Goal: Task Accomplishment & Management: Use online tool/utility

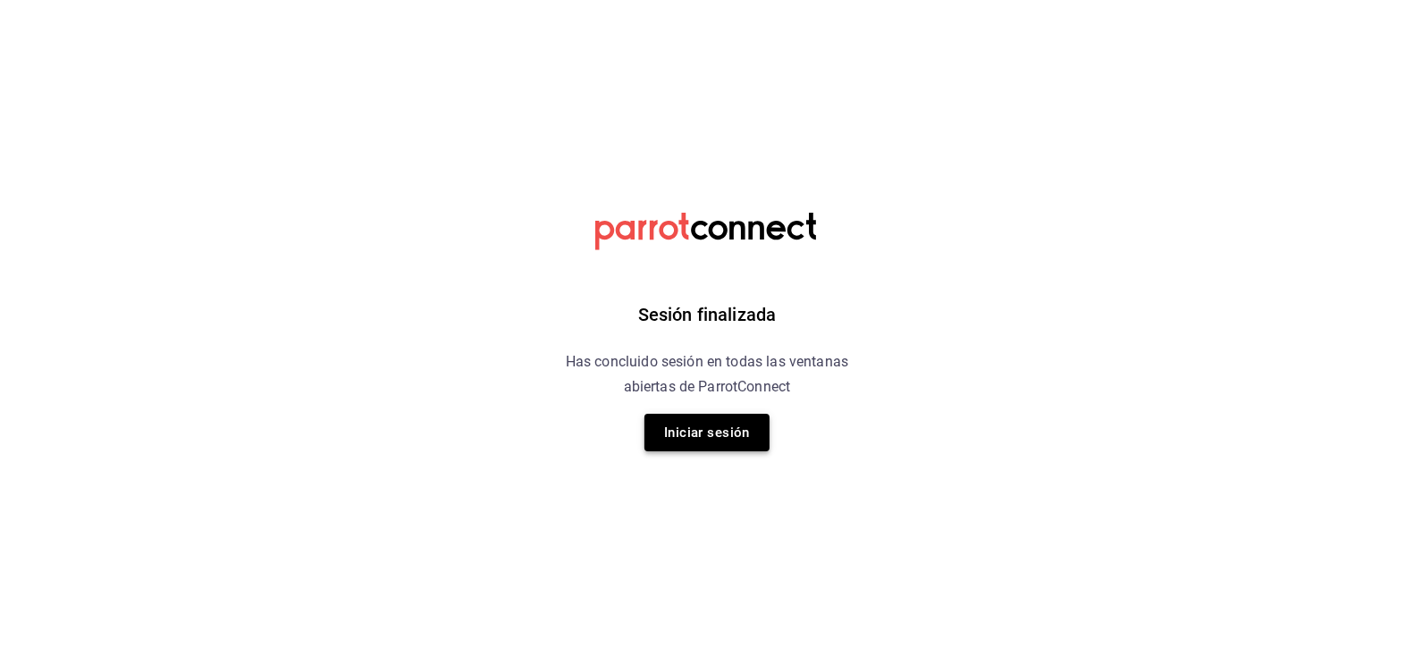
click at [725, 429] on button "Iniciar sesión" at bounding box center [706, 433] width 125 height 38
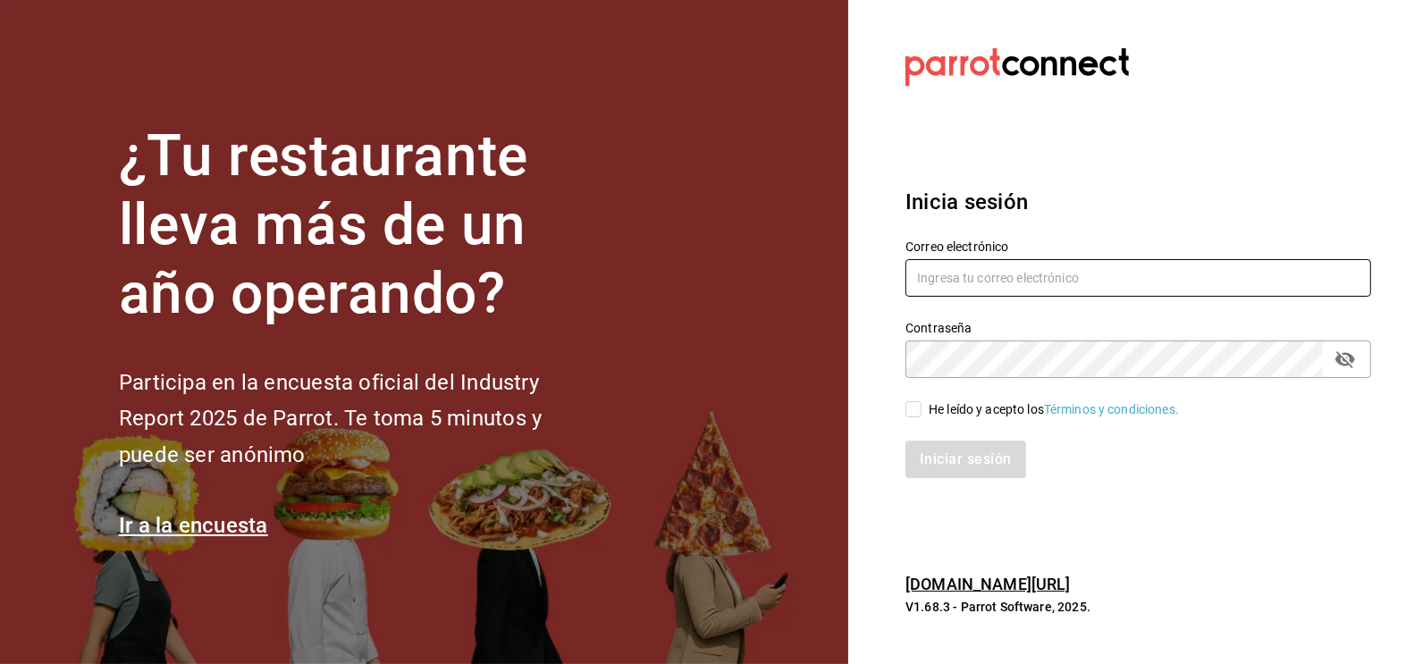
click at [1045, 274] on input "text" at bounding box center [1138, 278] width 466 height 38
type input "ismael.briones@grupocosteno.com"
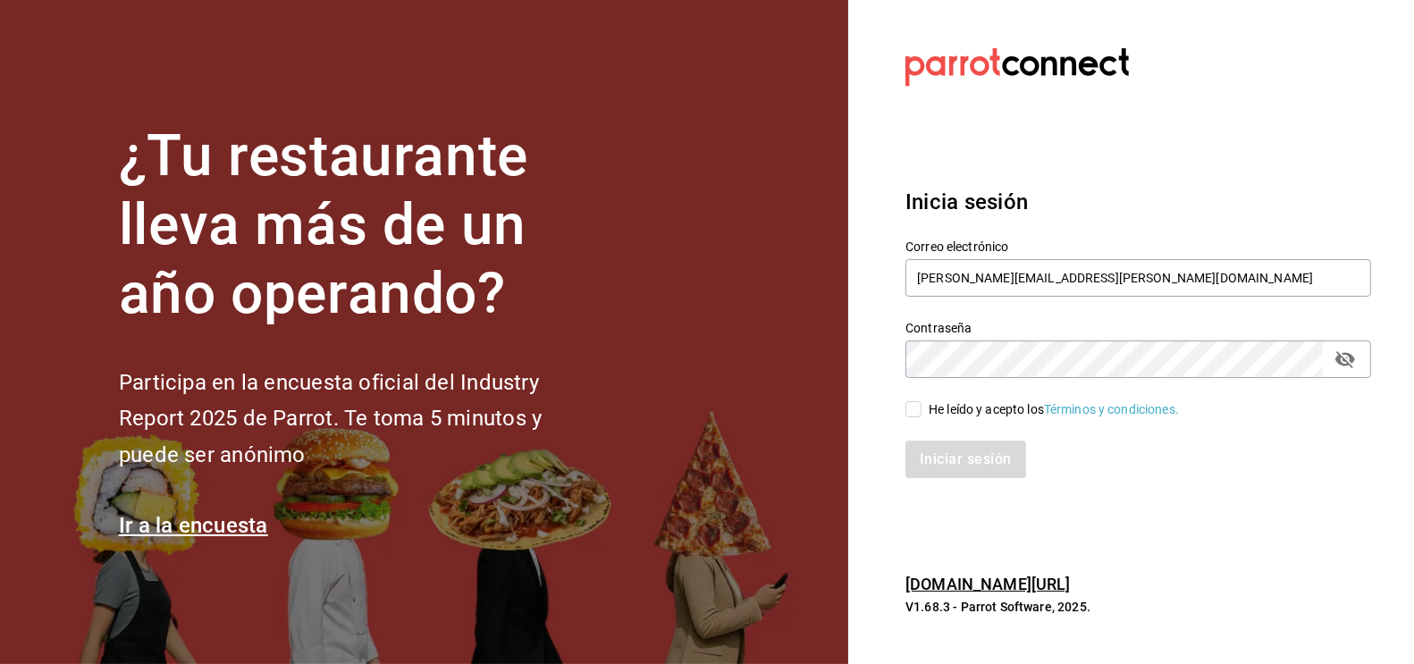
click at [915, 411] on input "He leído y acepto los Términos y condiciones." at bounding box center [913, 409] width 16 height 16
checkbox input "true"
click at [950, 477] on button "Iniciar sesión" at bounding box center [966, 460] width 122 height 38
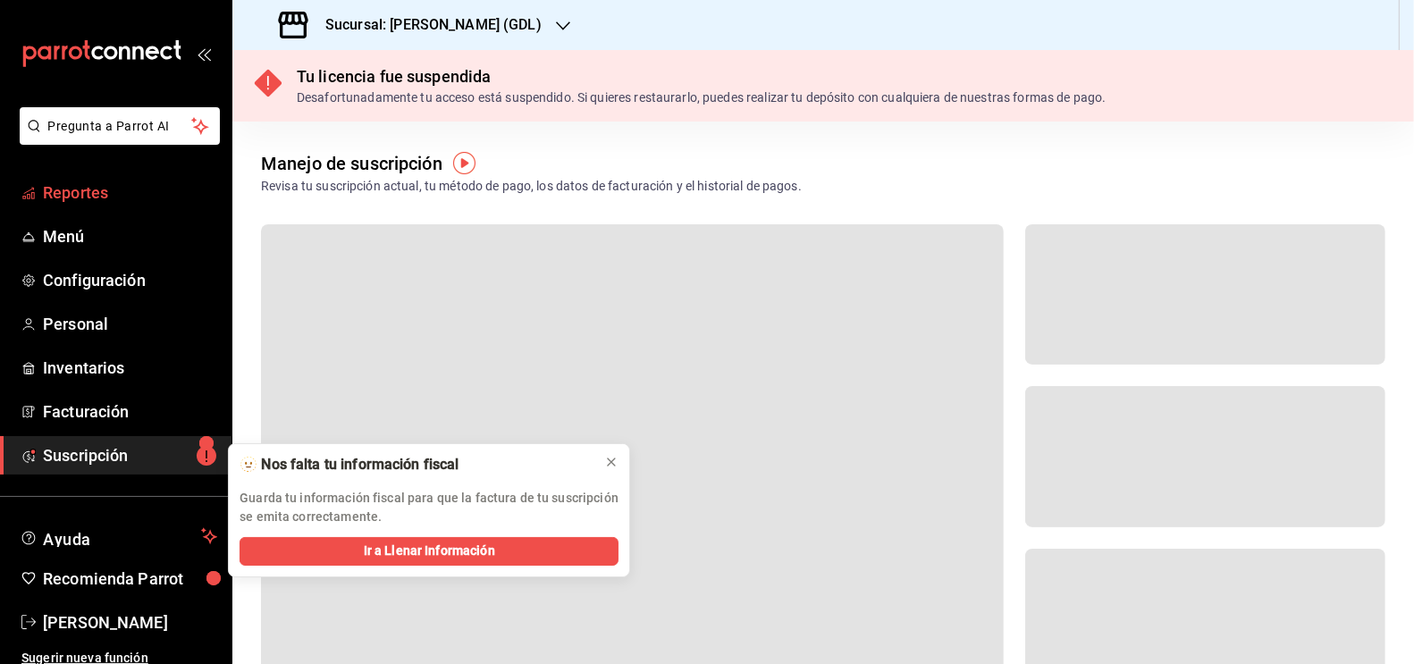
click at [67, 194] on span "Reportes" at bounding box center [130, 193] width 174 height 24
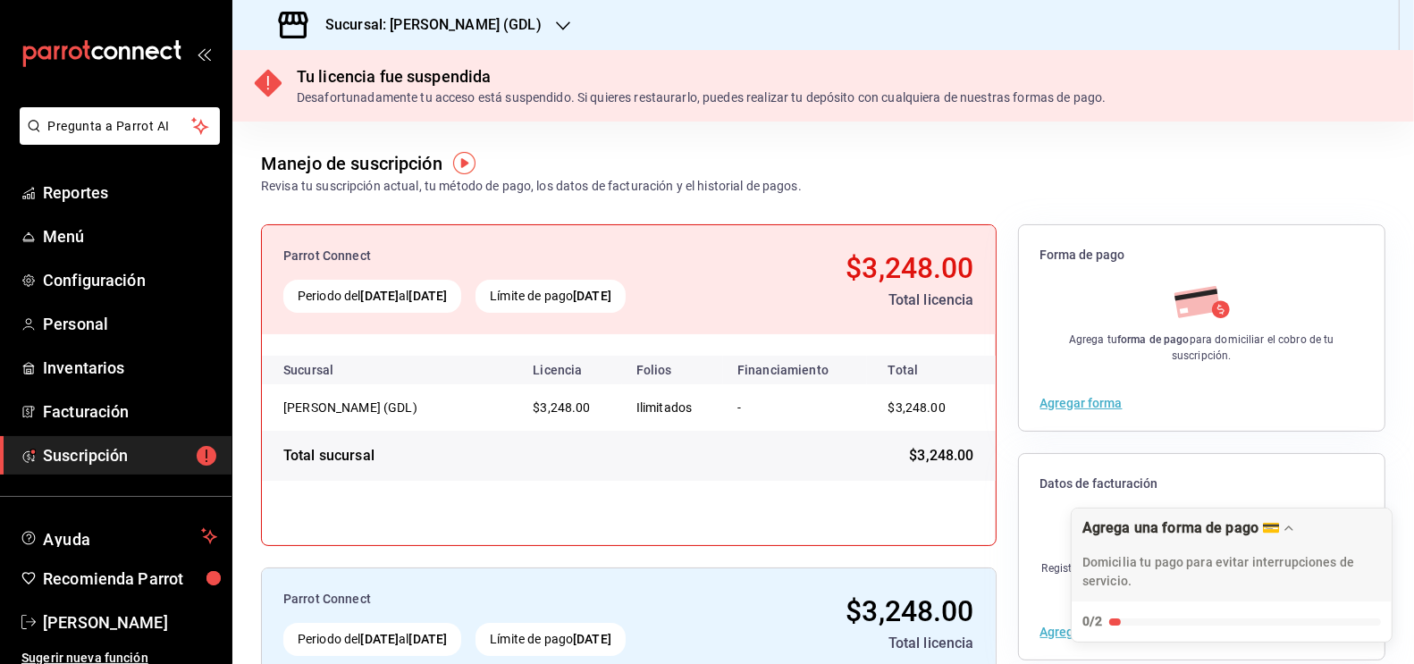
click at [461, 29] on h3 "Sucursal: [PERSON_NAME] (GDL)" at bounding box center [426, 24] width 231 height 21
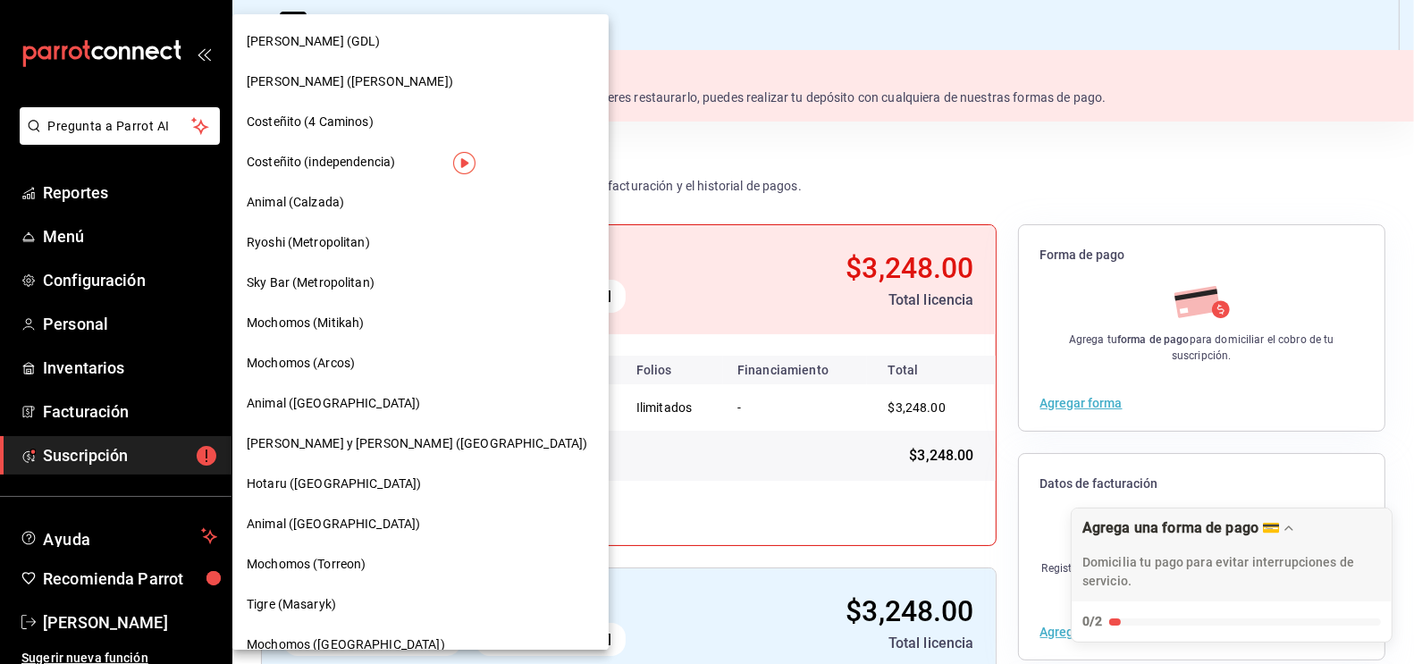
click at [322, 93] on div "[PERSON_NAME] ([PERSON_NAME])" at bounding box center [420, 82] width 376 height 40
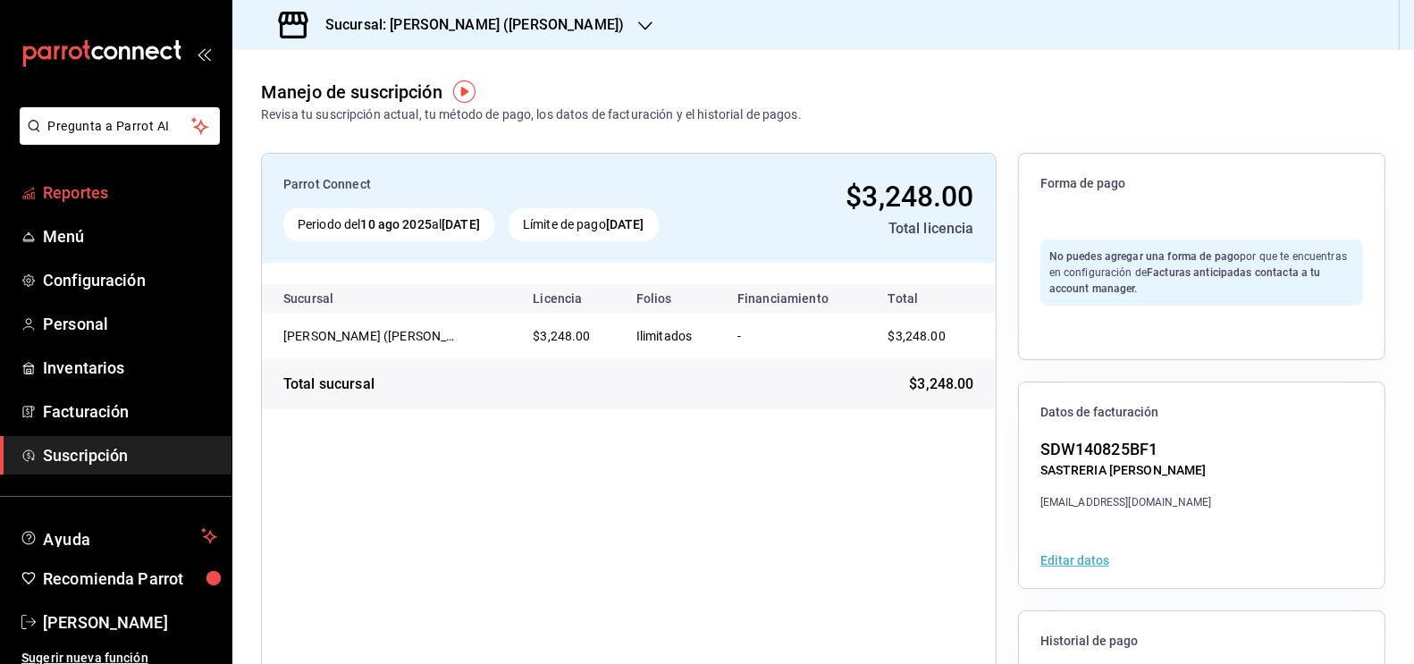
click at [74, 187] on span "Reportes" at bounding box center [130, 193] width 174 height 24
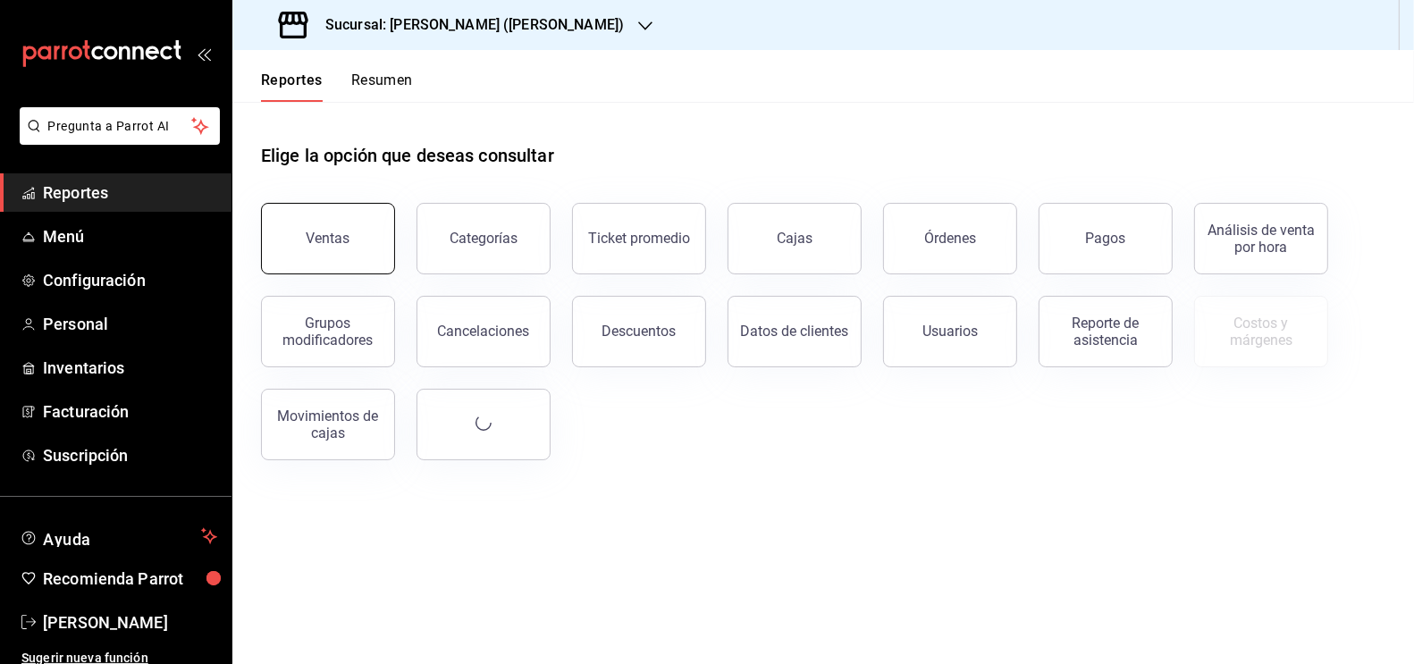
click at [336, 240] on div "Ventas" at bounding box center [329, 238] width 44 height 17
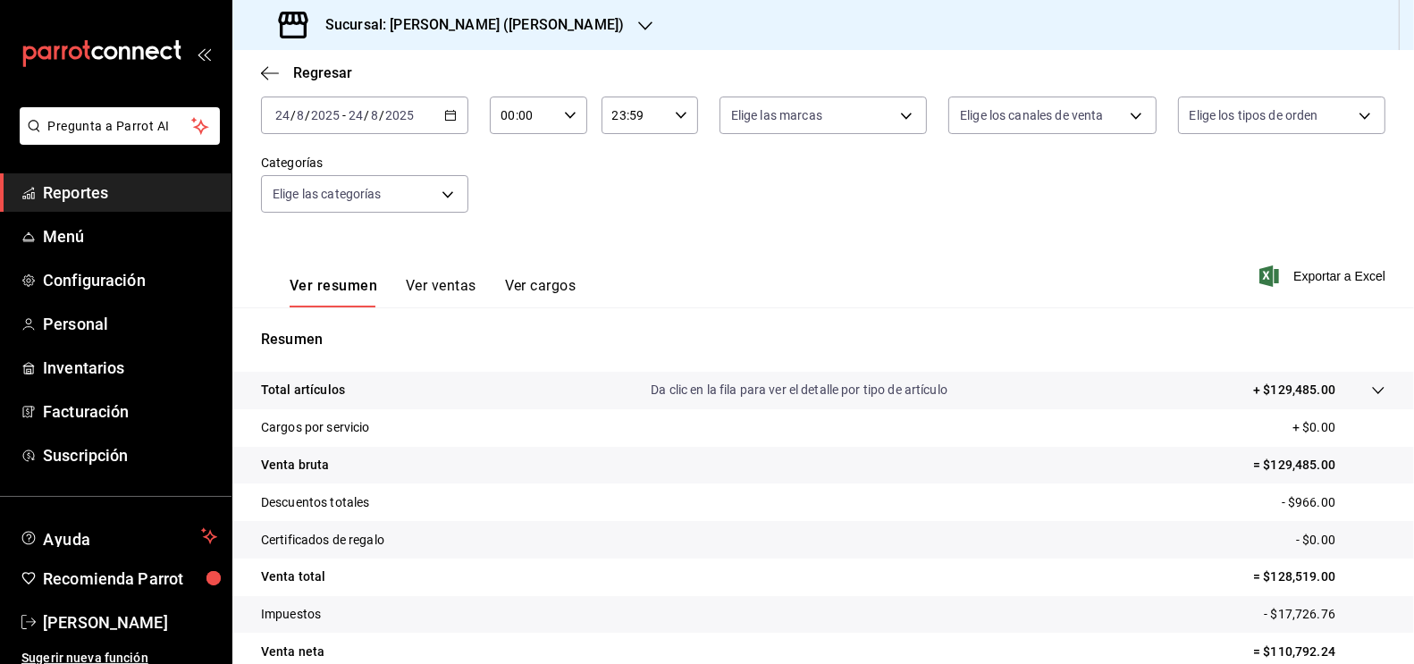
scroll to position [110, 0]
click at [1371, 391] on icon at bounding box center [1378, 388] width 14 height 14
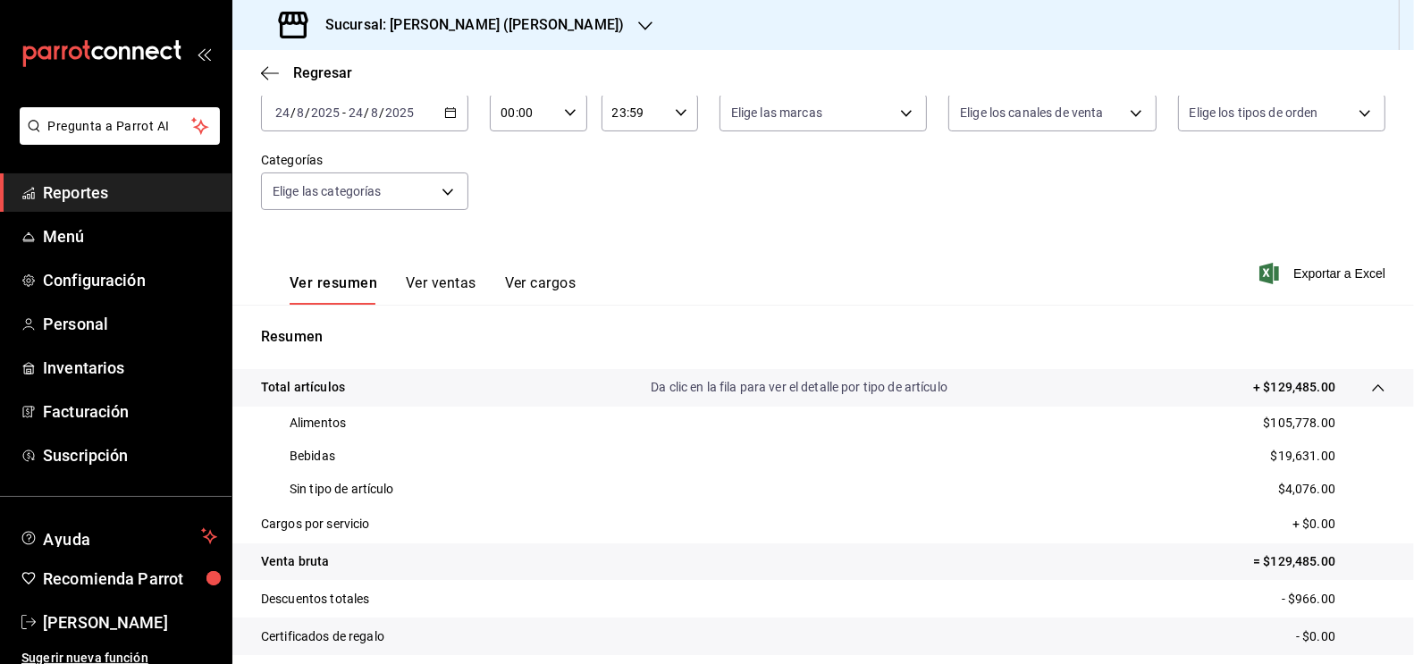
click at [450, 112] on icon "button" at bounding box center [450, 112] width 13 height 13
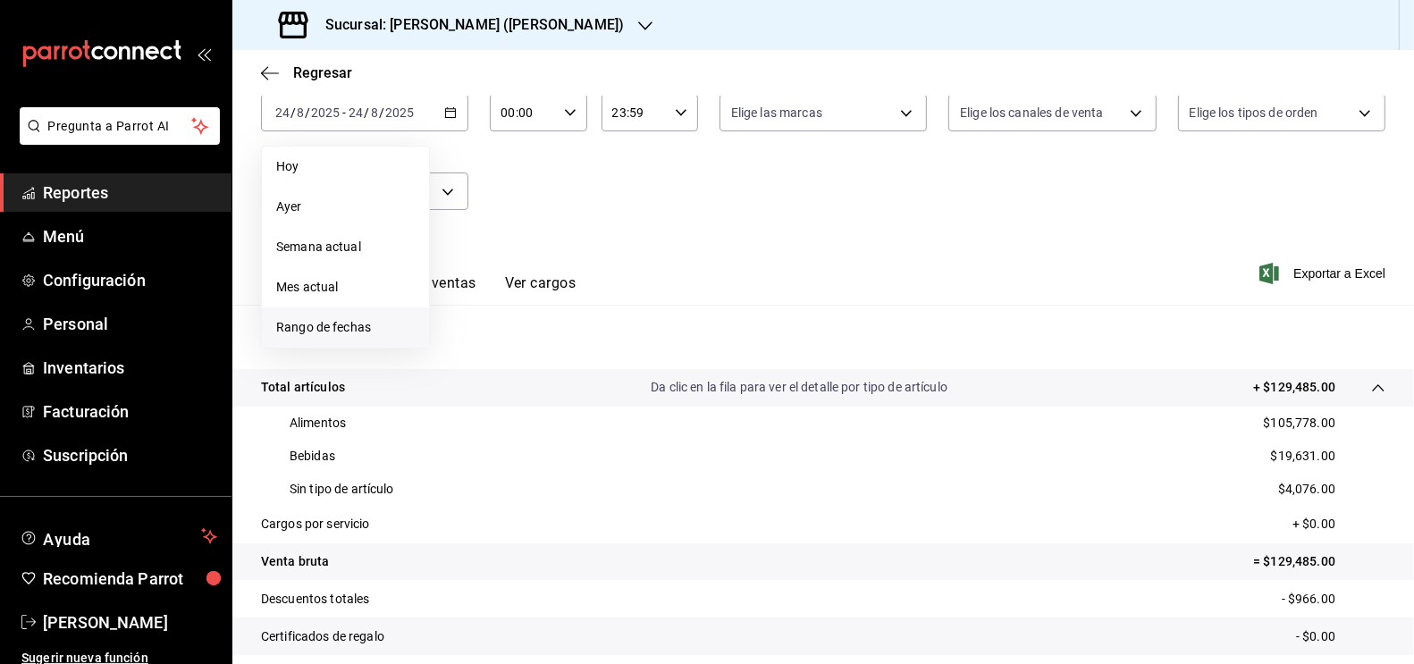
click at [331, 324] on span "Rango de fechas" at bounding box center [345, 327] width 139 height 19
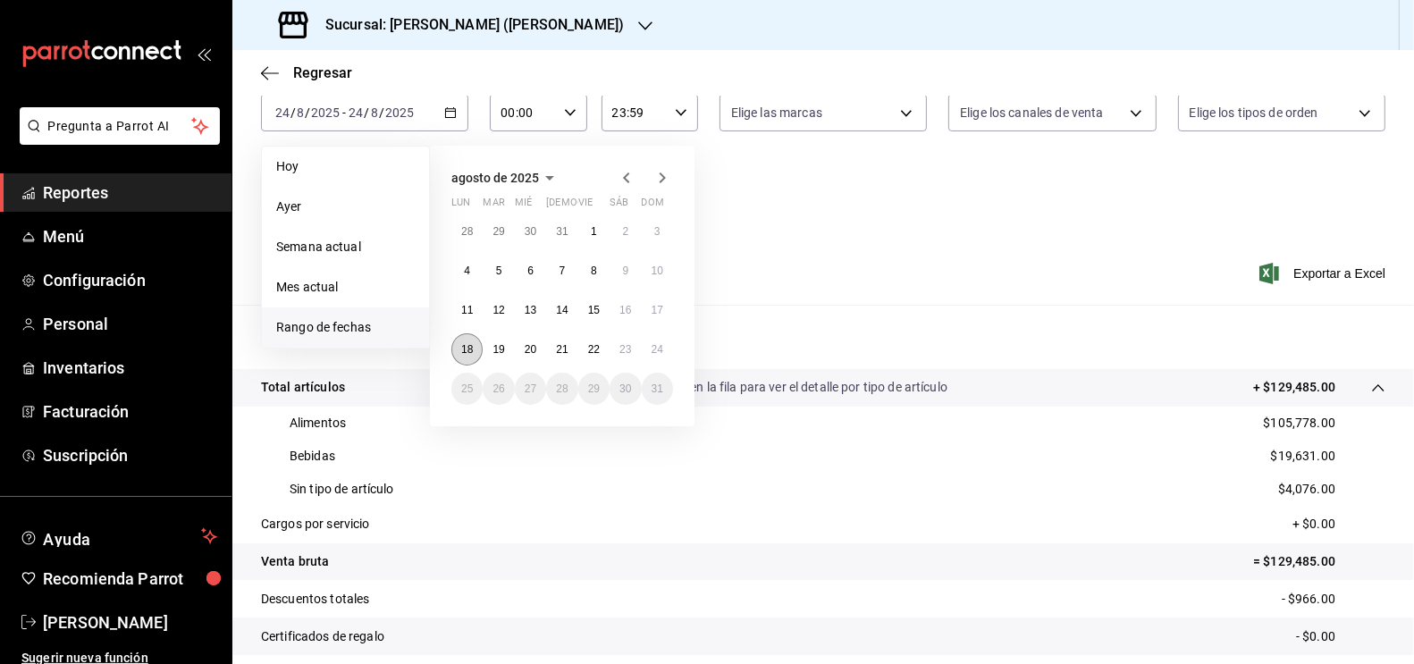
click at [471, 349] on abbr "18" at bounding box center [467, 349] width 12 height 13
click at [661, 350] on abbr "24" at bounding box center [658, 349] width 12 height 13
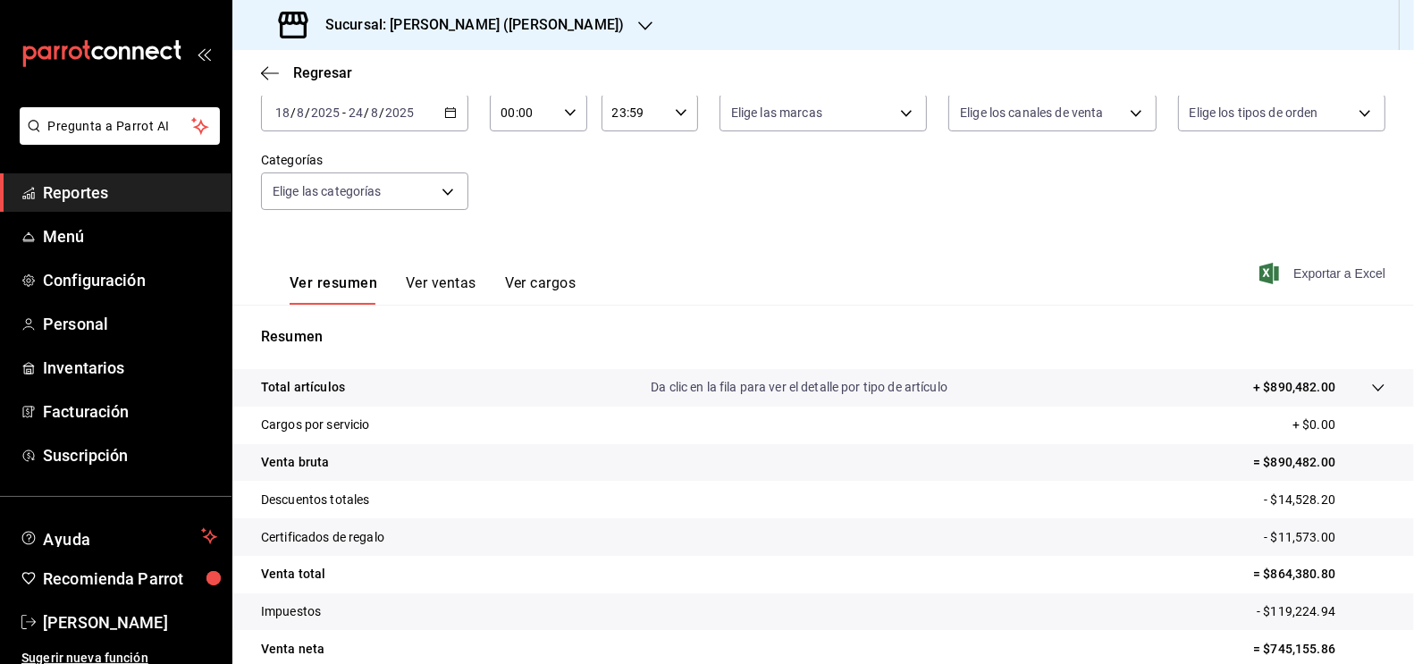
click at [1332, 277] on span "Exportar a Excel" at bounding box center [1324, 273] width 122 height 21
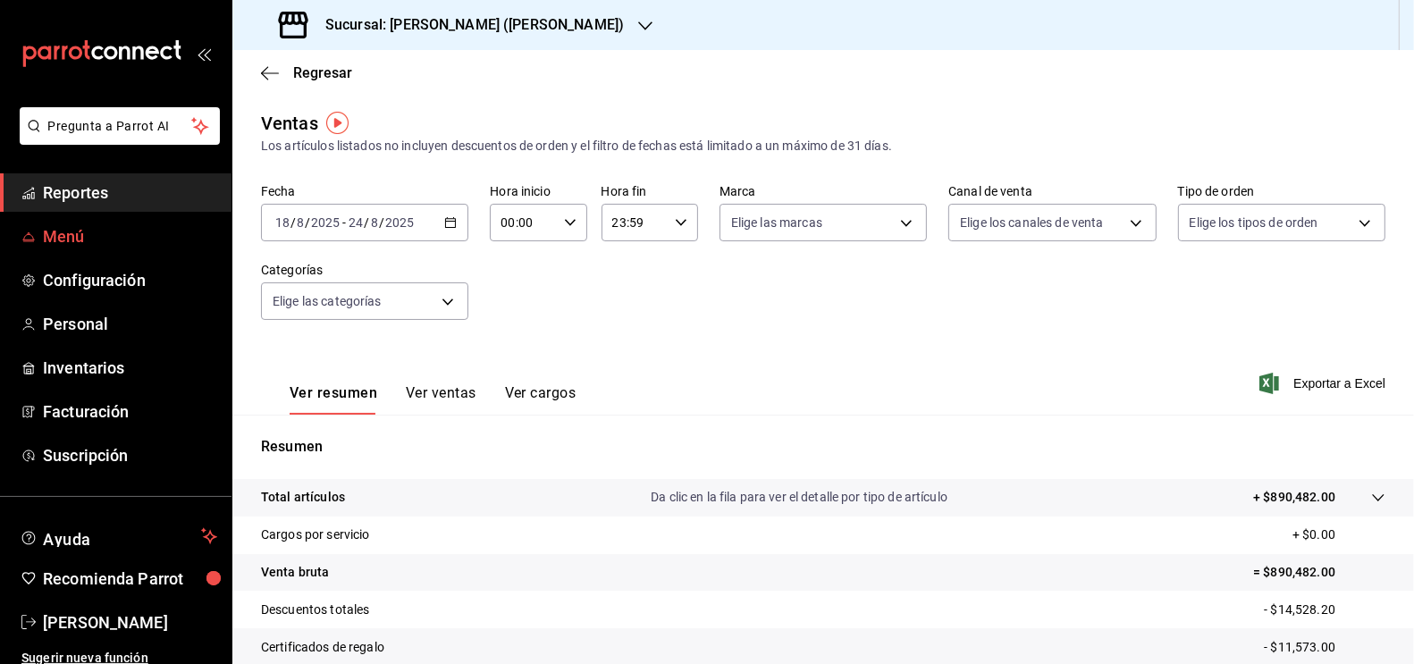
click at [55, 245] on span "Menú" at bounding box center [130, 236] width 174 height 24
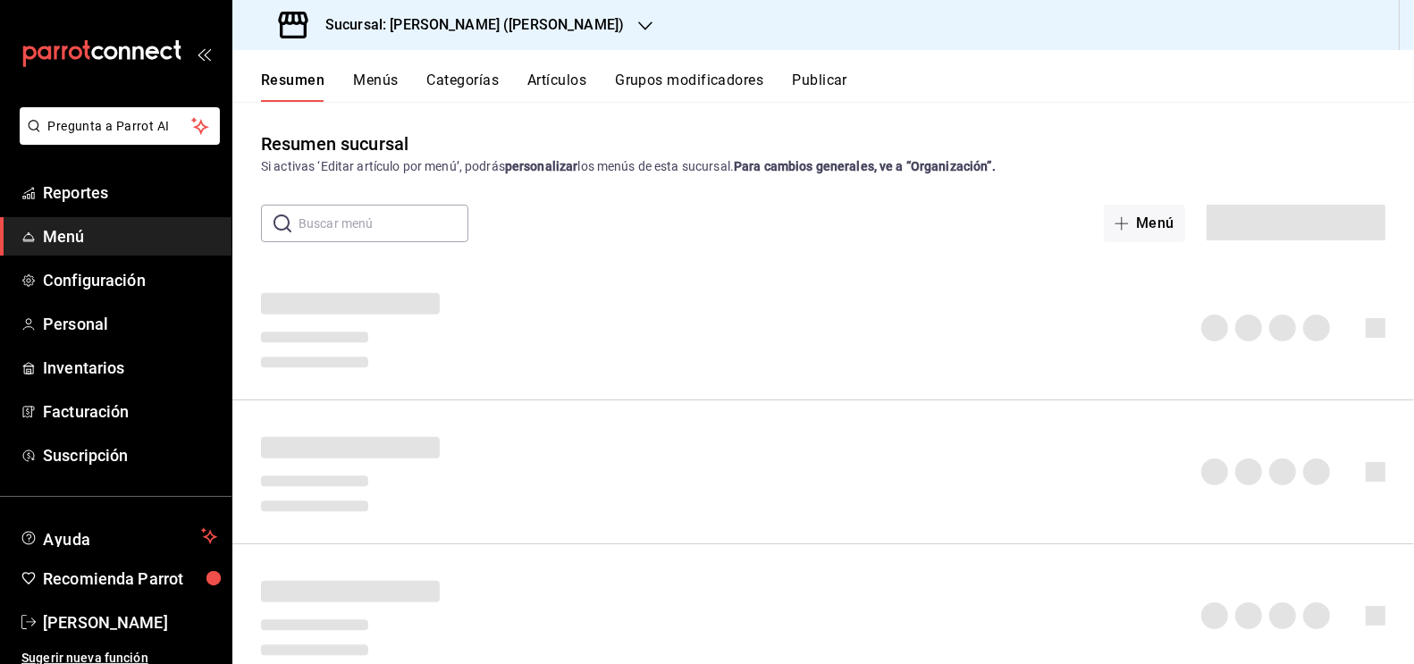
click at [564, 75] on button "Artículos" at bounding box center [556, 87] width 59 height 30
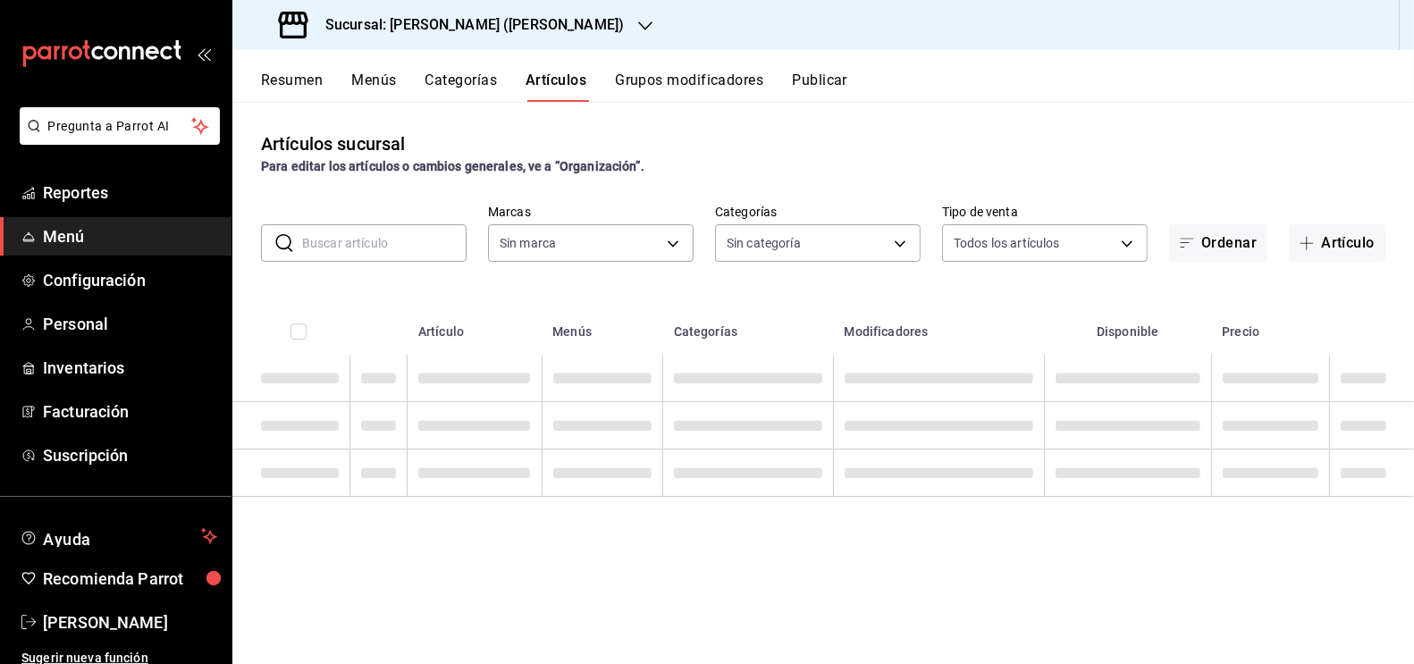
type input "3e284276-a834-4a39-bc59-2edda2d06158"
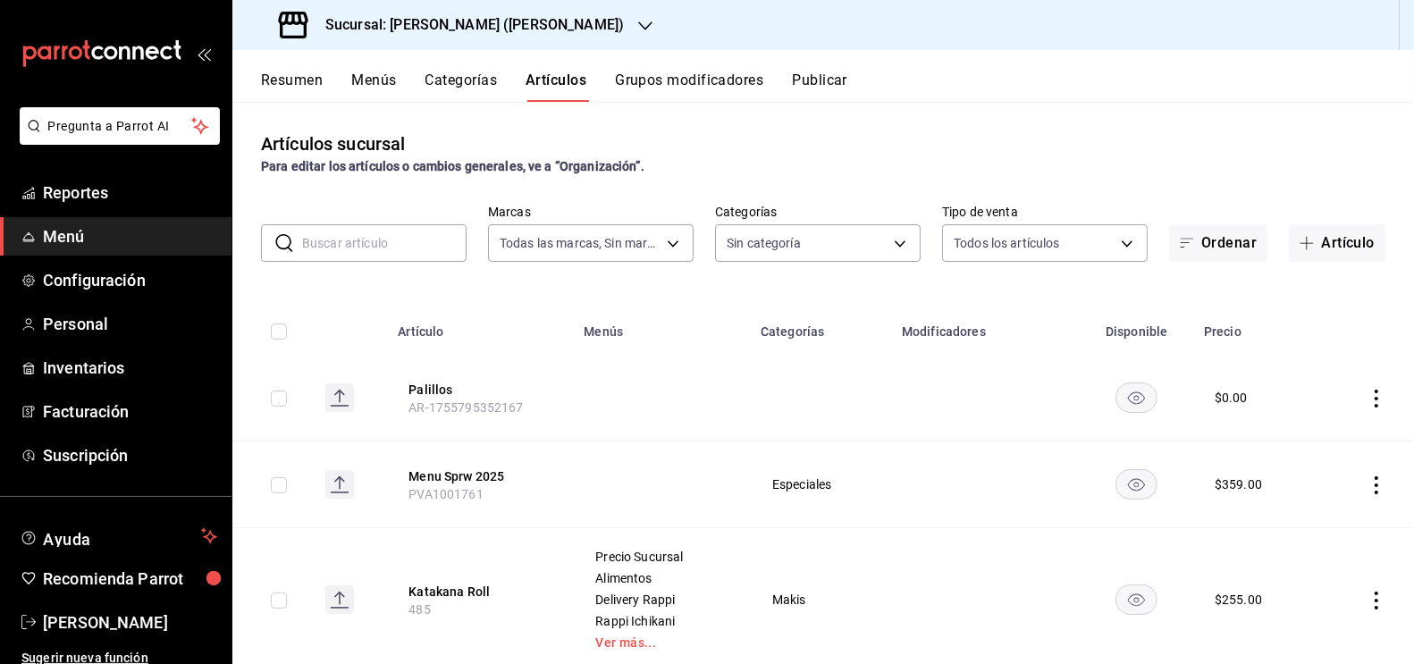
type input "0888166d-cafe-4314-b4ca-5cc39b3f8788,8e446e21-6018-4817-8190-f52a24a40d39,8cf1e…"
click at [388, 250] on input "text" at bounding box center [384, 243] width 164 height 36
type input "casa"
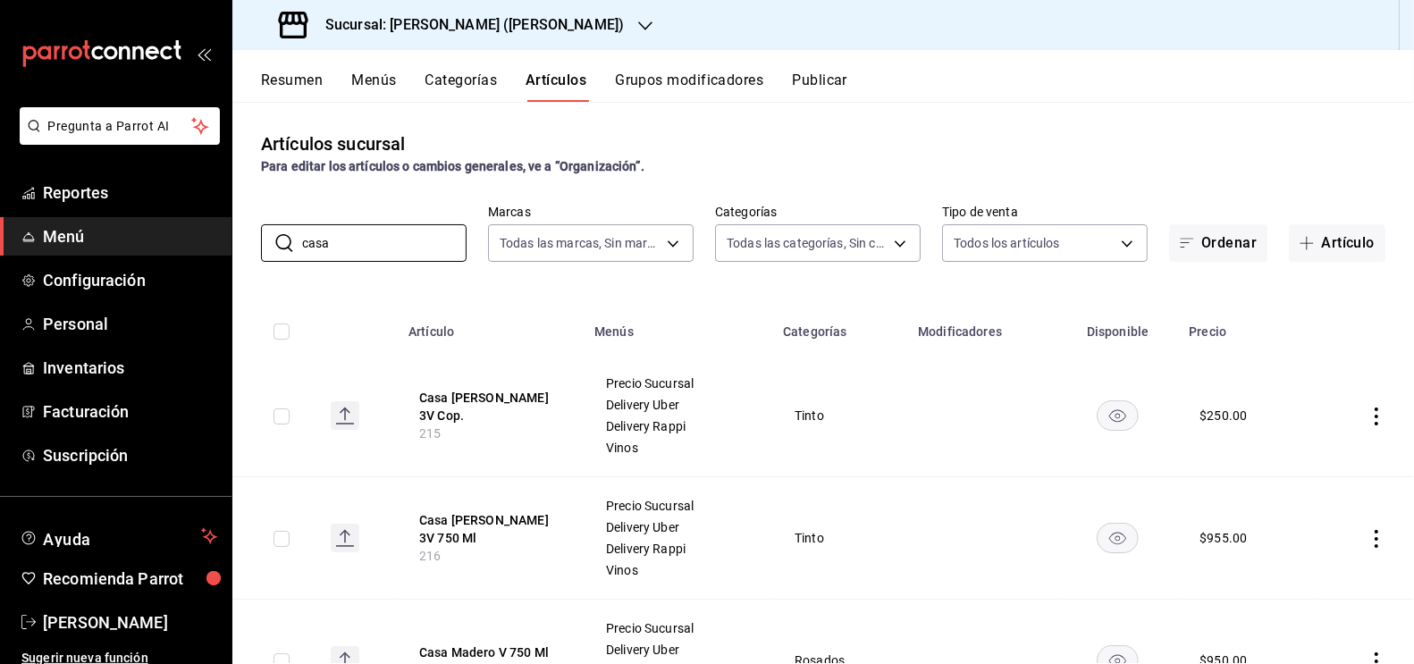
click at [285, 418] on input "checkbox" at bounding box center [282, 416] width 16 height 16
checkbox input "true"
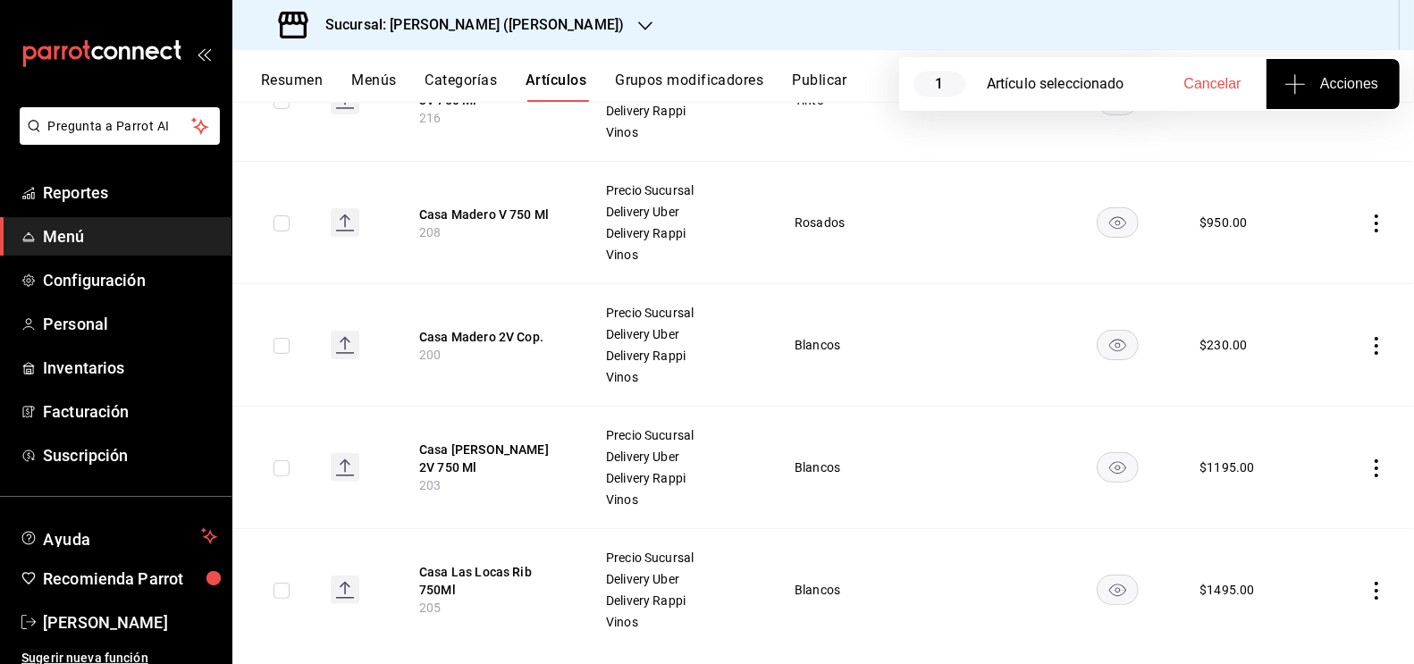
scroll to position [466, 0]
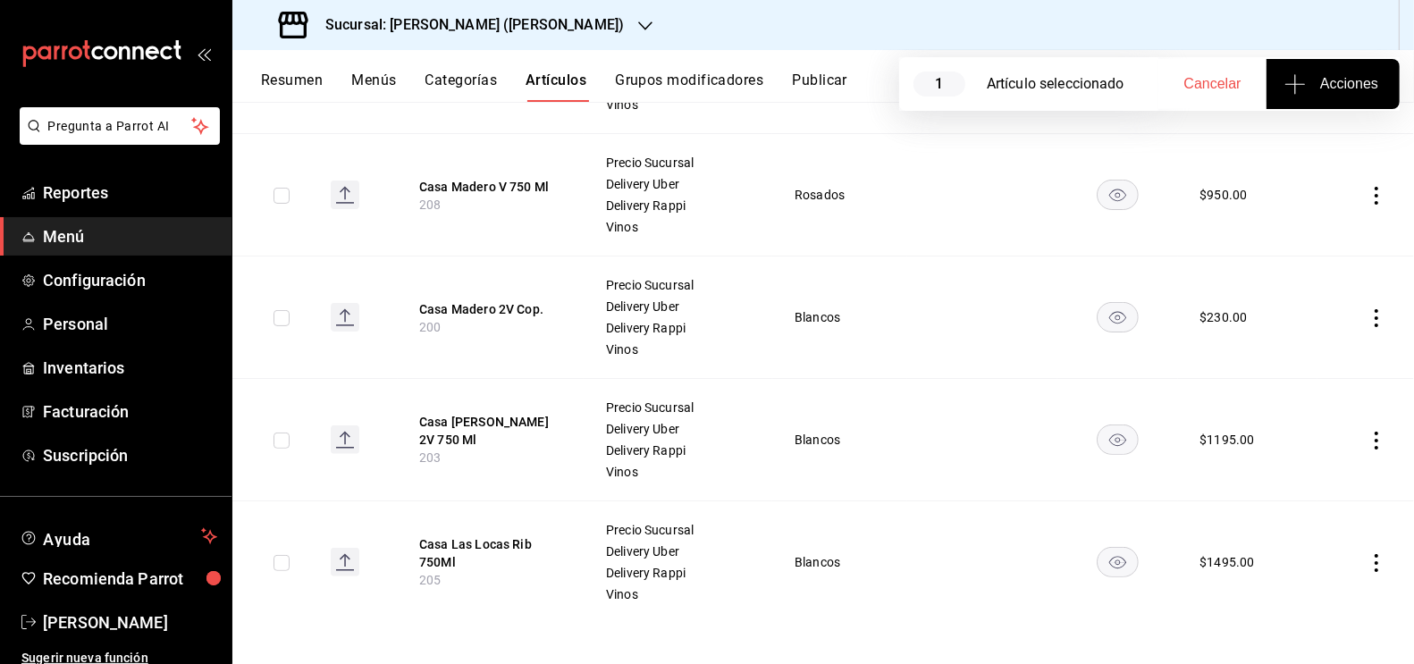
click at [277, 435] on input "checkbox" at bounding box center [282, 441] width 16 height 16
checkbox input "true"
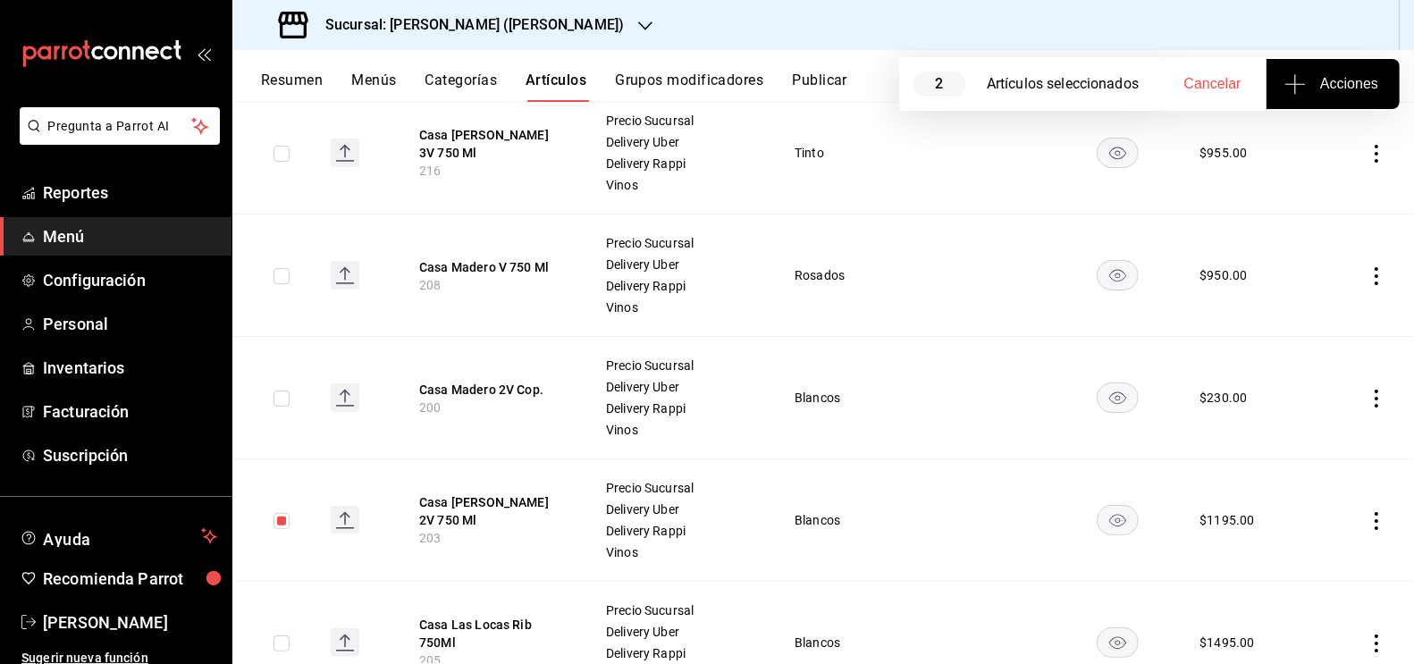
scroll to position [386, 0]
click at [281, 396] on input "checkbox" at bounding box center [282, 398] width 16 height 16
checkbox input "true"
click at [1327, 82] on span "Acciones" at bounding box center [1333, 83] width 90 height 21
click at [1341, 142] on span "Agregar tipo" at bounding box center [1332, 139] width 105 height 19
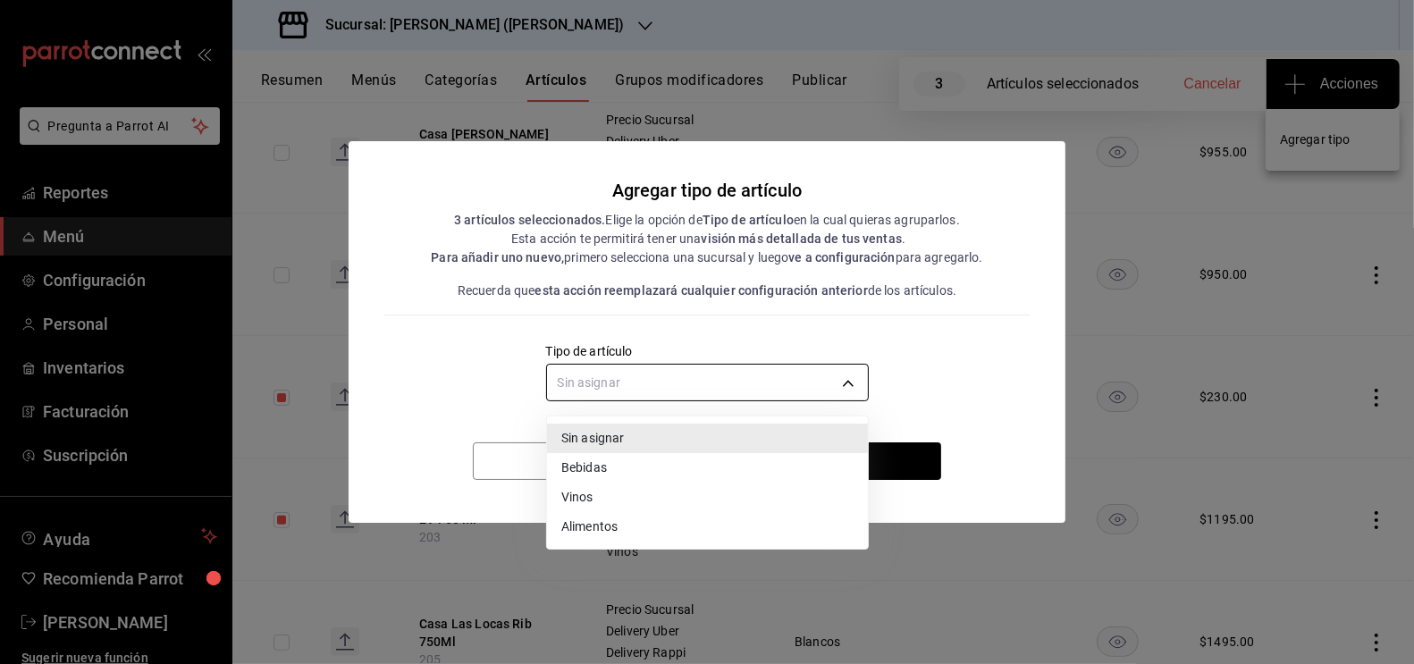
click at [813, 384] on body "Pregunta a Parrot AI Reportes Menú Configuración Personal Inventarios Facturaci…" at bounding box center [707, 332] width 1414 height 664
click at [605, 505] on li "Vinos" at bounding box center [707, 497] width 321 height 29
type input "e1bdedcf-fa1f-443e-b5b9-5cb10ad40228"
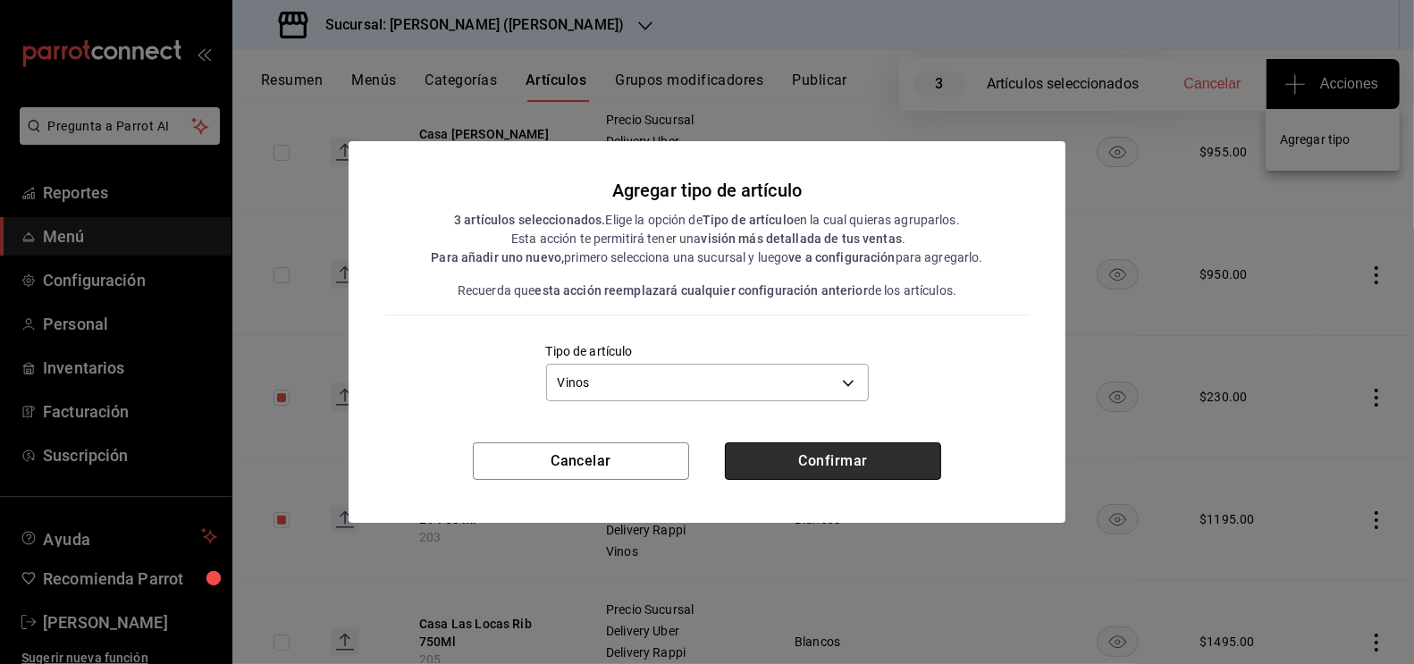
click at [864, 454] on button "Confirmar" at bounding box center [833, 461] width 216 height 38
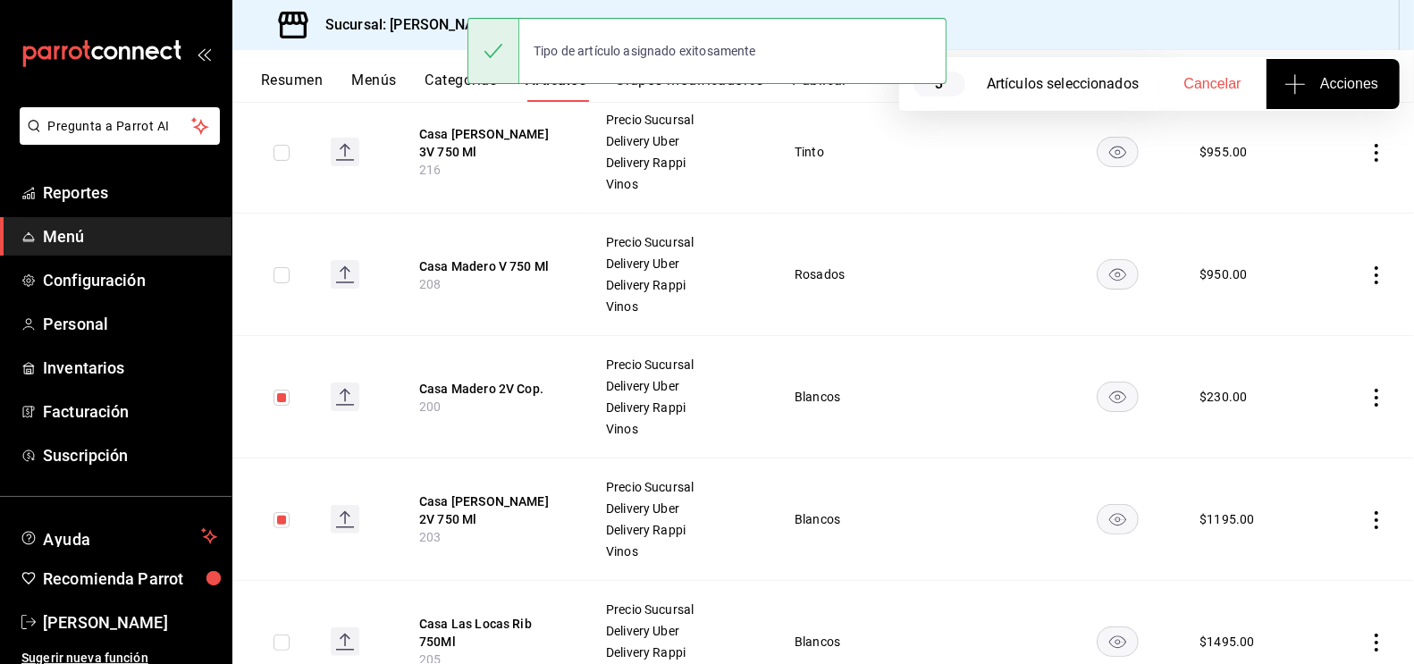
click at [1081, 19] on div "Sucursal: [PERSON_NAME] ([PERSON_NAME])" at bounding box center [823, 25] width 1182 height 50
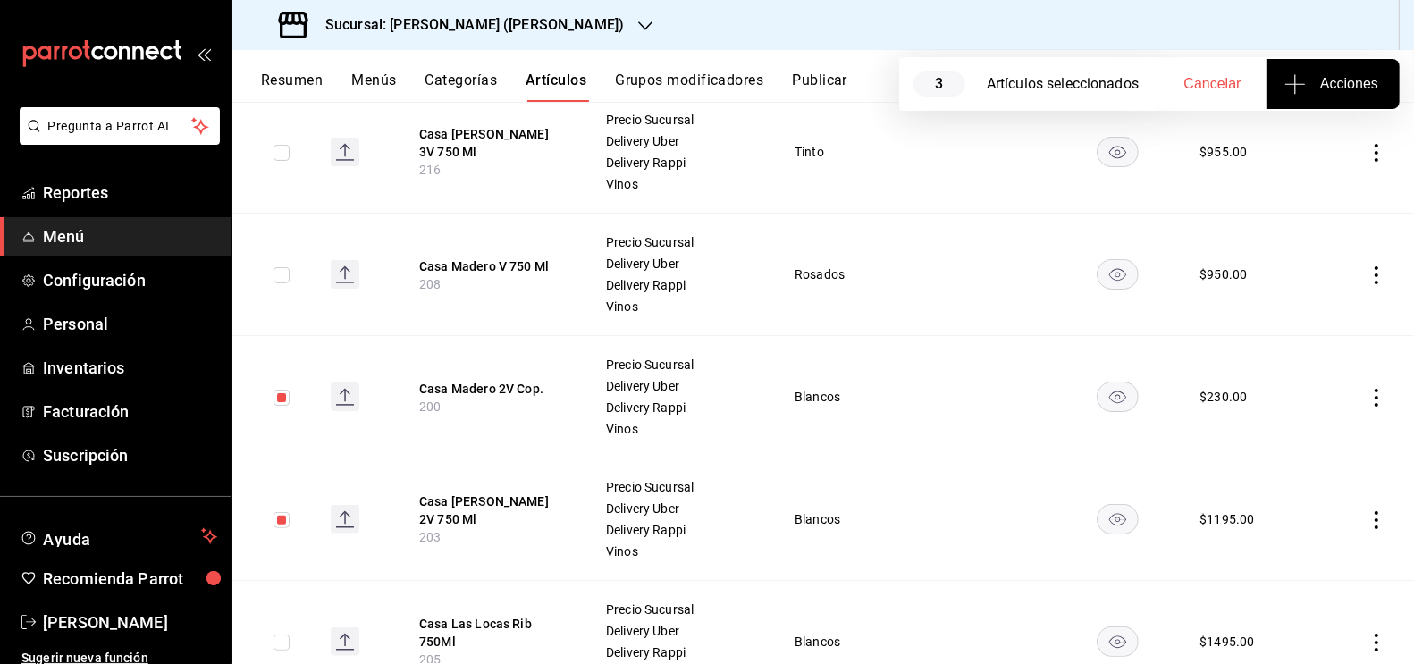
click at [563, 78] on button "Artículos" at bounding box center [556, 87] width 61 height 30
click at [941, 83] on span "3" at bounding box center [939, 84] width 52 height 25
click at [551, 78] on button "Artículos" at bounding box center [556, 87] width 61 height 30
click at [470, 84] on button "Categorías" at bounding box center [461, 87] width 72 height 30
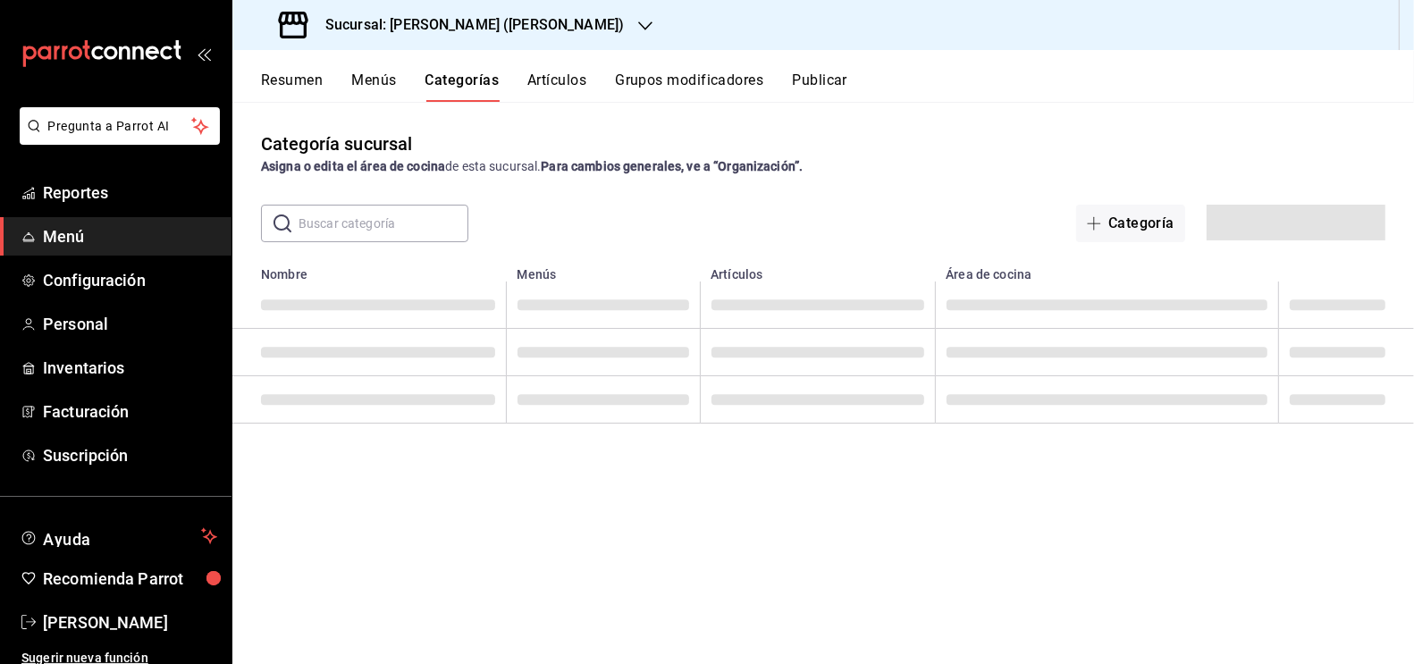
click at [569, 80] on button "Artículos" at bounding box center [556, 87] width 59 height 30
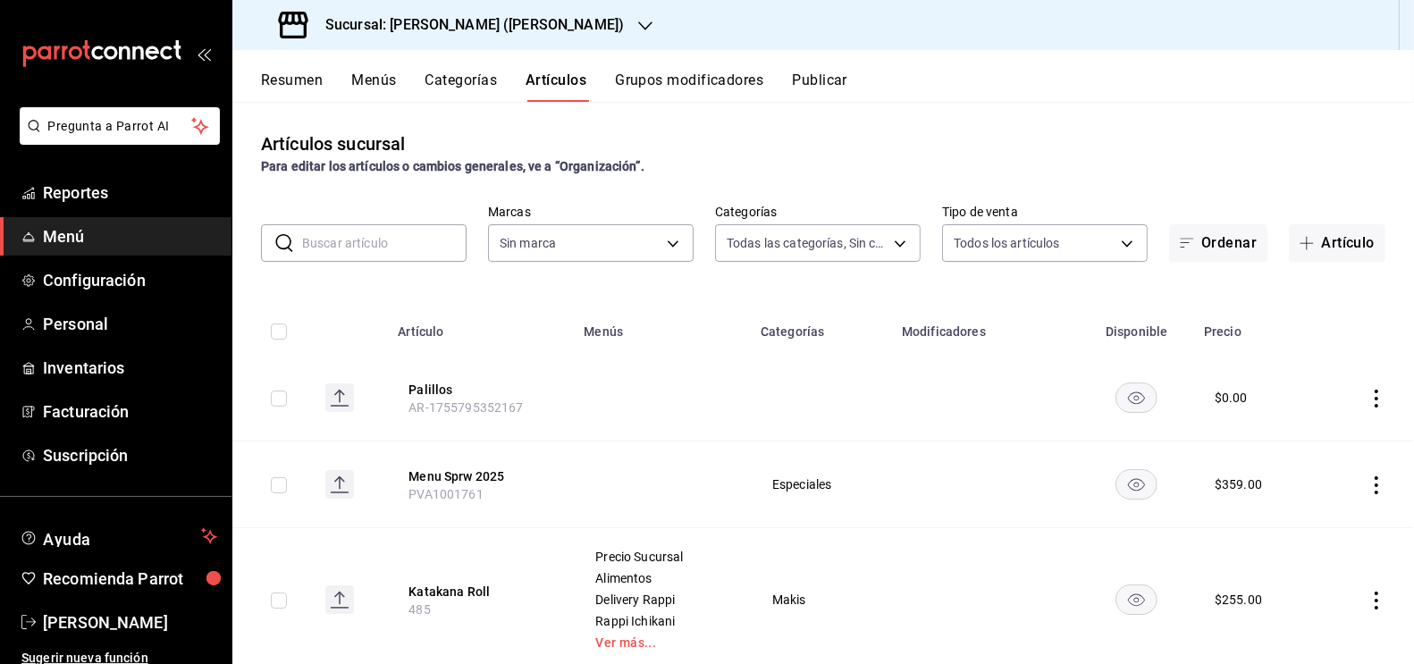
type input "0888166d-cafe-4314-b4ca-5cc39b3f8788,8e446e21-6018-4817-8190-f52a24a40d39,8cf1e…"
type input "3e284276-a834-4a39-bc59-2edda2d06158"
click at [899, 250] on body "Pregunta a Parrot AI Reportes Menú Configuración Personal Inventarios Facturaci…" at bounding box center [707, 332] width 1414 height 664
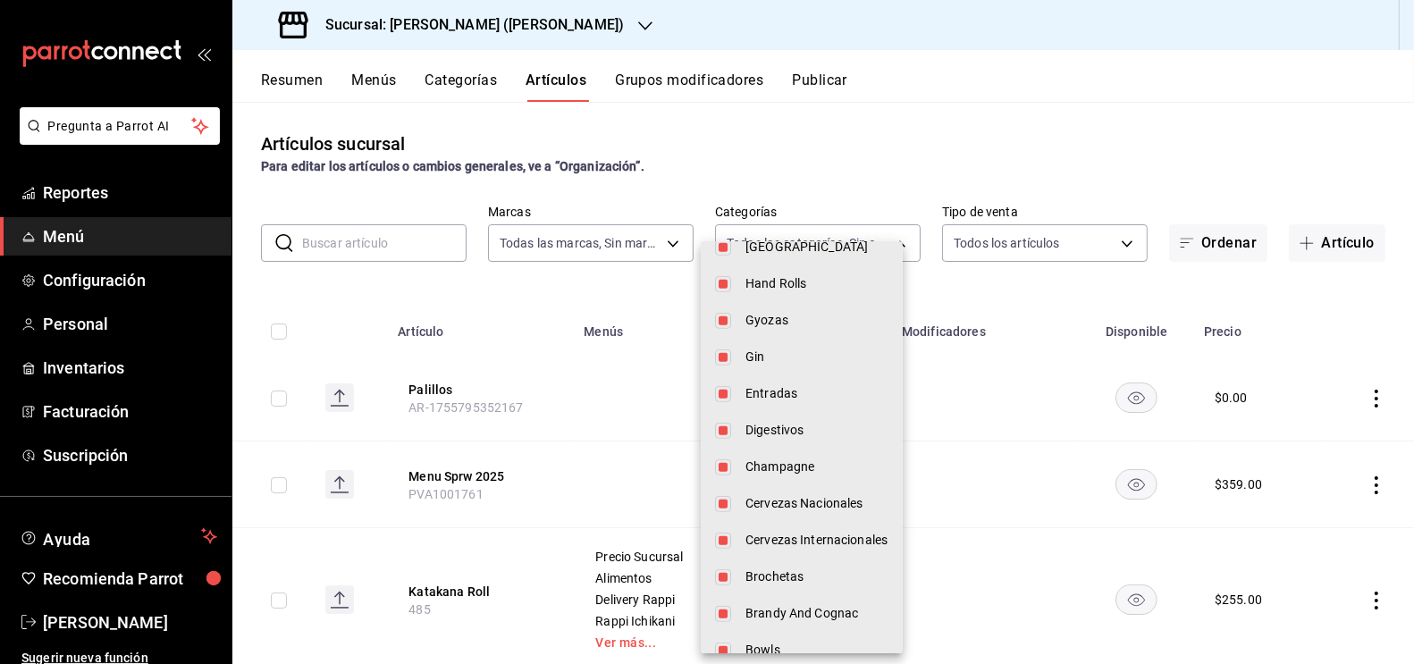
scroll to position [898, 0]
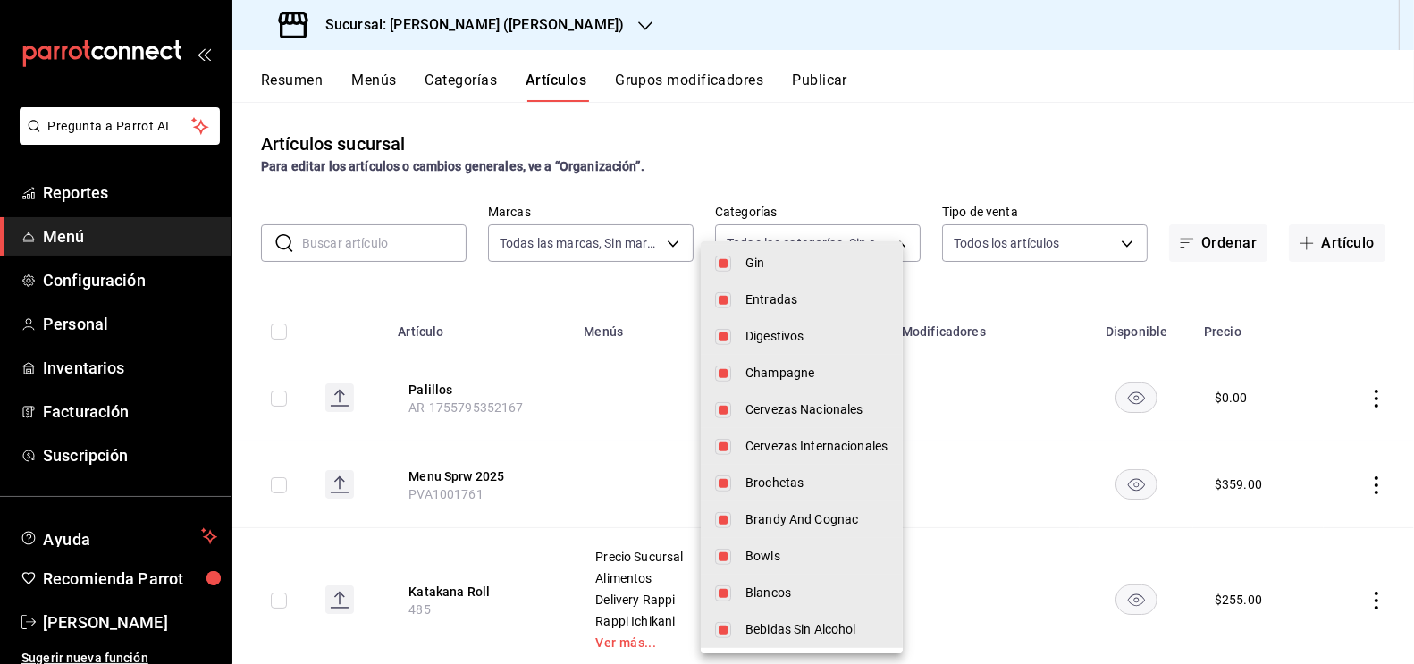
click at [936, 146] on div at bounding box center [707, 332] width 1414 height 664
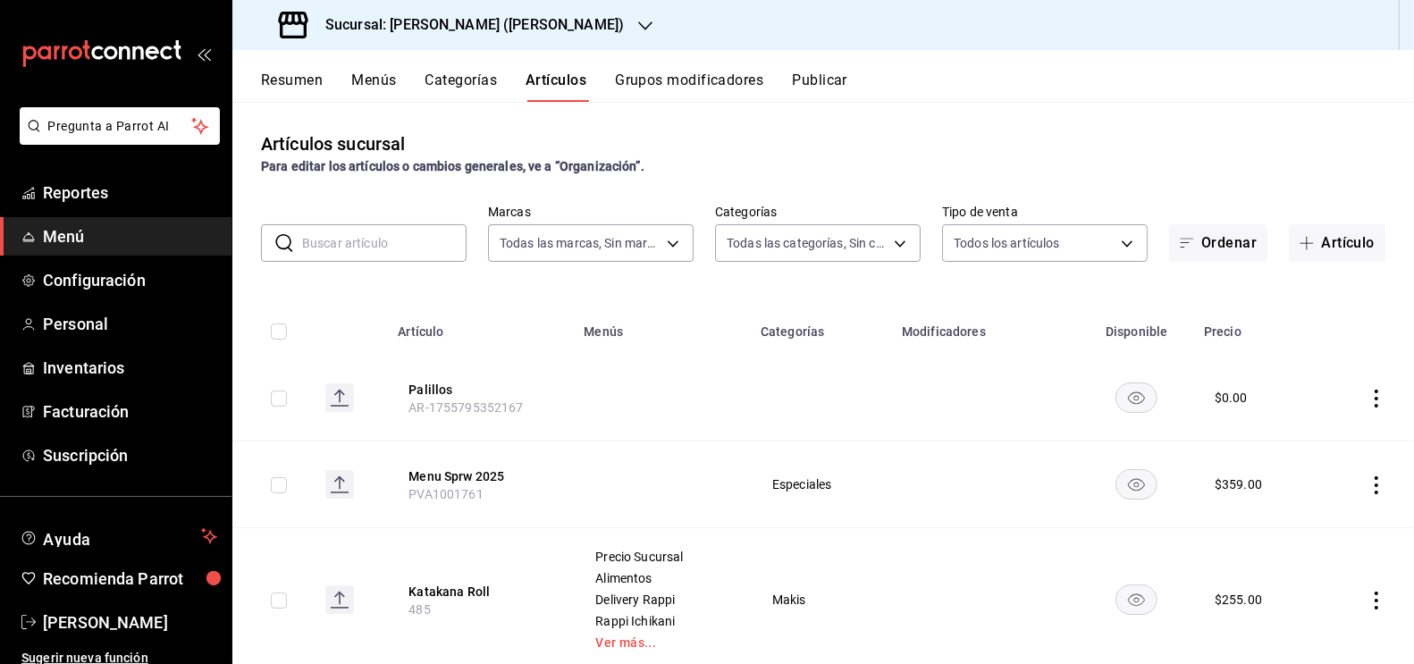
click at [348, 248] on input "text" at bounding box center [384, 243] width 164 height 36
type input "ardech"
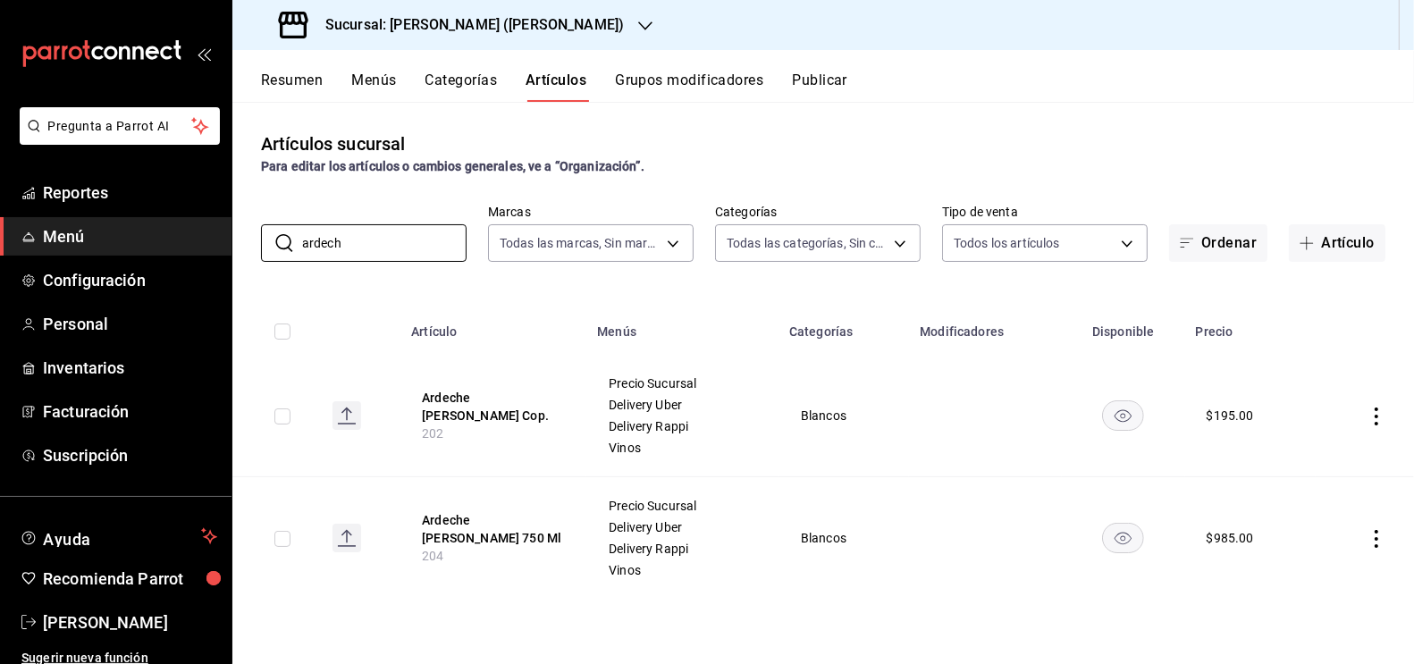
click at [282, 537] on input "checkbox" at bounding box center [282, 539] width 16 height 16
checkbox input "true"
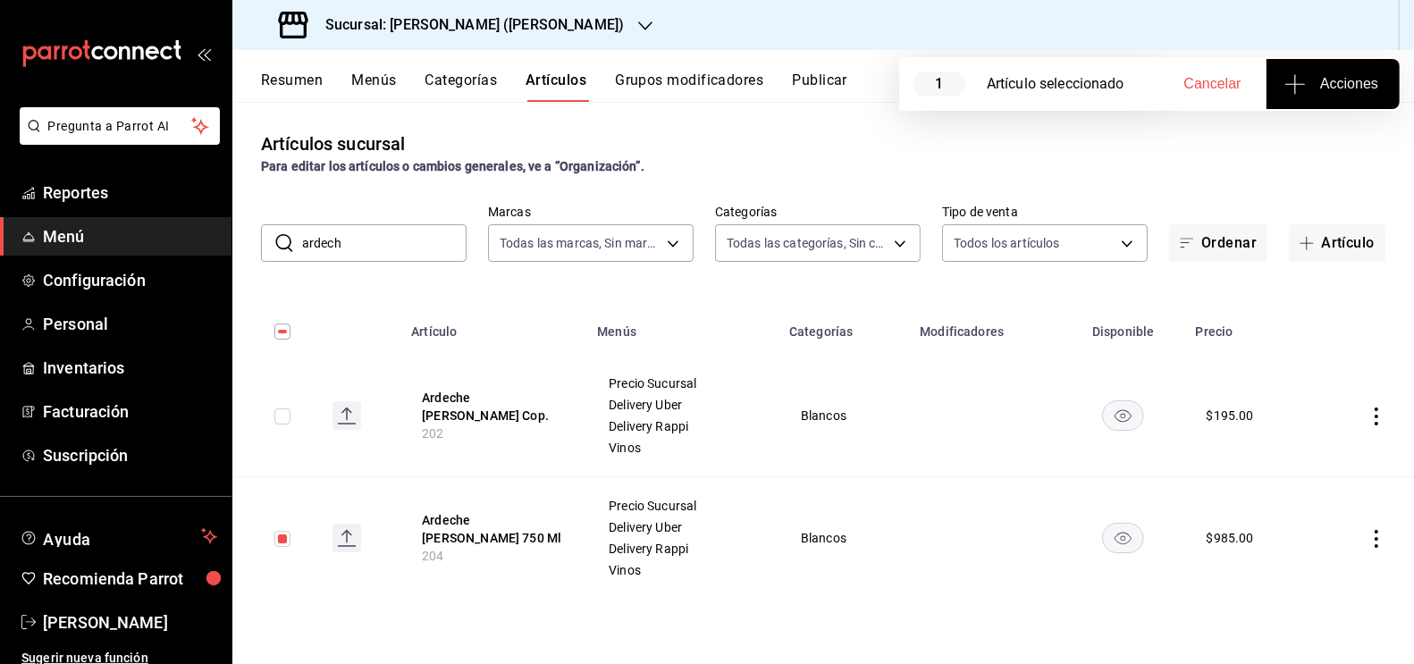
click at [280, 418] on input "checkbox" at bounding box center [282, 416] width 16 height 16
checkbox input "true"
click at [1317, 81] on span "Acciones" at bounding box center [1333, 83] width 90 height 21
click at [1326, 150] on li "Agregar tipo" at bounding box center [1333, 139] width 134 height 47
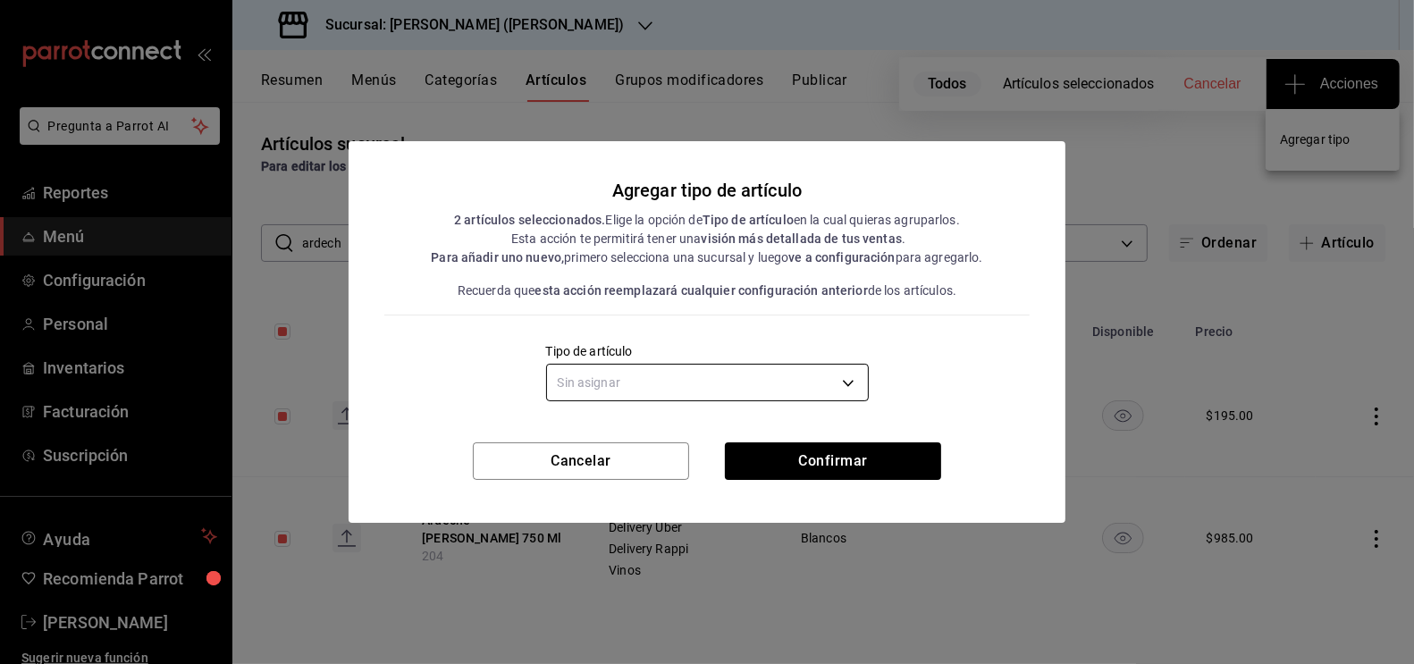
click at [774, 390] on body "Pregunta a Parrot AI Reportes Menú Configuración Personal Inventarios Facturaci…" at bounding box center [707, 332] width 1414 height 664
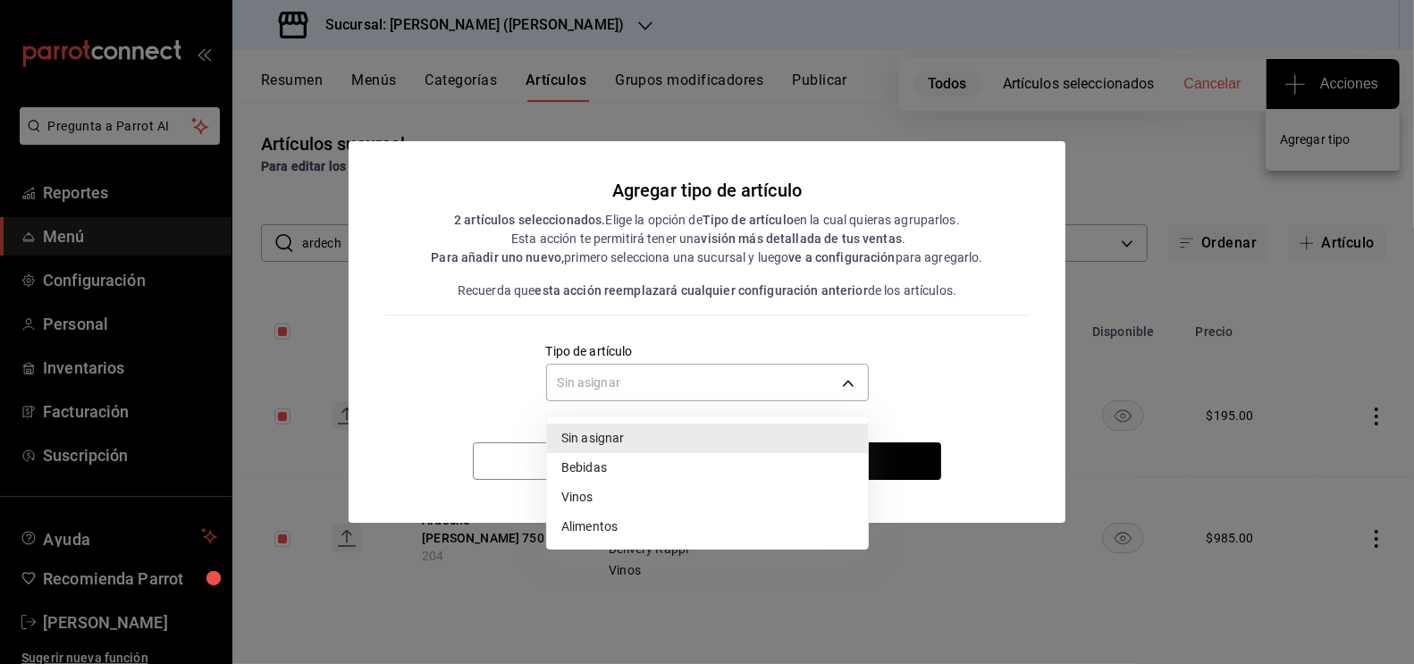
click at [636, 503] on li "Vinos" at bounding box center [707, 497] width 321 height 29
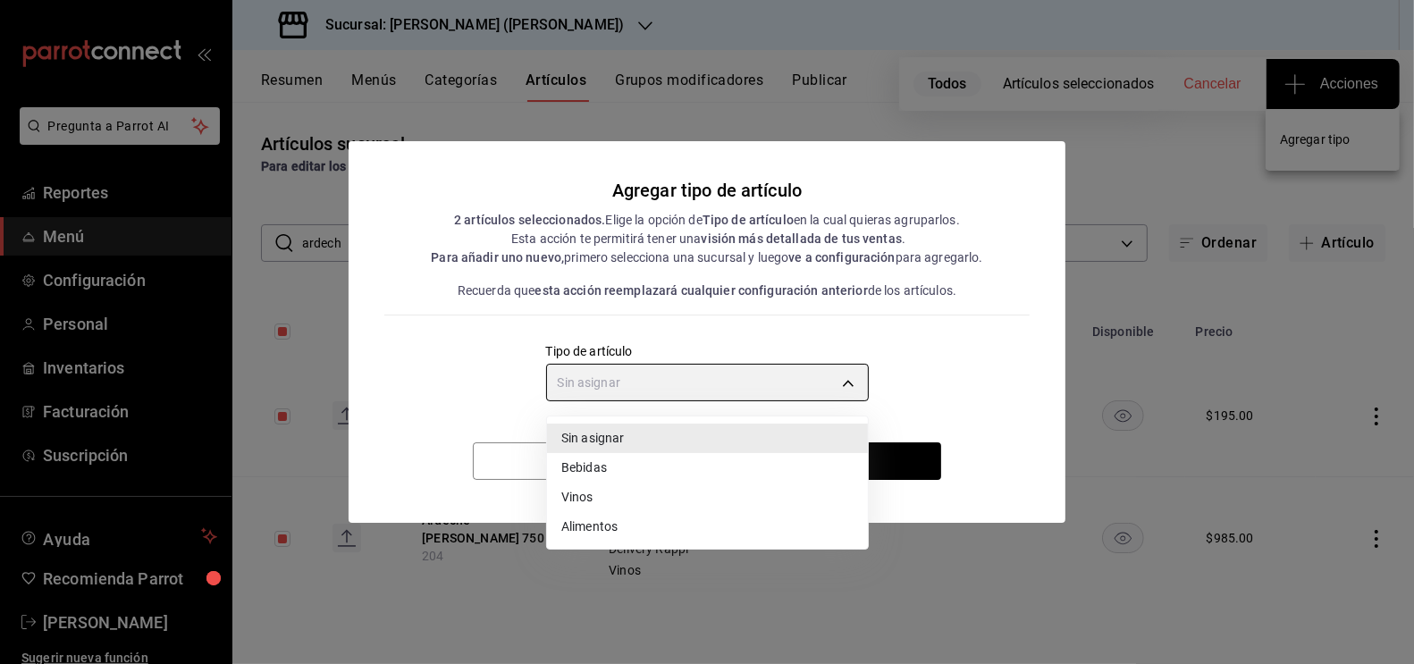
type input "e1bdedcf-fa1f-443e-b5b9-5cb10ad40228"
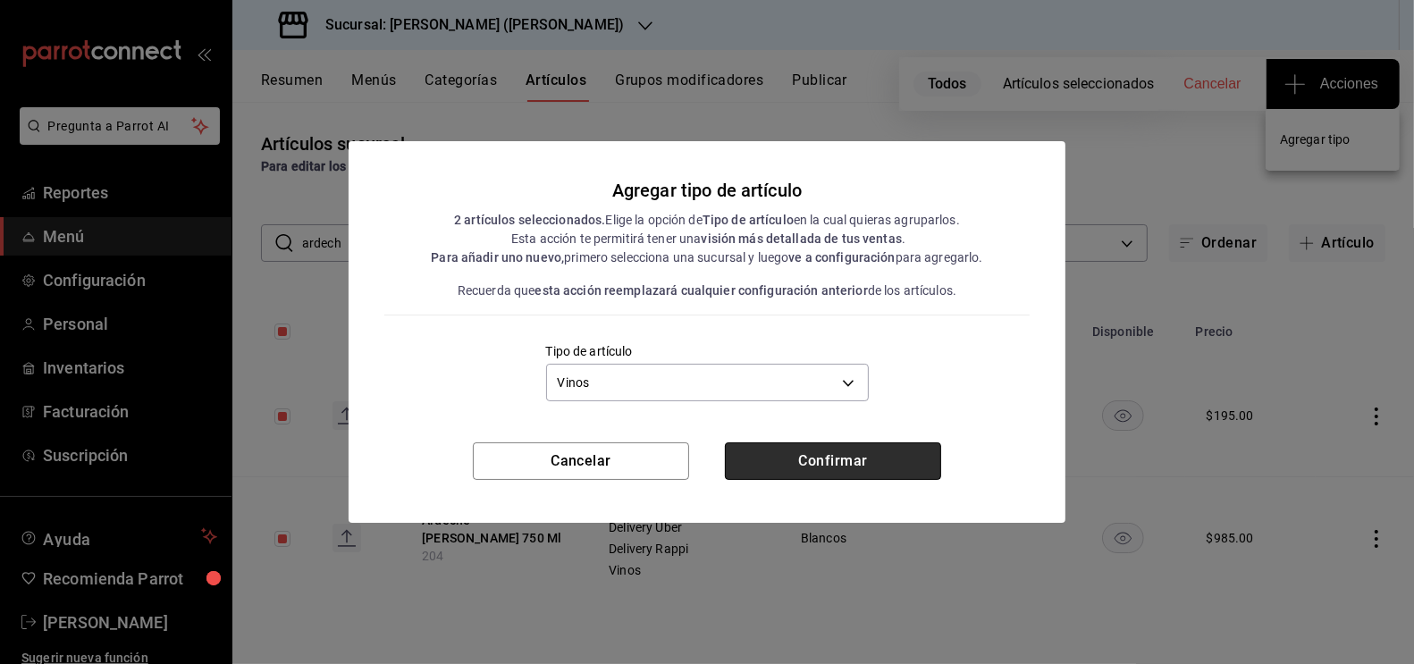
click at [827, 454] on button "Confirmar" at bounding box center [833, 461] width 216 height 38
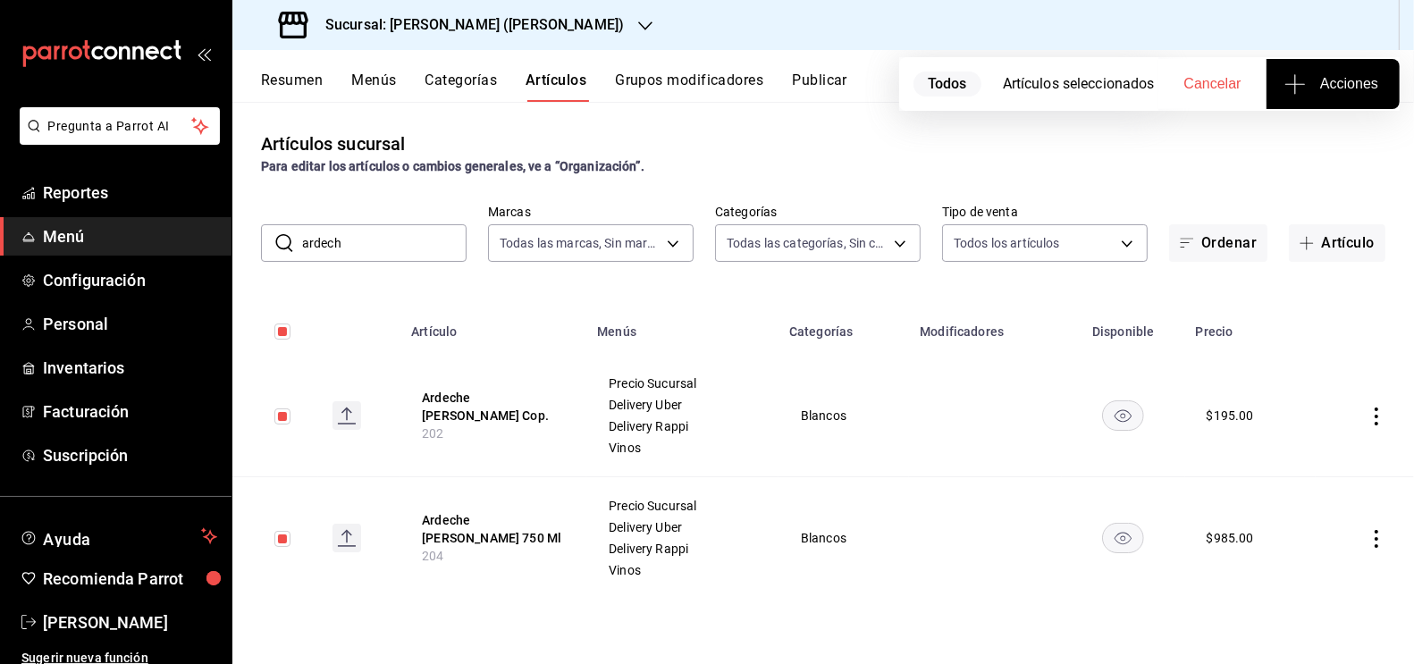
click at [391, 248] on input "ardech" at bounding box center [384, 243] width 164 height 36
click at [390, 248] on input "ardech" at bounding box center [384, 243] width 164 height 36
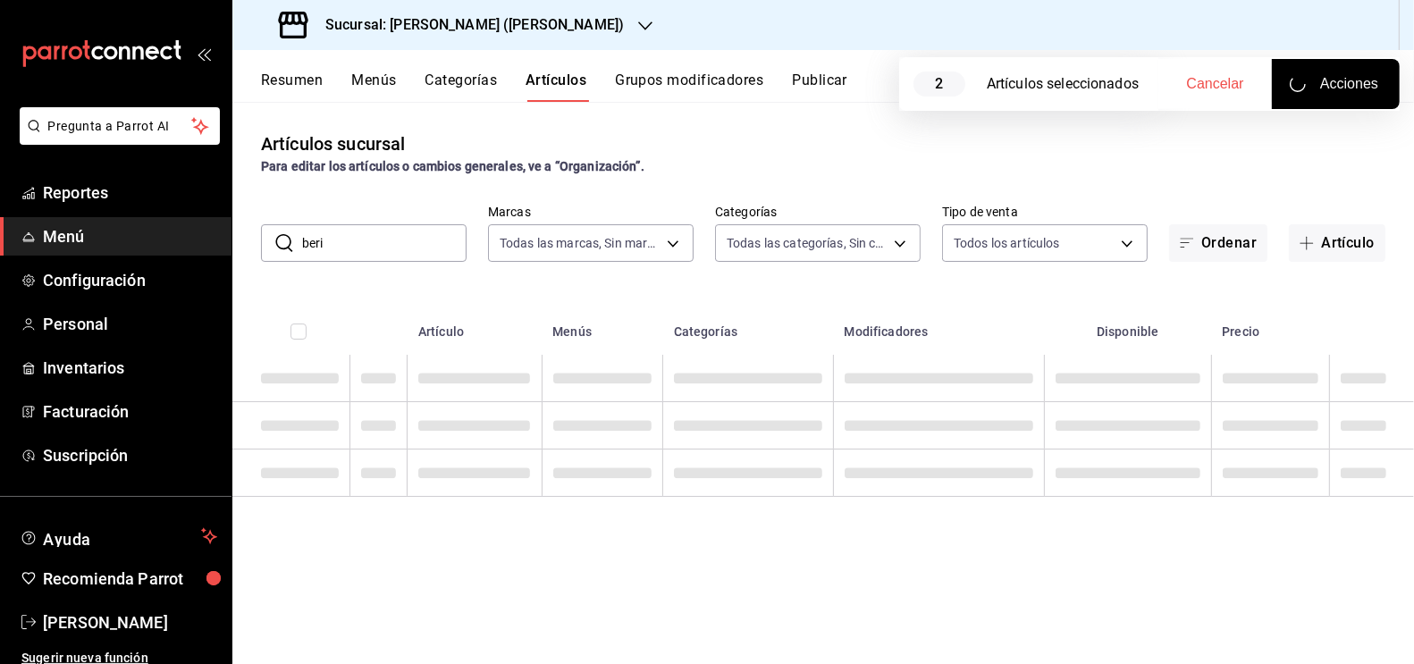
type input "berin"
checkbox input "false"
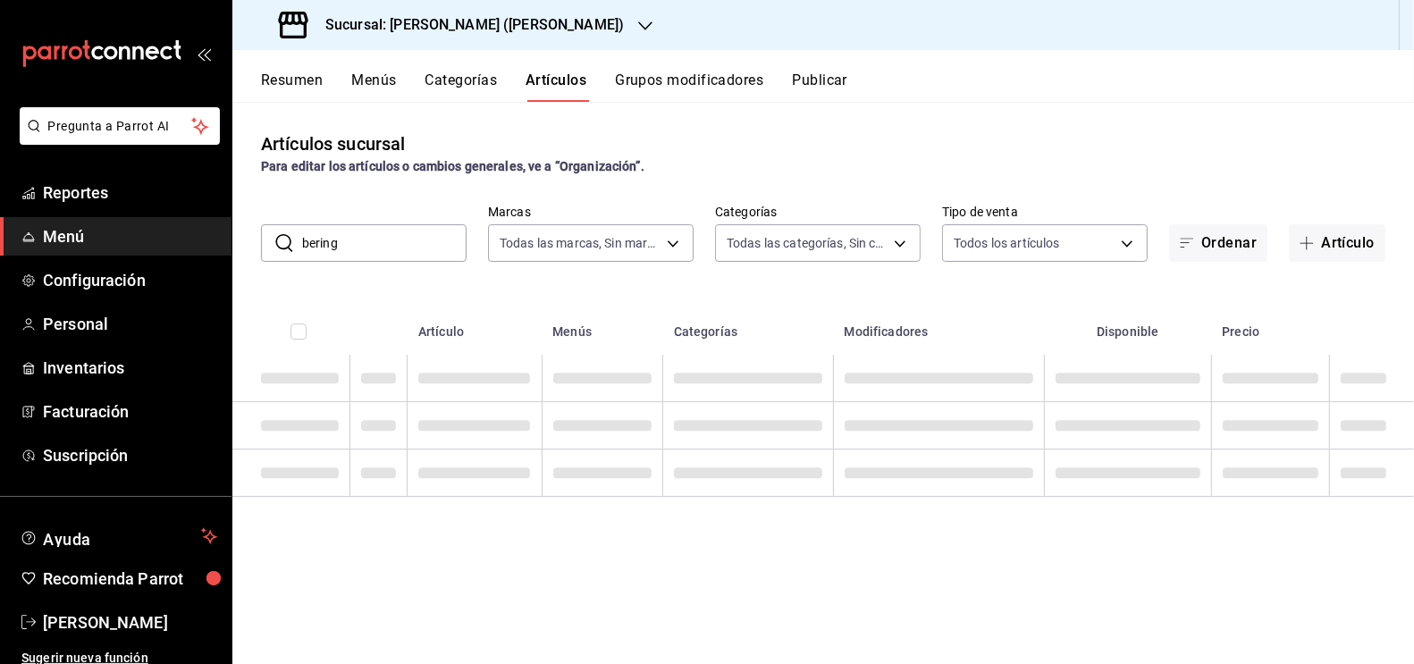
type input "bering"
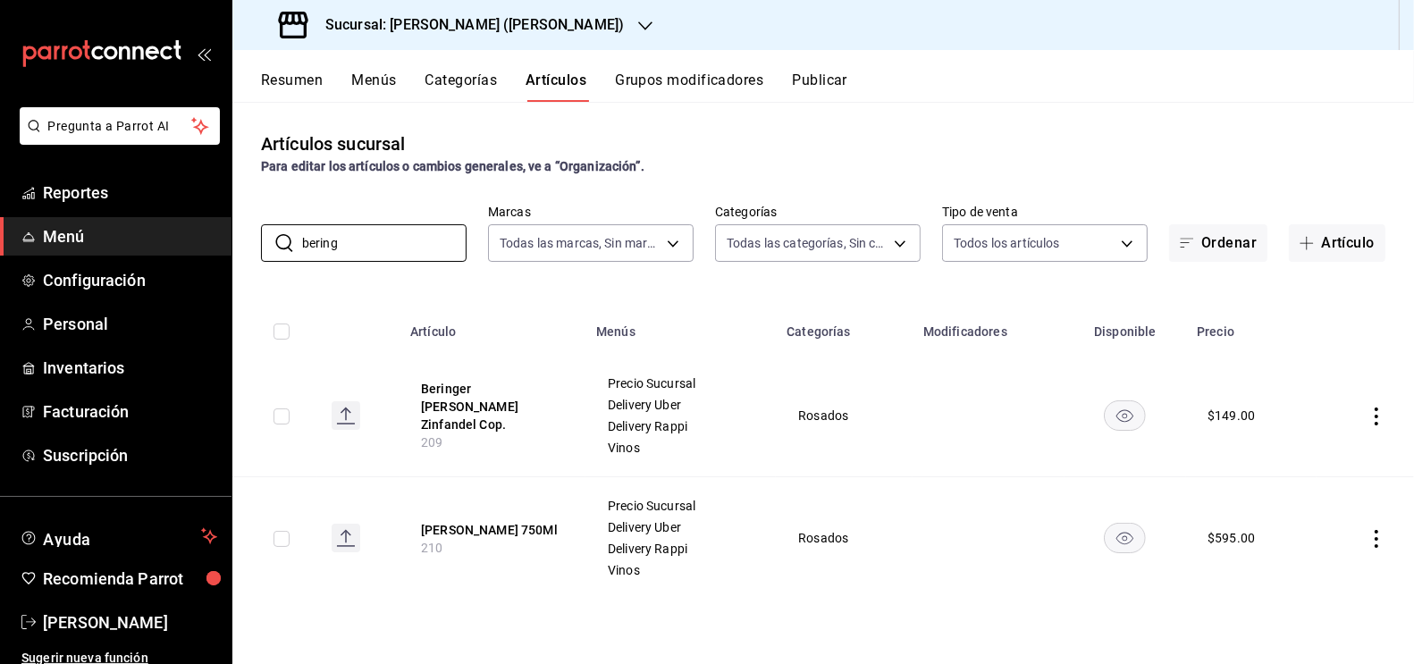
click at [280, 422] on input "checkbox" at bounding box center [282, 416] width 16 height 16
checkbox input "true"
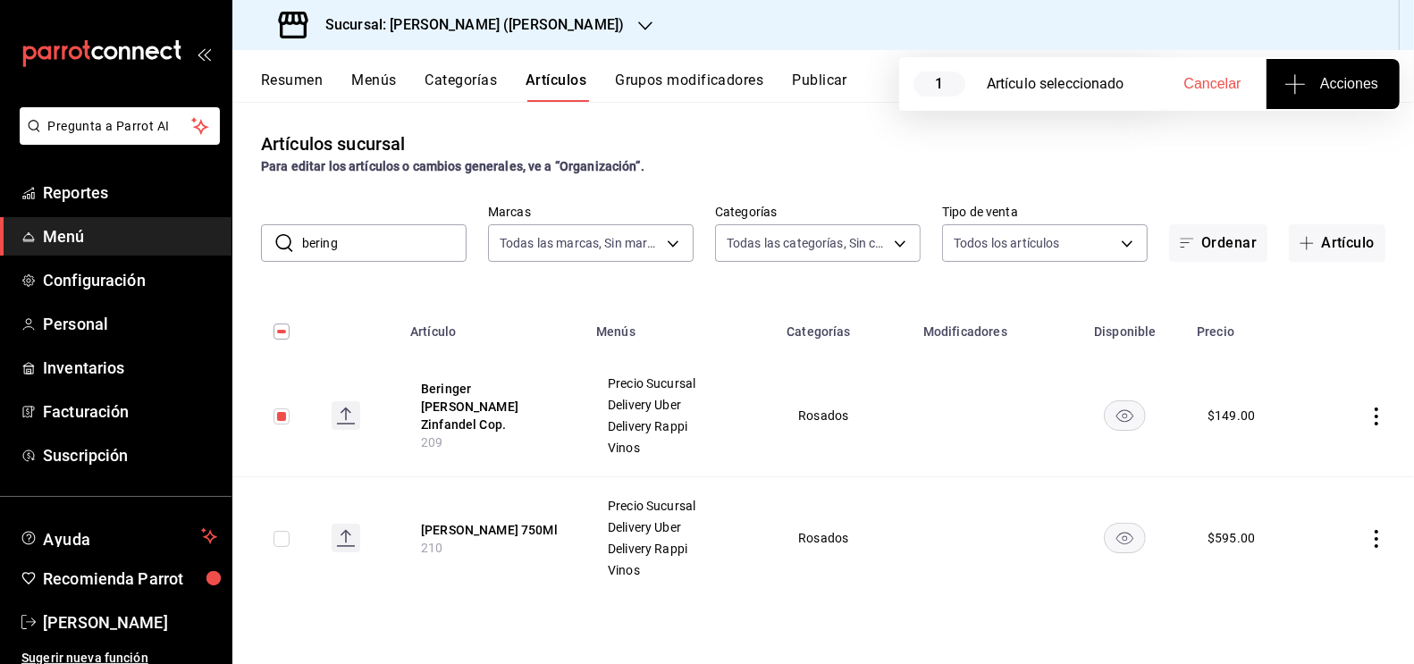
click at [1338, 96] on button "Acciones" at bounding box center [1333, 84] width 133 height 50
click at [1351, 146] on span "Agregar tipo" at bounding box center [1332, 139] width 105 height 19
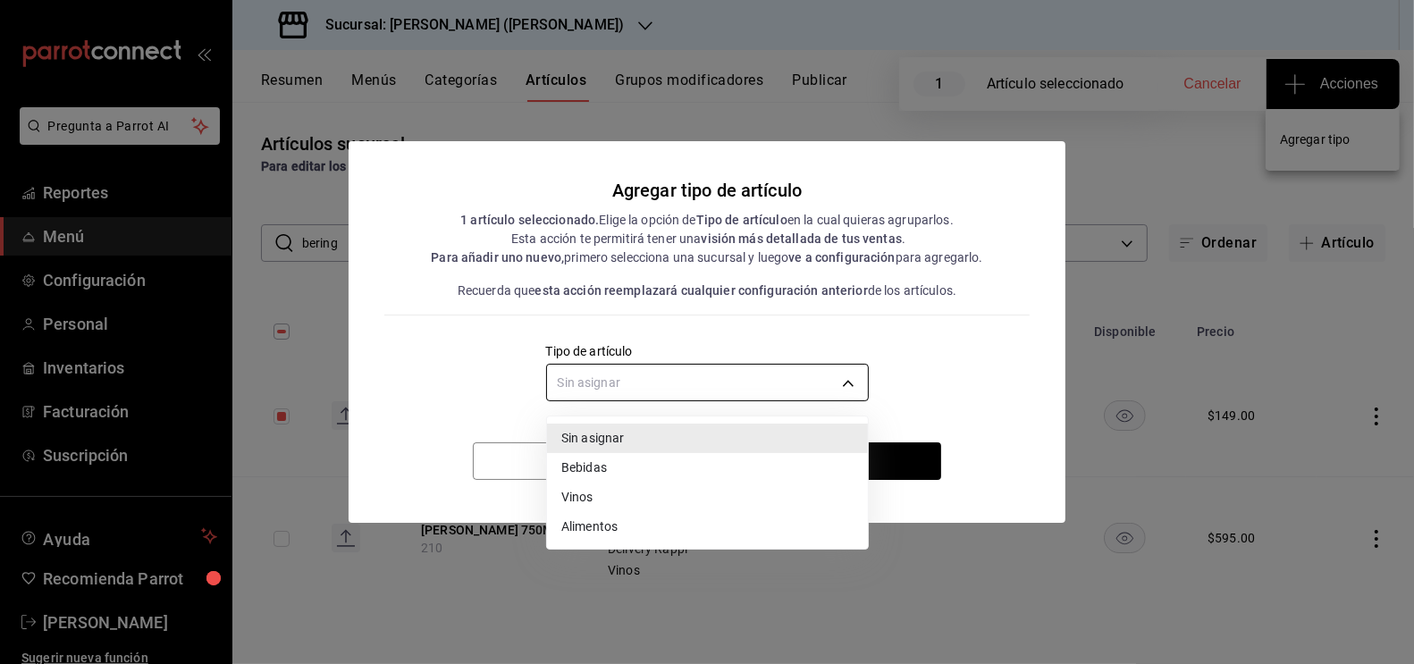
click at [747, 381] on body "Pregunta a Parrot AI Reportes Menú Configuración Personal Inventarios Facturaci…" at bounding box center [707, 332] width 1414 height 664
click at [623, 489] on li "Vinos" at bounding box center [707, 497] width 321 height 29
type input "e1bdedcf-fa1f-443e-b5b9-5cb10ad40228"
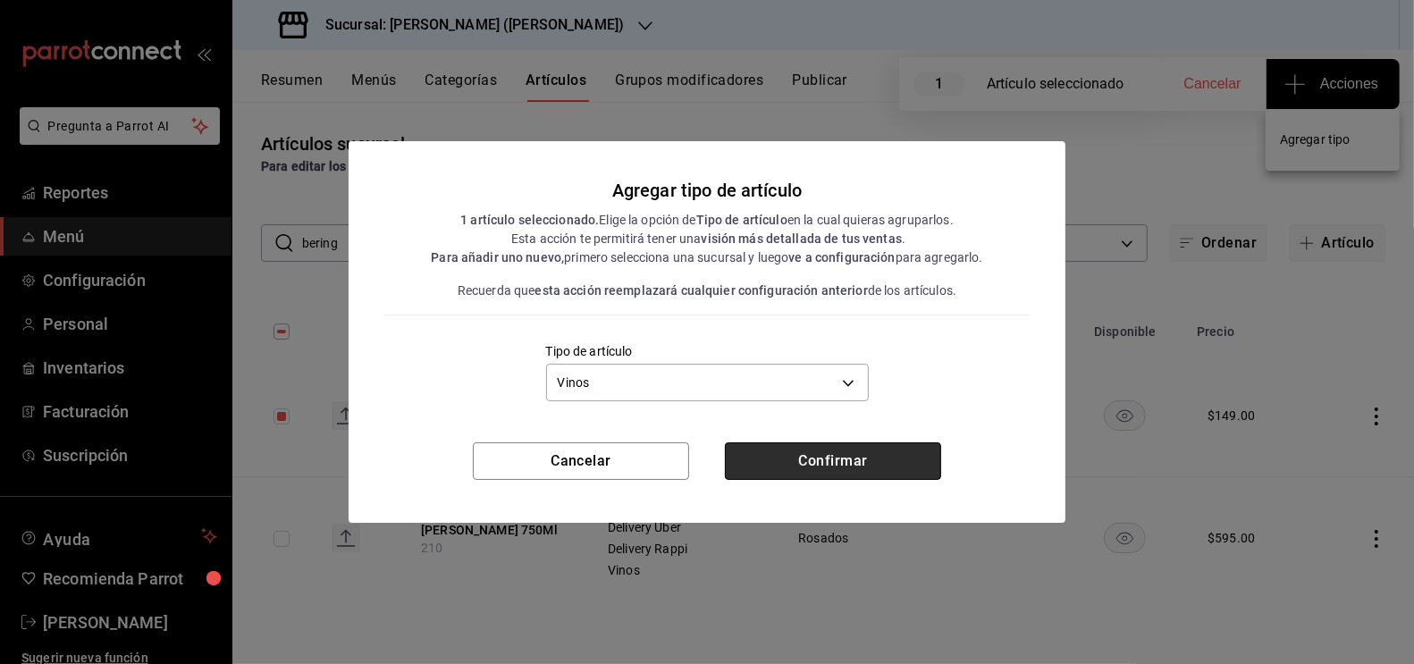
click at [814, 451] on button "Confirmar" at bounding box center [833, 461] width 216 height 38
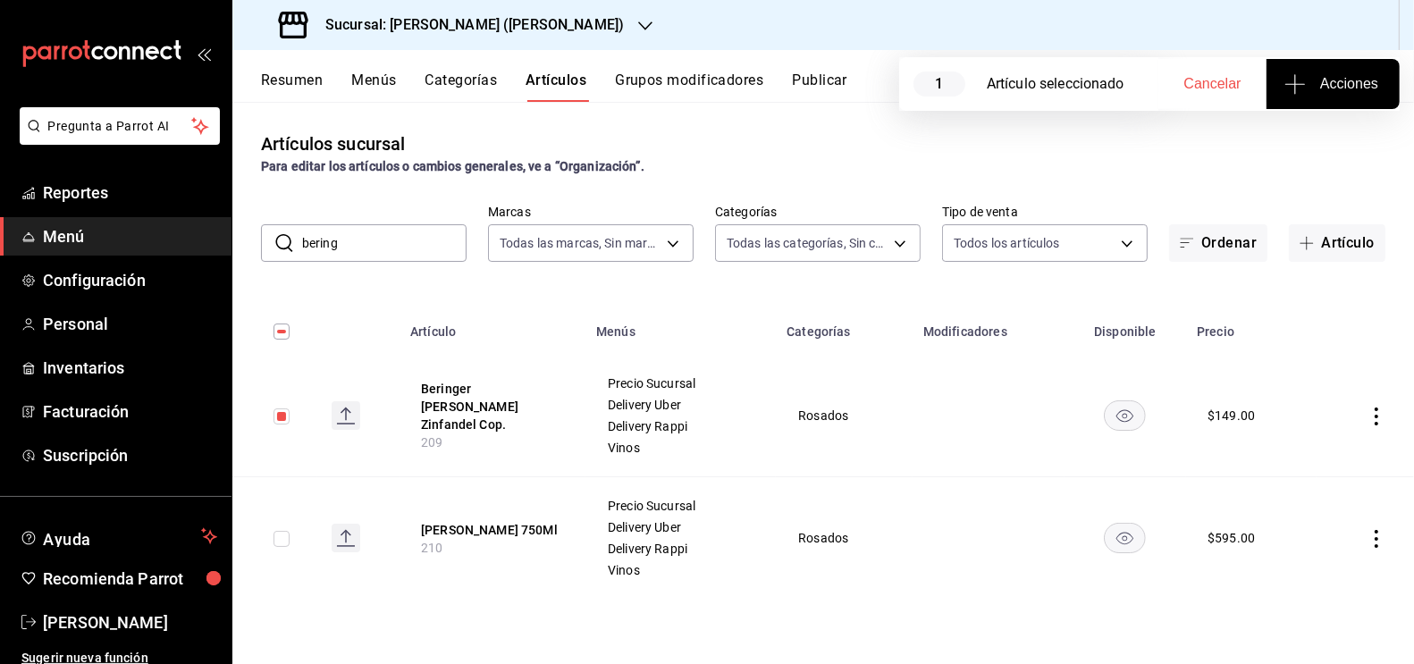
click at [377, 222] on div "​ bering ​ Marcas Todas las marcas, Sin marca 3e284276-a834-4a39-bc59-2edda2d06…" at bounding box center [823, 233] width 1182 height 57
click at [362, 240] on input "bering" at bounding box center [384, 243] width 164 height 36
type input "bleed"
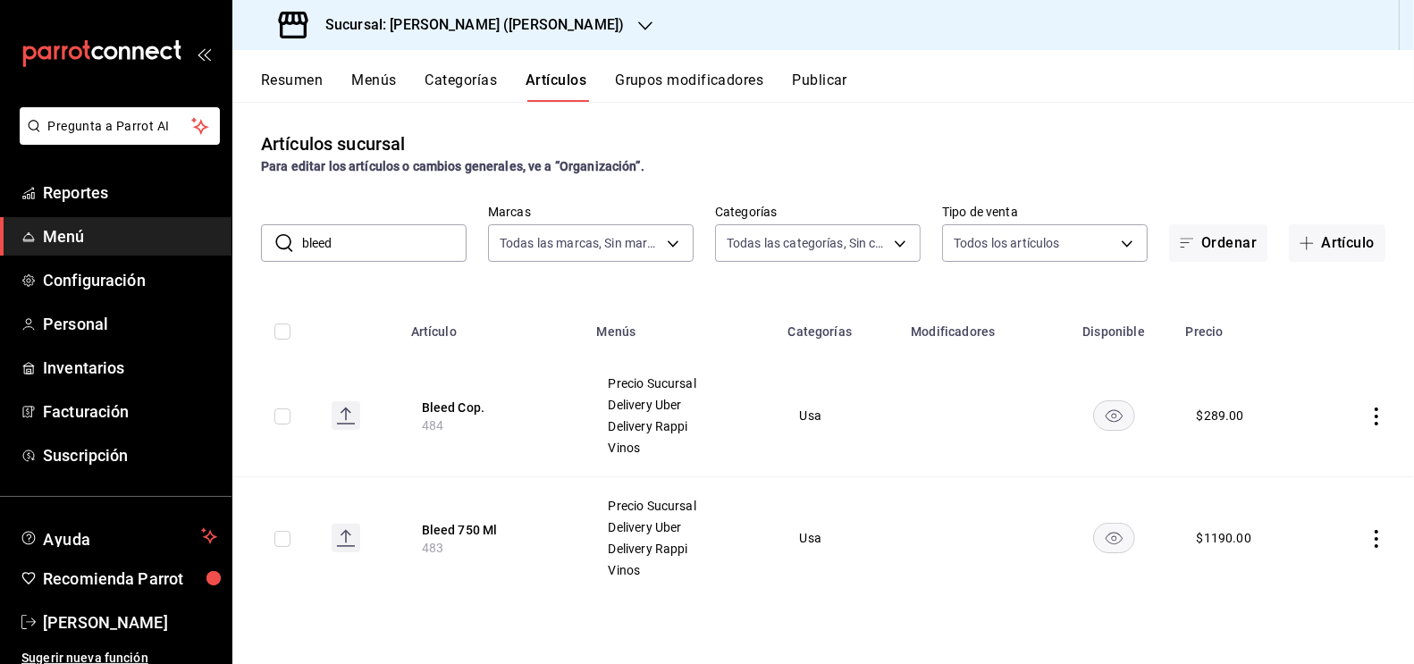
click at [284, 420] on input "checkbox" at bounding box center [282, 416] width 16 height 16
checkbox input "true"
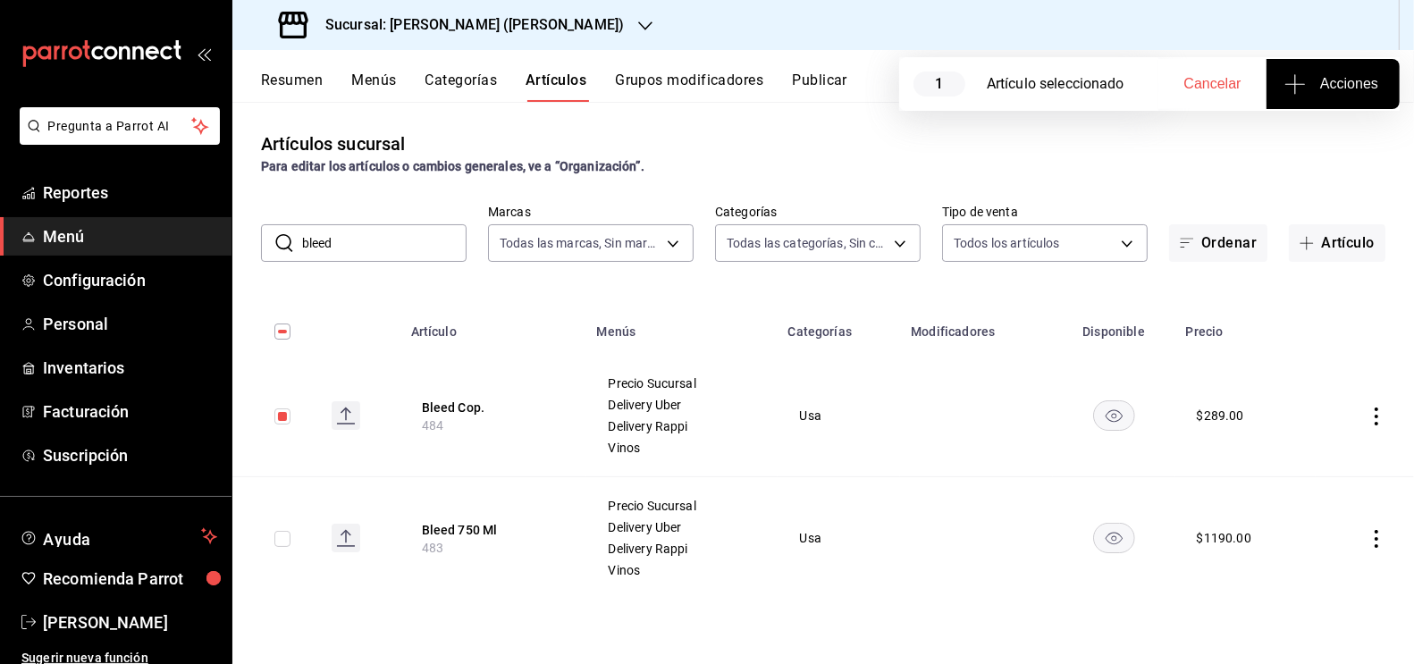
click at [285, 539] on input "checkbox" at bounding box center [282, 539] width 16 height 16
checkbox input "true"
click at [1339, 80] on span "Acciones" at bounding box center [1333, 83] width 90 height 21
click at [1313, 158] on li "Agregar tipo" at bounding box center [1333, 139] width 134 height 47
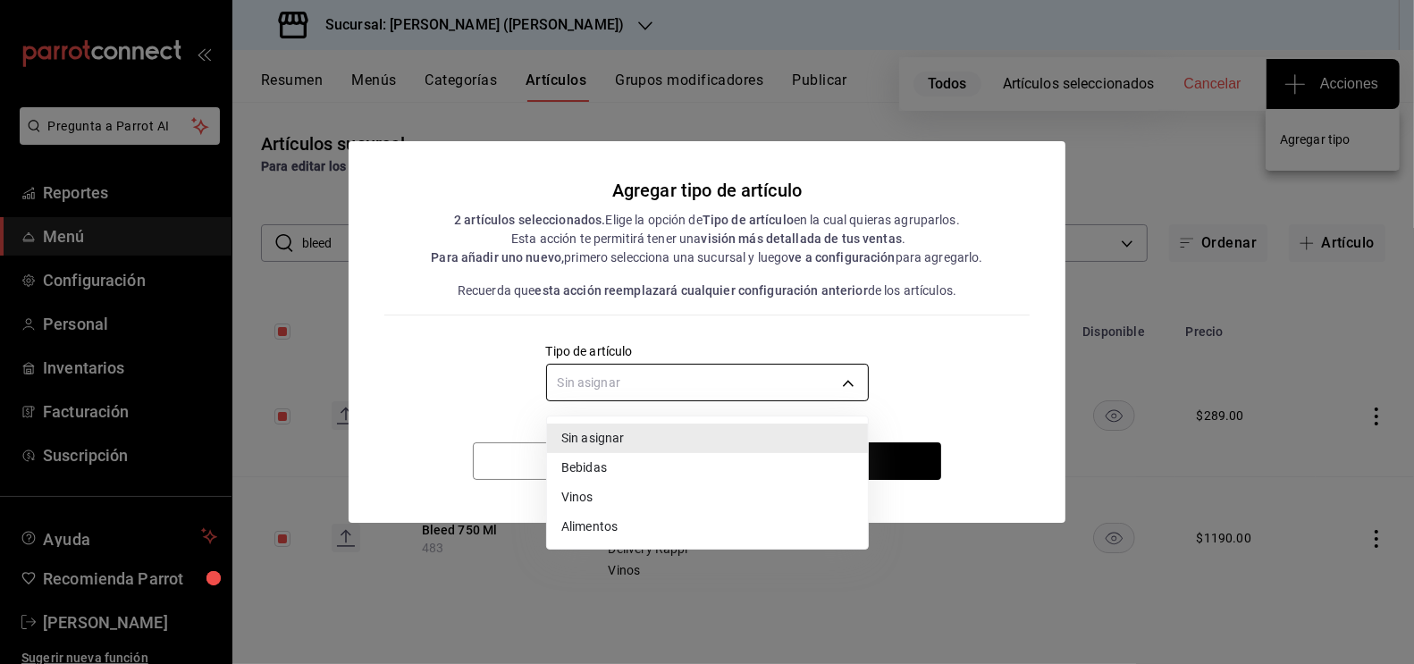
click at [711, 393] on body "Pregunta a Parrot AI Reportes Menú Configuración Personal Inventarios Facturaci…" at bounding box center [707, 332] width 1414 height 664
click at [603, 504] on li "Vinos" at bounding box center [707, 497] width 321 height 29
type input "e1bdedcf-fa1f-443e-b5b9-5cb10ad40228"
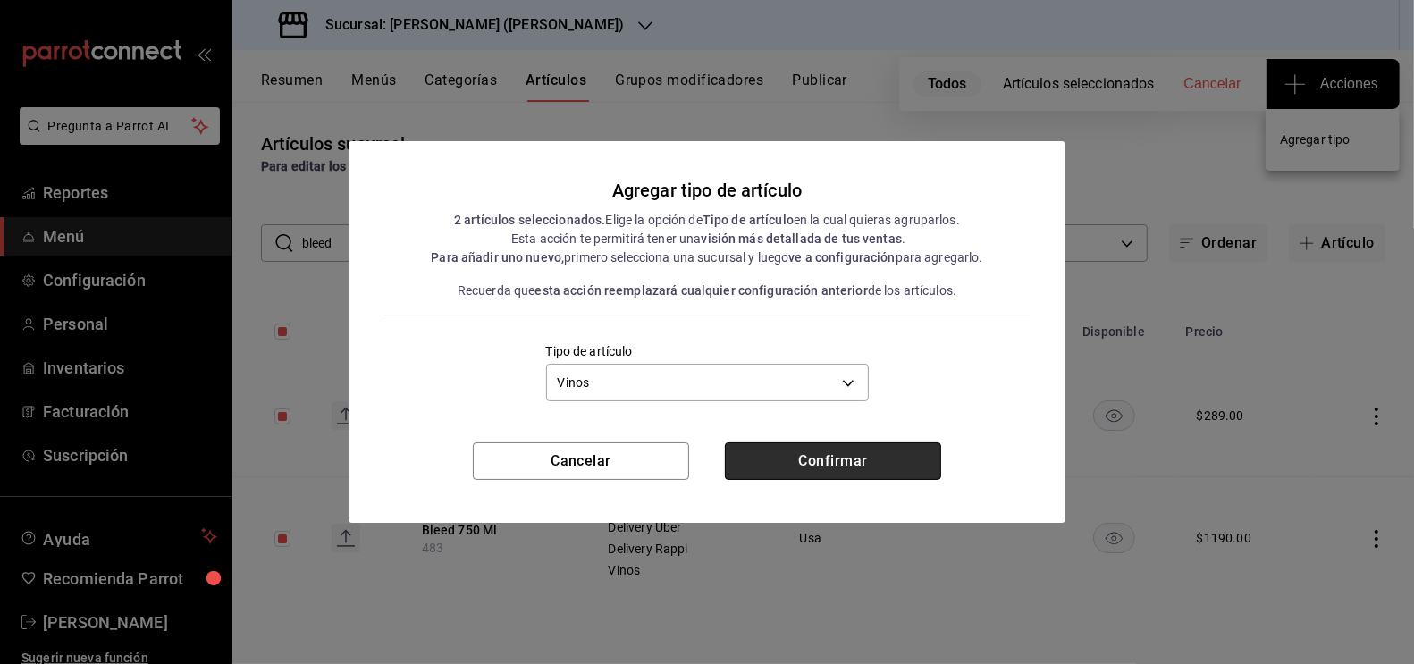
click at [823, 446] on button "Confirmar" at bounding box center [833, 461] width 216 height 38
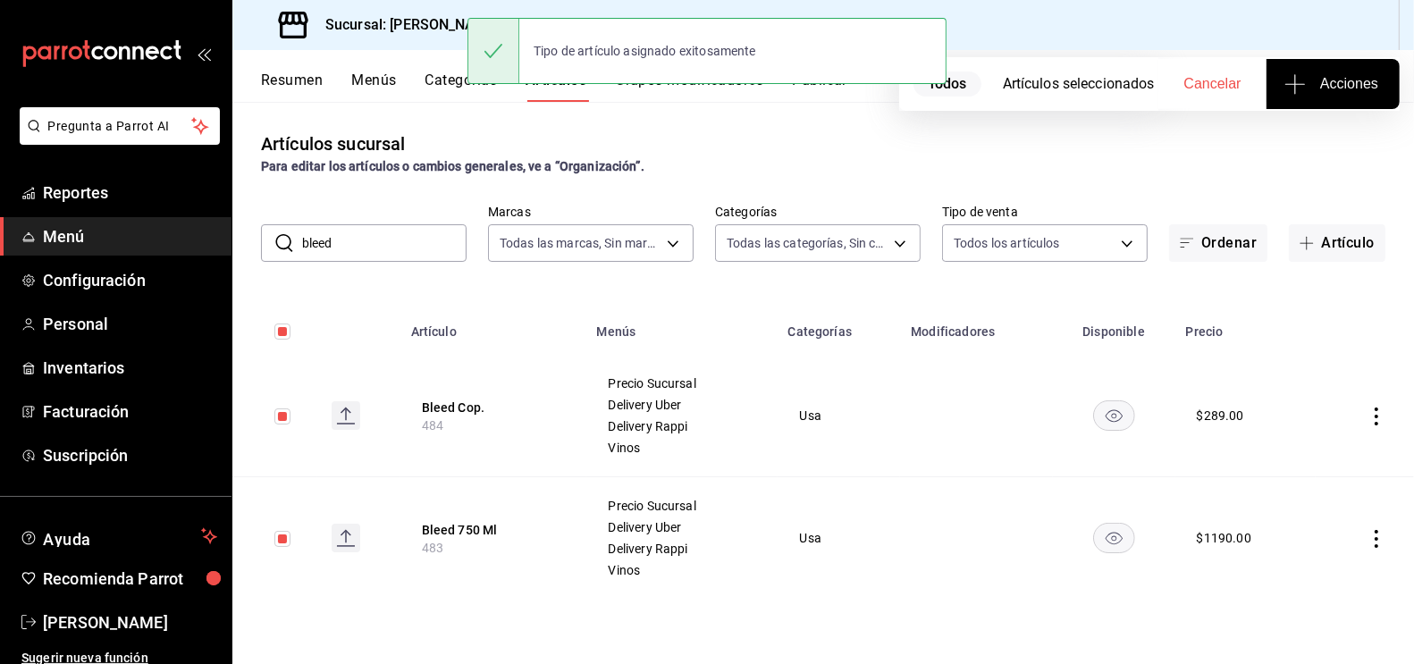
click at [722, 124] on div "Artículos sucursal Para editar los artículos o cambios generales, ve a “Organiz…" at bounding box center [823, 382] width 1182 height 561
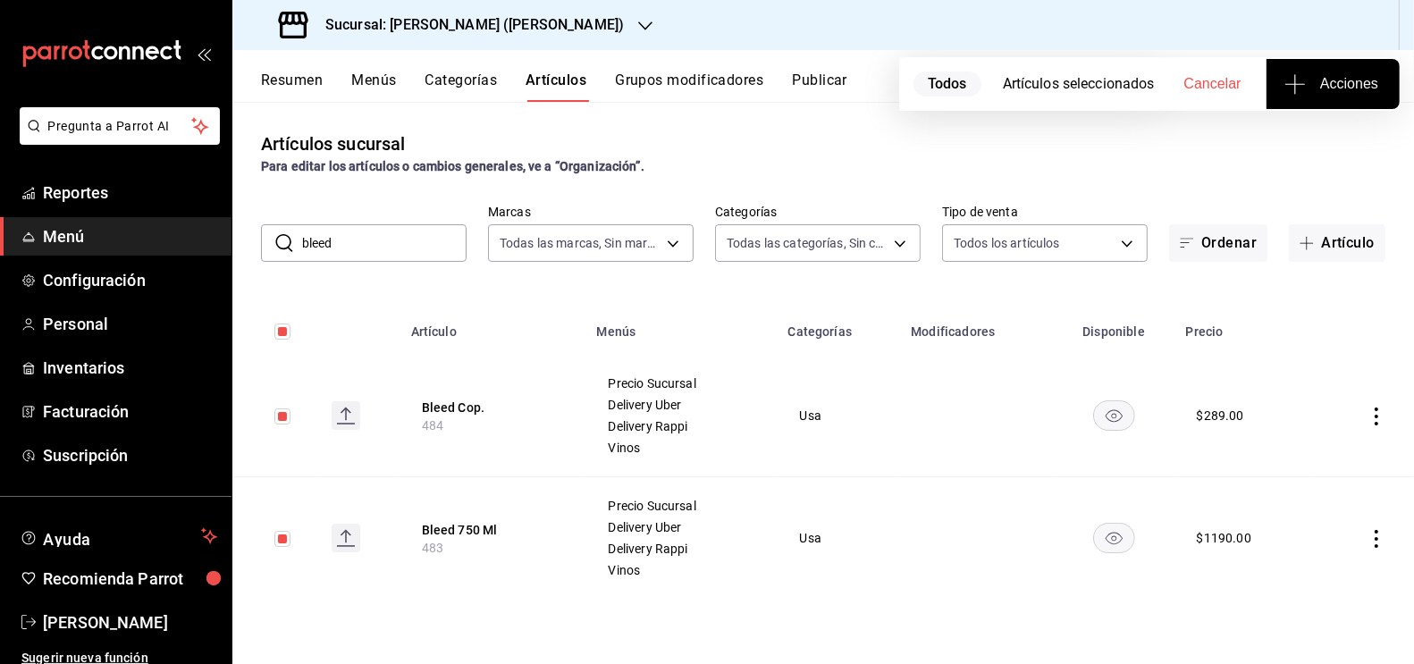
click at [353, 246] on input "bleed" at bounding box center [384, 243] width 164 height 36
type input "cune"
checkbox input "false"
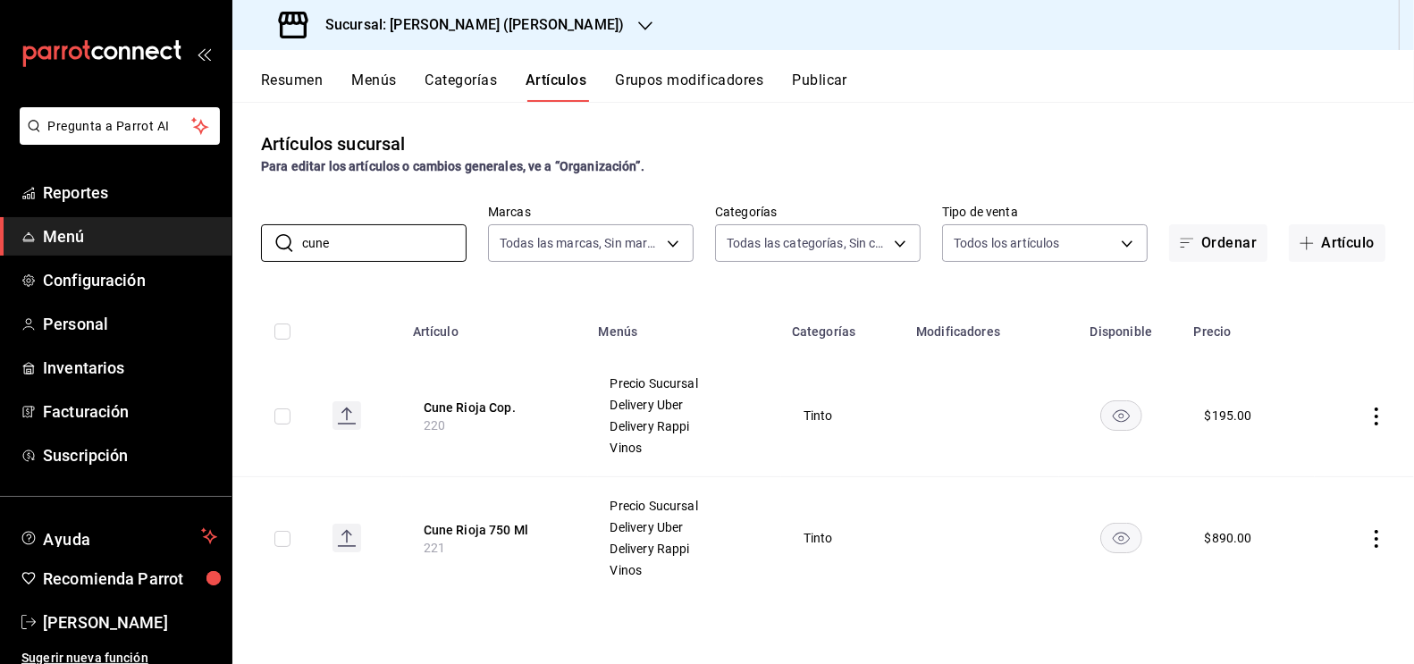
click at [279, 419] on input "checkbox" at bounding box center [282, 416] width 16 height 16
checkbox input "true"
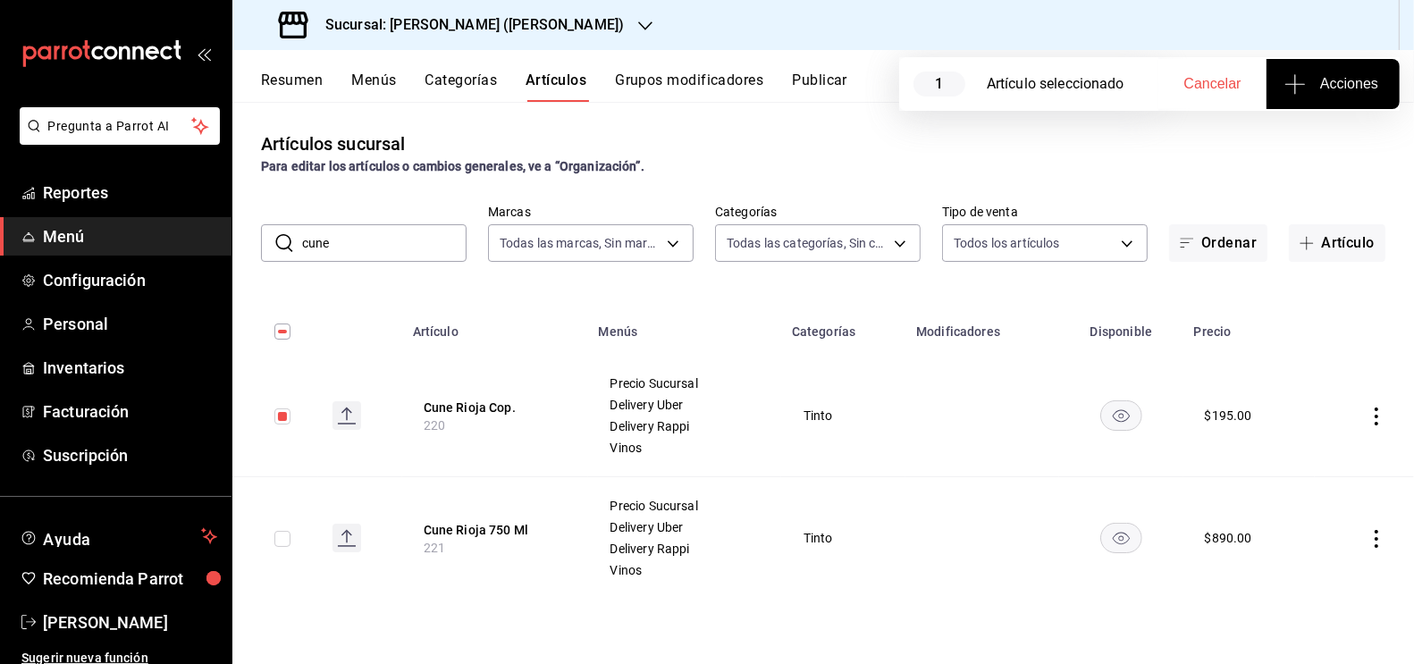
click at [1336, 54] on div "Resumen Menús Categorías Artículos Grupos modificadores Publicar" at bounding box center [823, 76] width 1182 height 52
click at [1326, 81] on span "Acciones" at bounding box center [1333, 83] width 90 height 21
click at [1310, 148] on span "Agregar tipo" at bounding box center [1332, 139] width 105 height 19
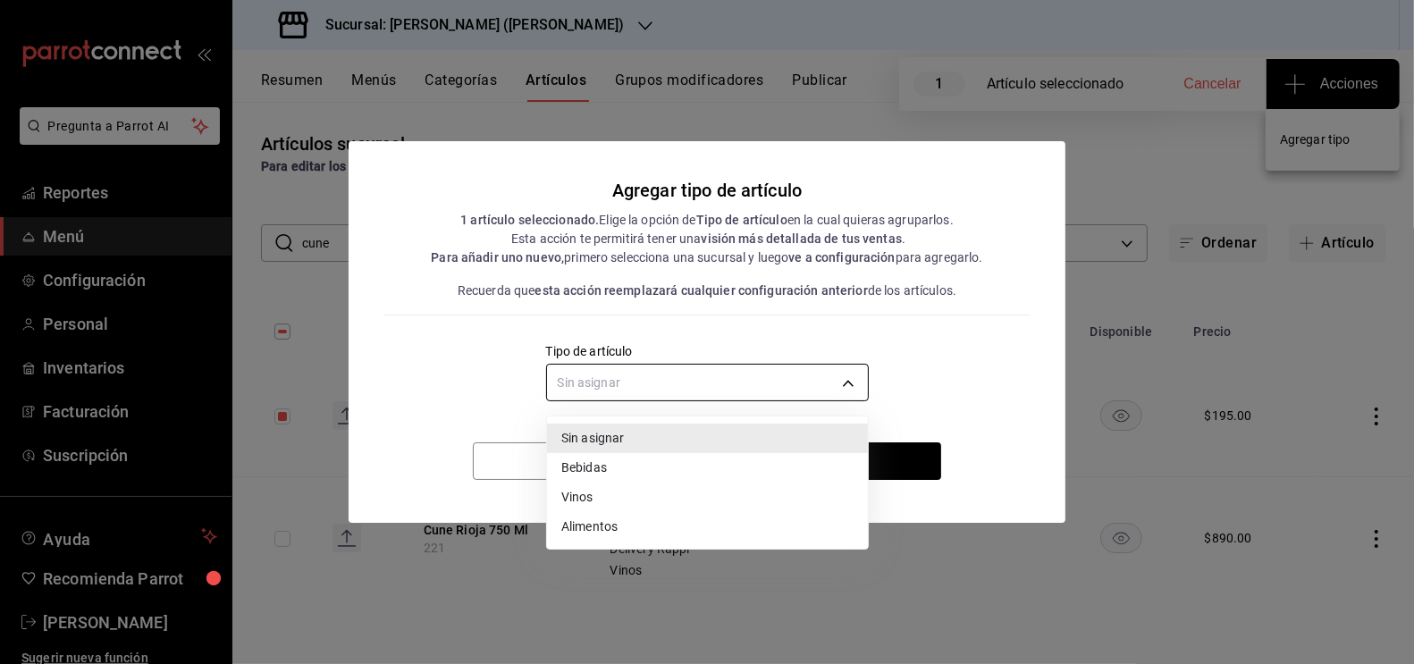
click at [738, 369] on body "Pregunta a Parrot AI Reportes Menú Configuración Personal Inventarios Facturaci…" at bounding box center [707, 332] width 1414 height 664
click at [602, 505] on li "Vinos" at bounding box center [707, 497] width 321 height 29
type input "e1bdedcf-fa1f-443e-b5b9-5cb10ad40228"
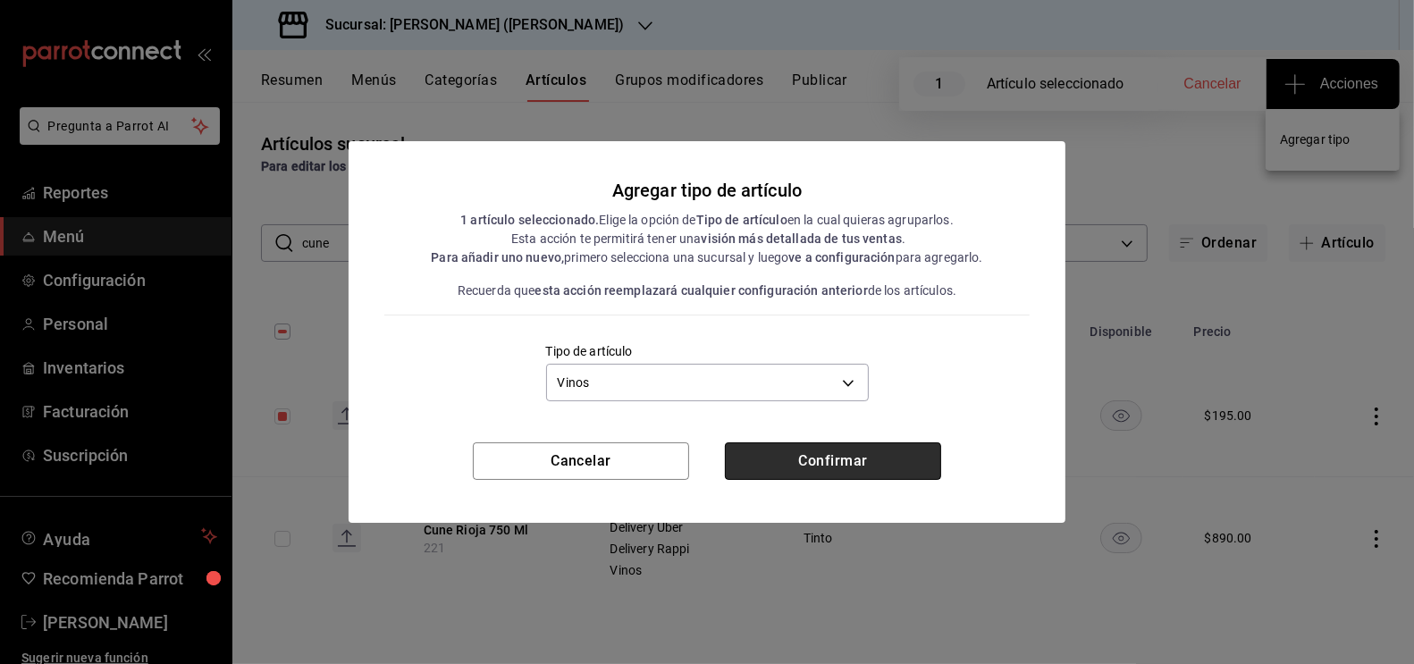
click at [858, 450] on button "Confirmar" at bounding box center [833, 461] width 216 height 38
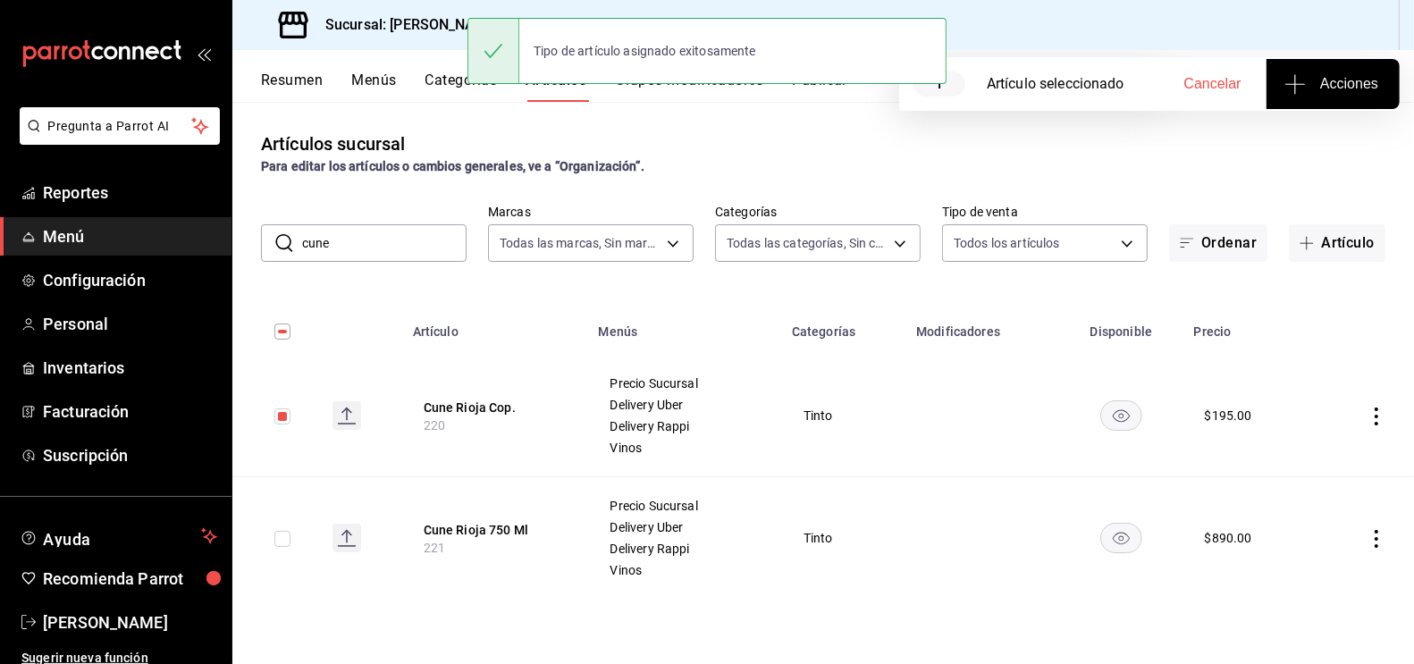
click at [379, 233] on input "cune" at bounding box center [384, 243] width 164 height 36
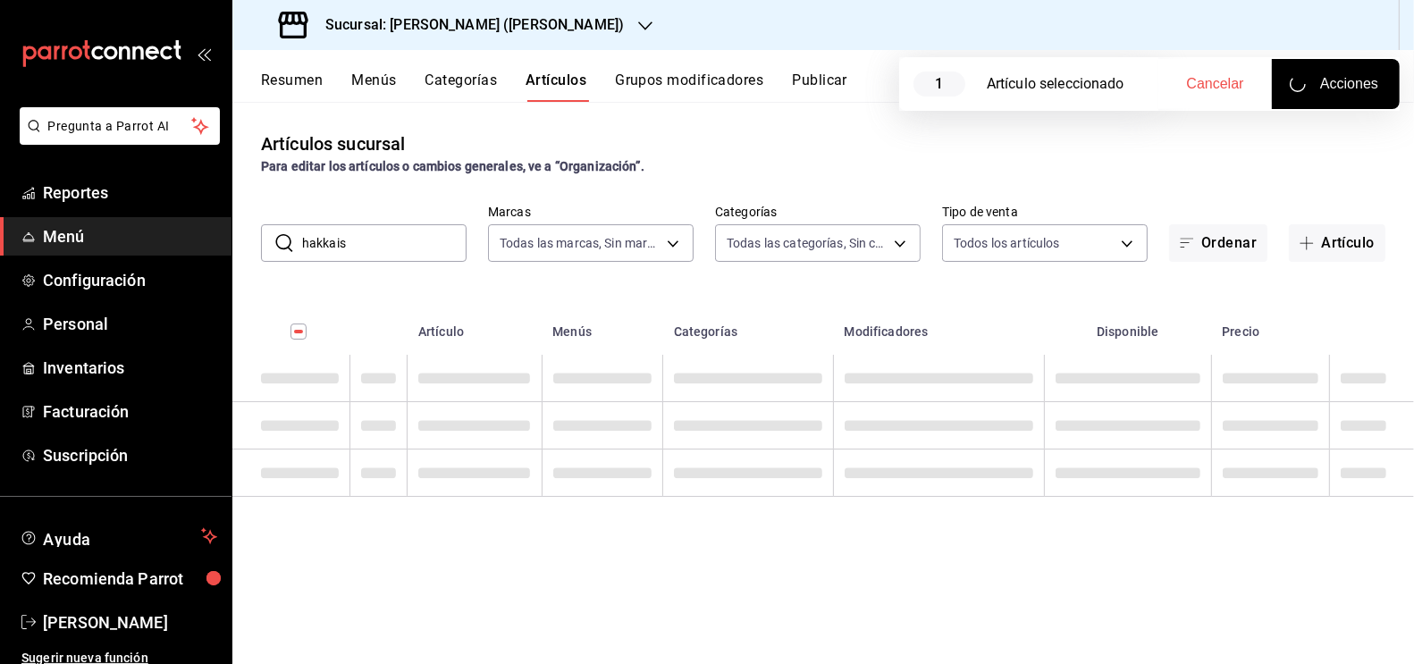
type input "hakkais"
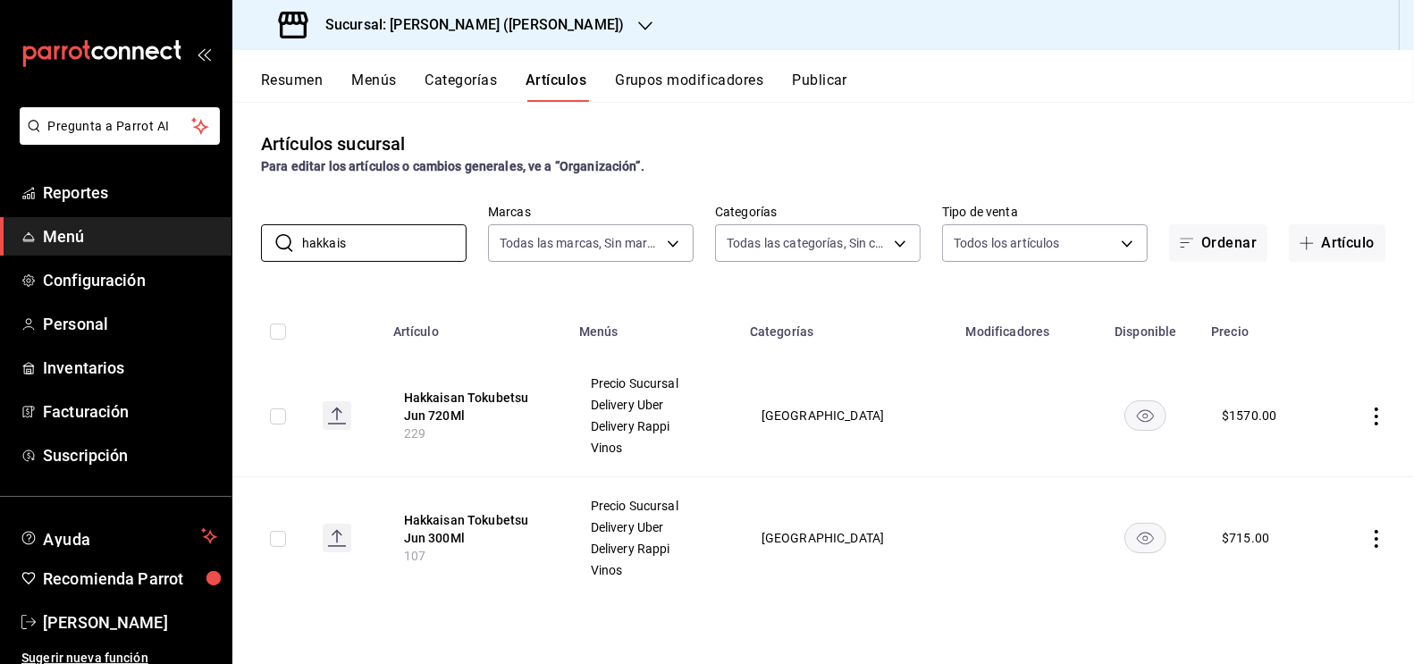
click at [277, 417] on input "checkbox" at bounding box center [278, 416] width 16 height 16
checkbox input "true"
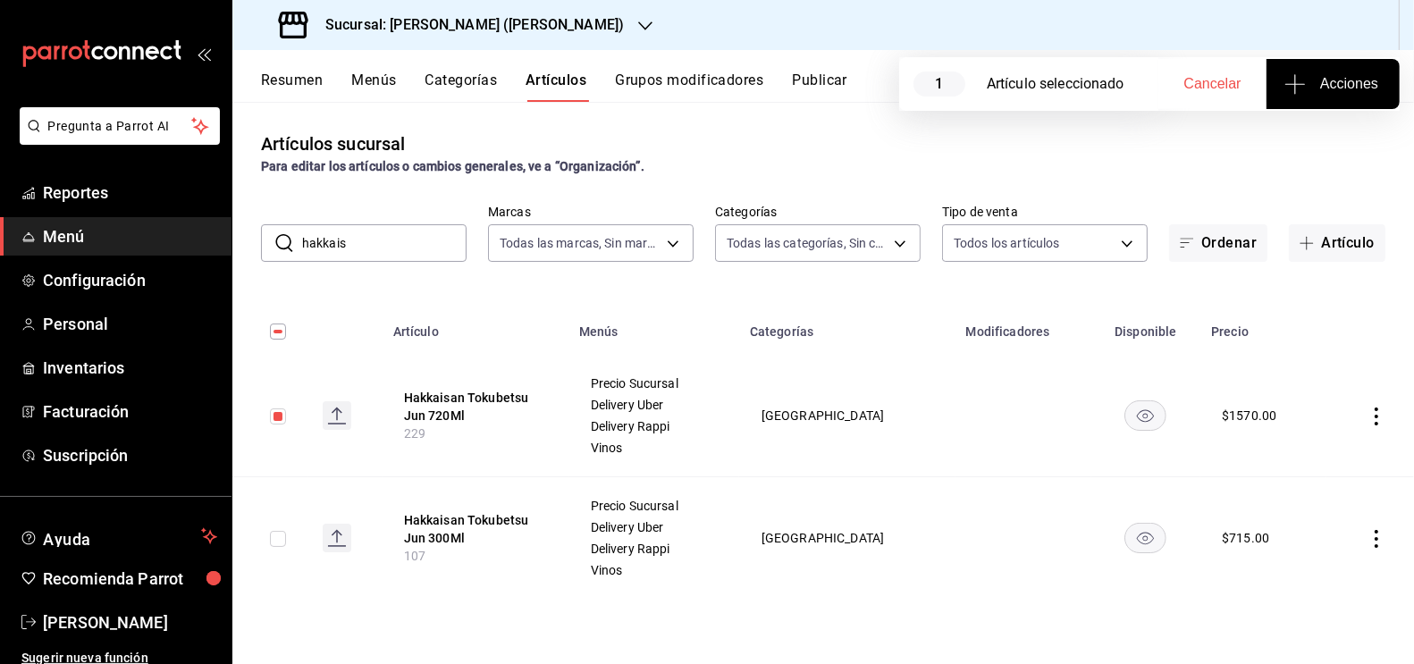
click at [279, 542] on input "checkbox" at bounding box center [278, 539] width 16 height 16
checkbox input "true"
click at [1334, 76] on span "Acciones" at bounding box center [1333, 83] width 90 height 21
click at [1334, 144] on span "Agregar tipo" at bounding box center [1332, 139] width 105 height 19
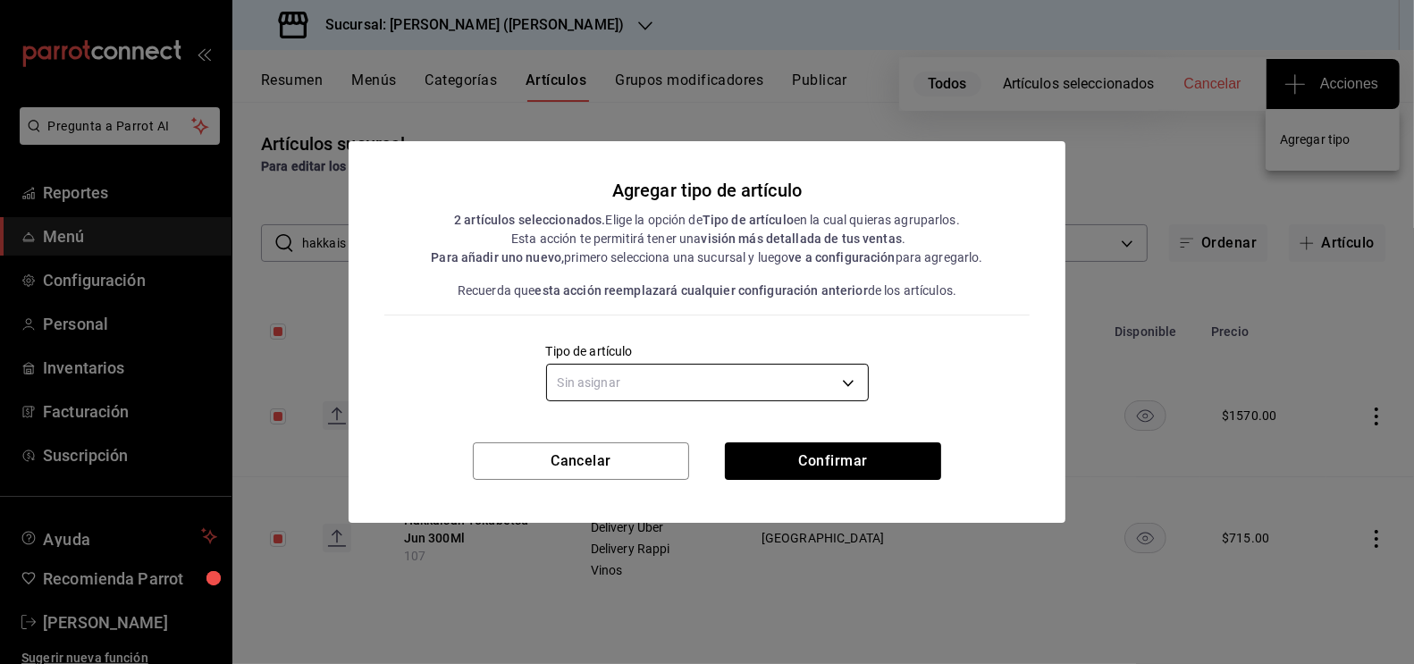
click at [837, 383] on body "Pregunta a Parrot AI Reportes Menú Configuración Personal Inventarios Facturaci…" at bounding box center [707, 332] width 1414 height 664
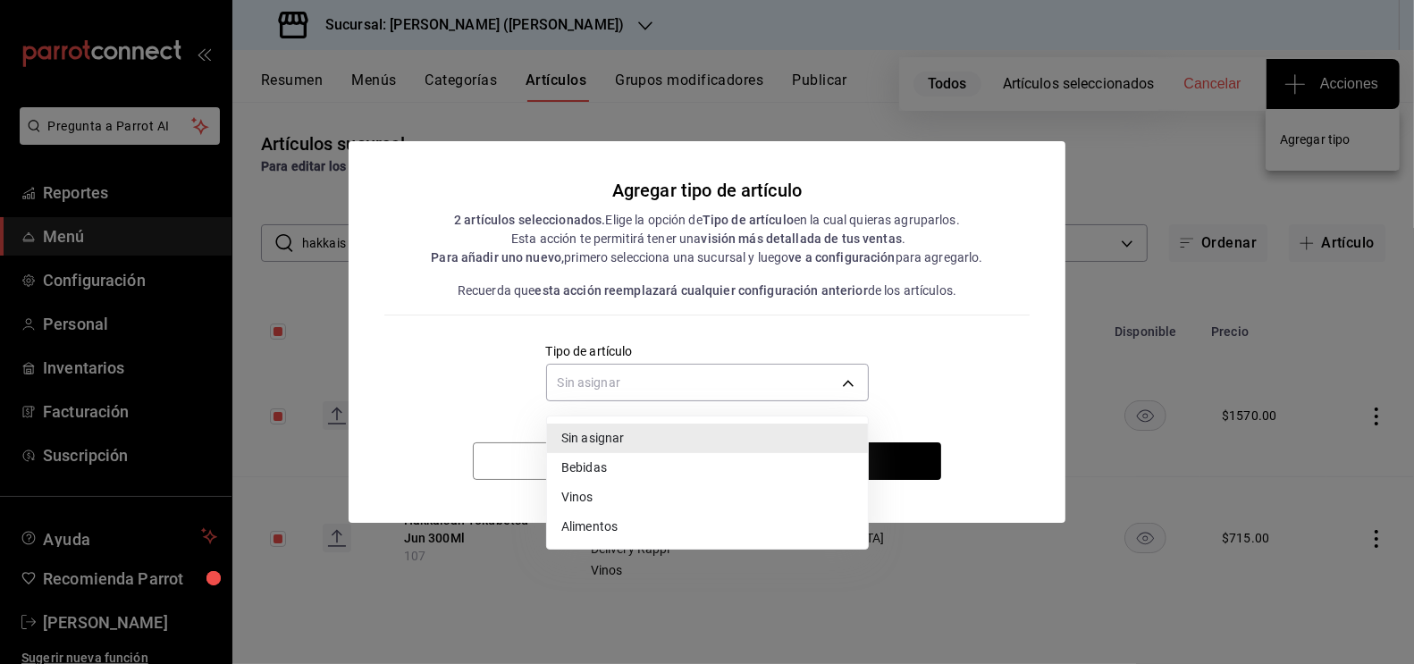
click at [644, 502] on li "Vinos" at bounding box center [707, 497] width 321 height 29
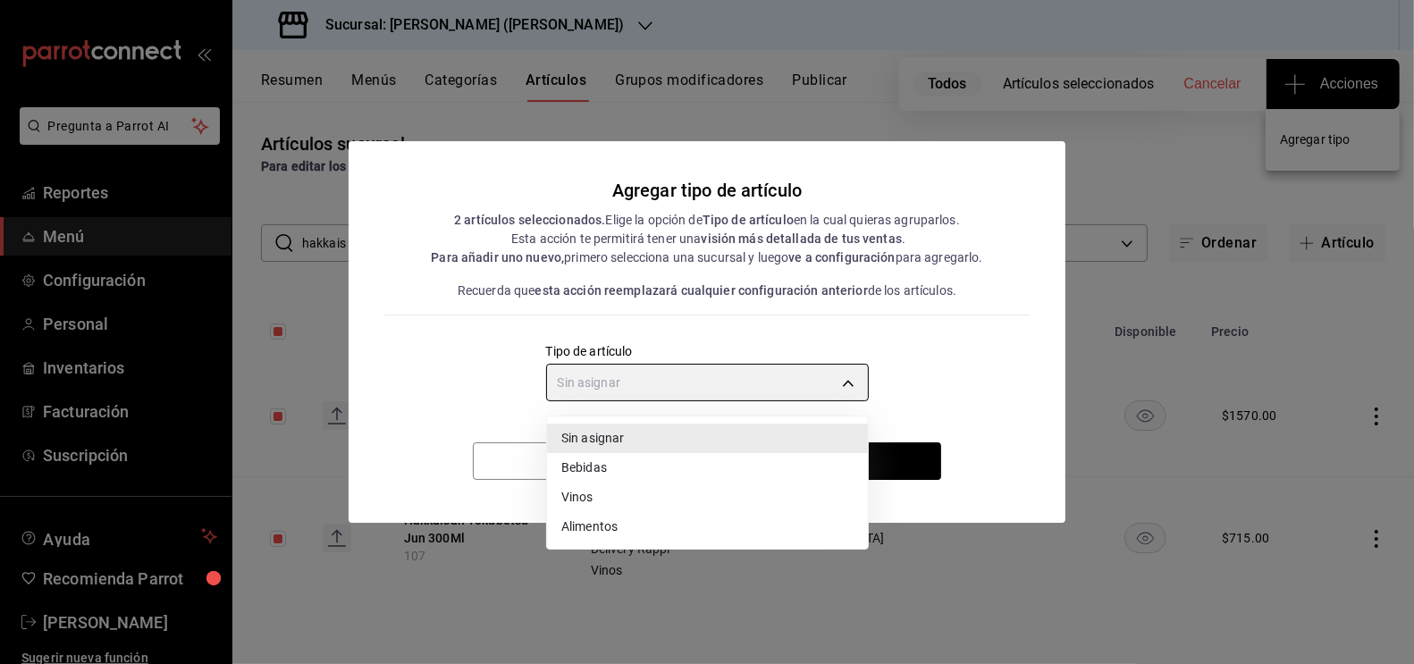
type input "e1bdedcf-fa1f-443e-b5b9-5cb10ad40228"
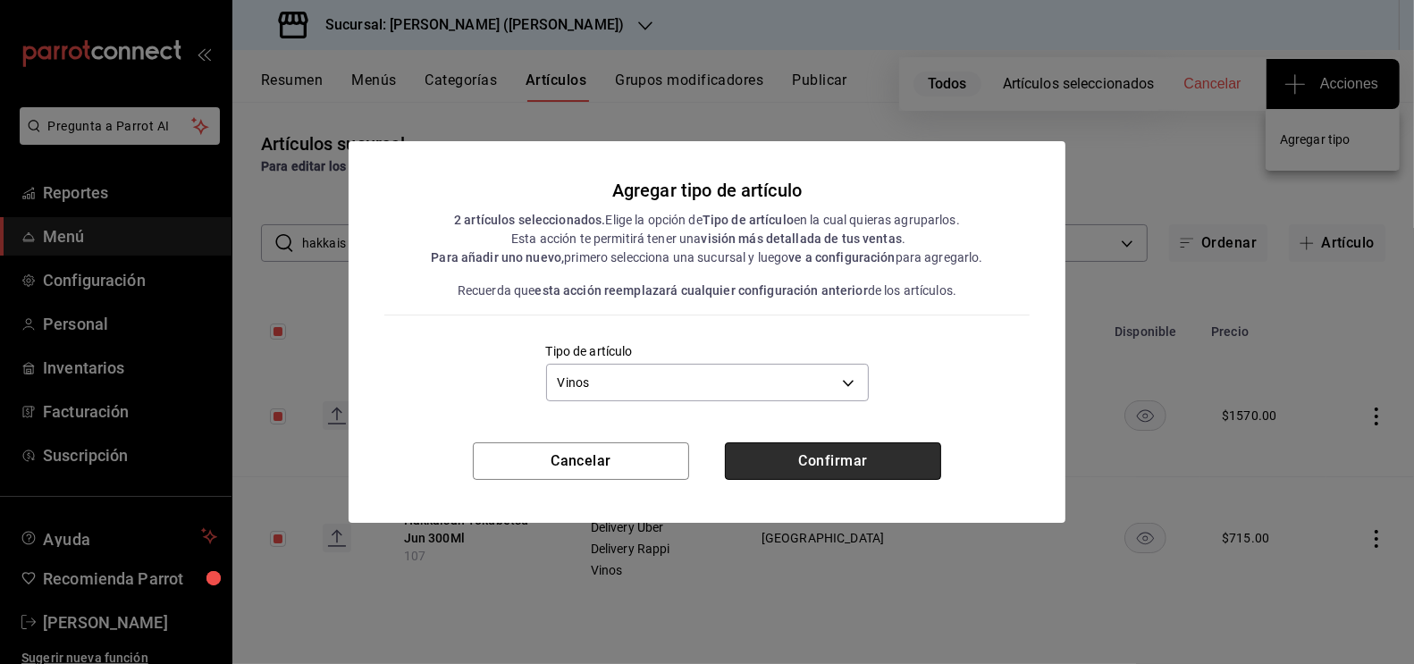
click at [827, 457] on button "Confirmar" at bounding box center [833, 461] width 216 height 38
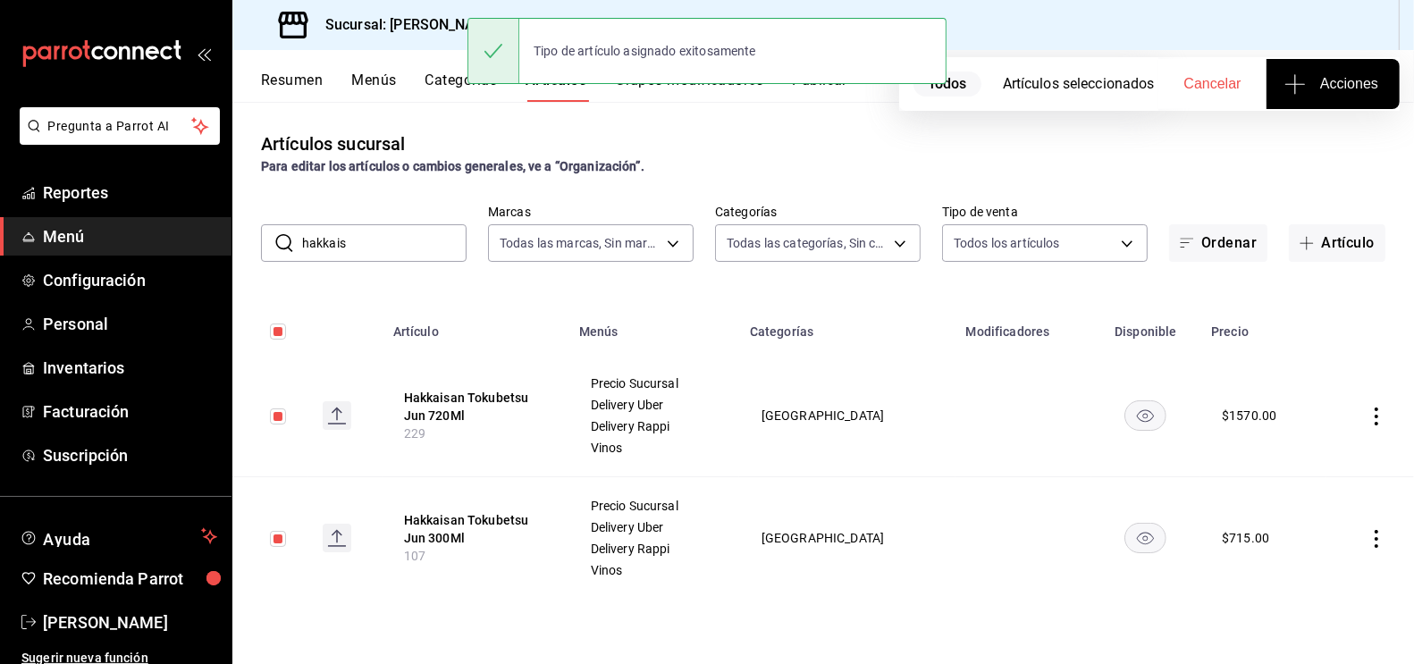
click at [359, 248] on input "hakkais" at bounding box center [384, 243] width 164 height 36
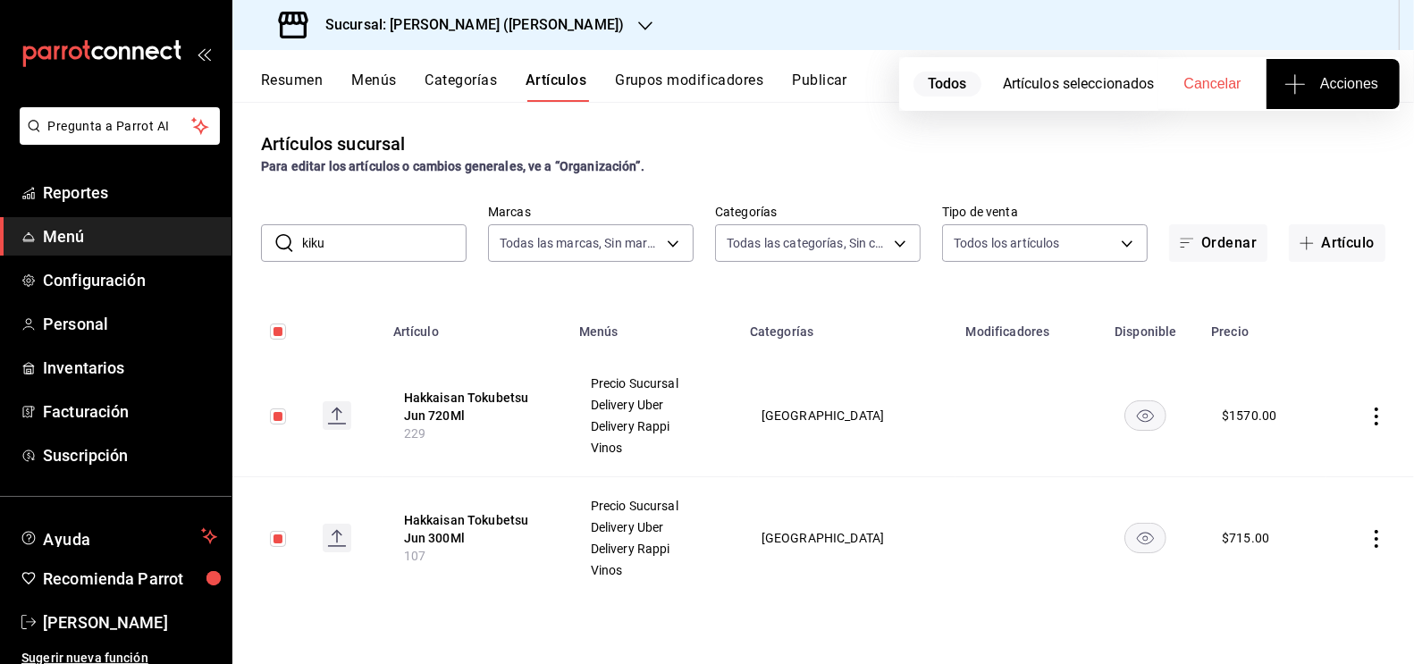
type input "kiku"
checkbox input "false"
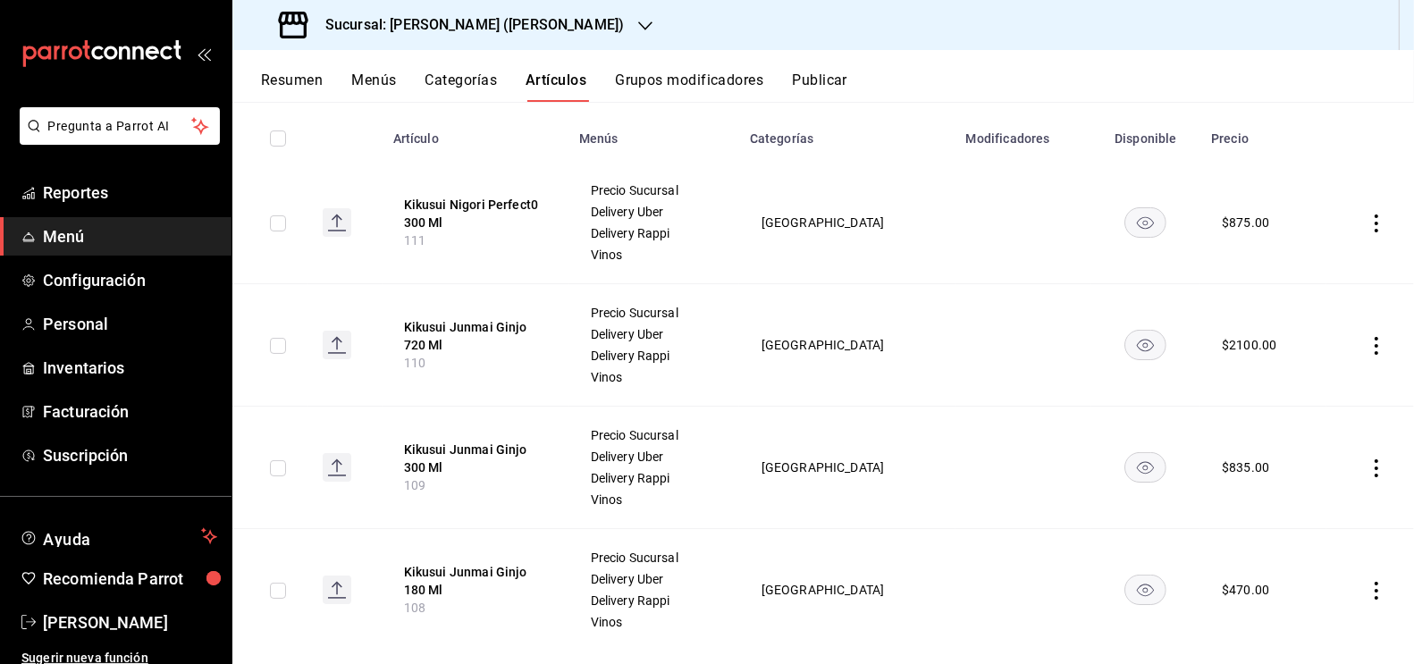
scroll to position [197, 0]
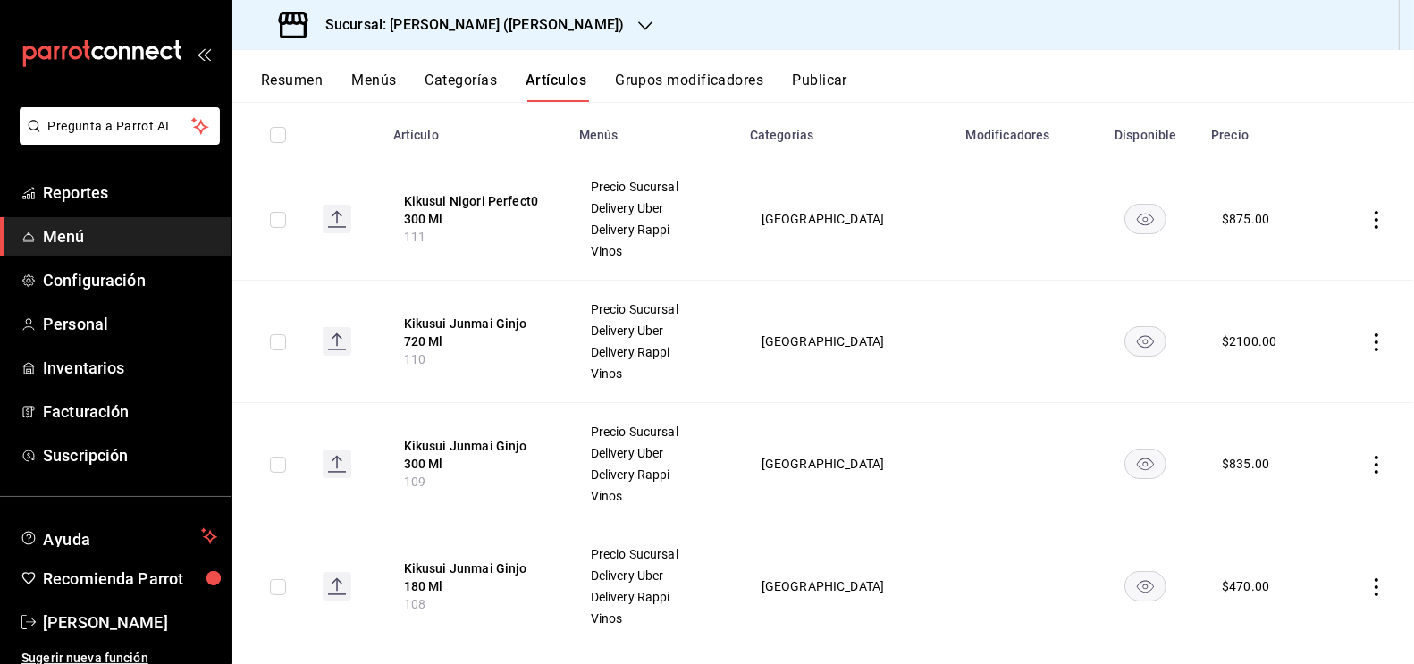
click at [281, 587] on input "checkbox" at bounding box center [278, 587] width 16 height 16
checkbox input "true"
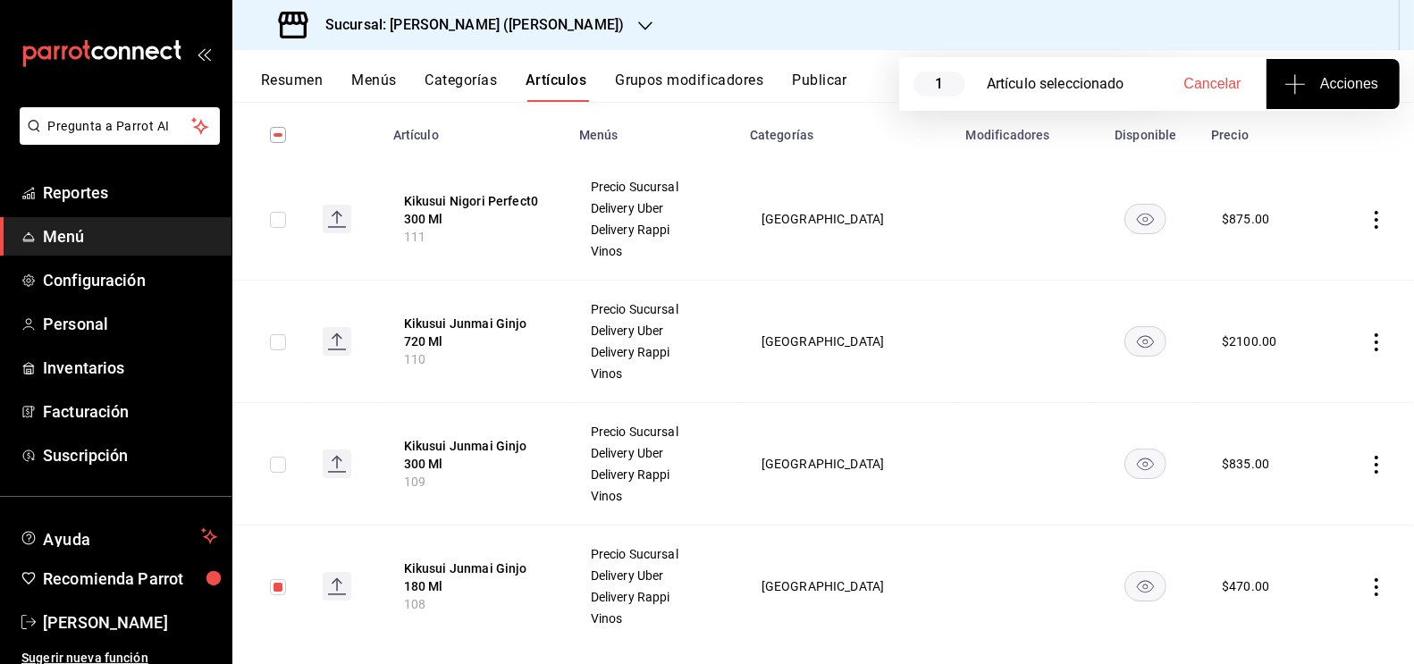
click at [276, 462] on input "checkbox" at bounding box center [278, 465] width 16 height 16
checkbox input "true"
click at [1328, 89] on span "Acciones" at bounding box center [1333, 83] width 90 height 21
click at [1327, 143] on span "Agregar tipo" at bounding box center [1332, 139] width 105 height 19
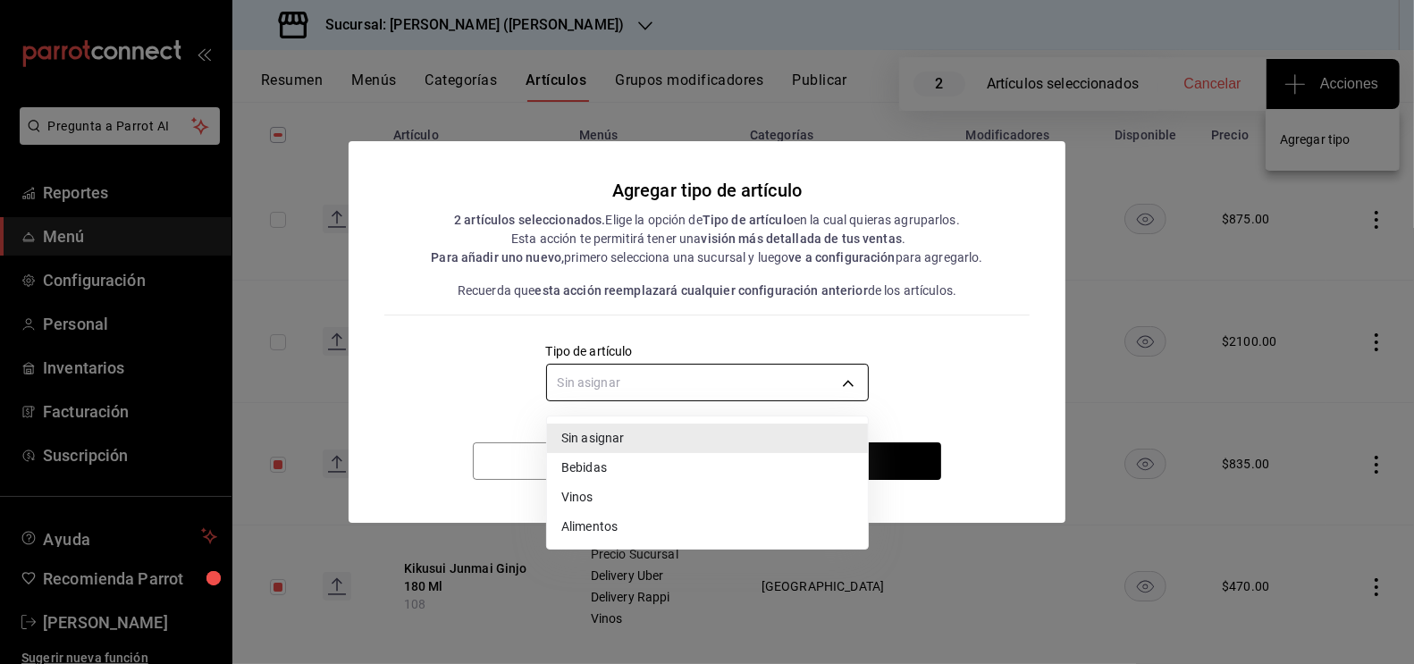
click at [821, 389] on body "Pregunta a Parrot AI Reportes Menú Configuración Personal Inventarios Facturaci…" at bounding box center [707, 332] width 1414 height 664
click at [603, 500] on li "Vinos" at bounding box center [707, 497] width 321 height 29
type input "e1bdedcf-fa1f-443e-b5b9-5cb10ad40228"
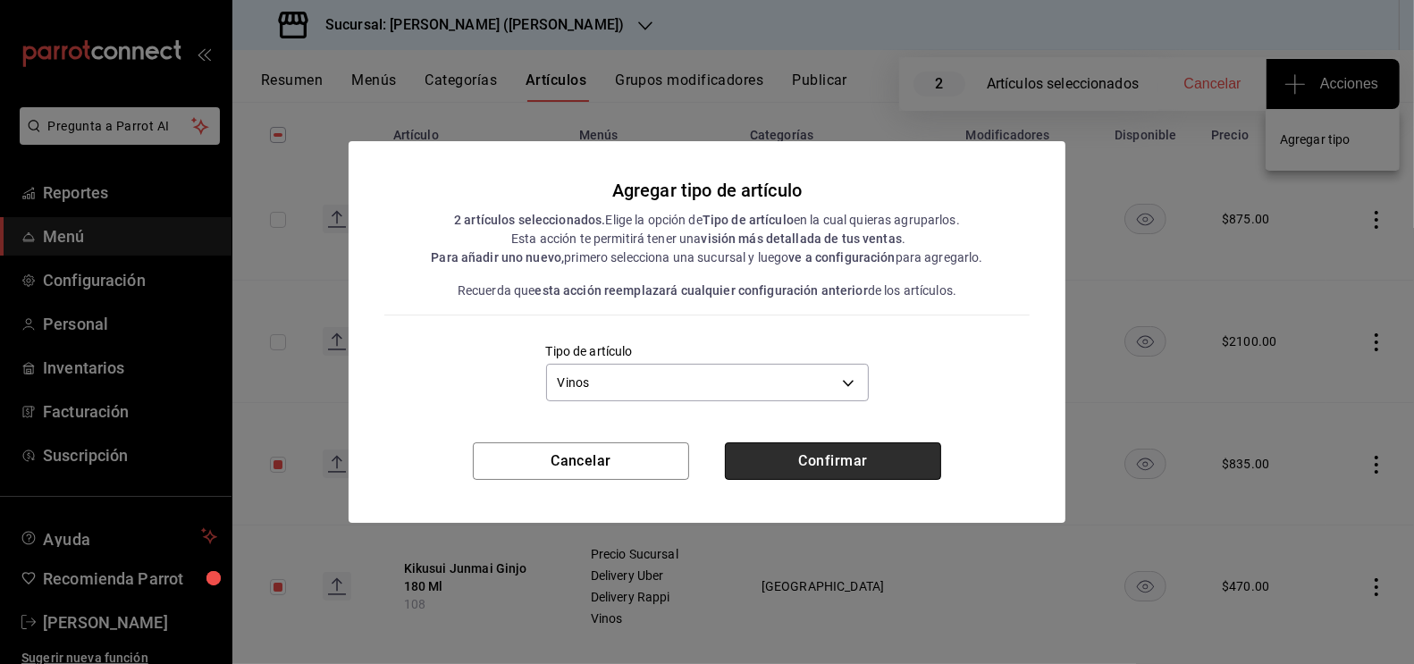
click at [815, 462] on button "Confirmar" at bounding box center [833, 461] width 216 height 38
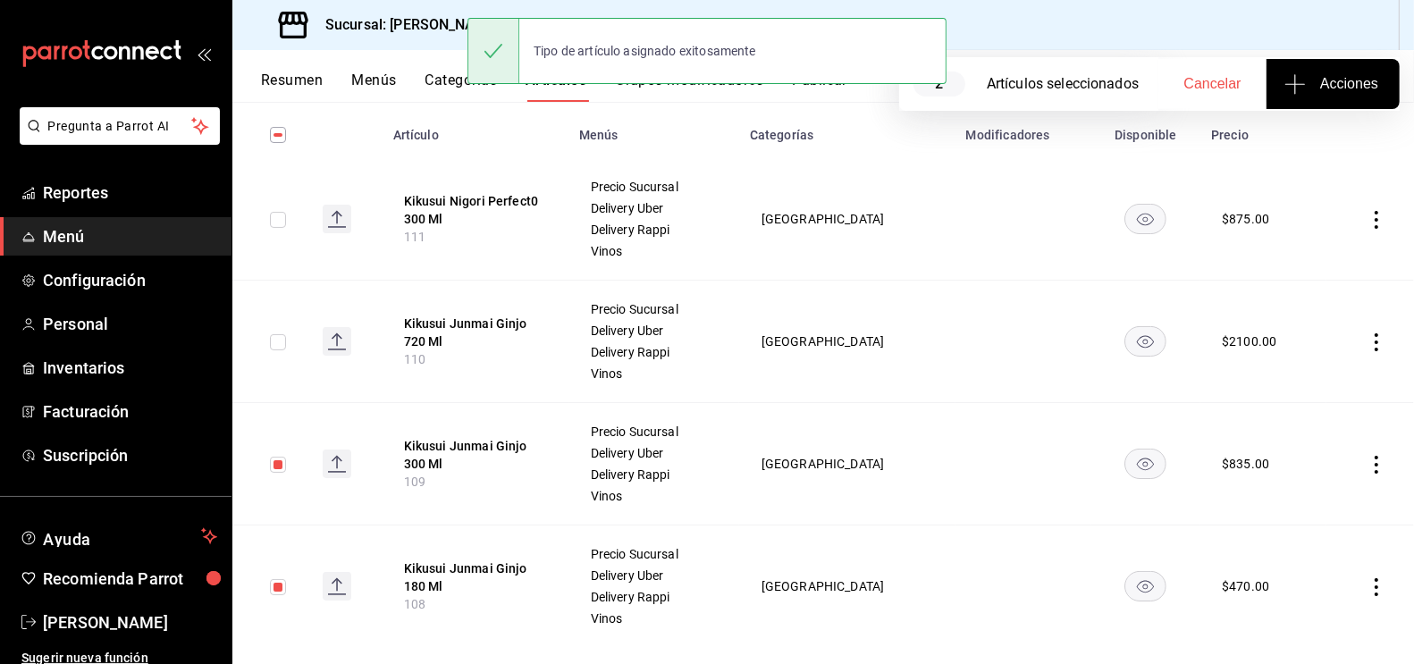
scroll to position [0, 0]
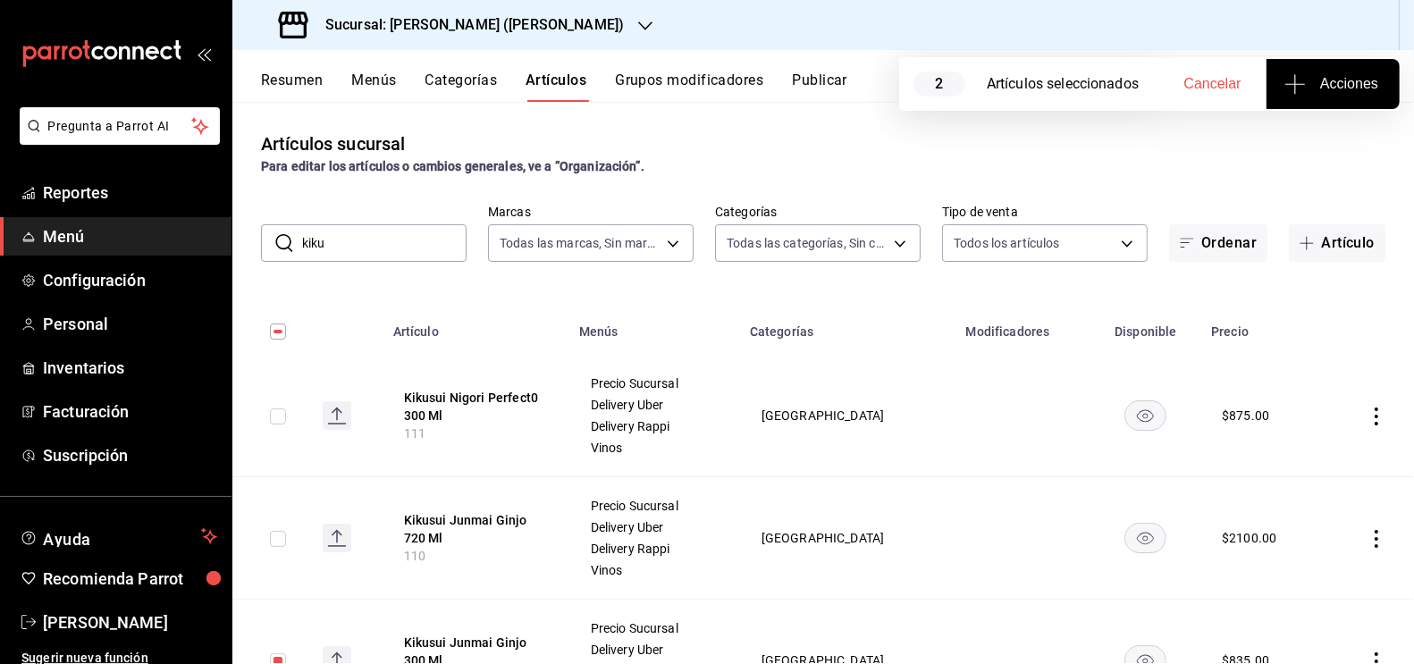
click at [357, 247] on input "kiku" at bounding box center [384, 243] width 164 height 36
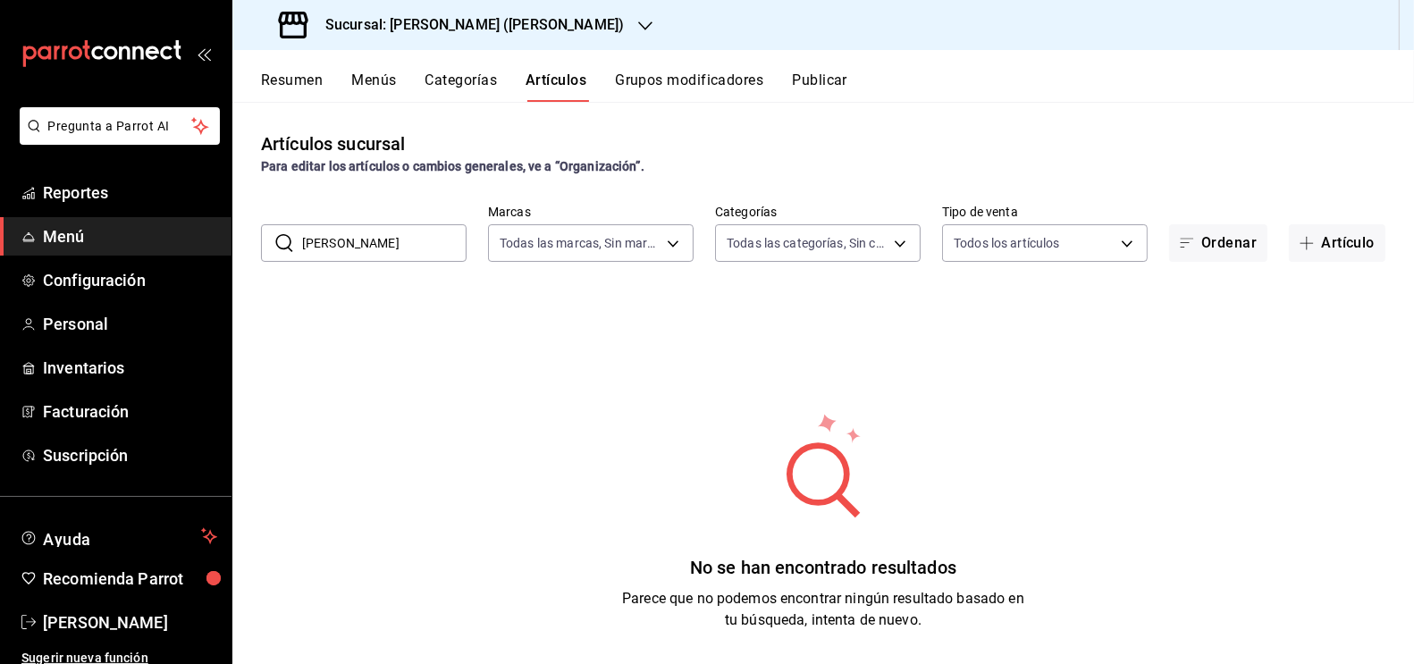
type input "[PERSON_NAME]"
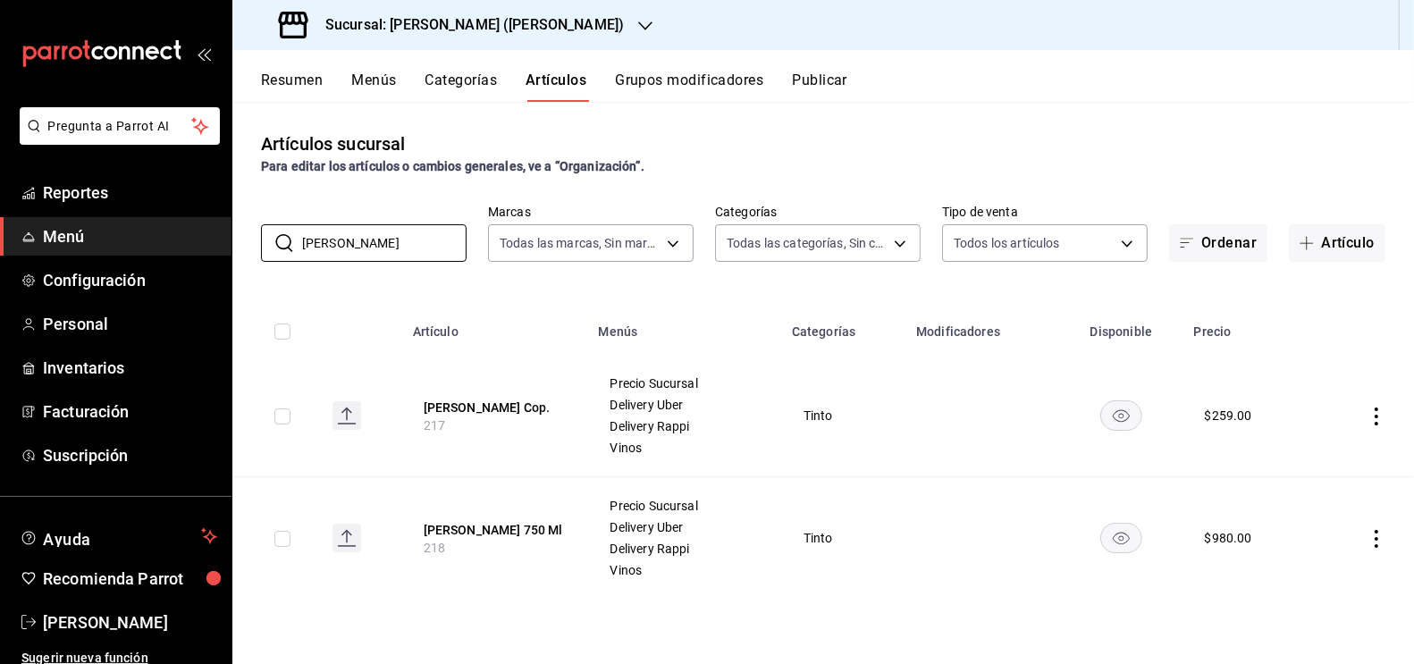
click at [278, 536] on input "checkbox" at bounding box center [282, 539] width 16 height 16
checkbox input "true"
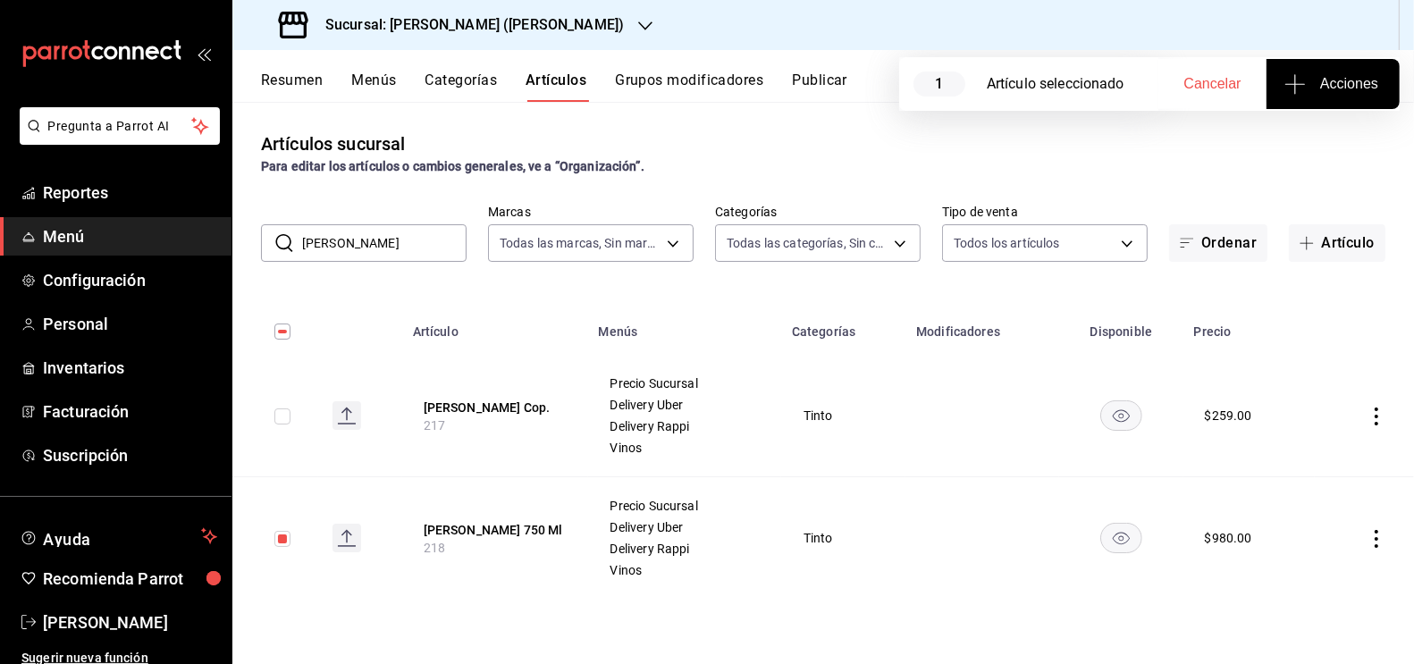
click at [282, 422] on input "checkbox" at bounding box center [282, 416] width 16 height 16
checkbox input "true"
click at [1343, 95] on button "Acciones" at bounding box center [1333, 84] width 133 height 50
click at [1328, 138] on span "Agregar tipo" at bounding box center [1332, 139] width 105 height 19
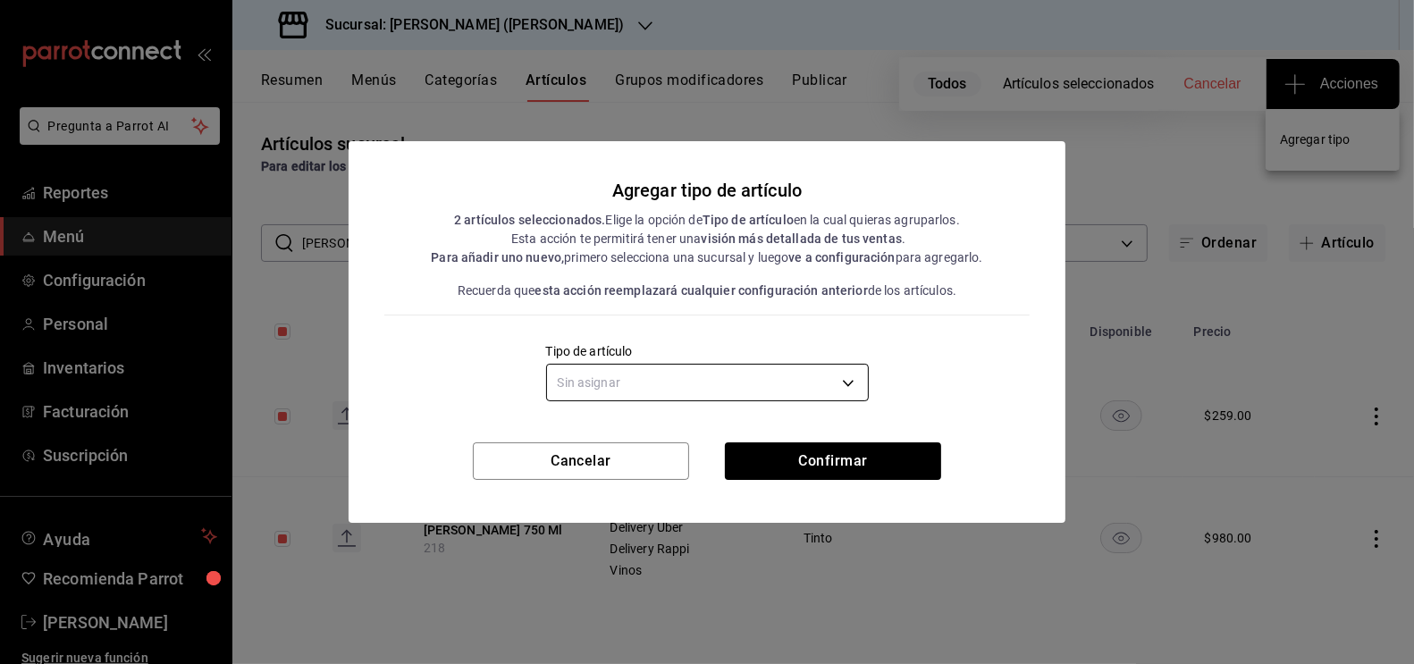
click at [667, 391] on body "Pregunta a Parrot AI Reportes Menú Configuración Personal Inventarios Facturaci…" at bounding box center [707, 332] width 1414 height 664
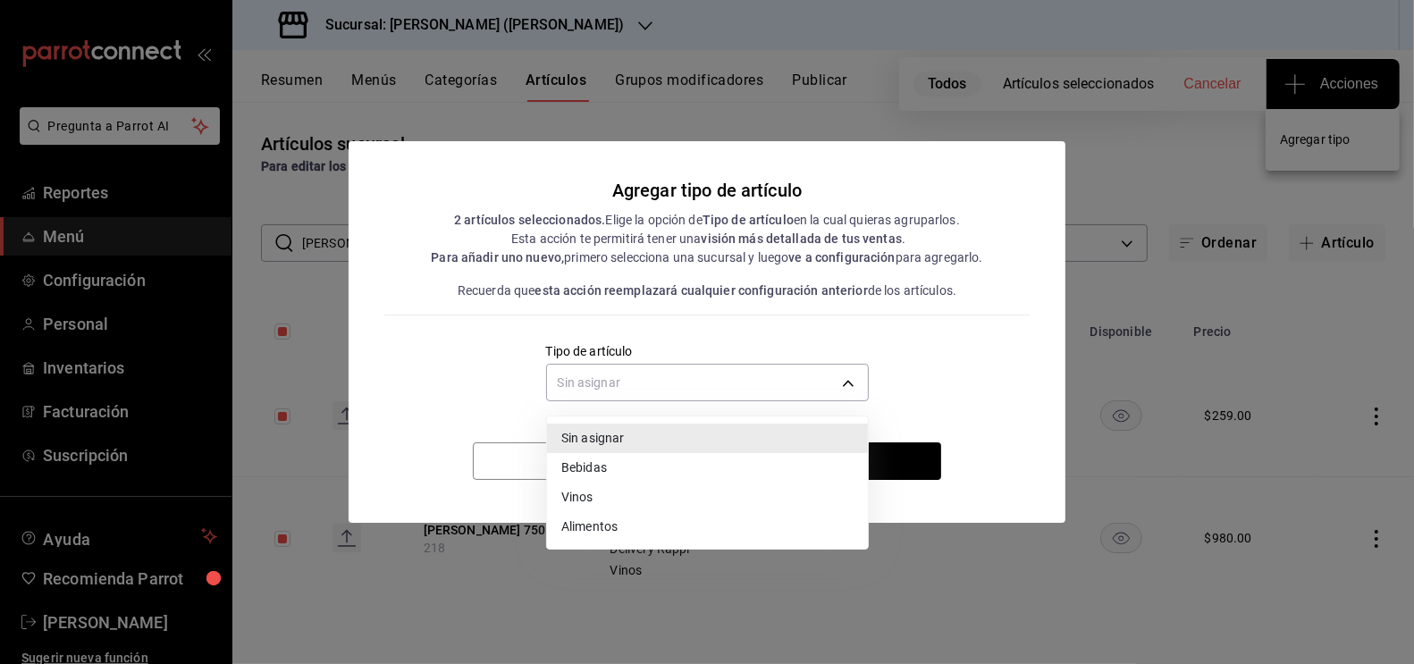
click at [610, 506] on li "Vinos" at bounding box center [707, 497] width 321 height 29
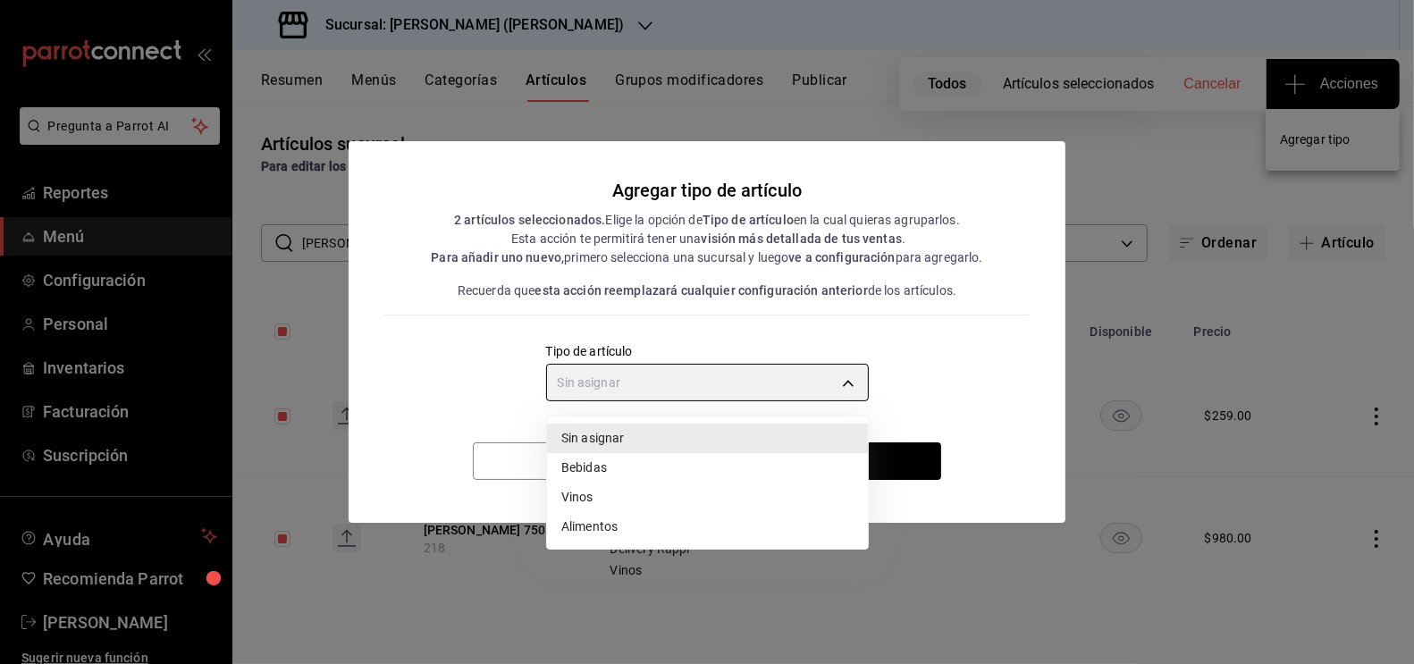
type input "e1bdedcf-fa1f-443e-b5b9-5cb10ad40228"
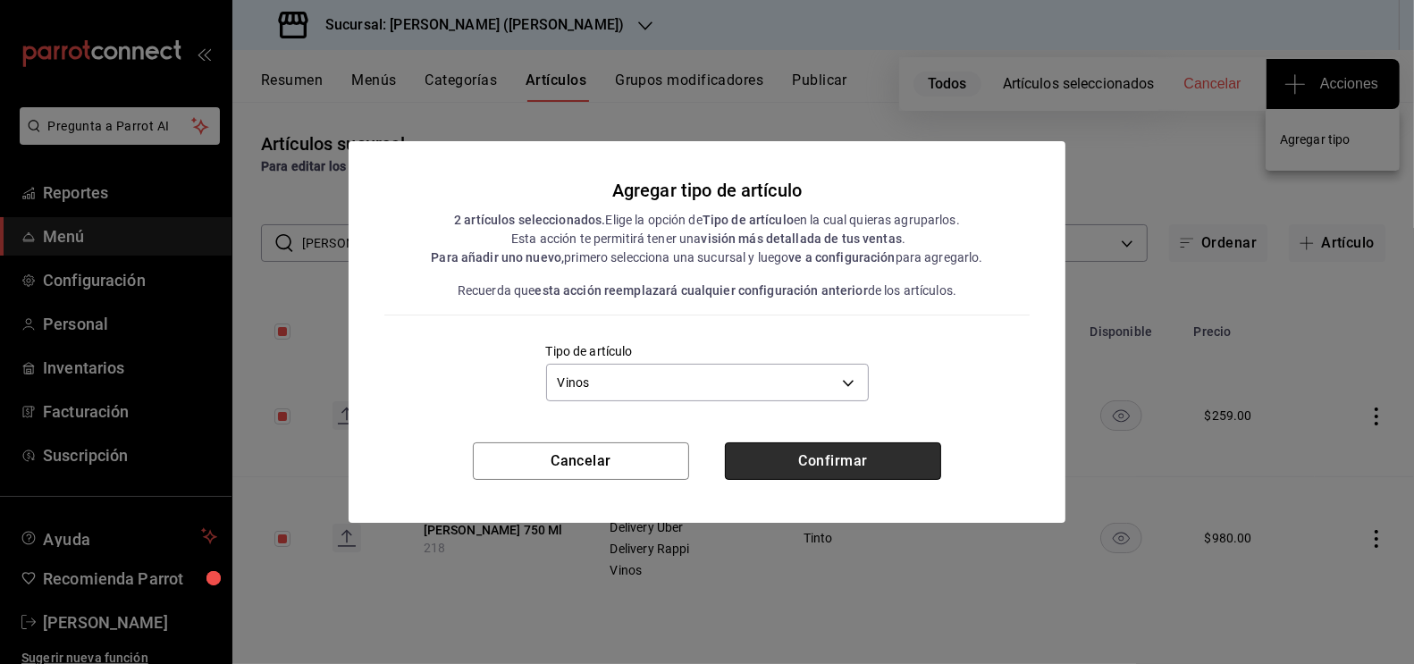
click at [815, 471] on button "Confirmar" at bounding box center [833, 461] width 216 height 38
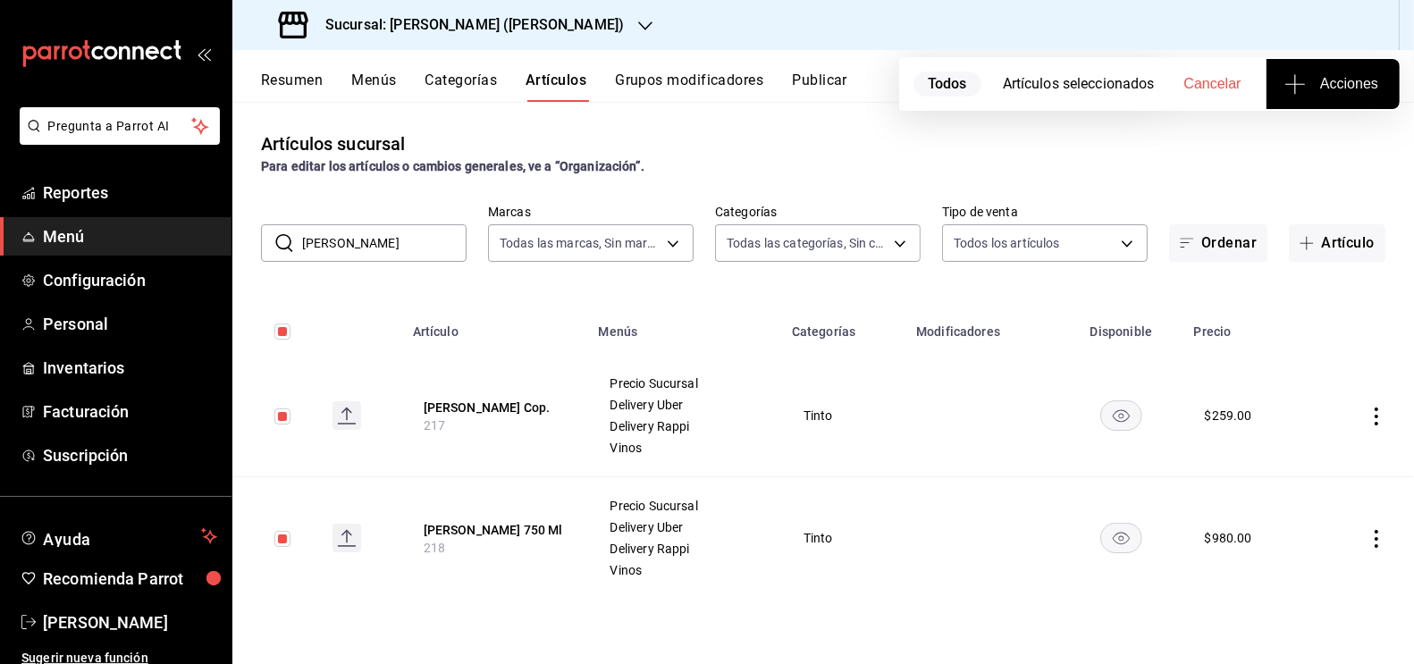
click at [398, 246] on input "[PERSON_NAME]" at bounding box center [384, 243] width 164 height 36
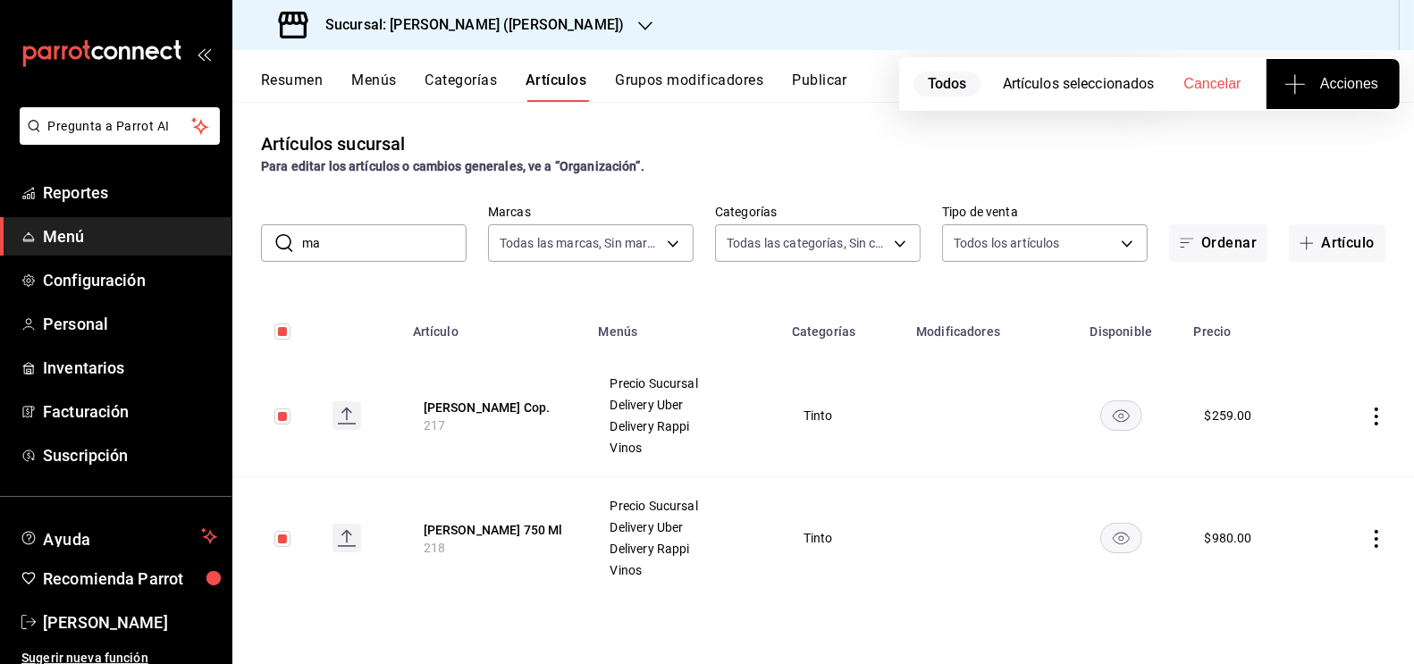
type input "mat"
checkbox input "false"
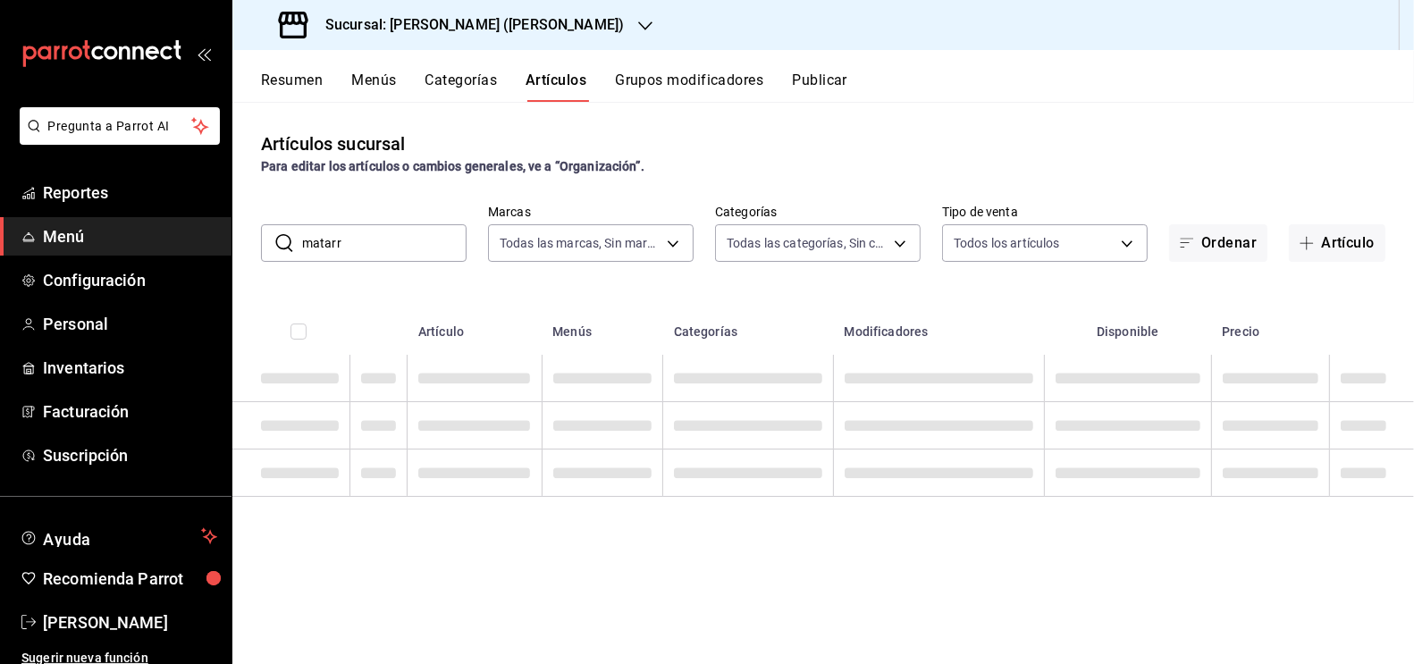
type input "matarr"
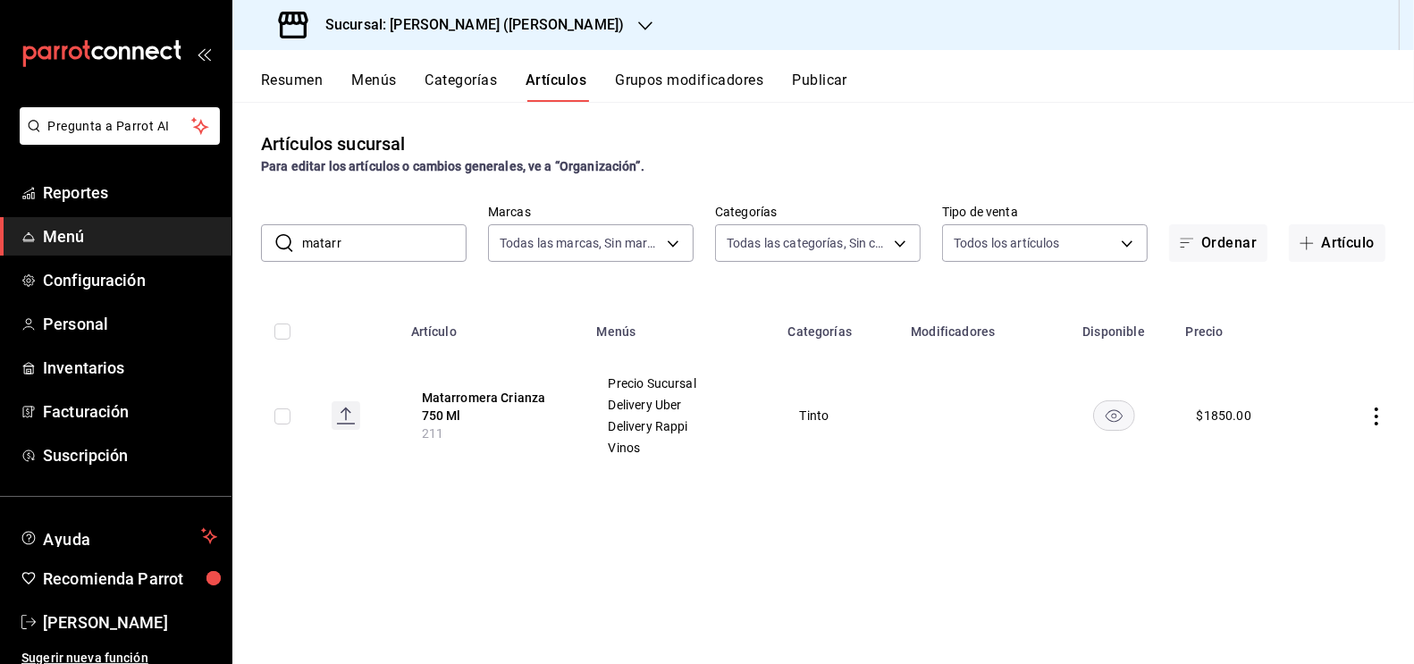
click at [283, 417] on input "checkbox" at bounding box center [282, 416] width 16 height 16
checkbox input "true"
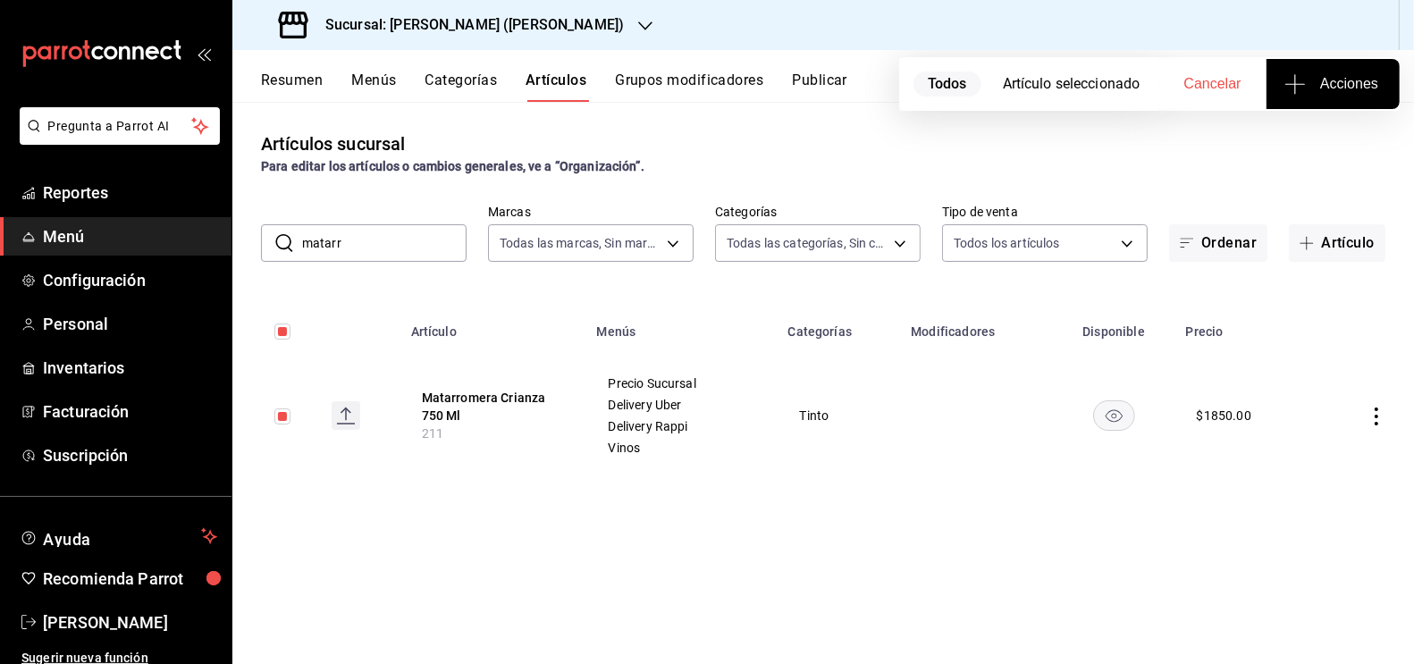
click at [1331, 82] on span "Acciones" at bounding box center [1333, 83] width 90 height 21
click at [1312, 160] on li "Agregar tipo" at bounding box center [1333, 139] width 134 height 47
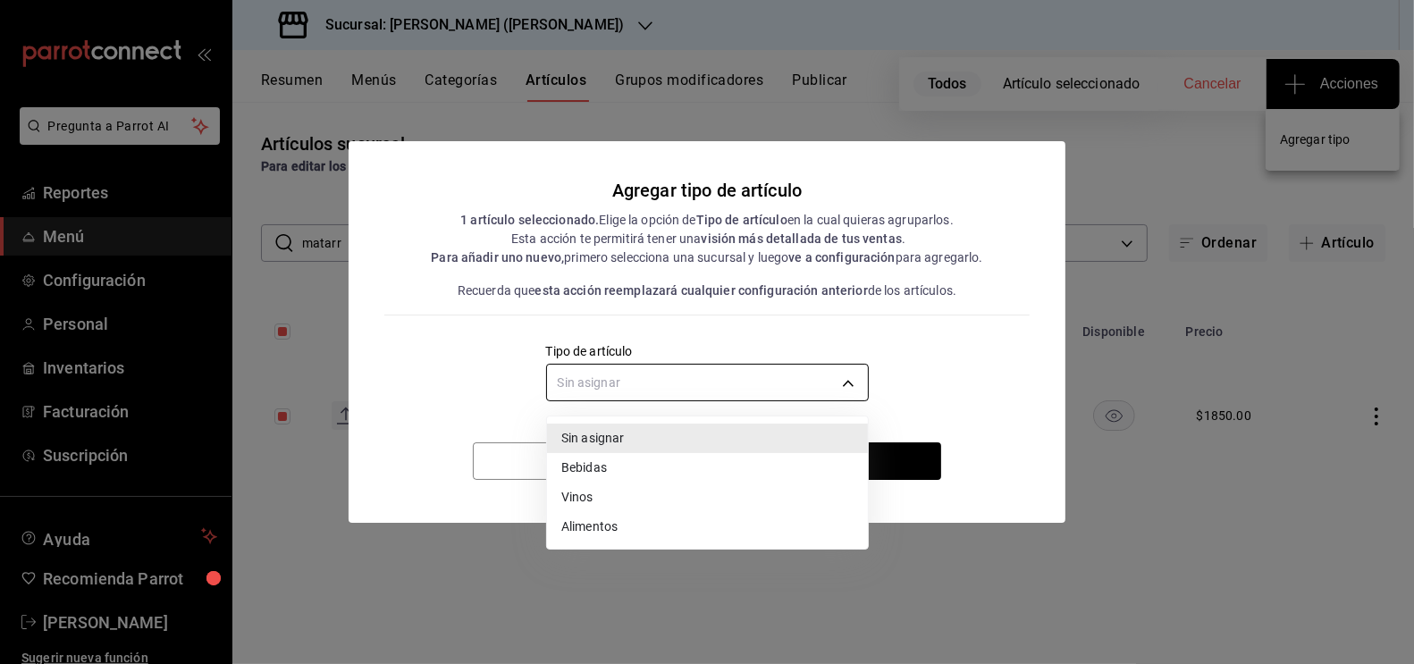
click at [794, 392] on body "Pregunta a Parrot AI Reportes Menú Configuración Personal Inventarios Facturaci…" at bounding box center [707, 332] width 1414 height 664
click at [619, 507] on li "Vinos" at bounding box center [707, 497] width 321 height 29
type input "e1bdedcf-fa1f-443e-b5b9-5cb10ad40228"
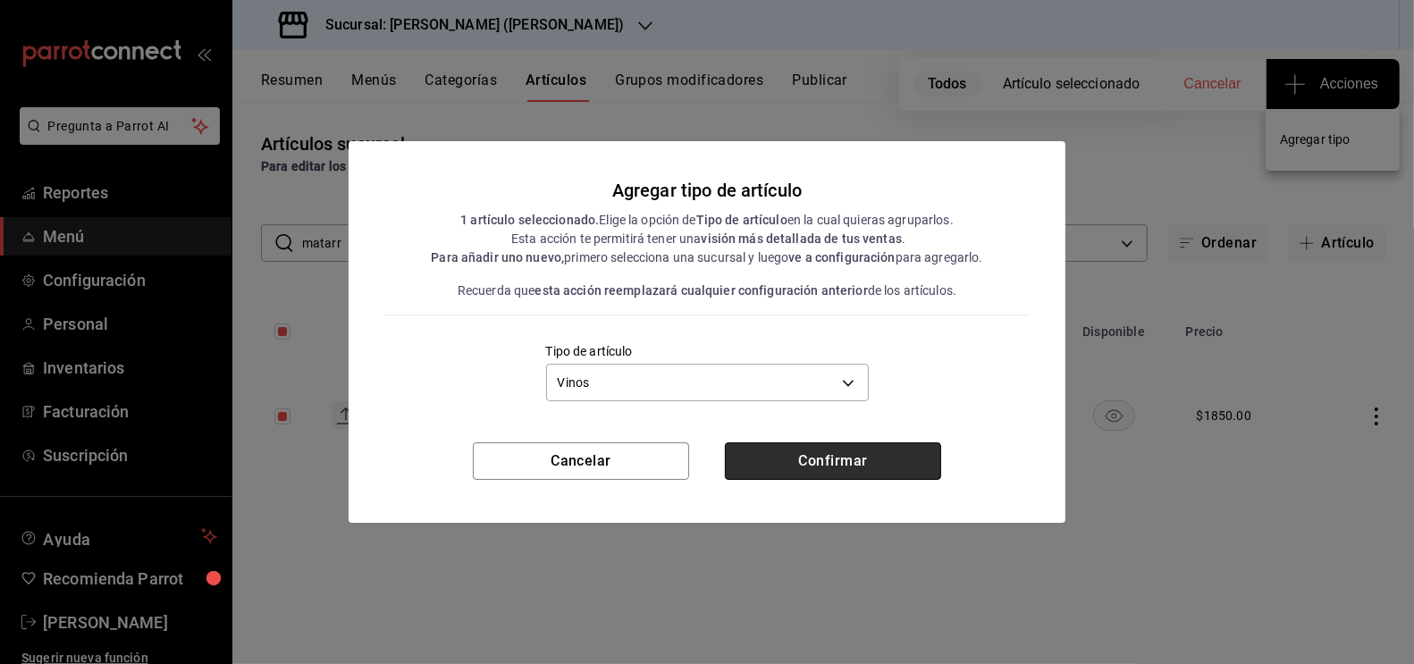
click at [833, 460] on button "Confirmar" at bounding box center [833, 461] width 216 height 38
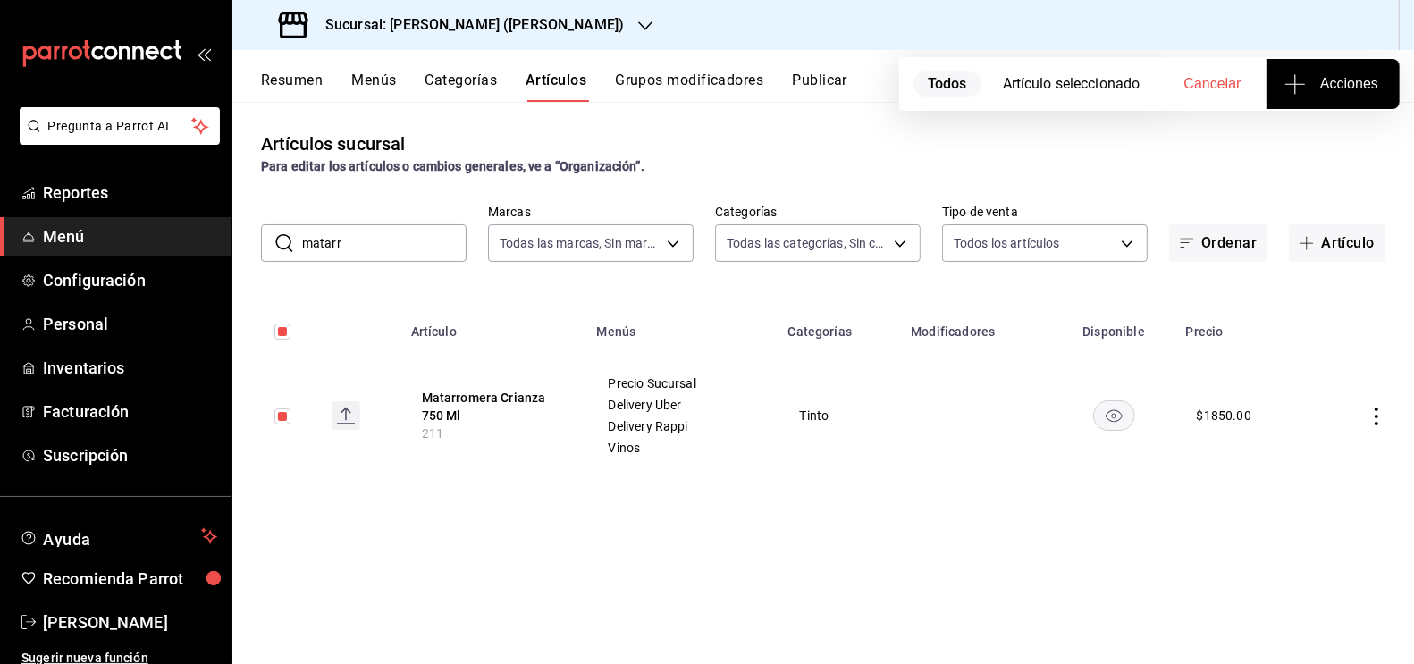
click at [417, 249] on input "matarr" at bounding box center [384, 243] width 164 height 36
type input "michino"
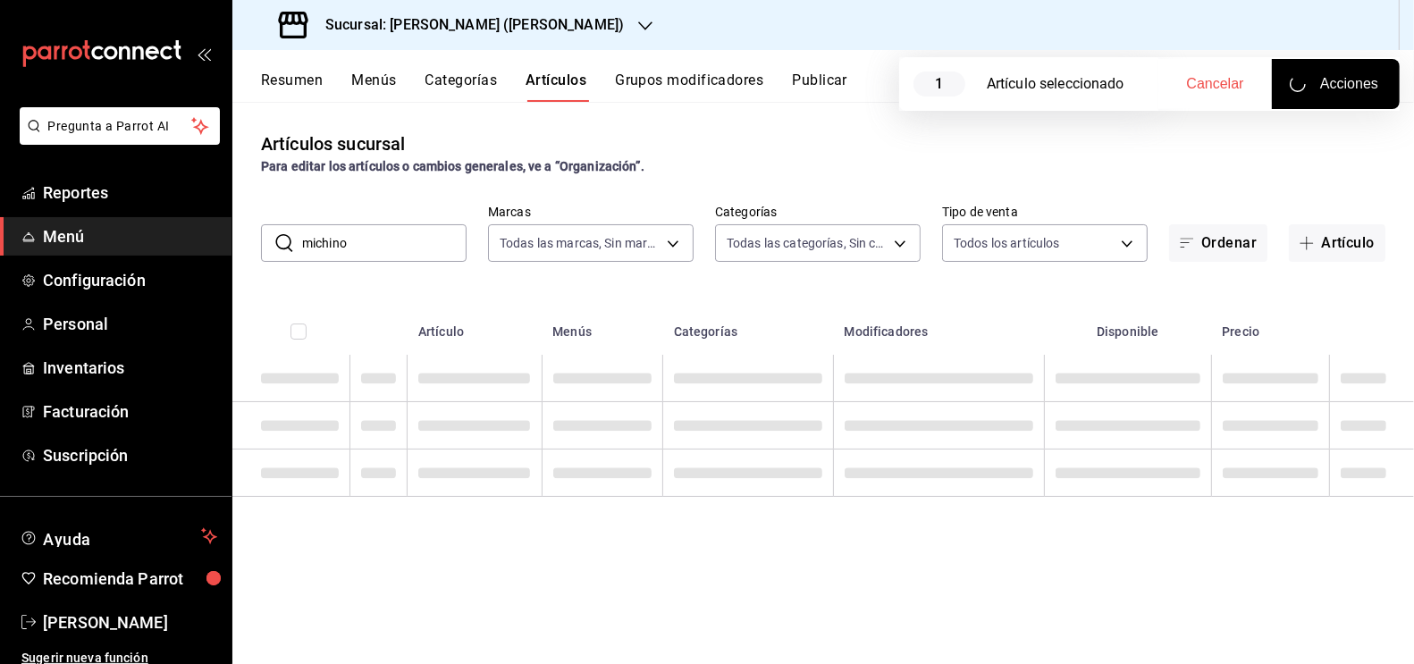
checkbox input "false"
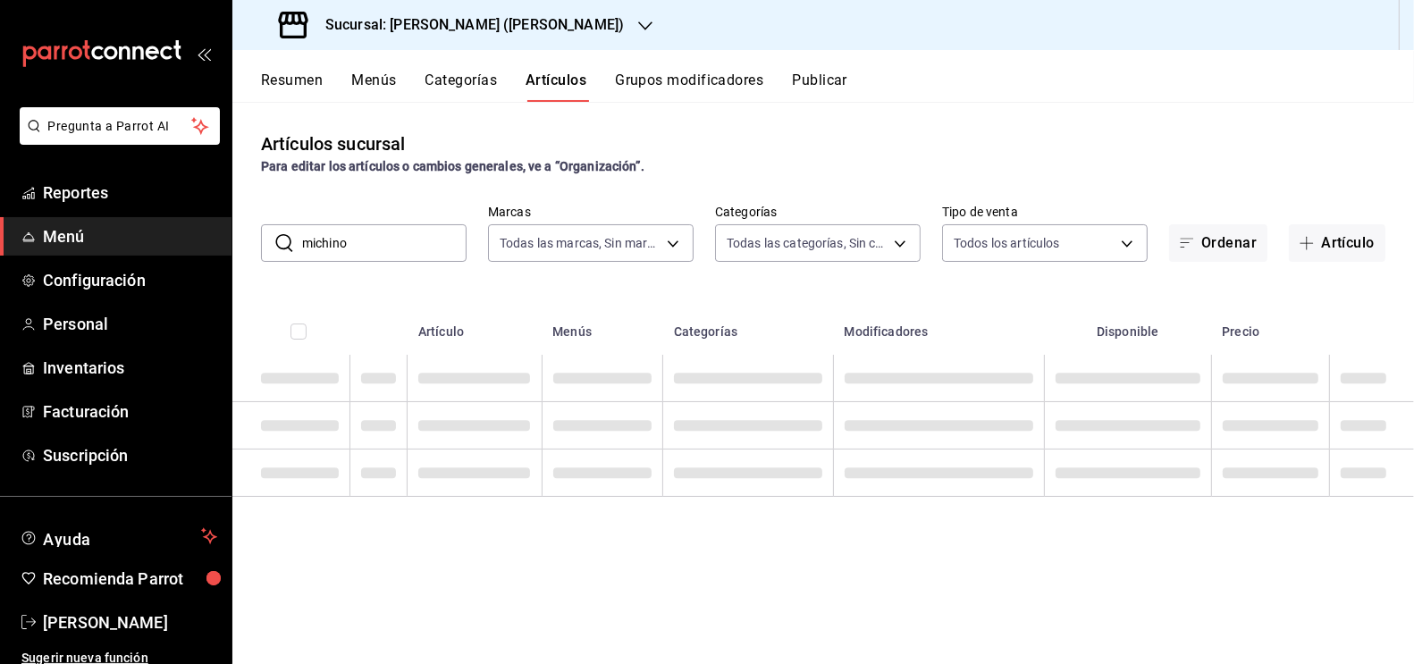
type input "michino"
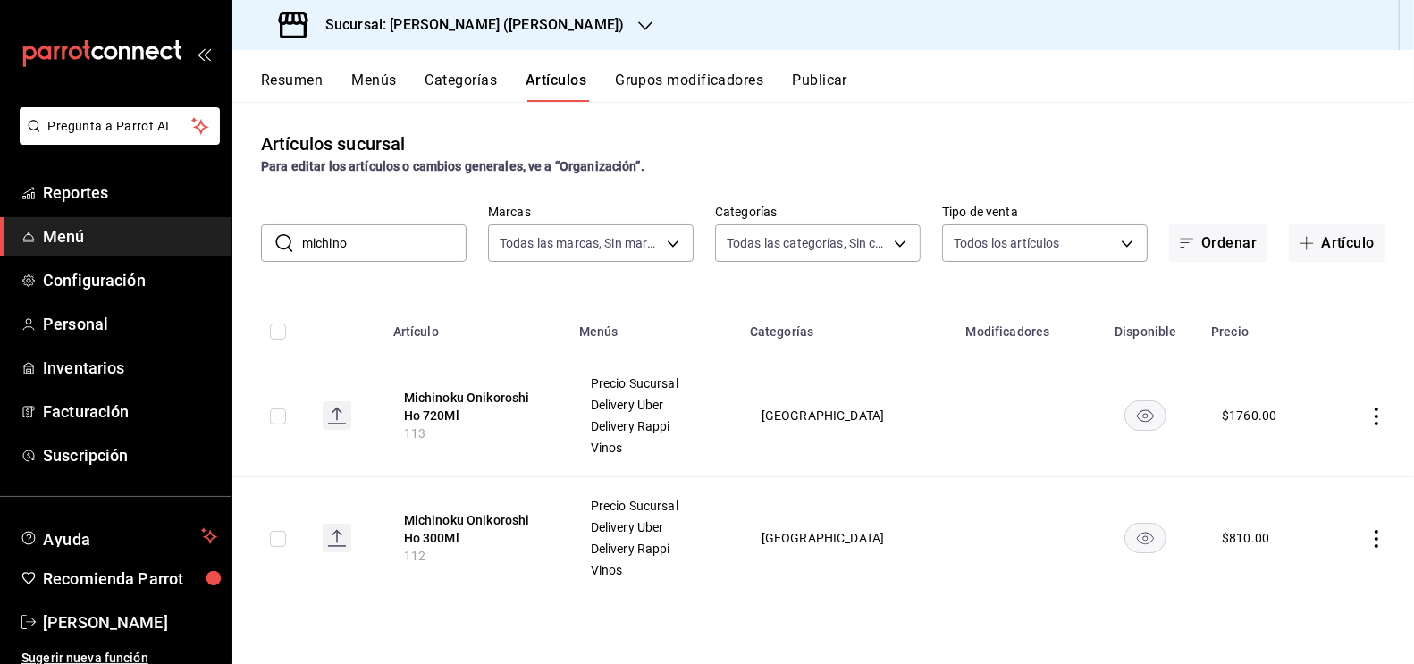
click at [282, 531] on input "checkbox" at bounding box center [278, 539] width 16 height 16
checkbox input "true"
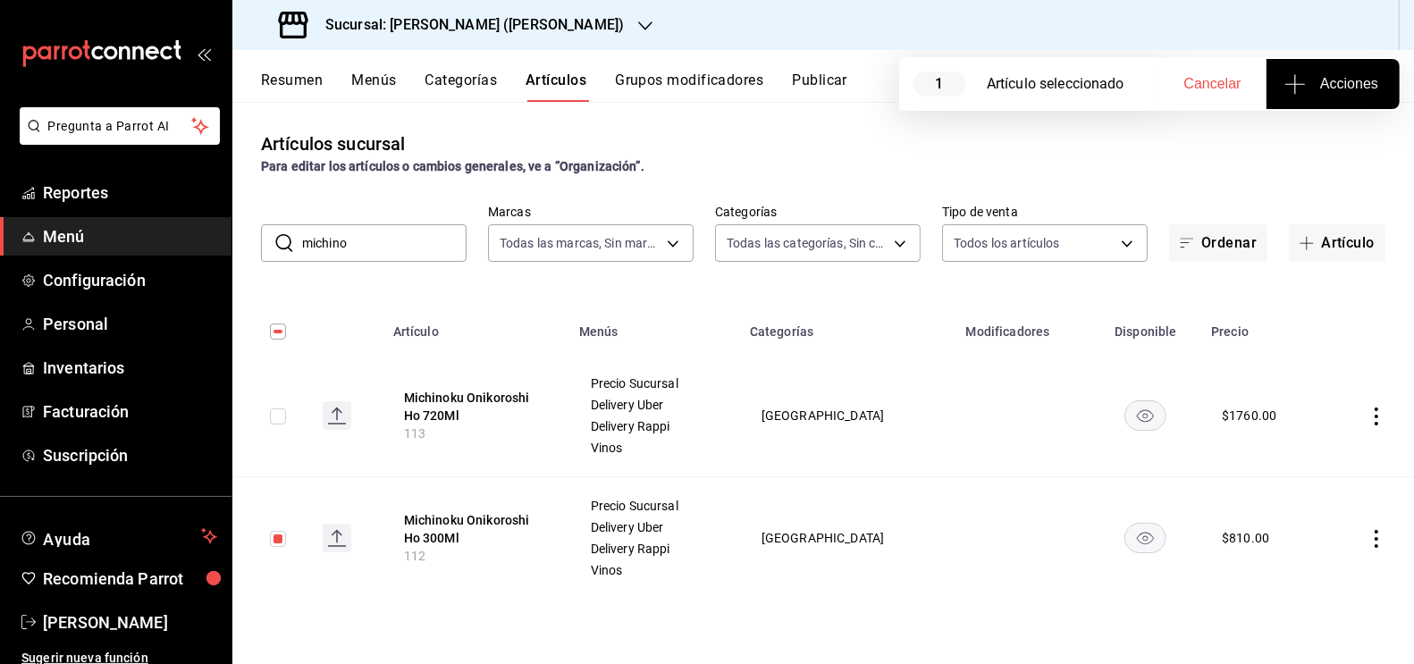
click at [1326, 80] on span "Acciones" at bounding box center [1333, 83] width 90 height 21
click at [1310, 147] on span "Agregar tipo" at bounding box center [1332, 139] width 105 height 19
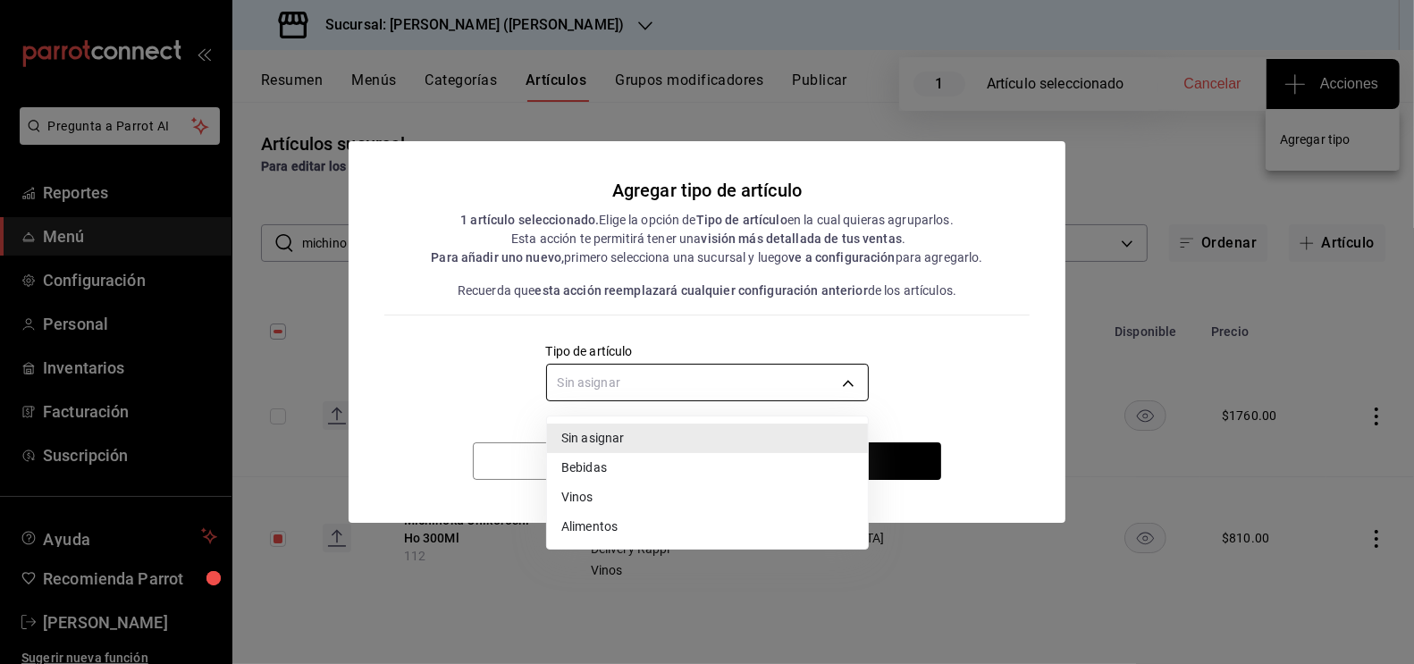
click at [769, 381] on body "Pregunta a Parrot AI Reportes Menú Configuración Personal Inventarios Facturaci…" at bounding box center [707, 332] width 1414 height 664
click at [604, 501] on li "Vinos" at bounding box center [707, 497] width 321 height 29
type input "e1bdedcf-fa1f-443e-b5b9-5cb10ad40228"
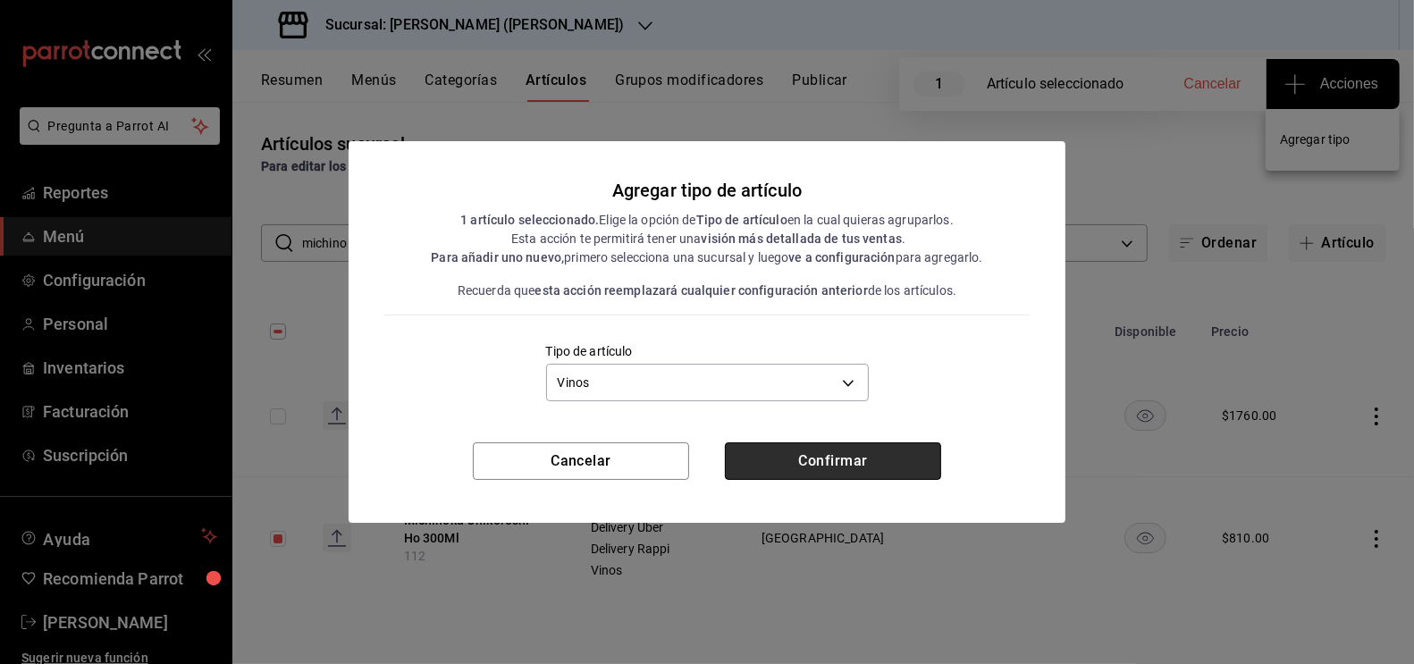
click at [799, 459] on button "Confirmar" at bounding box center [833, 461] width 216 height 38
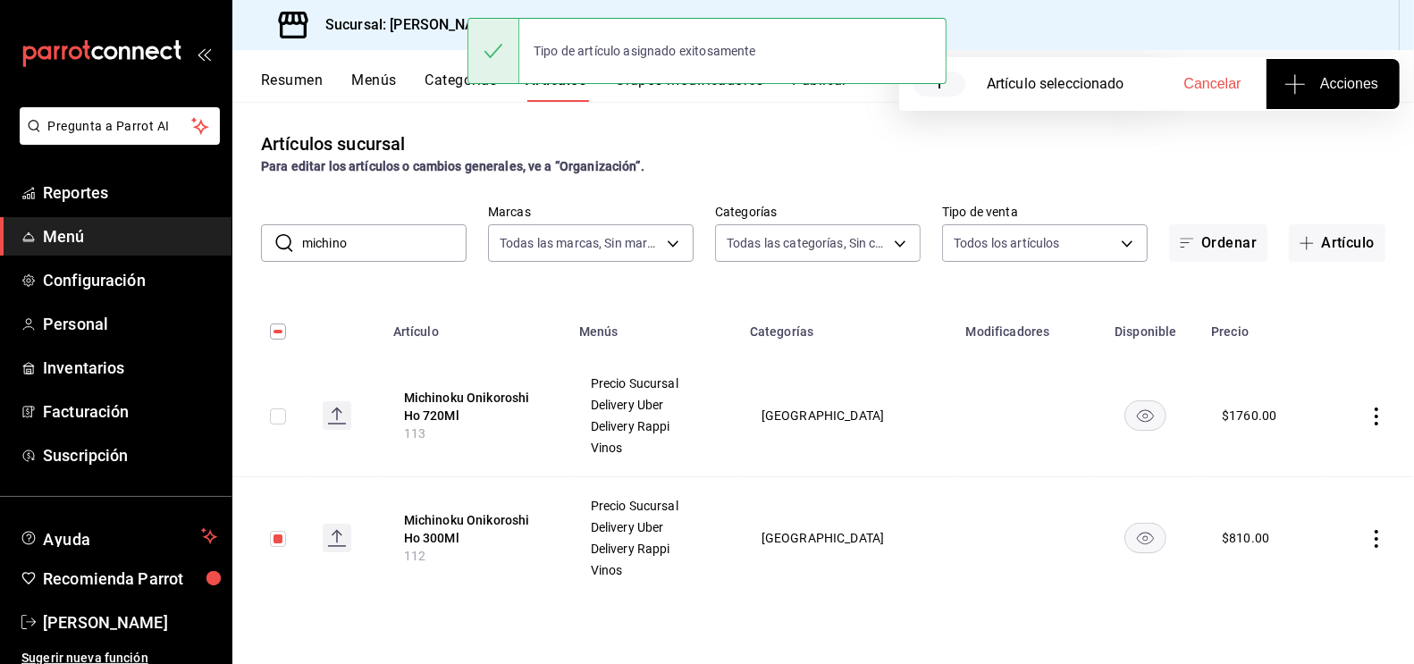
click at [389, 254] on input "michino" at bounding box center [384, 243] width 164 height 36
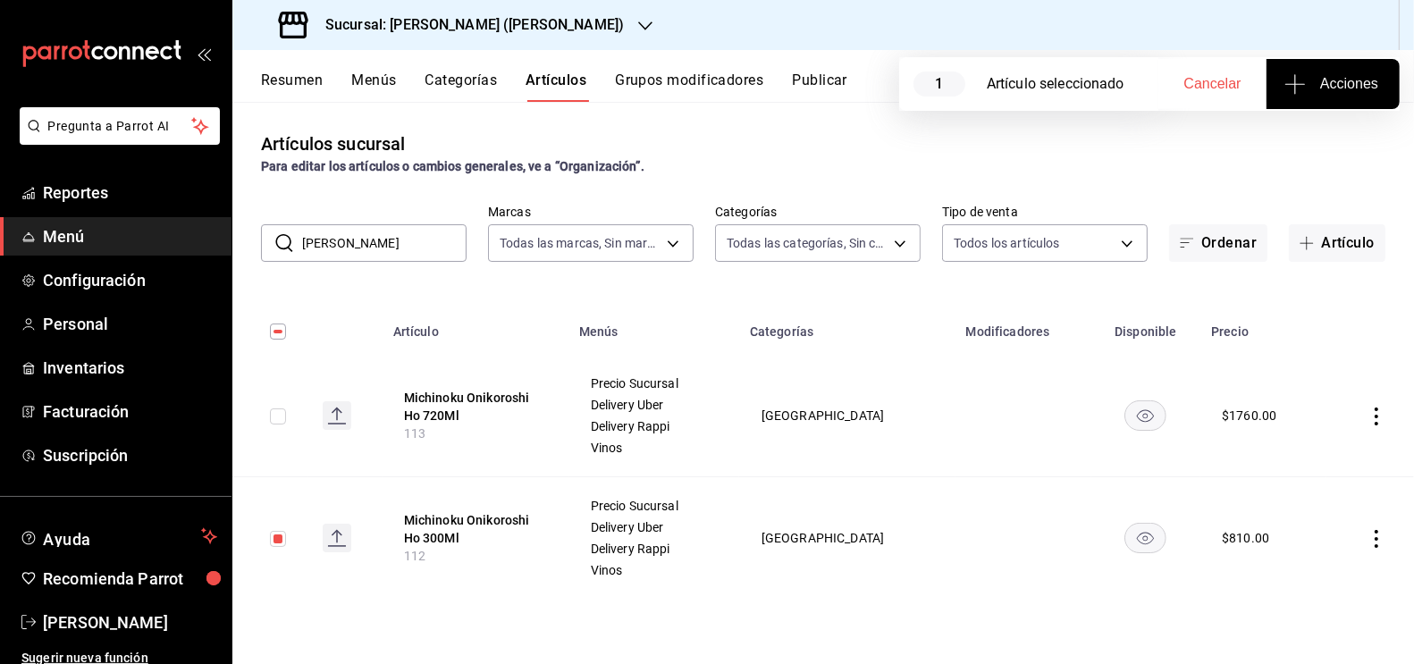
type input "[PERSON_NAME]"
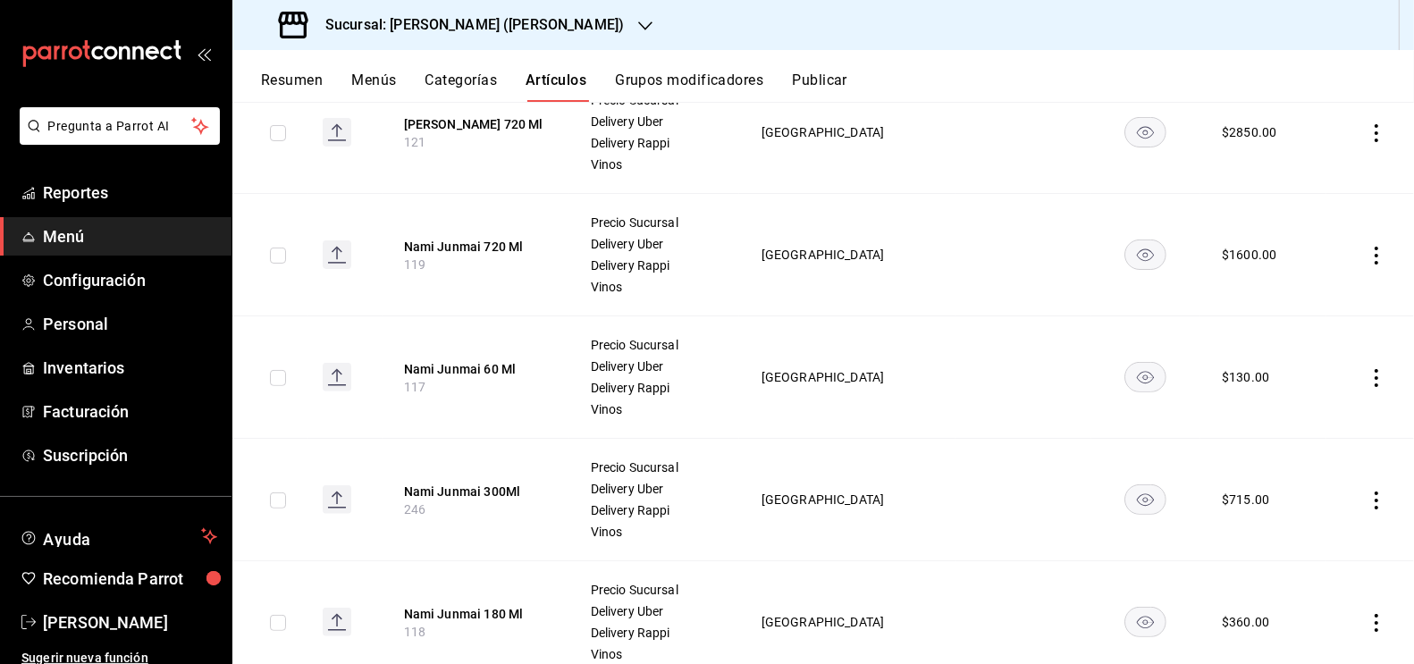
scroll to position [542, 0]
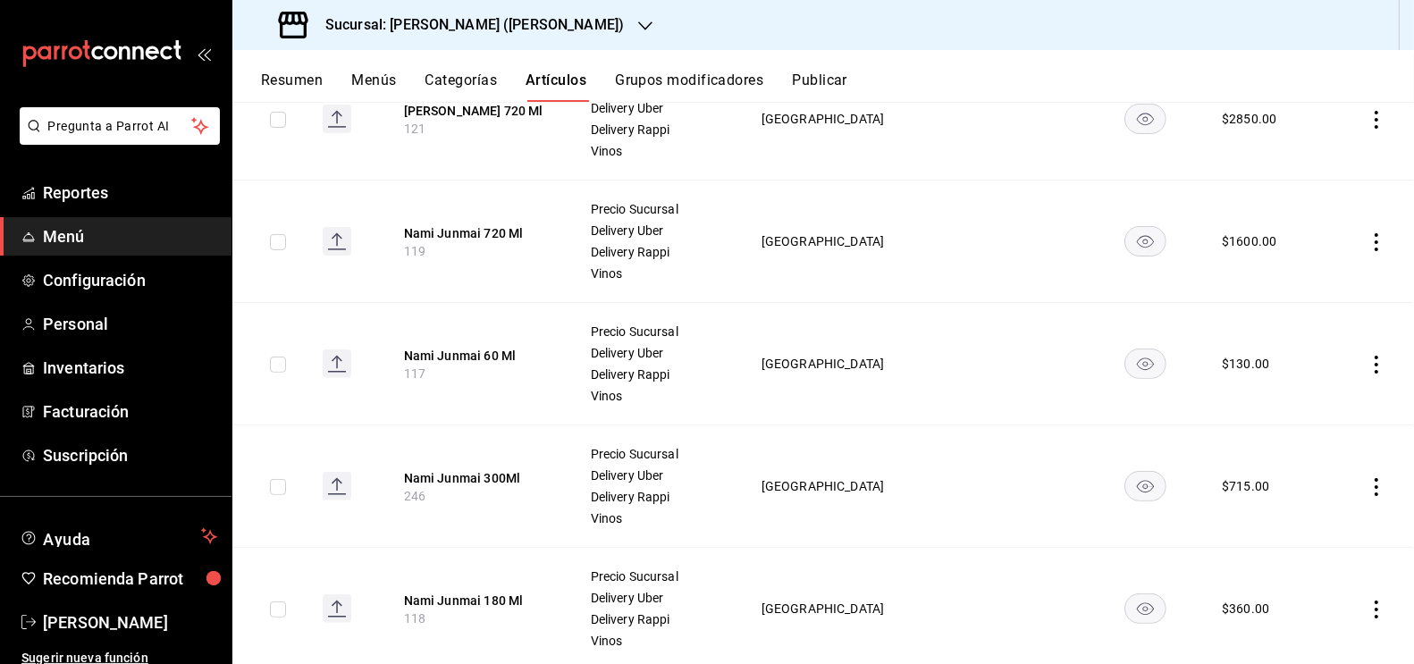
click at [276, 362] on input "checkbox" at bounding box center [278, 365] width 16 height 16
checkbox input "true"
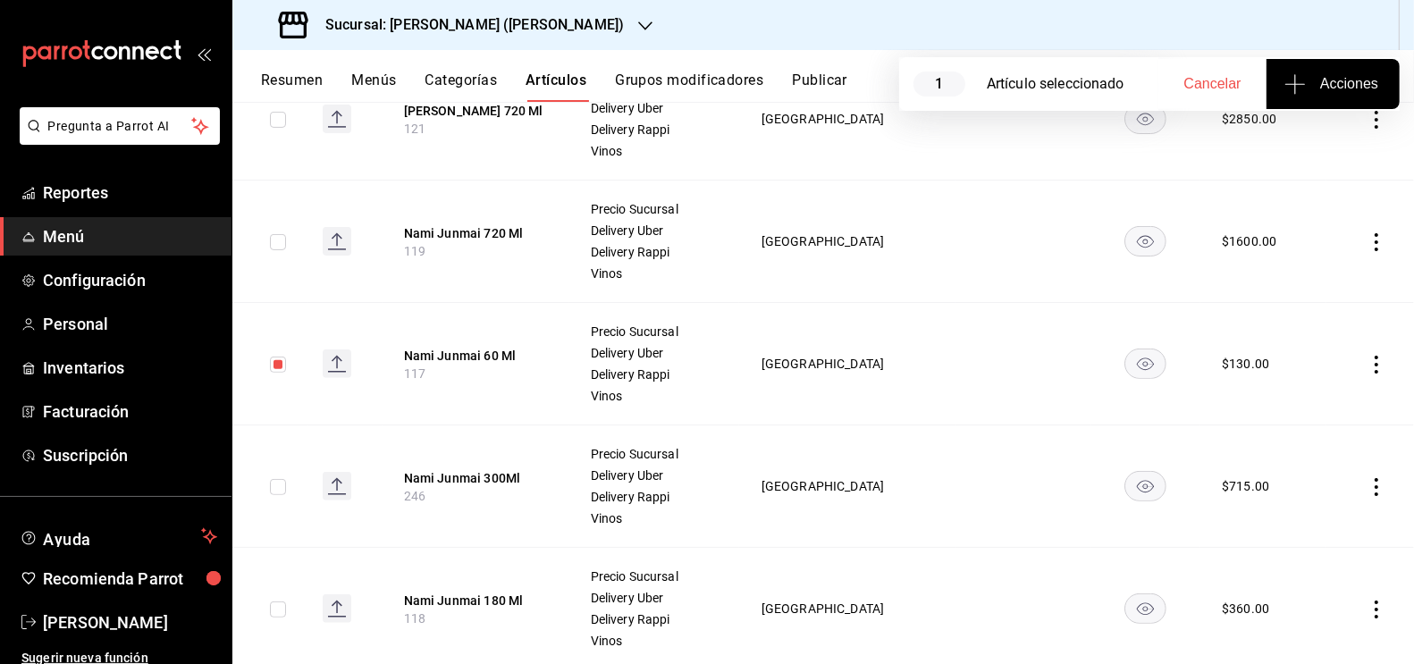
scroll to position [587, 0]
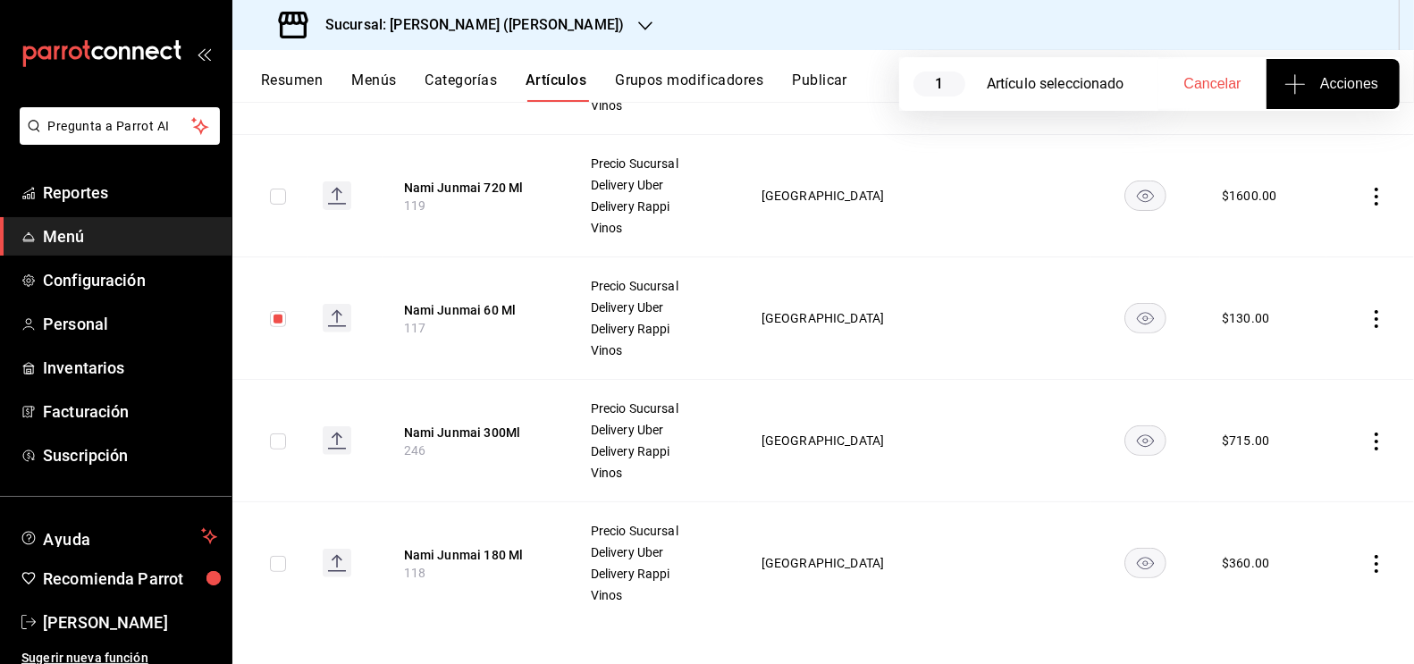
click at [281, 556] on input "checkbox" at bounding box center [278, 564] width 16 height 16
checkbox input "true"
click at [1350, 84] on span "Acciones" at bounding box center [1333, 83] width 90 height 21
click at [1343, 137] on span "Agregar tipo" at bounding box center [1332, 139] width 105 height 19
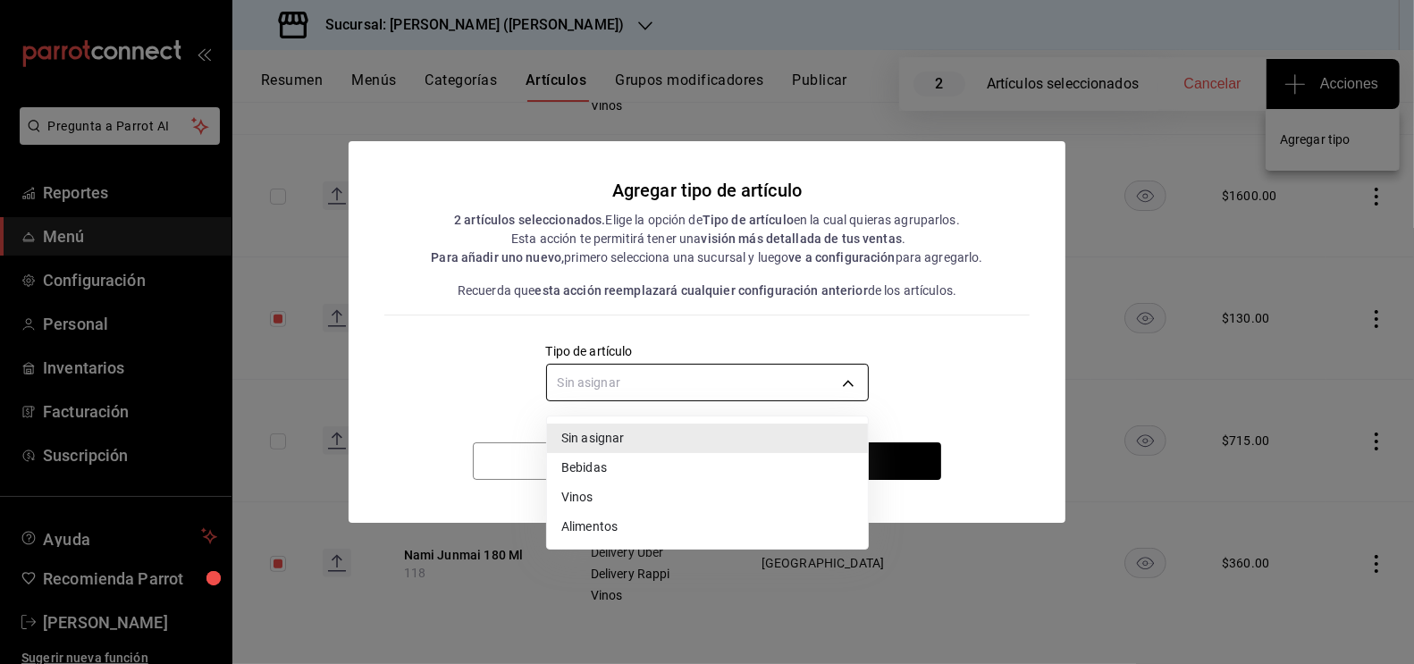
click at [801, 391] on body "Pregunta a Parrot AI Reportes Menú Configuración Personal Inventarios Facturaci…" at bounding box center [707, 332] width 1414 height 664
click at [655, 501] on li "Vinos" at bounding box center [707, 497] width 321 height 29
type input "e1bdedcf-fa1f-443e-b5b9-5cb10ad40228"
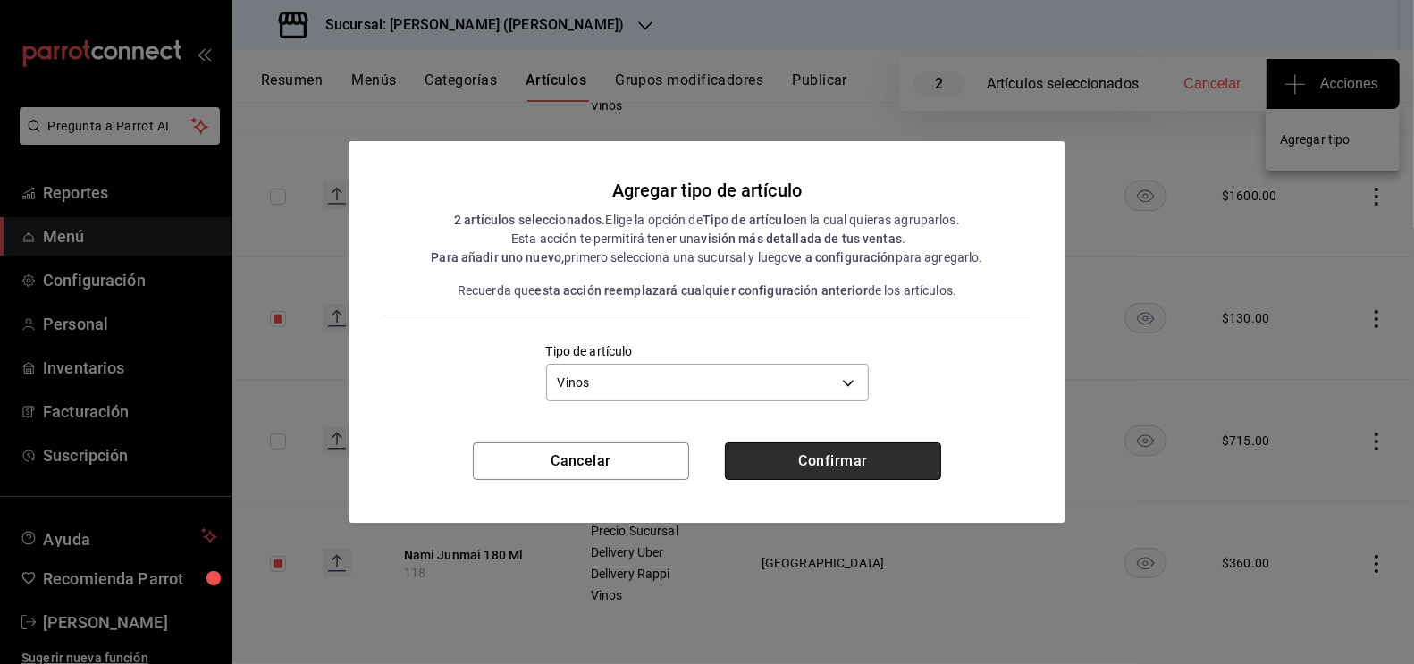
click at [809, 472] on button "Confirmar" at bounding box center [833, 461] width 216 height 38
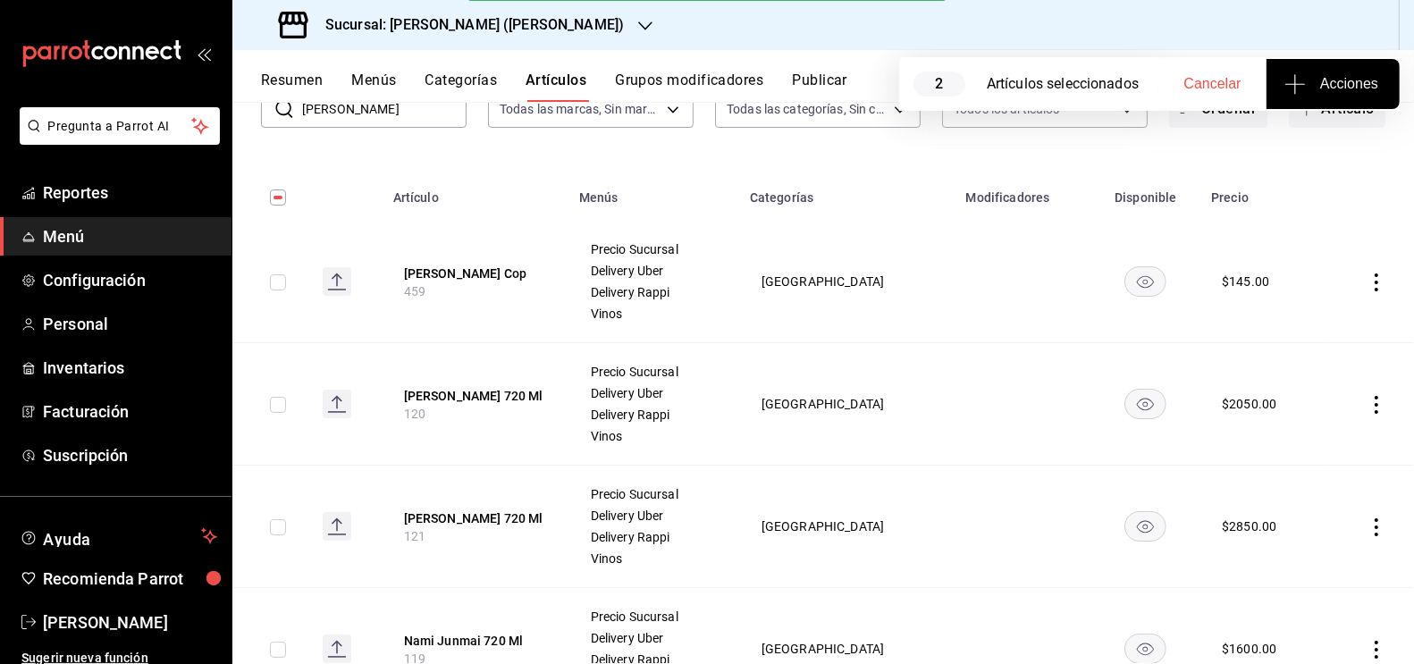
scroll to position [0, 0]
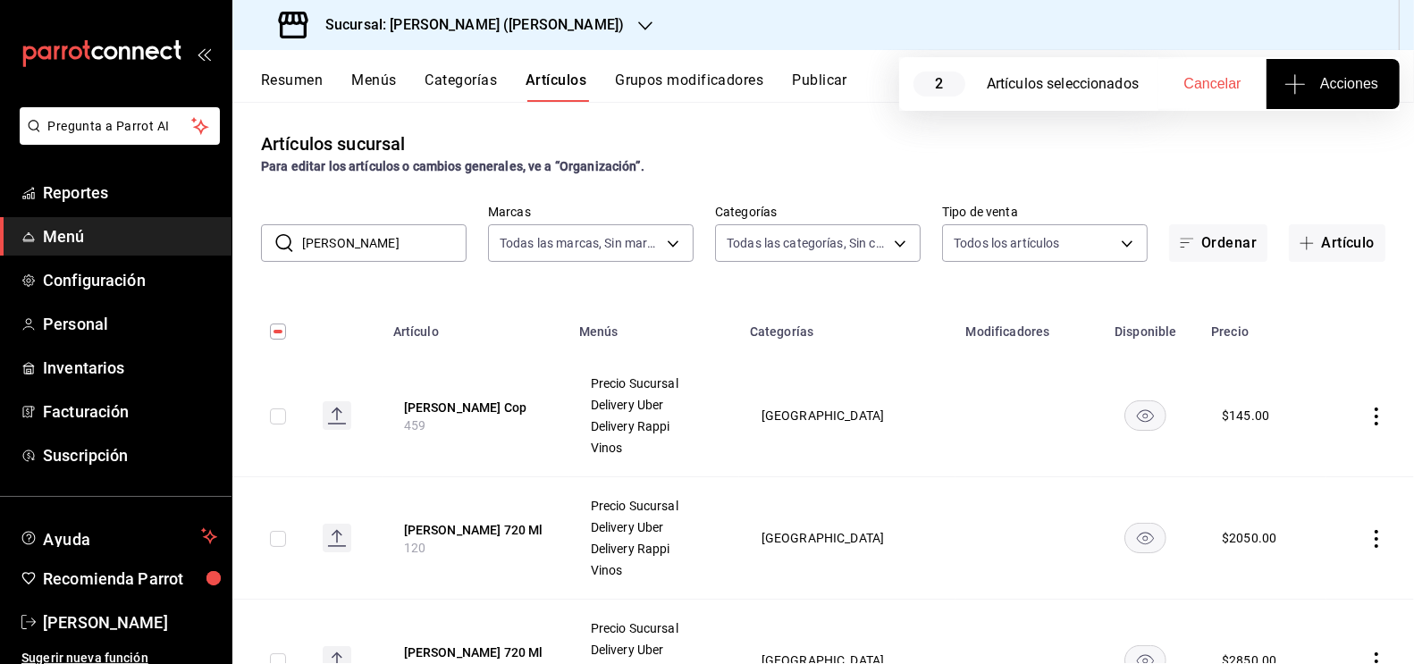
click at [358, 243] on input "[PERSON_NAME]" at bounding box center [384, 243] width 164 height 36
type input "paso d"
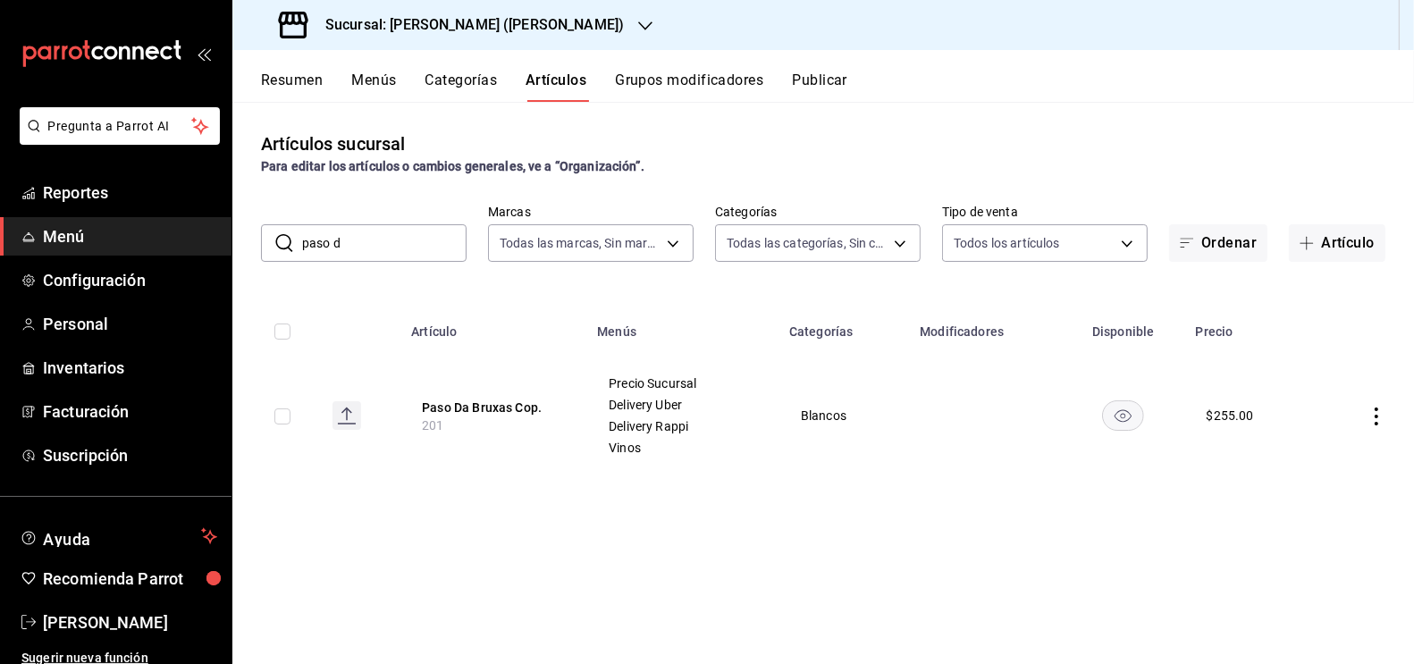
click at [282, 416] on input "checkbox" at bounding box center [282, 416] width 16 height 16
checkbox input "true"
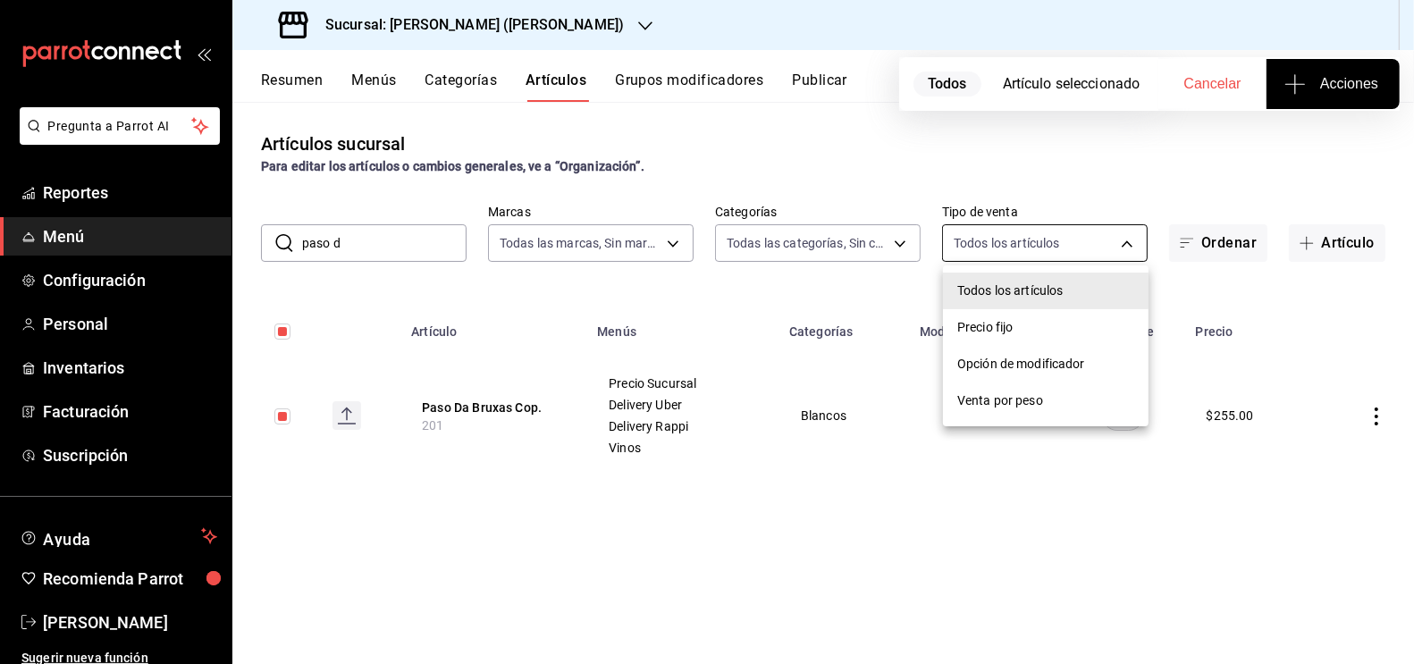
click at [1127, 245] on body "Pregunta a Parrot AI Reportes Menú Configuración Personal Inventarios Facturaci…" at bounding box center [707, 332] width 1414 height 664
click at [1309, 88] on div at bounding box center [707, 332] width 1414 height 664
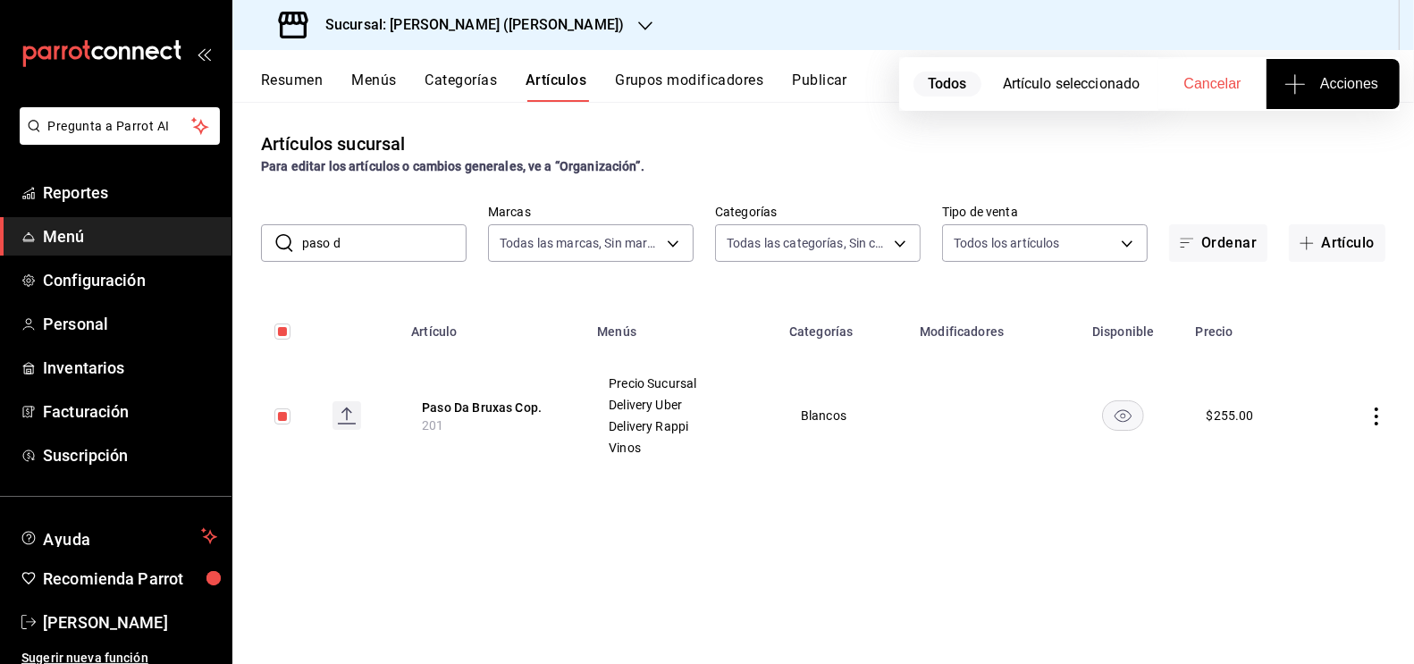
click at [1309, 88] on span "Acciones" at bounding box center [1333, 83] width 90 height 21
click at [1295, 130] on span "Agregar tipo" at bounding box center [1332, 139] width 105 height 19
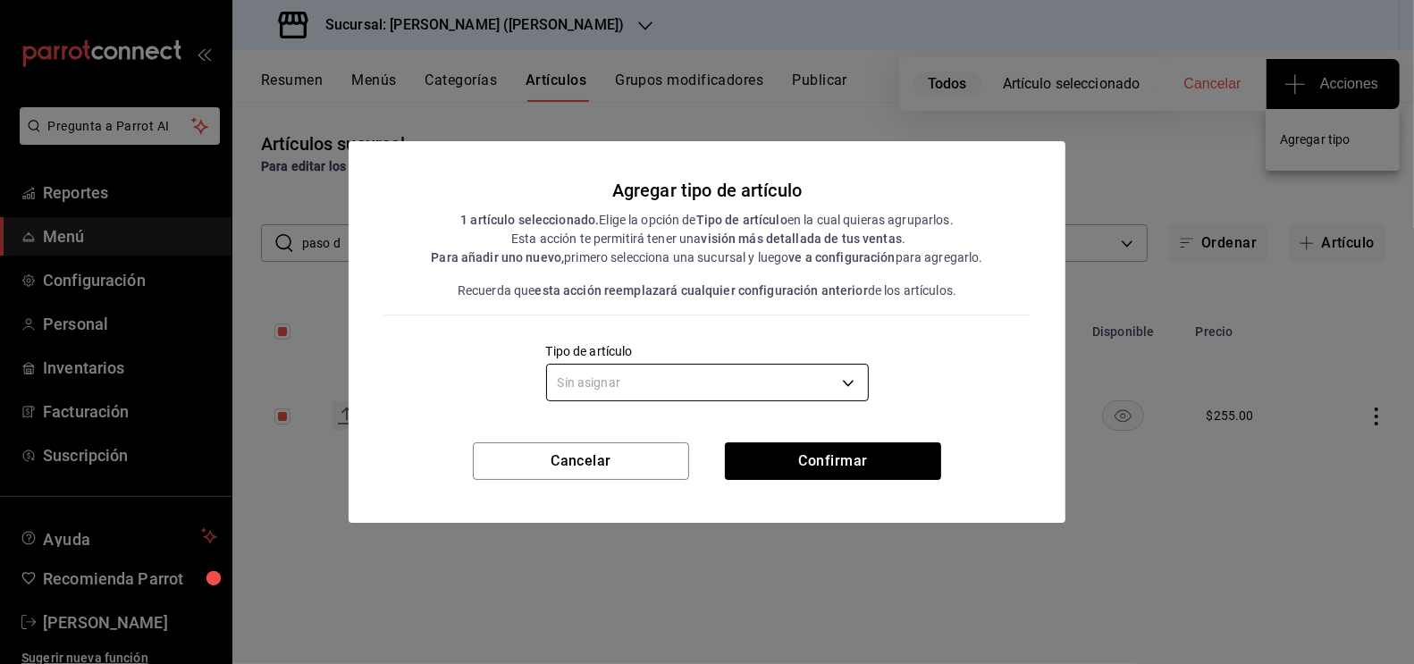
click at [740, 379] on body "Pregunta a Parrot AI Reportes Menú Configuración Personal Inventarios Facturaci…" at bounding box center [707, 332] width 1414 height 664
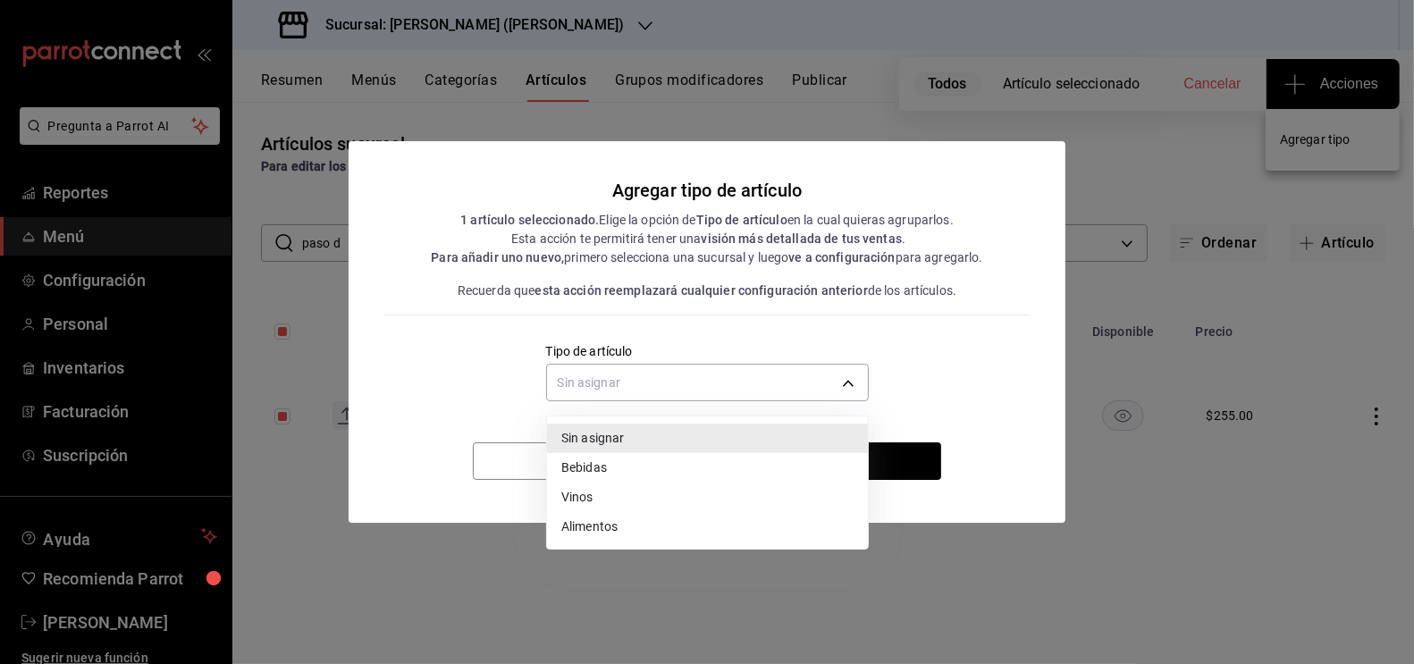
click at [611, 492] on li "Vinos" at bounding box center [707, 497] width 321 height 29
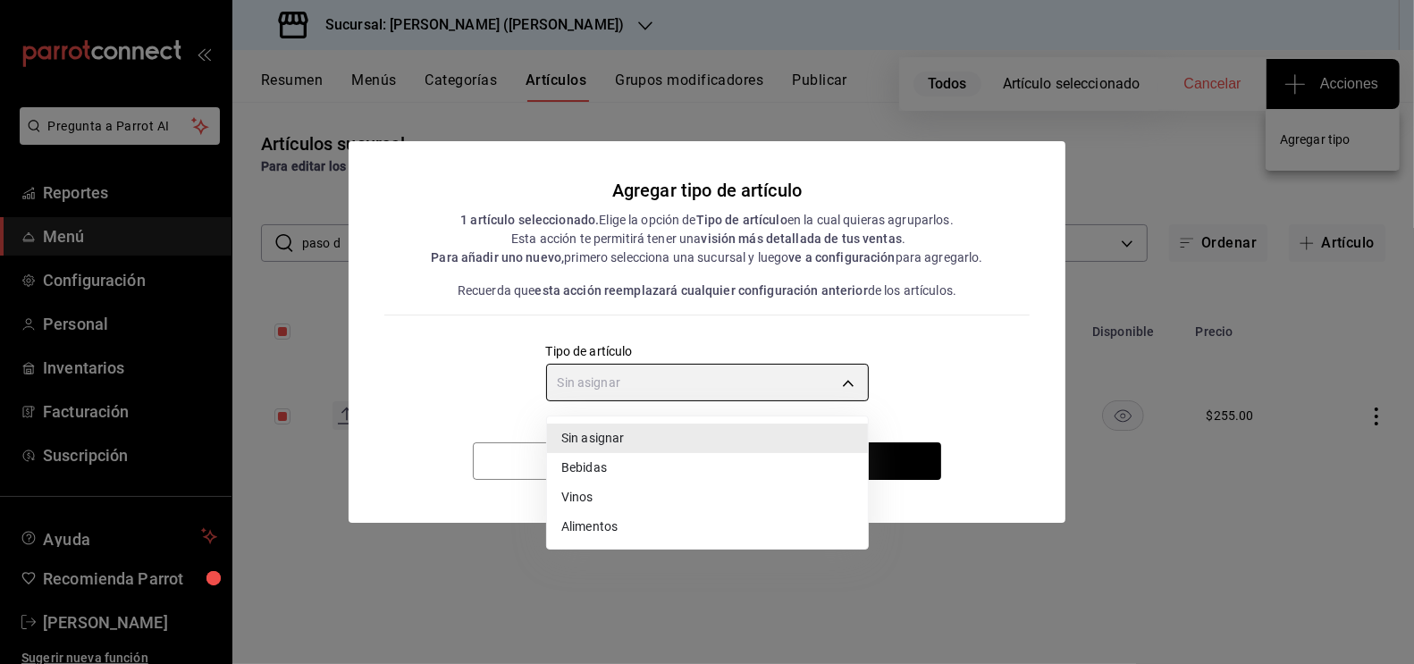
type input "e1bdedcf-fa1f-443e-b5b9-5cb10ad40228"
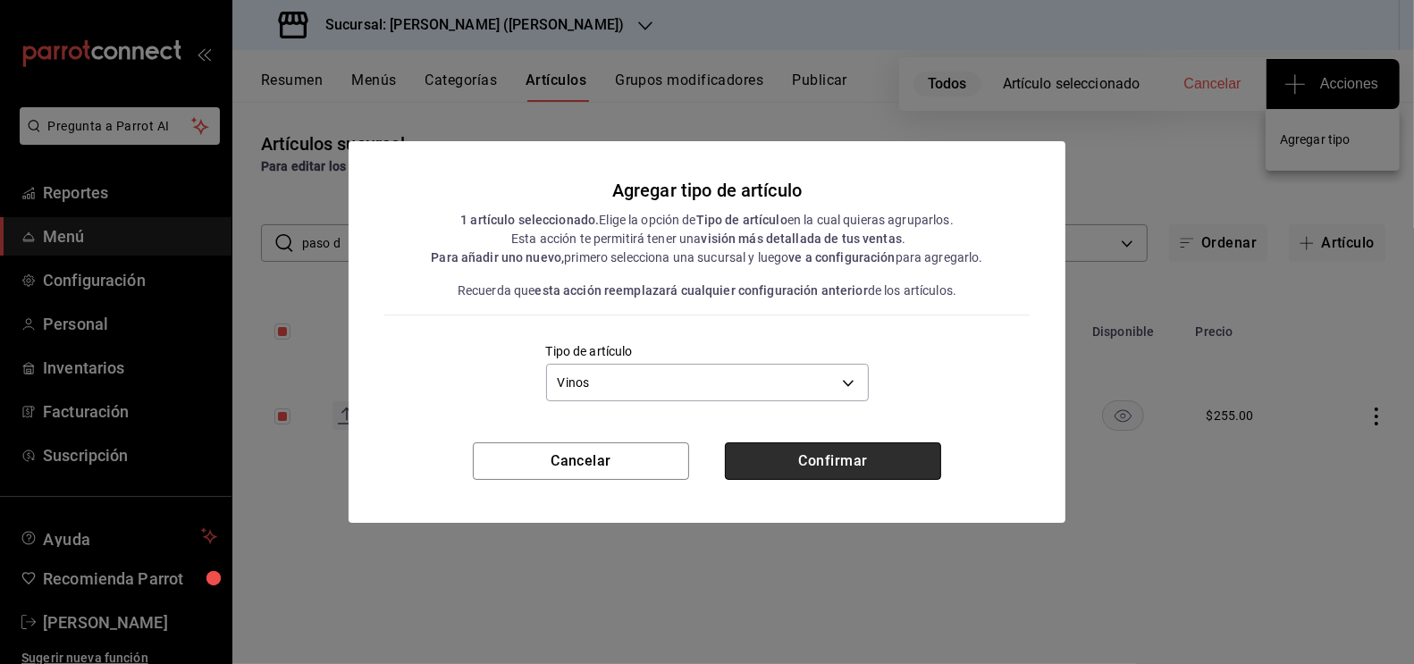
click at [844, 455] on button "Confirmar" at bounding box center [833, 461] width 216 height 38
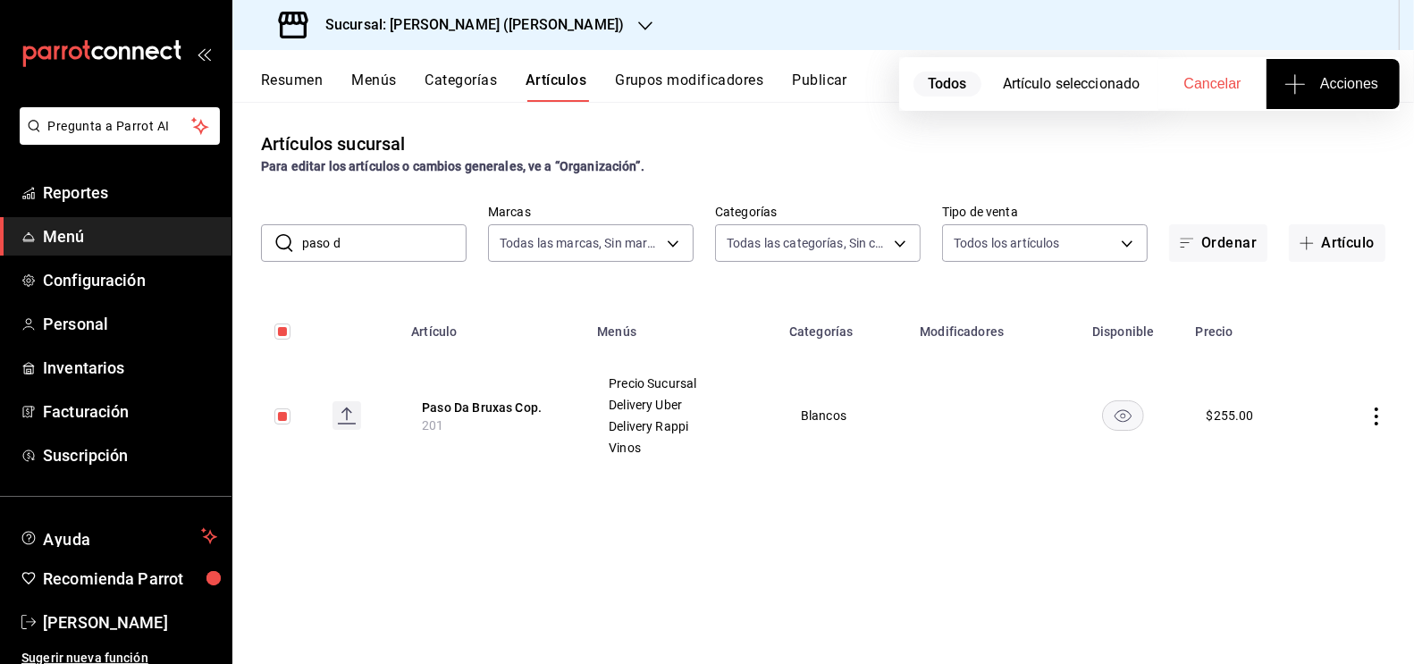
click at [380, 265] on div "Artículos sucursal Para editar los artículos o cambios generales, ve a “Organiz…" at bounding box center [823, 382] width 1182 height 561
drag, startPoint x: 363, startPoint y: 243, endPoint x: 217, endPoint y: 264, distance: 147.1
click at [217, 265] on div "Pregunta a Parrot AI Reportes Menú Configuración Personal Inventarios Facturaci…" at bounding box center [707, 332] width 1414 height 664
type input "paso"
checkbox input "false"
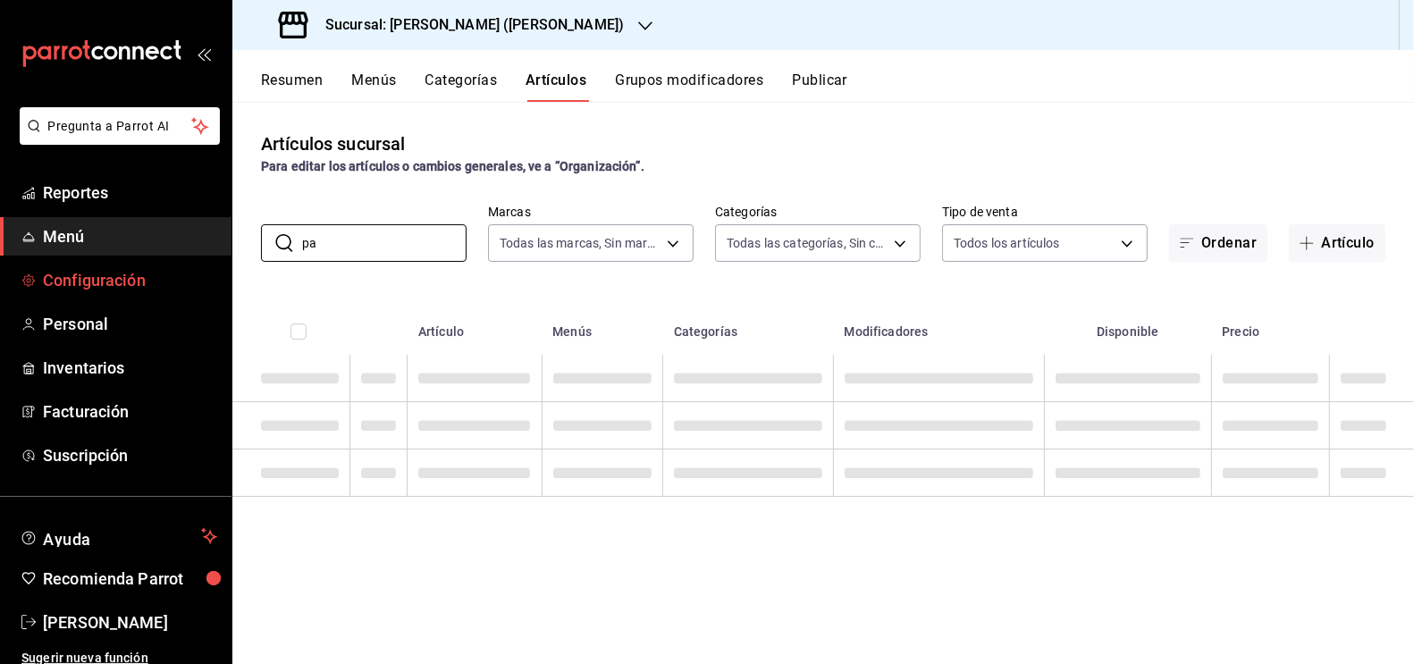
type input "p"
type input "sake fl"
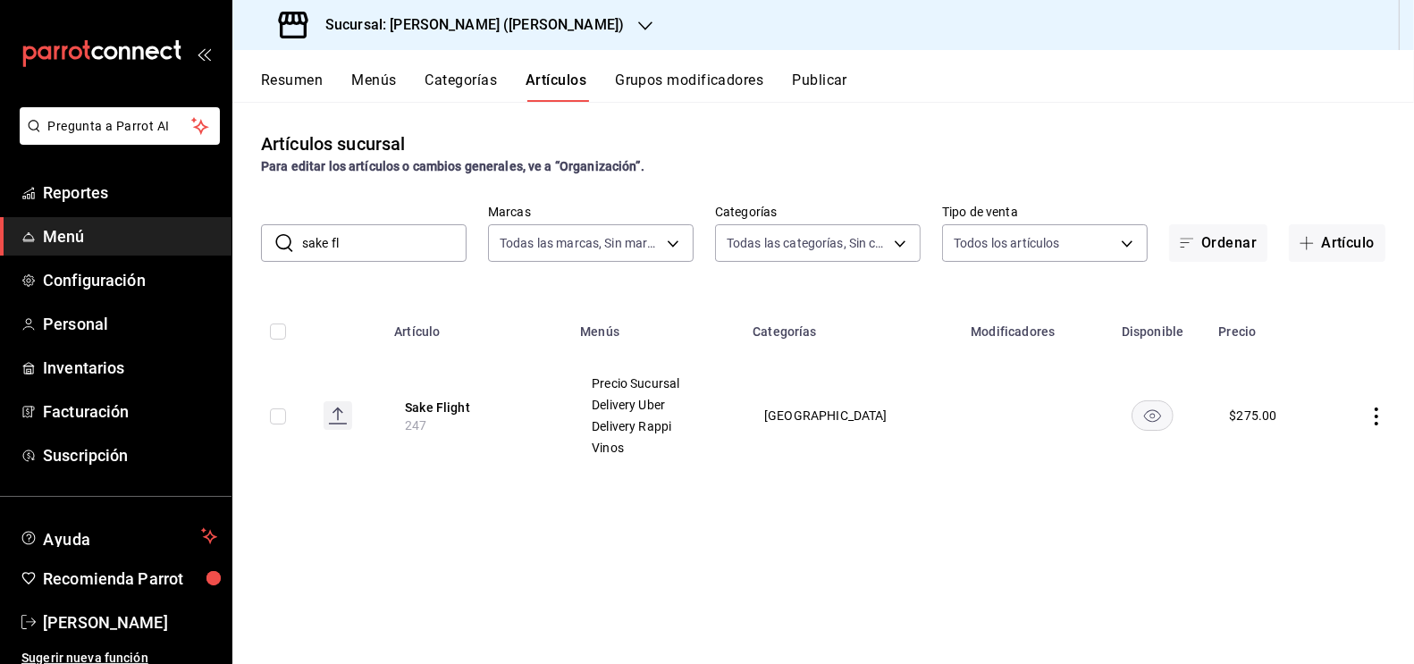
click at [284, 412] on input "checkbox" at bounding box center [278, 416] width 16 height 16
checkbox input "true"
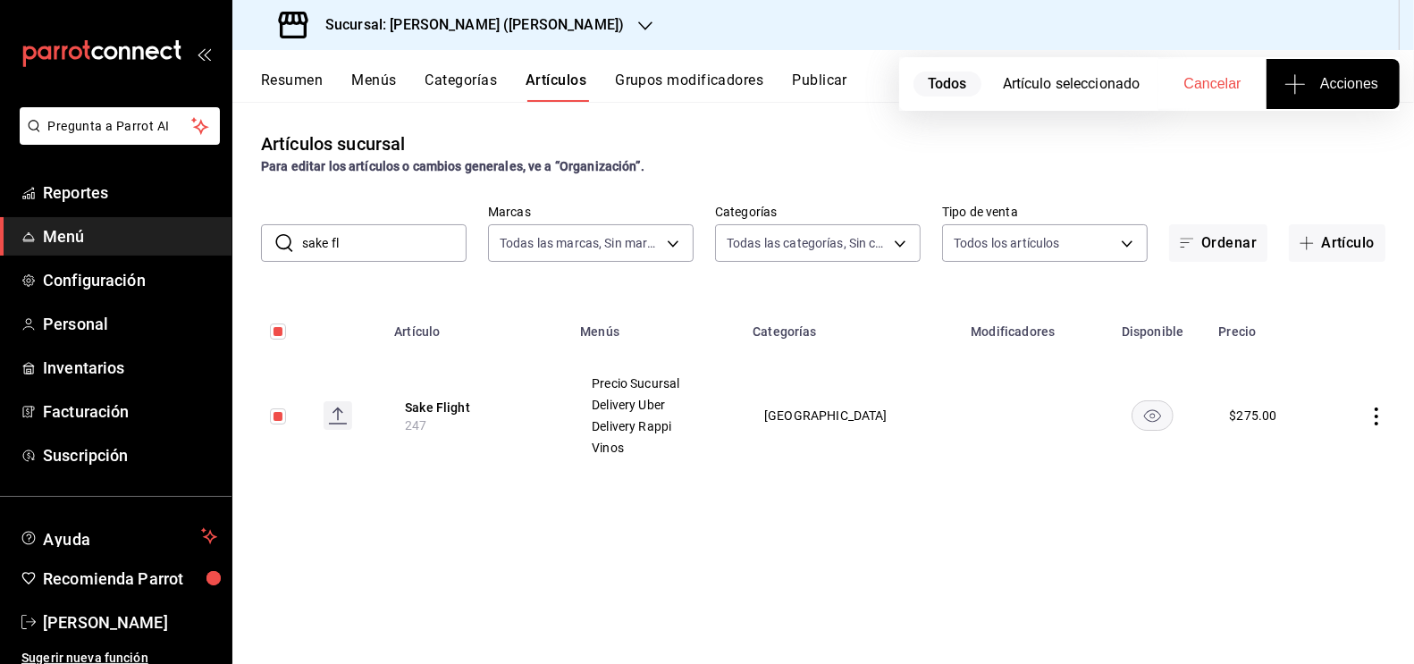
click at [1311, 89] on span "Acciones" at bounding box center [1333, 83] width 90 height 21
click at [1360, 139] on span "Agregar tipo" at bounding box center [1332, 139] width 105 height 19
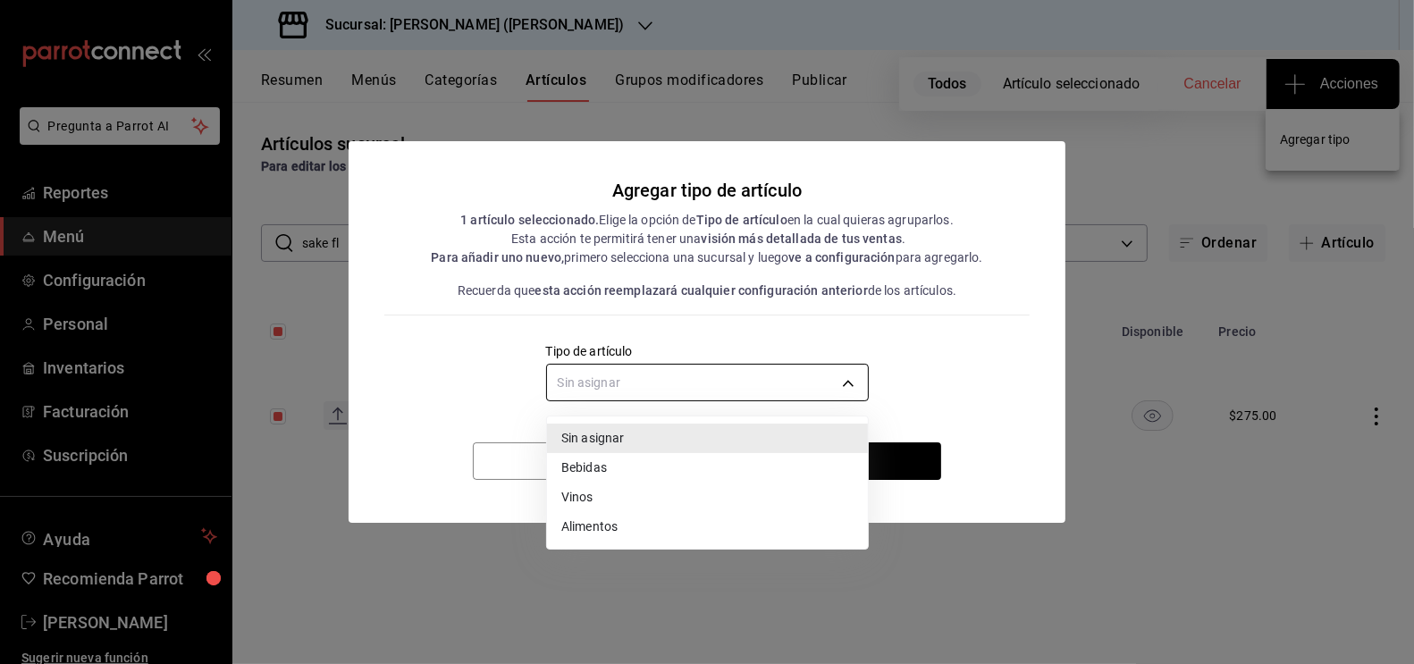
click at [685, 400] on body "Pregunta a Parrot AI Reportes Menú Configuración Personal Inventarios Facturaci…" at bounding box center [707, 332] width 1414 height 664
click at [626, 497] on li "Vinos" at bounding box center [707, 497] width 321 height 29
type input "e1bdedcf-fa1f-443e-b5b9-5cb10ad40228"
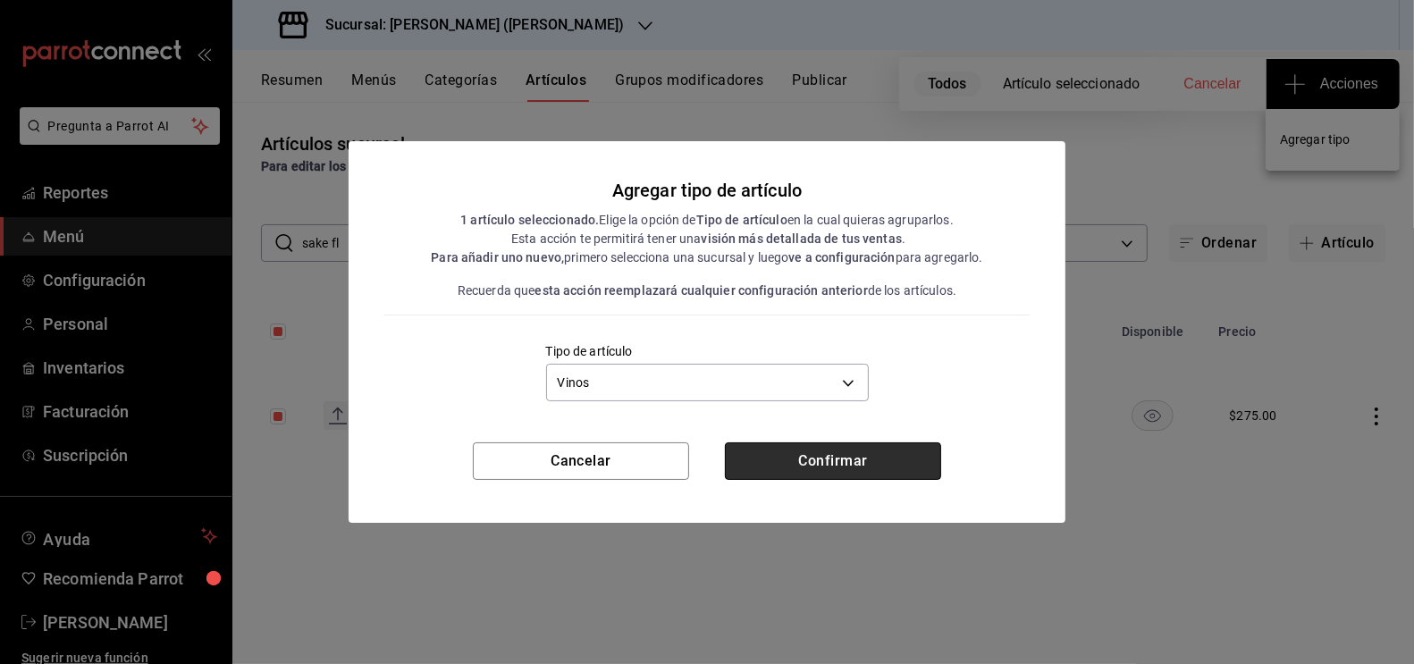
click at [812, 443] on button "Confirmar" at bounding box center [833, 461] width 216 height 38
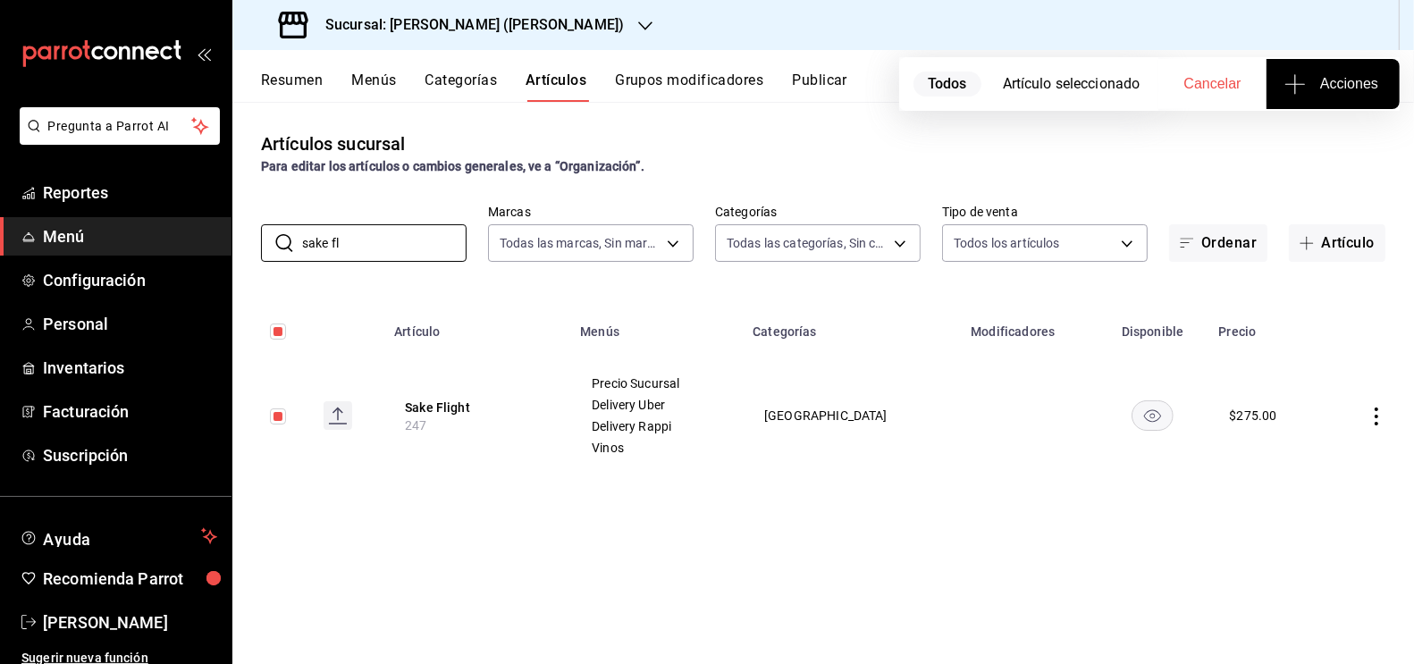
drag, startPoint x: 352, startPoint y: 241, endPoint x: 212, endPoint y: 251, distance: 140.7
click at [212, 251] on div "Pregunta a Parrot AI Reportes Menú Configuración Personal Inventarios Facturaci…" at bounding box center [707, 332] width 1414 height 664
type input "sake f"
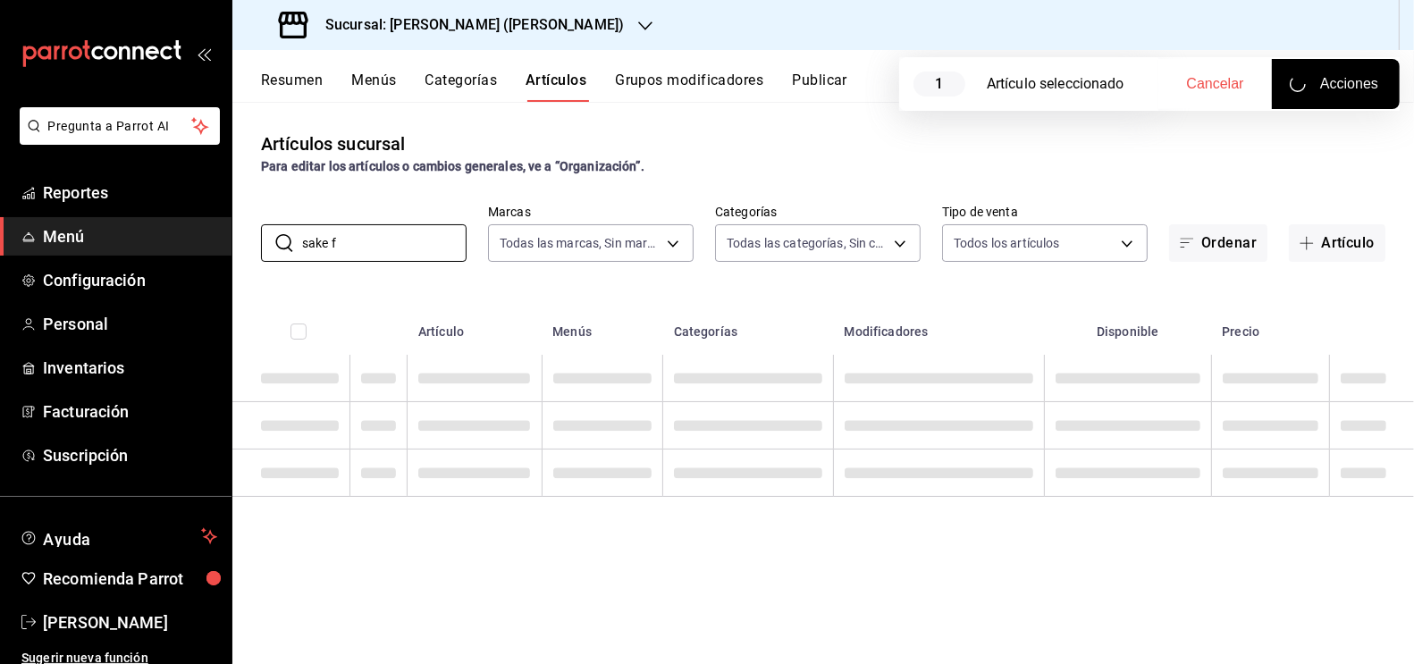
checkbox input "false"
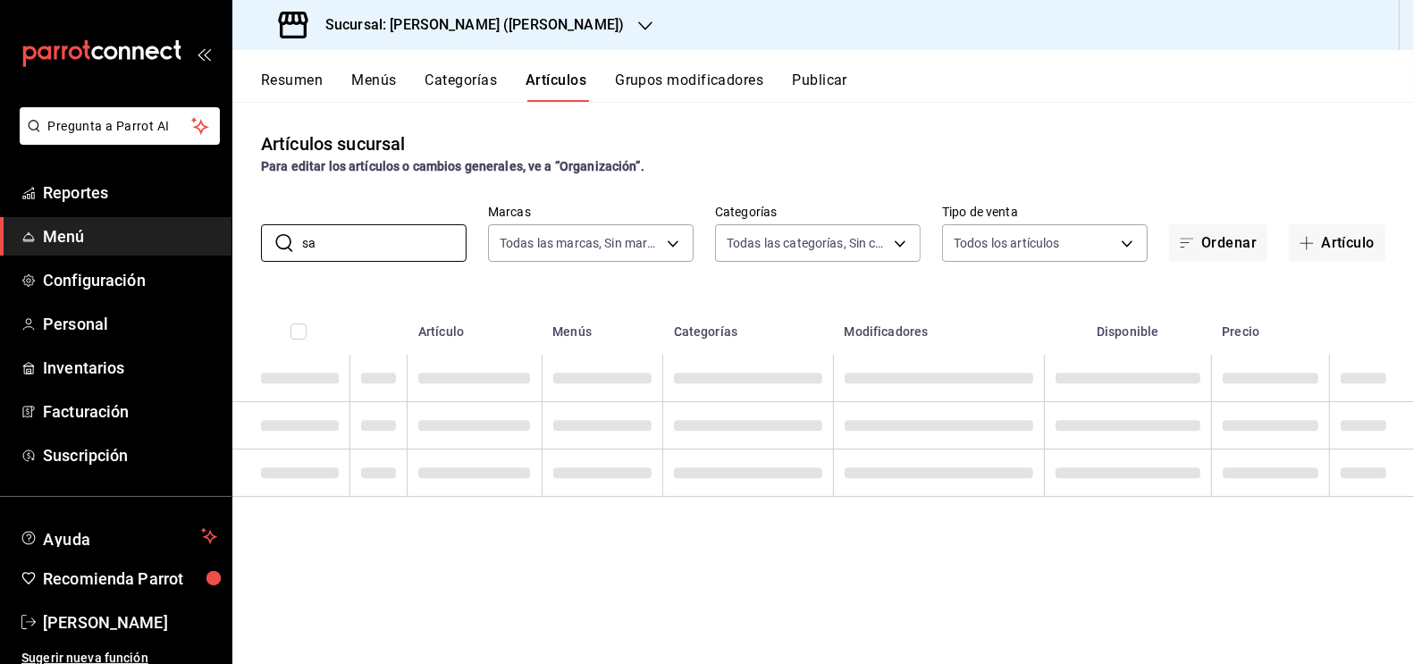
type input "s"
type input "terrazas"
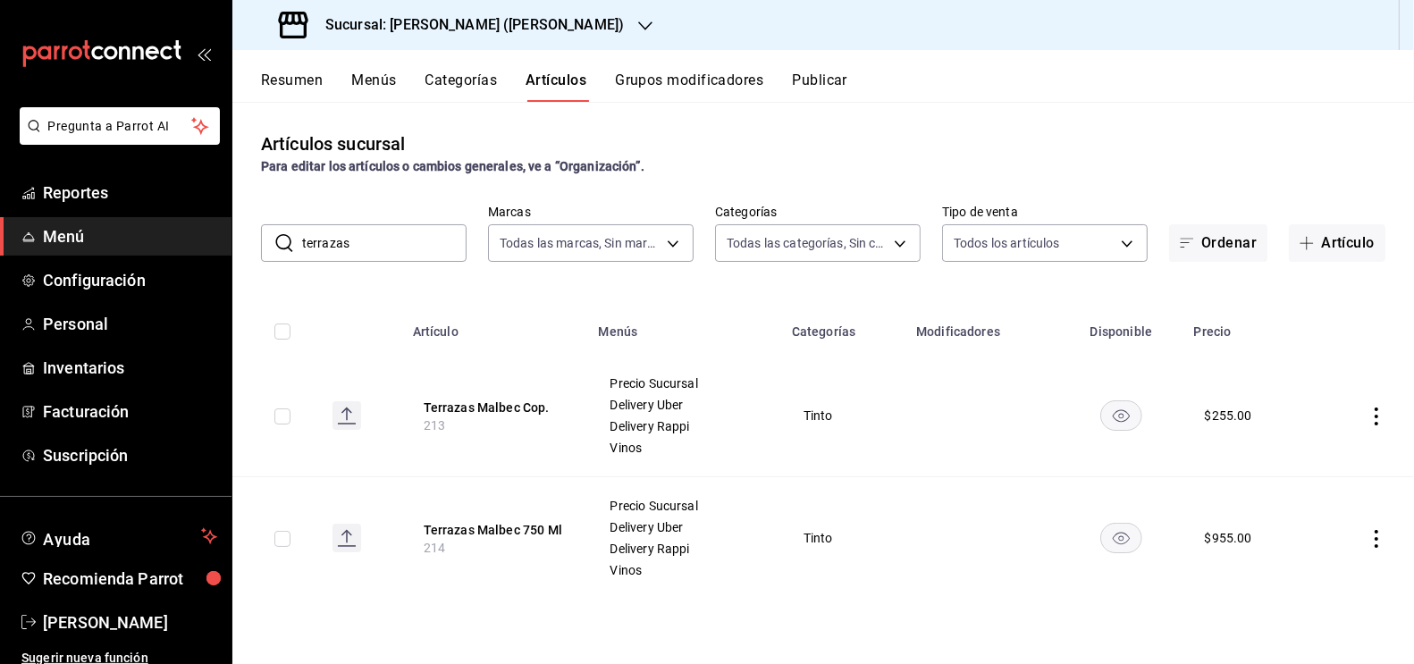
click at [282, 417] on input "checkbox" at bounding box center [282, 416] width 16 height 16
checkbox input "true"
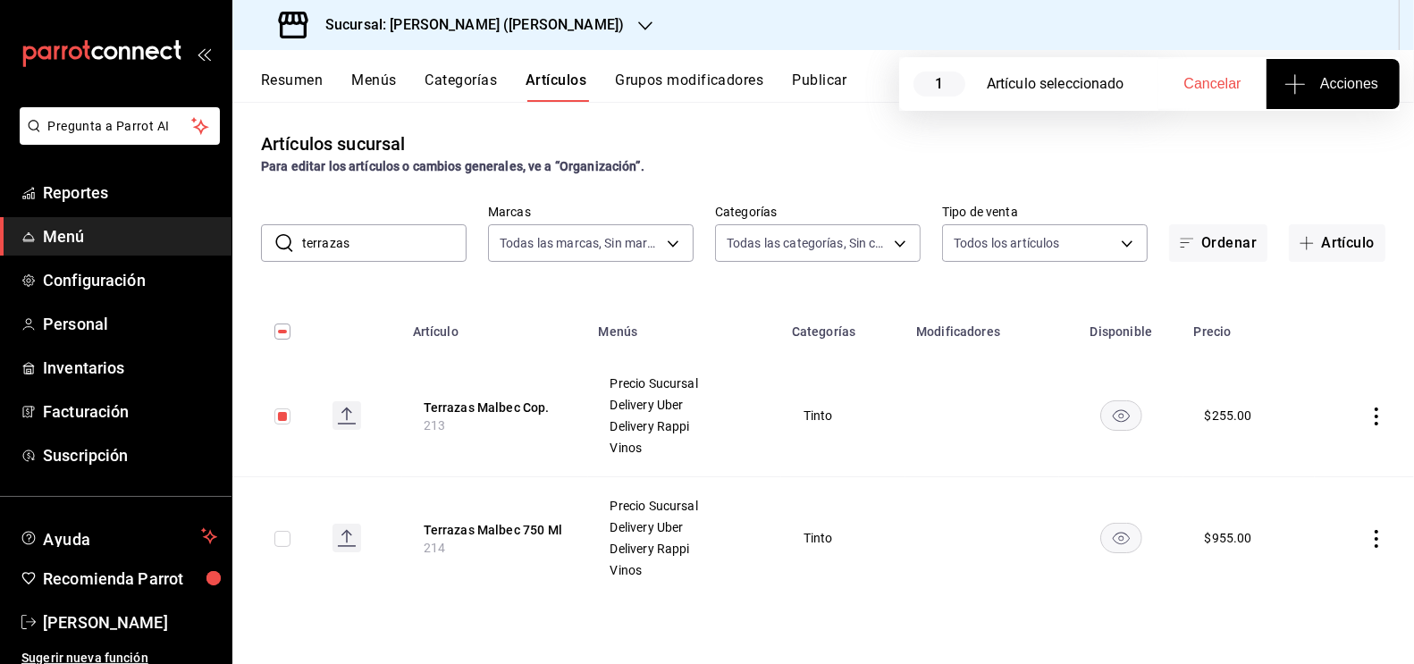
click at [1309, 88] on span "Acciones" at bounding box center [1333, 83] width 90 height 21
click at [1321, 140] on span "Agregar tipo" at bounding box center [1332, 139] width 105 height 19
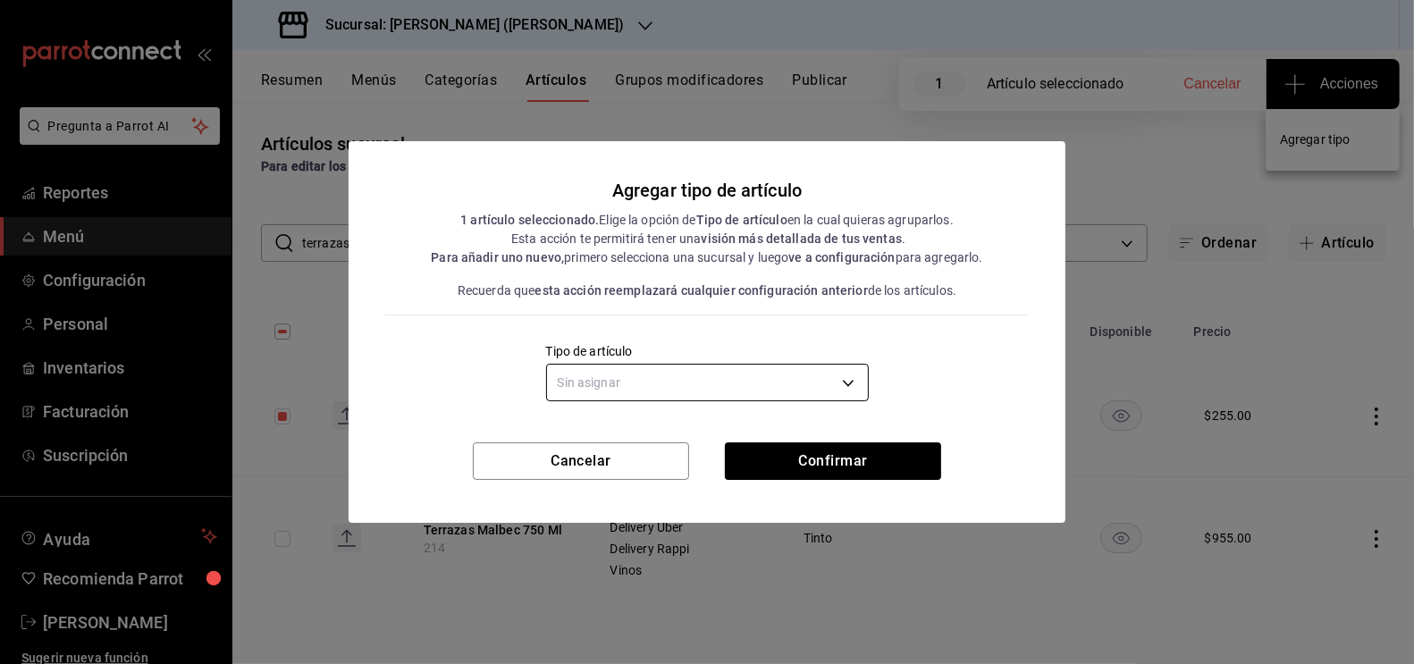
click at [810, 380] on body "Pregunta a Parrot AI Reportes Menú Configuración Personal Inventarios Facturaci…" at bounding box center [707, 332] width 1414 height 664
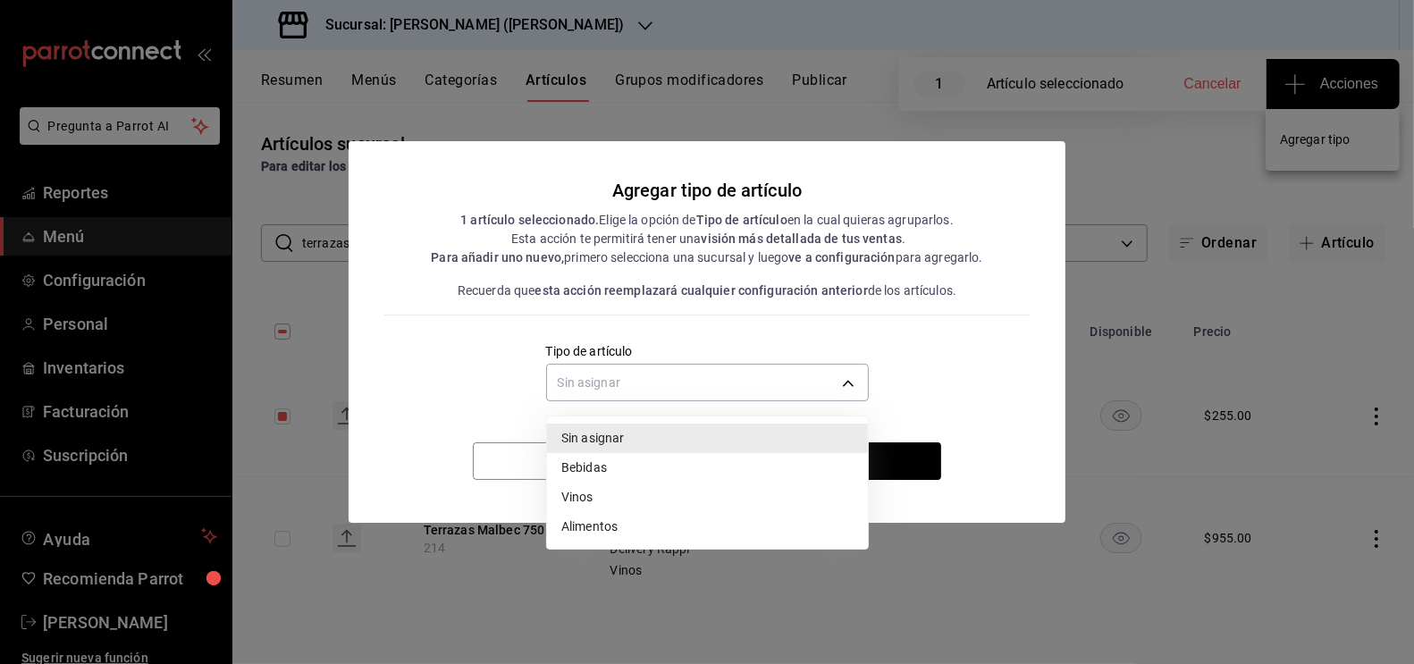
click at [696, 508] on li "Vinos" at bounding box center [707, 497] width 321 height 29
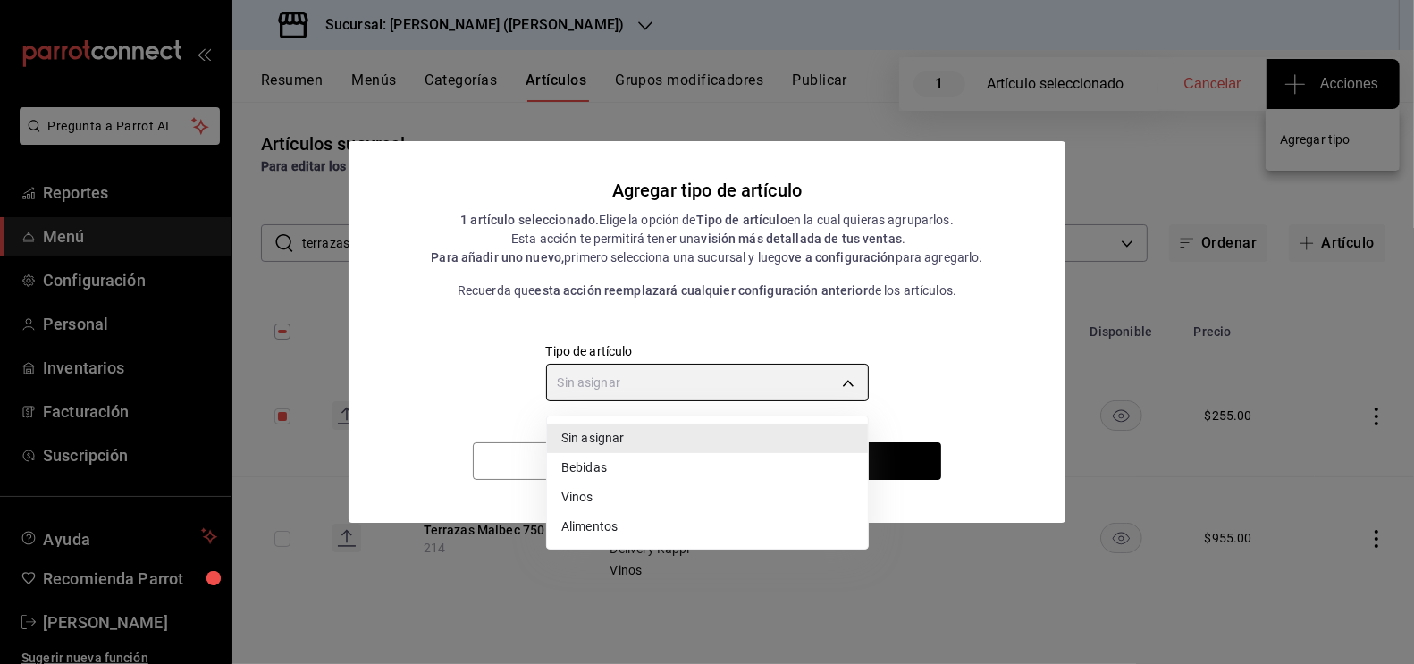
type input "e1bdedcf-fa1f-443e-b5b9-5cb10ad40228"
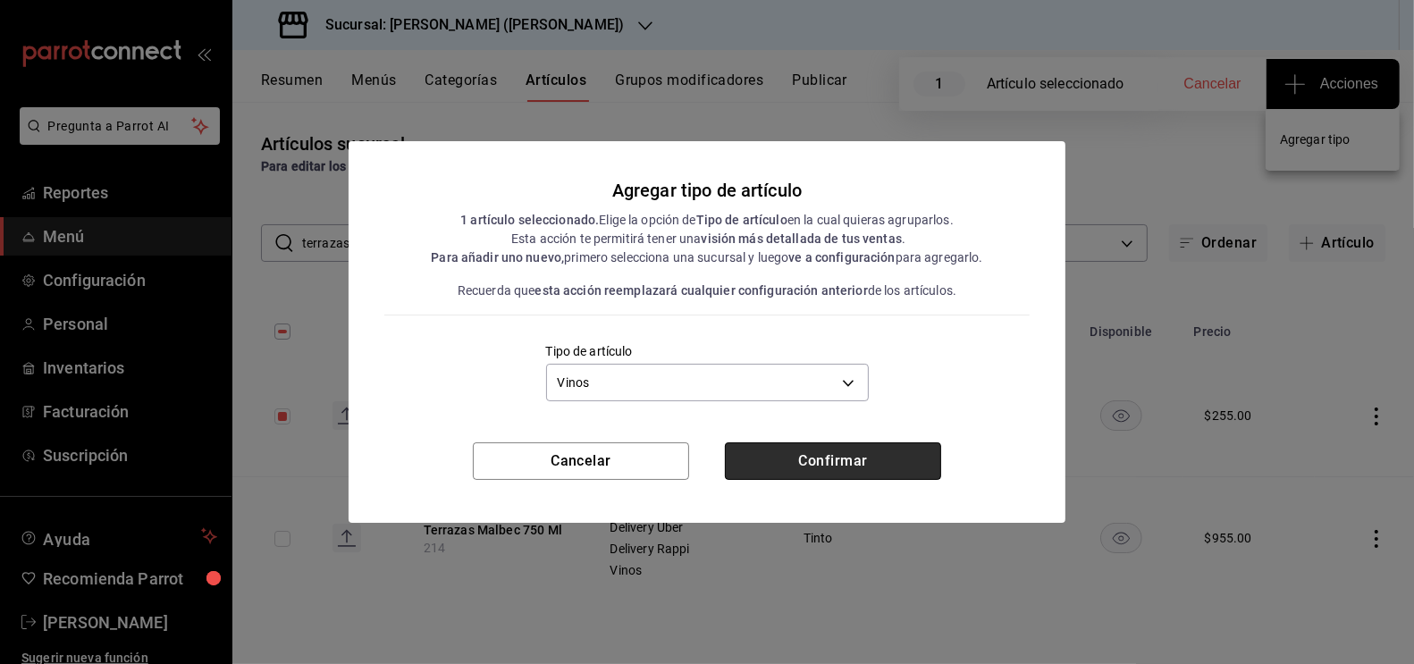
click at [858, 462] on button "Confirmar" at bounding box center [833, 461] width 216 height 38
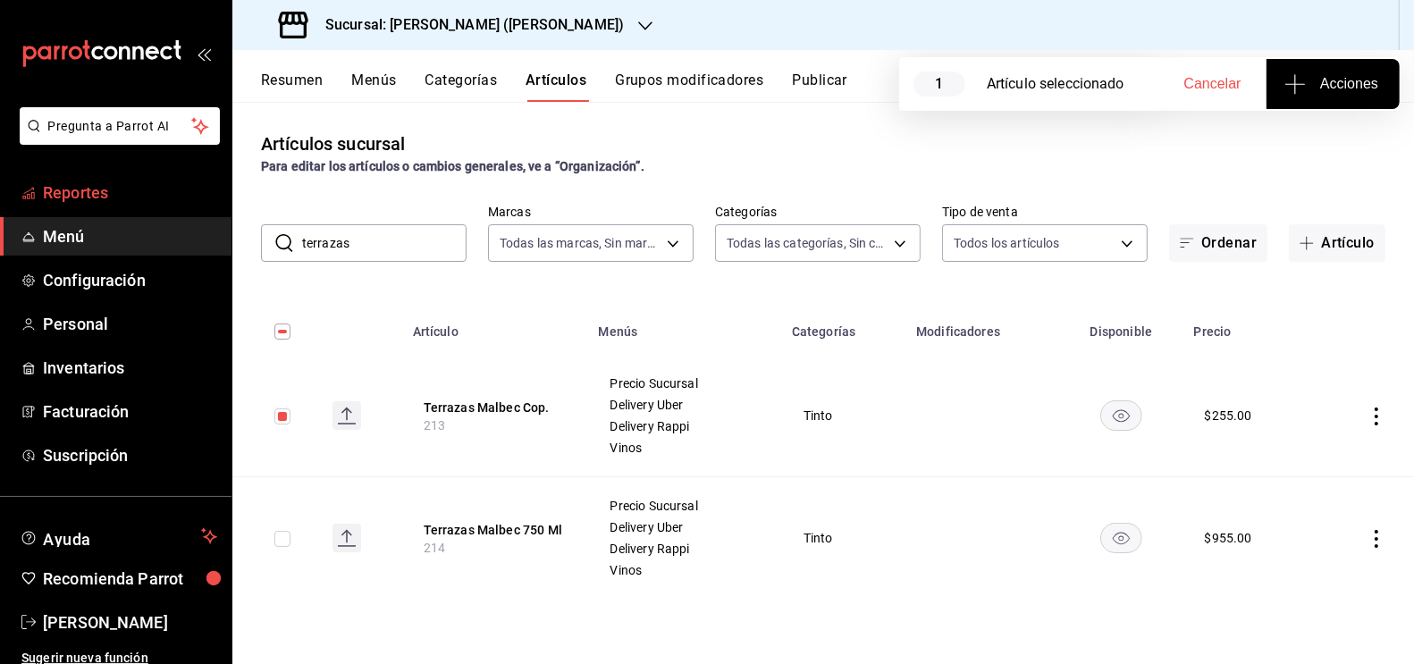
click at [80, 198] on span "Reportes" at bounding box center [130, 193] width 174 height 24
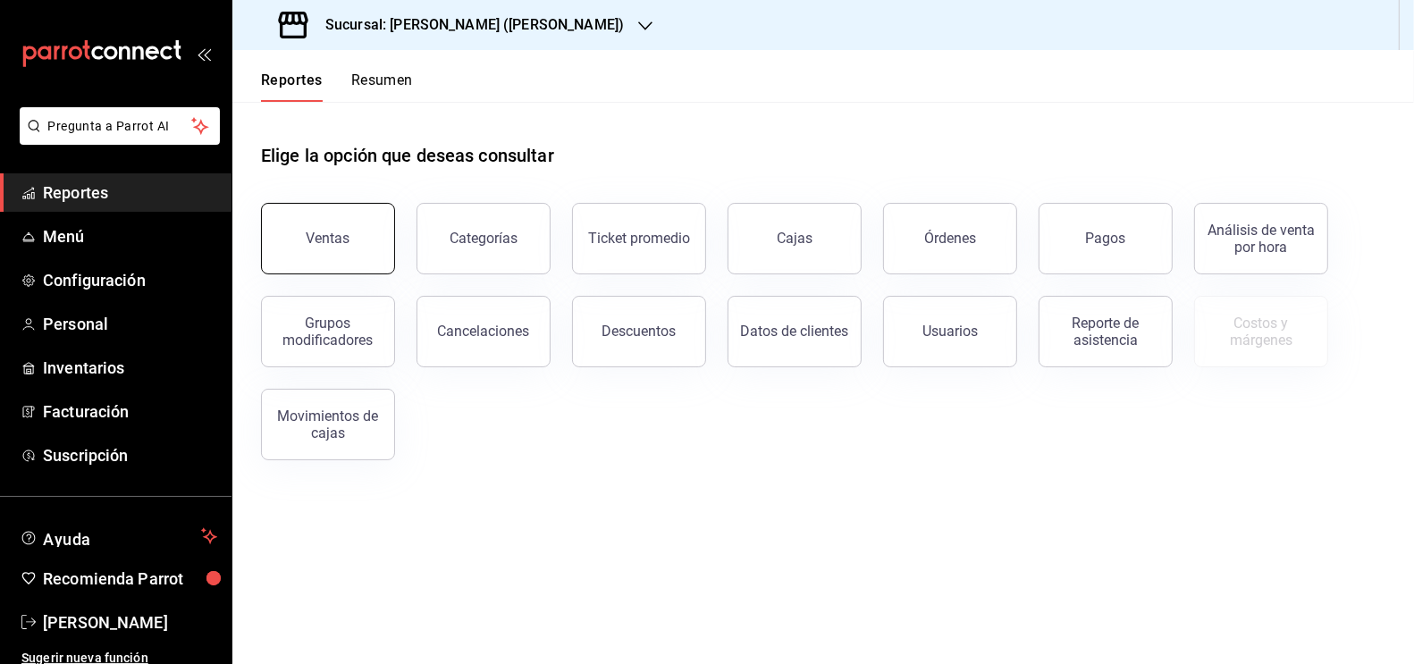
click at [335, 234] on div "Ventas" at bounding box center [329, 238] width 44 height 17
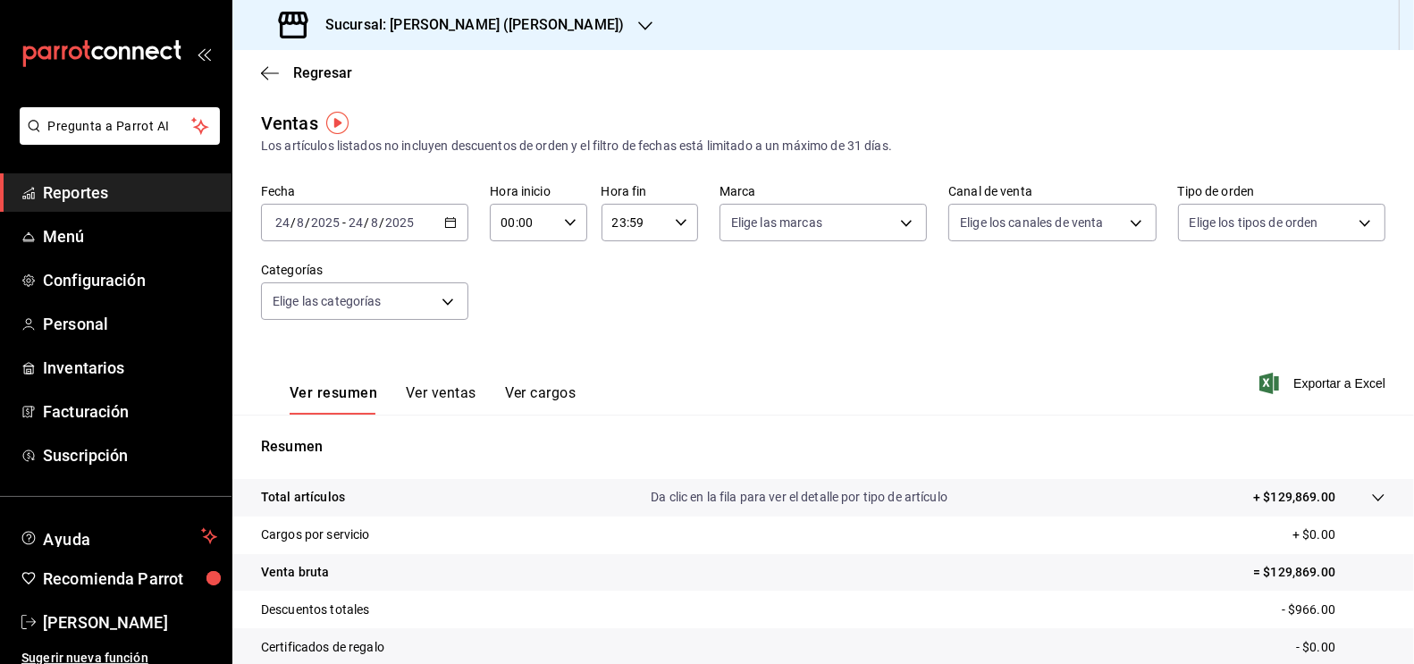
click at [453, 213] on div "[DATE] [DATE] - [DATE] [DATE]" at bounding box center [364, 223] width 207 height 38
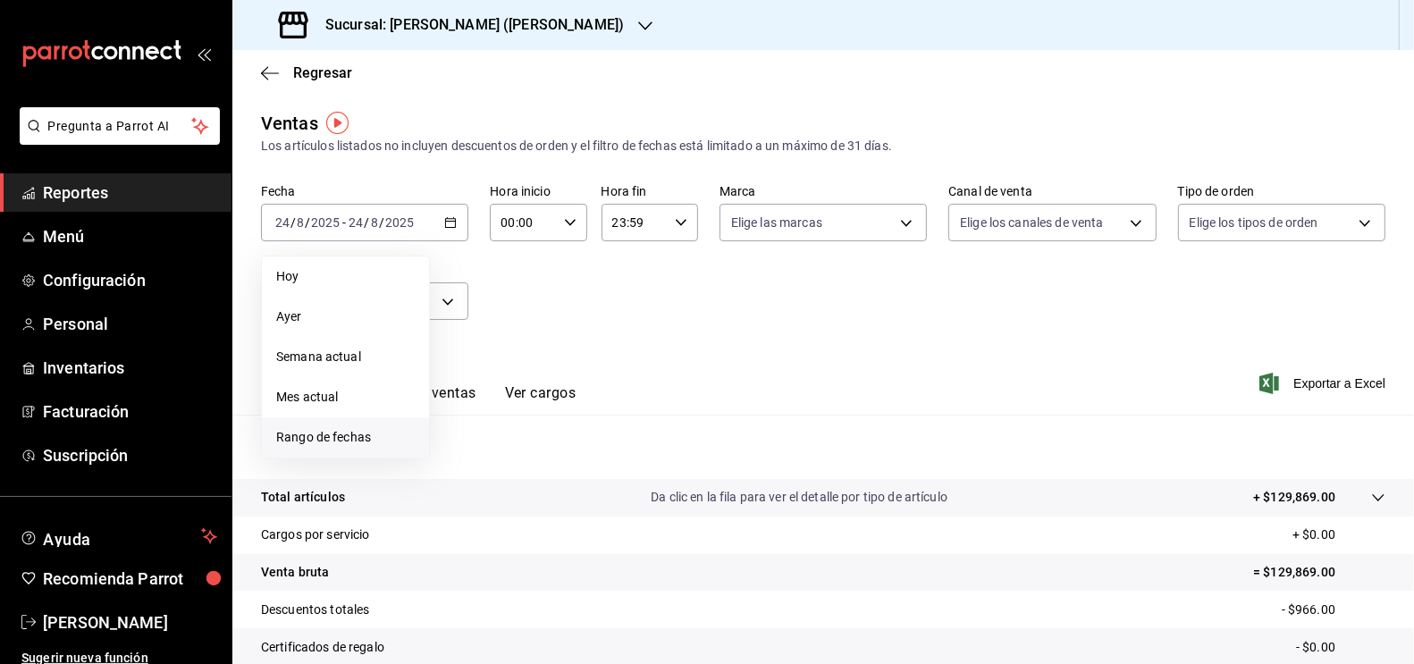
click at [301, 443] on span "Rango de fechas" at bounding box center [345, 437] width 139 height 19
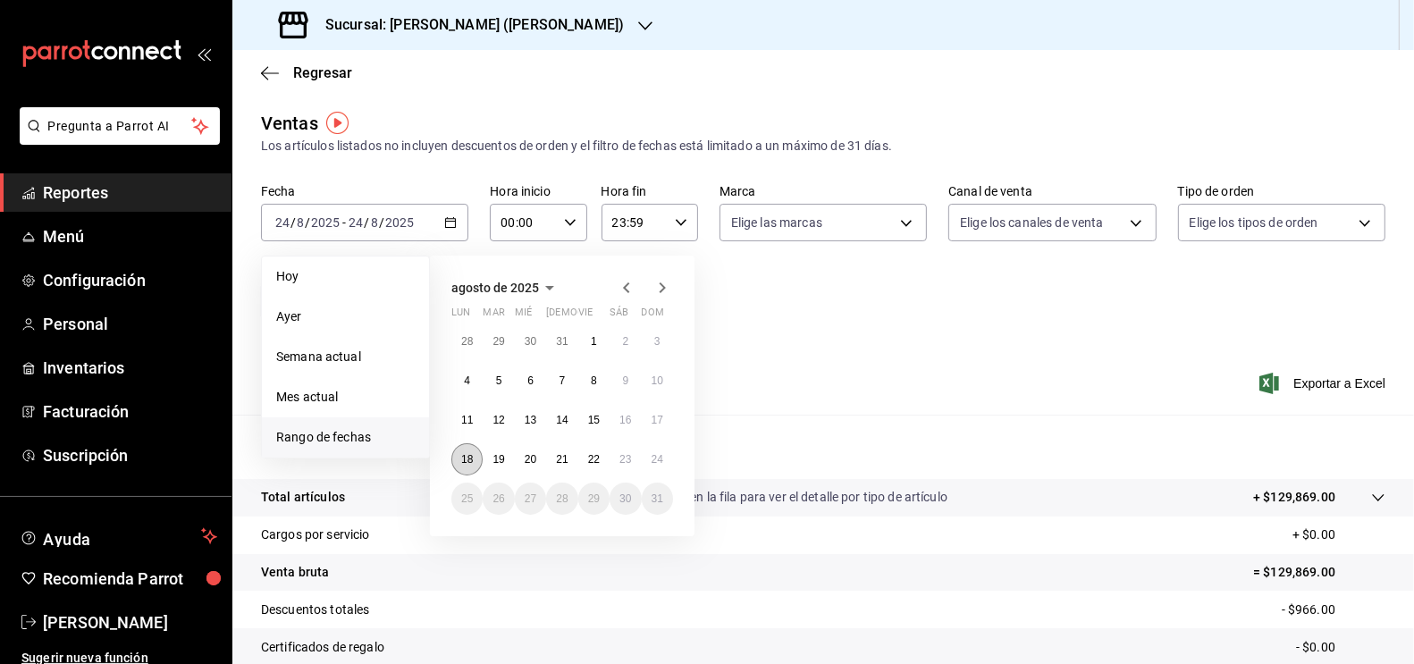
click at [462, 457] on abbr "18" at bounding box center [467, 459] width 12 height 13
click at [658, 460] on abbr "24" at bounding box center [658, 459] width 12 height 13
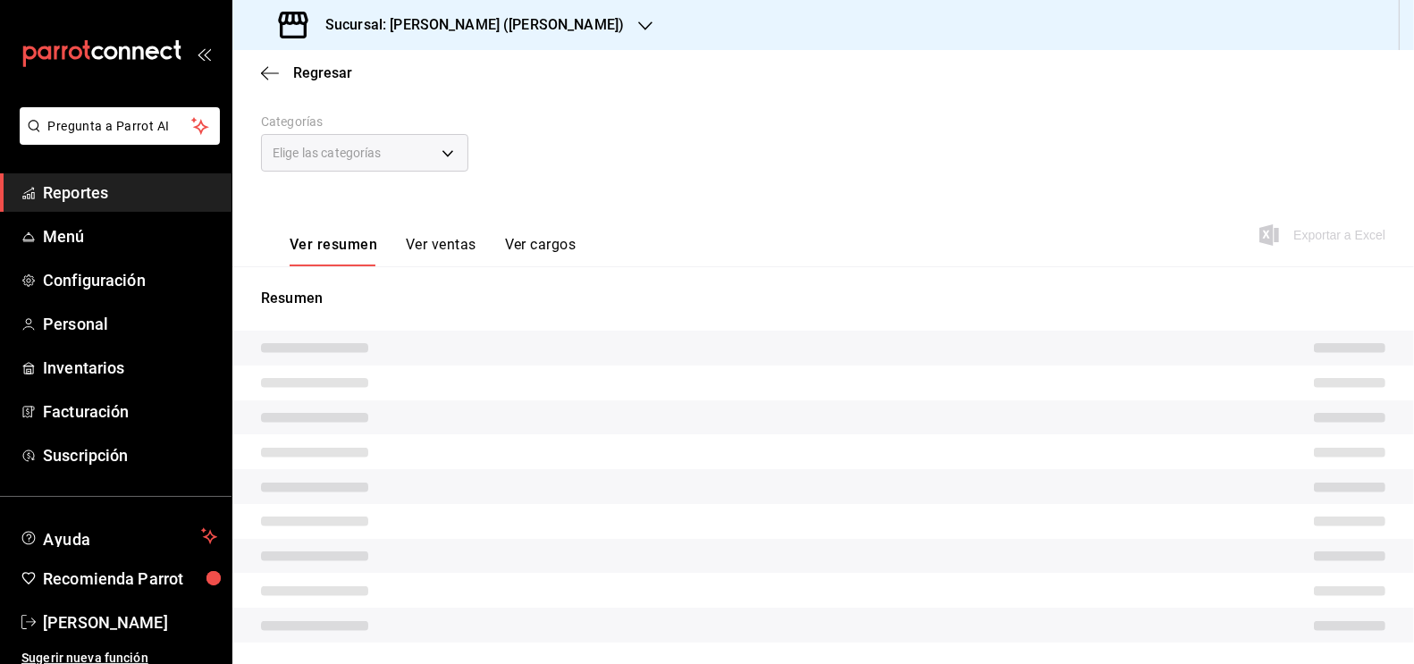
scroll to position [155, 0]
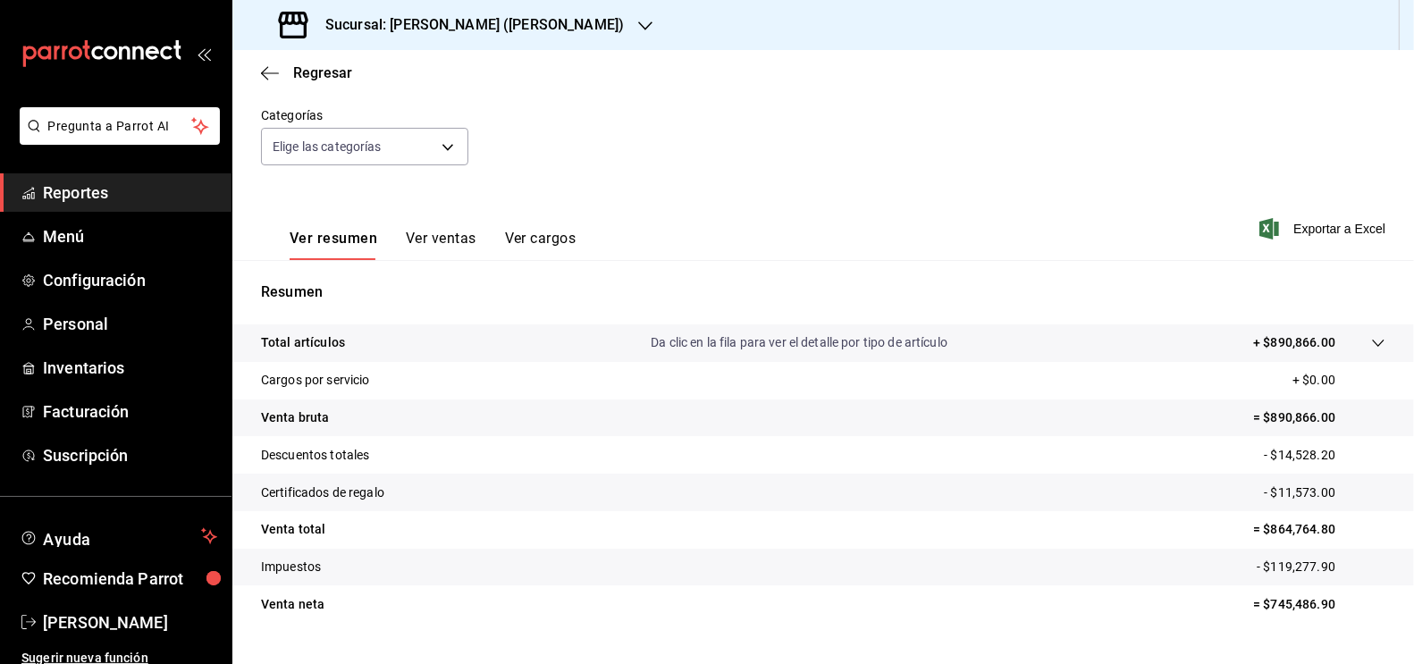
click at [1371, 344] on icon at bounding box center [1378, 343] width 14 height 14
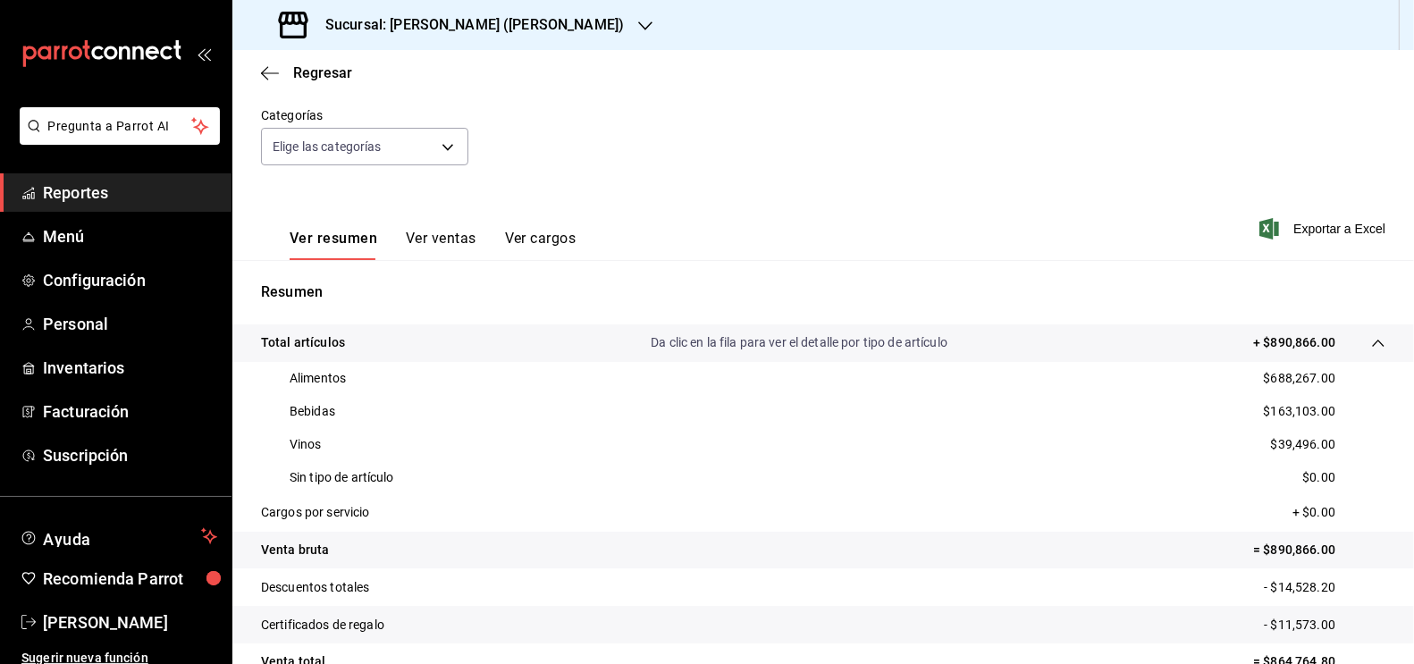
click at [444, 33] on h3 "Sucursal: [PERSON_NAME] ([PERSON_NAME])" at bounding box center [467, 24] width 313 height 21
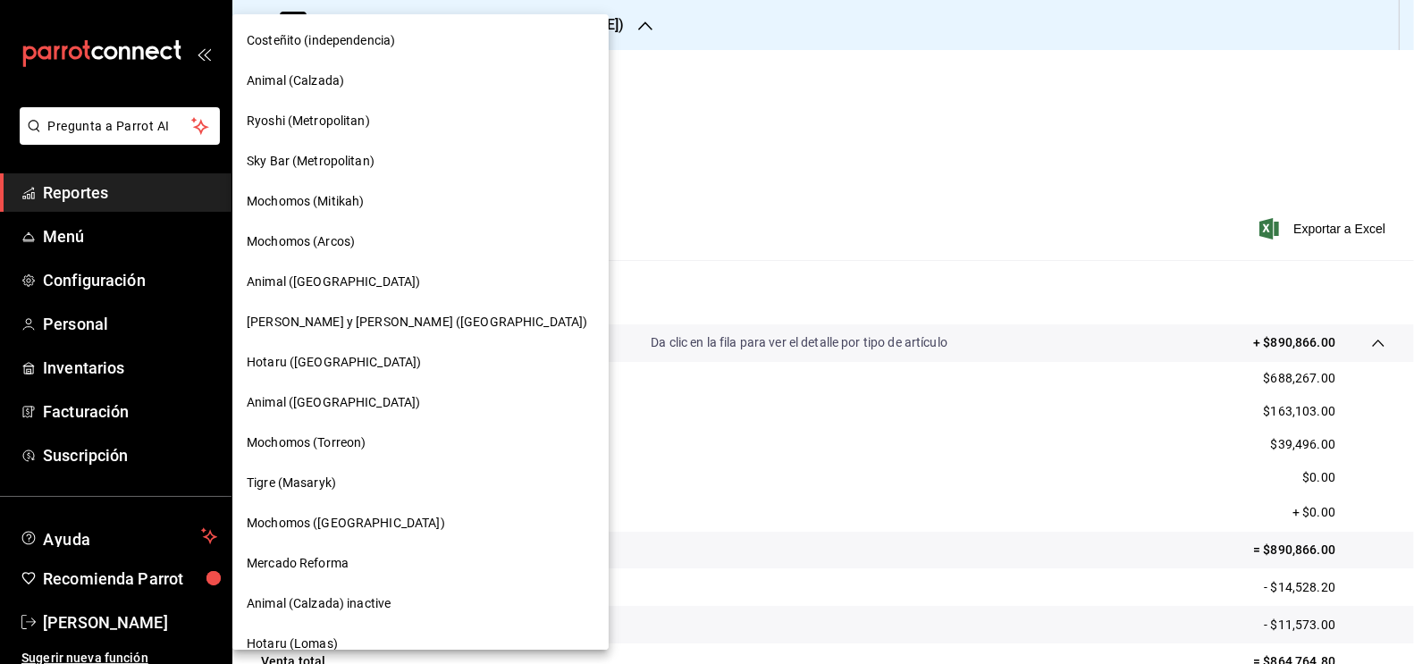
scroll to position [123, 0]
click at [318, 435] on span "Mochomos (Torreon)" at bounding box center [306, 441] width 119 height 19
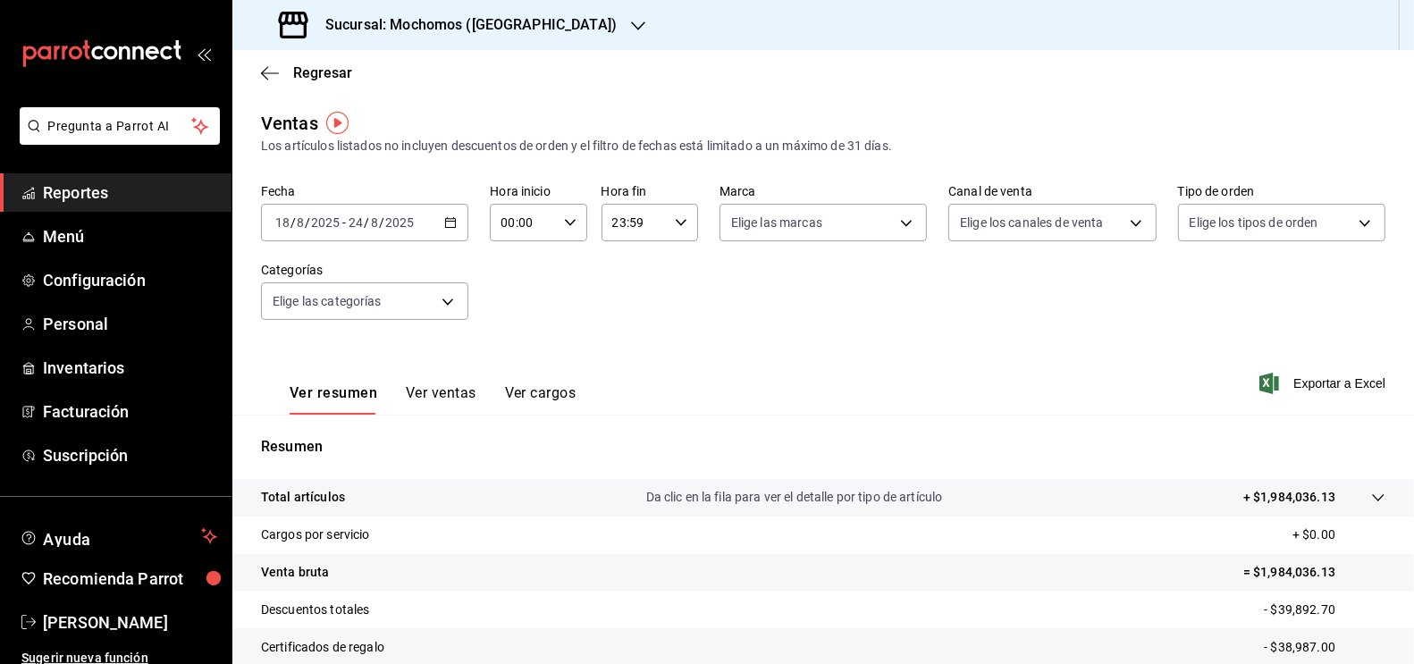
click at [449, 224] on icon "button" at bounding box center [450, 222] width 13 height 13
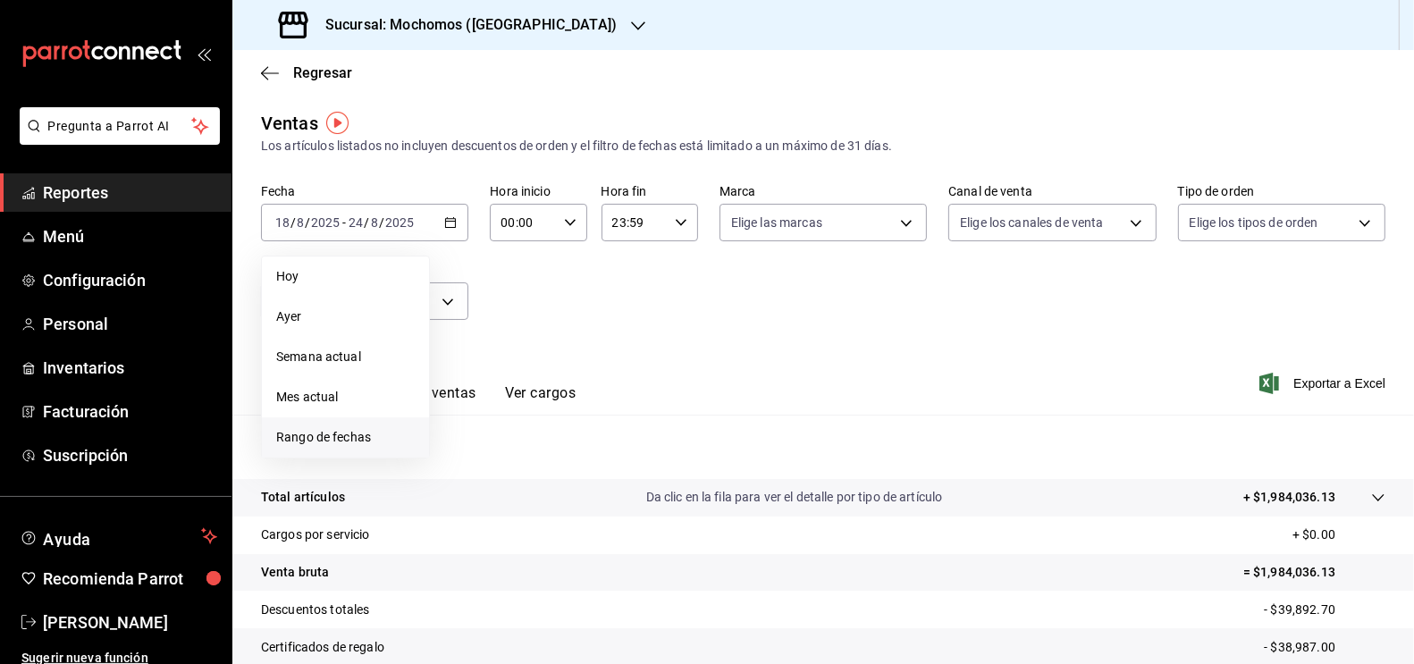
click at [310, 442] on span "Rango de fechas" at bounding box center [345, 437] width 139 height 19
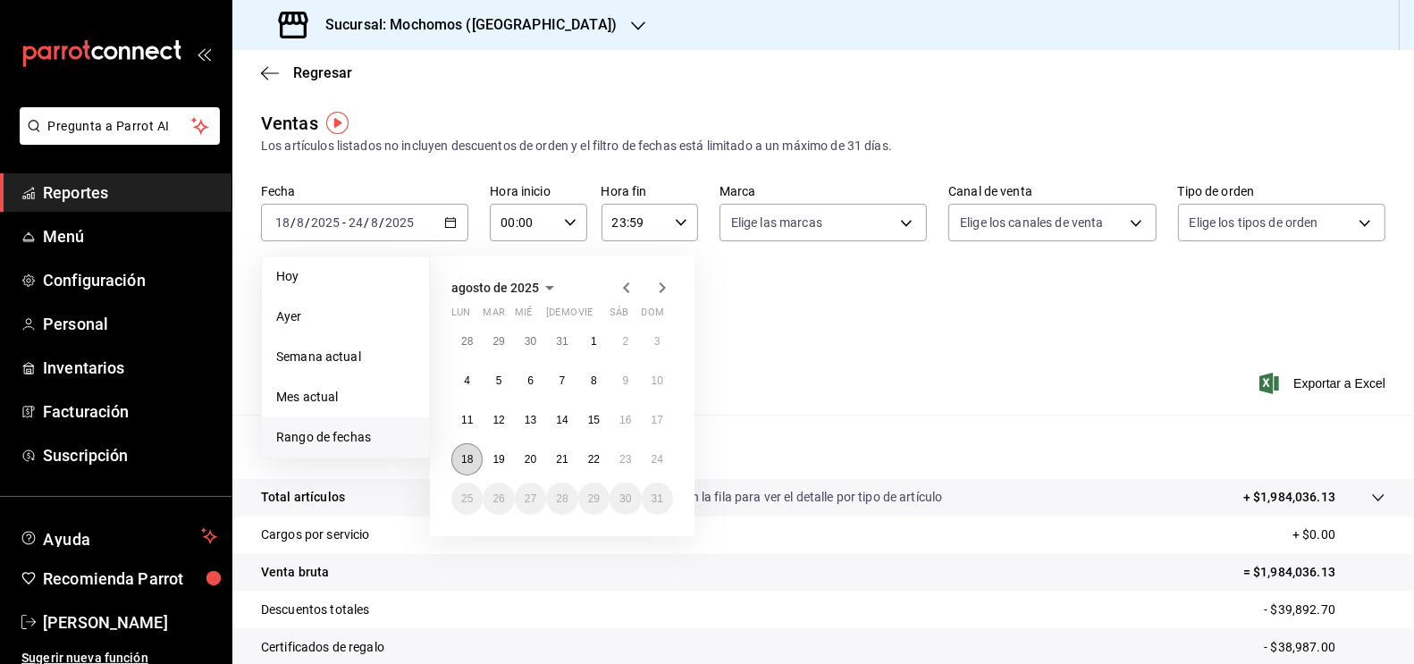
click at [466, 459] on abbr "18" at bounding box center [467, 459] width 12 height 13
click at [660, 459] on abbr "24" at bounding box center [658, 459] width 12 height 13
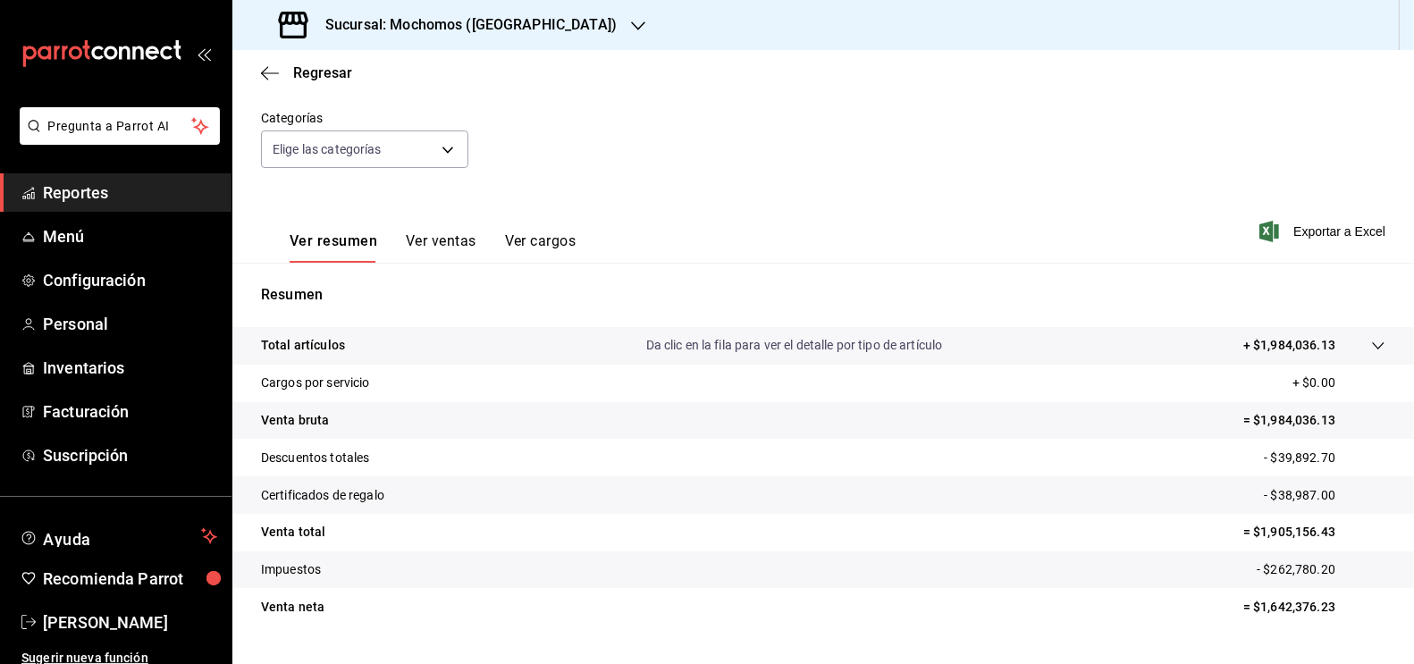
scroll to position [163, 0]
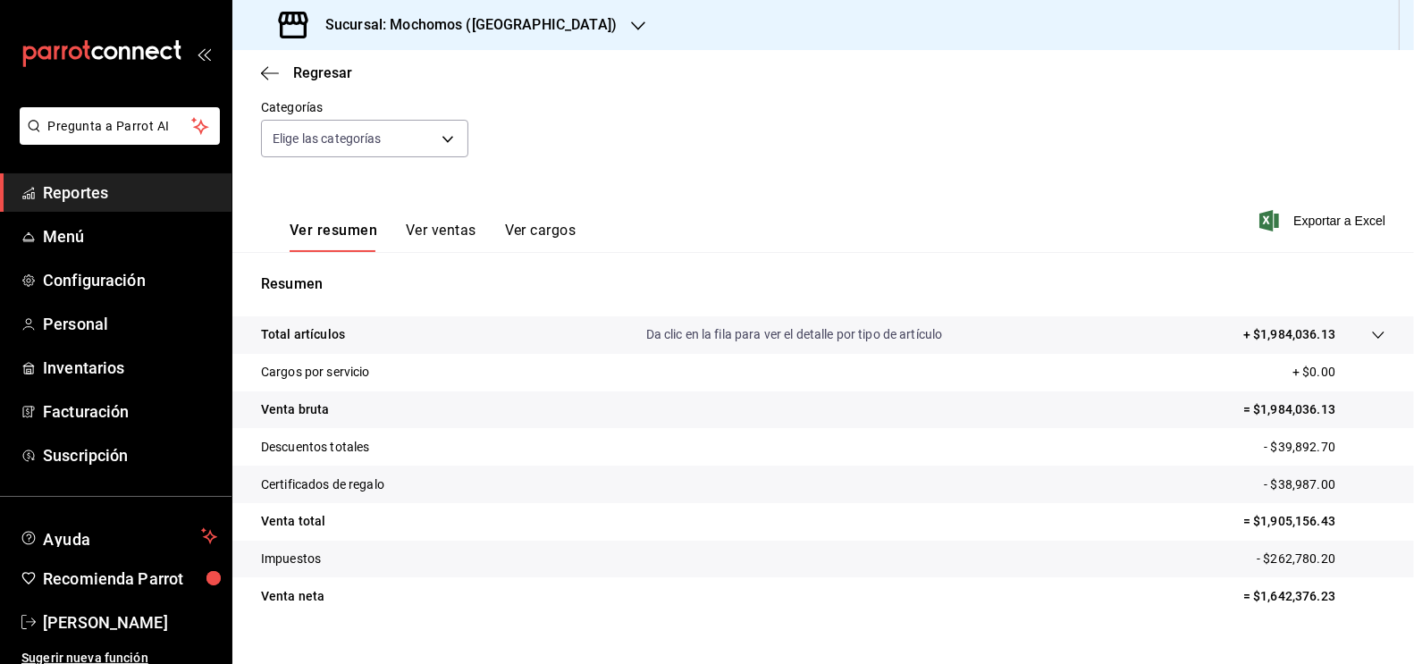
click at [1371, 328] on icon at bounding box center [1378, 335] width 14 height 14
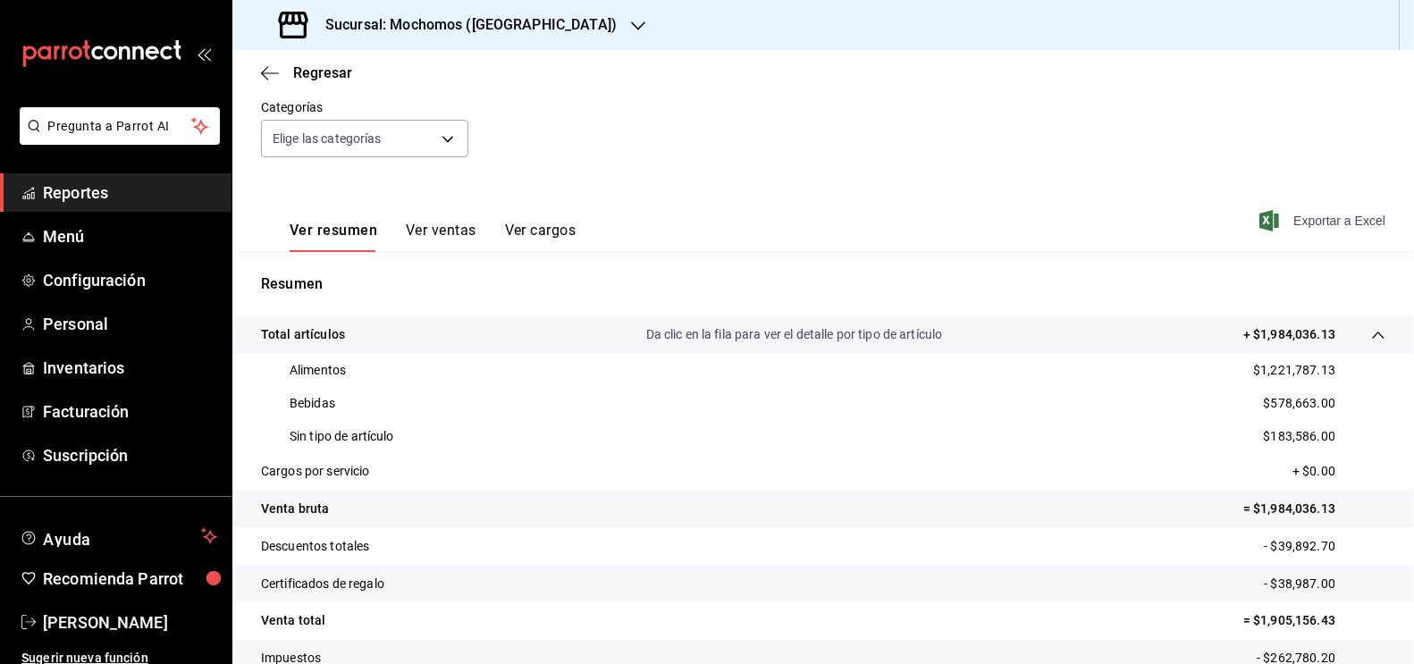
click at [1306, 216] on span "Exportar a Excel" at bounding box center [1324, 220] width 122 height 21
click at [72, 232] on span "Menú" at bounding box center [130, 236] width 174 height 24
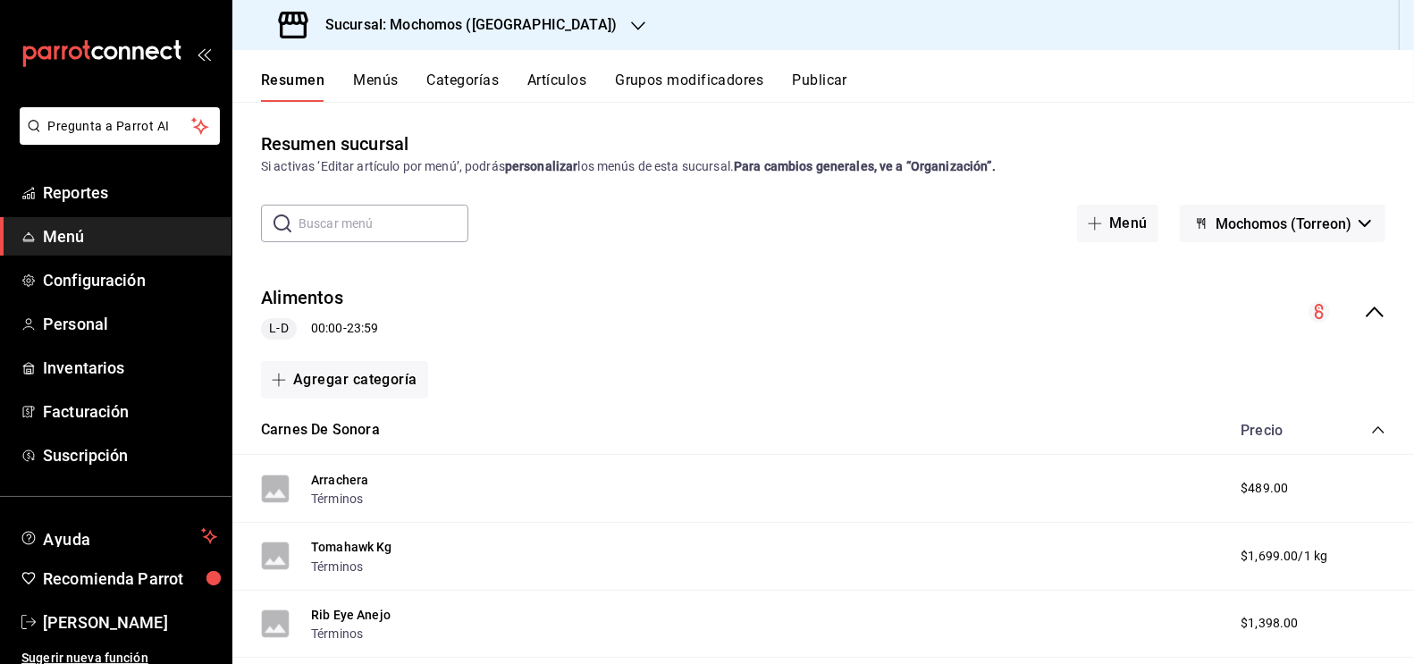
click at [537, 75] on button "Artículos" at bounding box center [556, 87] width 59 height 30
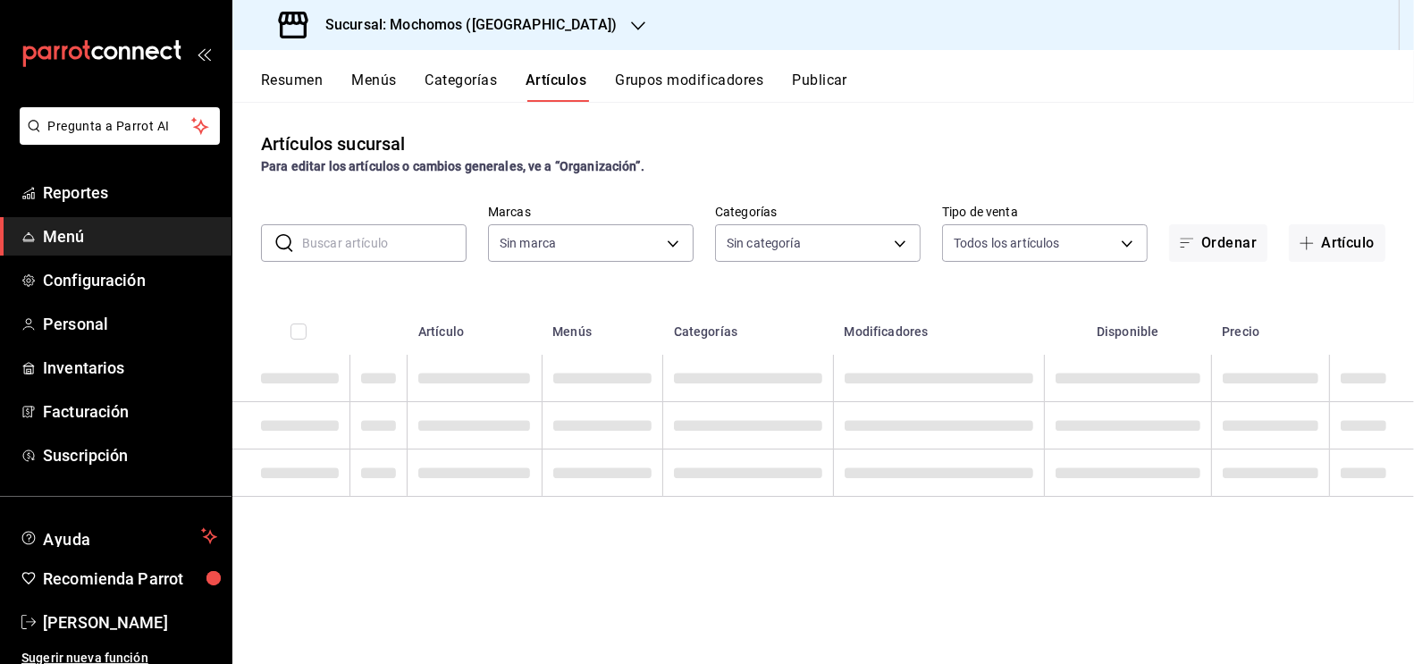
type input "c8544d00-0077-49dd-9e07-f6fffff65e49"
type input "3341872a-5347-4118-8f87-61381635e763,4fab835b-5ce3-44d6-a3b1-a21d3d8a3381,4ccb8…"
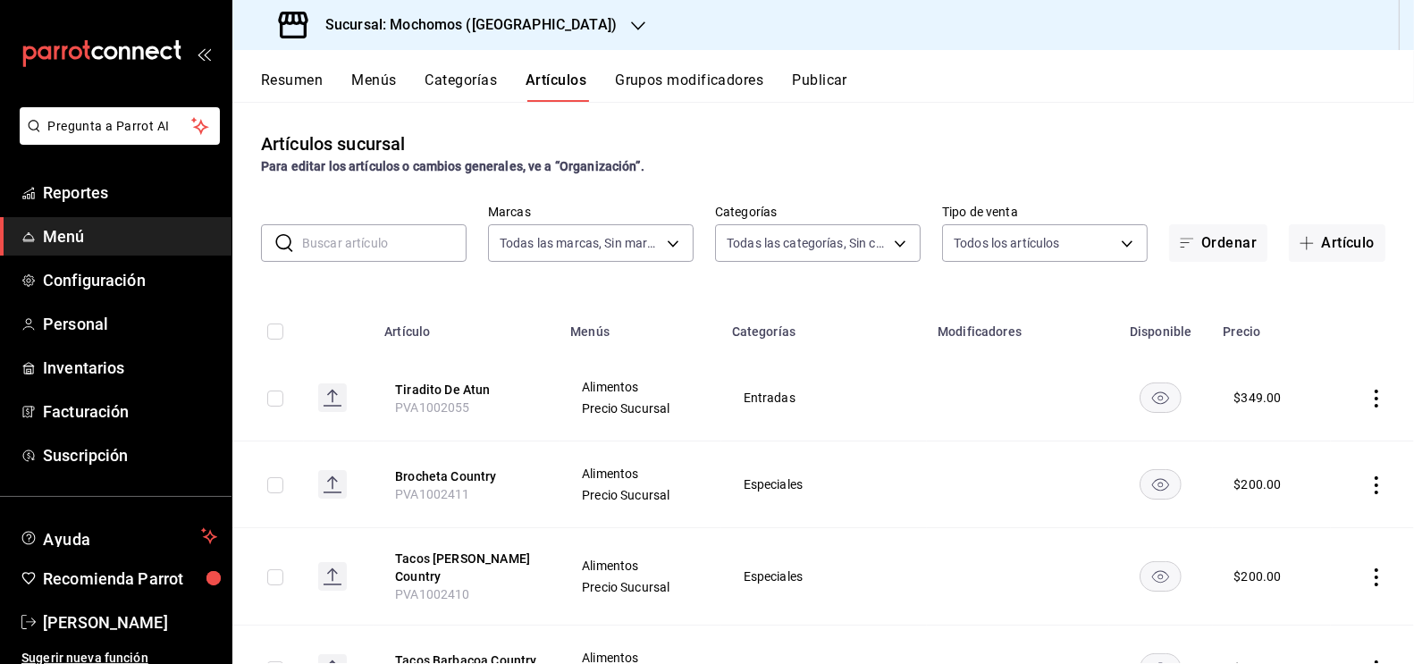
click at [332, 248] on input "text" at bounding box center [384, 243] width 164 height 36
type input "e"
type input "3v c"
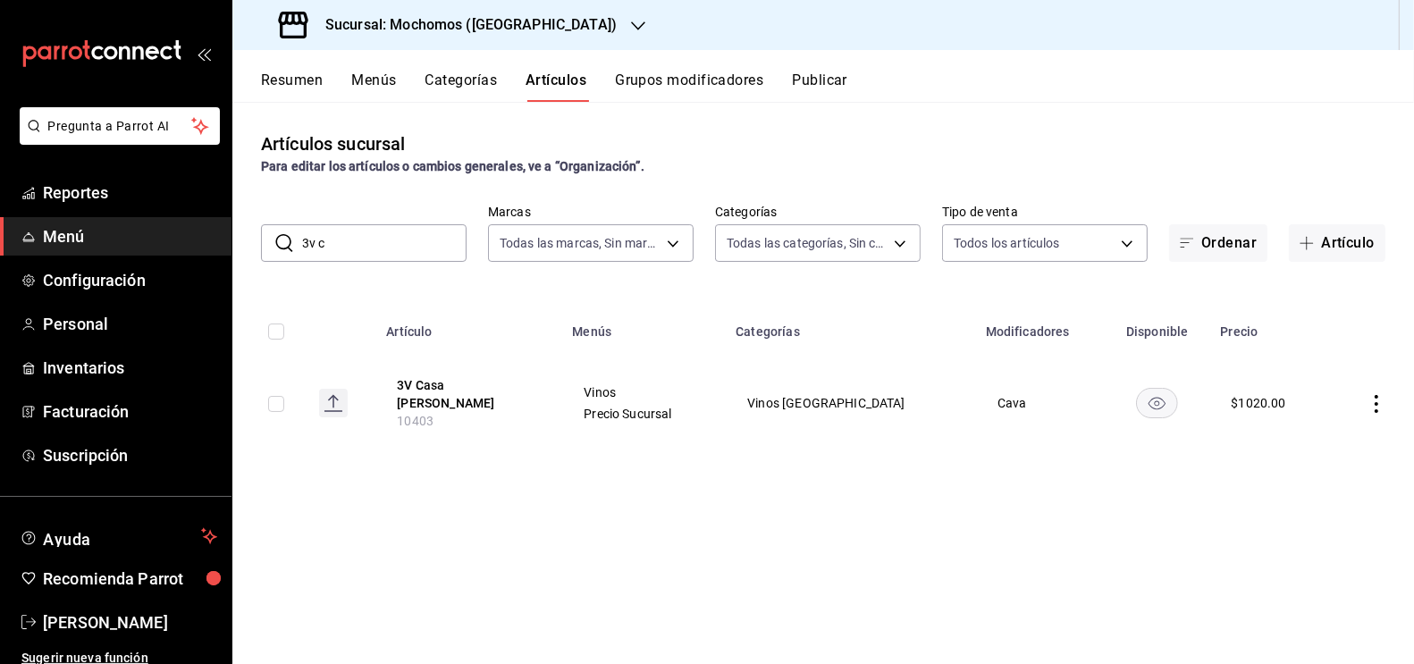
click at [279, 399] on input "checkbox" at bounding box center [276, 404] width 16 height 16
checkbox input "true"
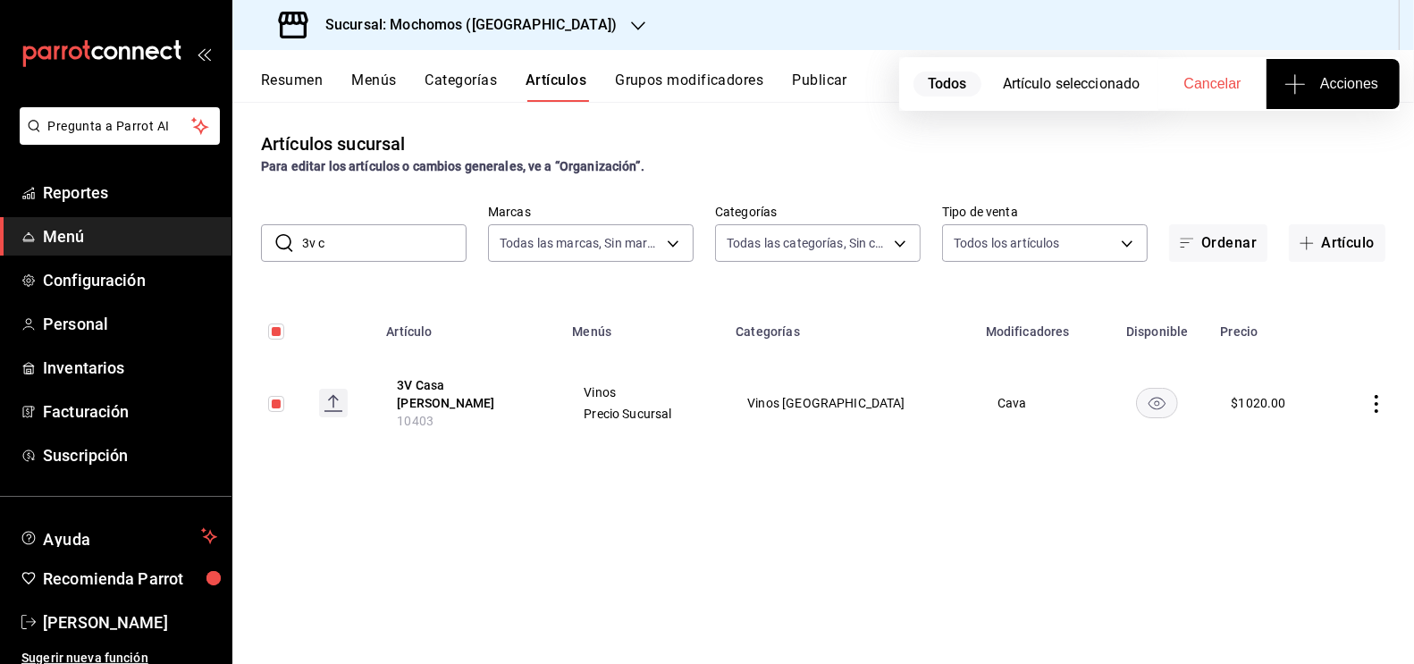
click at [1325, 78] on span "Acciones" at bounding box center [1333, 83] width 90 height 21
click at [1345, 155] on li "Agregar tipo" at bounding box center [1333, 139] width 134 height 47
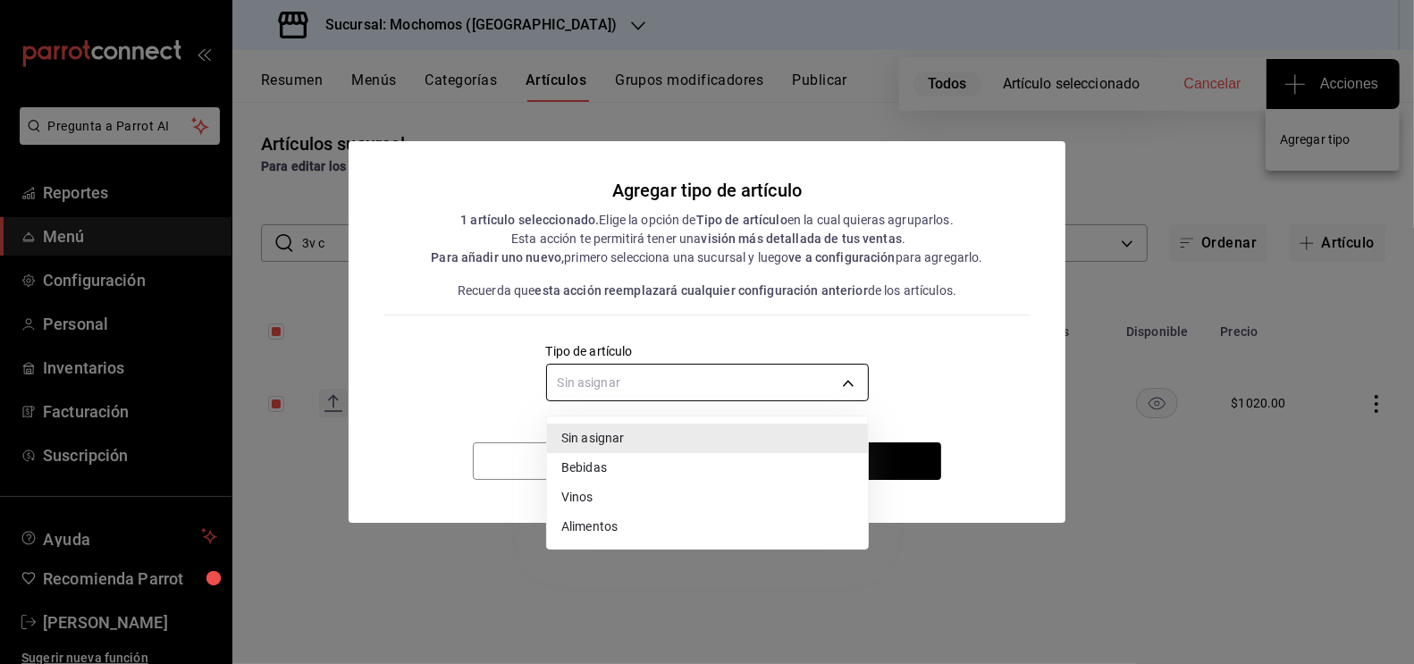
click at [737, 399] on body "Pregunta a Parrot AI Reportes Menú Configuración Personal Inventarios Facturaci…" at bounding box center [707, 332] width 1414 height 664
drag, startPoint x: 608, startPoint y: 515, endPoint x: 611, endPoint y: 499, distance: 16.5
click at [611, 499] on ul "Sin asignar Bebidas Vinos Alimentos" at bounding box center [707, 483] width 321 height 132
click at [611, 499] on li "Vinos" at bounding box center [707, 497] width 321 height 29
type input "e1bdedcf-fa1f-443e-b5b9-5cb10ad40228"
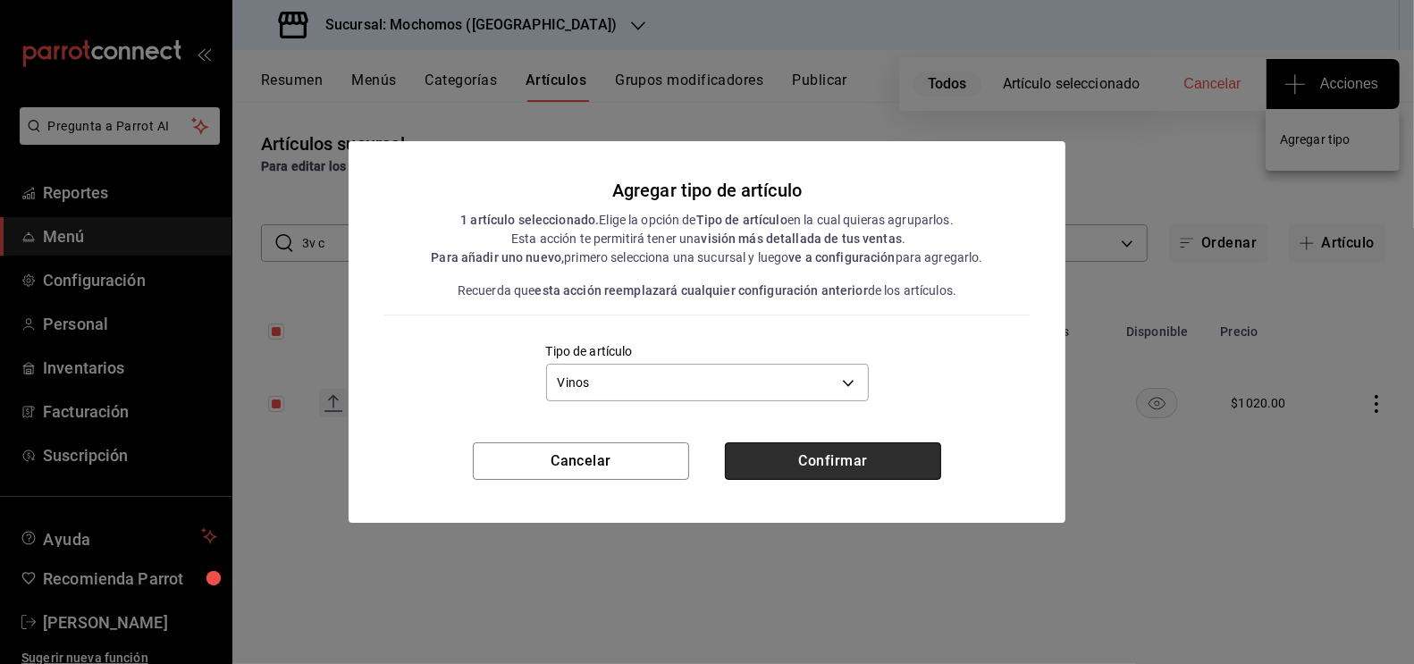
click at [864, 442] on button "Confirmar" at bounding box center [833, 461] width 216 height 38
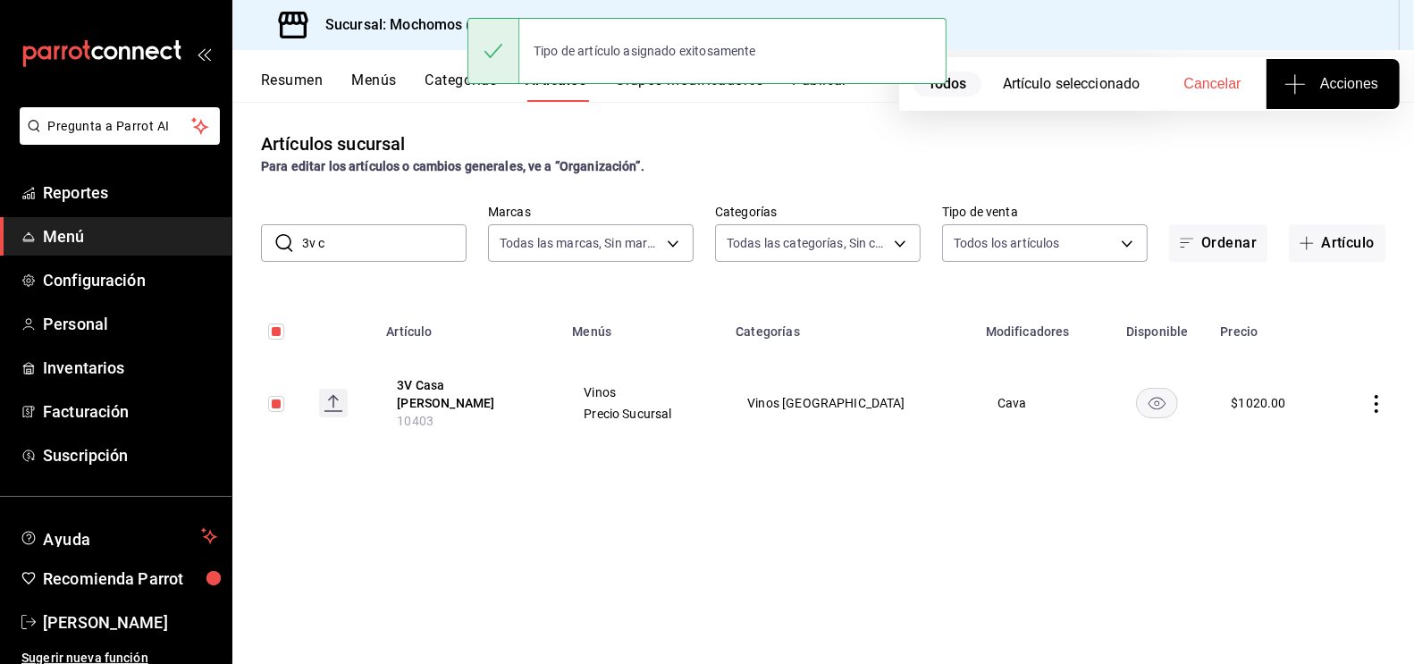
click at [374, 248] on input "3v c" at bounding box center [384, 243] width 164 height 36
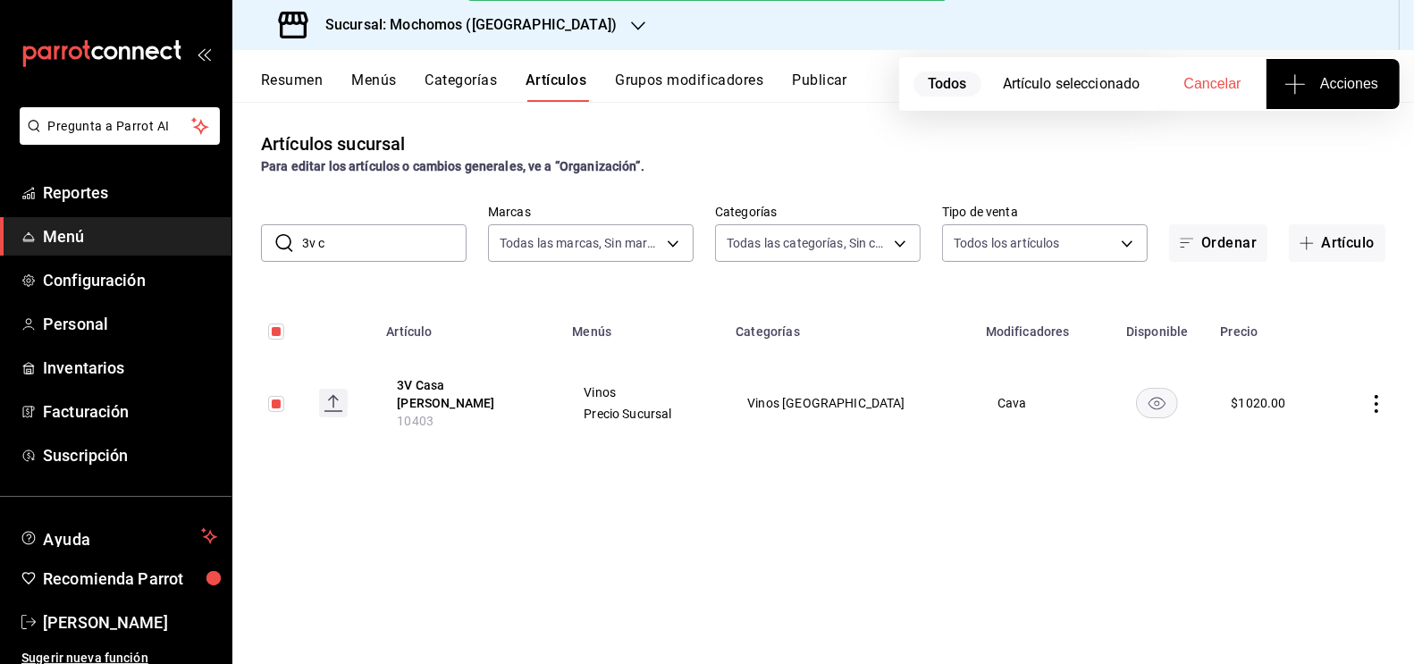
click at [374, 248] on input "3v c" at bounding box center [384, 243] width 164 height 36
type input "bering"
checkbox input "false"
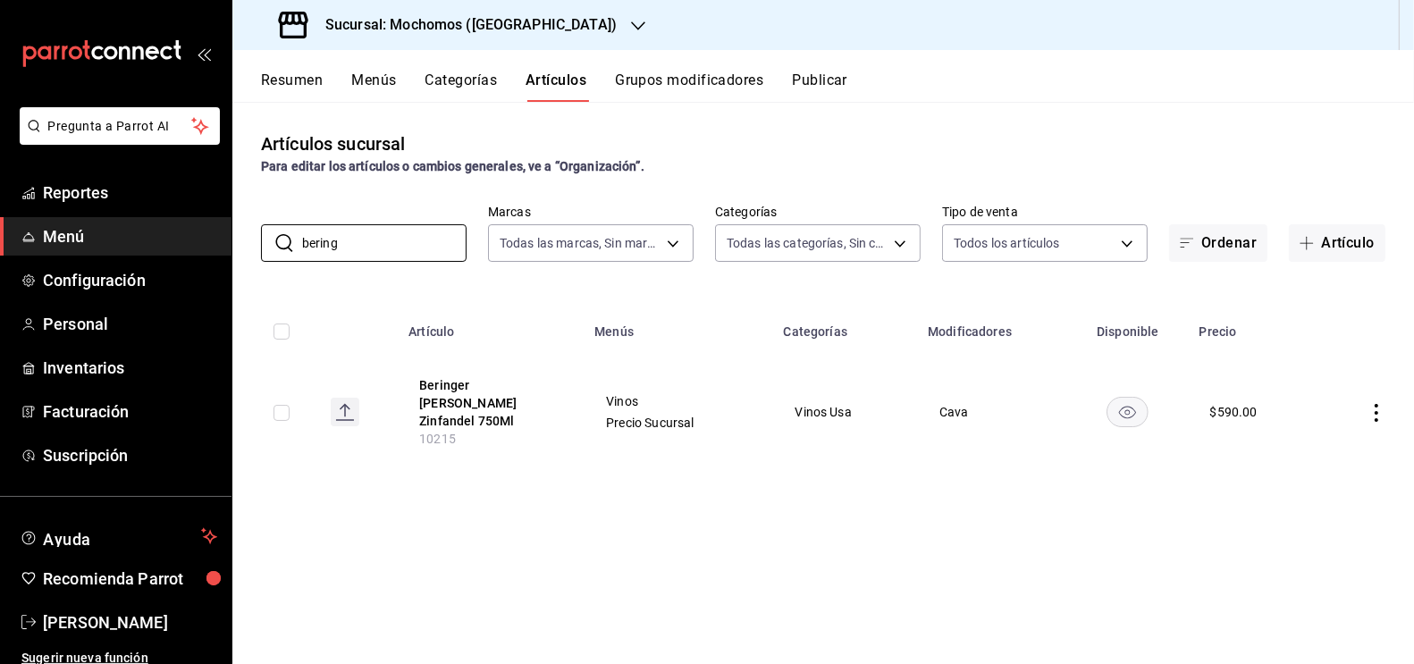
click at [283, 405] on input "checkbox" at bounding box center [282, 413] width 16 height 16
checkbox input "true"
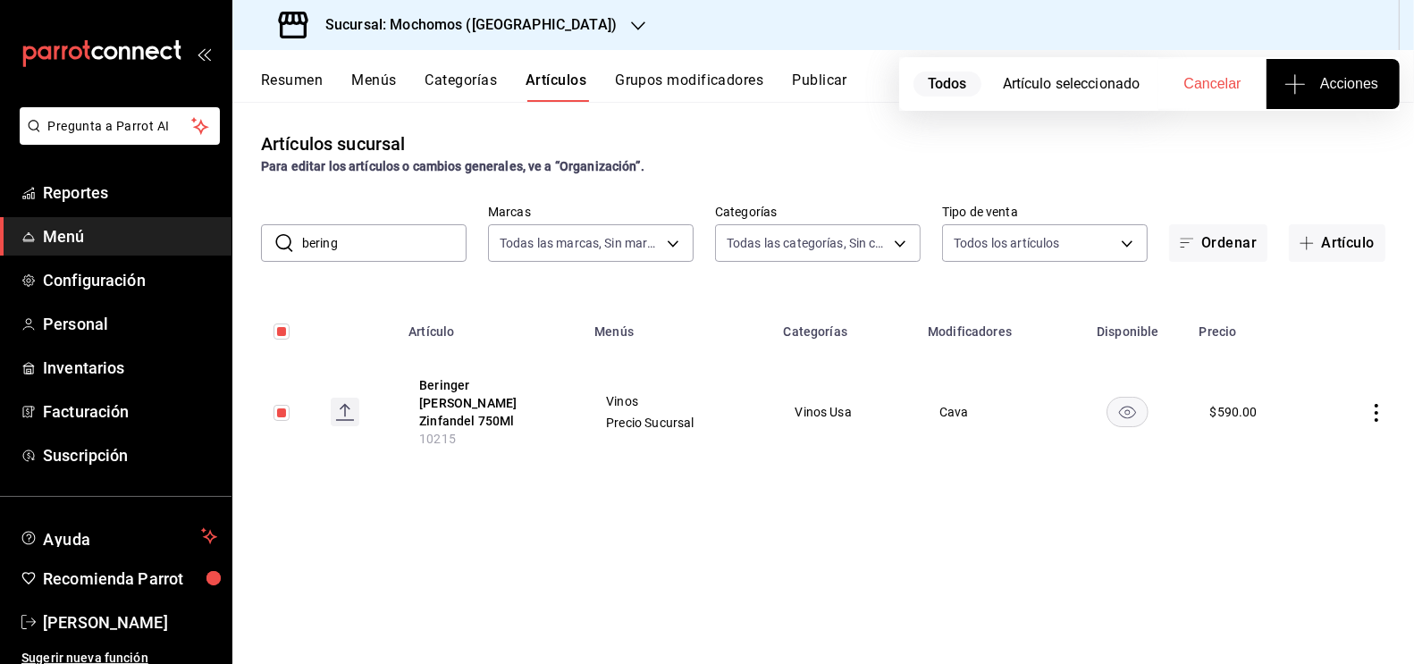
click at [1371, 76] on span "Acciones" at bounding box center [1333, 83] width 90 height 21
click at [1336, 125] on li "Agregar tipo" at bounding box center [1333, 139] width 134 height 47
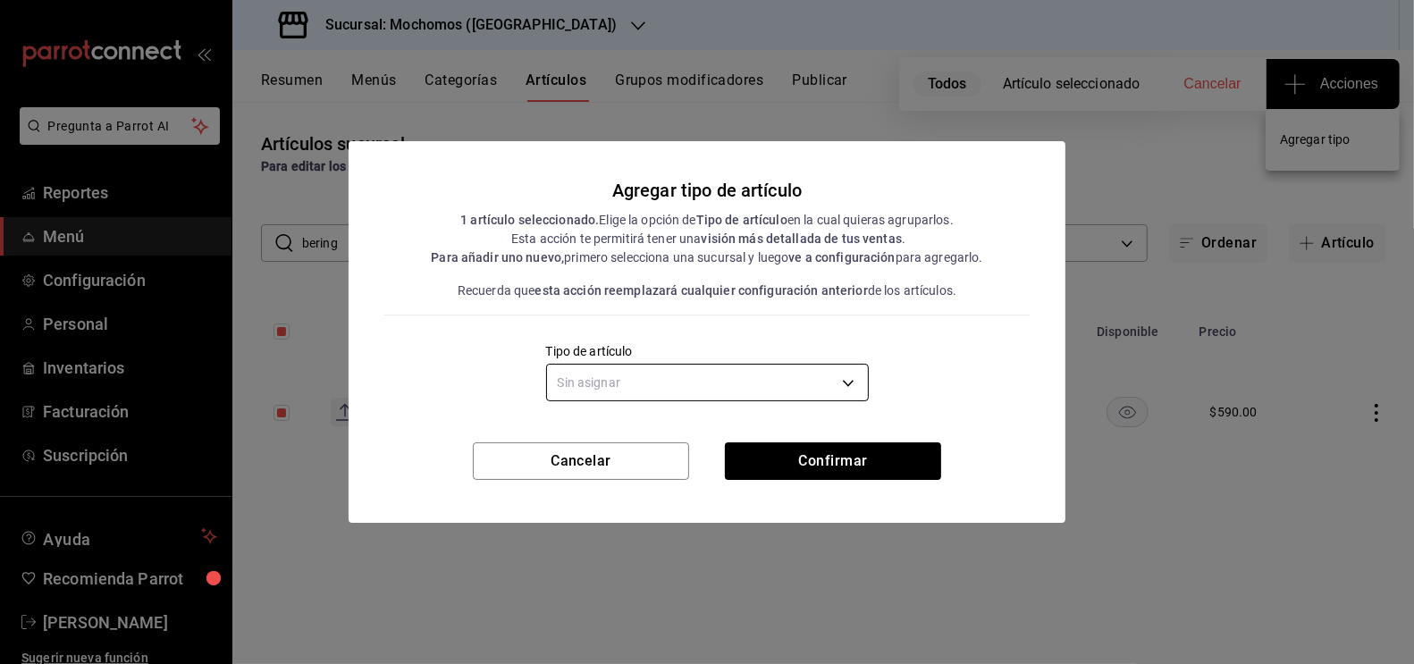
click at [705, 400] on body "Pregunta a Parrot AI Reportes Menú Configuración Personal Inventarios Facturaci…" at bounding box center [707, 332] width 1414 height 664
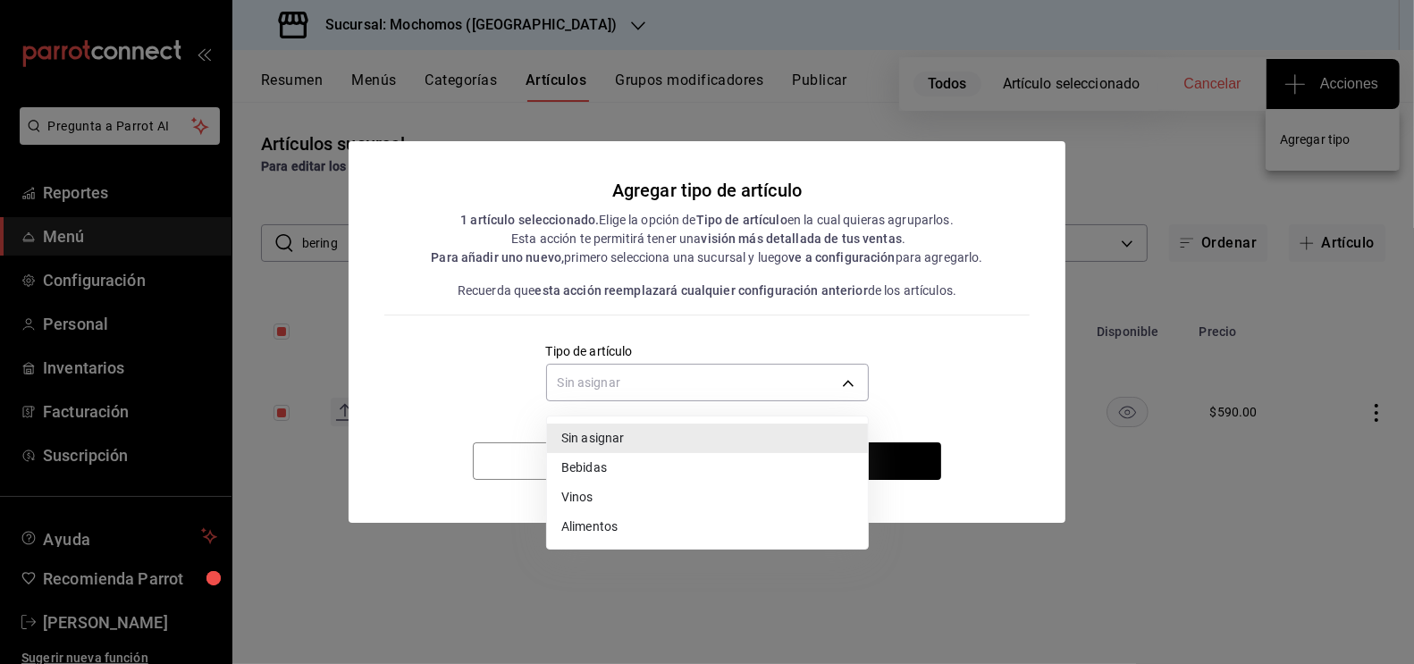
drag, startPoint x: 603, startPoint y: 514, endPoint x: 613, endPoint y: 497, distance: 19.6
click at [613, 497] on ul "Sin asignar Bebidas Vinos Alimentos" at bounding box center [707, 483] width 321 height 132
click at [613, 496] on li "Vinos" at bounding box center [707, 497] width 321 height 29
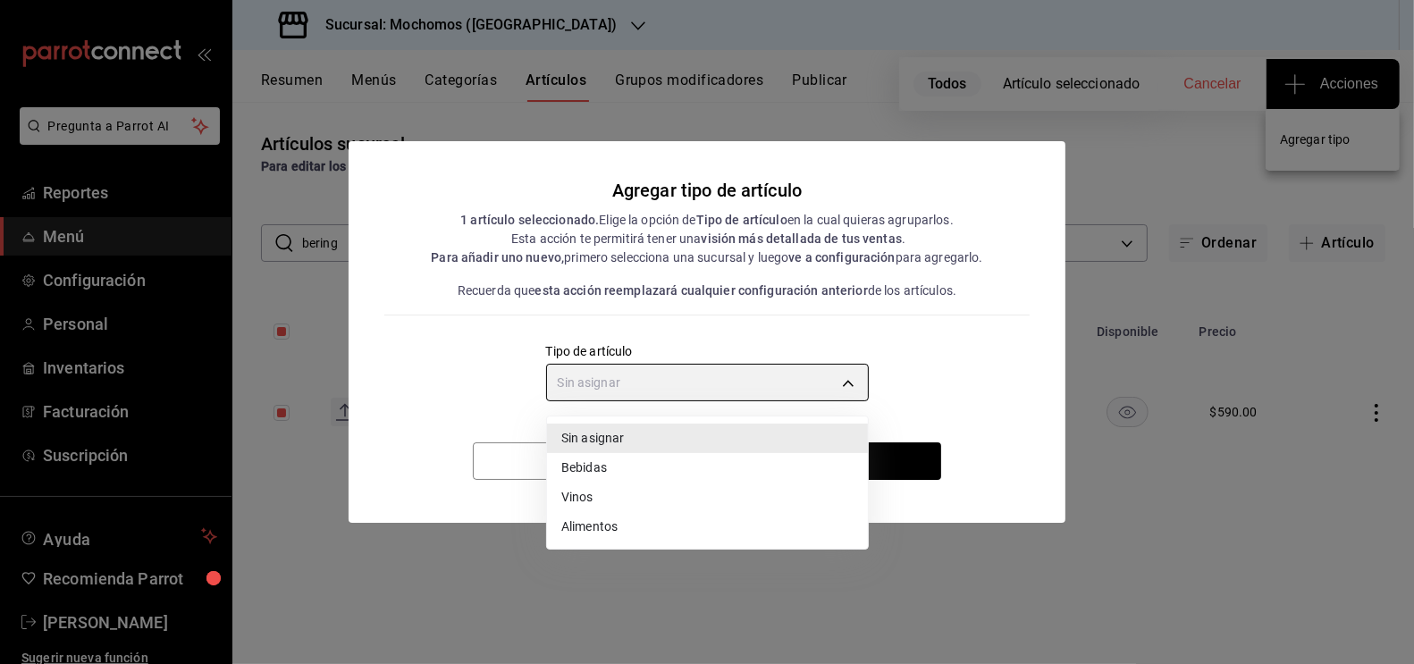
type input "e1bdedcf-fa1f-443e-b5b9-5cb10ad40228"
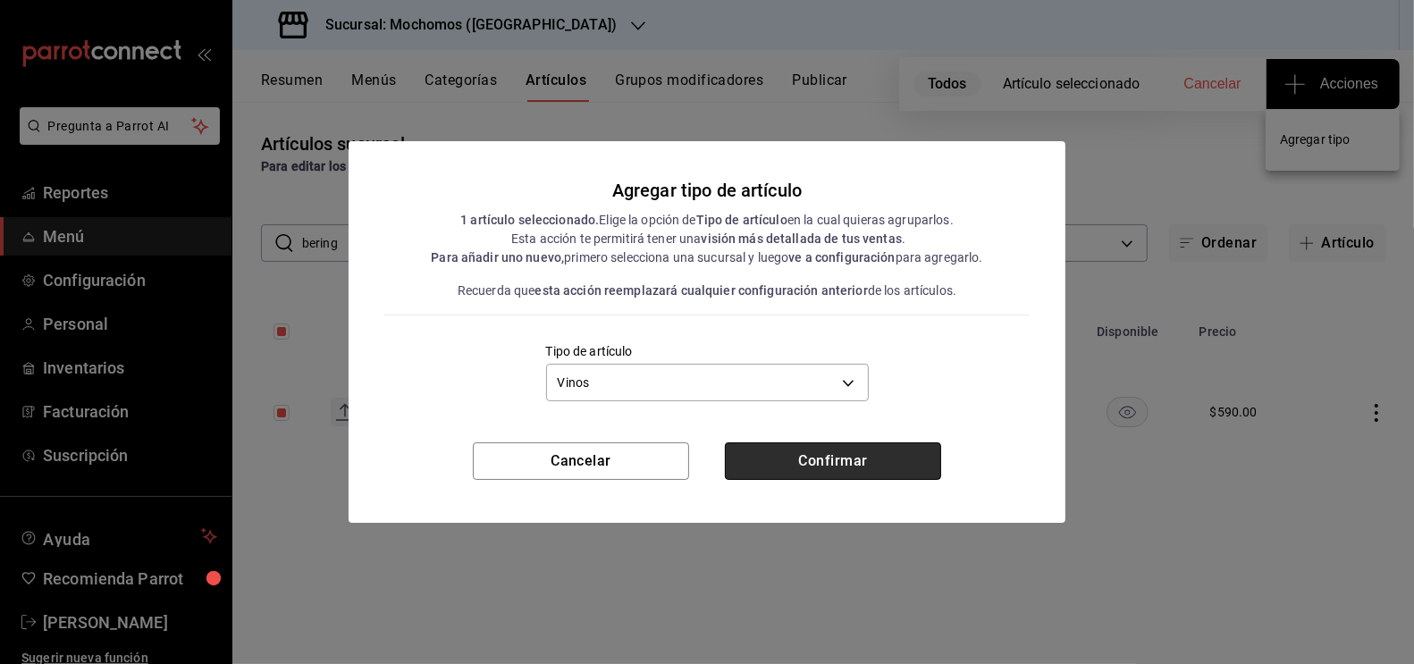
click at [859, 467] on button "Confirmar" at bounding box center [833, 461] width 216 height 38
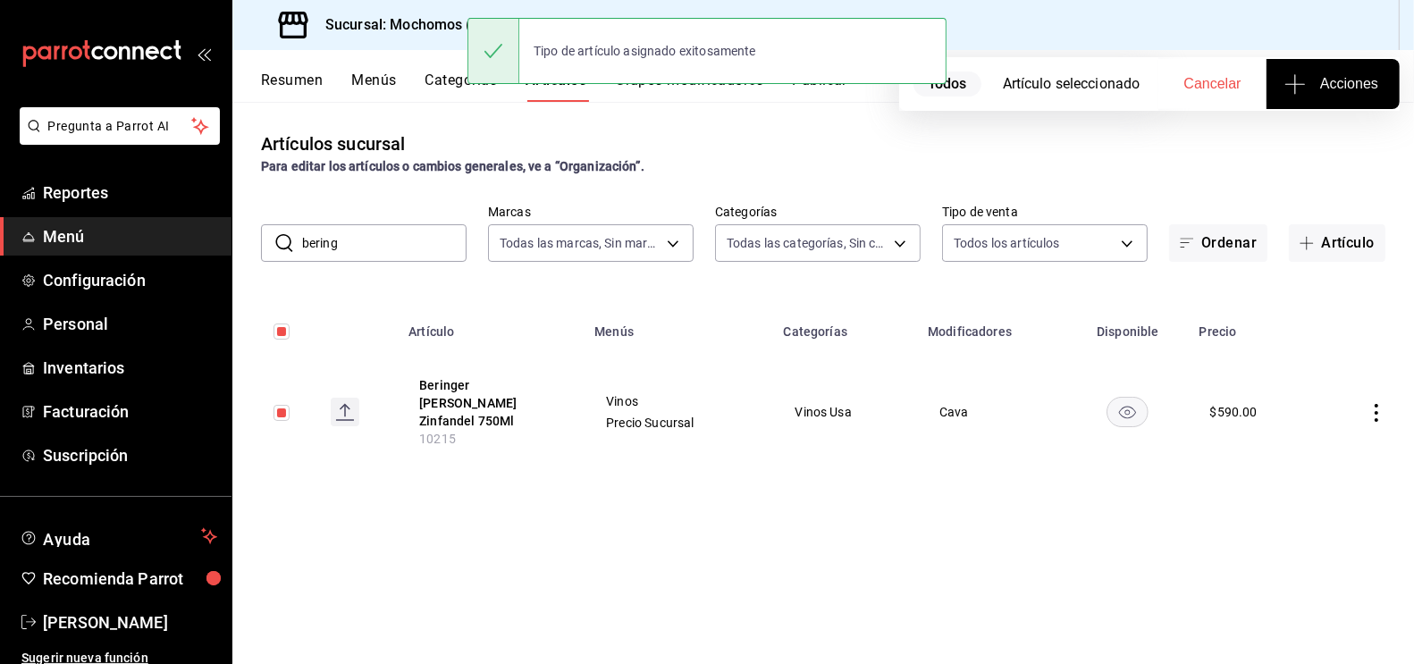
click at [351, 253] on input "bering" at bounding box center [384, 243] width 164 height 36
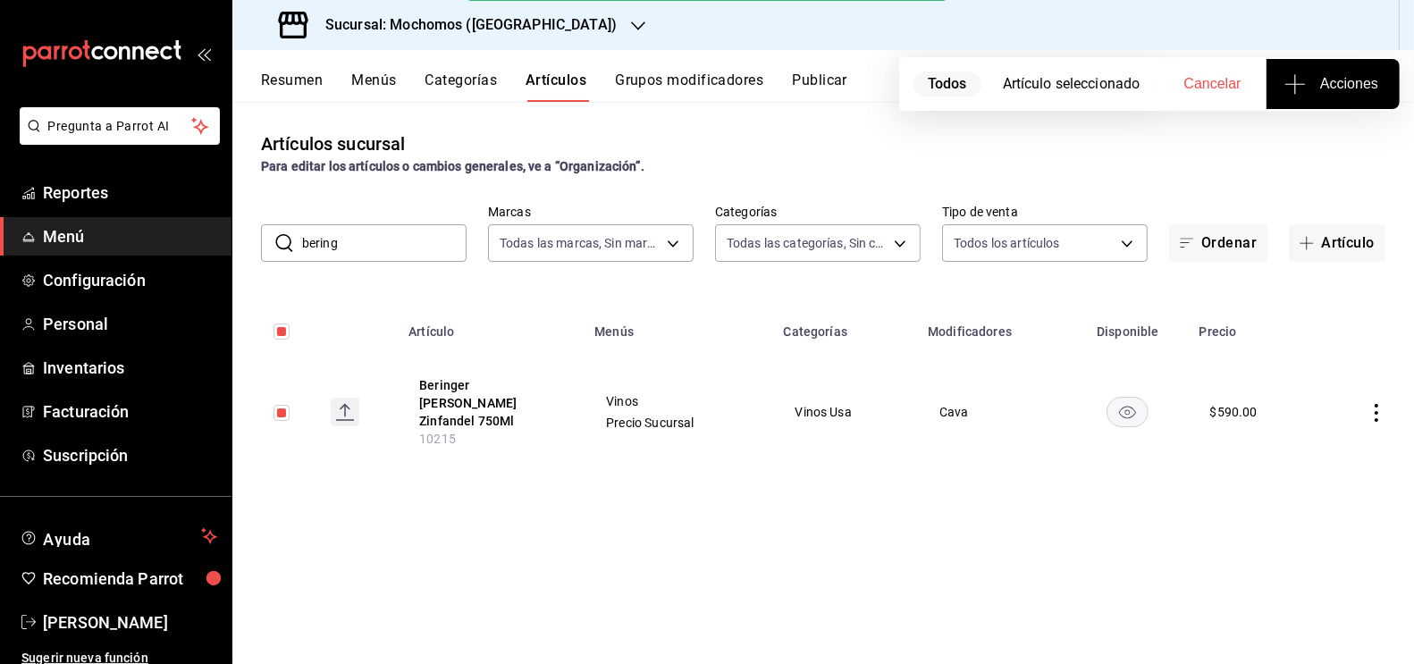
click at [351, 253] on input "bering" at bounding box center [384, 243] width 164 height 36
type input "bleed"
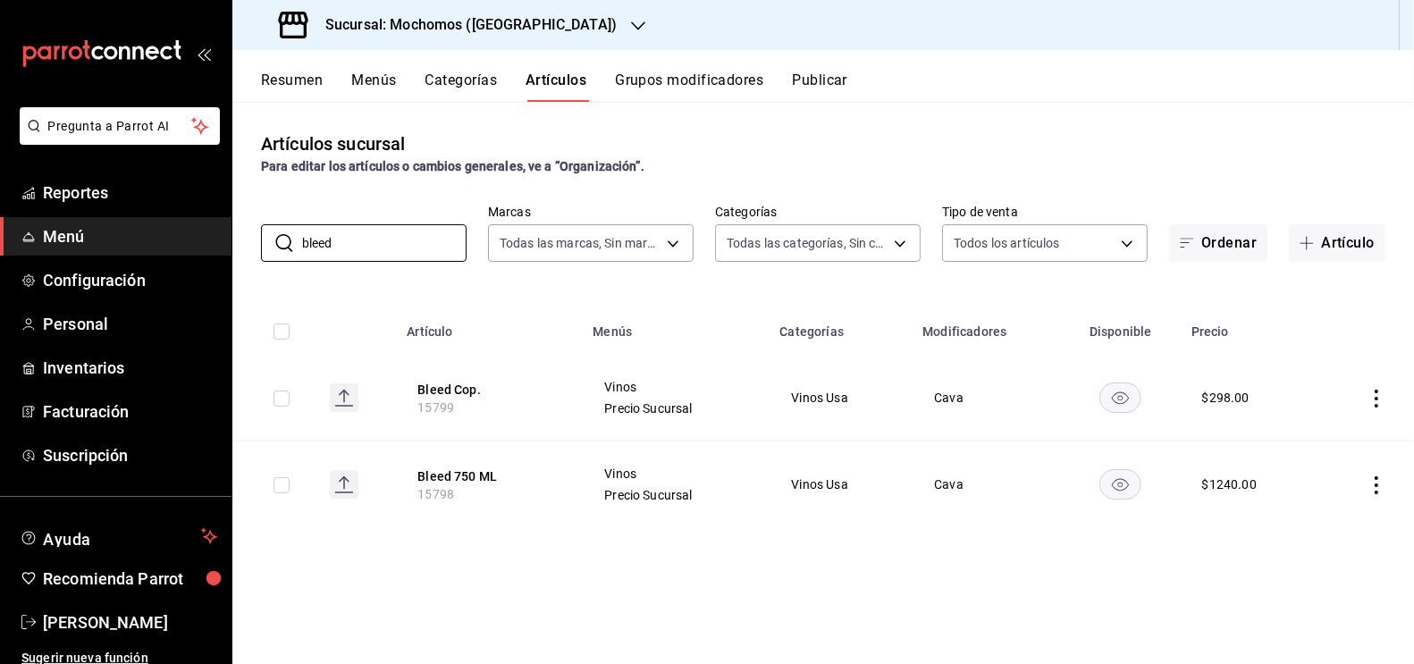
click at [282, 331] on input "checkbox" at bounding box center [282, 332] width 16 height 16
checkbox input "true"
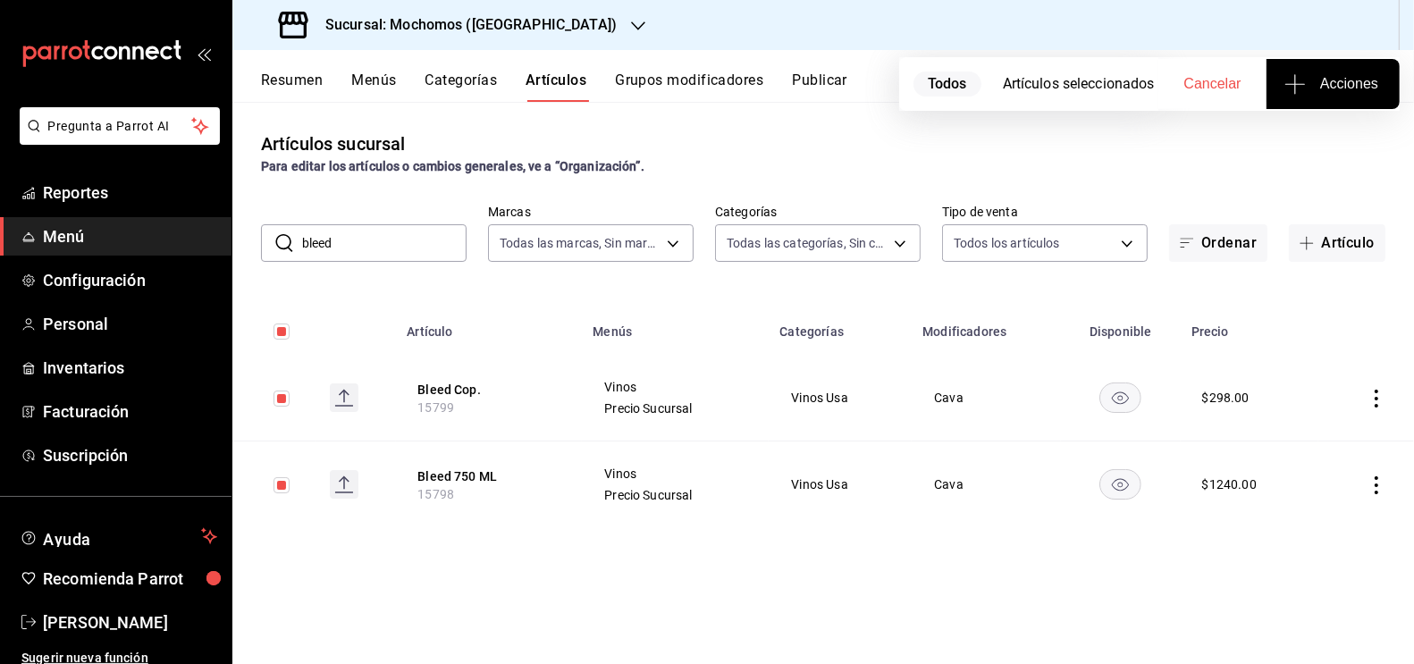
click at [1318, 74] on span "Acciones" at bounding box center [1333, 83] width 90 height 21
click at [1341, 142] on span "Agregar tipo" at bounding box center [1332, 139] width 105 height 19
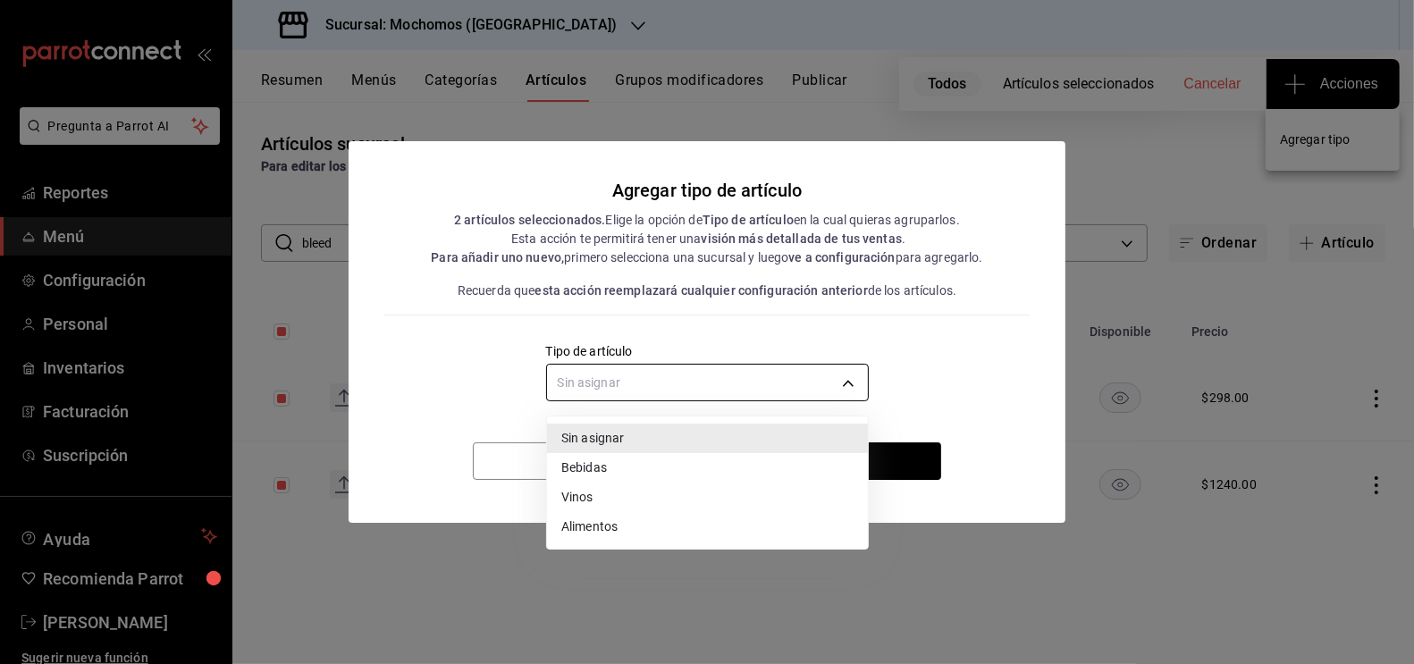
click at [694, 390] on body "Pregunta a Parrot AI Reportes Menú Configuración Personal Inventarios Facturaci…" at bounding box center [707, 332] width 1414 height 664
click at [610, 497] on li "Vinos" at bounding box center [707, 497] width 321 height 29
type input "e1bdedcf-fa1f-443e-b5b9-5cb10ad40228"
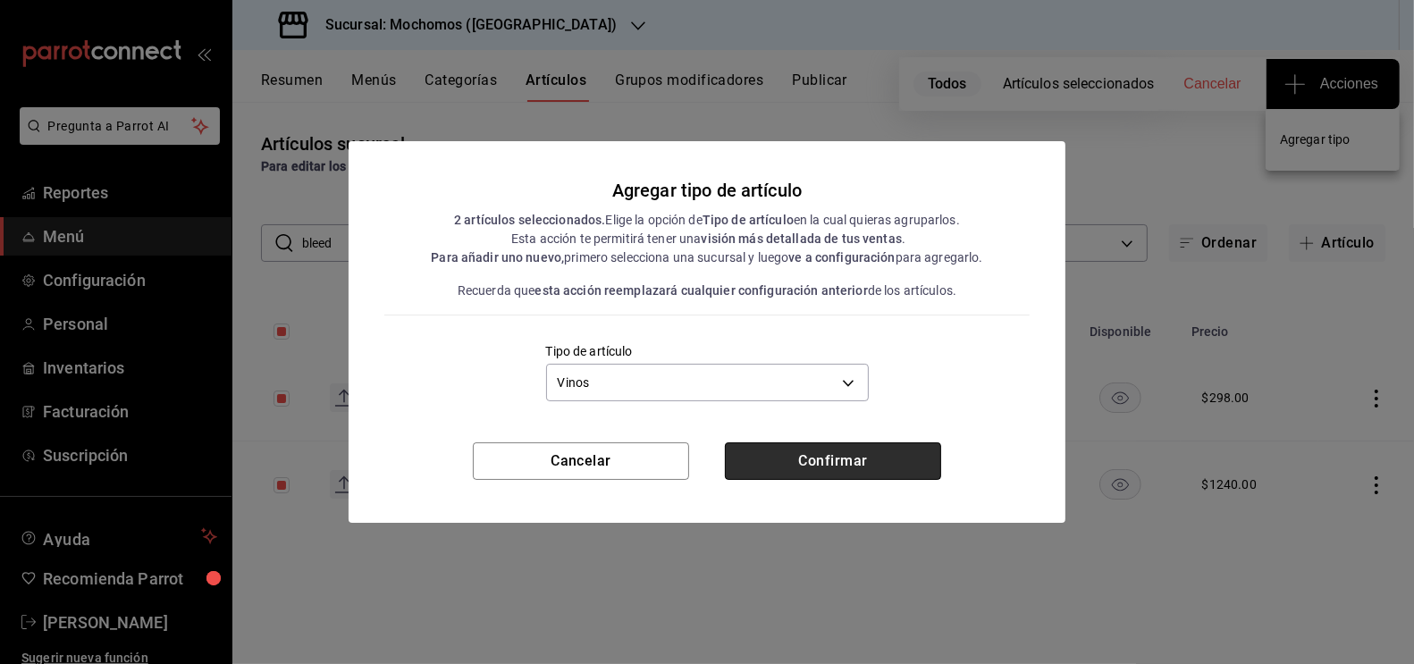
click at [798, 459] on button "Confirmar" at bounding box center [833, 461] width 216 height 38
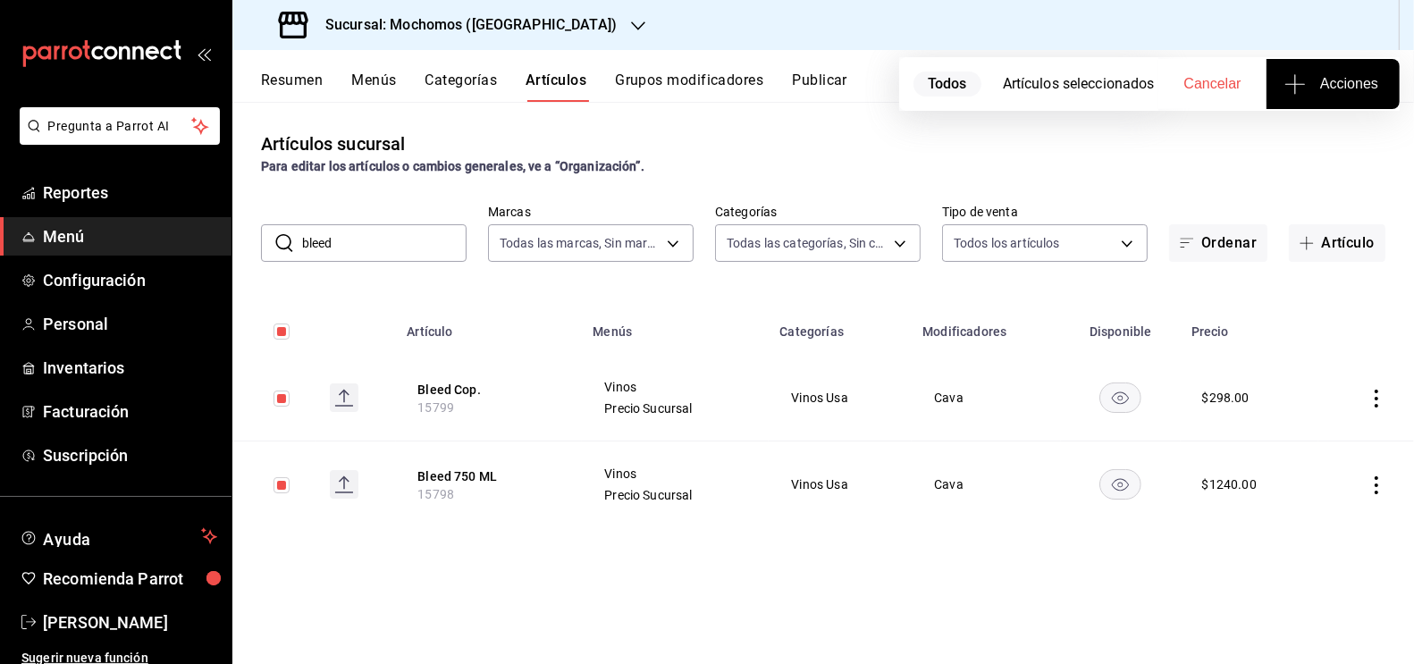
click at [341, 251] on input "bleed" at bounding box center [384, 243] width 164 height 36
type input "carmel"
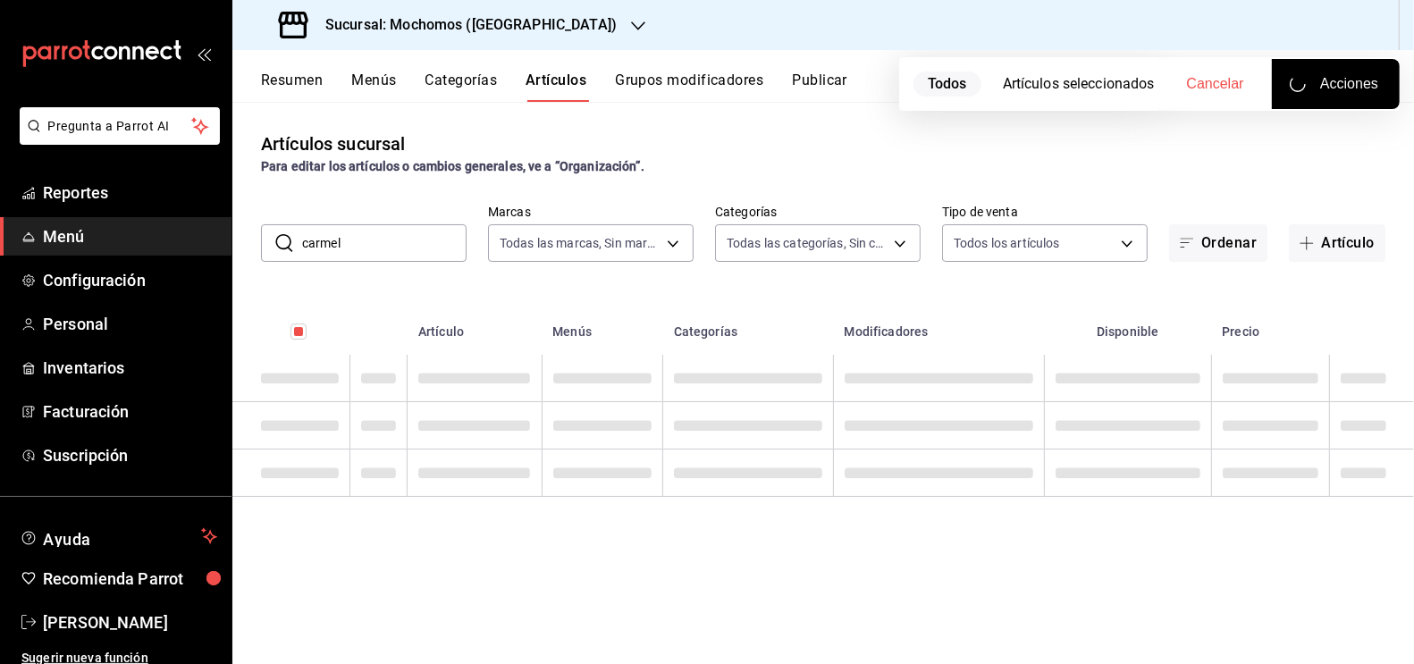
checkbox input "false"
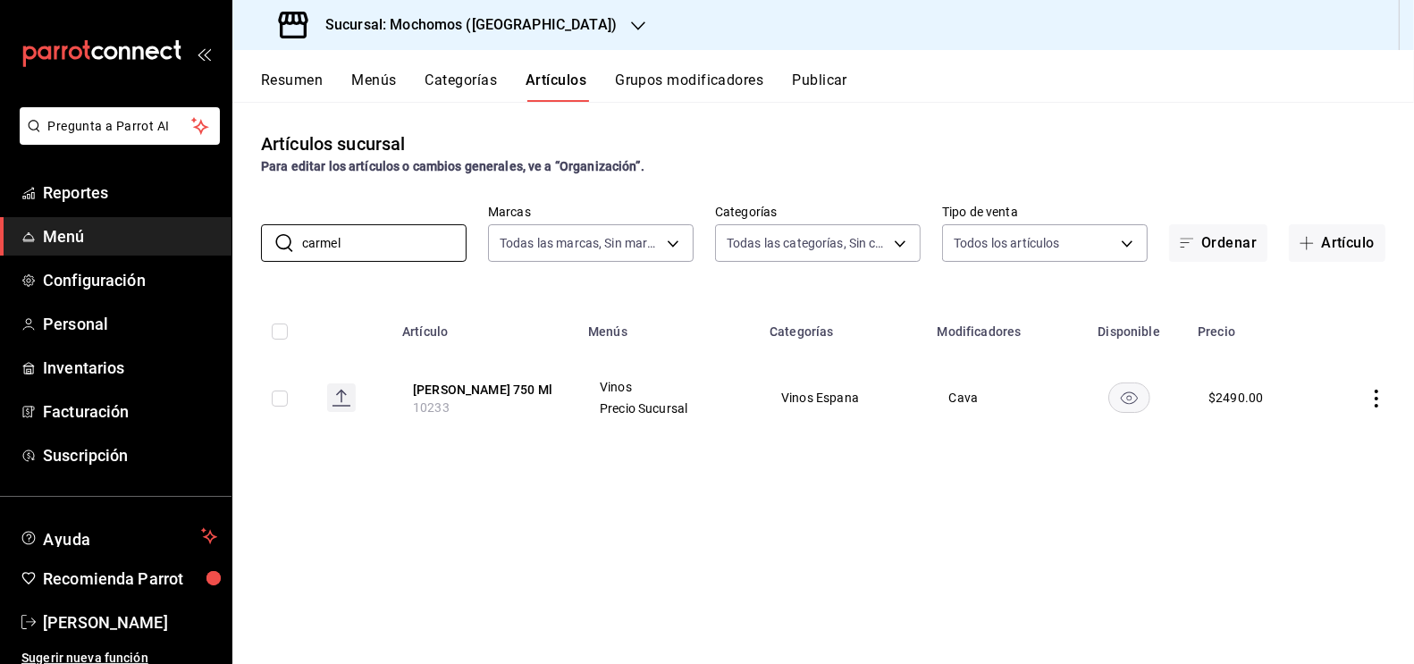
click at [287, 397] on input "checkbox" at bounding box center [280, 399] width 16 height 16
checkbox input "true"
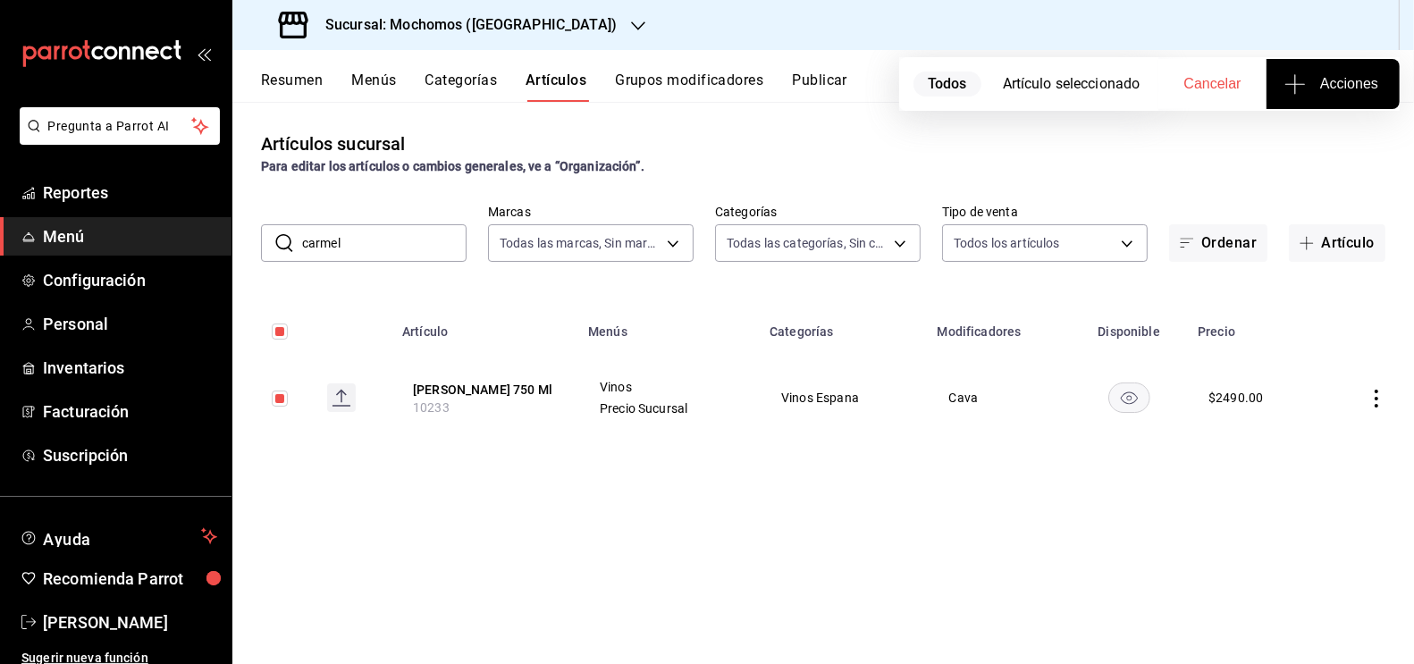
click at [1344, 74] on span "Acciones" at bounding box center [1333, 83] width 90 height 21
click at [1326, 149] on li "Agregar tipo" at bounding box center [1333, 139] width 134 height 47
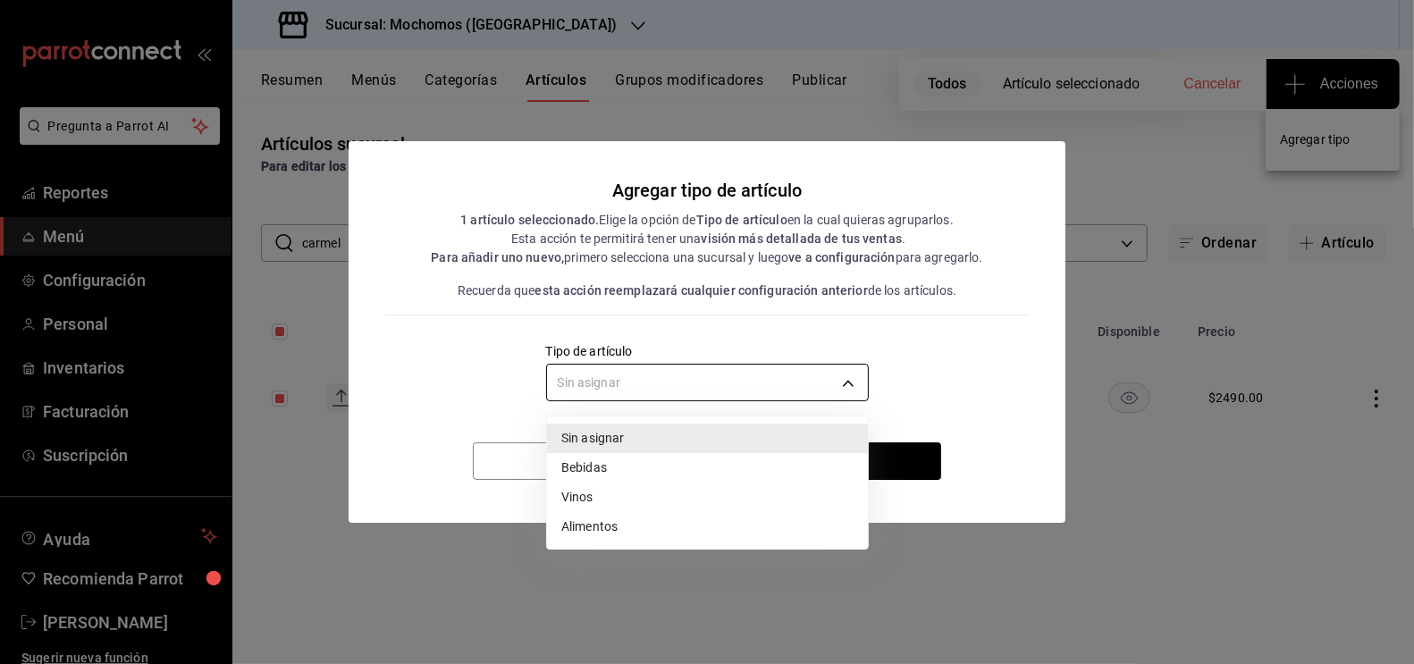
click at [617, 365] on body "Pregunta a Parrot AI Reportes Menú Configuración Personal Inventarios Facturaci…" at bounding box center [707, 332] width 1414 height 664
click at [585, 492] on li "Vinos" at bounding box center [707, 497] width 321 height 29
type input "e1bdedcf-fa1f-443e-b5b9-5cb10ad40228"
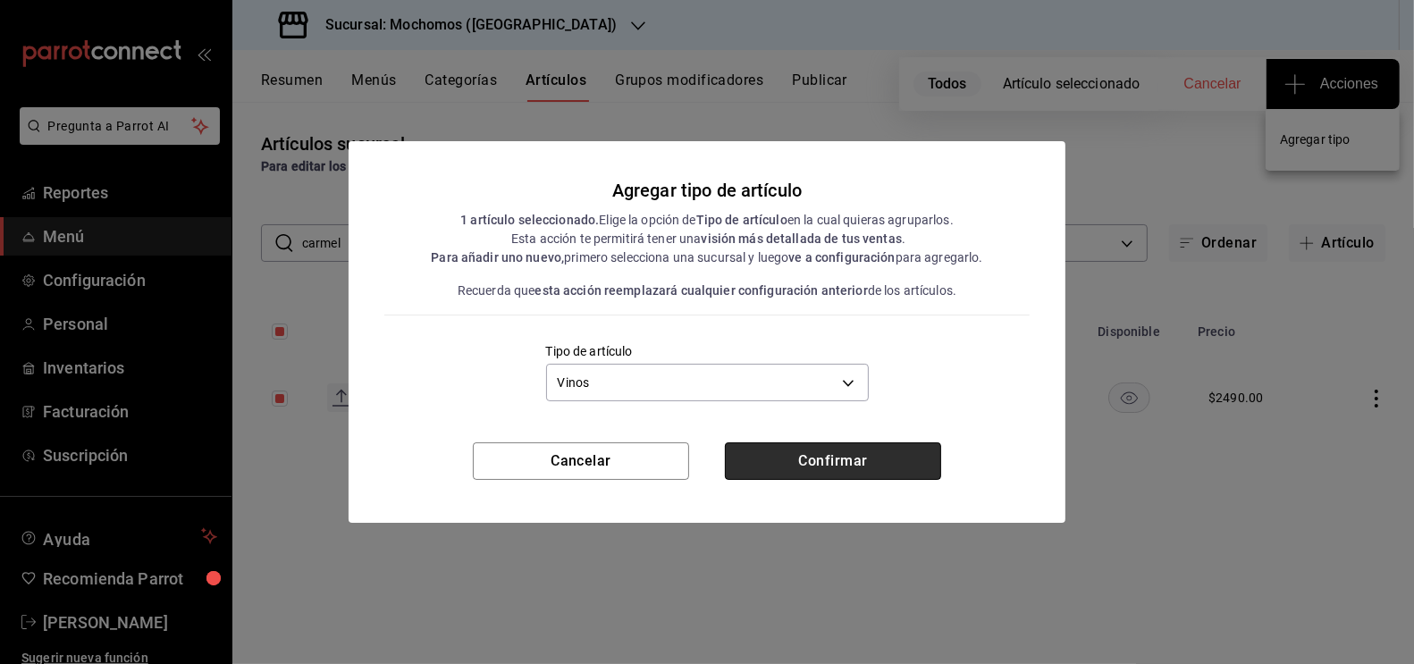
click at [793, 458] on button "Confirmar" at bounding box center [833, 461] width 216 height 38
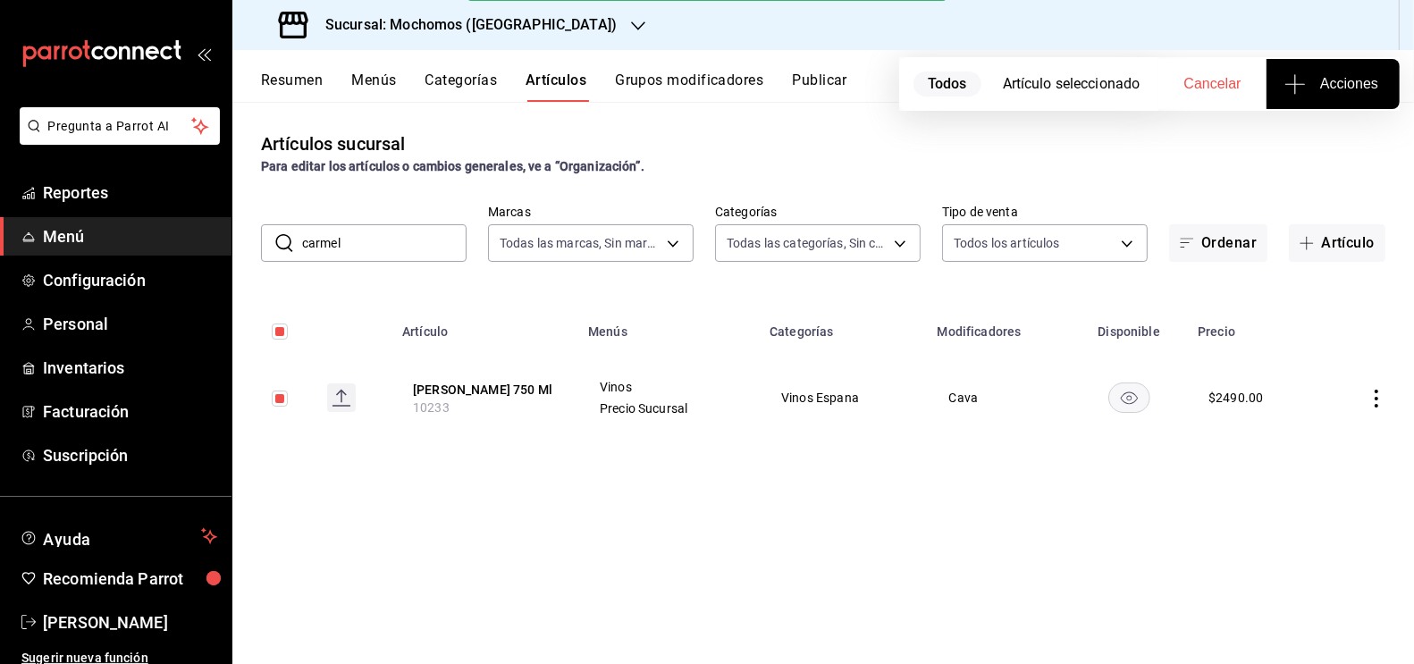
click at [357, 232] on input "carmel" at bounding box center [384, 243] width 164 height 36
type input "casa"
checkbox input "false"
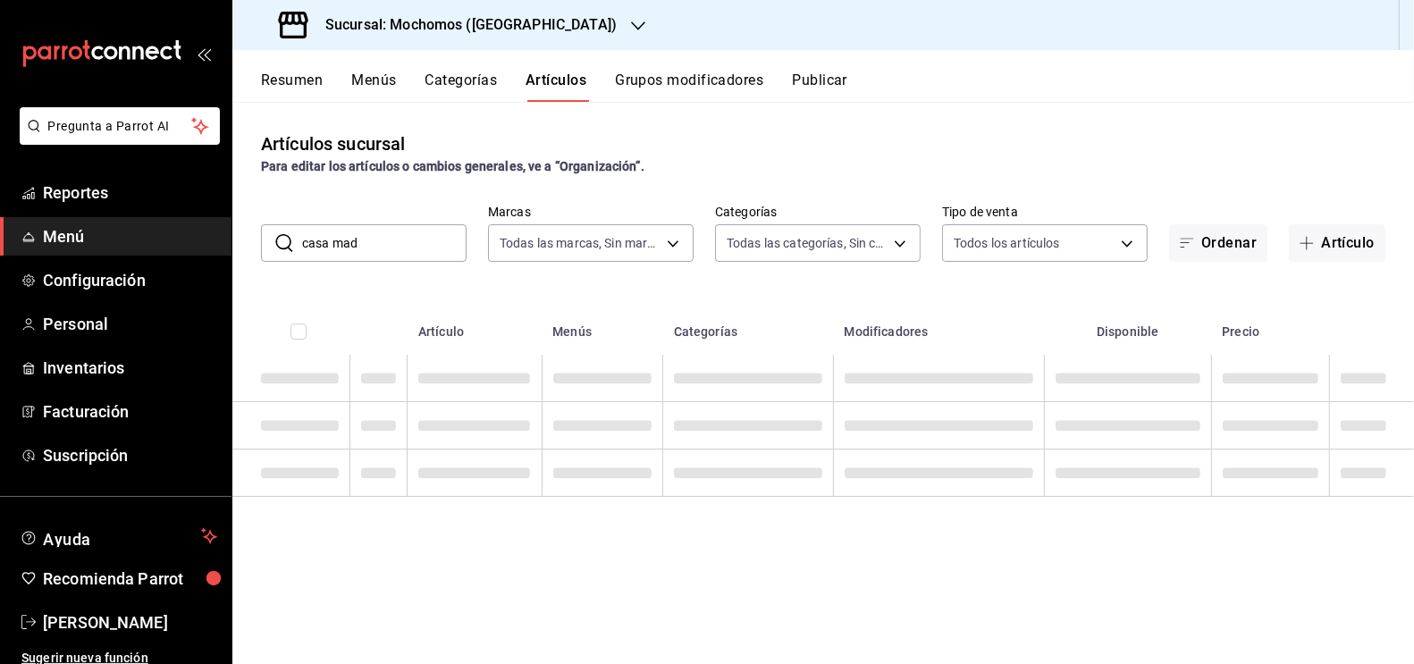
type input "casa mad"
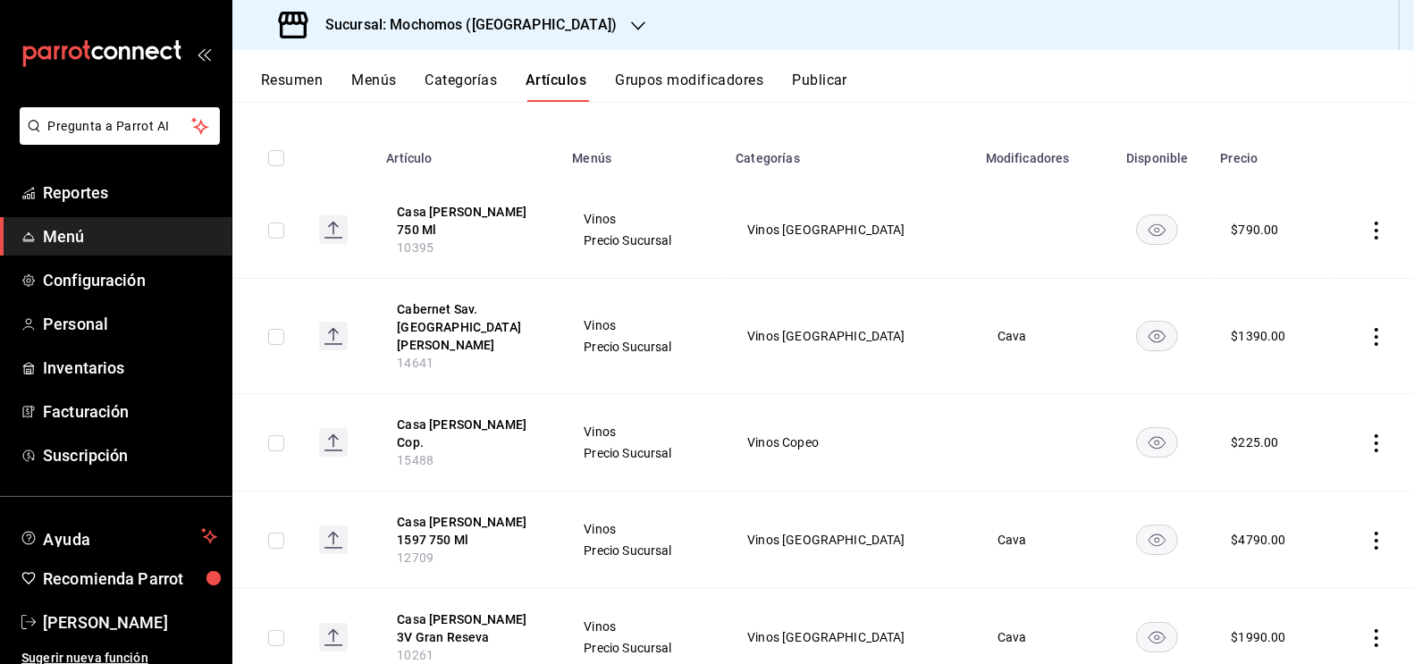
scroll to position [174, 0]
click at [277, 434] on input "checkbox" at bounding box center [276, 442] width 16 height 16
checkbox input "true"
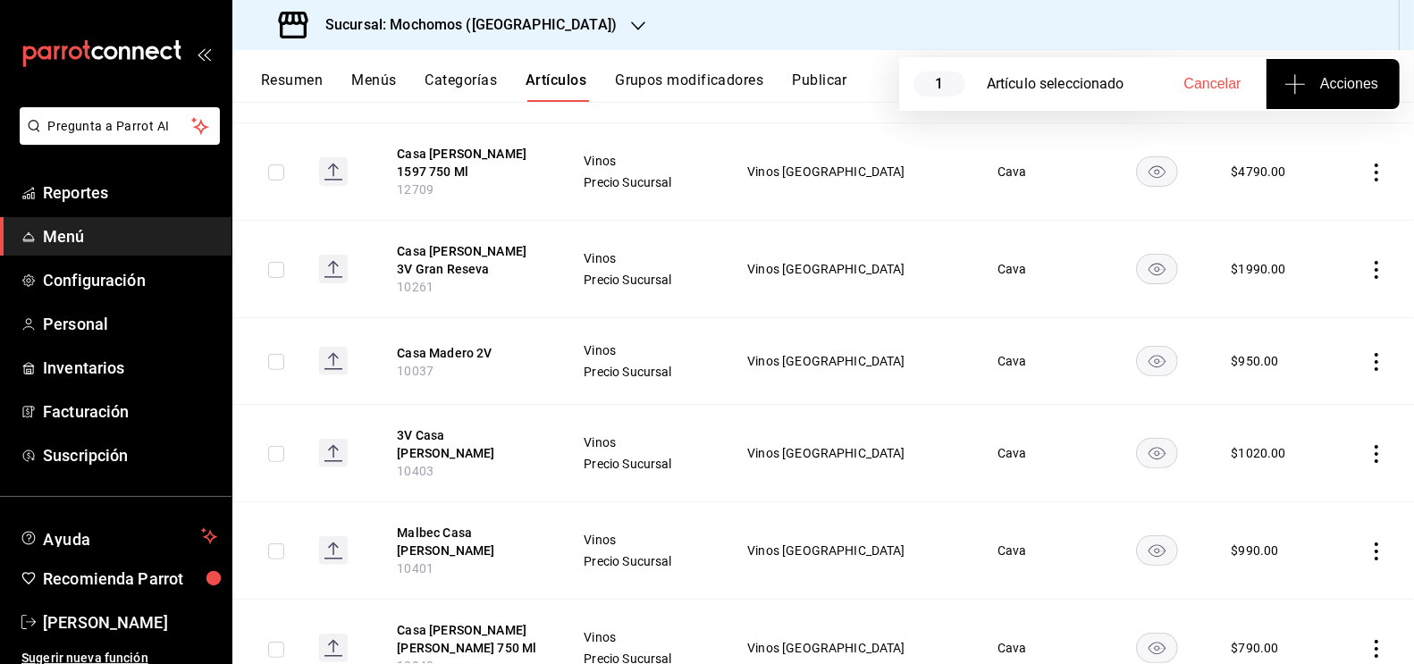
scroll to position [575, 0]
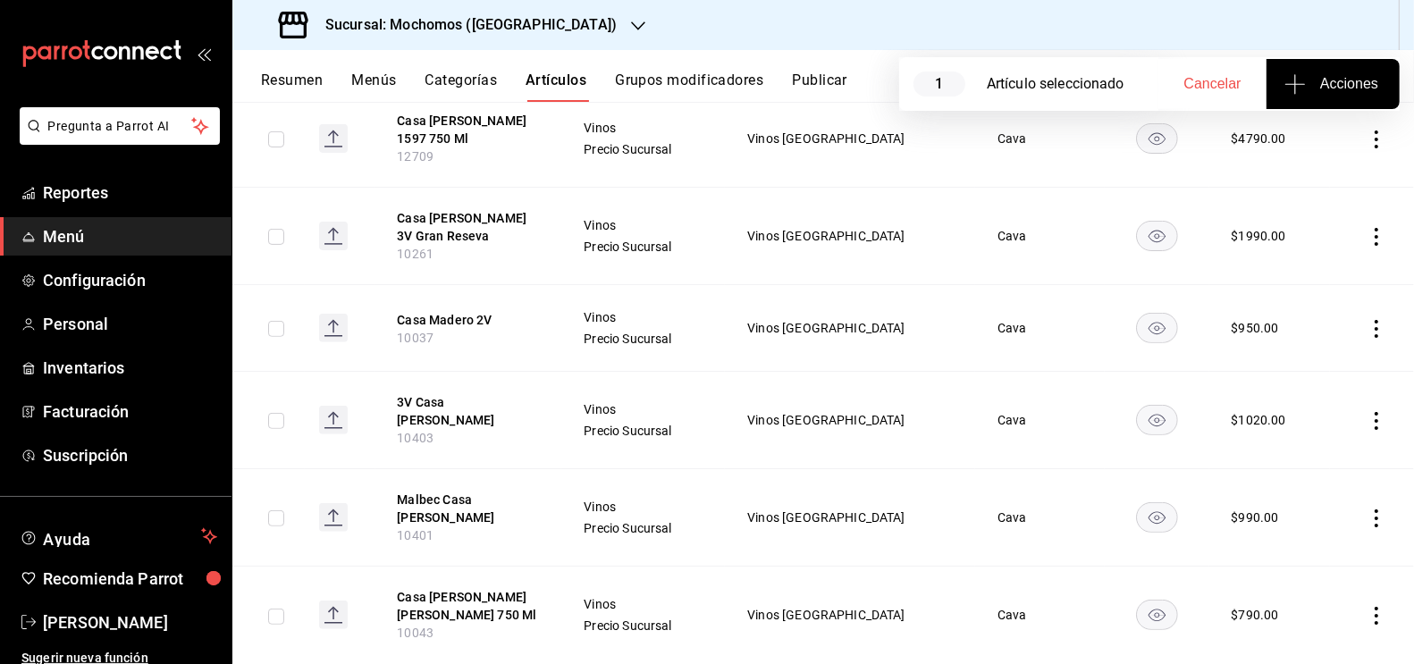
click at [276, 609] on input "checkbox" at bounding box center [276, 617] width 16 height 16
checkbox input "true"
click at [1322, 80] on span "Acciones" at bounding box center [1333, 83] width 90 height 21
click at [1325, 139] on span "Agregar tipo" at bounding box center [1332, 139] width 105 height 19
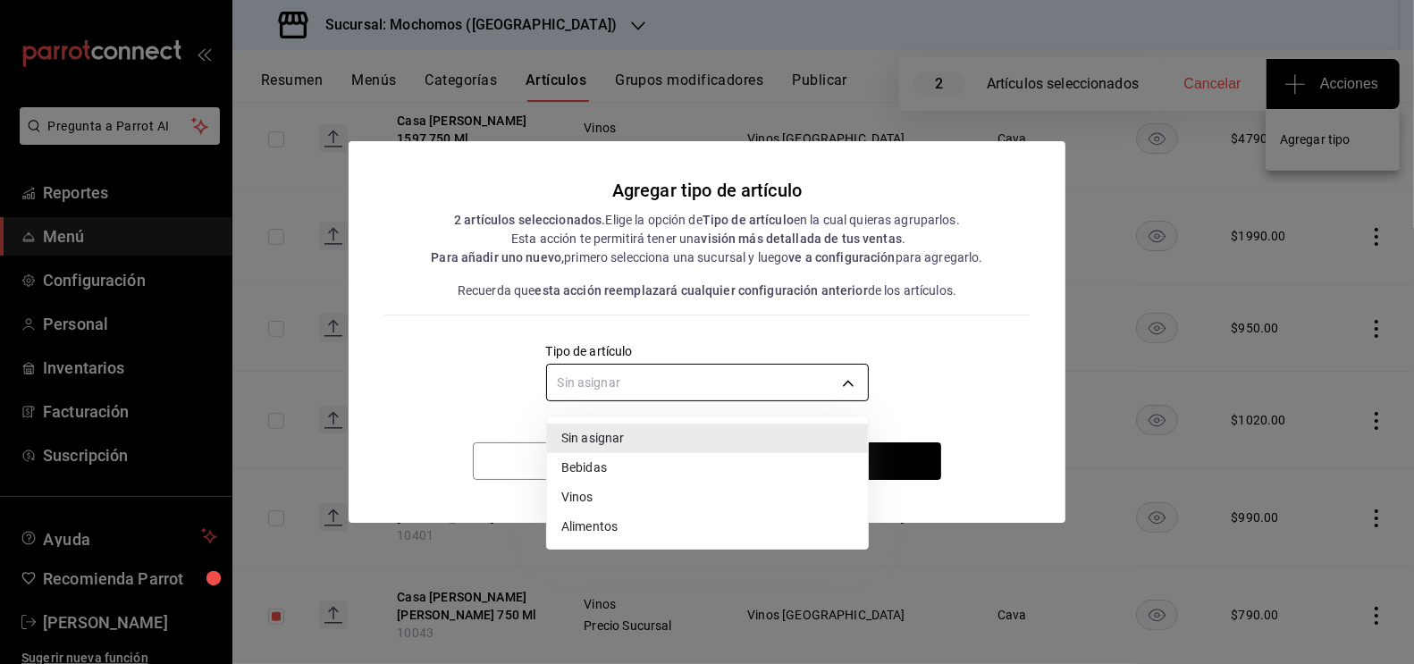
click at [703, 378] on body "Pregunta a Parrot AI Reportes Menú Configuración Personal Inventarios Facturaci…" at bounding box center [707, 332] width 1414 height 664
click at [600, 504] on li "Vinos" at bounding box center [707, 497] width 321 height 29
type input "e1bdedcf-fa1f-443e-b5b9-5cb10ad40228"
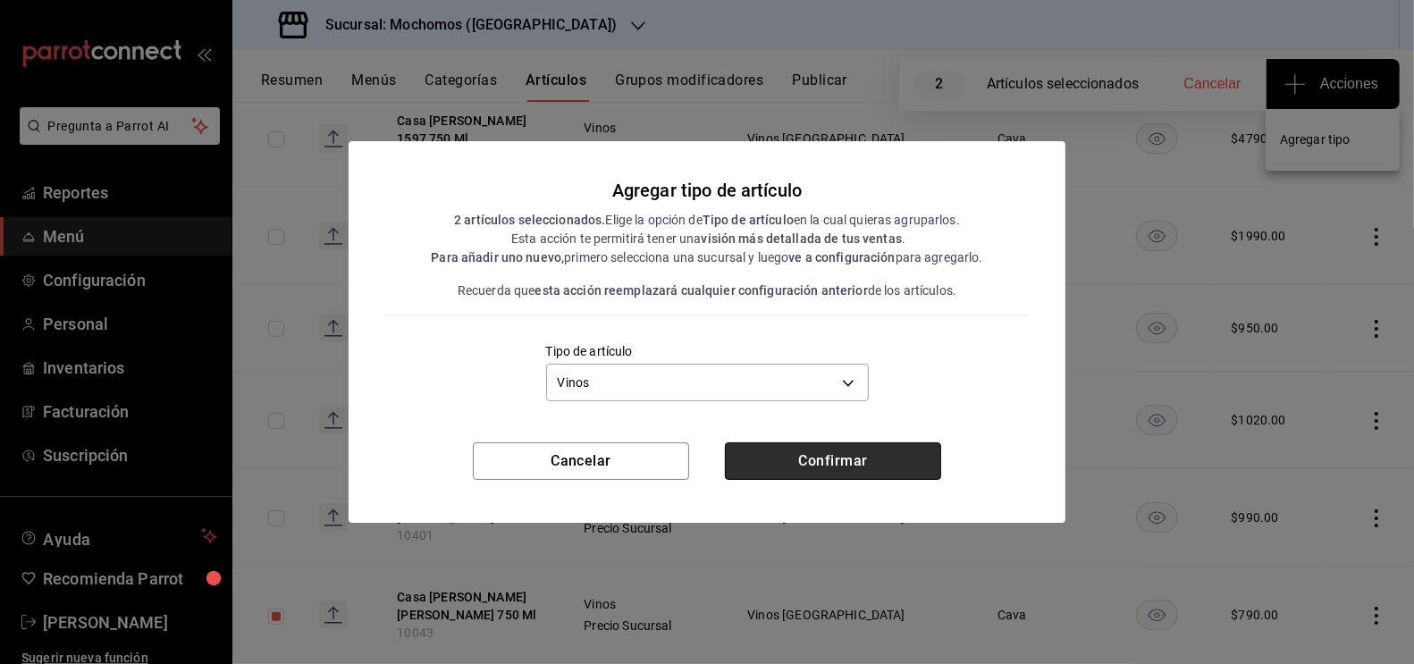
click at [796, 460] on button "Confirmar" at bounding box center [833, 461] width 216 height 38
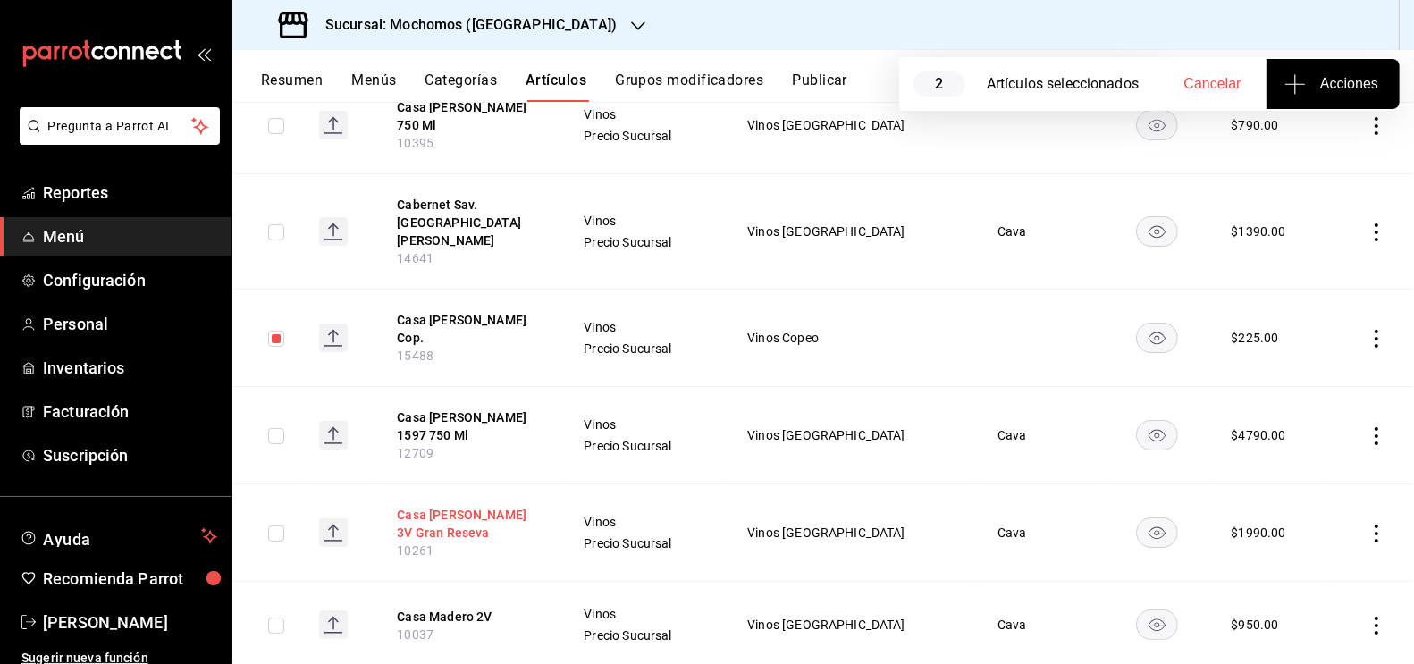
scroll to position [0, 0]
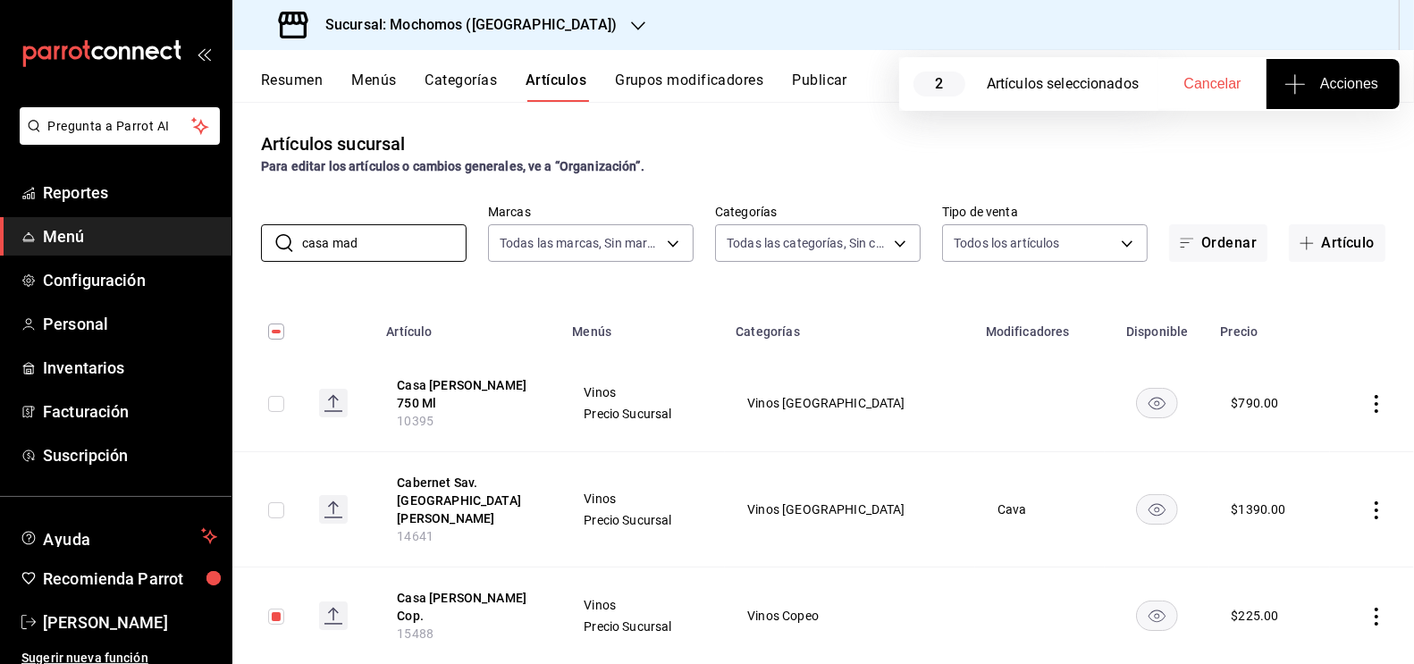
drag, startPoint x: 365, startPoint y: 240, endPoint x: 220, endPoint y: 237, distance: 144.8
click at [222, 237] on div "Pregunta a Parrot AI Reportes Menú Configuración Personal Inventarios Facturaci…" at bounding box center [707, 332] width 1414 height 664
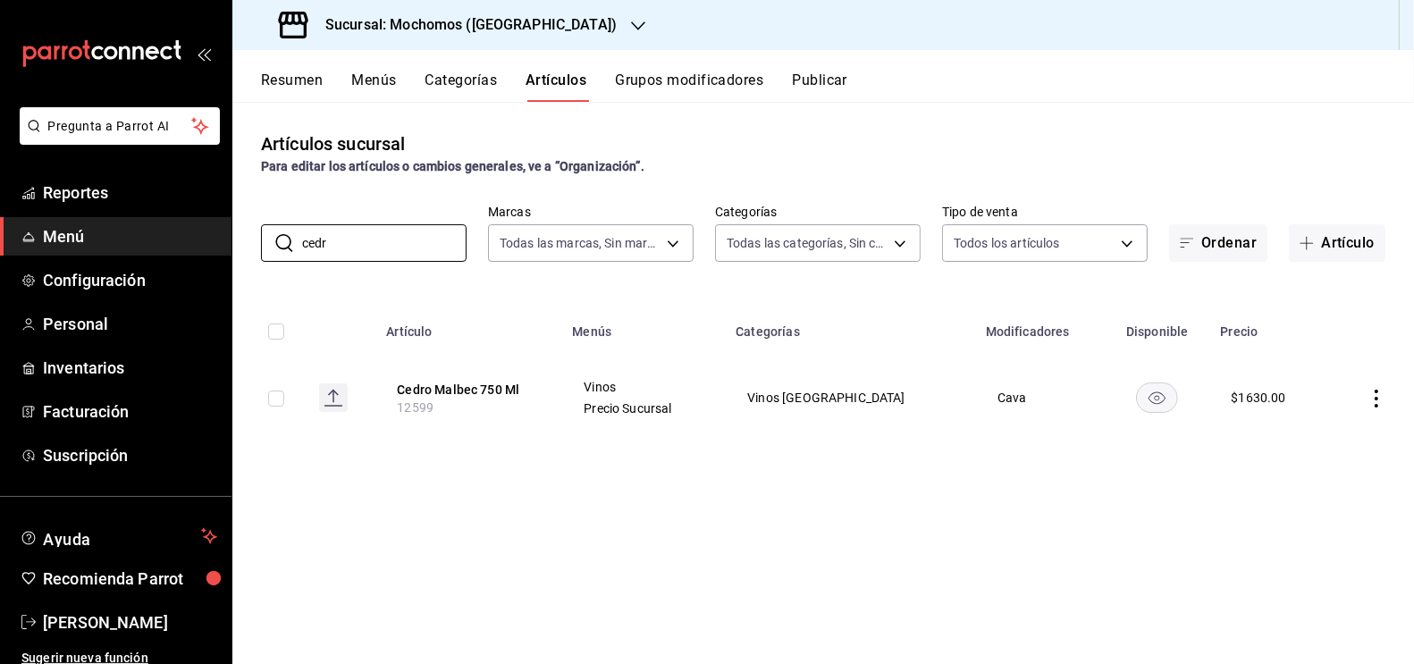
type input "cedr"
click at [280, 397] on input "checkbox" at bounding box center [276, 399] width 16 height 16
checkbox input "true"
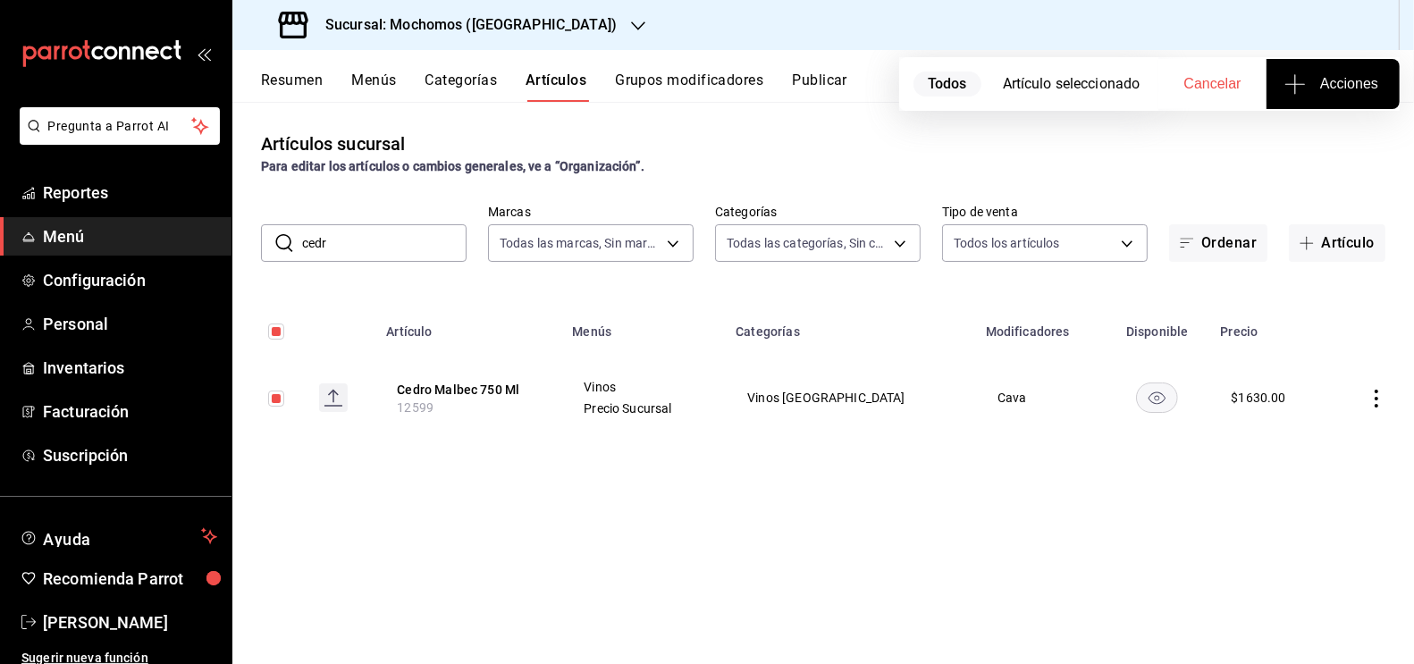
click at [1331, 75] on span "Acciones" at bounding box center [1333, 83] width 90 height 21
click at [1320, 134] on span "Agregar tipo" at bounding box center [1332, 139] width 105 height 19
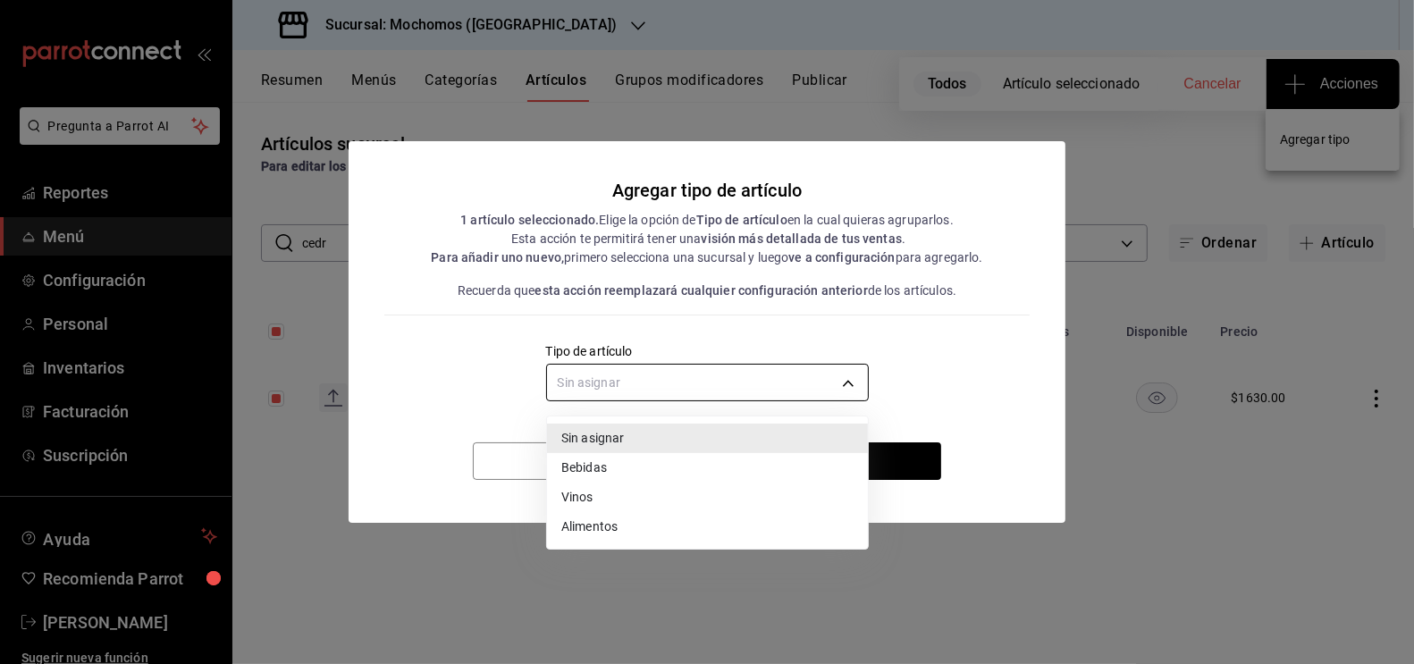
click at [783, 385] on body "Pregunta a Parrot AI Reportes Menú Configuración Personal Inventarios Facturaci…" at bounding box center [707, 332] width 1414 height 664
click at [618, 495] on li "Vinos" at bounding box center [707, 497] width 321 height 29
type input "e1bdedcf-fa1f-443e-b5b9-5cb10ad40228"
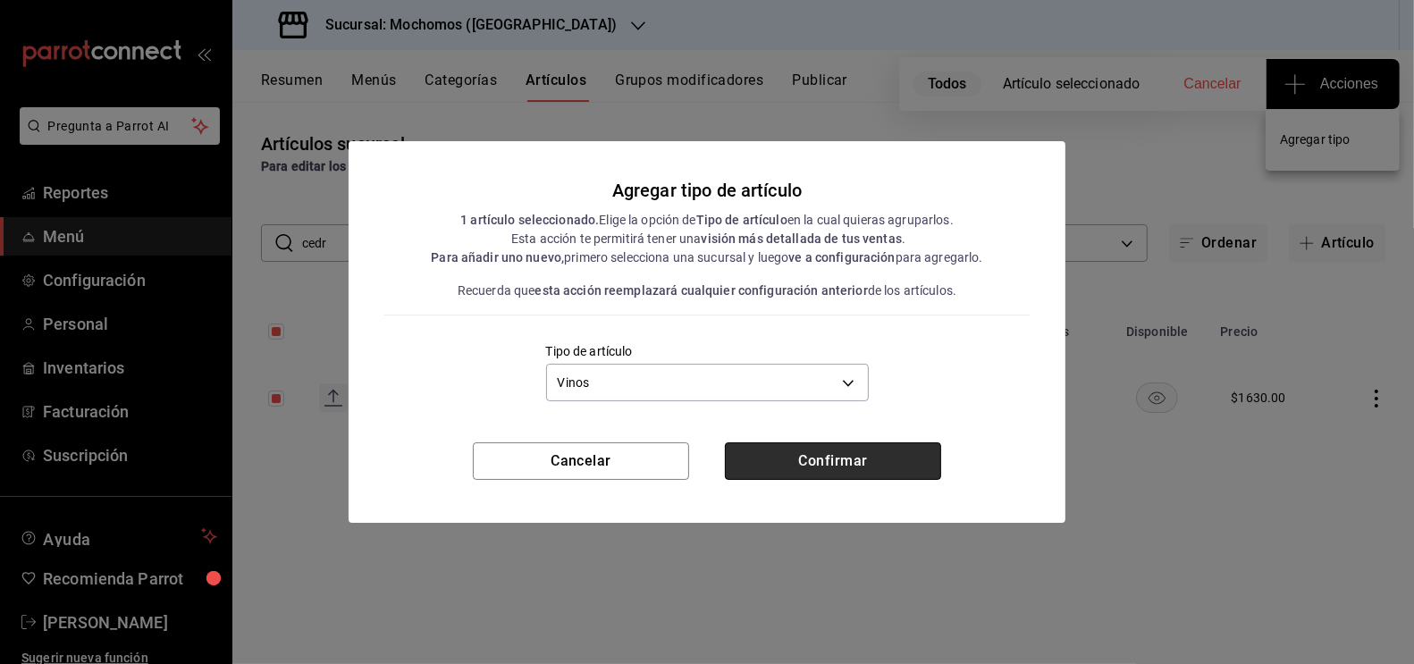
click at [776, 453] on button "Confirmar" at bounding box center [833, 461] width 216 height 38
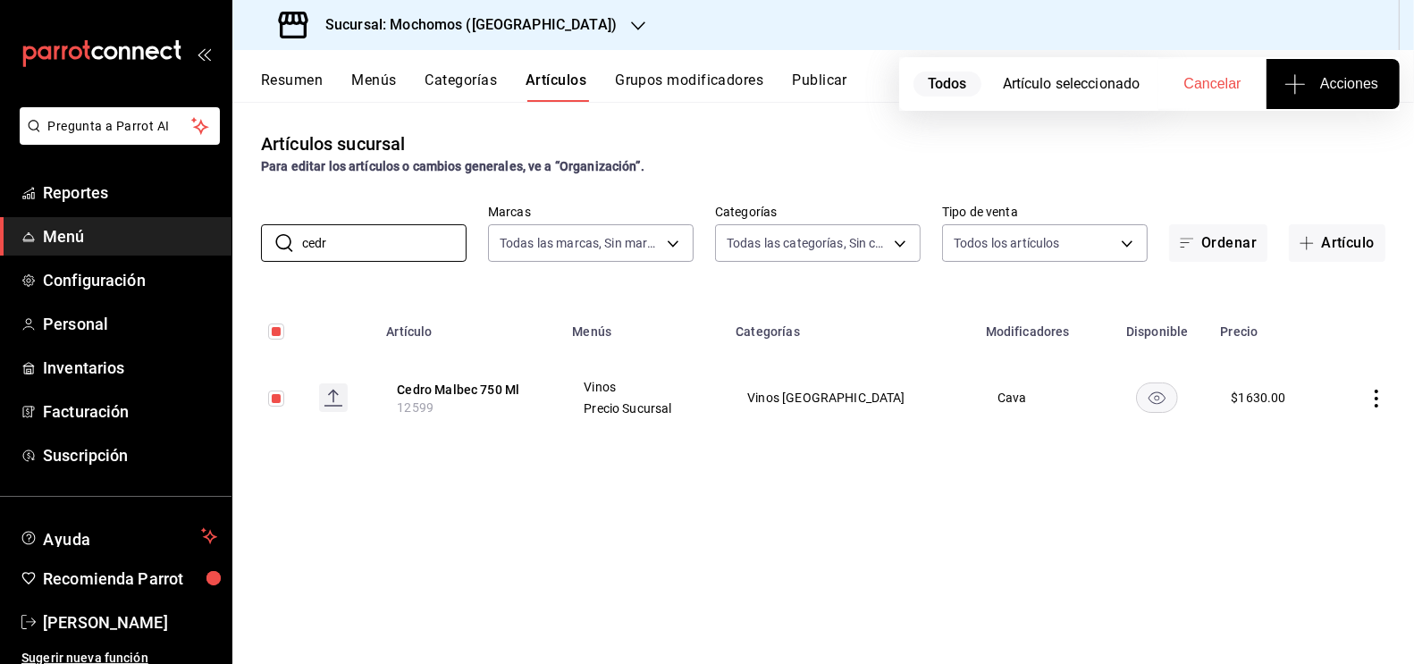
drag, startPoint x: 375, startPoint y: 250, endPoint x: 250, endPoint y: 245, distance: 124.4
click at [250, 246] on div "​ cedr ​ Marcas Todas las marcas, Sin marca c8544d00-0077-49dd-9e07-f6fffff65e4…" at bounding box center [823, 233] width 1182 height 57
type input "chando"
checkbox input "false"
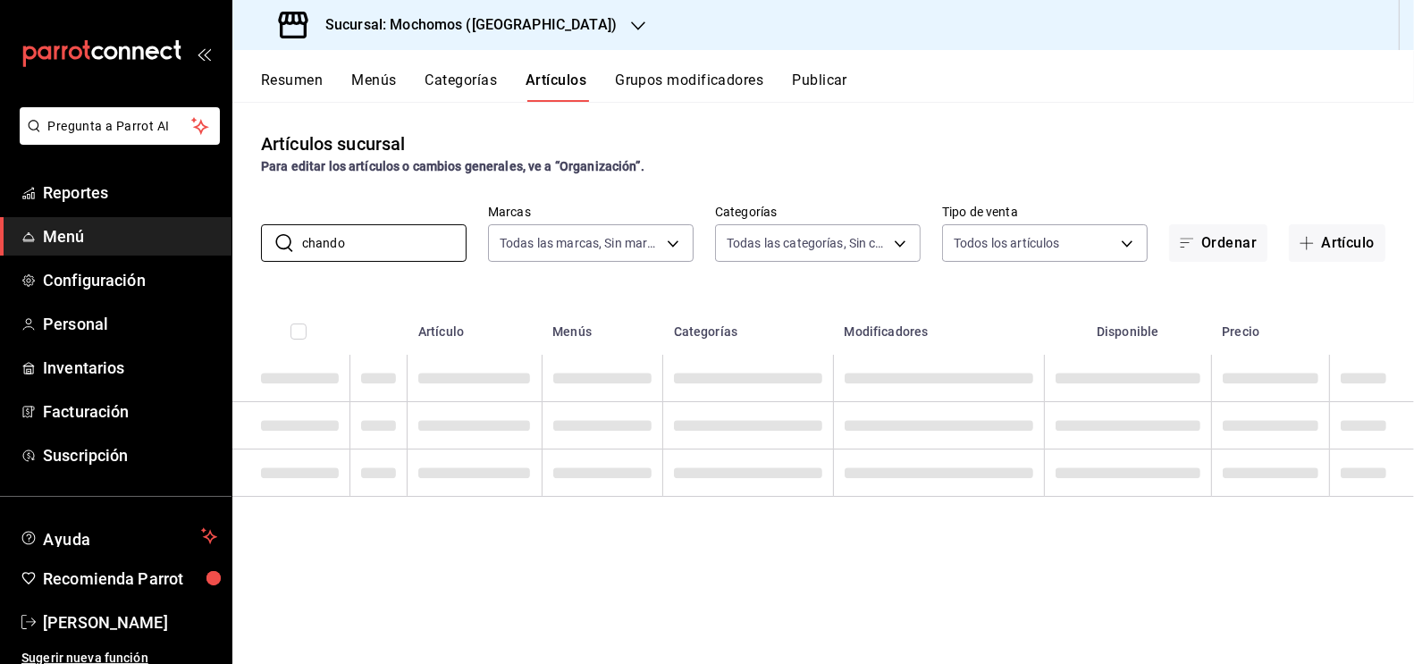
type input "chando"
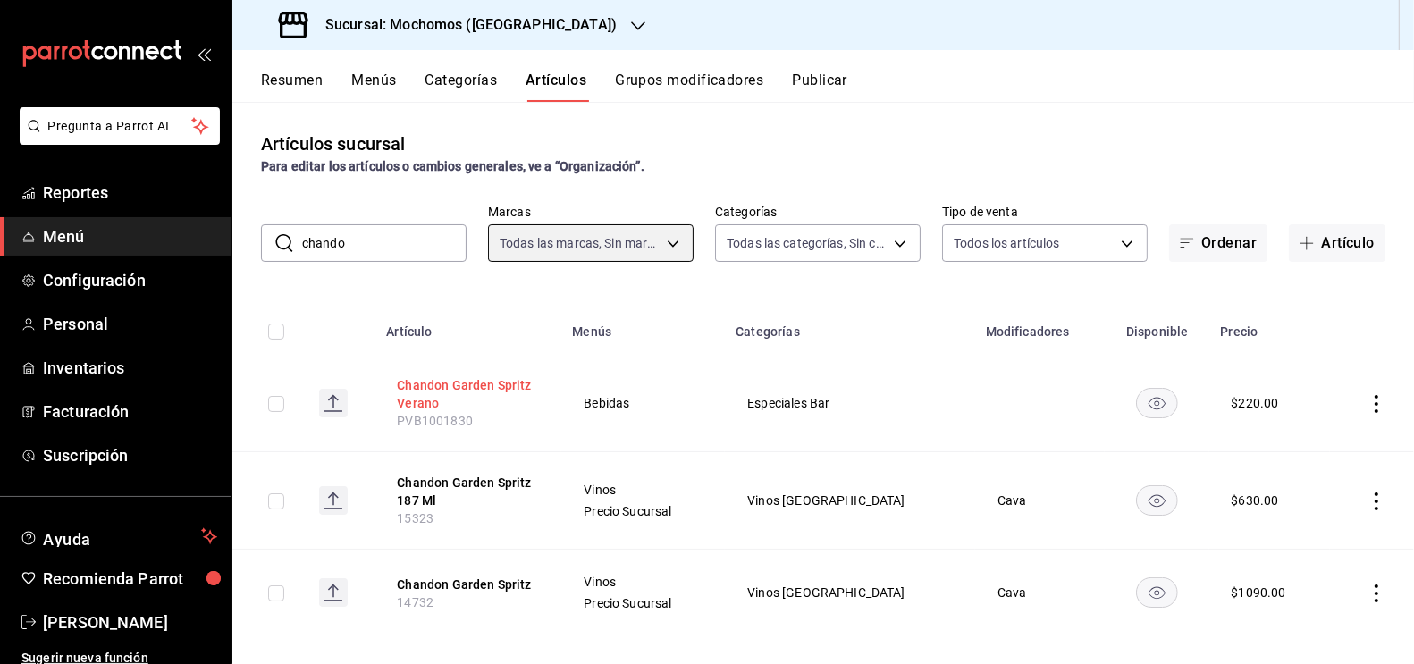
scroll to position [13, 0]
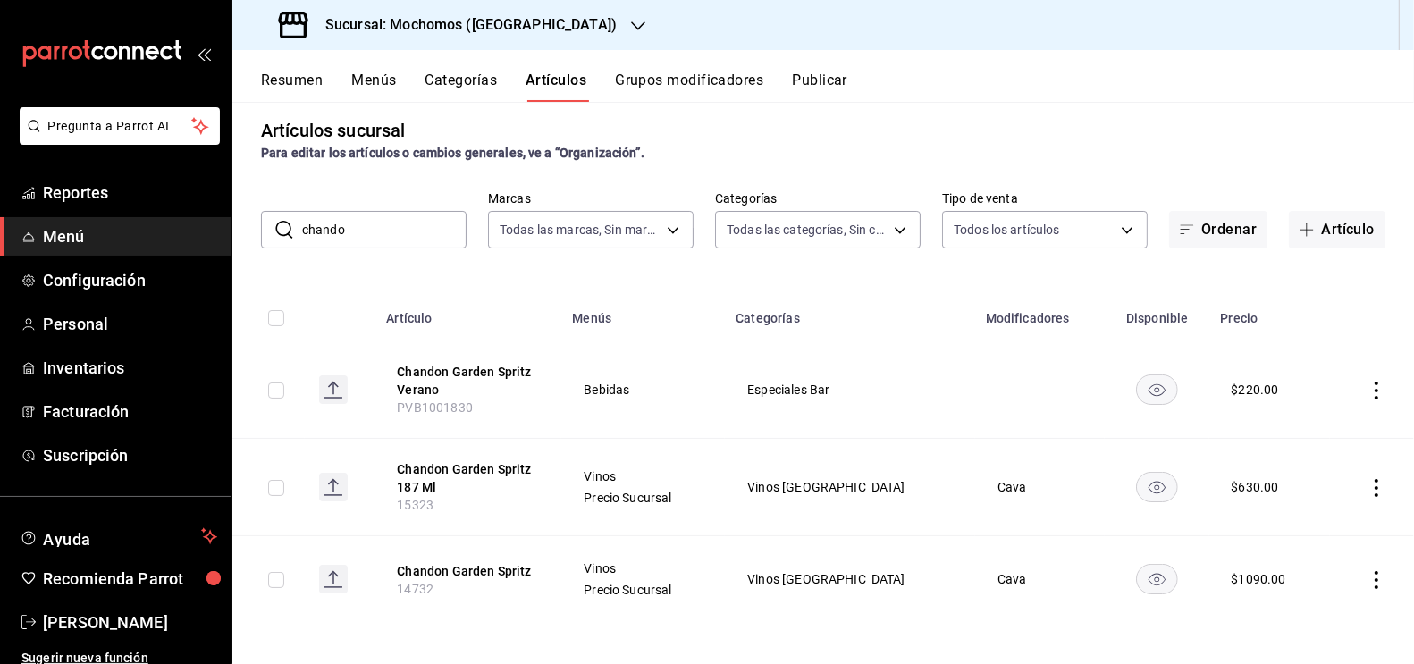
click at [274, 574] on input "checkbox" at bounding box center [276, 580] width 16 height 16
checkbox input "true"
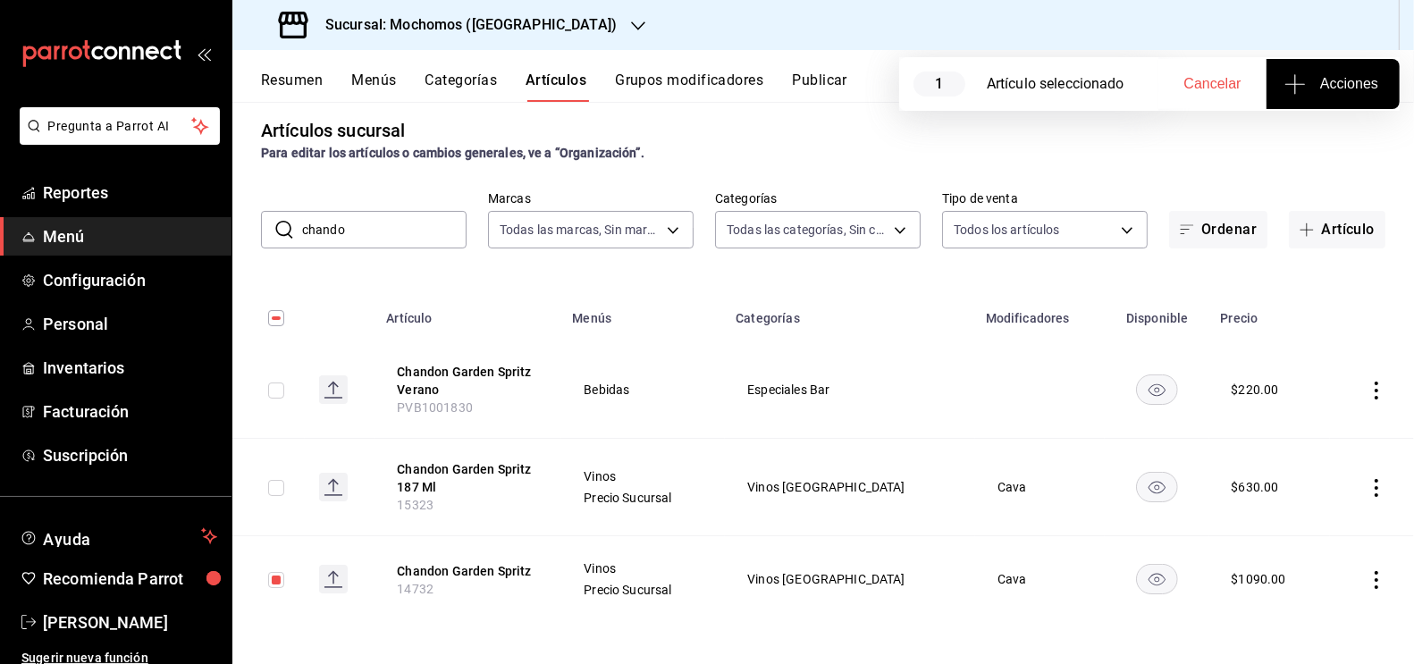
click at [1322, 86] on span "Acciones" at bounding box center [1333, 83] width 90 height 21
click at [1326, 141] on span "Agregar tipo" at bounding box center [1332, 139] width 105 height 19
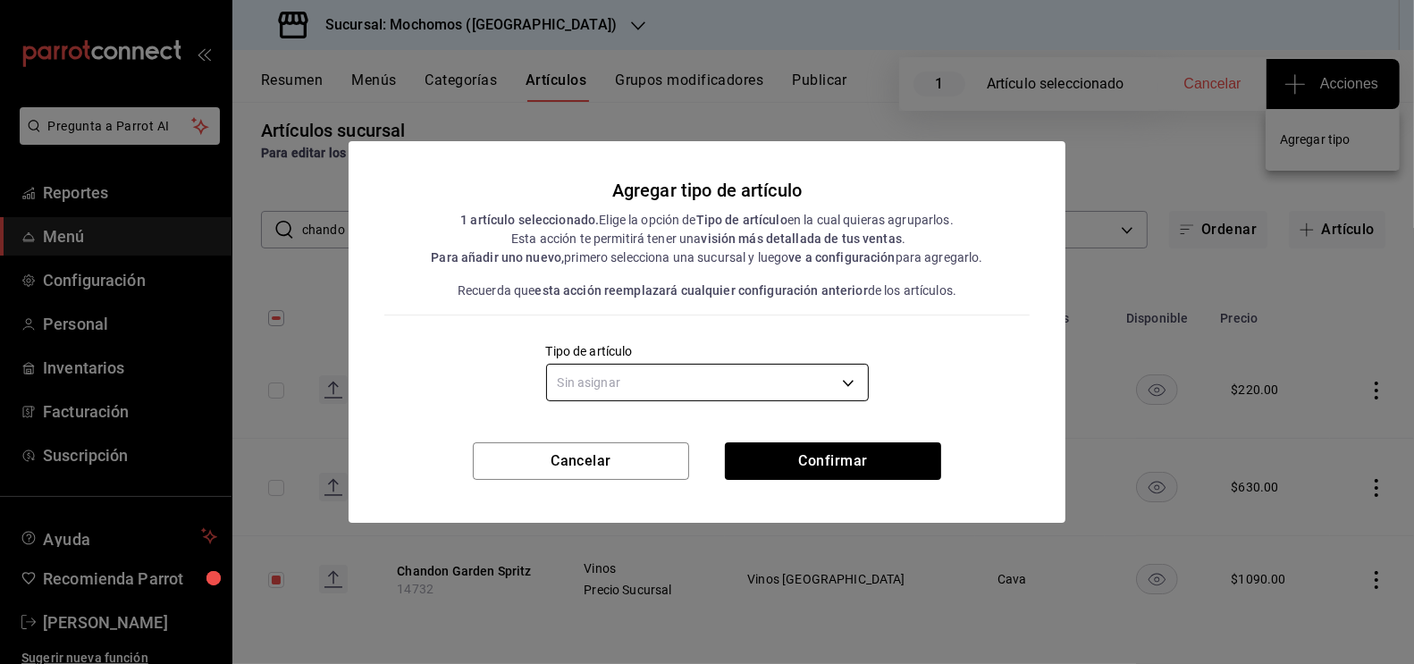
click at [722, 381] on body "Pregunta a Parrot AI Reportes Menú Configuración Personal Inventarios Facturaci…" at bounding box center [707, 332] width 1414 height 664
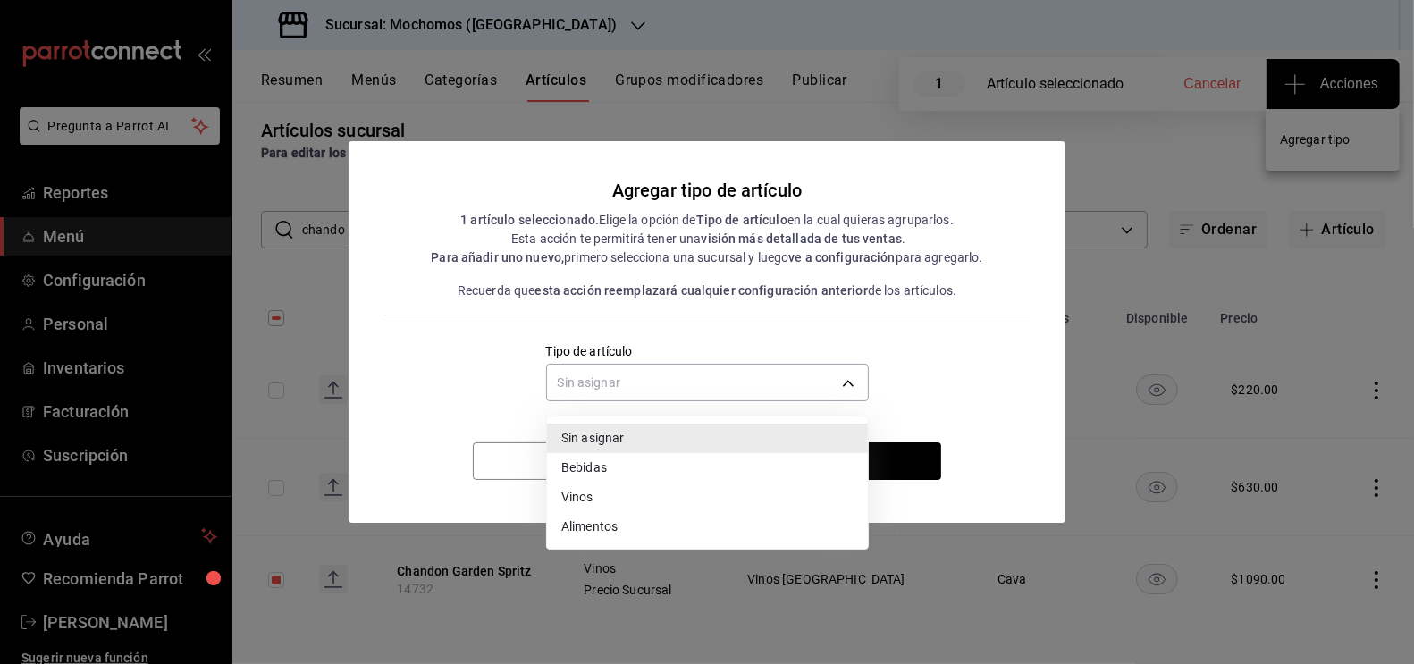
click at [588, 510] on li "Vinos" at bounding box center [707, 497] width 321 height 29
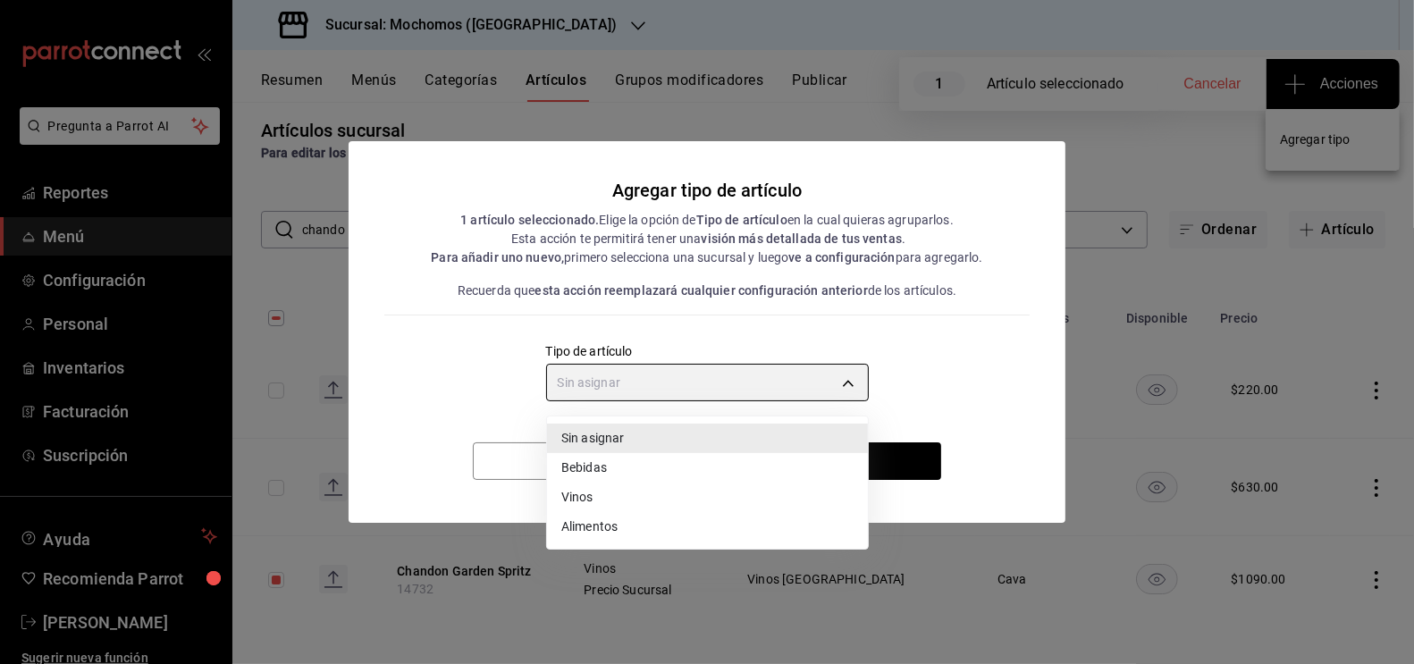
type input "e1bdedcf-fa1f-443e-b5b9-5cb10ad40228"
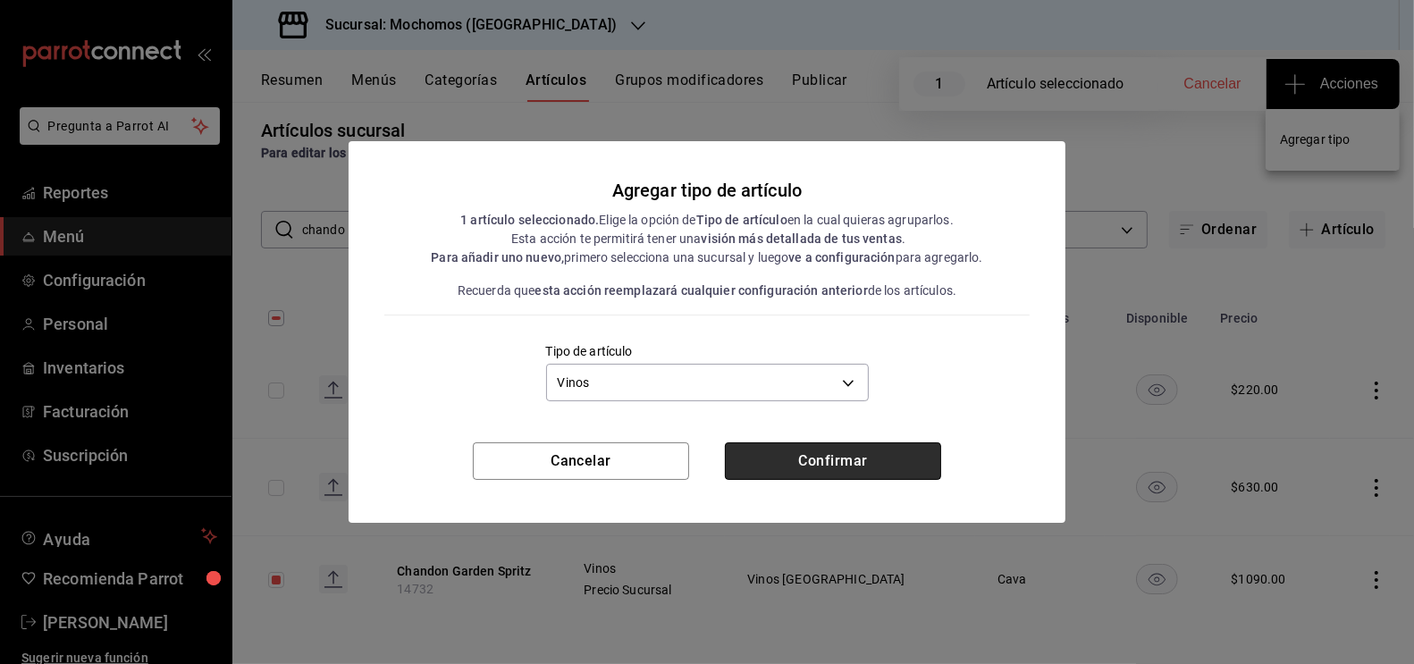
click at [832, 470] on button "Confirmar" at bounding box center [833, 461] width 216 height 38
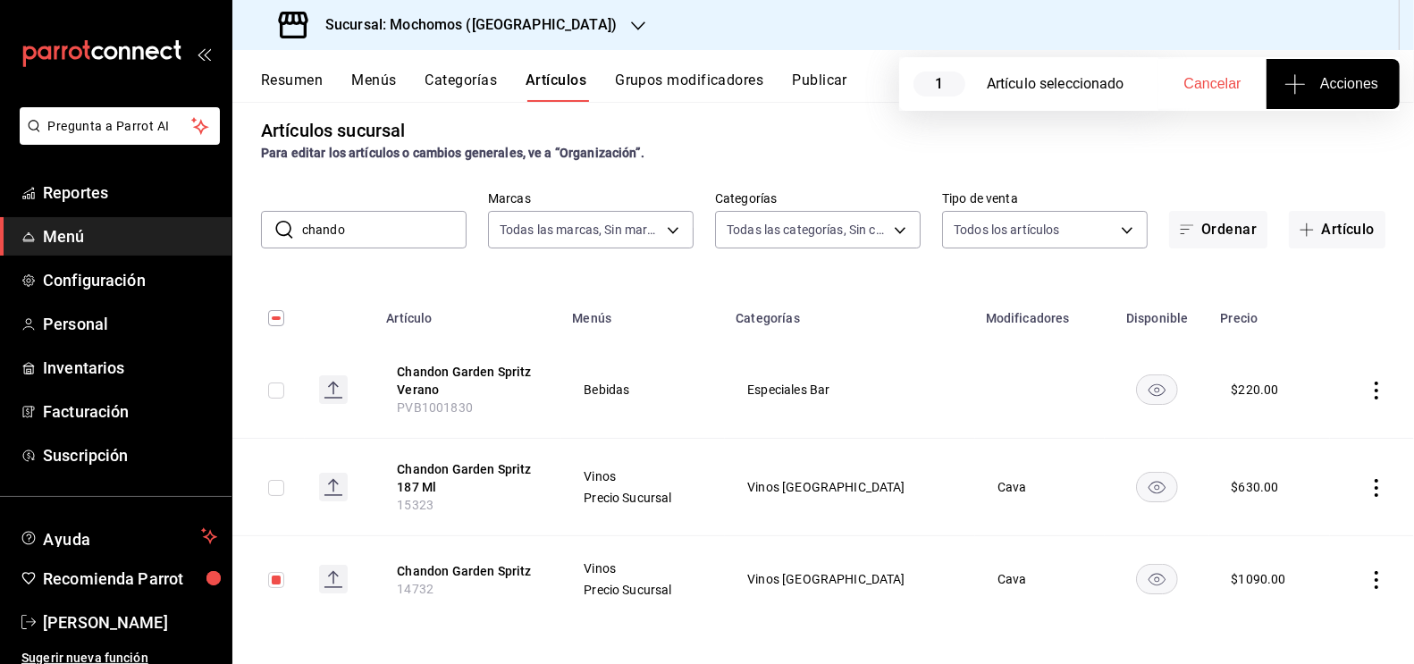
click at [364, 243] on input "chando" at bounding box center [384, 230] width 164 height 36
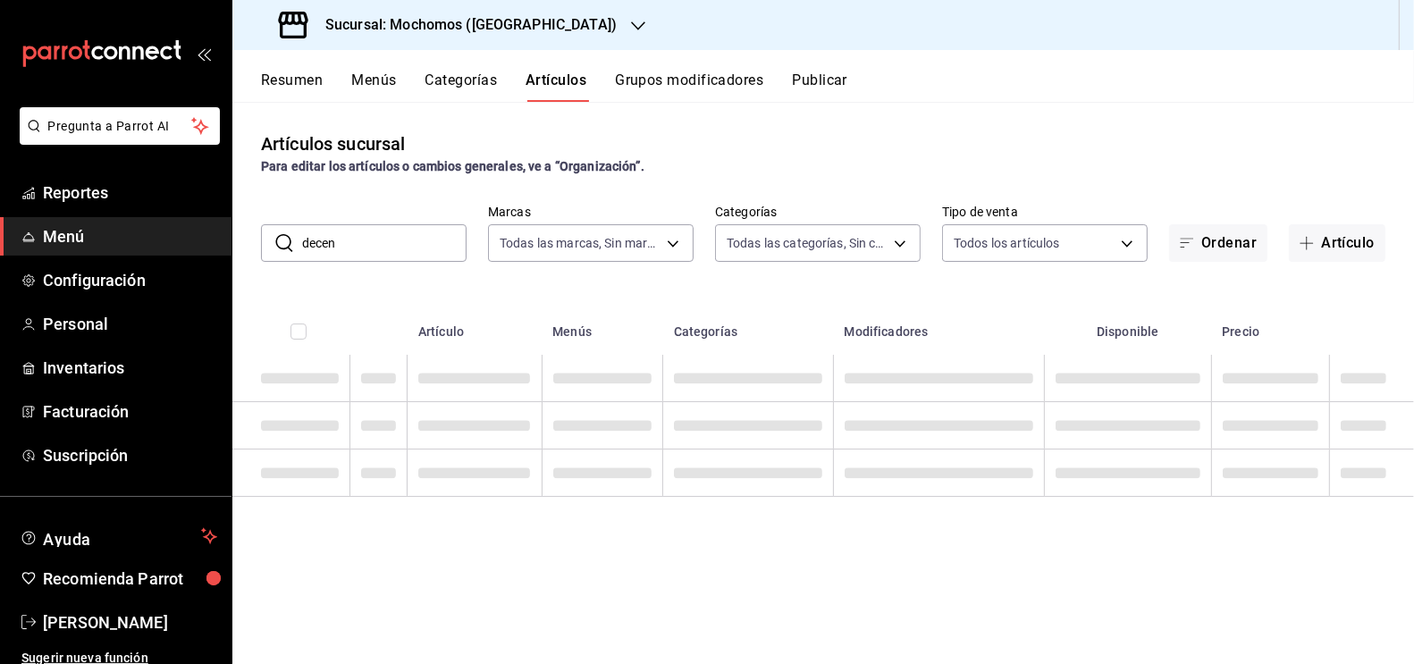
scroll to position [0, 0]
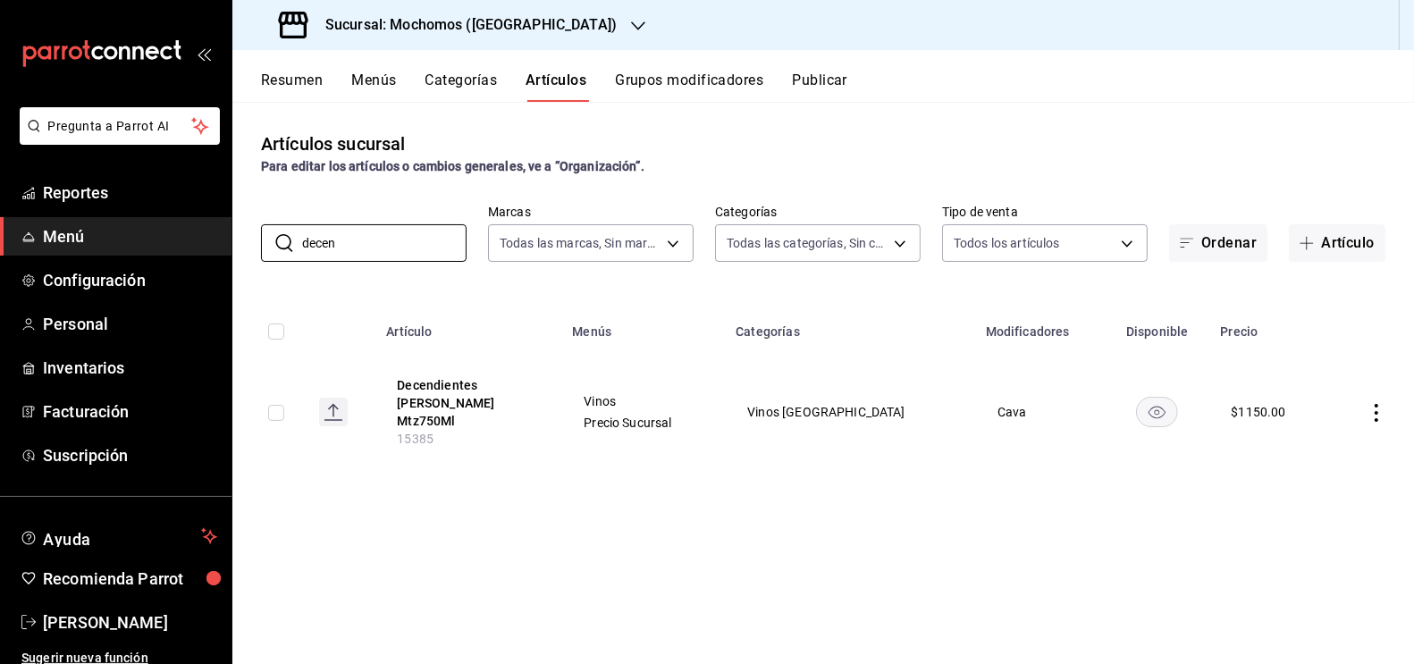
type input "decen"
click at [288, 401] on td at bounding box center [268, 412] width 72 height 114
click at [282, 405] on input "checkbox" at bounding box center [276, 413] width 16 height 16
checkbox input "true"
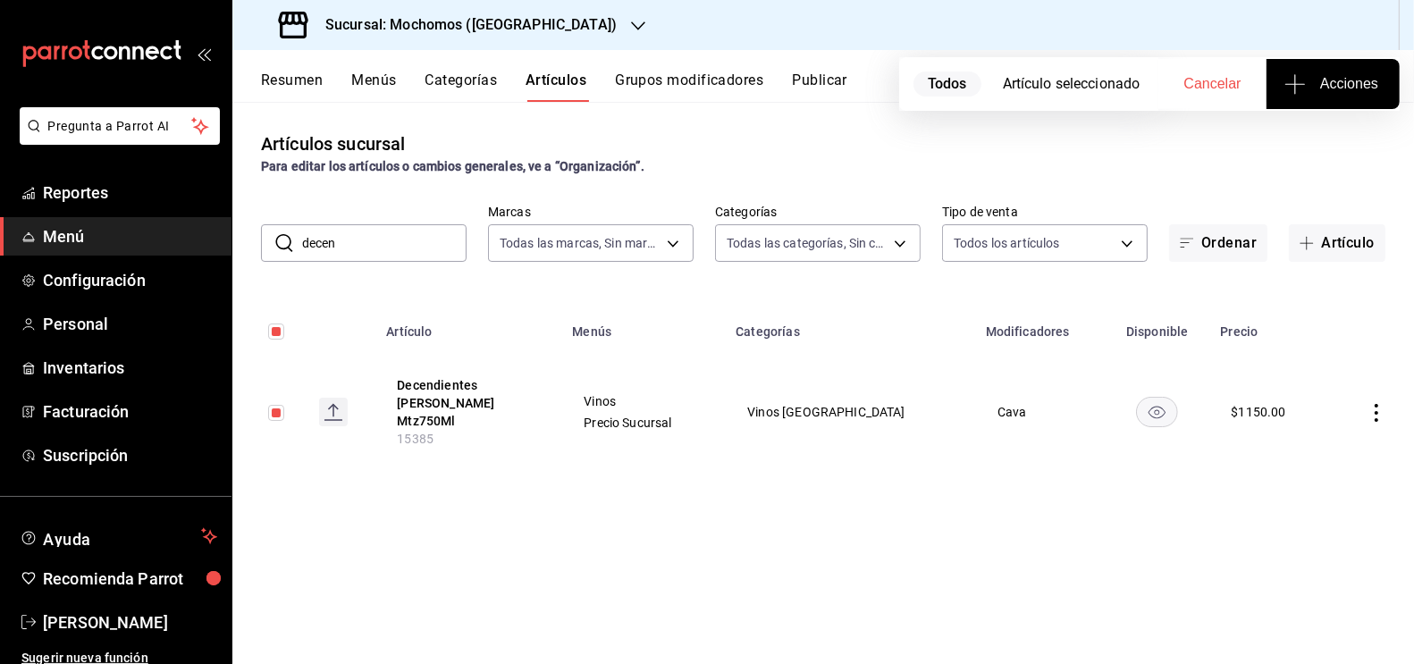
click at [1328, 78] on span "Acciones" at bounding box center [1333, 83] width 90 height 21
click at [1350, 146] on span "Agregar tipo" at bounding box center [1332, 139] width 105 height 19
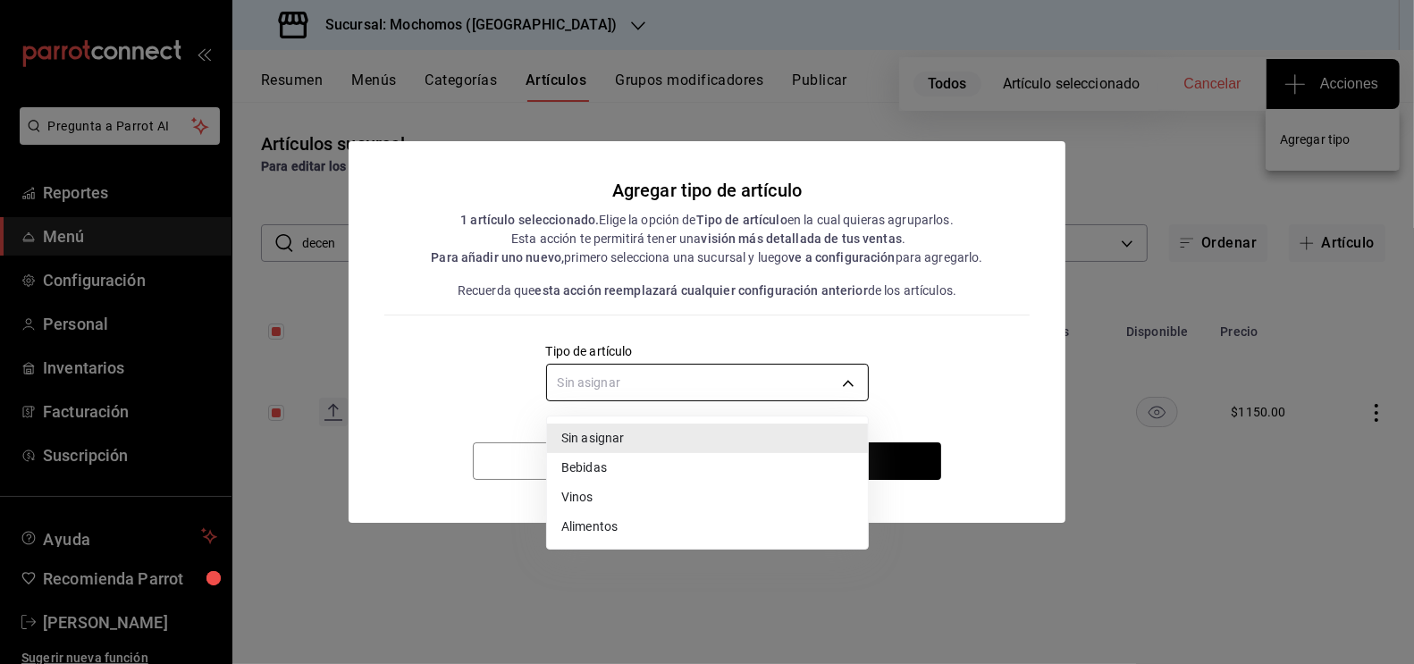
click at [609, 387] on body "Pregunta a Parrot AI Reportes Menú Configuración Personal Inventarios Facturaci…" at bounding box center [707, 332] width 1414 height 664
click at [576, 492] on li "Vinos" at bounding box center [707, 497] width 321 height 29
type input "e1bdedcf-fa1f-443e-b5b9-5cb10ad40228"
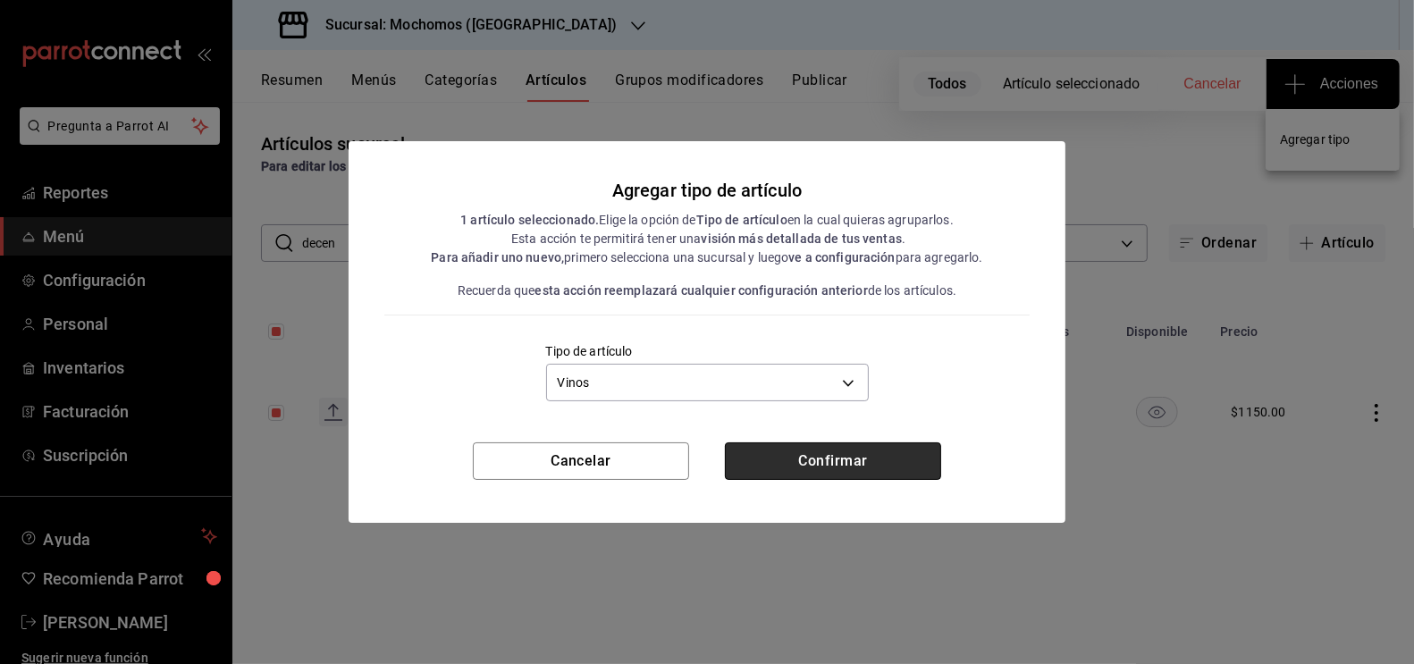
click at [812, 456] on button "Confirmar" at bounding box center [833, 461] width 216 height 38
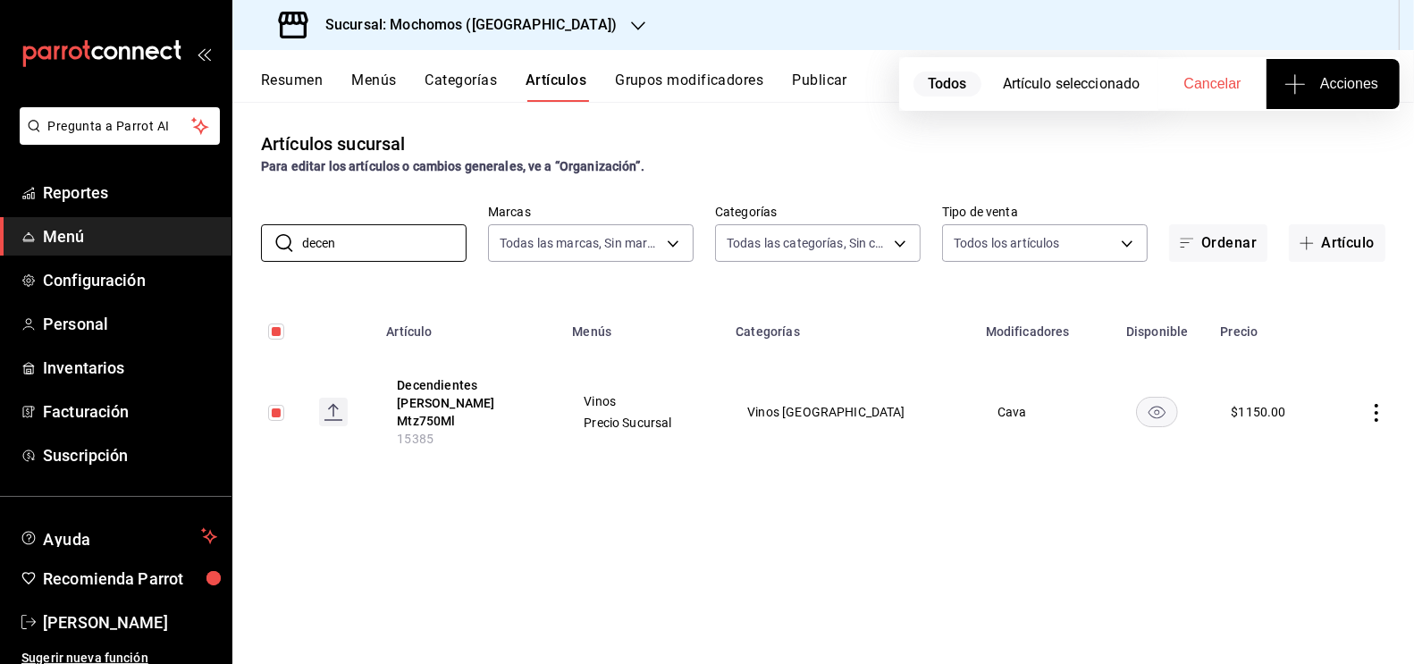
drag, startPoint x: 358, startPoint y: 241, endPoint x: 206, endPoint y: 215, distance: 154.1
click at [206, 215] on div "Pregunta a Parrot AI Reportes Menú Configuración Personal Inventarios Facturaci…" at bounding box center [707, 332] width 1414 height 664
type input "don l"
checkbox input "false"
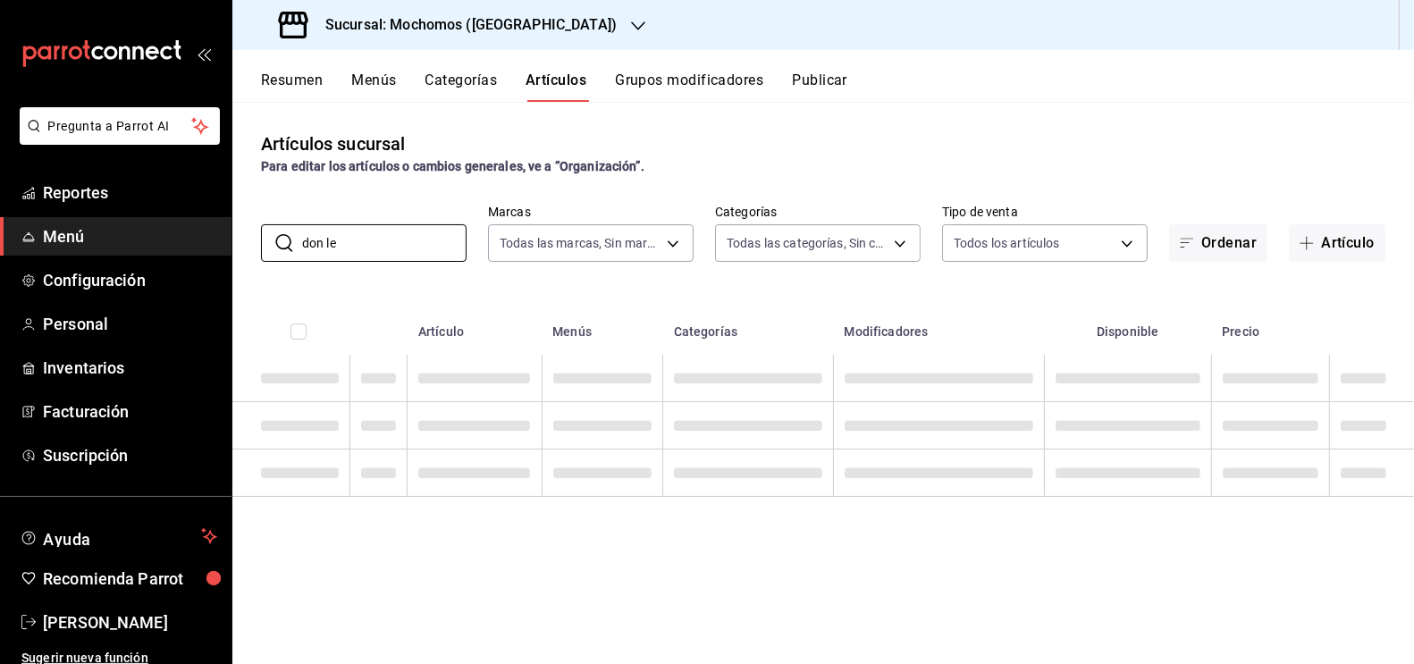
type input "don le"
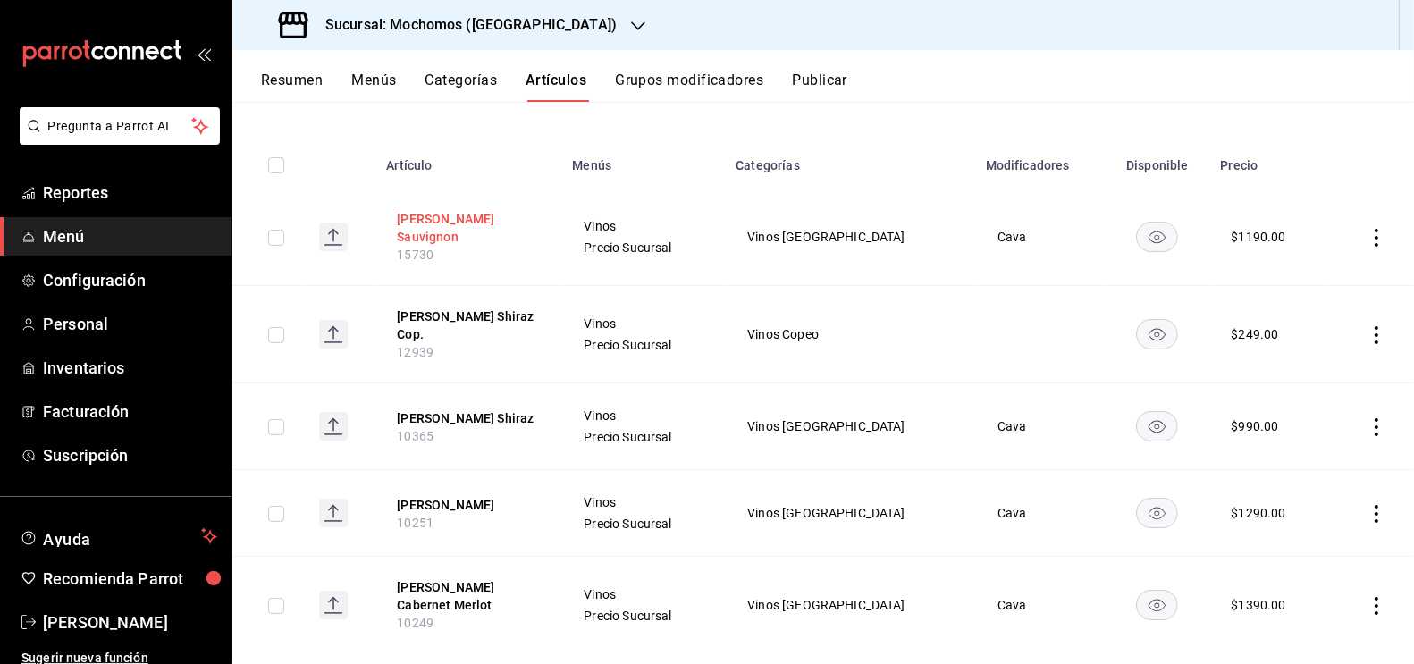
scroll to position [168, 0]
click at [280, 419] on input "checkbox" at bounding box center [276, 425] width 16 height 16
checkbox input "true"
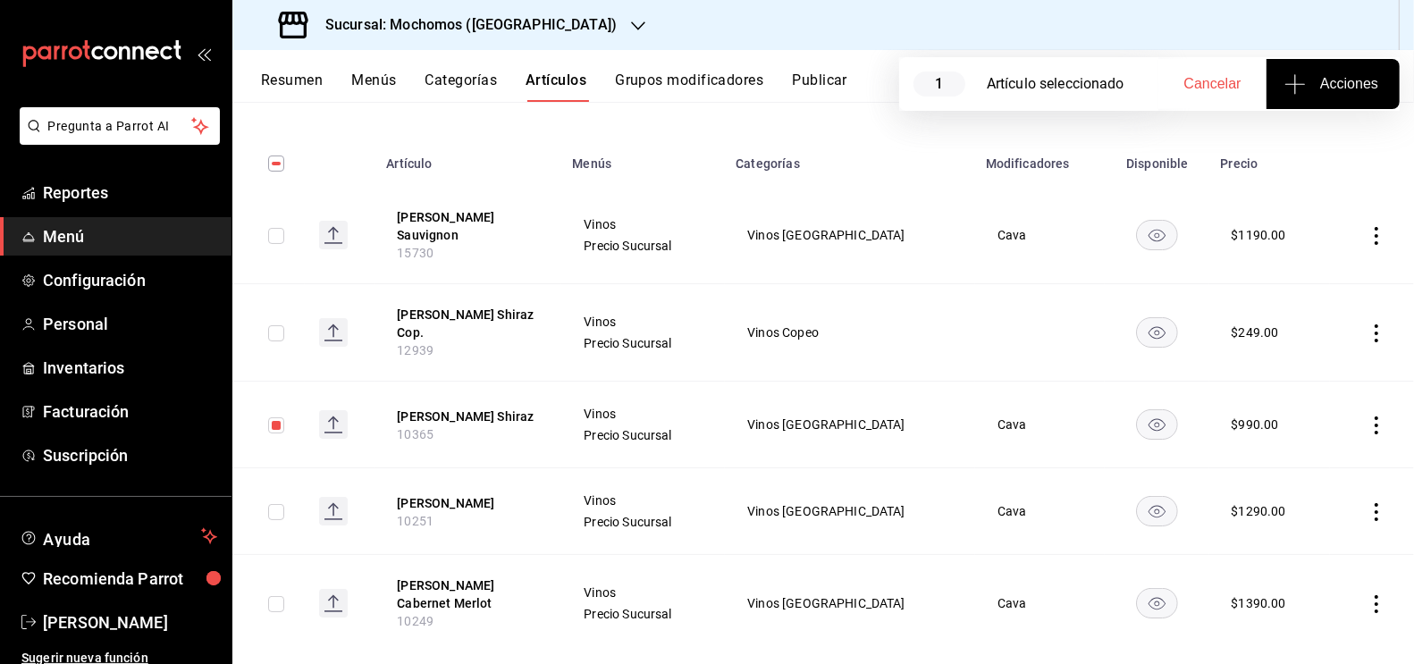
scroll to position [198, 0]
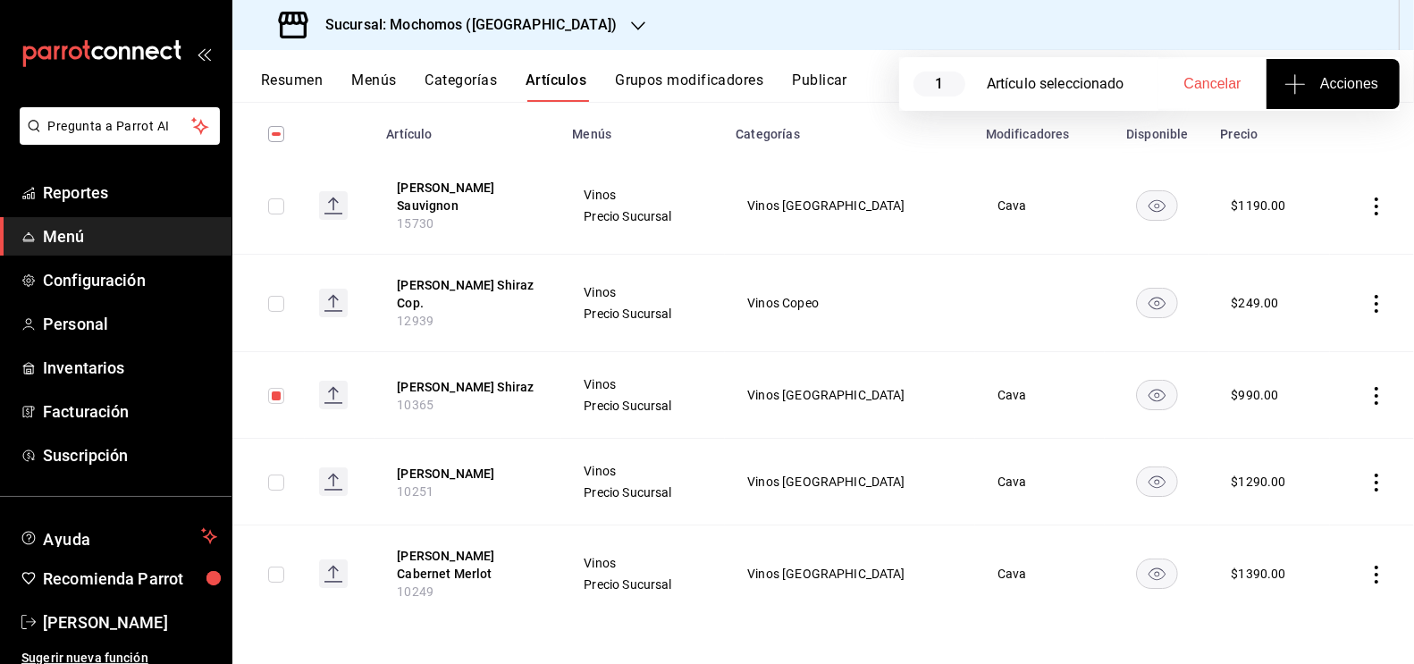
click at [274, 578] on input "checkbox" at bounding box center [276, 575] width 16 height 16
checkbox input "true"
click at [1323, 82] on span "Acciones" at bounding box center [1333, 83] width 90 height 21
click at [1345, 139] on span "Agregar tipo" at bounding box center [1332, 139] width 105 height 19
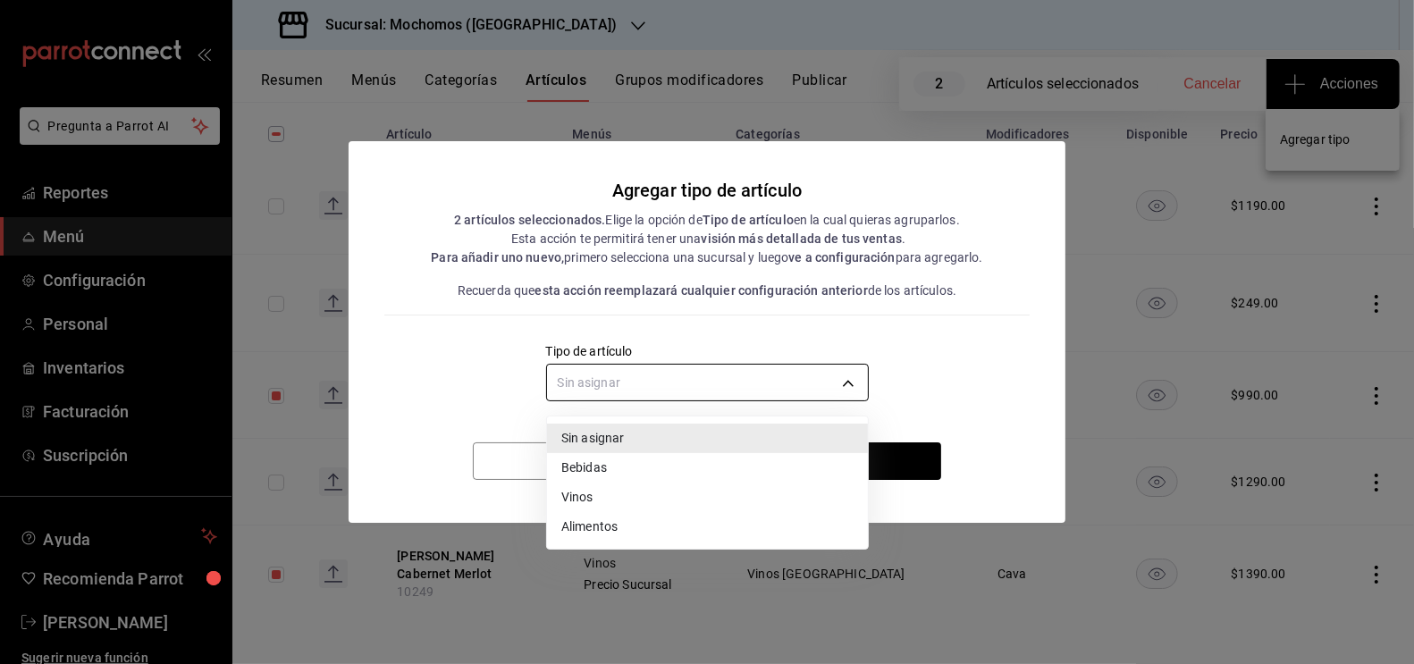
click at [703, 379] on body "Pregunta a Parrot AI Reportes Menú Configuración Personal Inventarios Facturaci…" at bounding box center [707, 332] width 1414 height 664
click at [652, 497] on li "Vinos" at bounding box center [707, 497] width 321 height 29
type input "e1bdedcf-fa1f-443e-b5b9-5cb10ad40228"
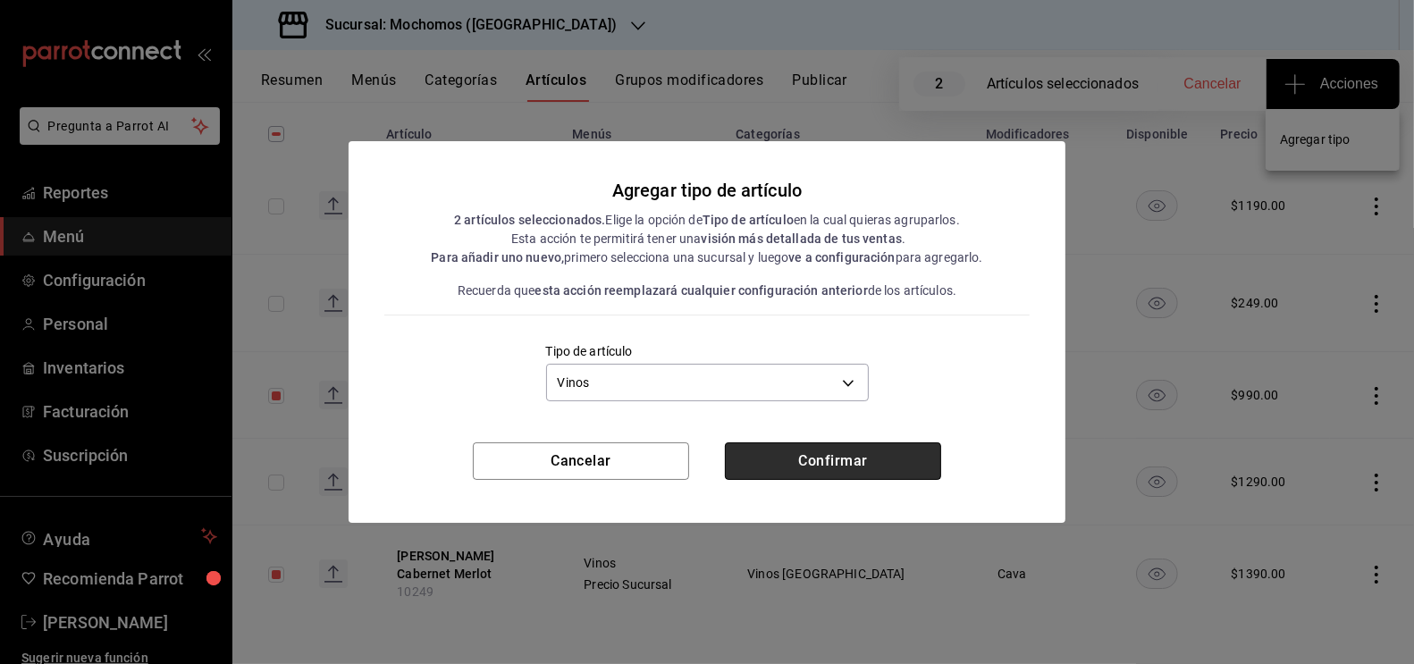
click at [814, 463] on button "Confirmar" at bounding box center [833, 461] width 216 height 38
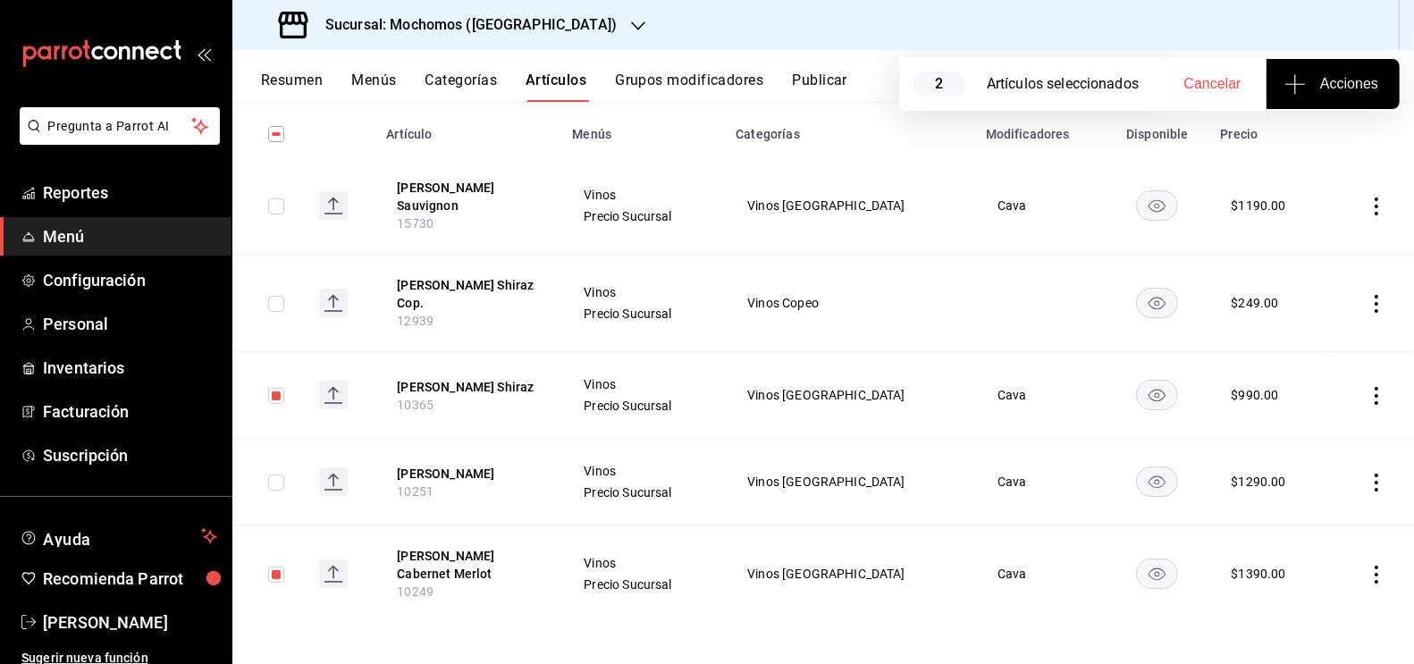
scroll to position [0, 0]
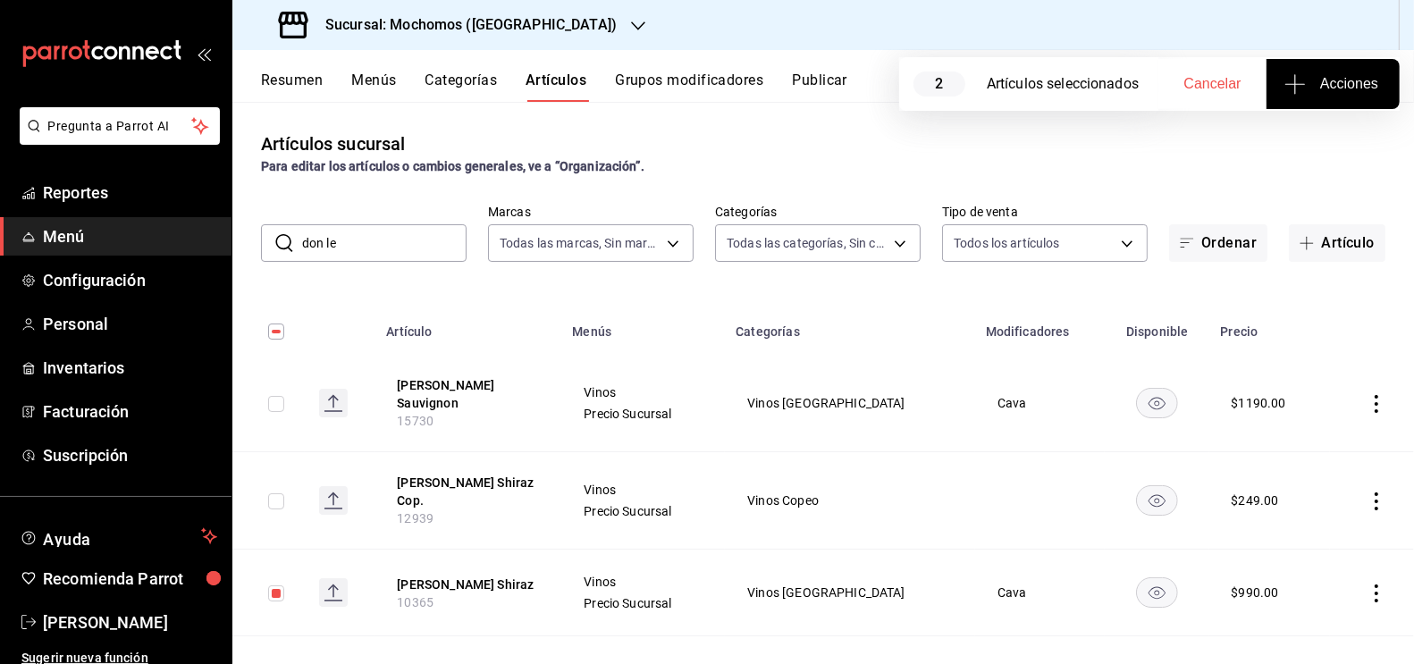
click at [348, 244] on input "don le" at bounding box center [384, 243] width 164 height 36
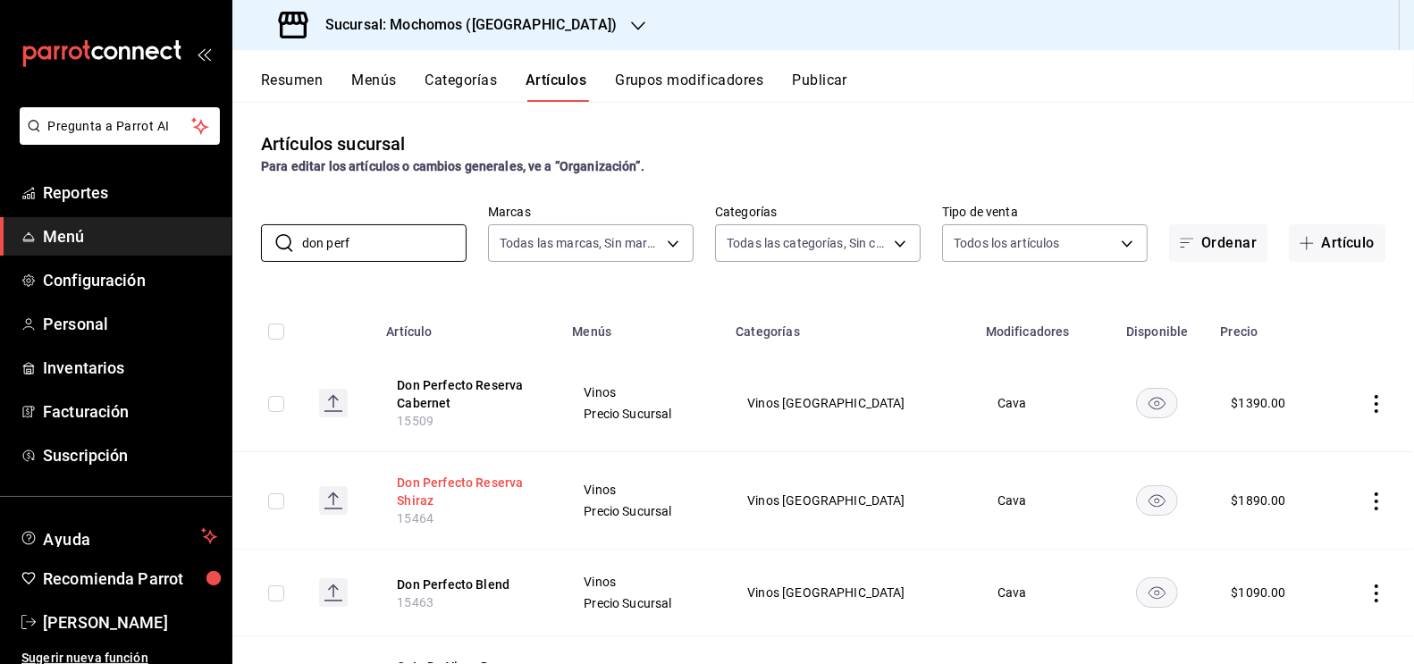
scroll to position [111, 0]
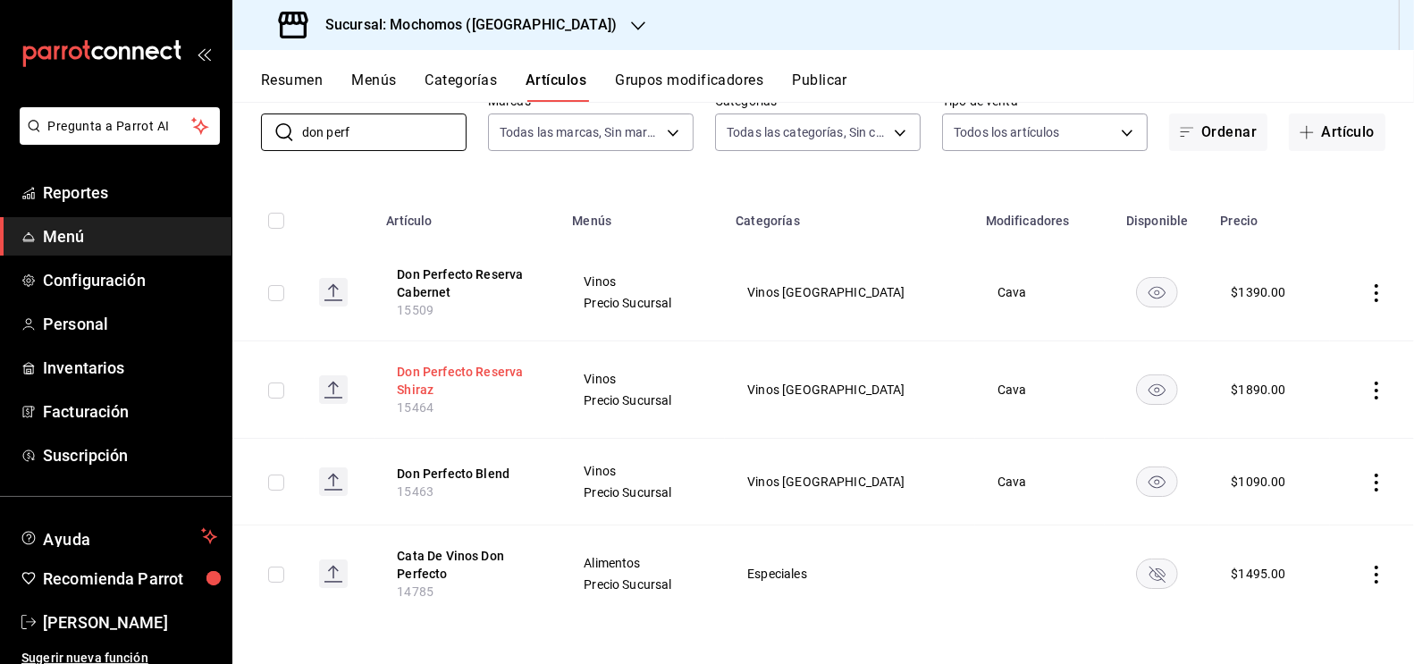
type input "don perf"
click at [279, 483] on input "checkbox" at bounding box center [276, 483] width 16 height 16
checkbox input "true"
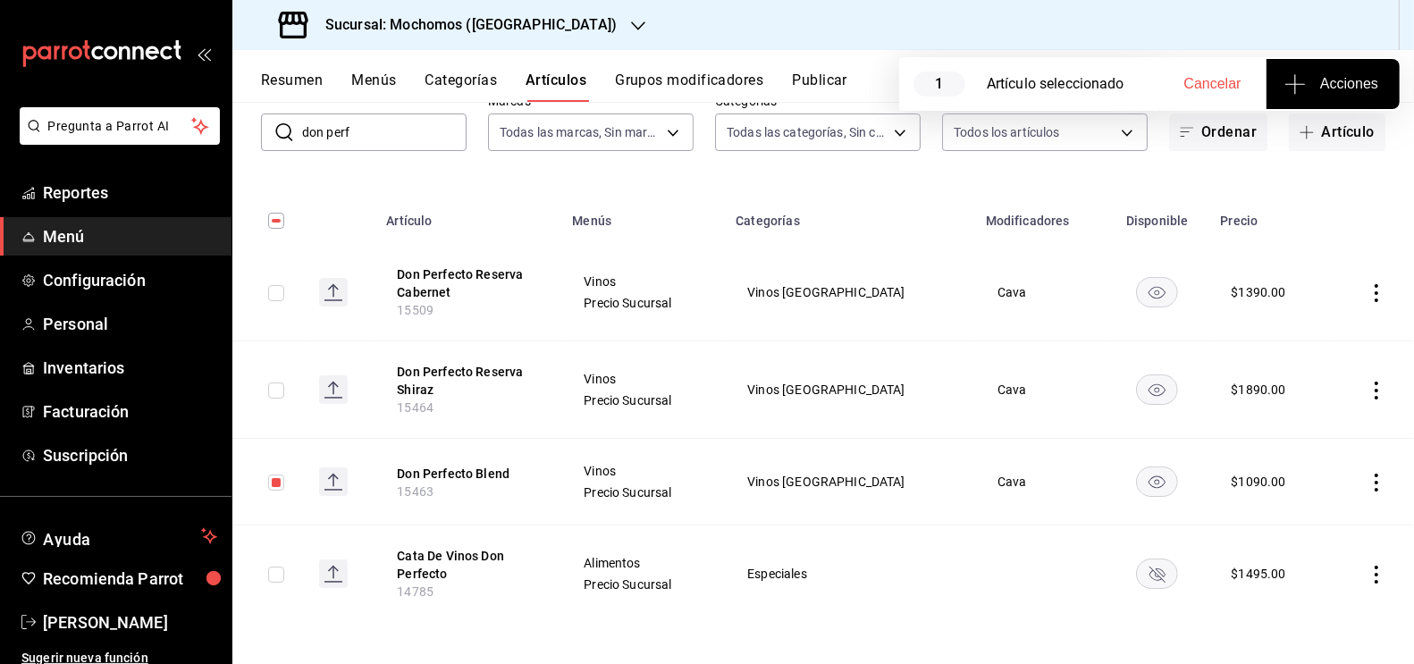
click at [276, 394] on input "checkbox" at bounding box center [276, 391] width 16 height 16
checkbox input "true"
click at [1345, 63] on button "Acciones" at bounding box center [1333, 84] width 133 height 50
click at [1307, 143] on span "Agregar tipo" at bounding box center [1332, 139] width 105 height 19
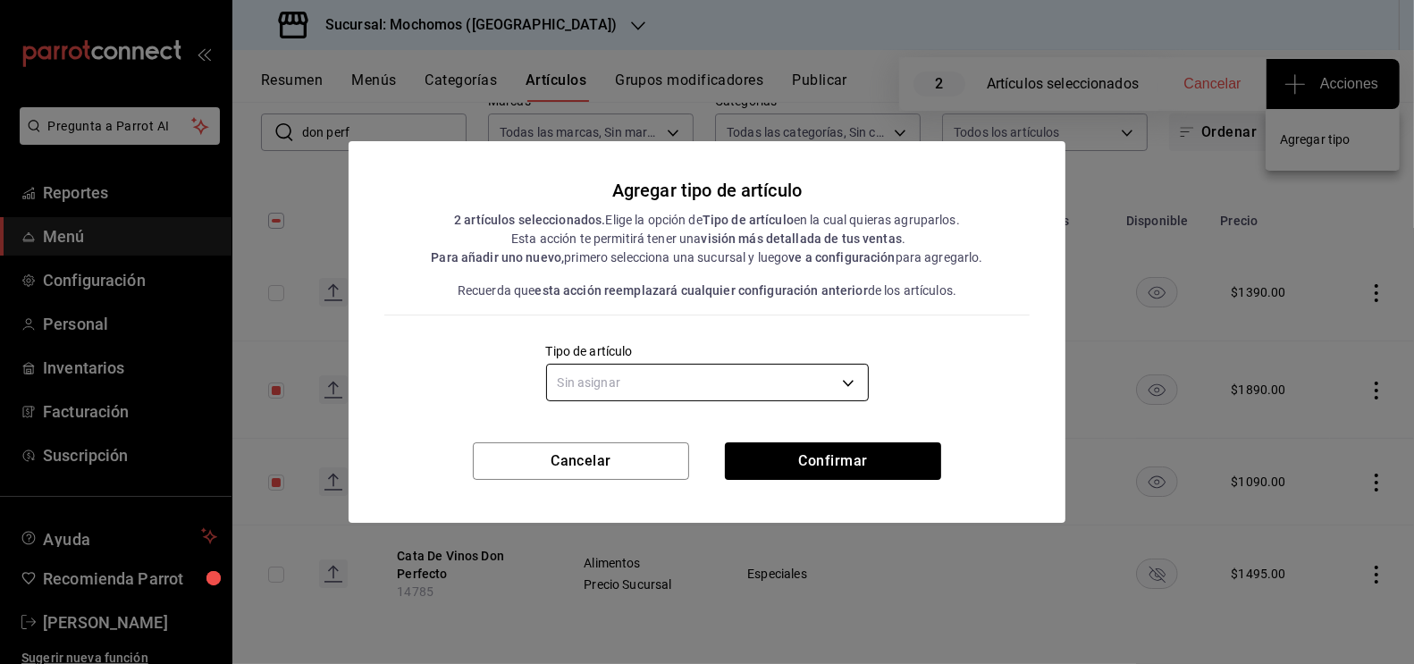
click at [782, 380] on body "Pregunta a Parrot AI Reportes Menú Configuración Personal Inventarios Facturaci…" at bounding box center [707, 332] width 1414 height 664
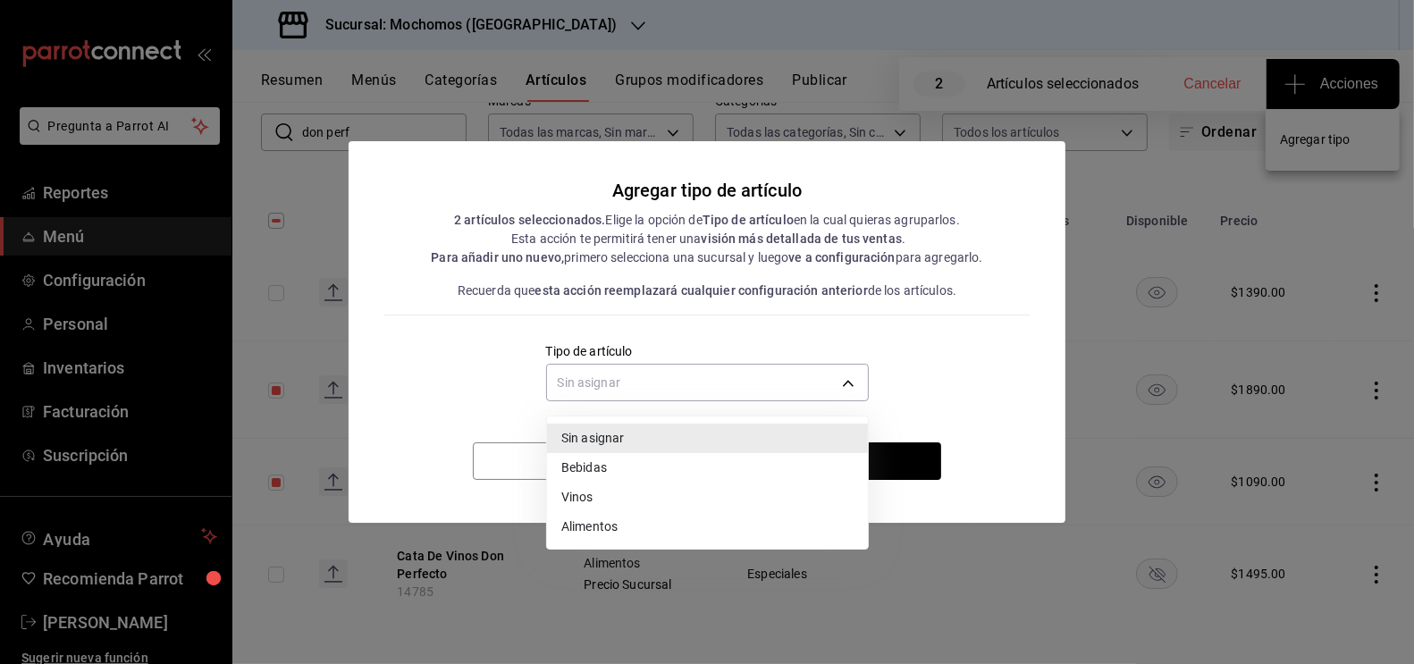
click at [599, 494] on li "Vinos" at bounding box center [707, 497] width 321 height 29
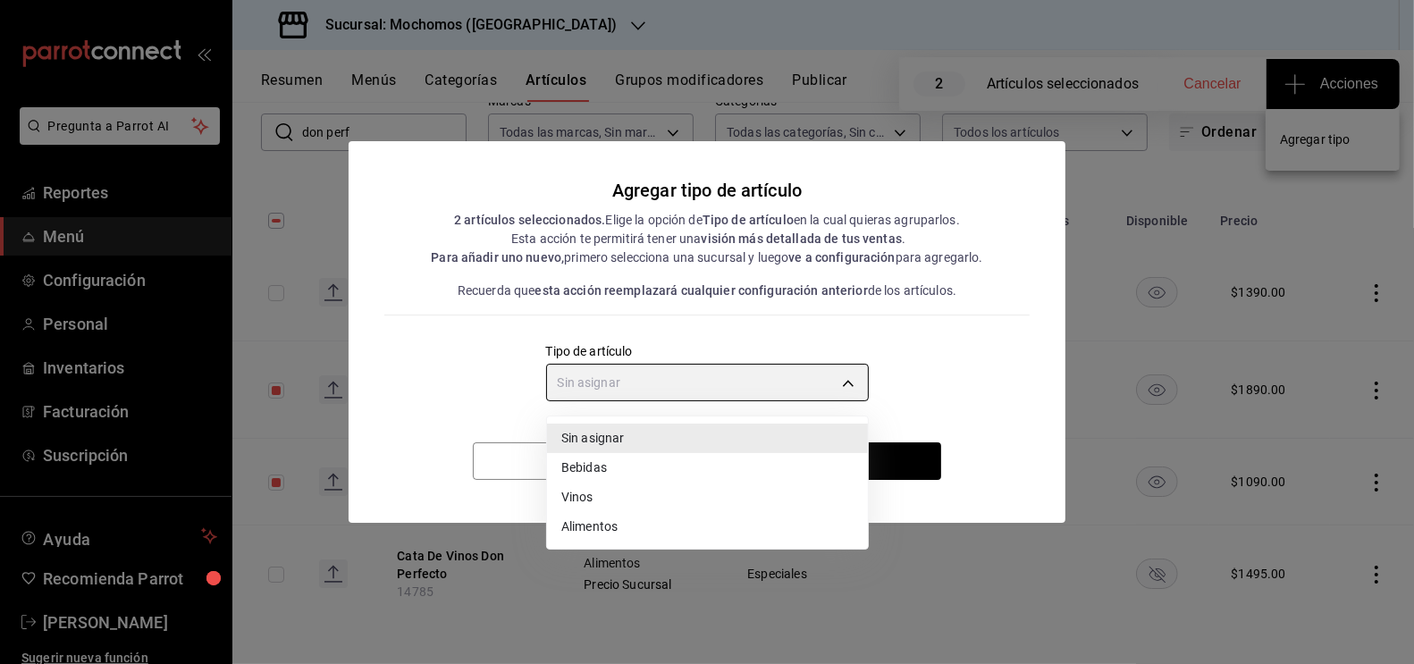
type input "e1bdedcf-fa1f-443e-b5b9-5cb10ad40228"
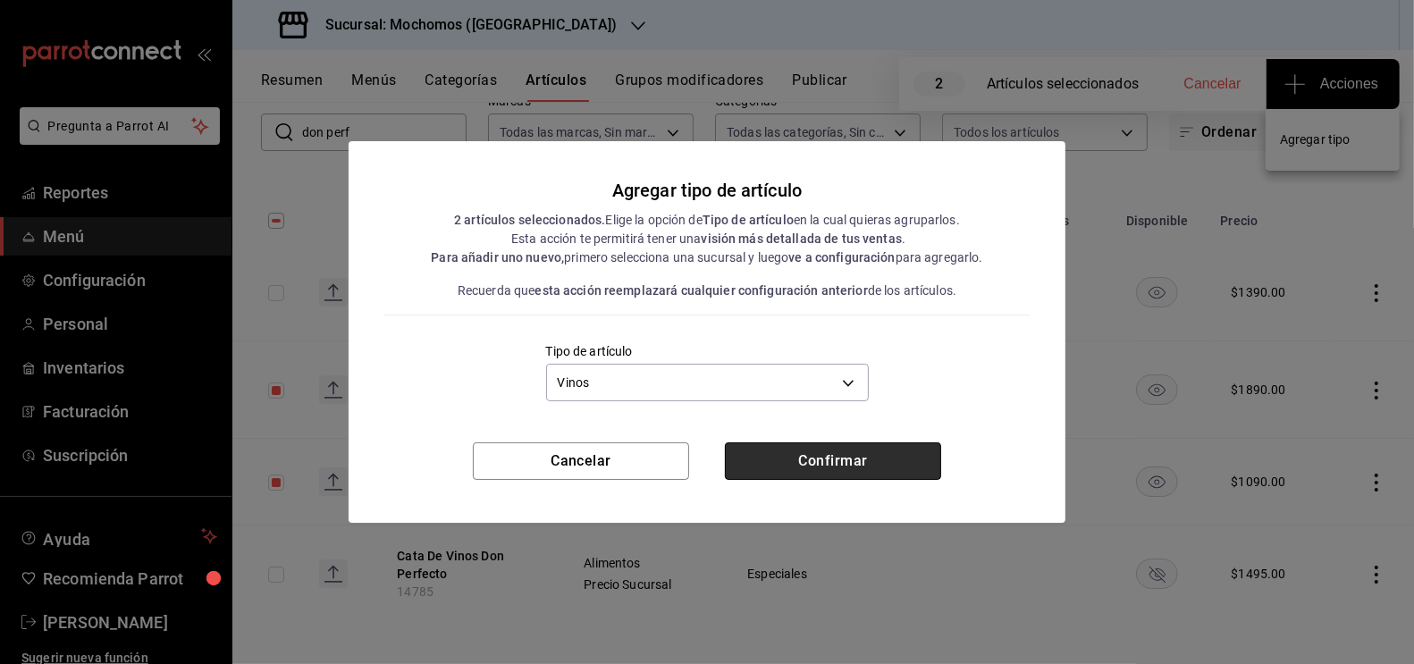
click at [808, 453] on button "Confirmar" at bounding box center [833, 461] width 216 height 38
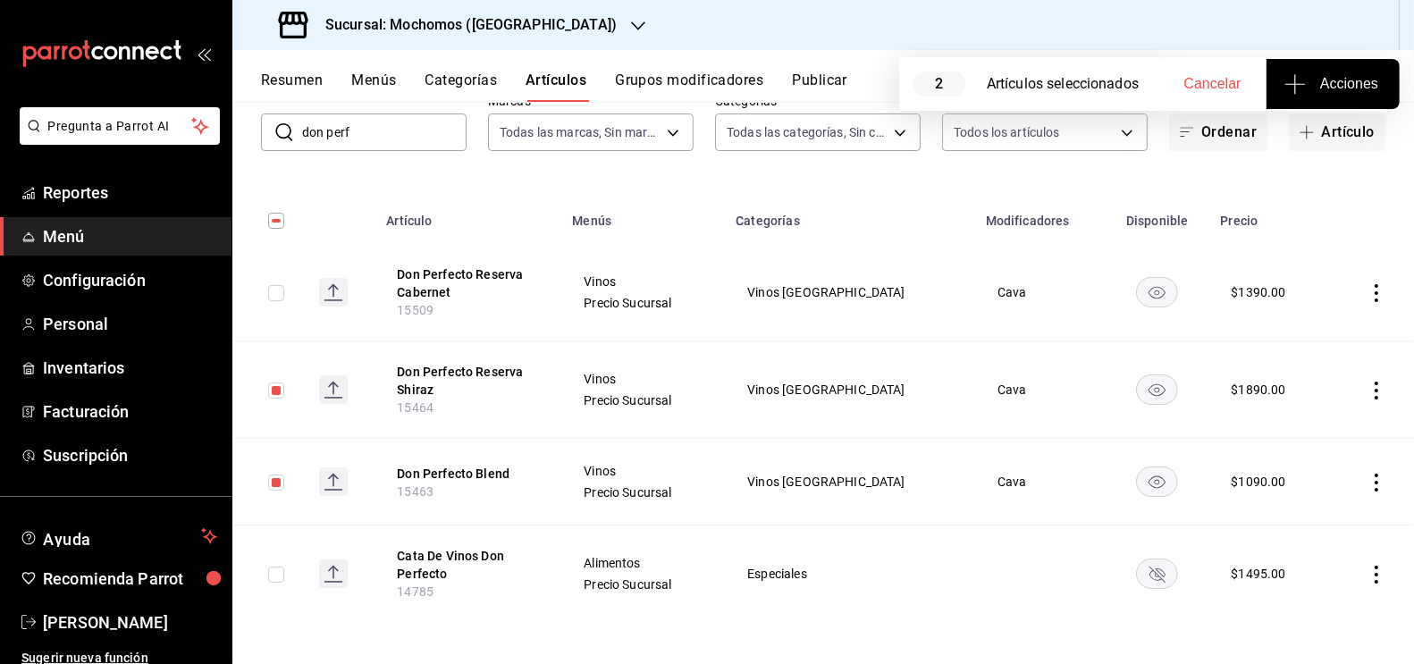
click at [370, 133] on input "don perf" at bounding box center [384, 132] width 164 height 36
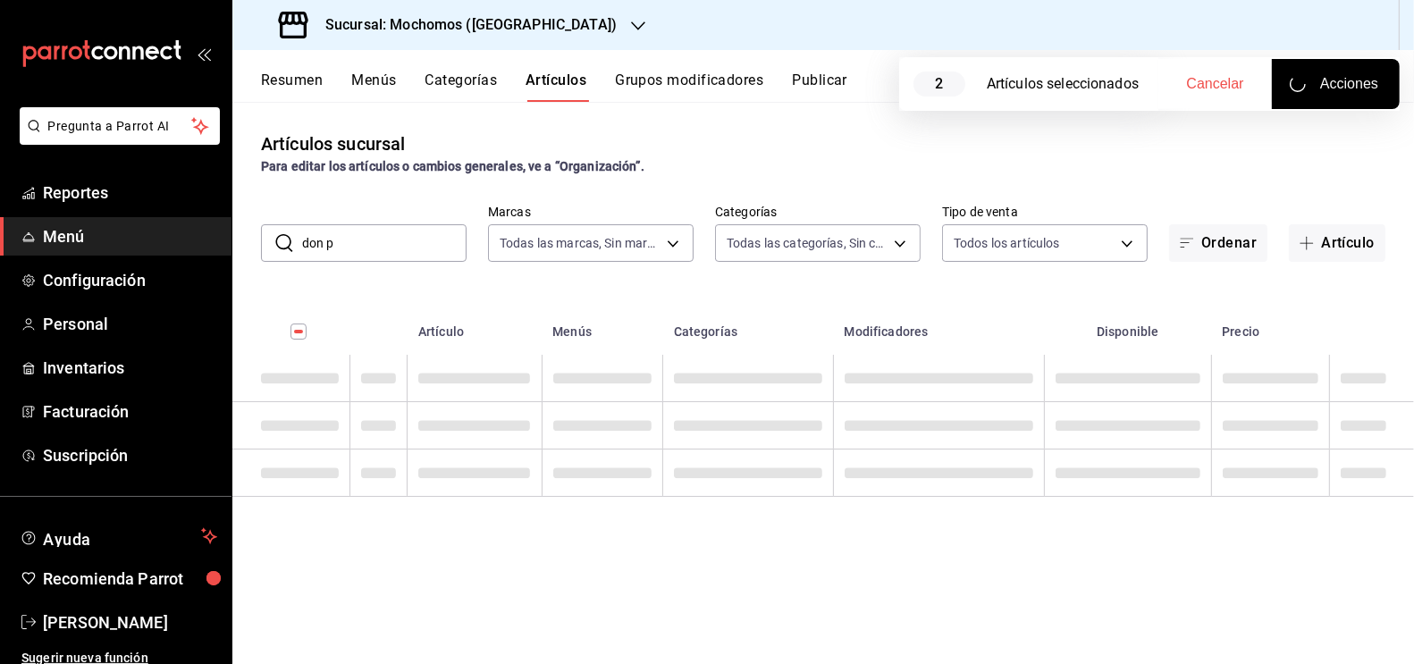
scroll to position [0, 0]
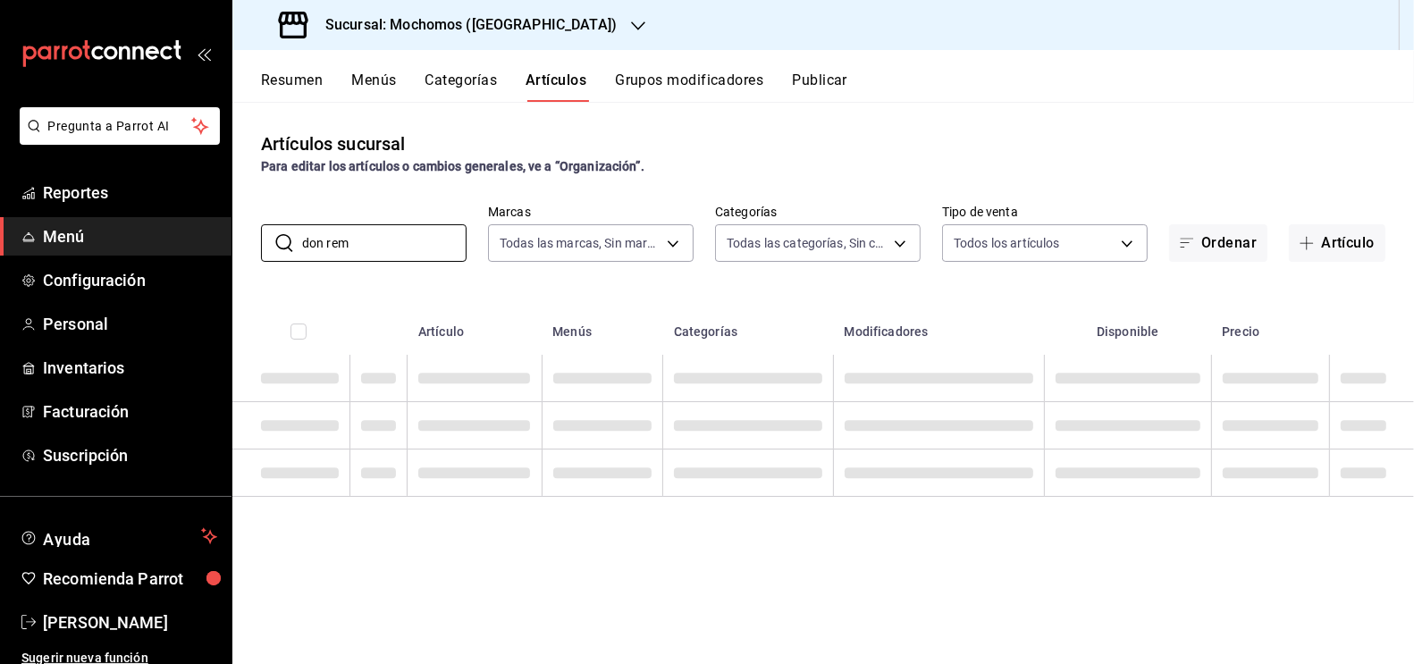
type input "don rem"
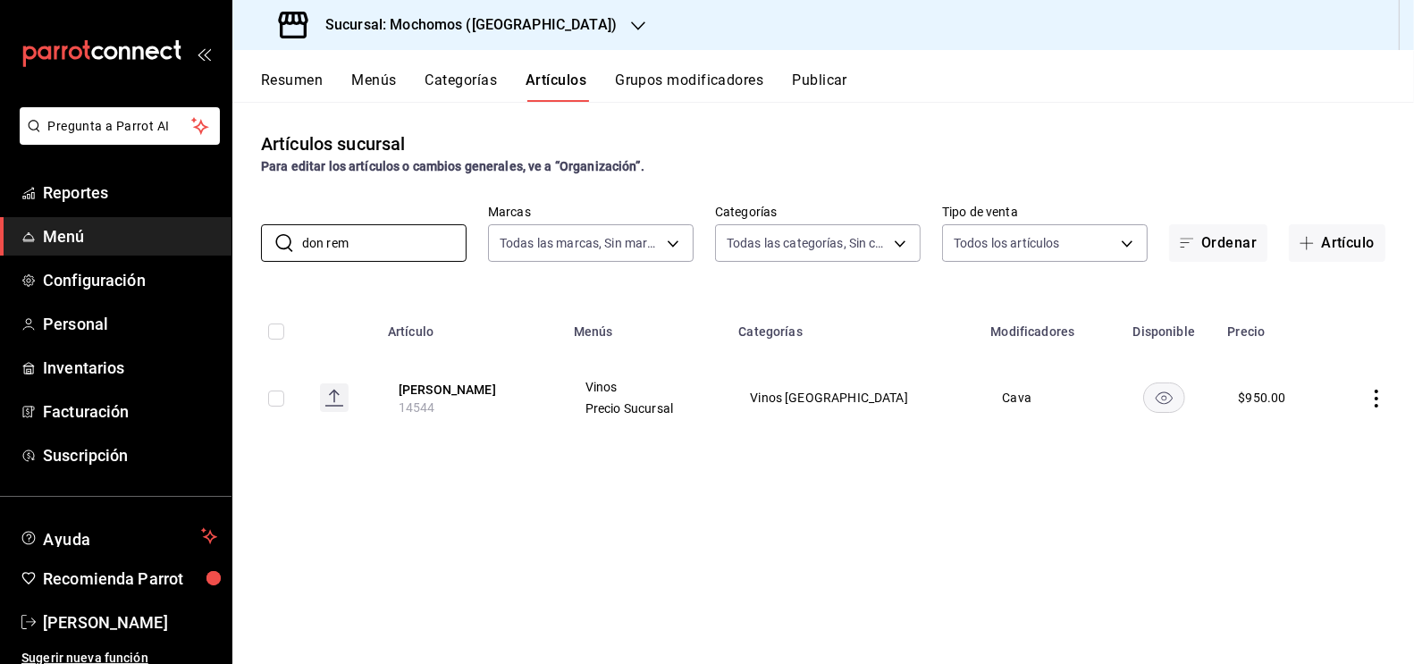
click at [284, 404] on input "checkbox" at bounding box center [276, 399] width 16 height 16
checkbox input "true"
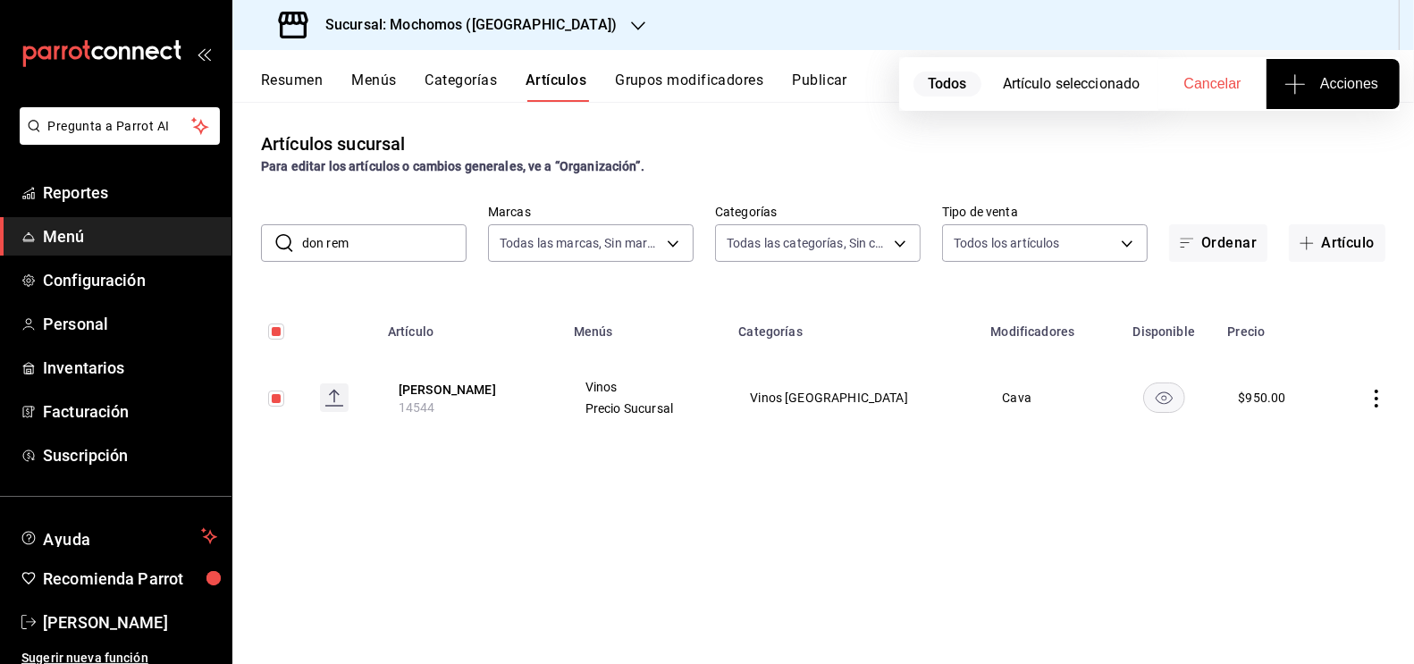
click at [1324, 80] on span "Acciones" at bounding box center [1333, 83] width 90 height 21
click at [1284, 158] on li "Agregar tipo" at bounding box center [1333, 139] width 134 height 47
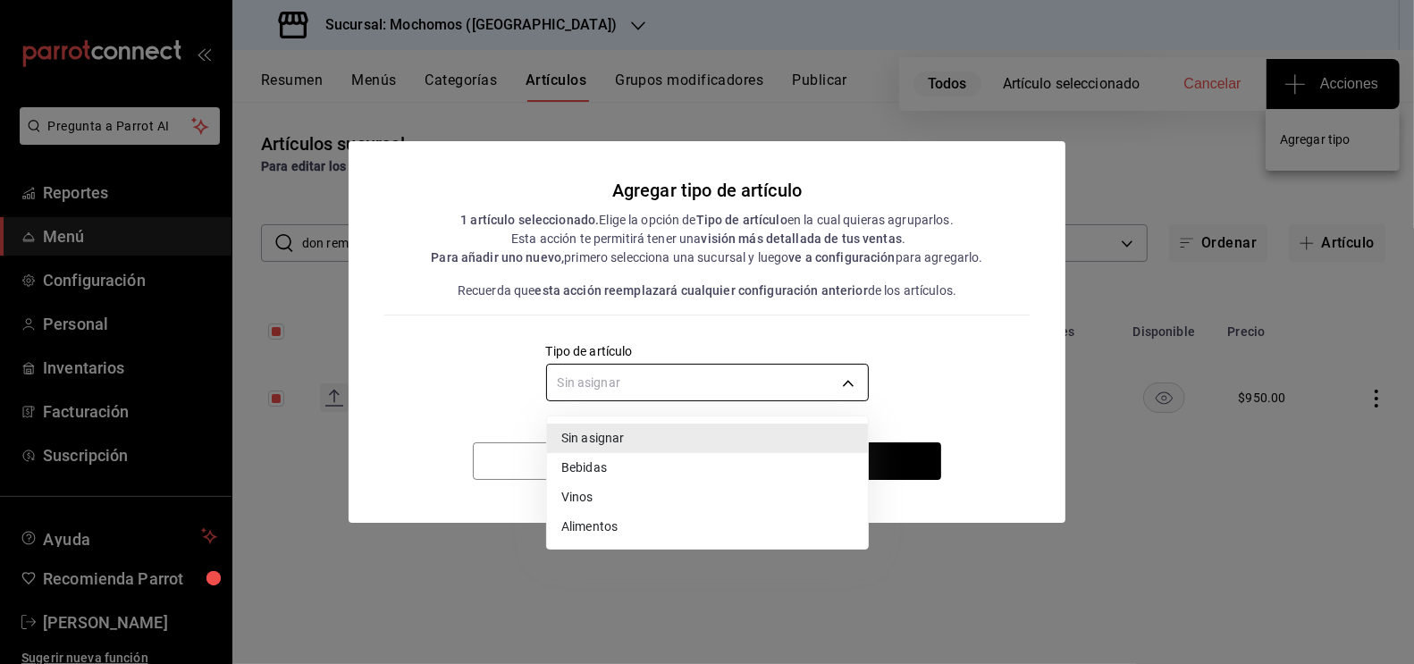
click at [669, 374] on body "Pregunta a Parrot AI Reportes Menú Configuración Personal Inventarios Facturaci…" at bounding box center [707, 332] width 1414 height 664
click at [603, 497] on li "Vinos" at bounding box center [707, 497] width 321 height 29
type input "e1bdedcf-fa1f-443e-b5b9-5cb10ad40228"
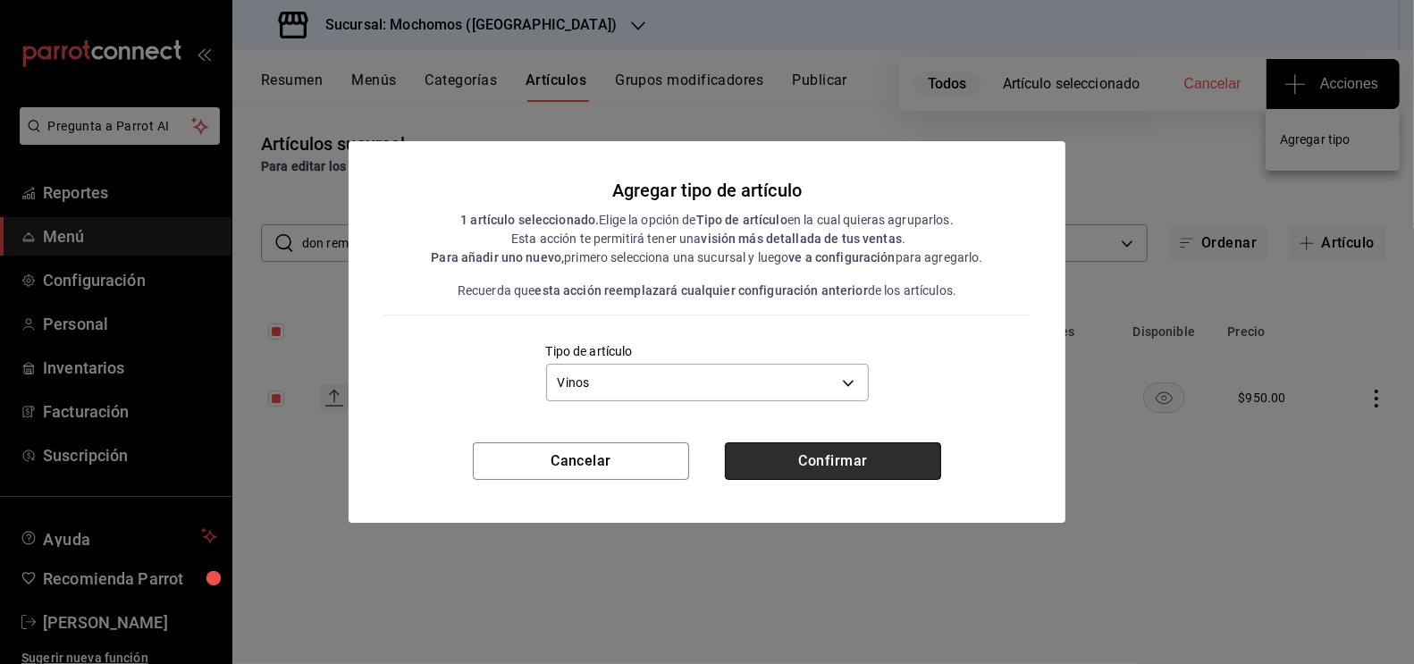
click at [748, 450] on button "Confirmar" at bounding box center [833, 461] width 216 height 38
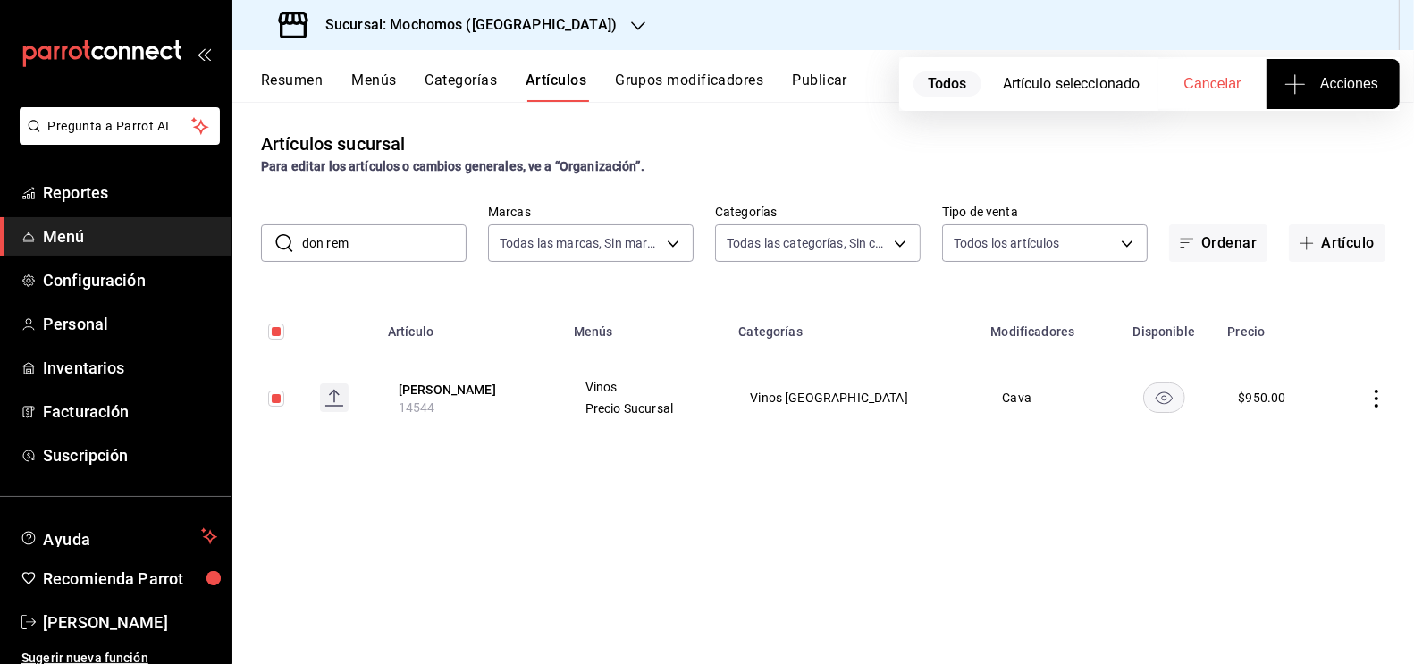
drag, startPoint x: 360, startPoint y: 240, endPoint x: 274, endPoint y: 237, distance: 86.7
click at [275, 239] on div "​ don rem ​" at bounding box center [364, 243] width 206 height 38
type input "eclips"
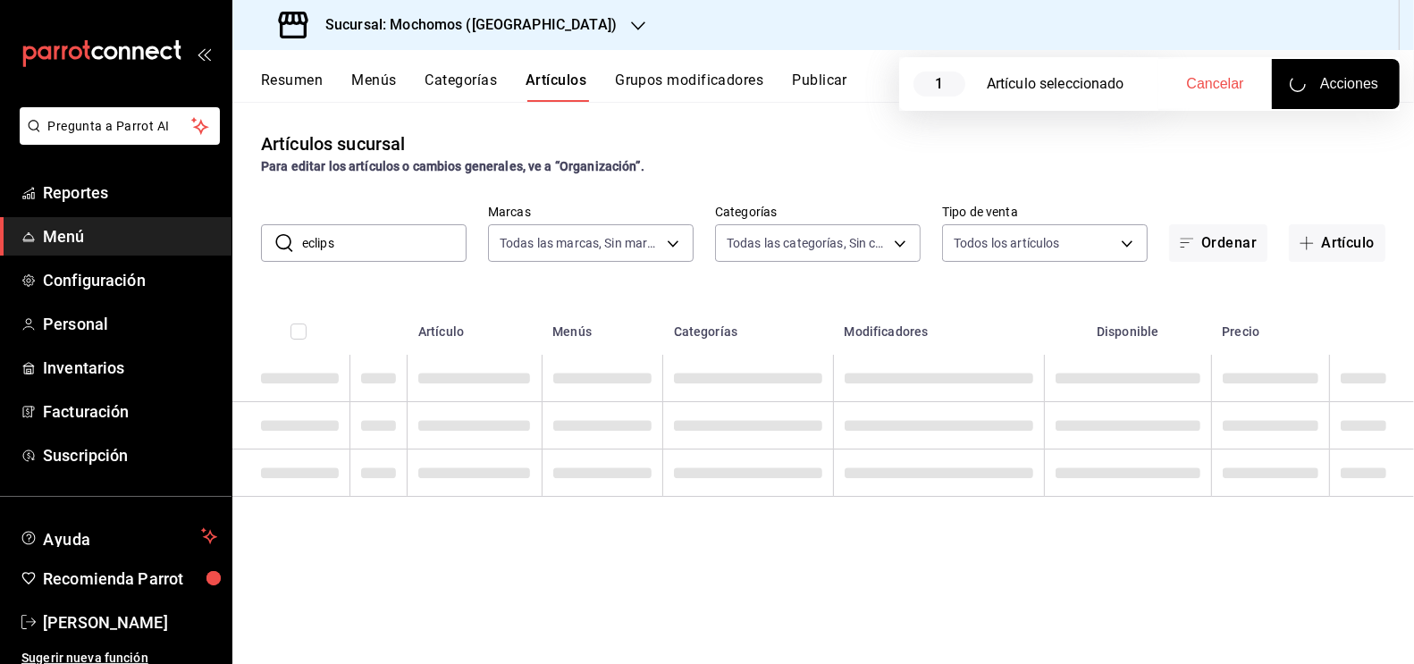
checkbox input "false"
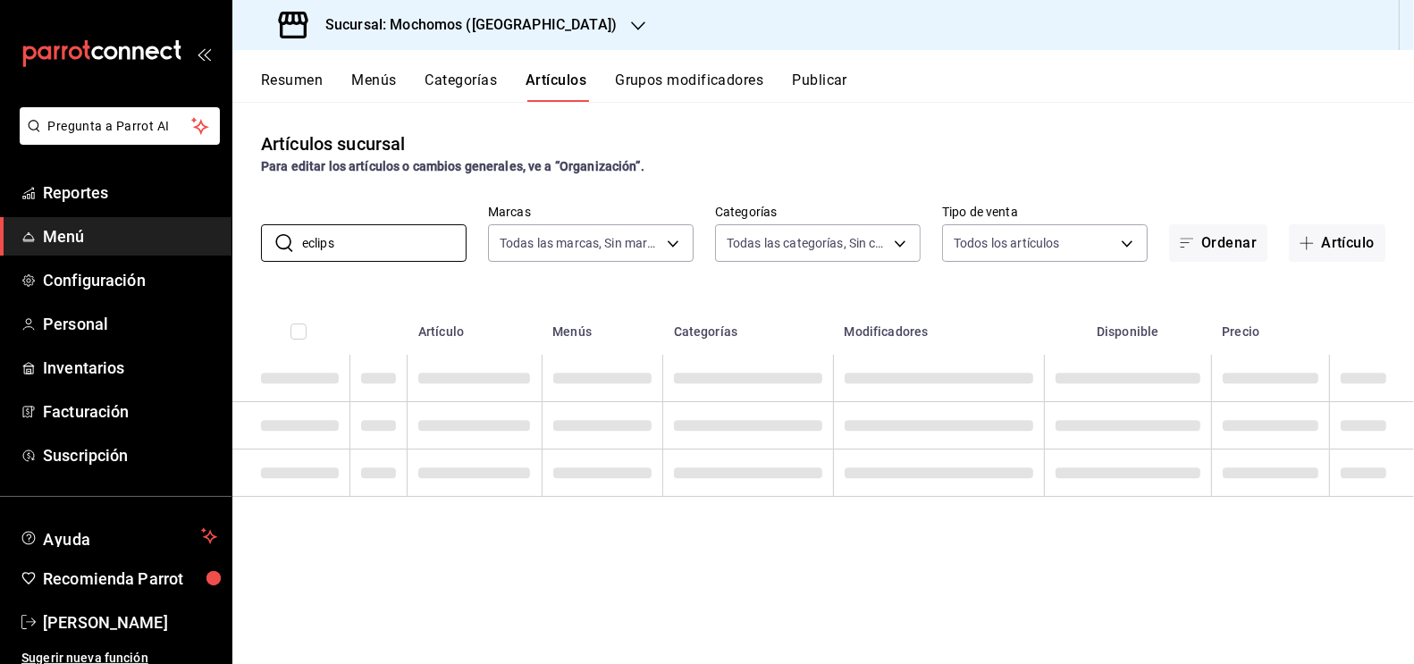
type input "eclips"
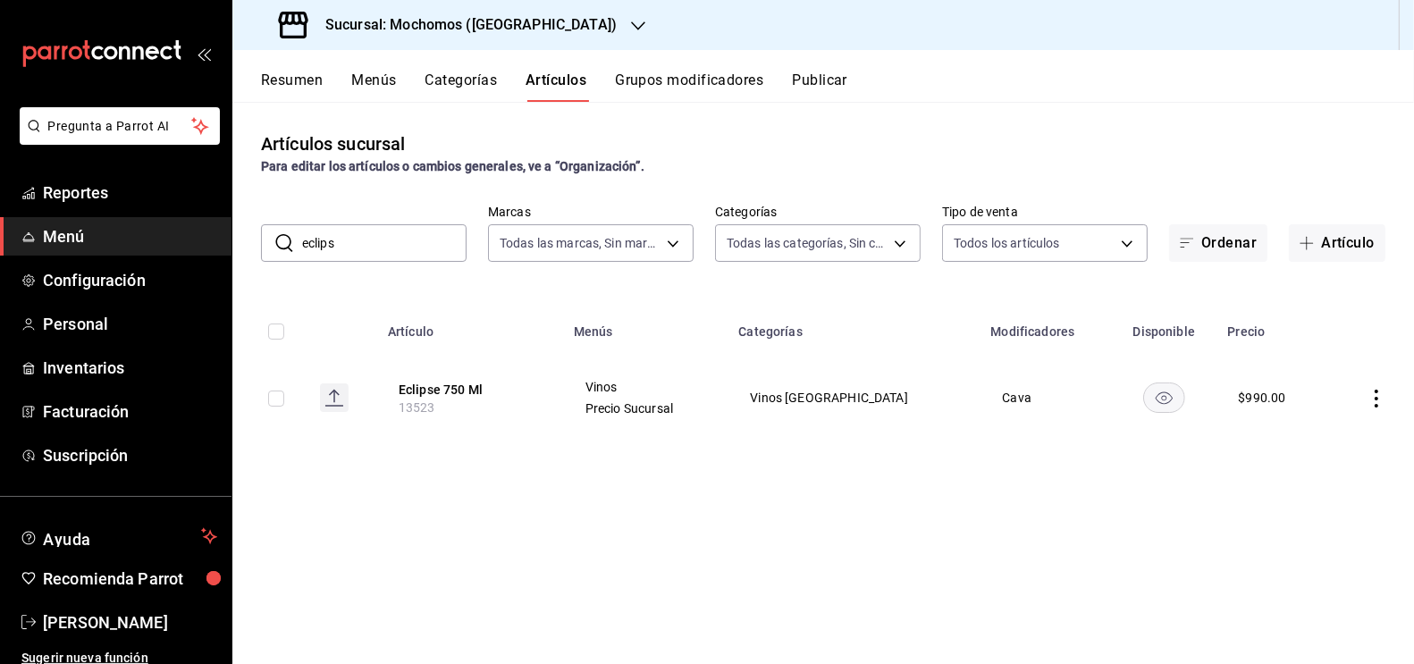
click at [281, 400] on input "checkbox" at bounding box center [276, 399] width 16 height 16
checkbox input "true"
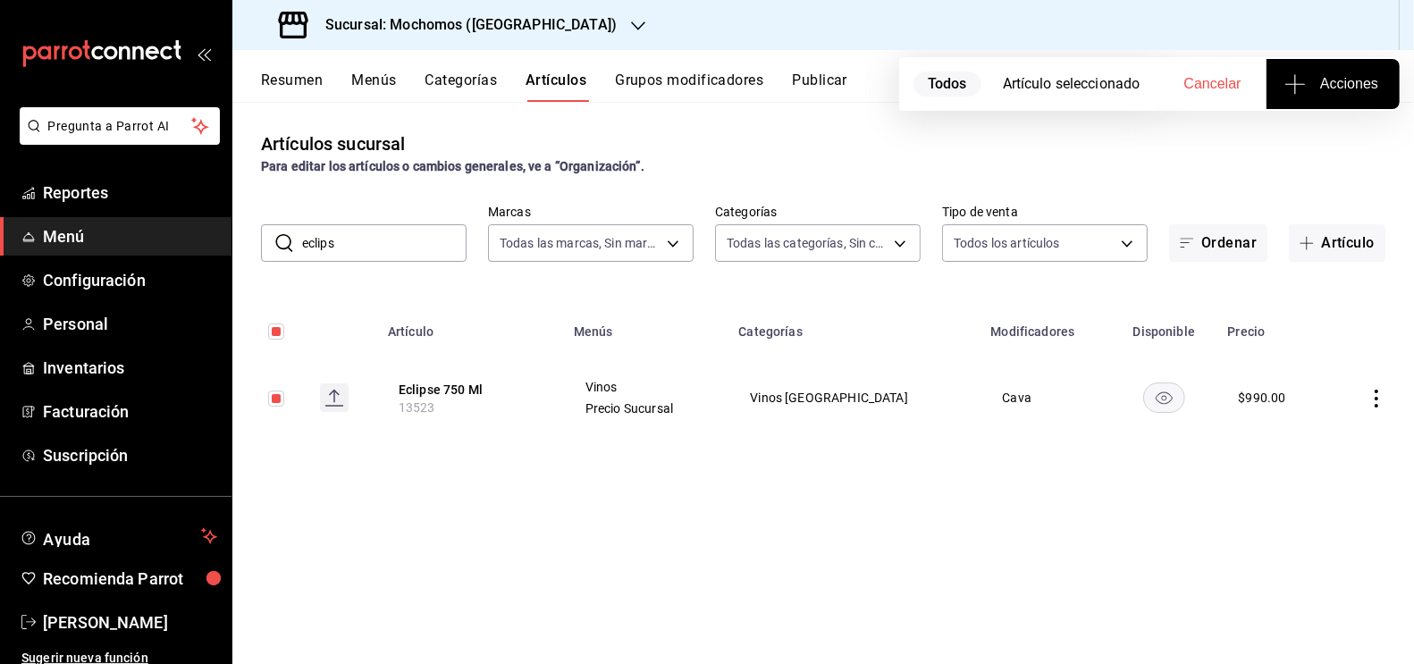
click at [1318, 81] on span "Acciones" at bounding box center [1333, 83] width 90 height 21
click at [1304, 148] on span "Agregar tipo" at bounding box center [1332, 139] width 105 height 19
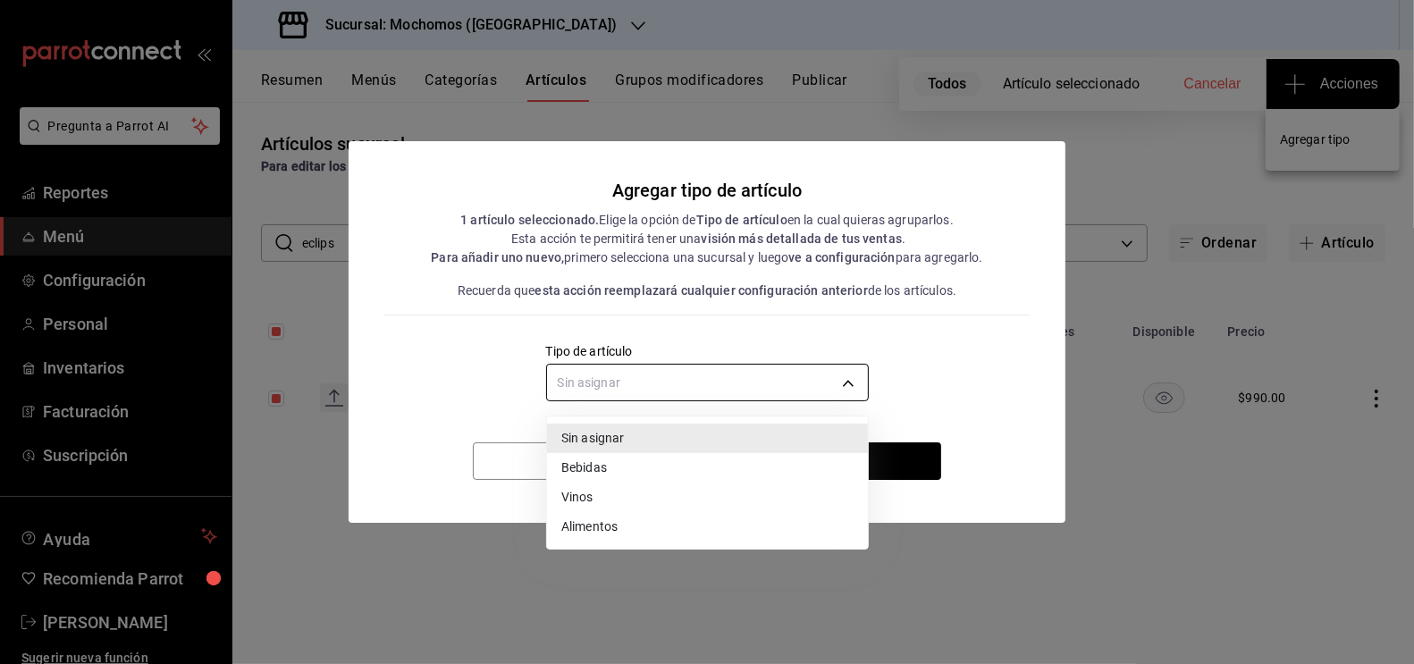
click at [834, 378] on body "Pregunta a Parrot AI Reportes Menú Configuración Personal Inventarios Facturaci…" at bounding box center [707, 332] width 1414 height 664
click at [655, 508] on li "Vinos" at bounding box center [707, 497] width 321 height 29
type input "e1bdedcf-fa1f-443e-b5b9-5cb10ad40228"
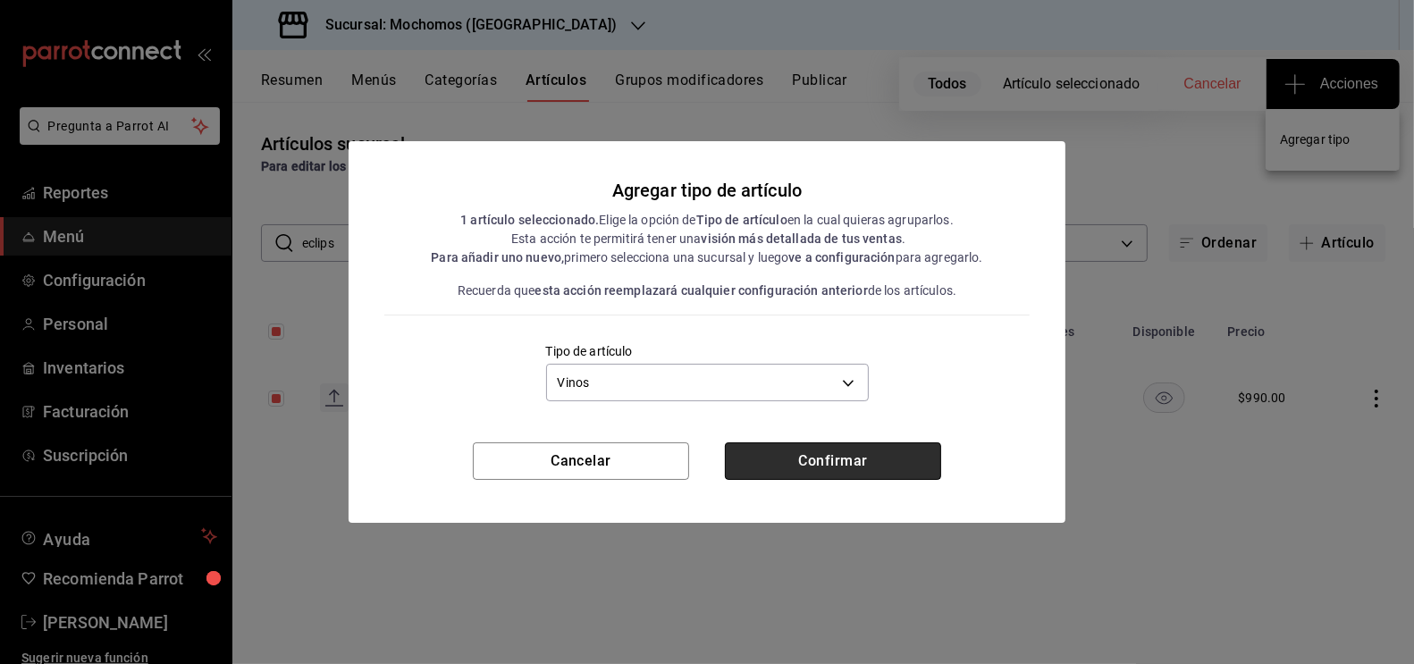
click at [827, 476] on button "Confirmar" at bounding box center [833, 461] width 216 height 38
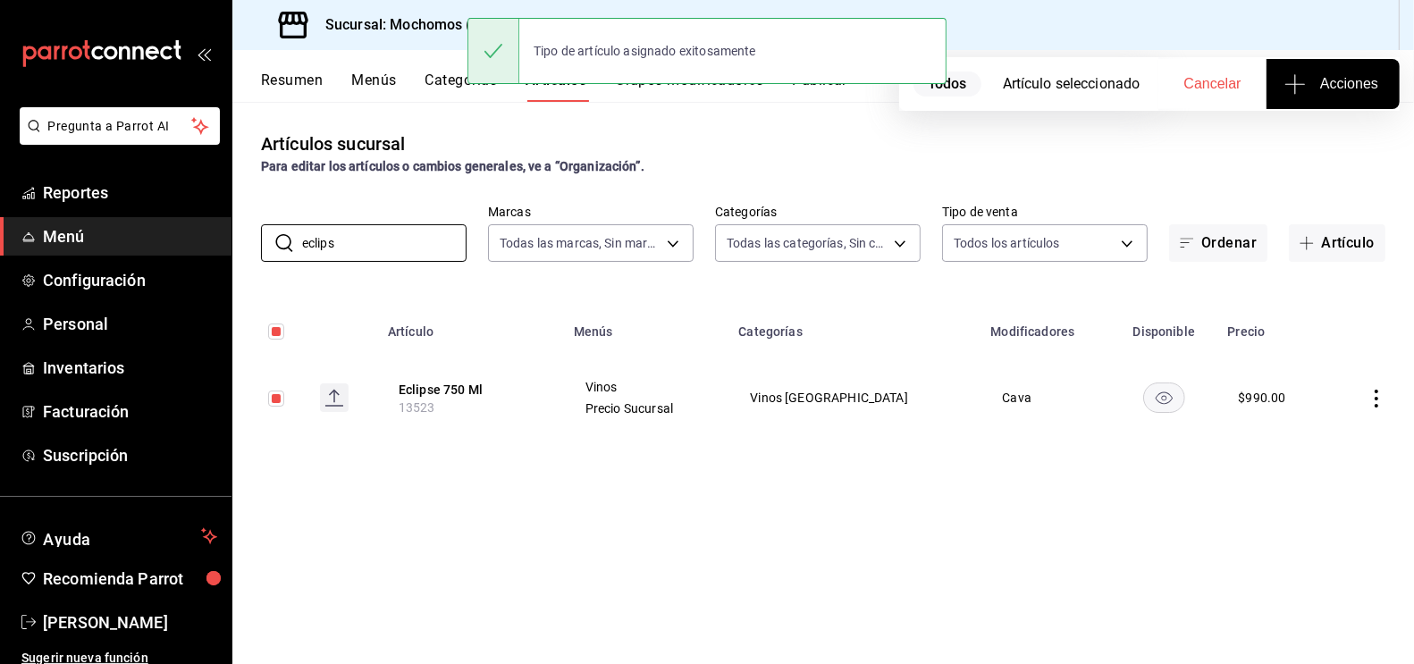
drag, startPoint x: 374, startPoint y: 252, endPoint x: 223, endPoint y: 242, distance: 150.5
click at [223, 243] on div "Pregunta a Parrot AI Reportes Menú Configuración Personal Inventarios Facturaci…" at bounding box center [707, 332] width 1414 height 664
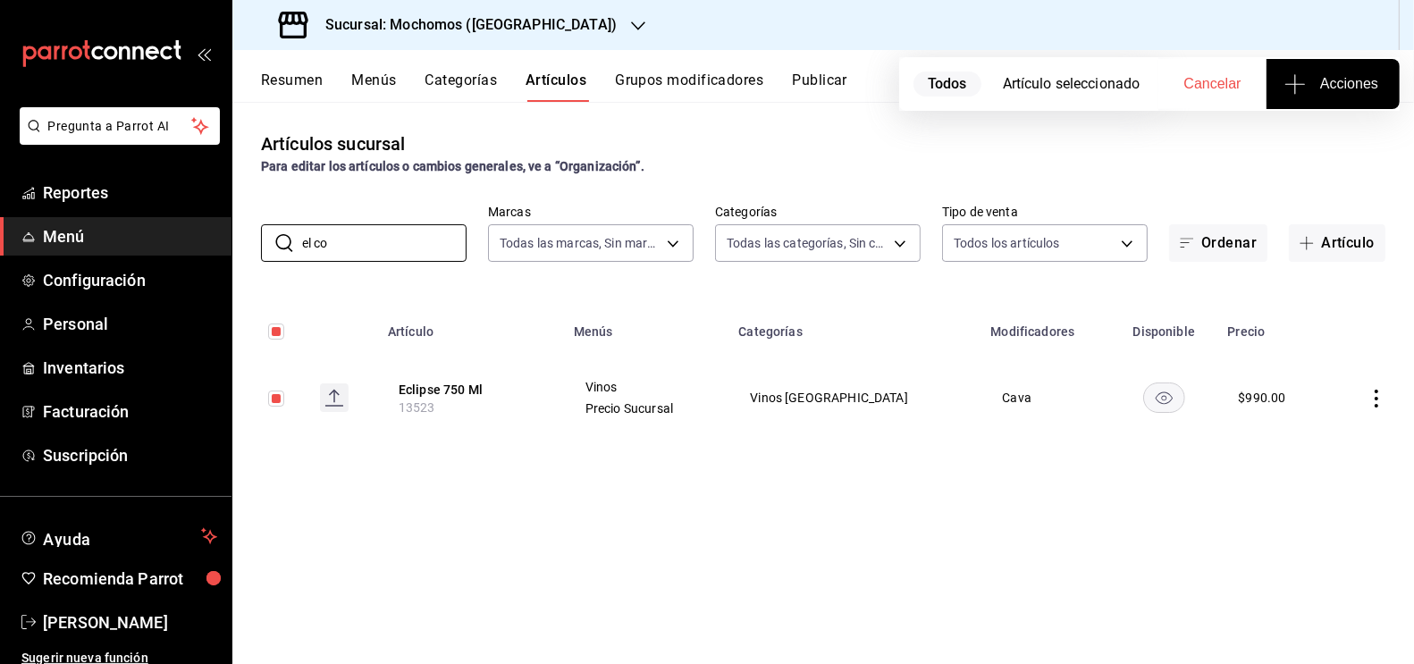
type input "el cot"
checkbox input "false"
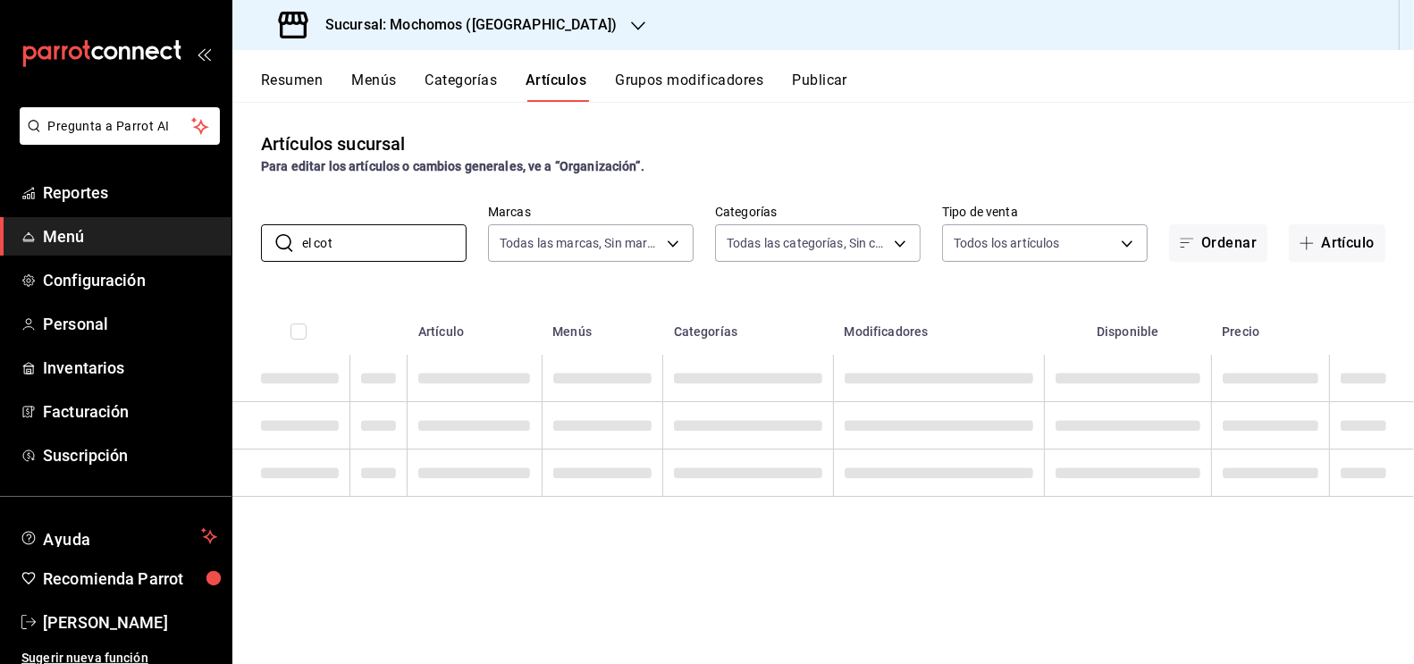
type input "el cot"
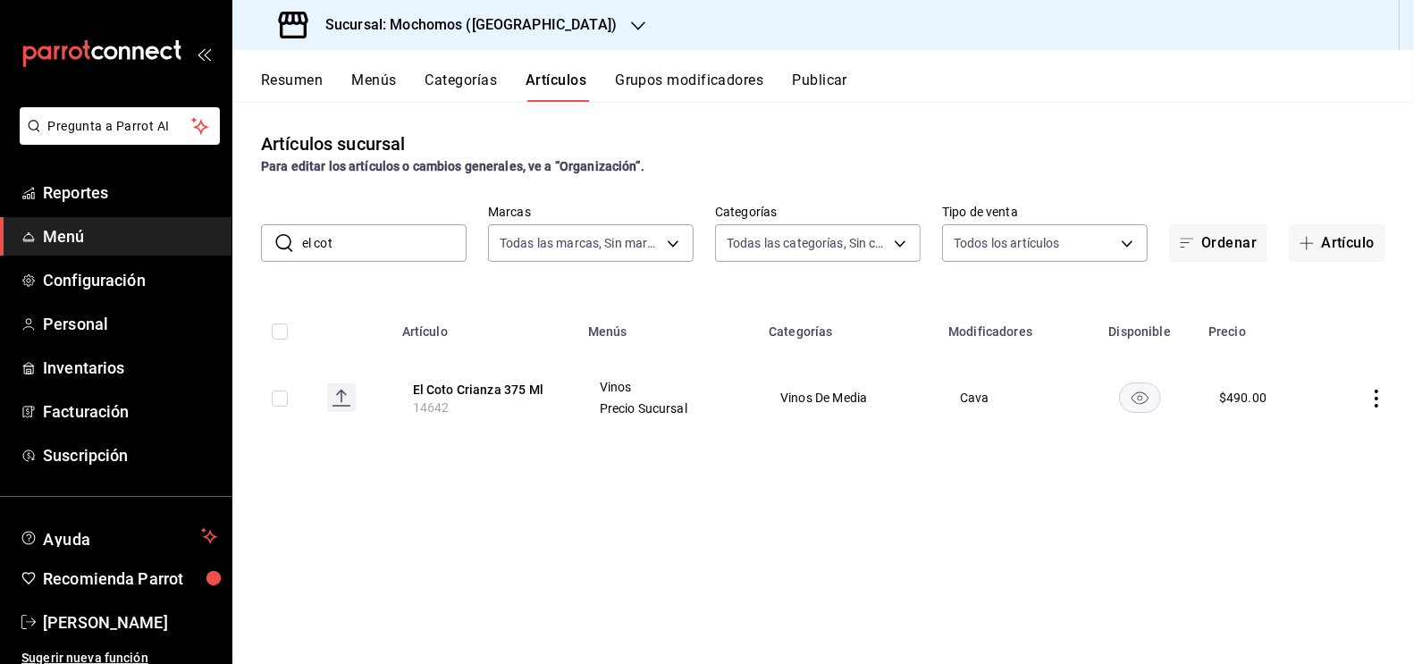
click at [280, 402] on input "checkbox" at bounding box center [280, 399] width 16 height 16
checkbox input "true"
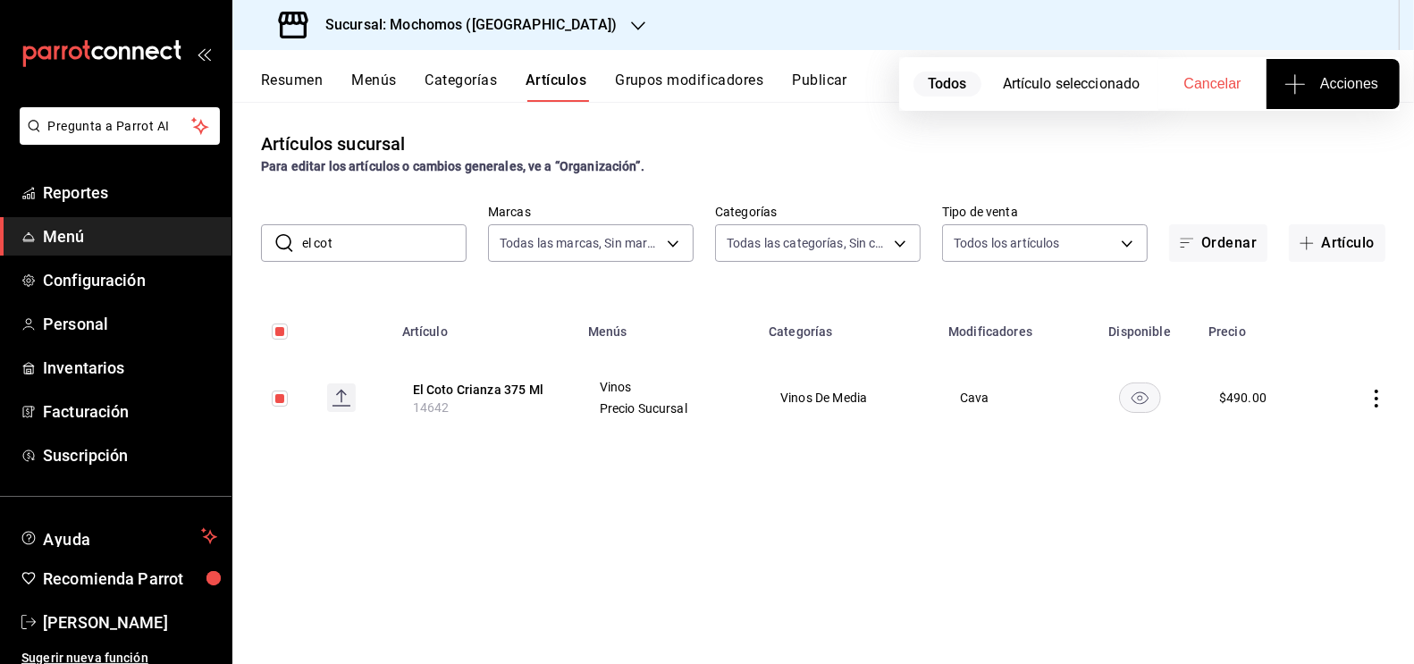
click at [1332, 84] on span "Acciones" at bounding box center [1333, 83] width 90 height 21
click at [1356, 149] on li "Agregar tipo" at bounding box center [1333, 139] width 134 height 47
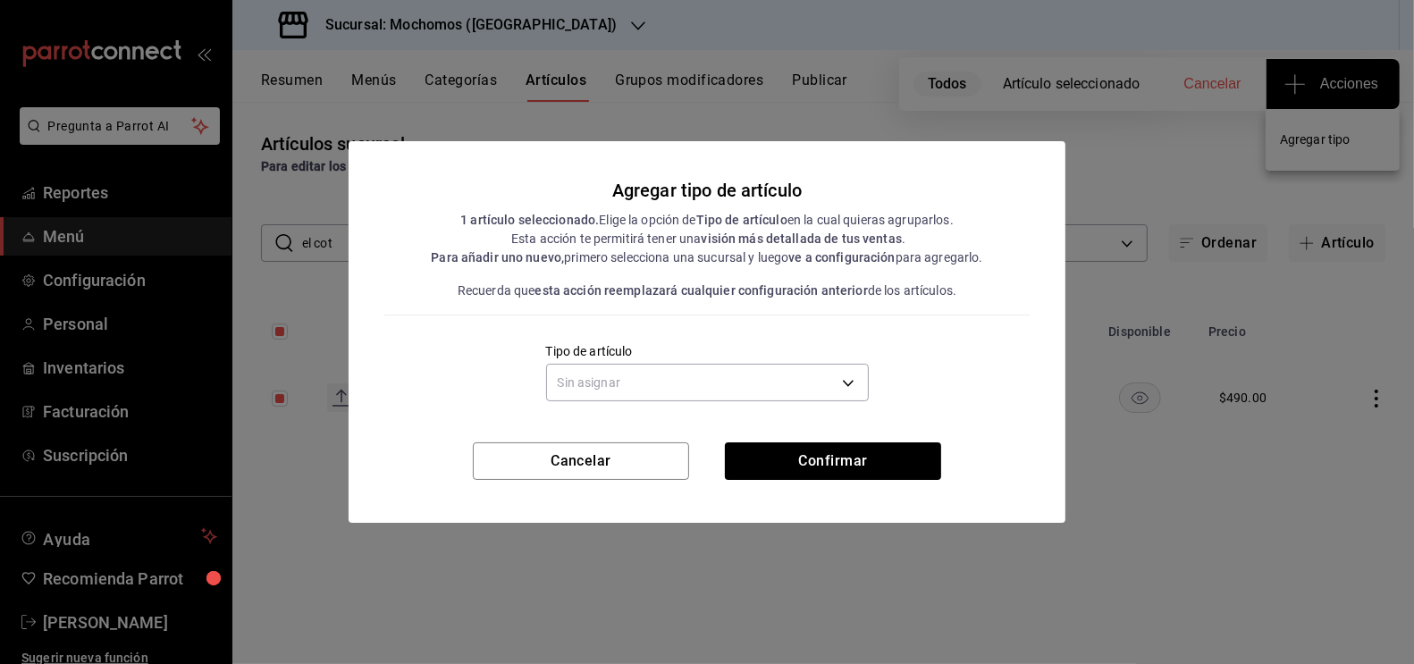
click at [746, 402] on div "Sin asignar" at bounding box center [707, 380] width 323 height 47
click at [682, 400] on body "Pregunta a Parrot AI Reportes Menú Configuración Personal Inventarios Facturaci…" at bounding box center [707, 332] width 1414 height 664
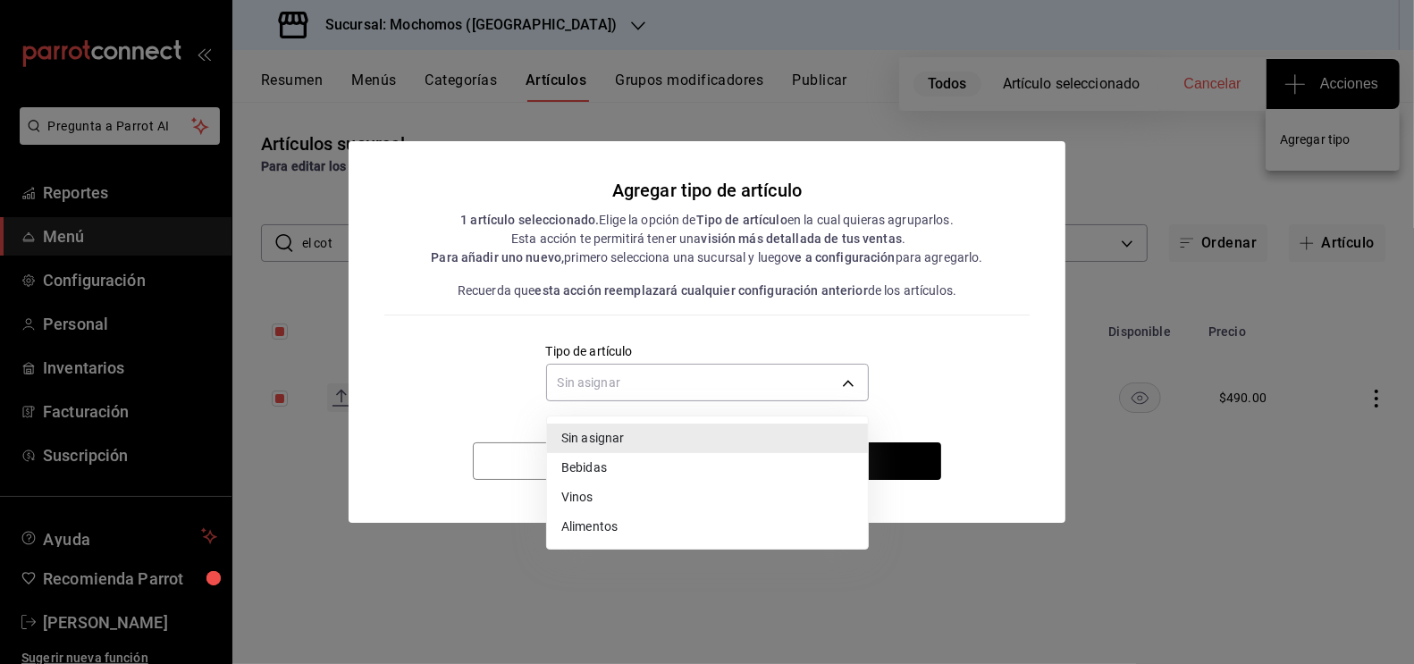
click at [581, 506] on li "Vinos" at bounding box center [707, 497] width 321 height 29
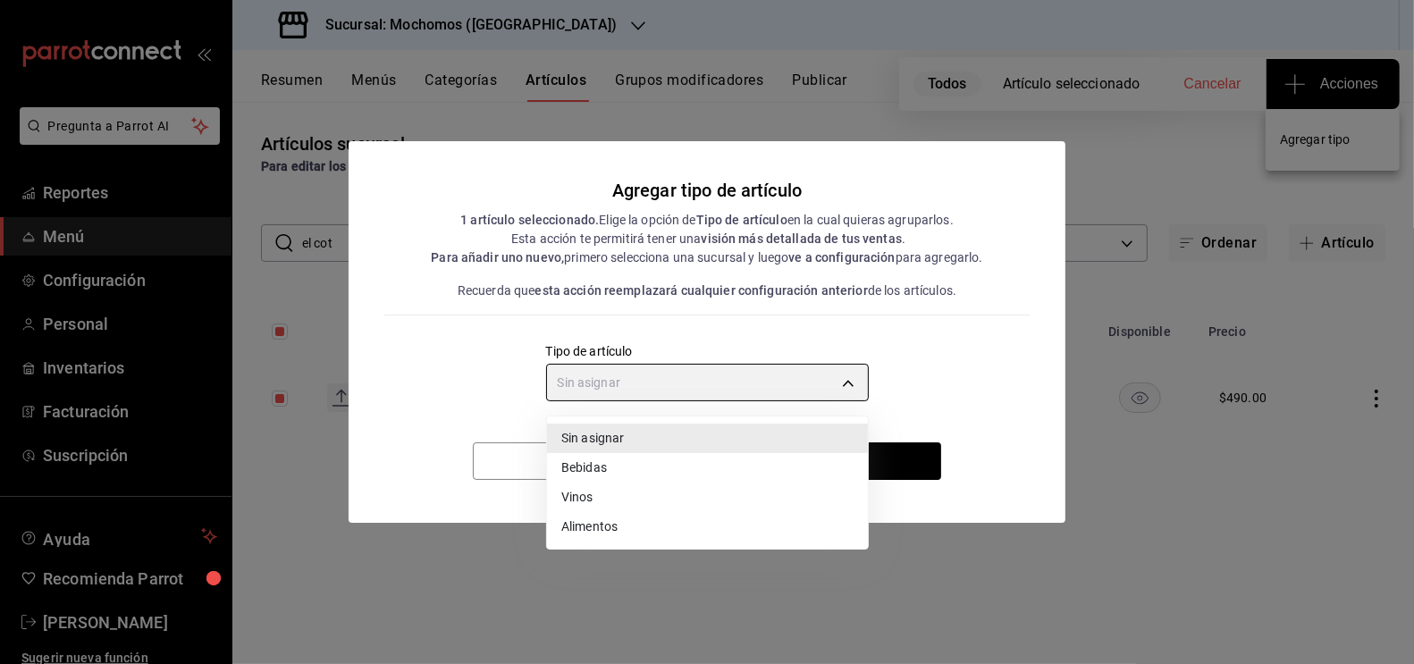
type input "e1bdedcf-fa1f-443e-b5b9-5cb10ad40228"
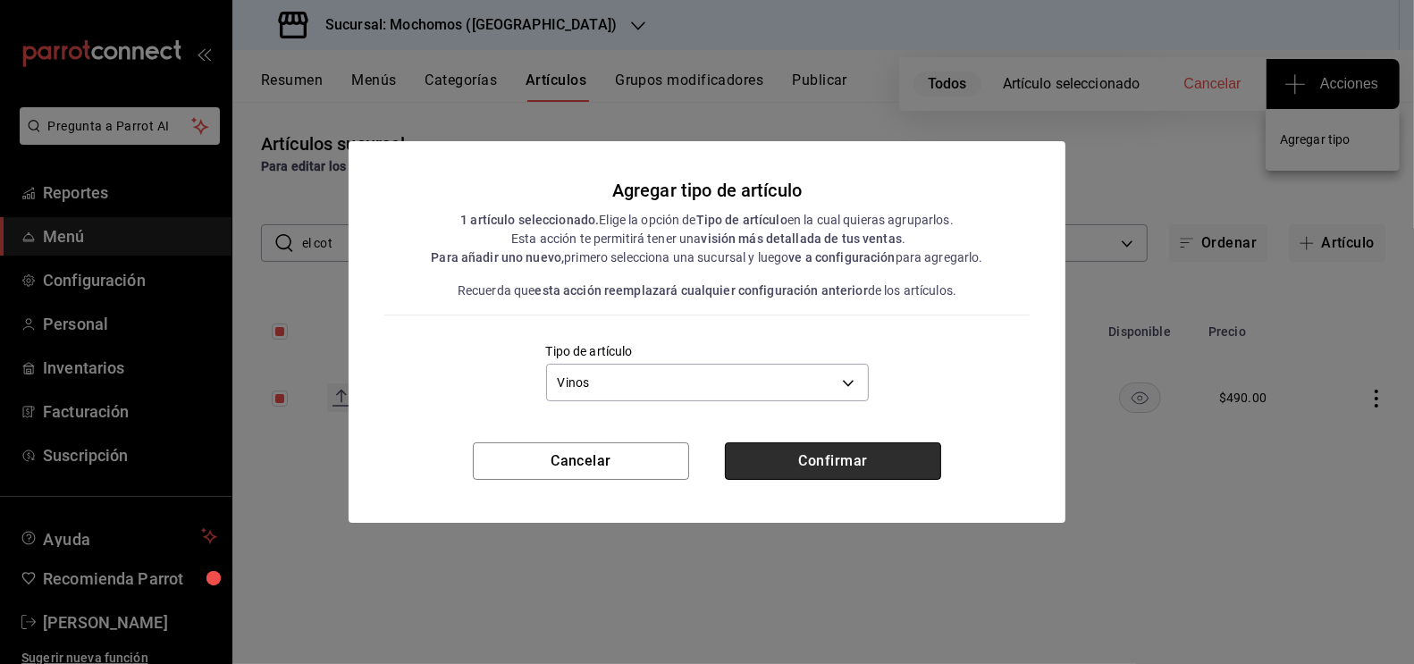
click at [821, 461] on button "Confirmar" at bounding box center [833, 461] width 216 height 38
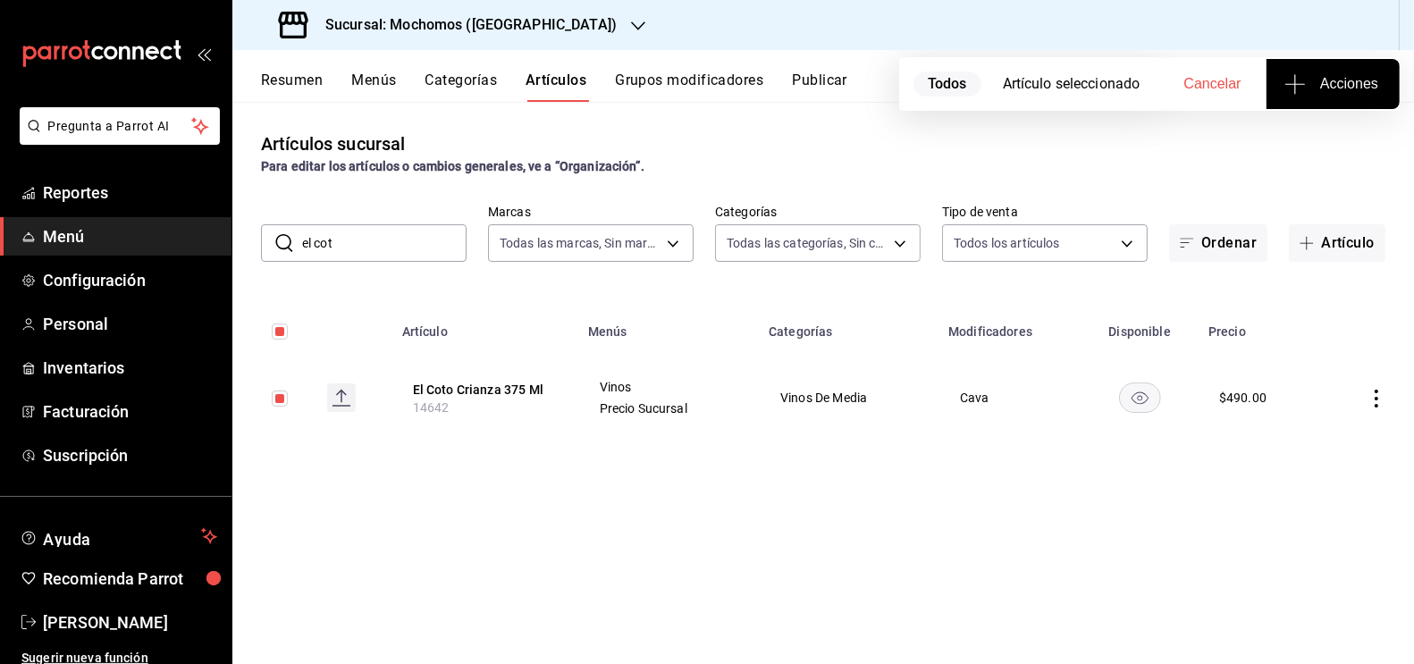
click at [354, 232] on input "el cot" at bounding box center [384, 243] width 164 height 36
click at [373, 232] on input "el cot" at bounding box center [384, 243] width 164 height 36
click at [373, 252] on input "el cot" at bounding box center [384, 243] width 164 height 36
type input "el"
checkbox input "false"
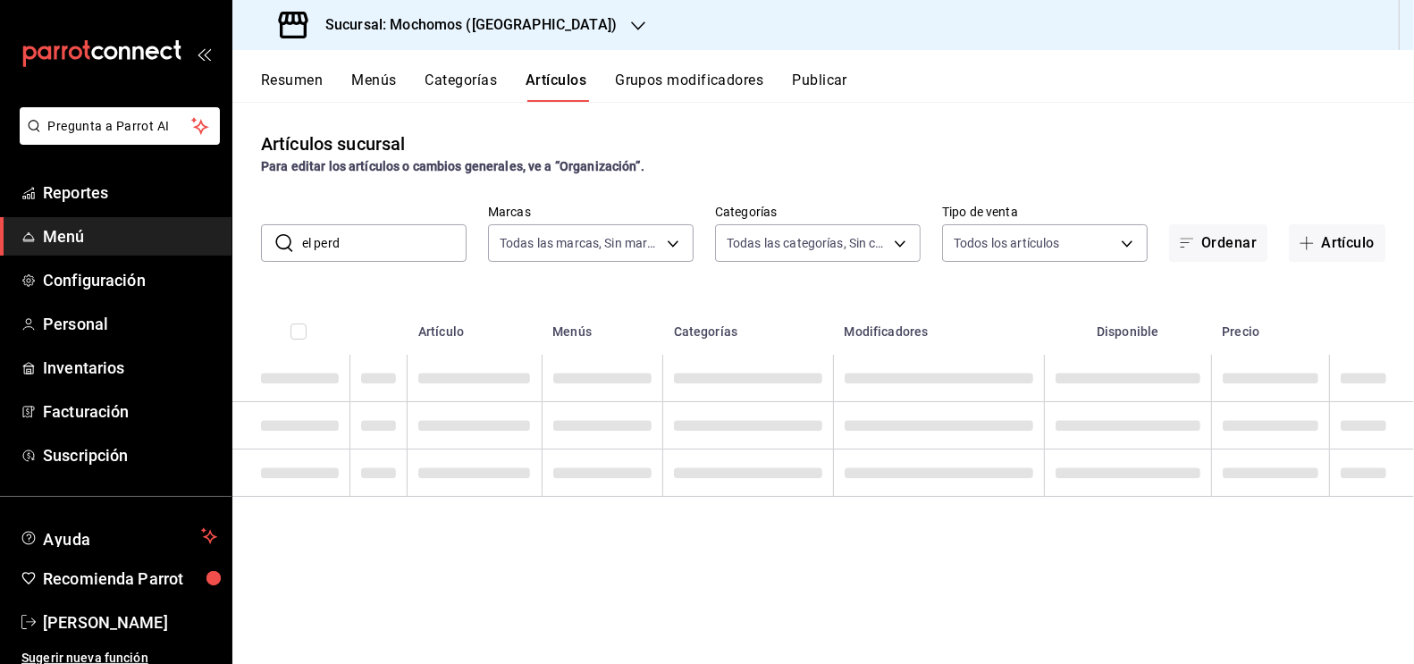
type input "el perd"
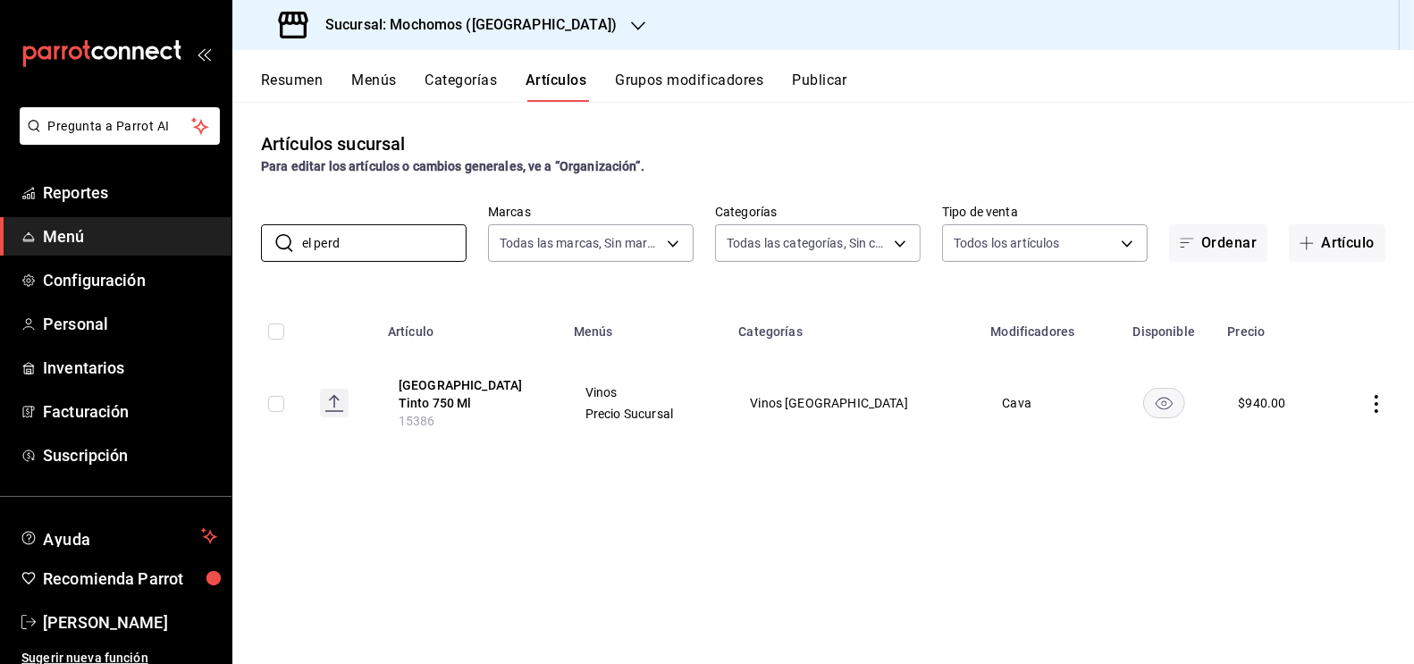
click at [276, 405] on input "checkbox" at bounding box center [276, 404] width 16 height 16
checkbox input "true"
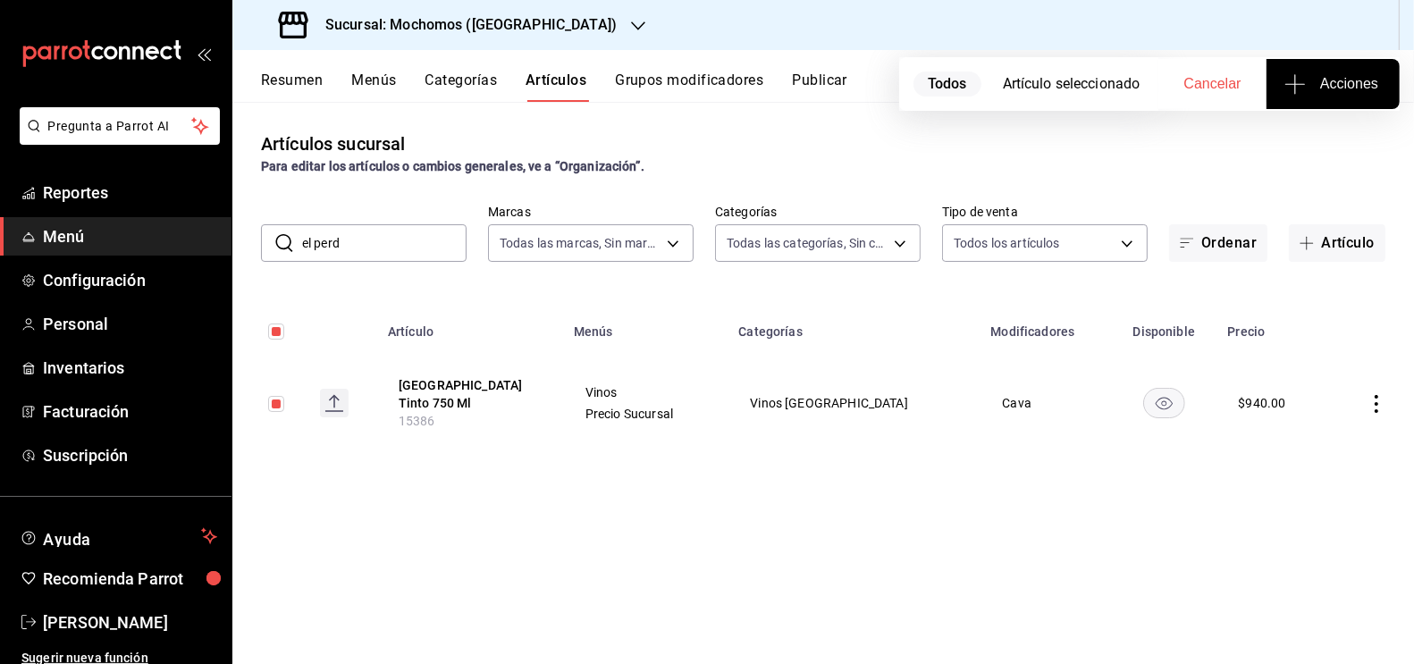
click at [1322, 94] on span "Acciones" at bounding box center [1333, 83] width 90 height 21
click at [1312, 151] on li "Agregar tipo" at bounding box center [1333, 139] width 134 height 47
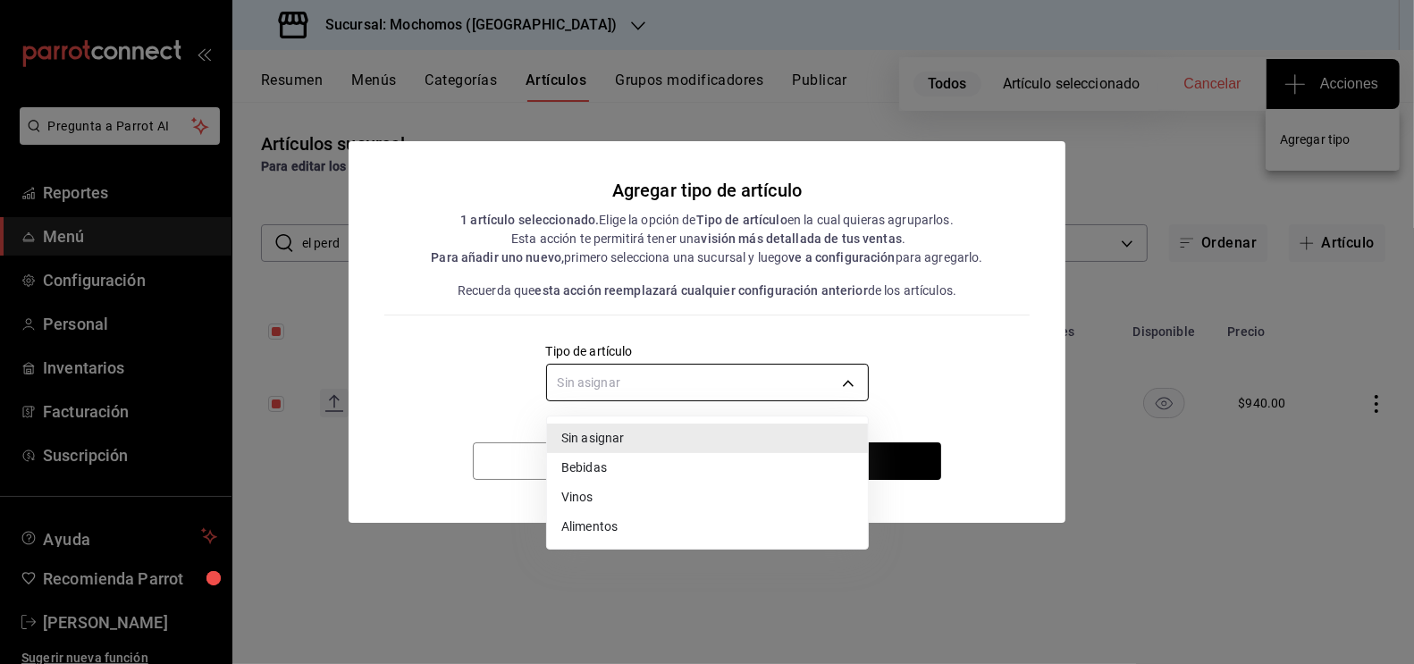
click at [808, 389] on body "Pregunta a Parrot AI Reportes Menú Configuración Personal Inventarios Facturaci…" at bounding box center [707, 332] width 1414 height 664
click at [615, 495] on li "Vinos" at bounding box center [707, 497] width 321 height 29
type input "e1bdedcf-fa1f-443e-b5b9-5cb10ad40228"
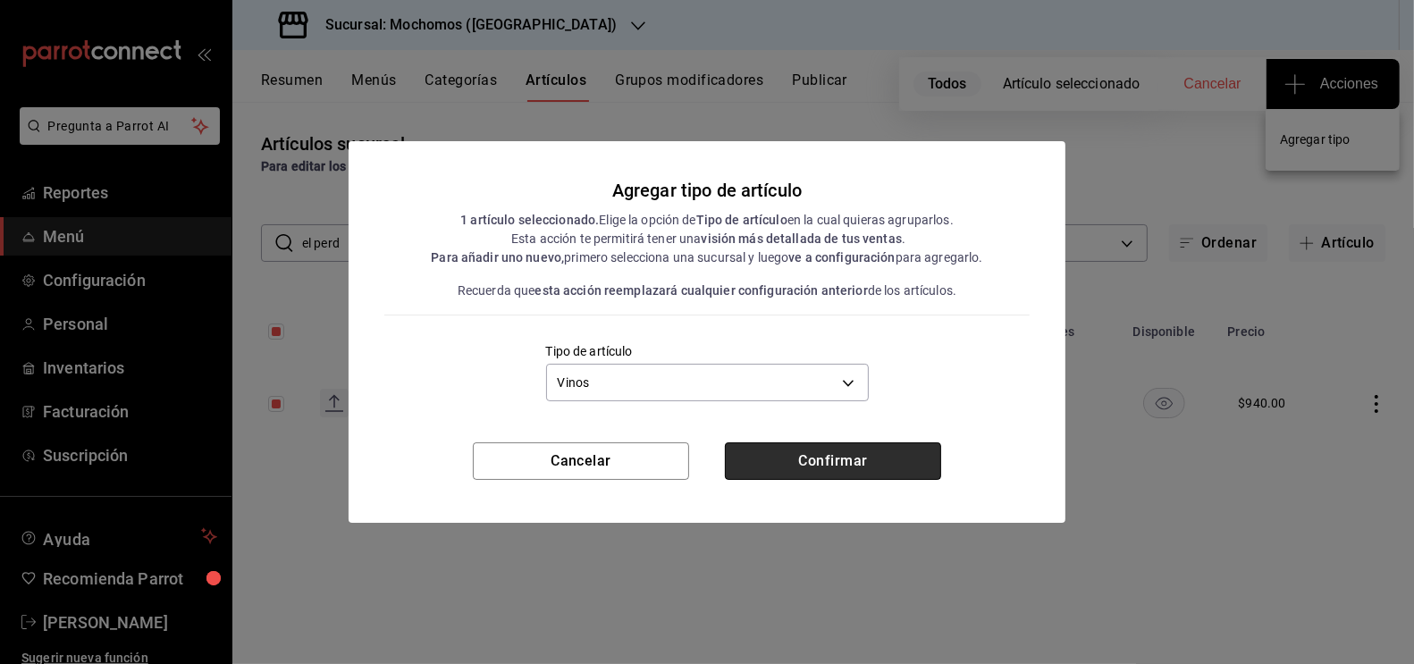
click at [877, 457] on button "Confirmar" at bounding box center [833, 461] width 216 height 38
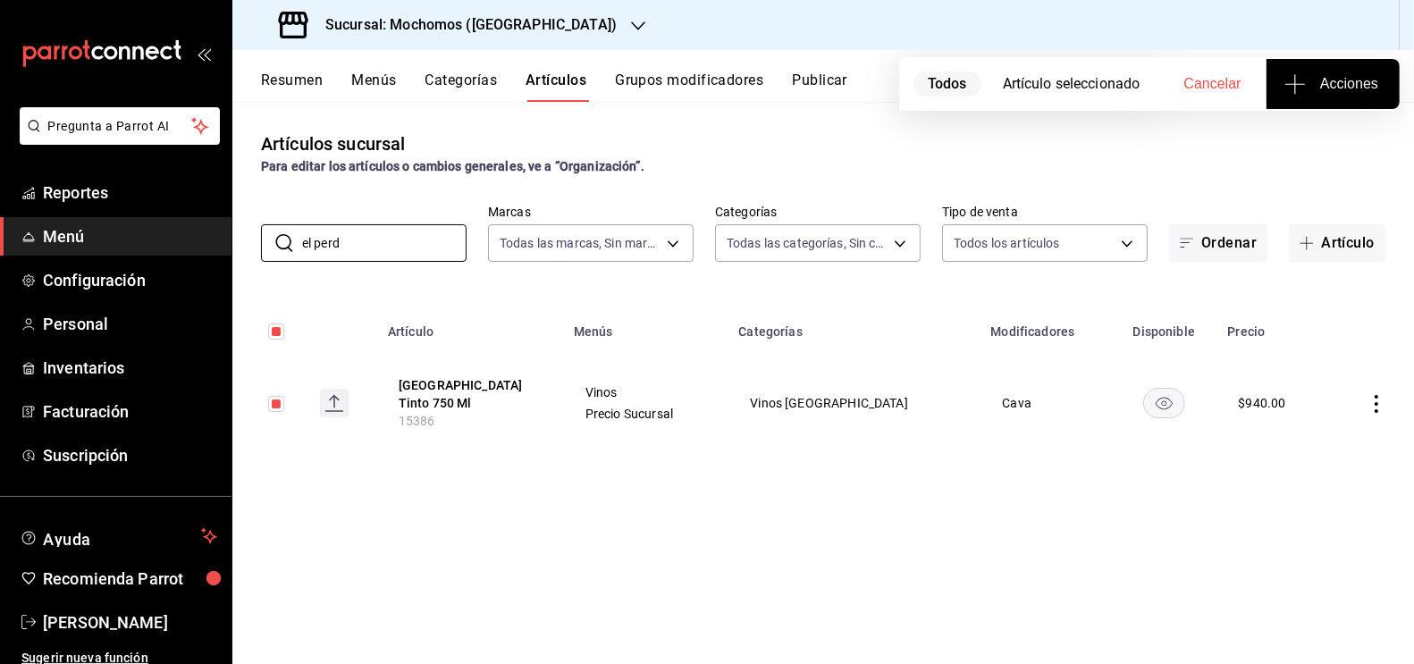
drag, startPoint x: 381, startPoint y: 242, endPoint x: 206, endPoint y: 240, distance: 174.3
click at [206, 240] on div "Pregunta a Parrot AI Reportes Menú Configuración Personal Inventarios Facturaci…" at bounding box center [707, 332] width 1414 height 664
type input "[PERSON_NAME]"
checkbox input "false"
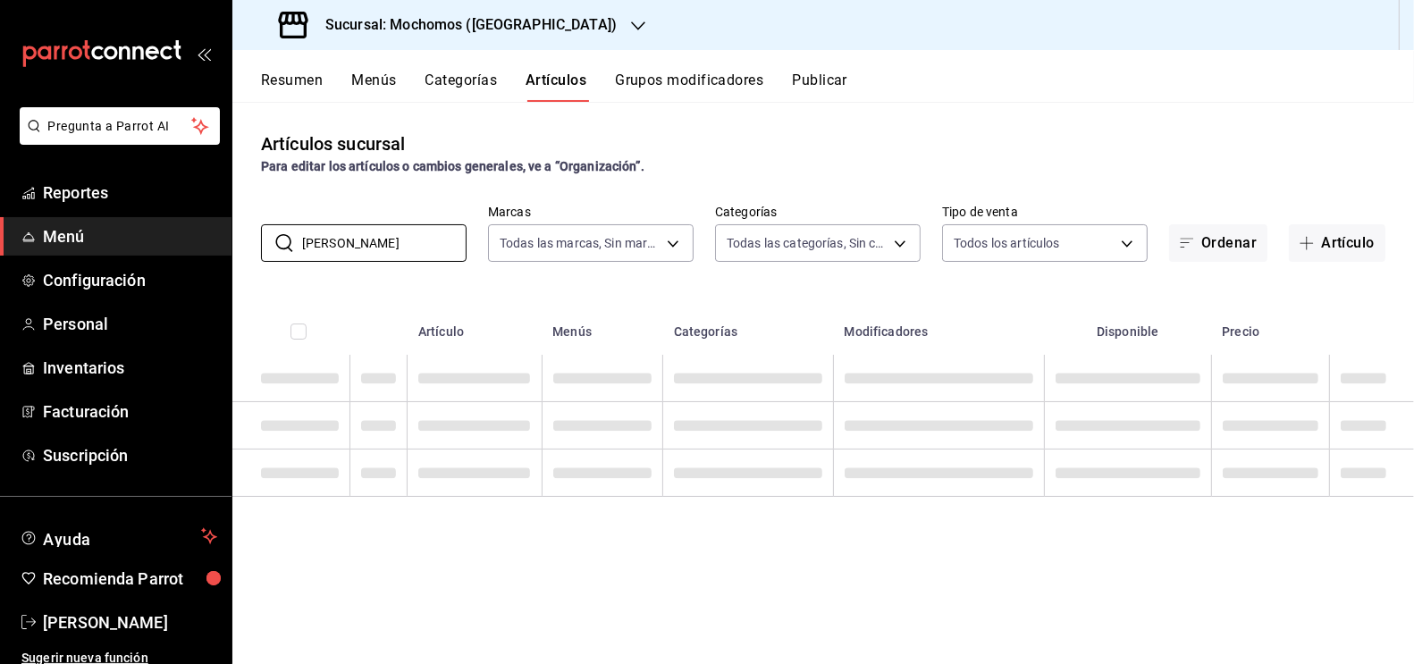
type input "[PERSON_NAME]"
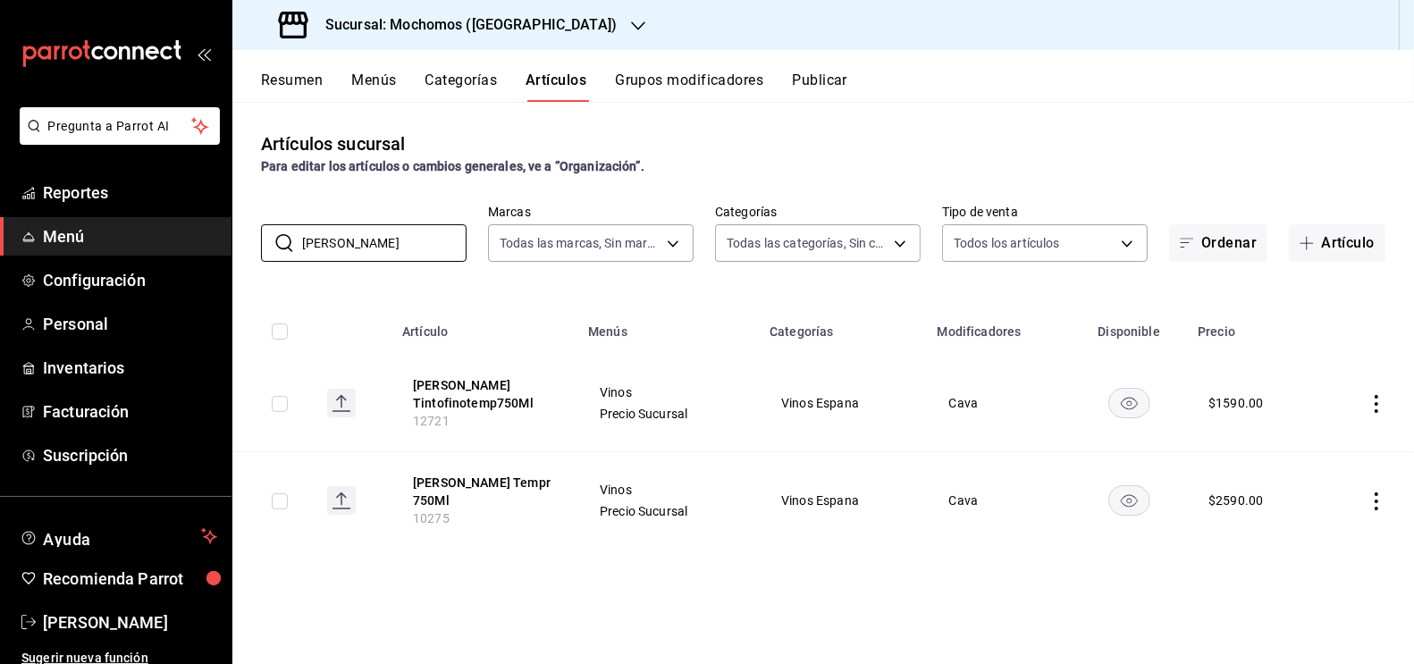
click at [277, 404] on input "checkbox" at bounding box center [280, 404] width 16 height 16
checkbox input "true"
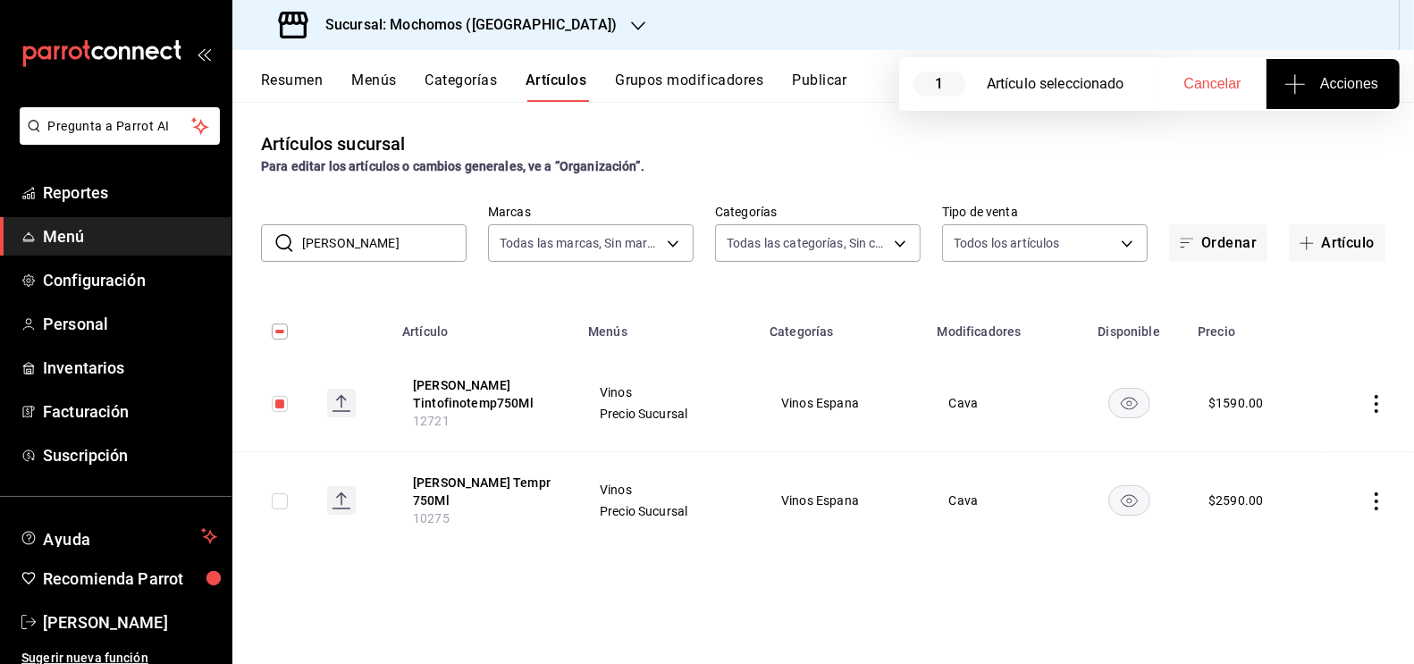
click at [279, 501] on input "checkbox" at bounding box center [280, 501] width 16 height 16
checkbox input "true"
click at [1326, 94] on span "Acciones" at bounding box center [1333, 83] width 90 height 21
click at [1318, 145] on span "Agregar tipo" at bounding box center [1332, 139] width 105 height 19
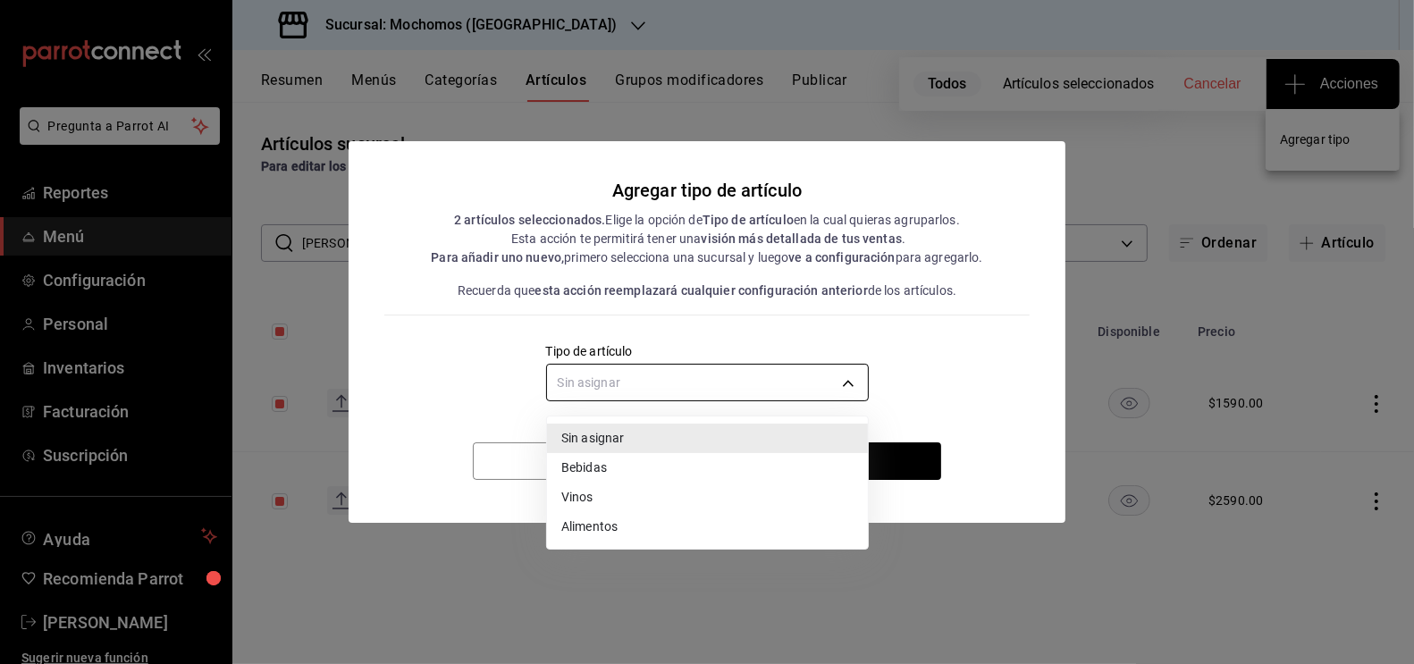
click at [836, 381] on body "Pregunta a Parrot AI Reportes Menú Configuración Personal Inventarios Facturaci…" at bounding box center [707, 332] width 1414 height 664
click at [635, 501] on li "Vinos" at bounding box center [707, 497] width 321 height 29
type input "e1bdedcf-fa1f-443e-b5b9-5cb10ad40228"
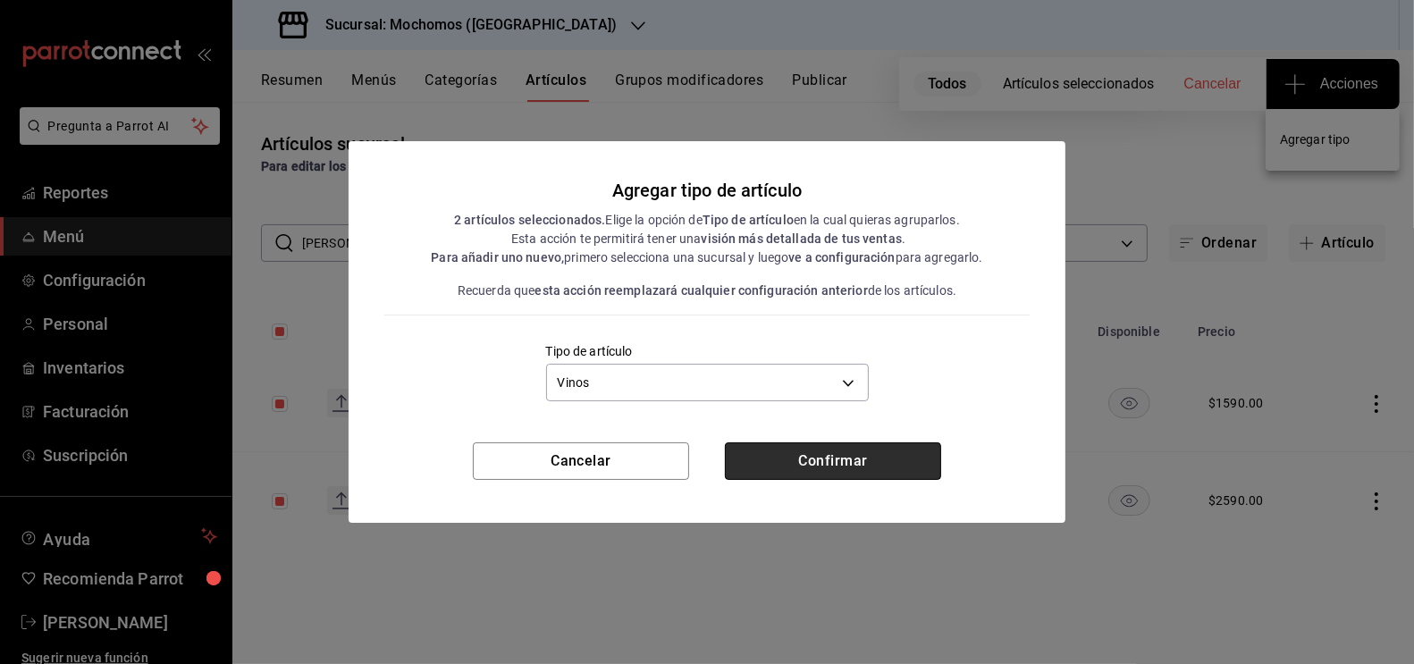
click at [857, 473] on button "Confirmar" at bounding box center [833, 461] width 216 height 38
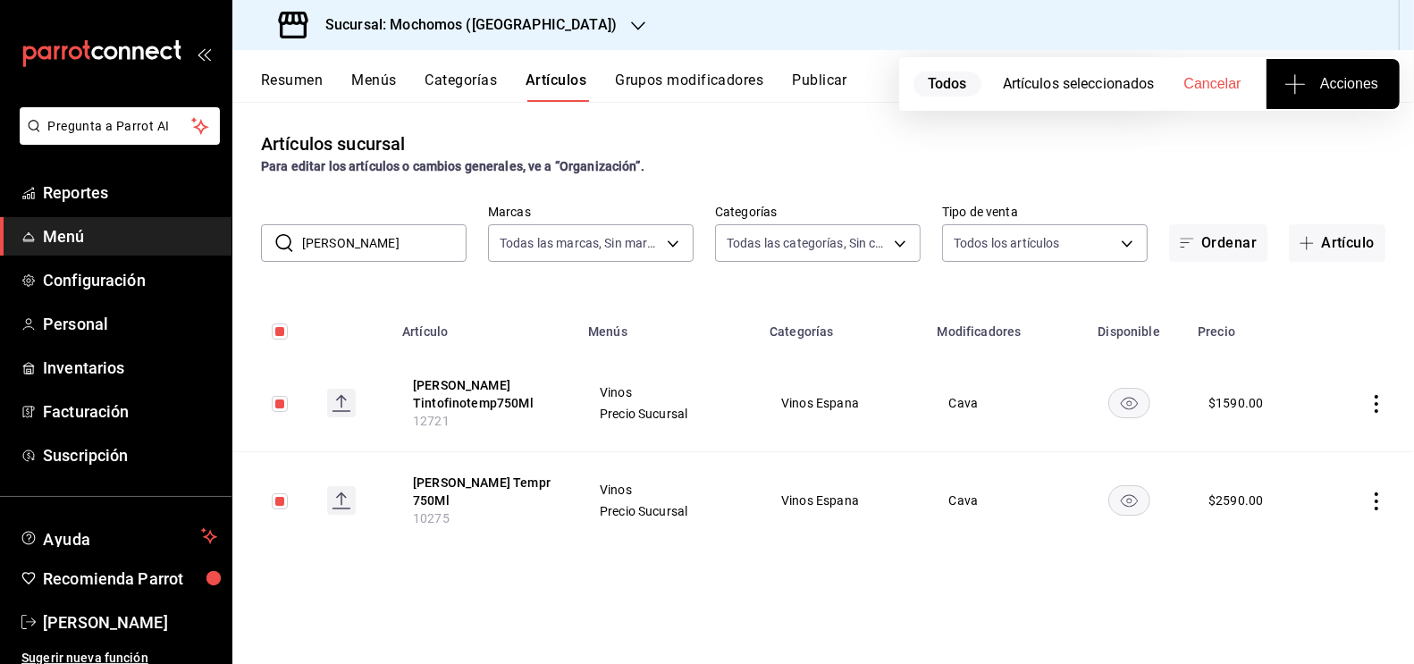
drag, startPoint x: 375, startPoint y: 250, endPoint x: 277, endPoint y: 244, distance: 97.6
click at [279, 247] on div "​ [PERSON_NAME] ​" at bounding box center [364, 243] width 206 height 38
type input "faun"
checkbox input "false"
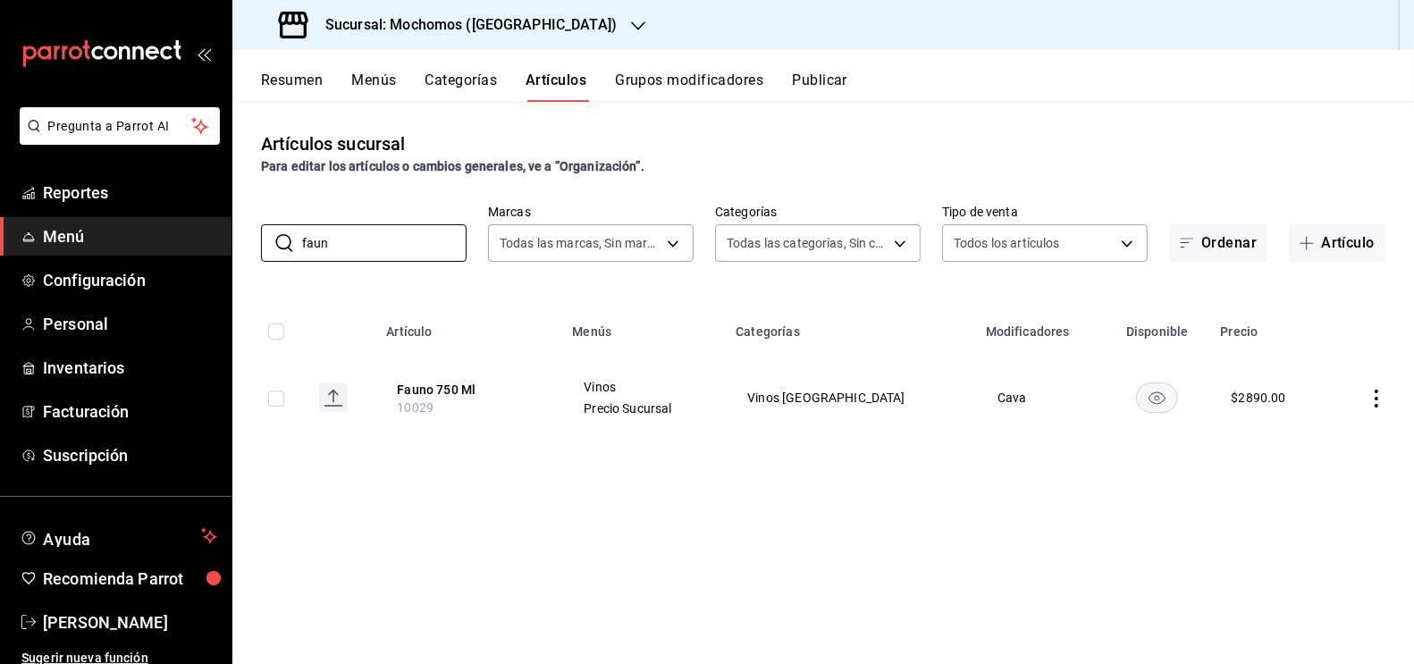
type input "faun"
click at [282, 399] on input "checkbox" at bounding box center [276, 399] width 16 height 16
checkbox input "true"
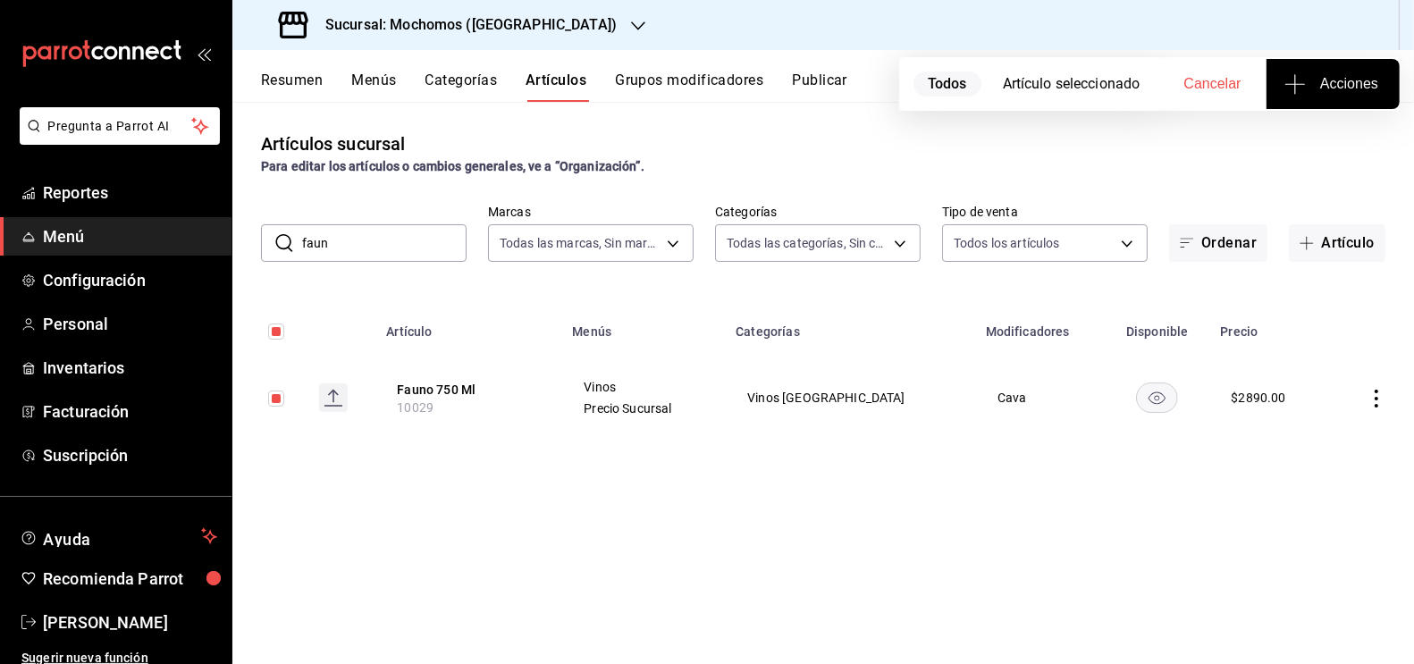
click at [1367, 95] on button "Acciones" at bounding box center [1333, 84] width 133 height 50
click at [1329, 145] on span "Agregar tipo" at bounding box center [1332, 139] width 105 height 19
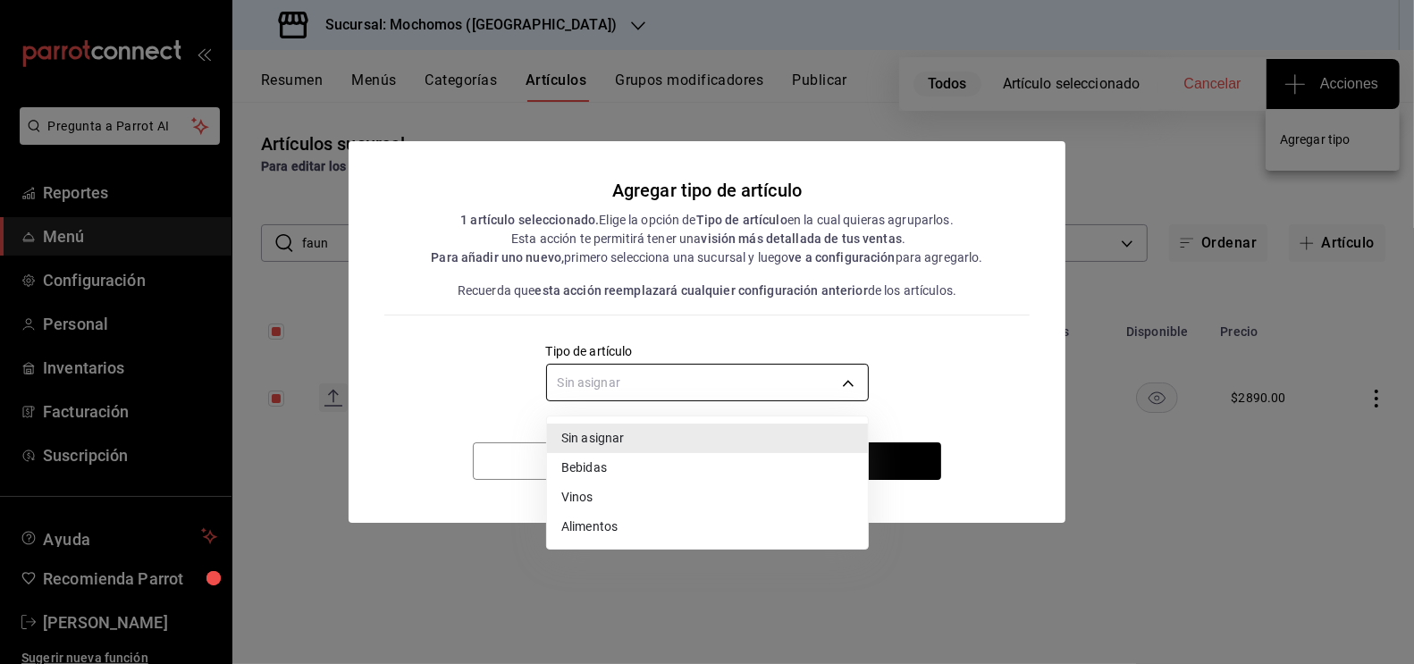
click at [838, 386] on body "Pregunta a Parrot AI Reportes Menú Configuración Personal Inventarios Facturaci…" at bounding box center [707, 332] width 1414 height 664
click at [642, 493] on li "Vinos" at bounding box center [707, 497] width 321 height 29
type input "e1bdedcf-fa1f-443e-b5b9-5cb10ad40228"
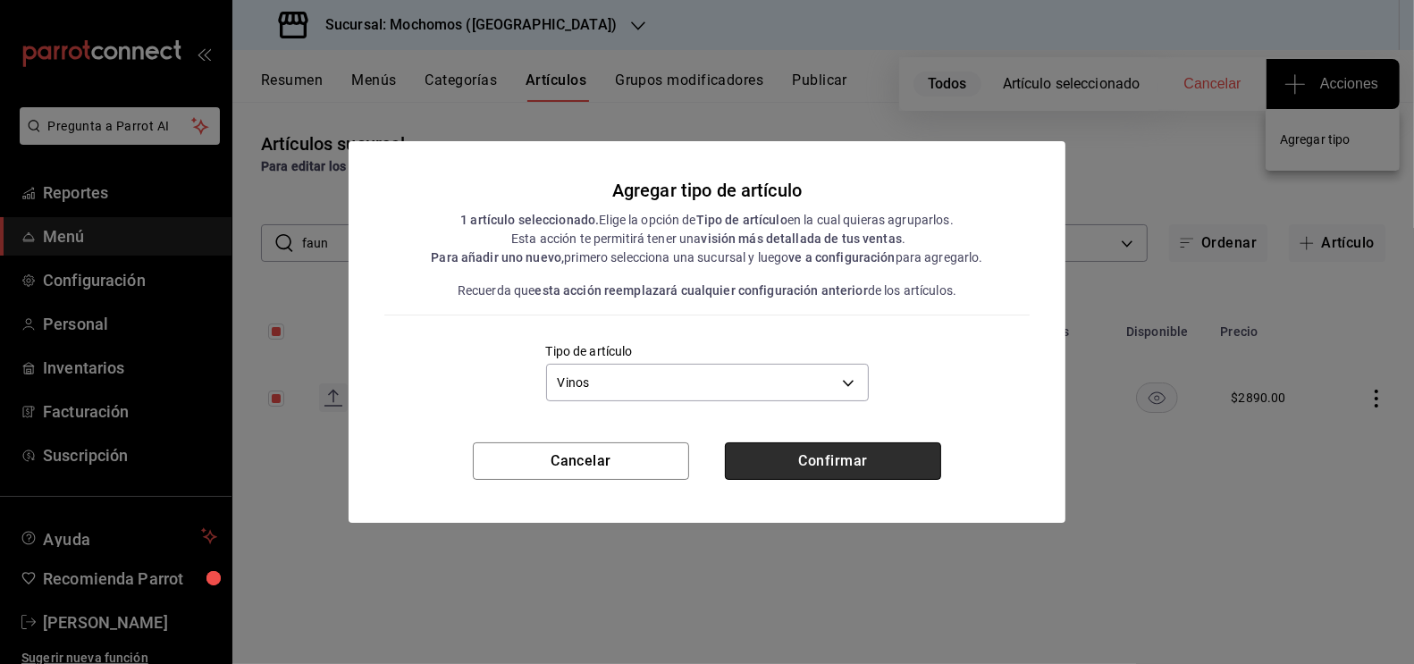
click at [840, 465] on button "Confirmar" at bounding box center [833, 461] width 216 height 38
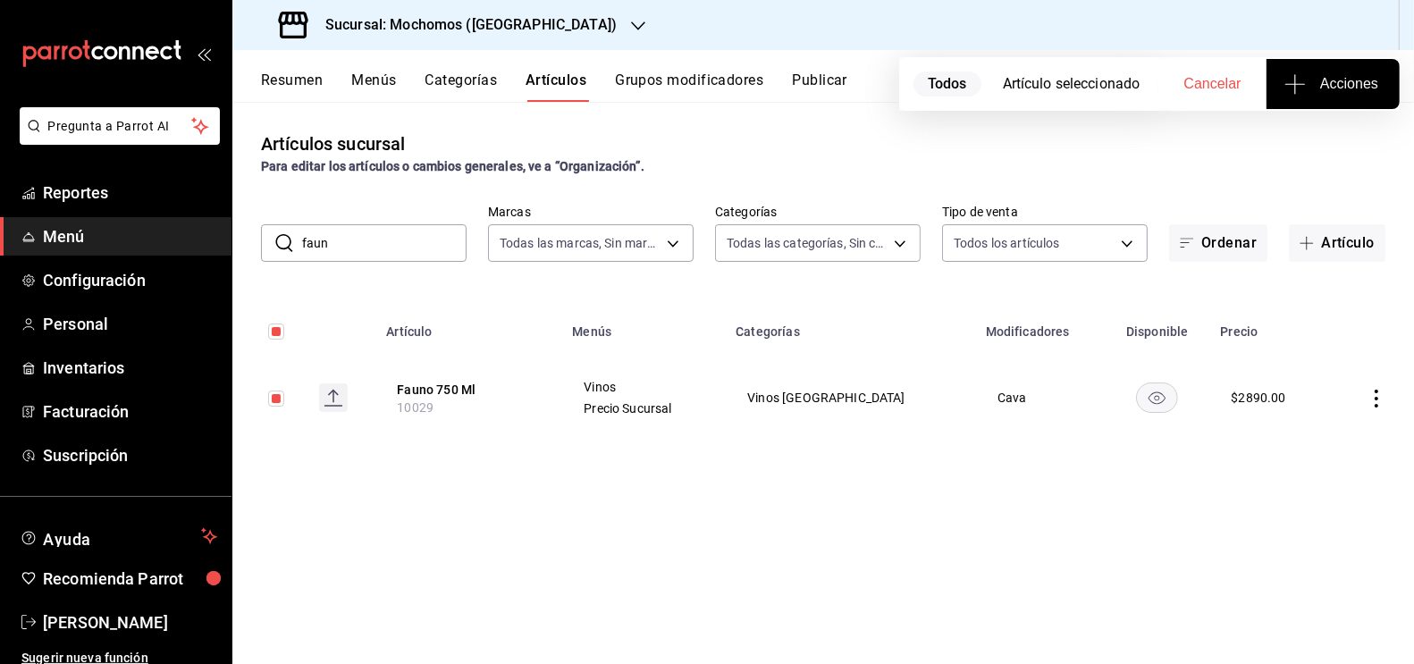
drag, startPoint x: 352, startPoint y: 251, endPoint x: 291, endPoint y: 242, distance: 61.4
click at [297, 249] on div "​ faun ​" at bounding box center [364, 243] width 206 height 38
type input "gran ric"
checkbox input "false"
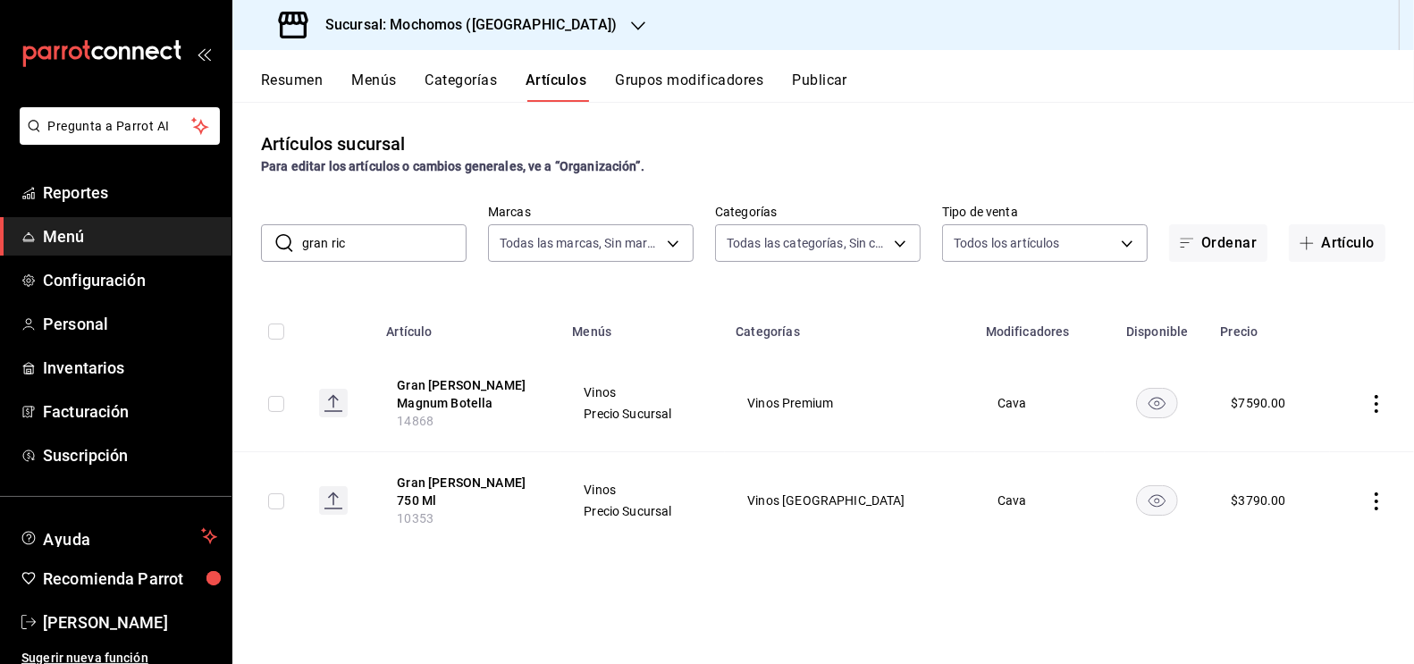
type input "gran ric"
click at [281, 494] on input "checkbox" at bounding box center [276, 501] width 16 height 16
checkbox input "true"
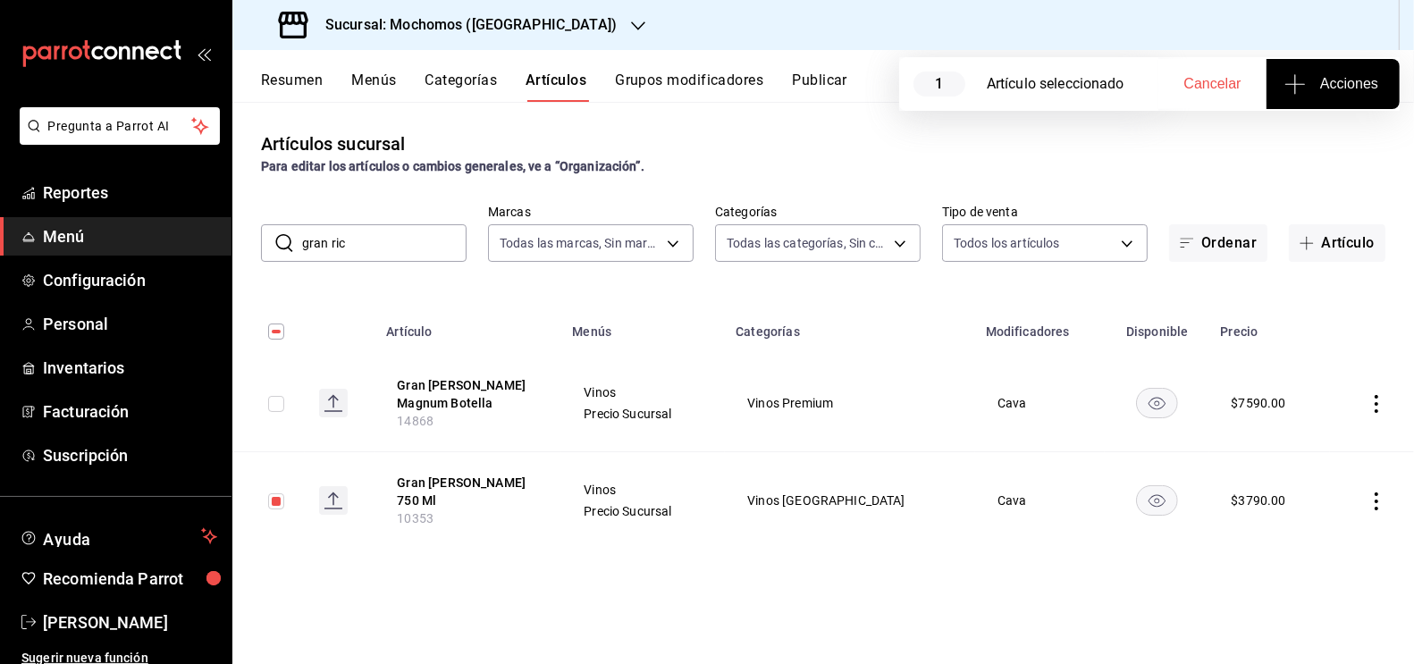
click at [1355, 88] on span "Acciones" at bounding box center [1333, 83] width 90 height 21
click at [1335, 130] on span "Agregar tipo" at bounding box center [1332, 139] width 105 height 19
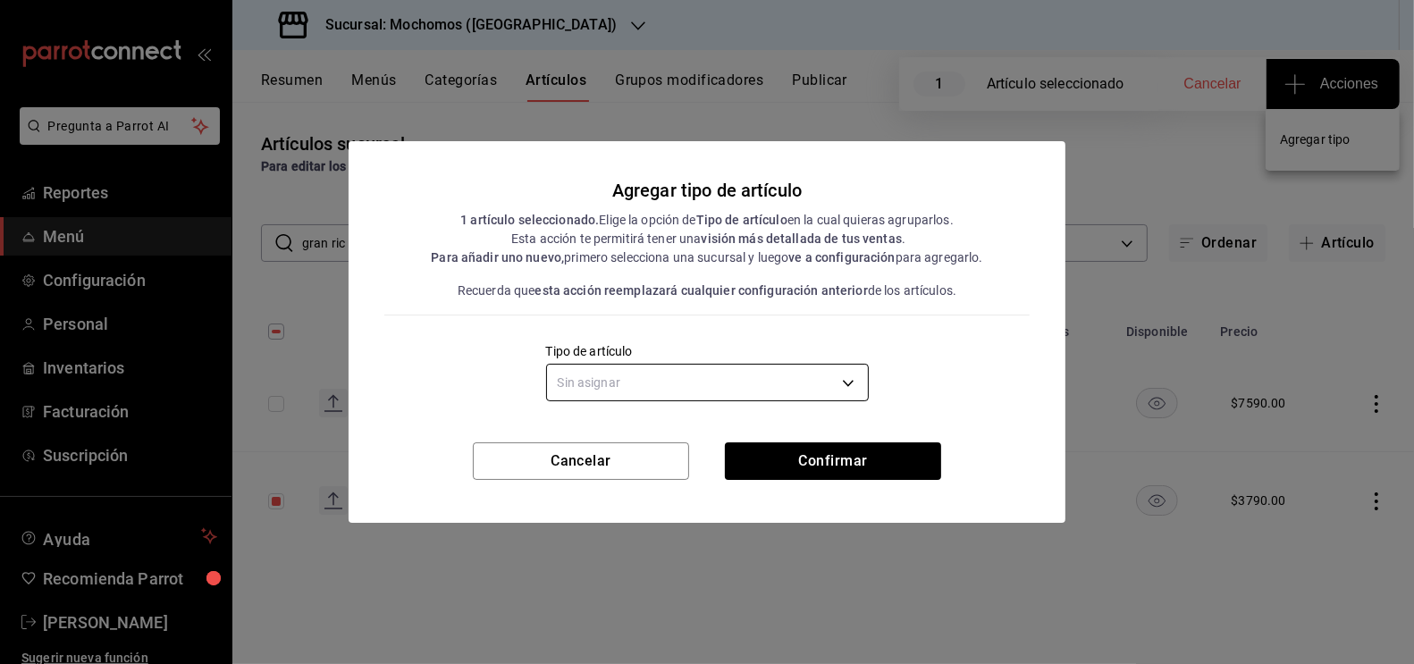
click at [777, 390] on body "Pregunta a Parrot AI Reportes Menú Configuración Personal Inventarios Facturaci…" at bounding box center [707, 332] width 1414 height 664
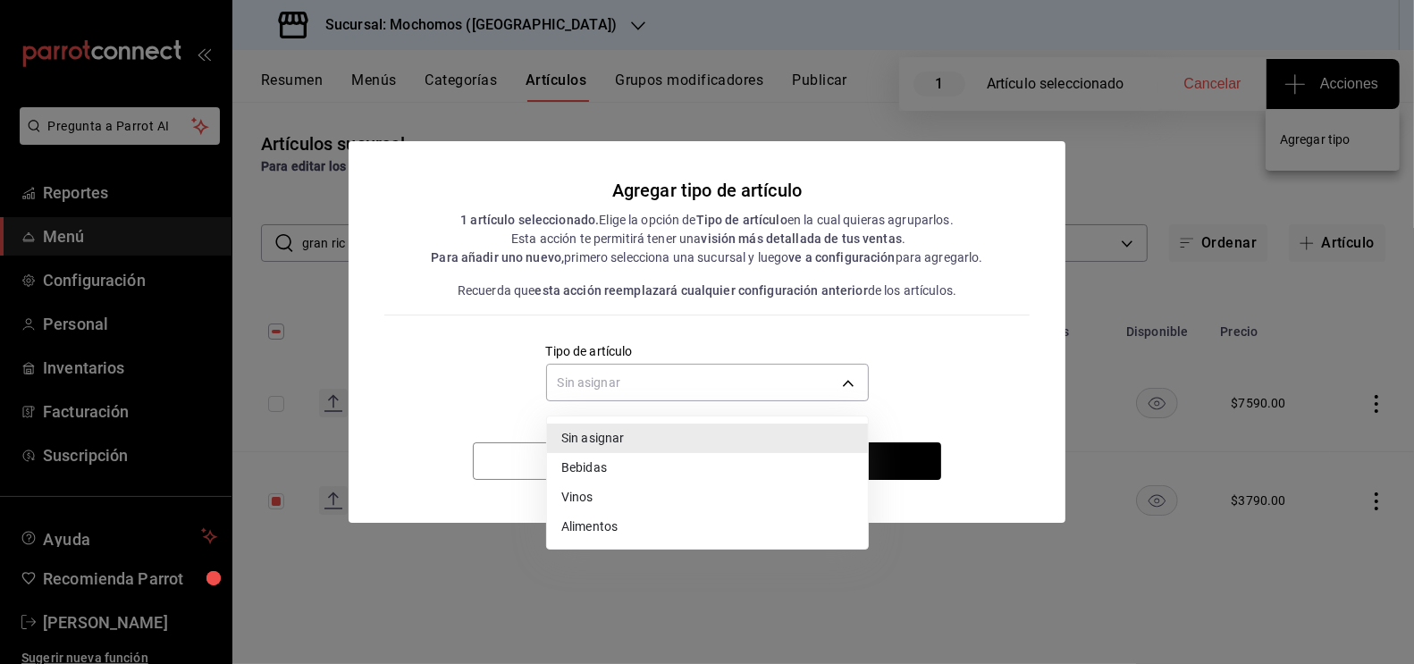
click at [605, 501] on li "Vinos" at bounding box center [707, 497] width 321 height 29
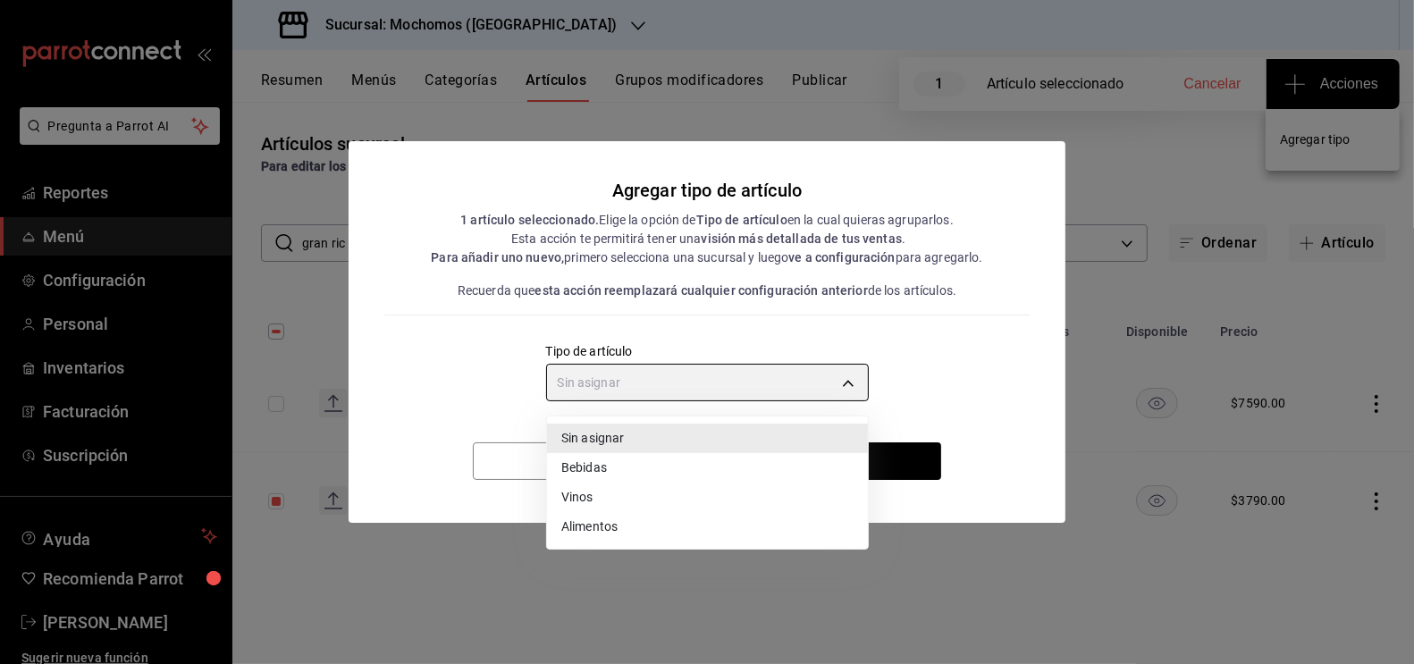
type input "e1bdedcf-fa1f-443e-b5b9-5cb10ad40228"
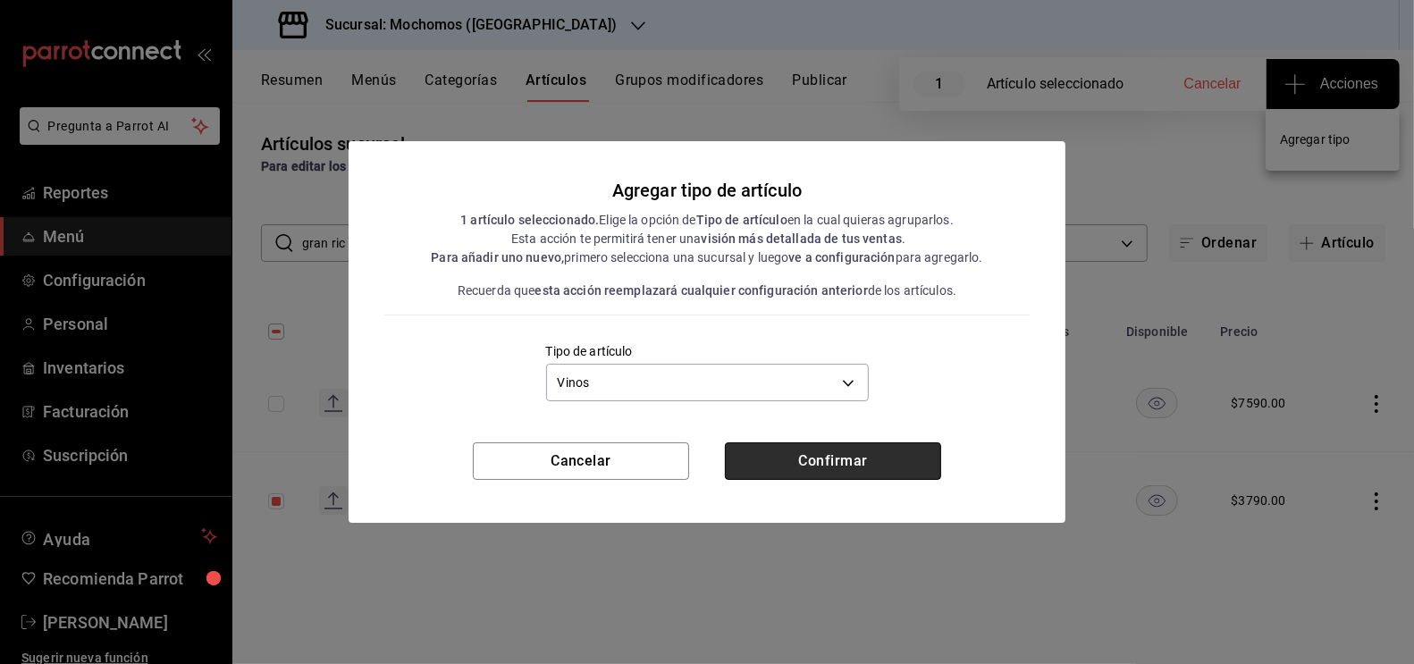
click at [860, 460] on button "Confirmar" at bounding box center [833, 461] width 216 height 38
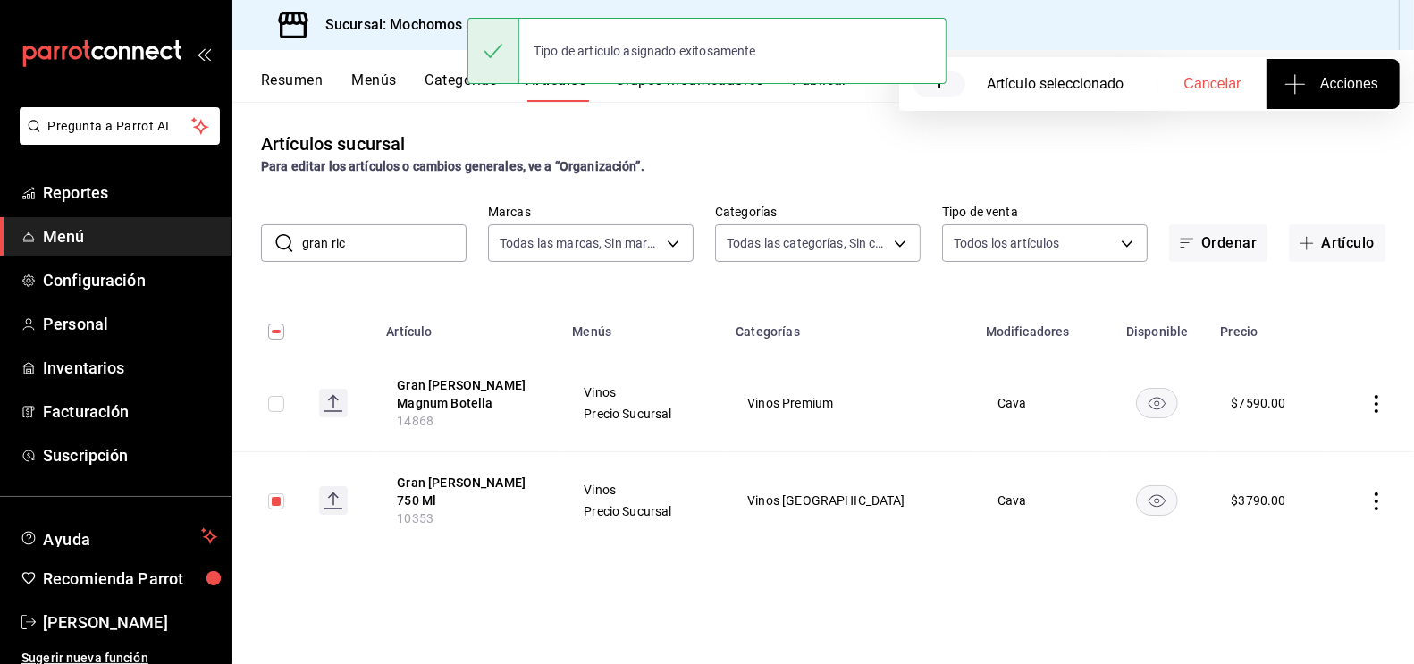
drag, startPoint x: 366, startPoint y: 245, endPoint x: 262, endPoint y: 241, distance: 104.6
click at [263, 245] on div "​ gran ric ​" at bounding box center [364, 243] width 206 height 38
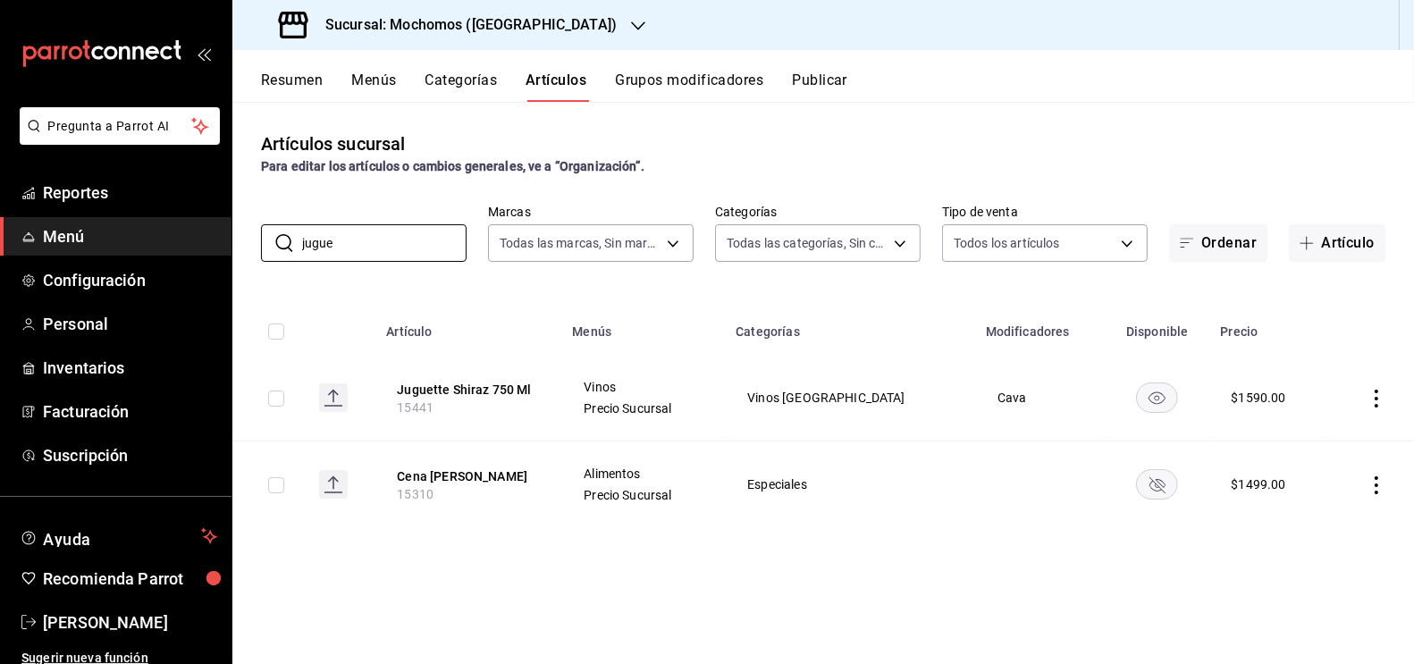
type input "jugue"
click at [277, 400] on input "checkbox" at bounding box center [276, 399] width 16 height 16
checkbox input "true"
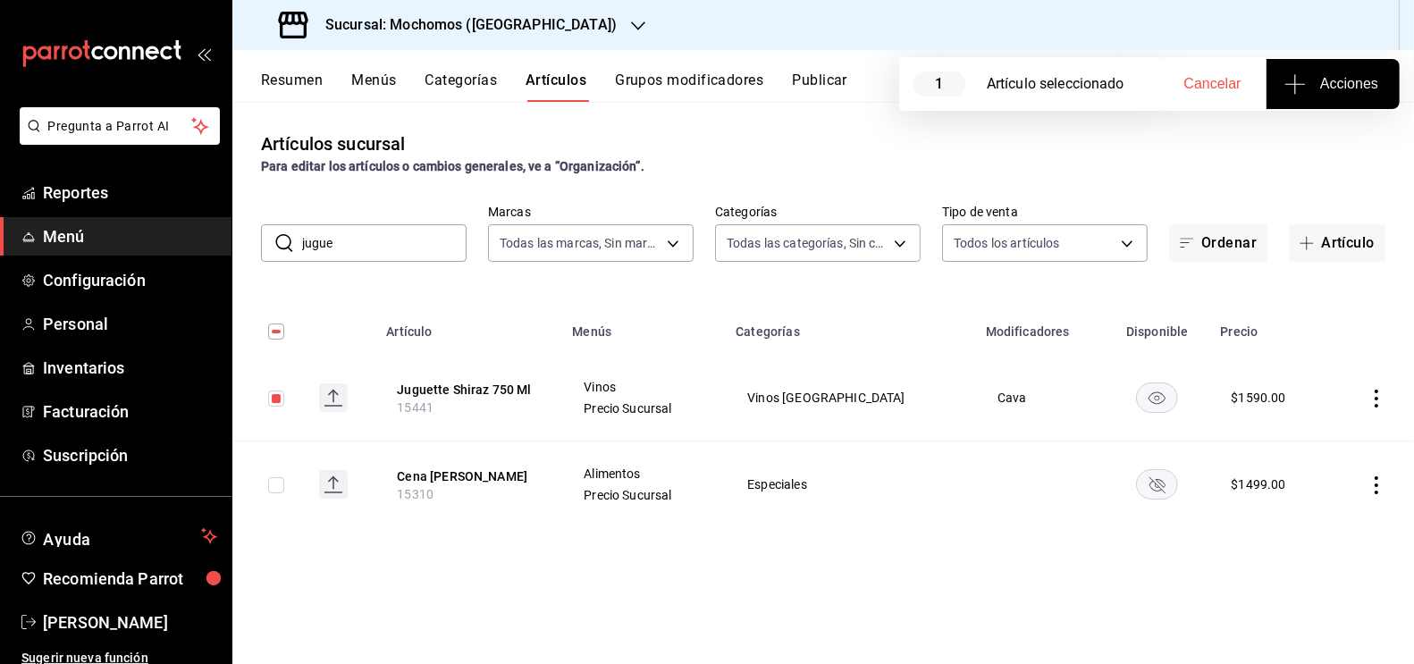
click at [1344, 75] on span "Acciones" at bounding box center [1333, 83] width 90 height 21
click at [1327, 142] on span "Agregar tipo" at bounding box center [1332, 139] width 105 height 19
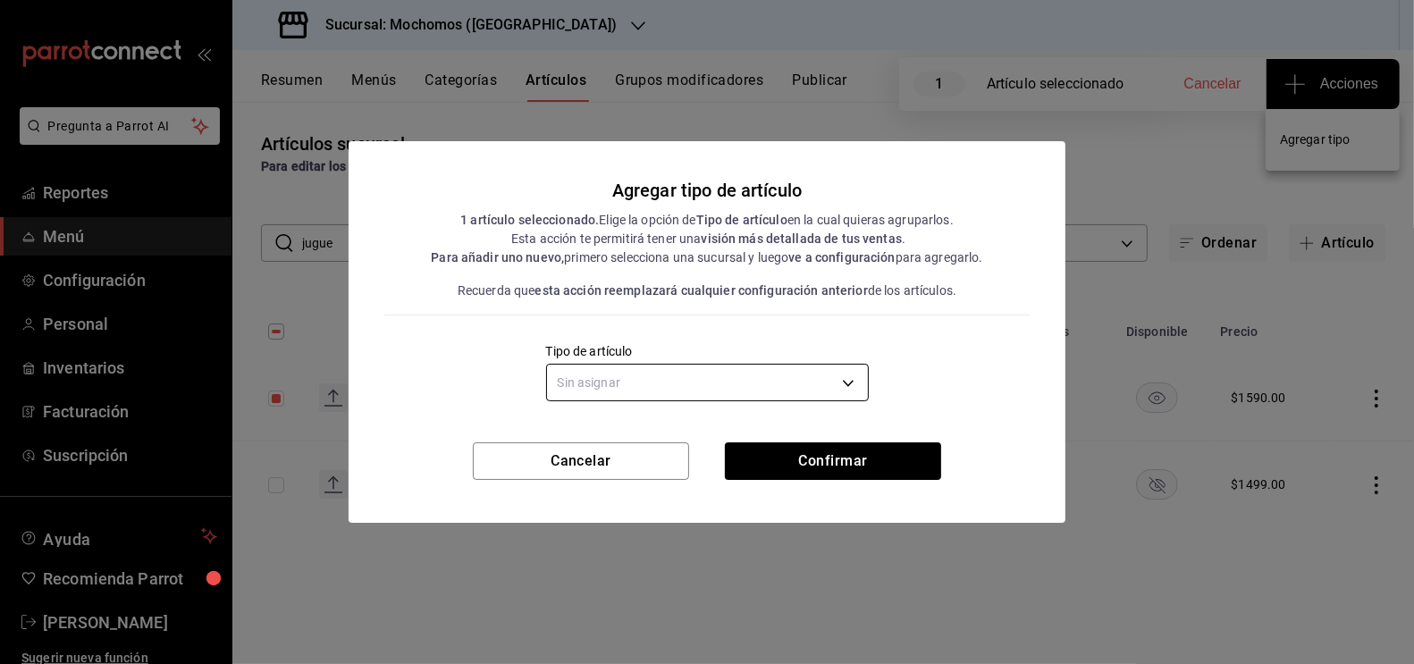
click at [795, 375] on body "Pregunta a Parrot AI Reportes Menú Configuración Personal Inventarios Facturaci…" at bounding box center [707, 332] width 1414 height 664
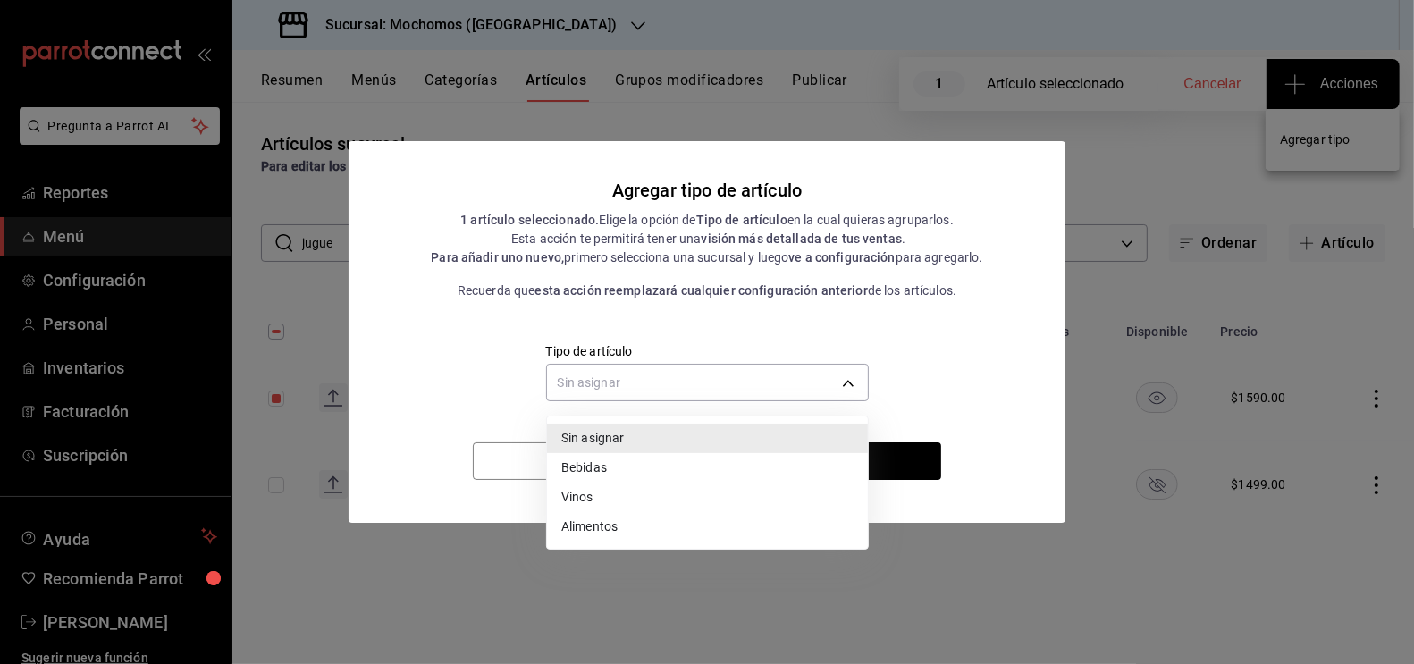
click at [636, 489] on li "Vinos" at bounding box center [707, 497] width 321 height 29
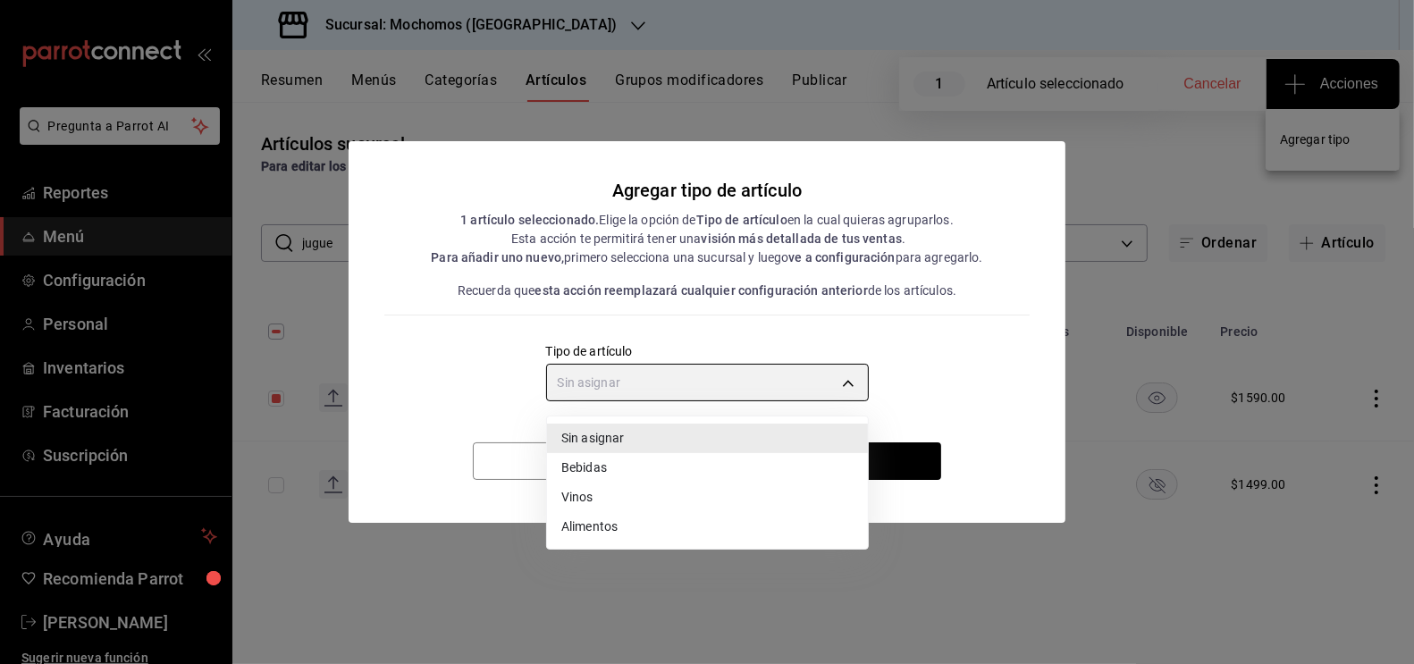
type input "e1bdedcf-fa1f-443e-b5b9-5cb10ad40228"
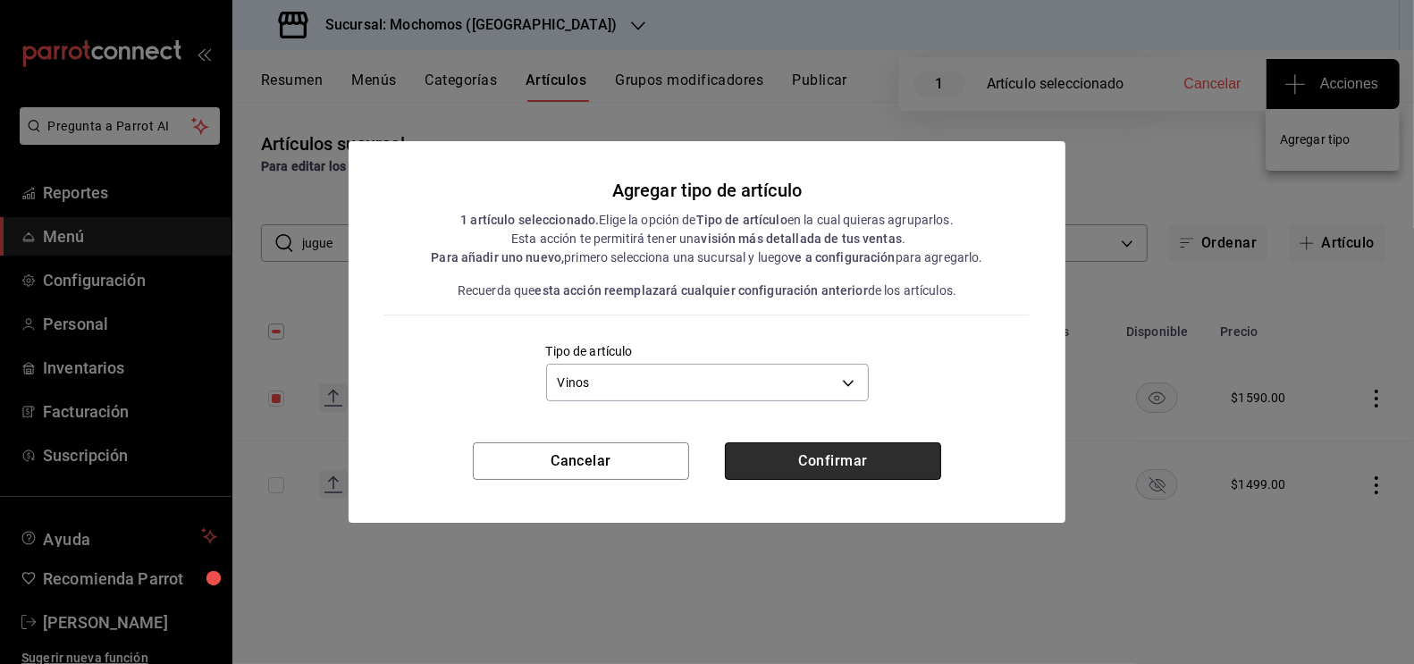
click at [826, 464] on button "Confirmar" at bounding box center [833, 461] width 216 height 38
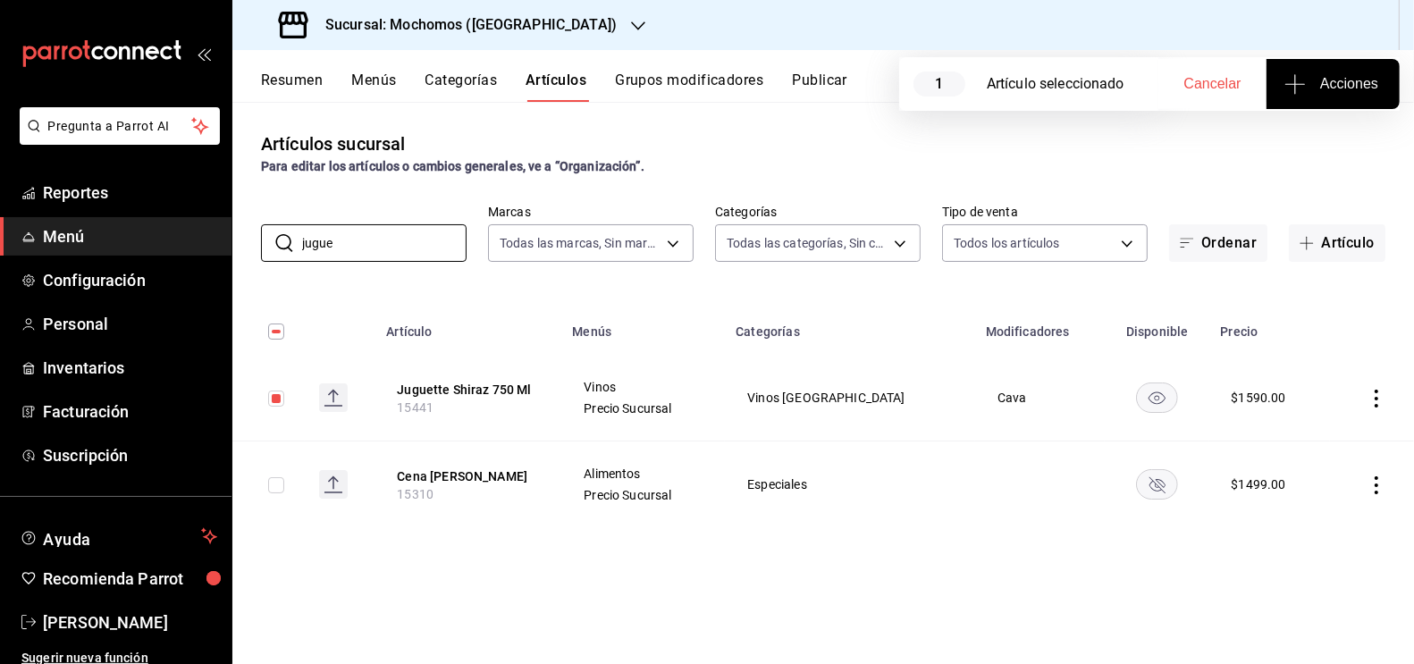
drag, startPoint x: 360, startPoint y: 231, endPoint x: 208, endPoint y: 246, distance: 152.7
click at [210, 246] on div "Pregunta a Parrot AI Reportes Menú Configuración Personal Inventarios Facturaci…" at bounding box center [707, 332] width 1414 height 664
drag, startPoint x: 342, startPoint y: 250, endPoint x: 234, endPoint y: 243, distance: 108.4
click at [234, 245] on div "​ jugue ​ Marcas Todas las marcas, Sin marca c8544d00-0077-49dd-9e07-f6fffff65e…" at bounding box center [823, 233] width 1182 height 57
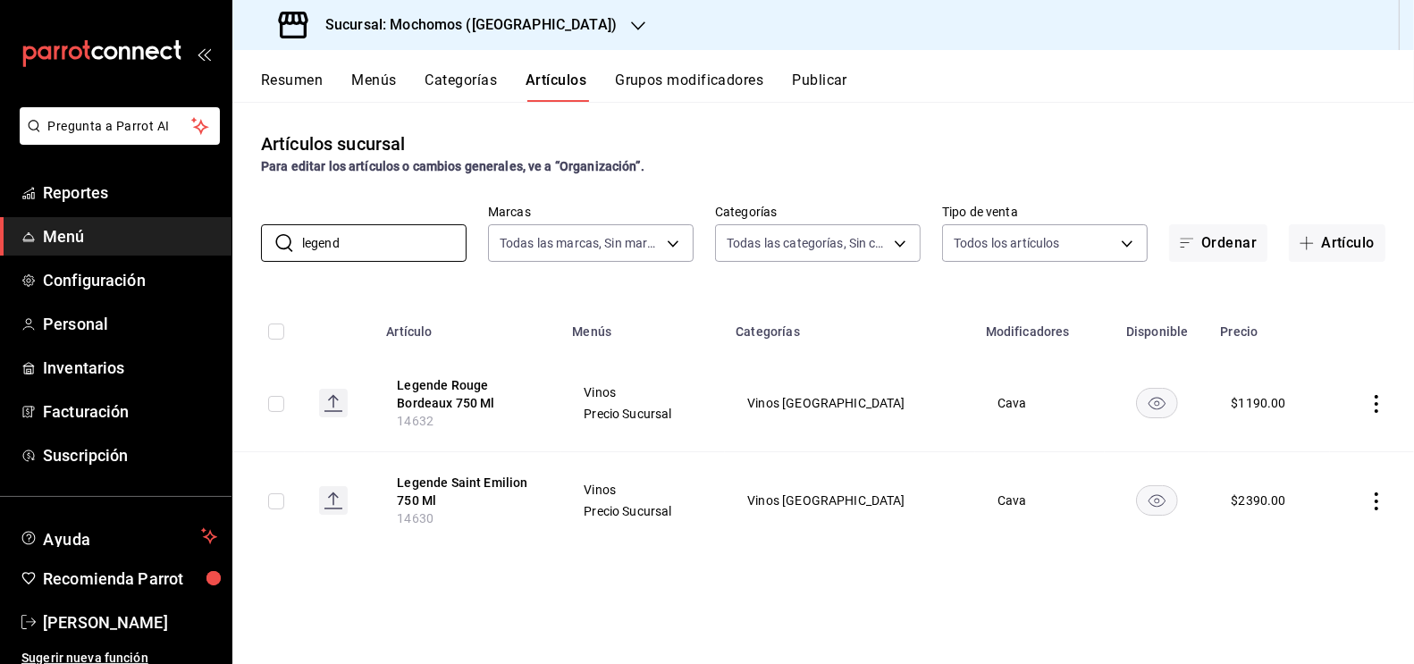
click at [279, 499] on input "checkbox" at bounding box center [276, 501] width 16 height 16
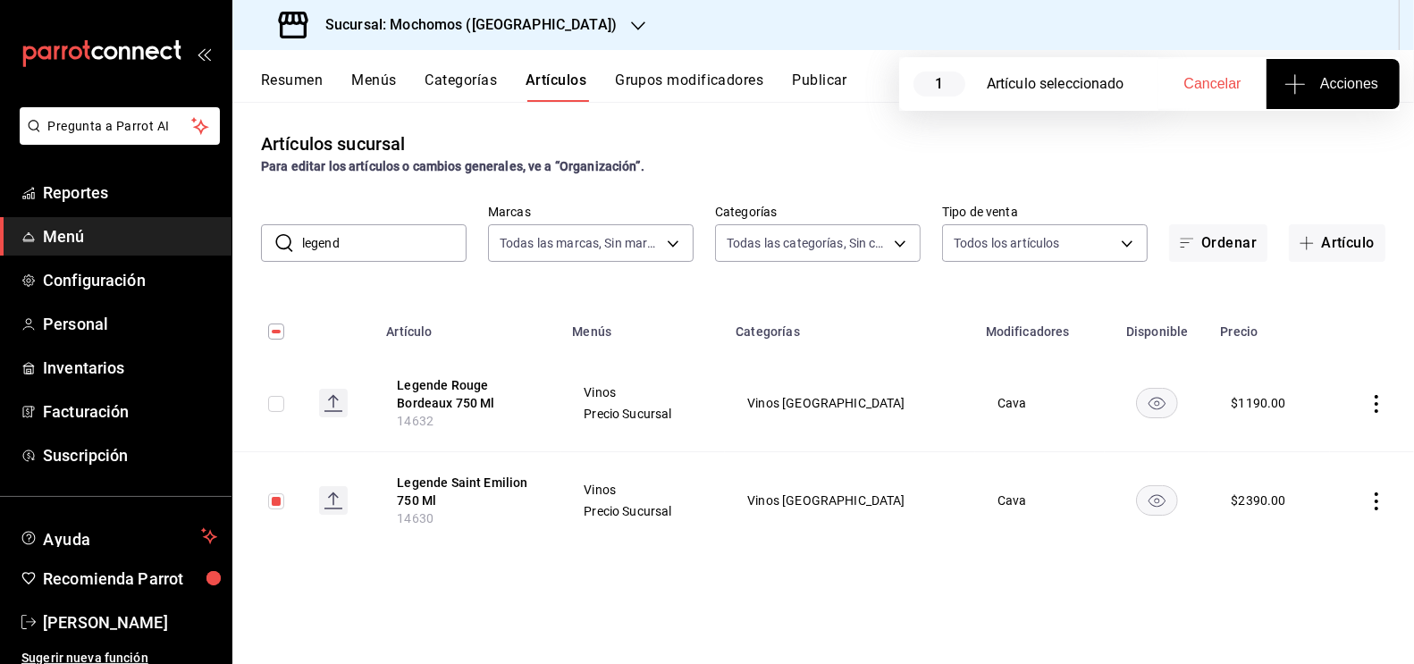
click at [1326, 88] on span "Acciones" at bounding box center [1333, 83] width 90 height 21
click at [1351, 153] on li "Agregar tipo" at bounding box center [1333, 139] width 134 height 47
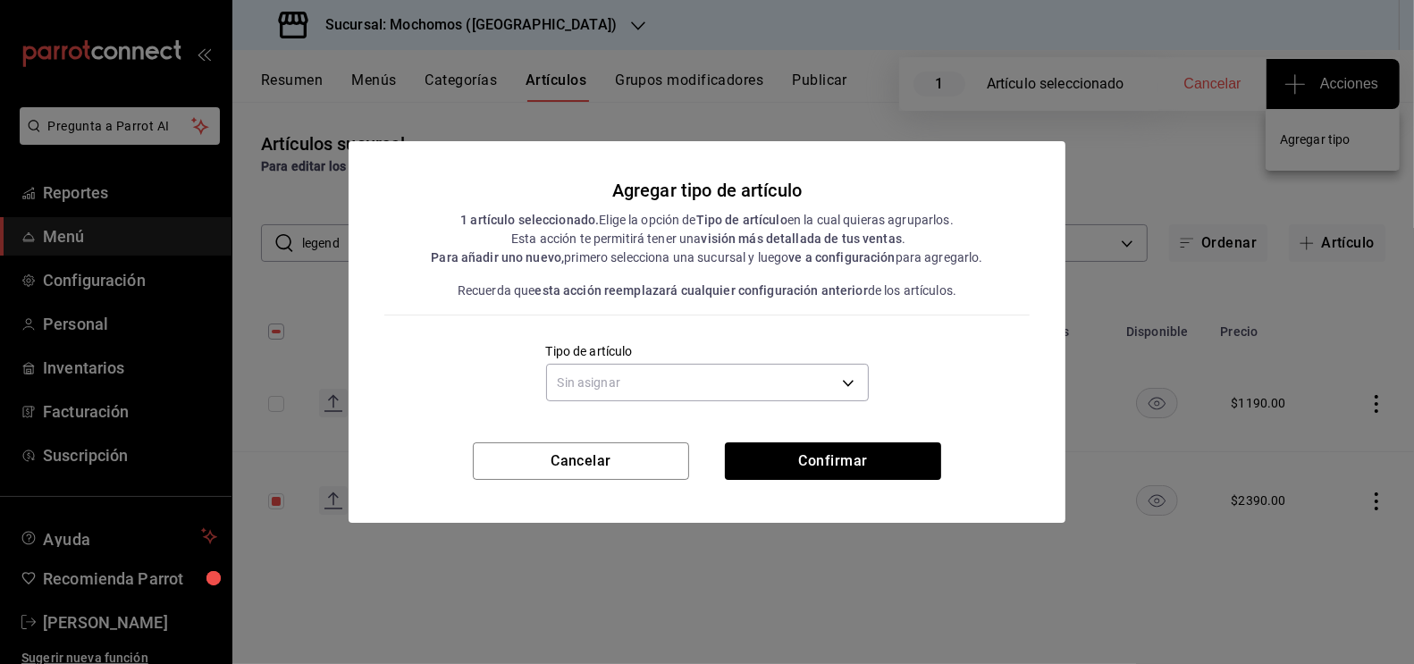
click at [800, 407] on div "Agregar tipo de artículo 1 artículo seleccionado. Elige la opción de Tipo de ar…" at bounding box center [707, 291] width 717 height 301
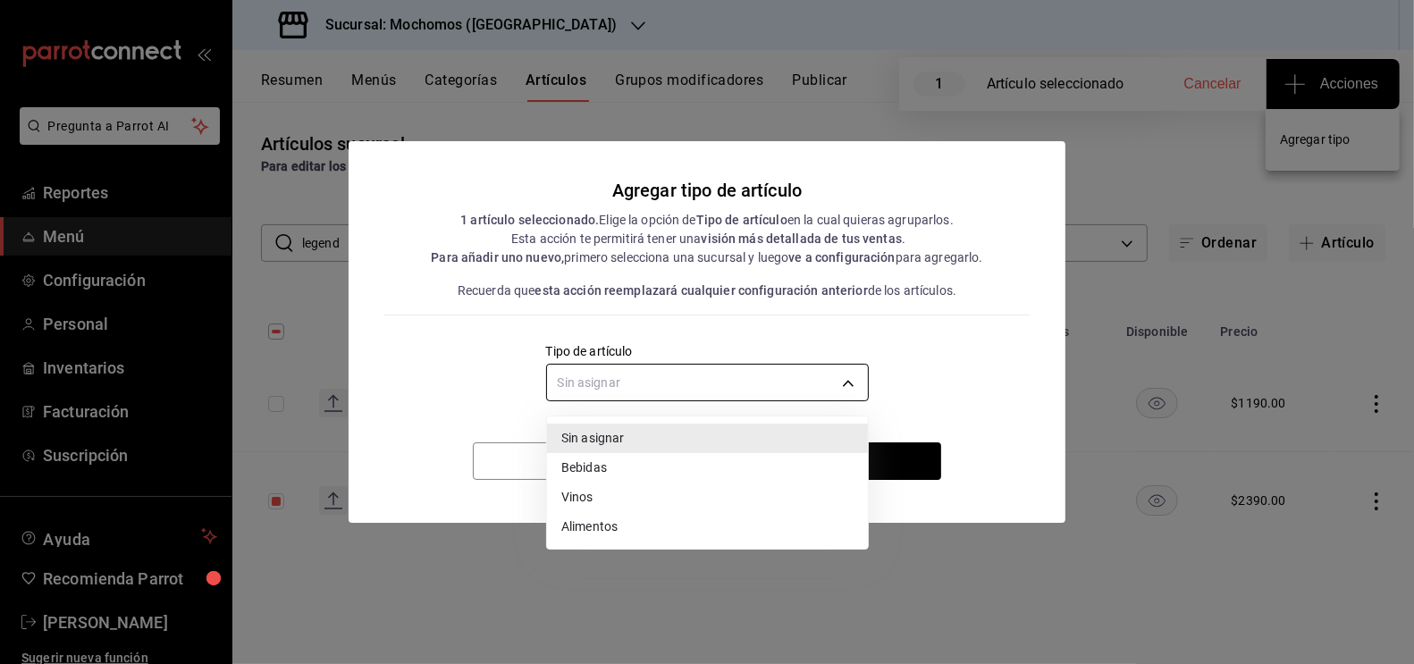
click at [744, 382] on body "Pregunta a Parrot AI Reportes Menú Configuración Personal Inventarios Facturaci…" at bounding box center [707, 332] width 1414 height 664
click at [624, 494] on li "Vinos" at bounding box center [707, 497] width 321 height 29
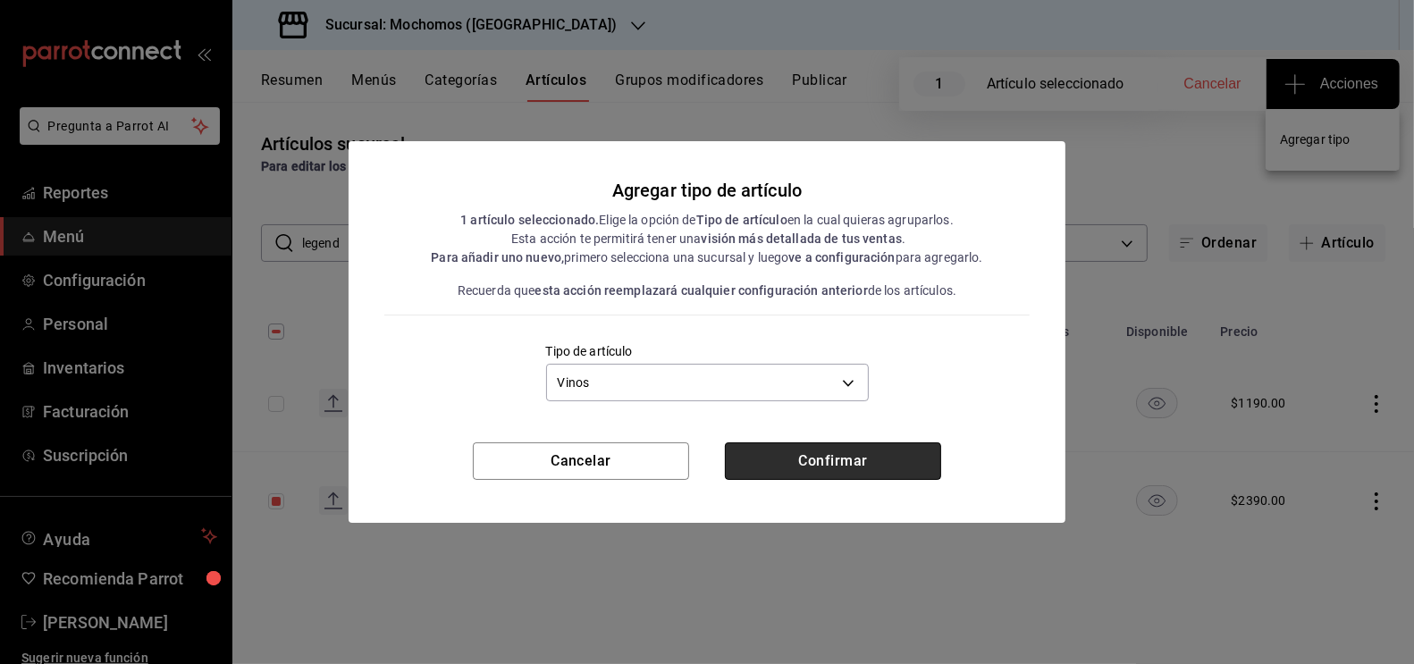
click at [877, 459] on button "Confirmar" at bounding box center [833, 461] width 216 height 38
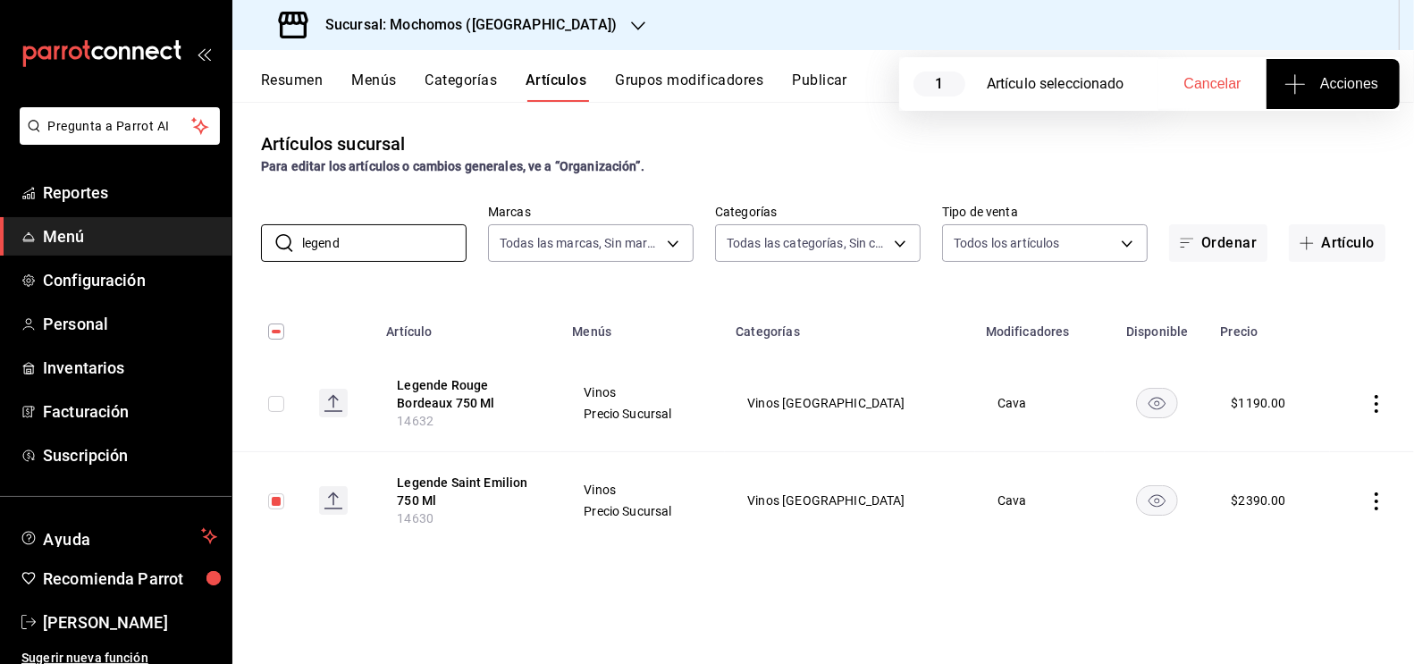
drag, startPoint x: 367, startPoint y: 243, endPoint x: 259, endPoint y: 243, distance: 108.2
click at [259, 245] on div "​ legend ​ Marcas Todas las marcas, Sin marca c8544d00-0077-49dd-9e07-f6fffff65…" at bounding box center [823, 233] width 1182 height 57
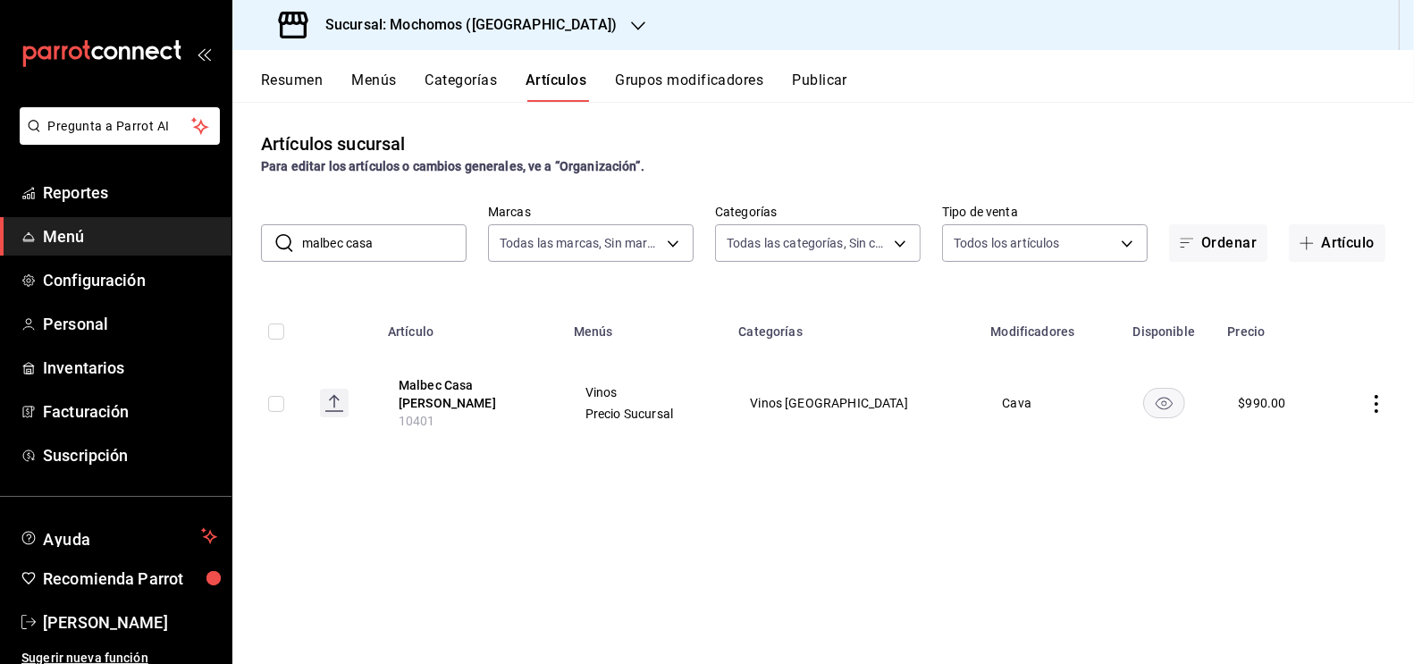
click at [280, 399] on input "checkbox" at bounding box center [276, 404] width 16 height 16
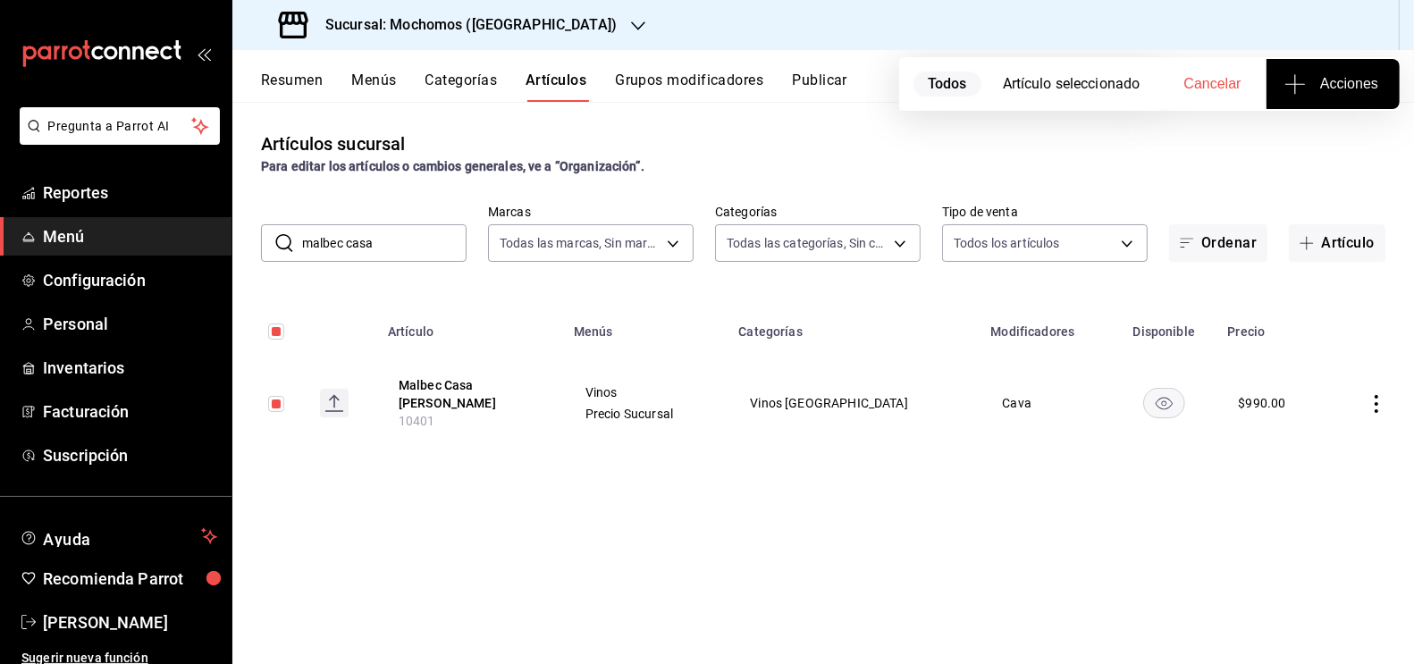
click at [1352, 78] on span "Acciones" at bounding box center [1333, 83] width 90 height 21
click at [1315, 147] on span "Agregar tipo" at bounding box center [1332, 139] width 105 height 19
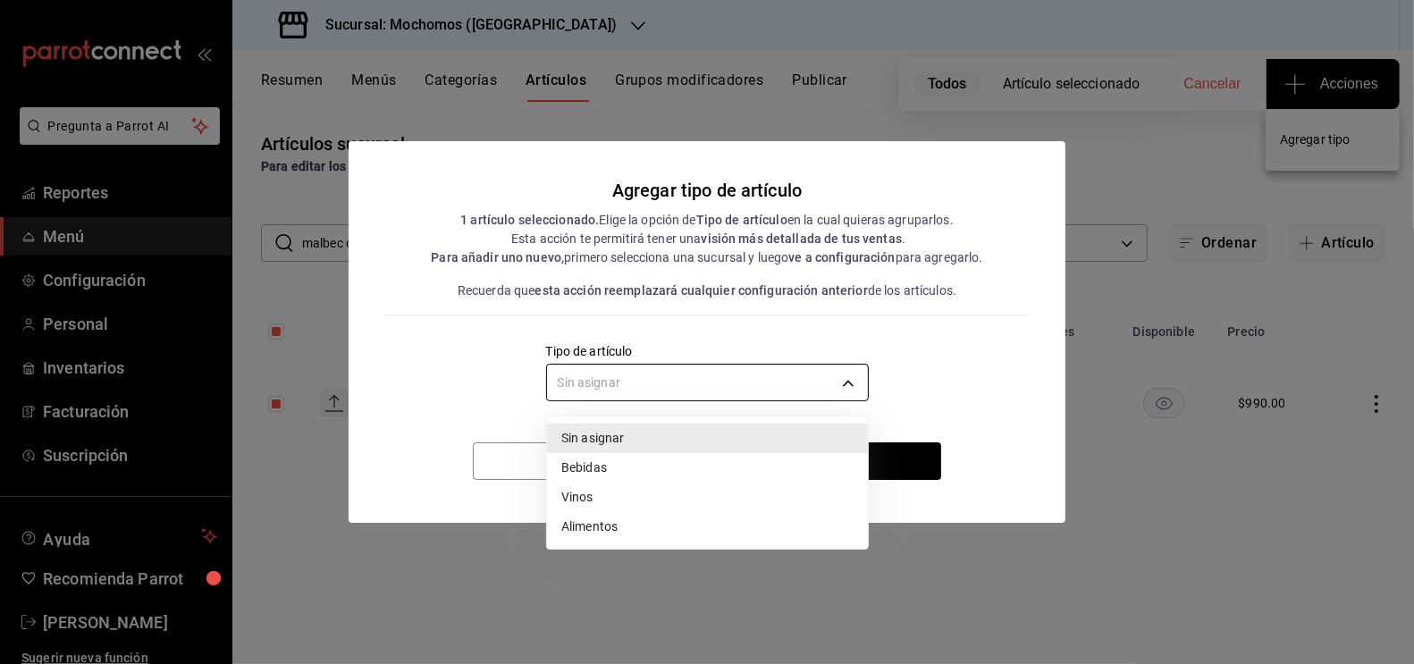
click at [793, 378] on body "Pregunta a Parrot AI Reportes Menú Configuración Personal Inventarios Facturaci…" at bounding box center [707, 332] width 1414 height 664
click at [654, 489] on li "Vinos" at bounding box center [707, 497] width 321 height 29
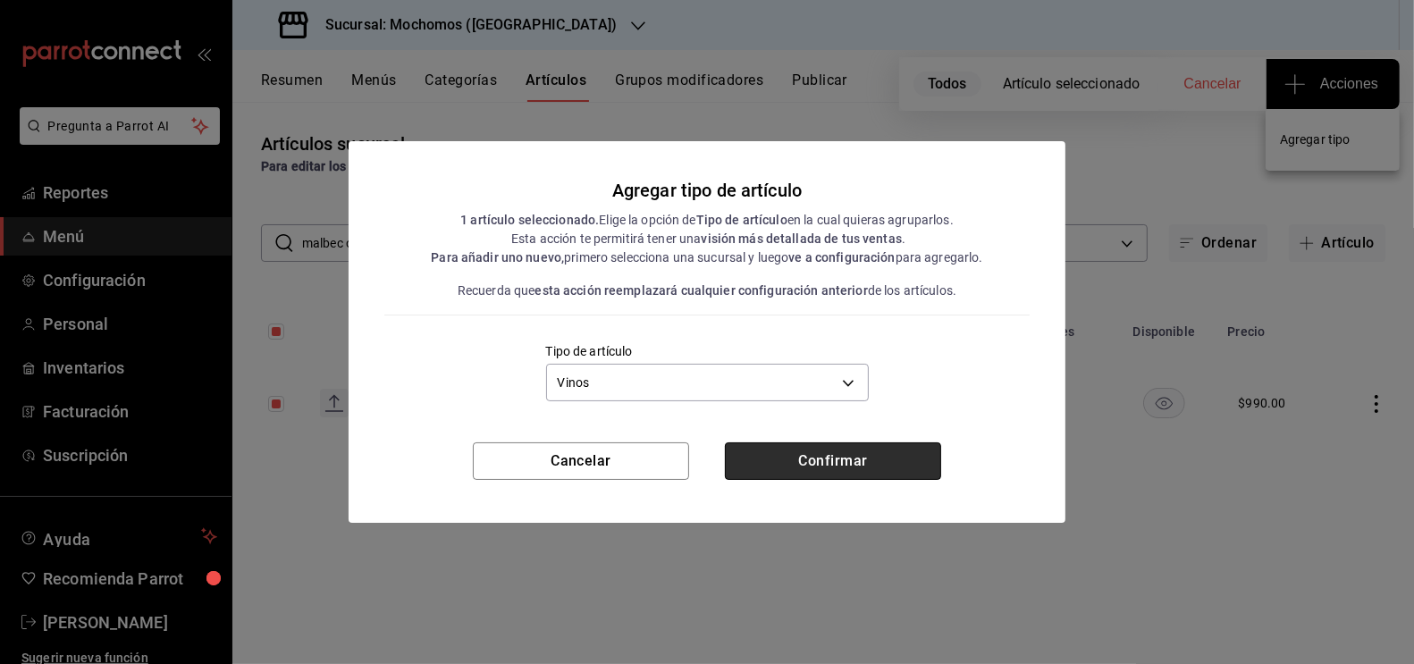
click at [830, 467] on button "Confirmar" at bounding box center [833, 461] width 216 height 38
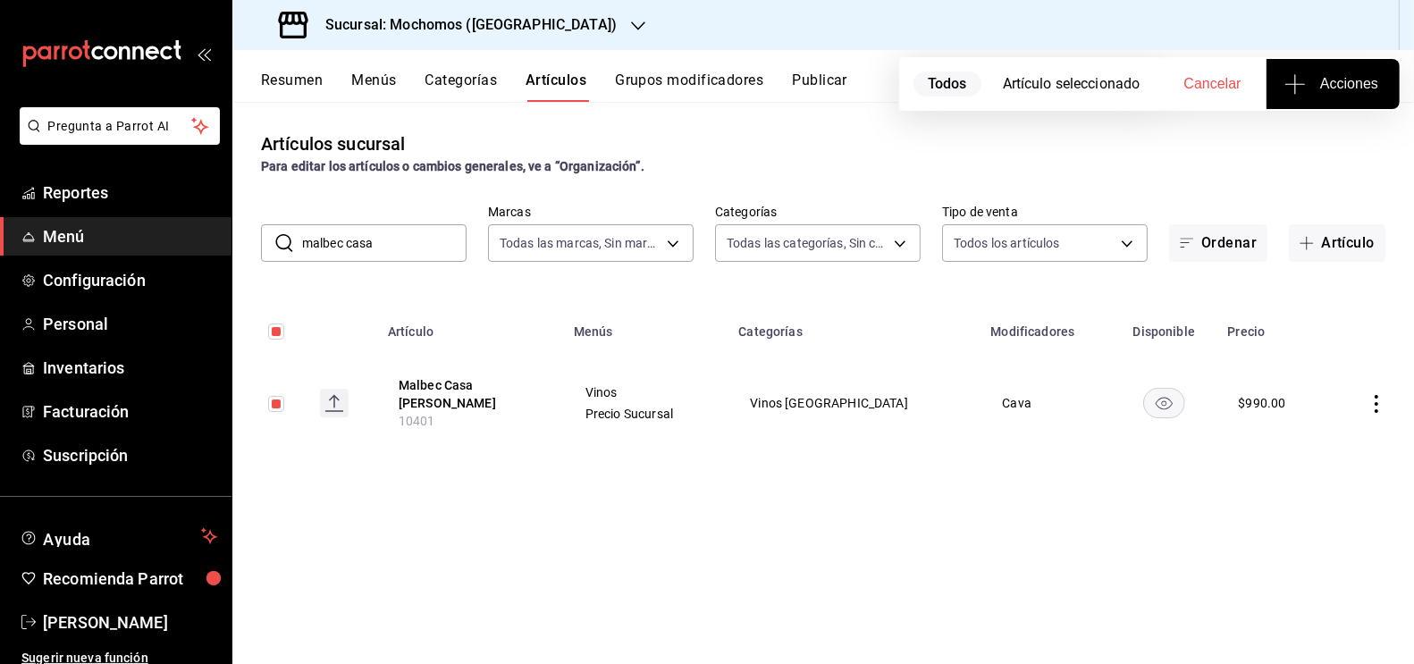
drag, startPoint x: 397, startPoint y: 246, endPoint x: 275, endPoint y: 238, distance: 121.8
click at [275, 238] on div "​ malbec casa ​" at bounding box center [364, 243] width 206 height 38
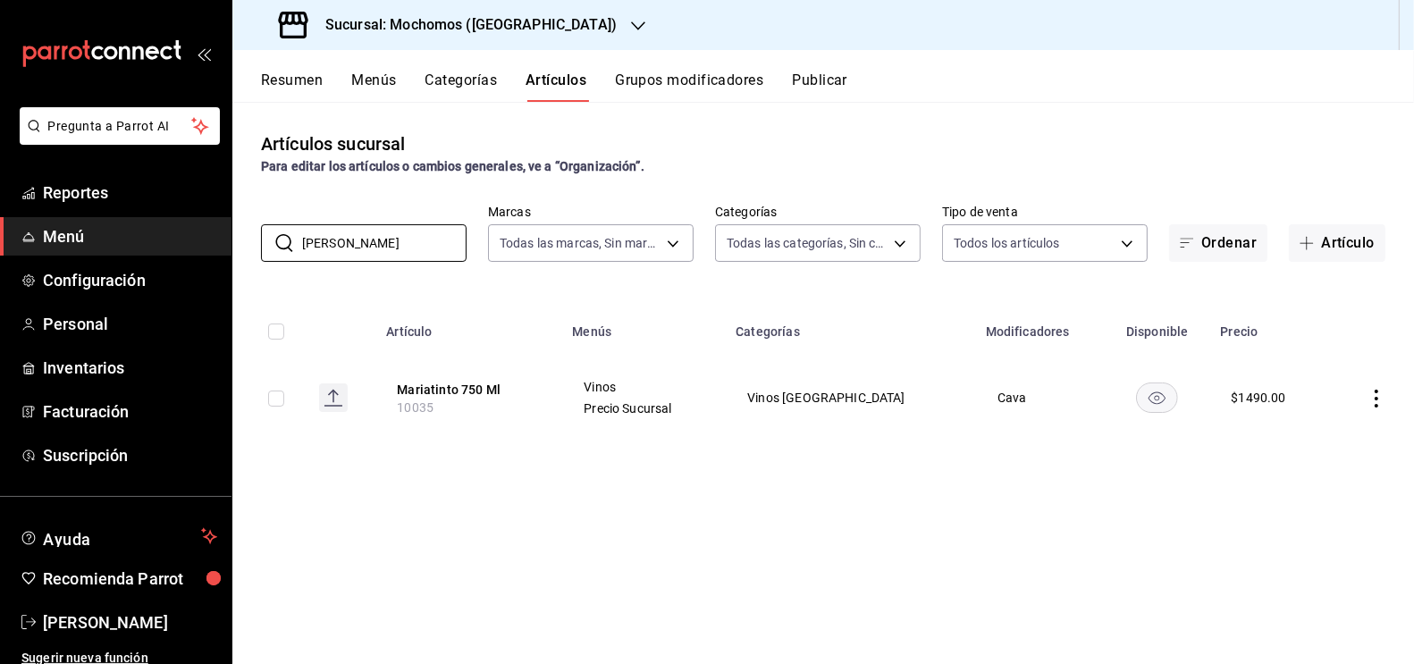
click at [279, 396] on input "checkbox" at bounding box center [276, 399] width 16 height 16
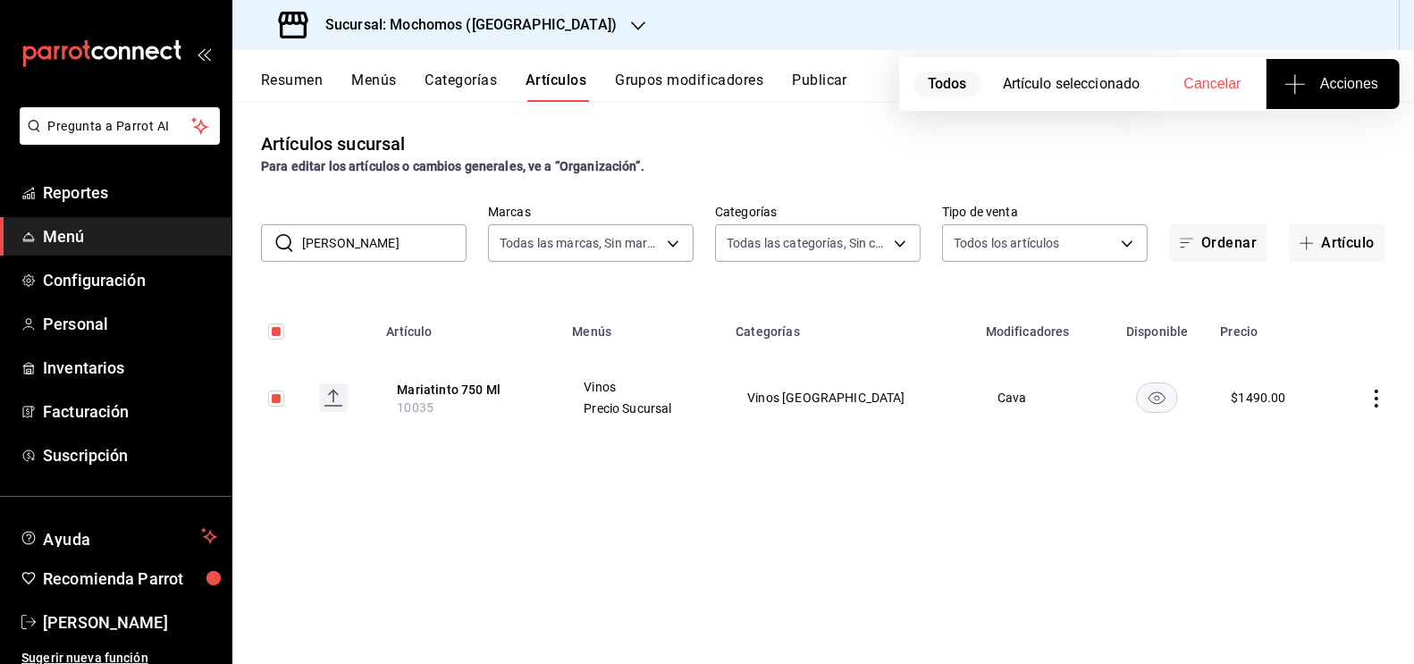
click at [1324, 81] on span "Acciones" at bounding box center [1333, 83] width 90 height 21
click at [1309, 131] on span "Agregar tipo" at bounding box center [1332, 139] width 105 height 19
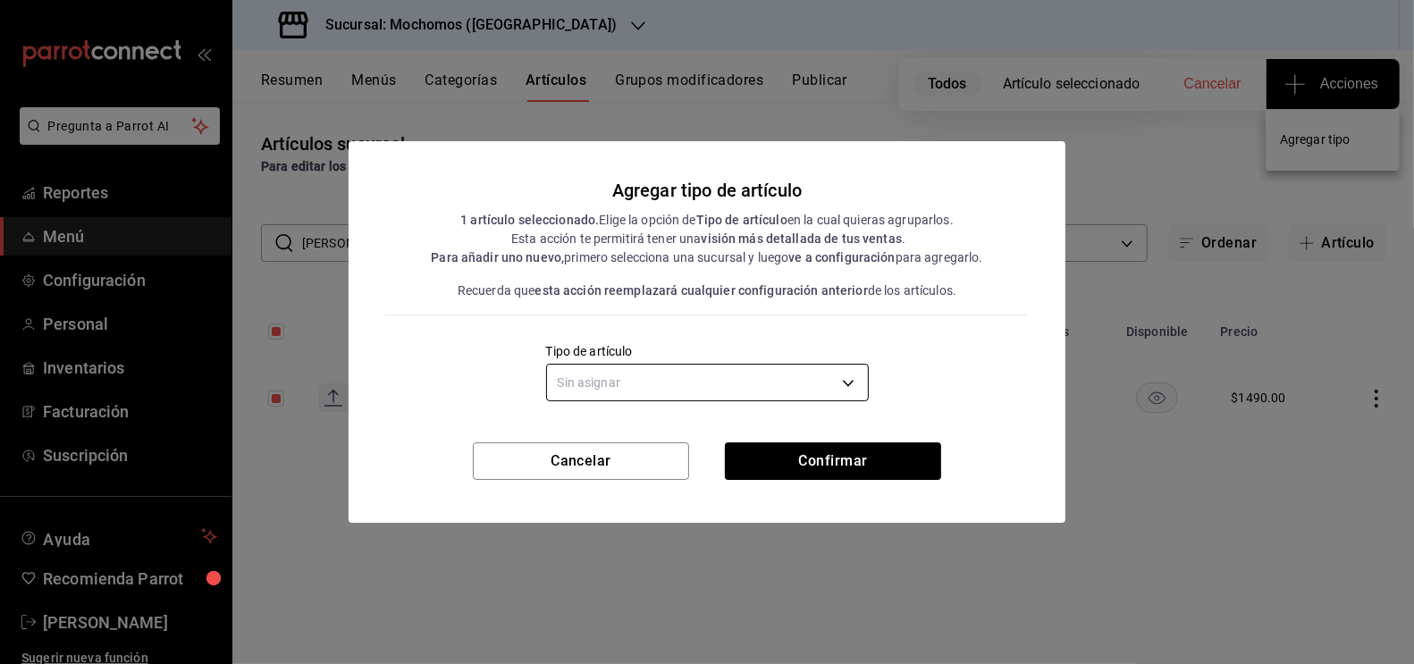
click at [735, 384] on body "Pregunta a Parrot AI Reportes Menú Configuración Personal Inventarios Facturaci…" at bounding box center [707, 332] width 1414 height 664
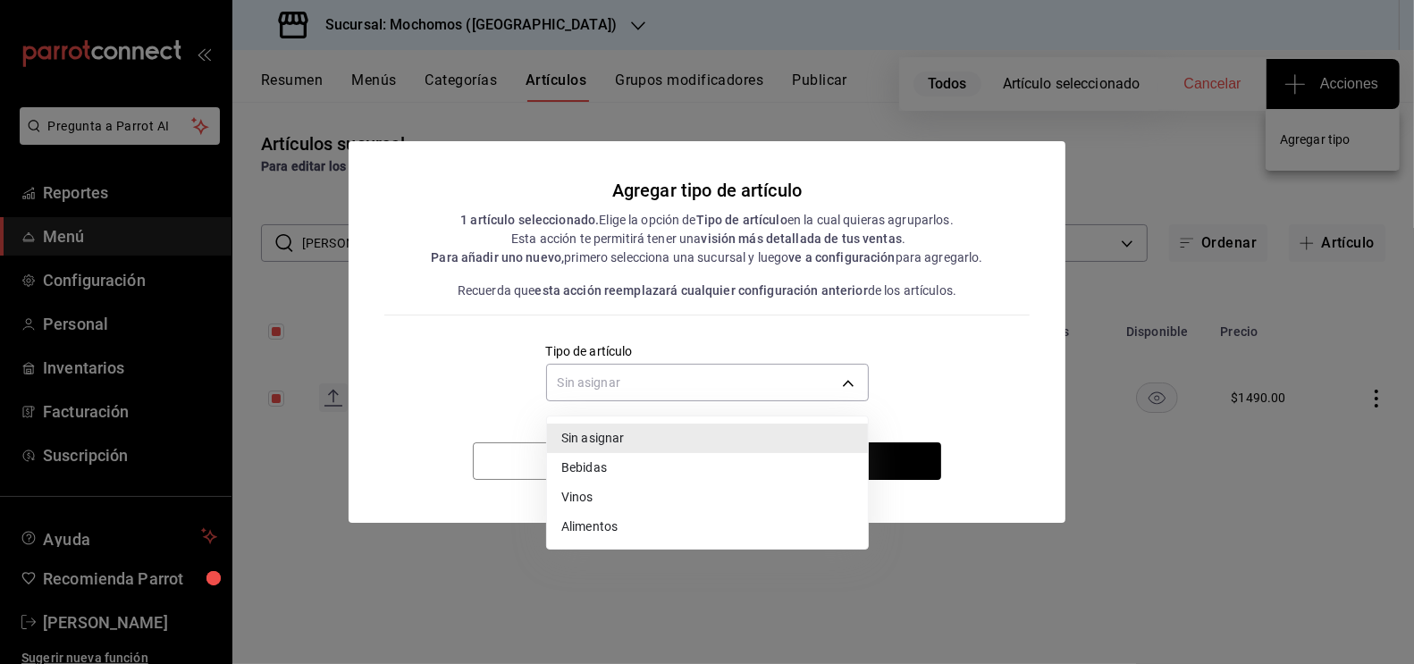
click at [609, 496] on li "Vinos" at bounding box center [707, 497] width 321 height 29
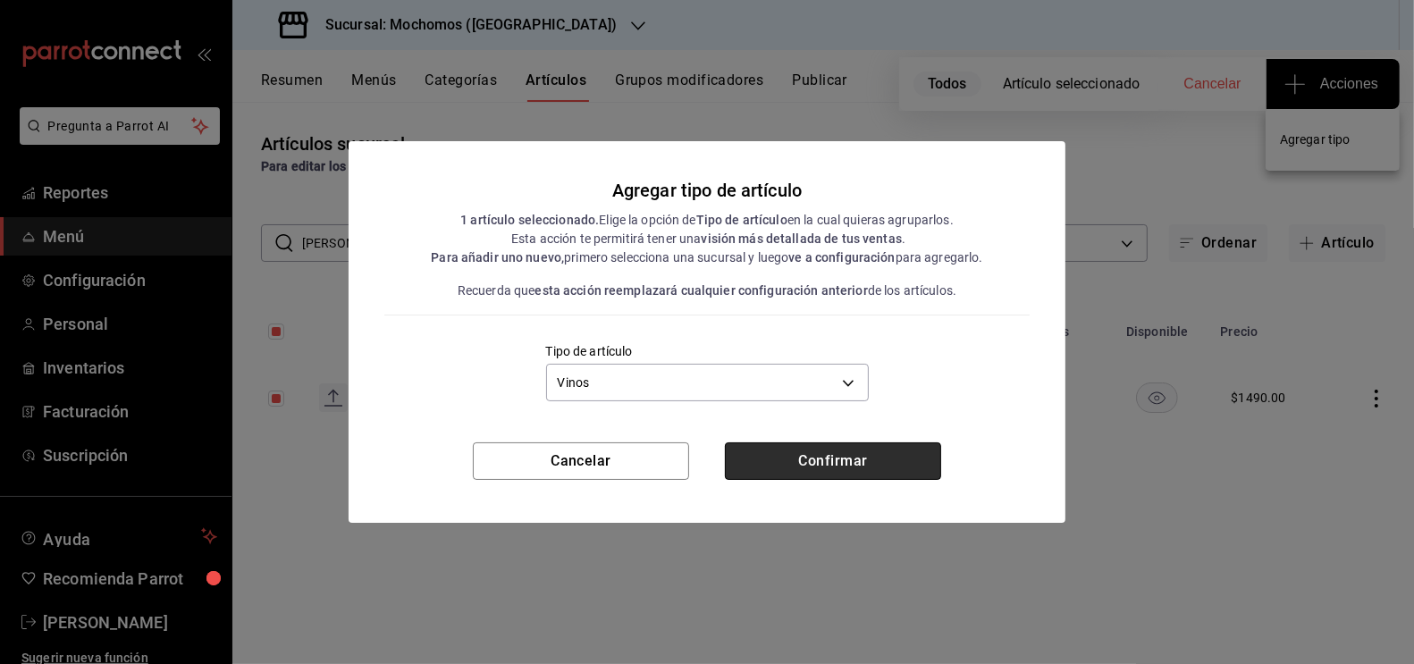
click at [814, 467] on button "Confirmar" at bounding box center [833, 461] width 216 height 38
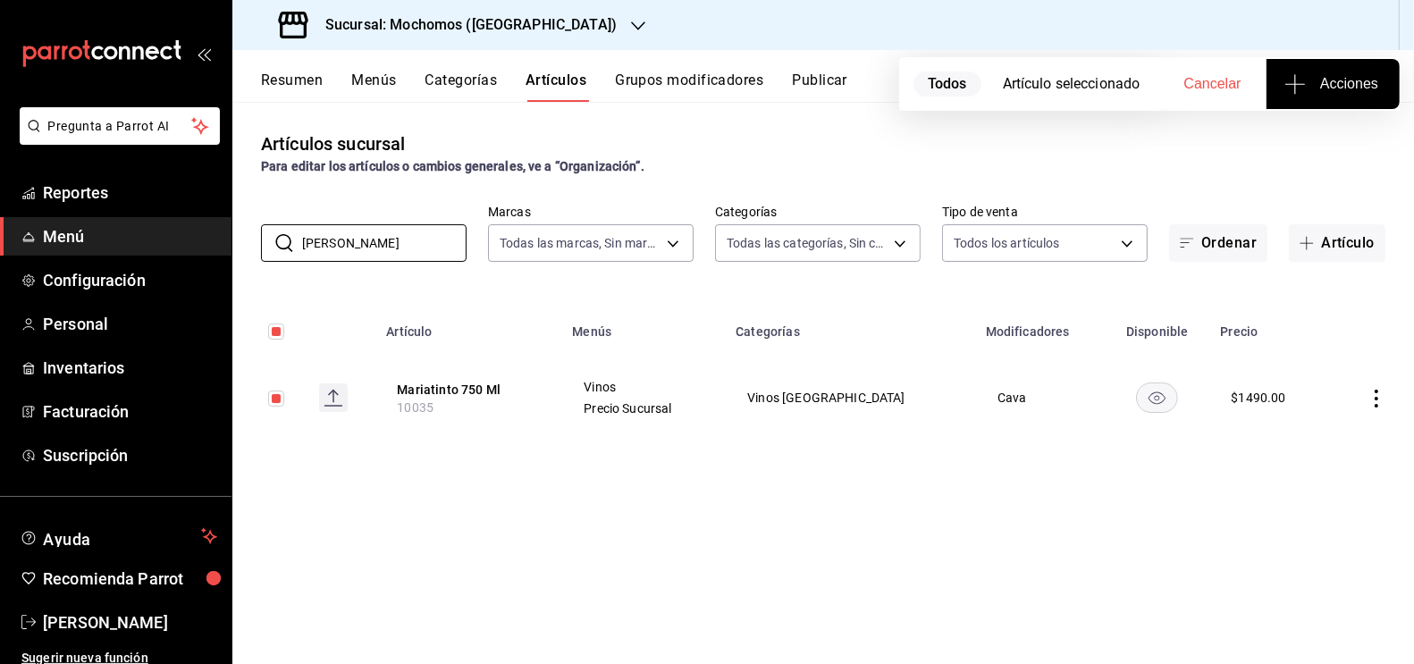
drag, startPoint x: 355, startPoint y: 245, endPoint x: 230, endPoint y: 245, distance: 125.1
click at [230, 245] on div "Pregunta a Parrot AI Reportes Menú Configuración Personal Inventarios Facturaci…" at bounding box center [707, 332] width 1414 height 664
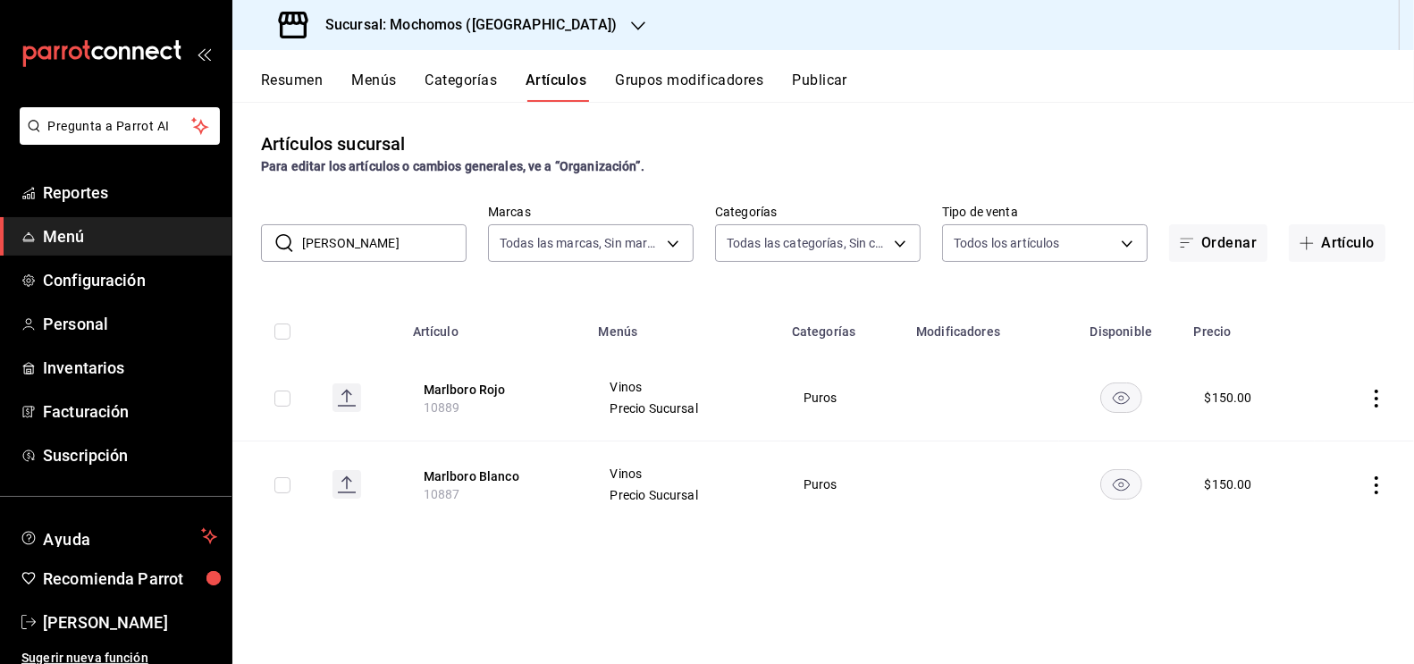
click at [281, 482] on input "checkbox" at bounding box center [282, 485] width 16 height 16
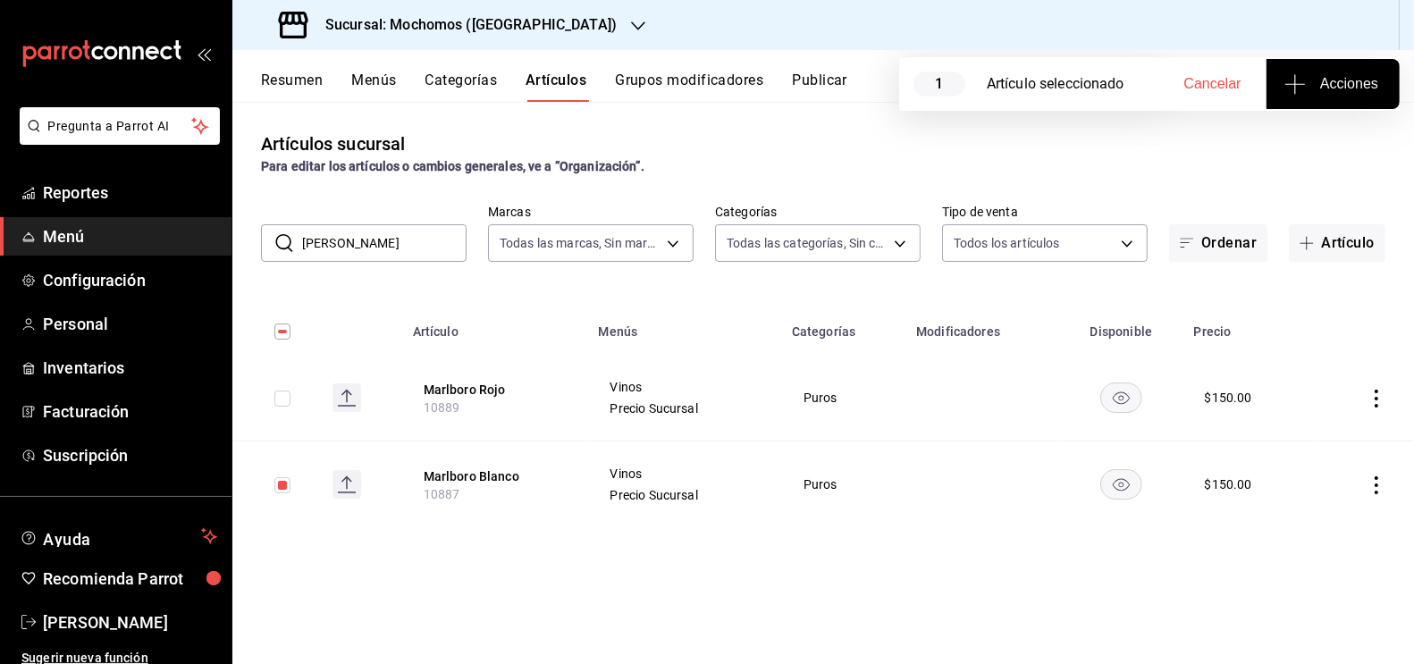
click at [282, 400] on input "checkbox" at bounding box center [282, 399] width 16 height 16
click at [1343, 93] on span "Acciones" at bounding box center [1333, 83] width 90 height 21
click at [1317, 153] on li "Agregar tipo" at bounding box center [1333, 139] width 134 height 47
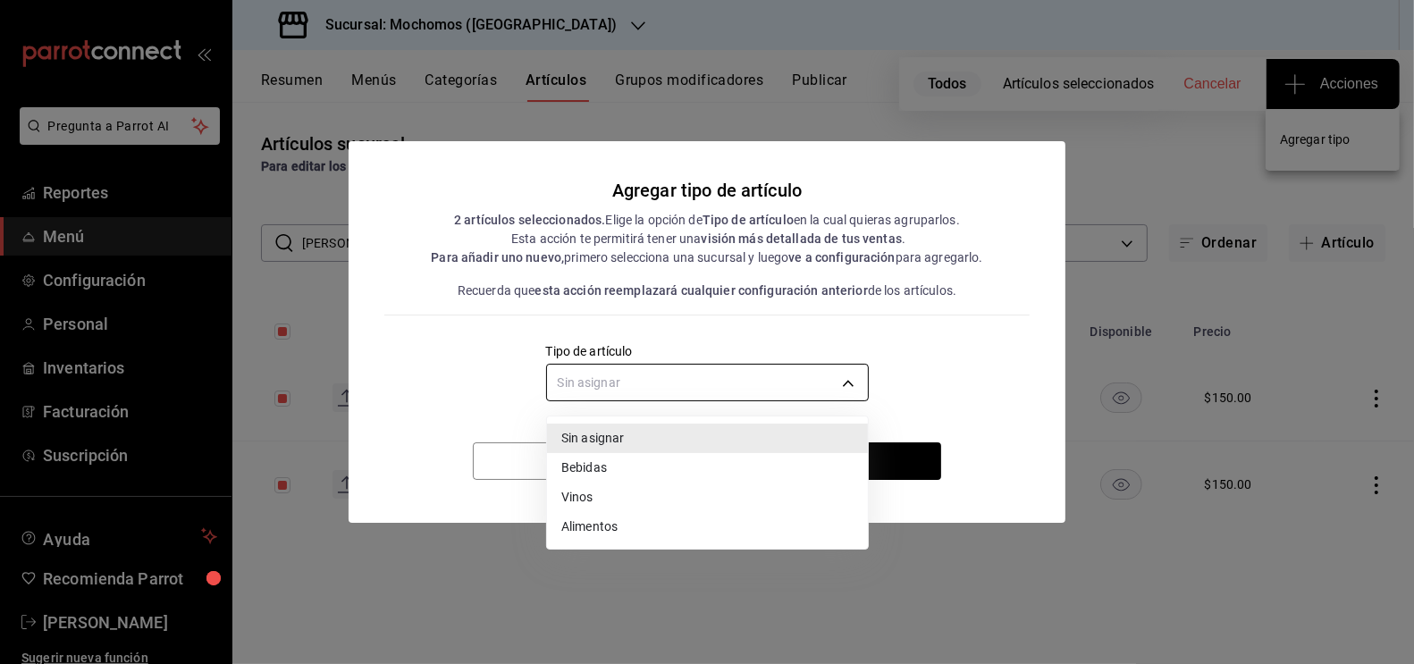
click at [738, 391] on body "Pregunta a Parrot AI Reportes Menú Configuración Personal Inventarios Facturaci…" at bounding box center [707, 332] width 1414 height 664
click at [628, 501] on li "Vinos" at bounding box center [707, 497] width 321 height 29
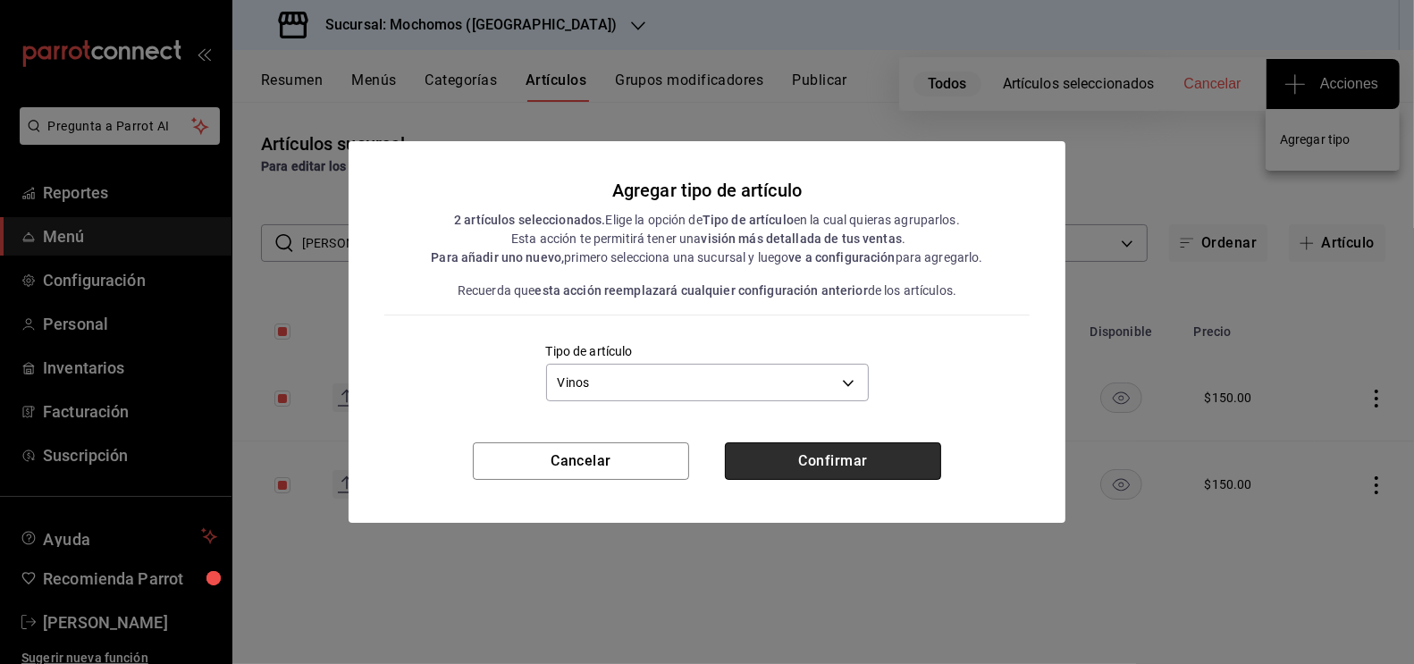
click at [762, 464] on button "Confirmar" at bounding box center [833, 461] width 216 height 38
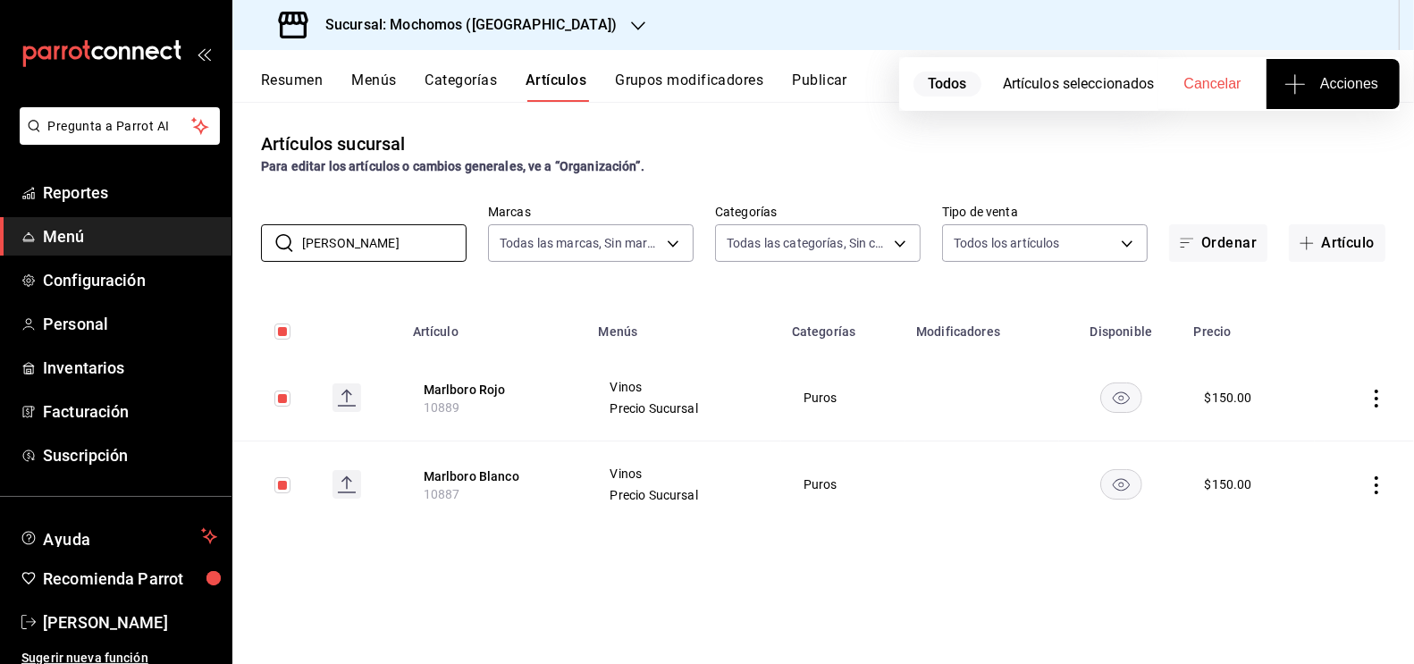
drag, startPoint x: 342, startPoint y: 247, endPoint x: 223, endPoint y: 235, distance: 119.4
click at [223, 236] on div "Pregunta a Parrot AI Reportes Menú Configuración Personal Inventarios Facturaci…" at bounding box center [707, 332] width 1414 height 664
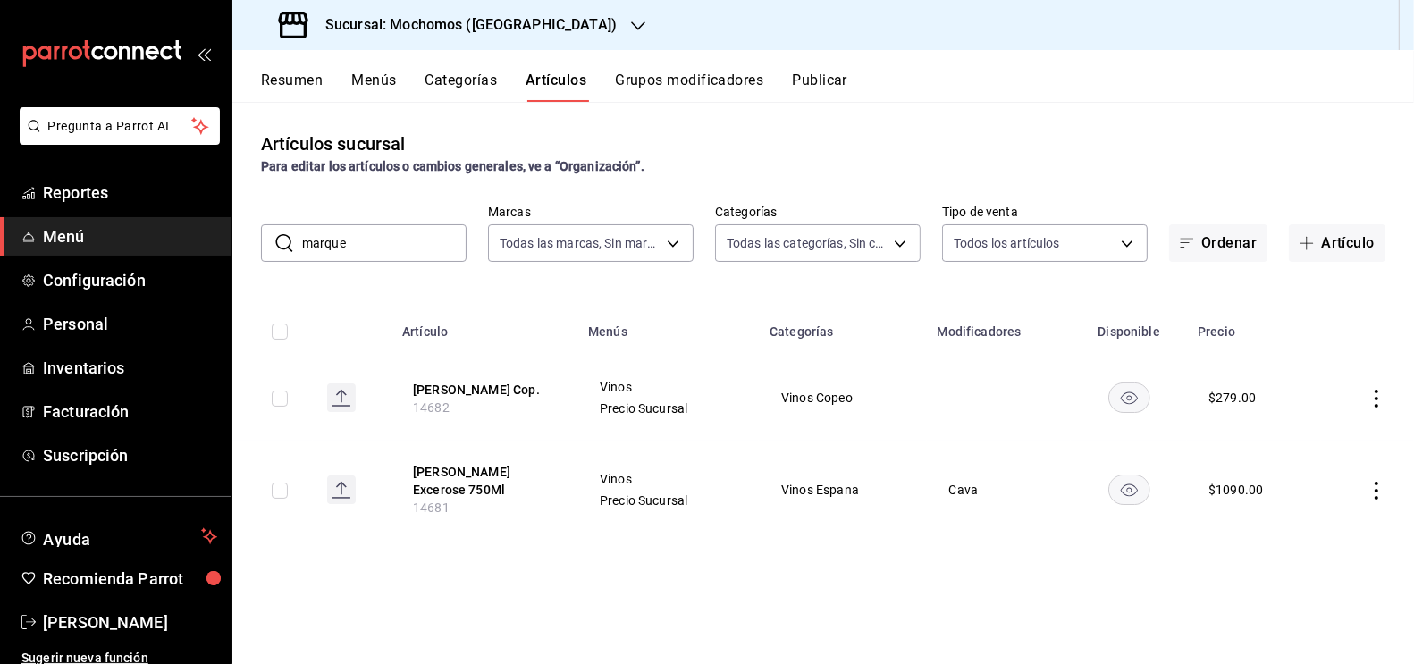
click at [282, 335] on input "checkbox" at bounding box center [280, 332] width 16 height 16
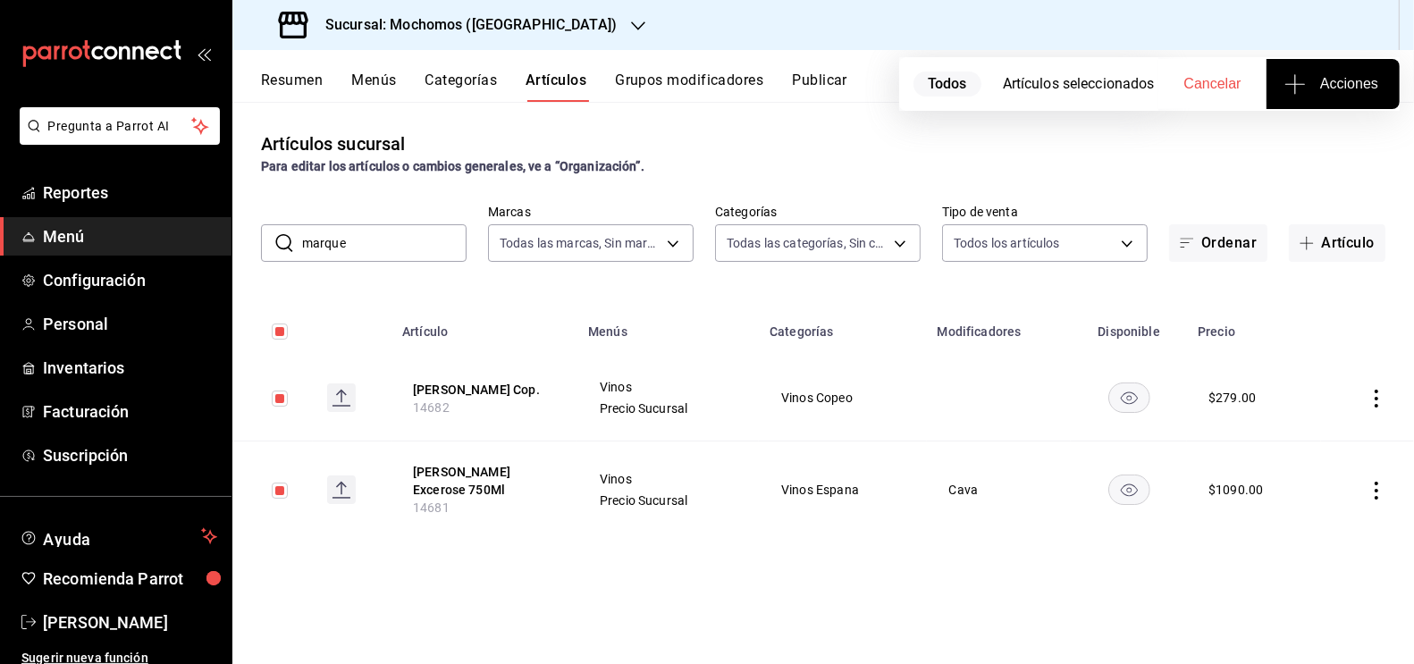
click at [1325, 77] on span "Acciones" at bounding box center [1333, 83] width 90 height 21
click at [1328, 141] on span "Agregar tipo" at bounding box center [1332, 139] width 105 height 19
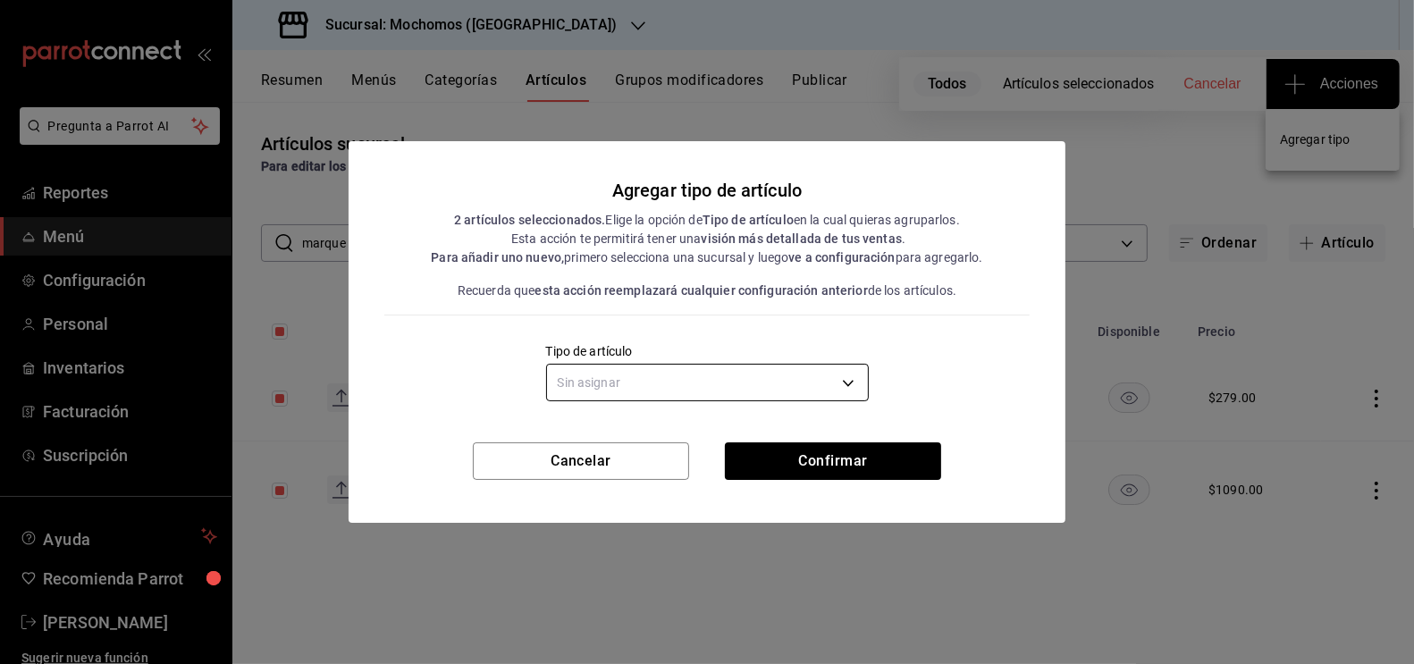
click at [686, 377] on body "Pregunta a Parrot AI Reportes Menú Configuración Personal Inventarios Facturaci…" at bounding box center [707, 332] width 1414 height 664
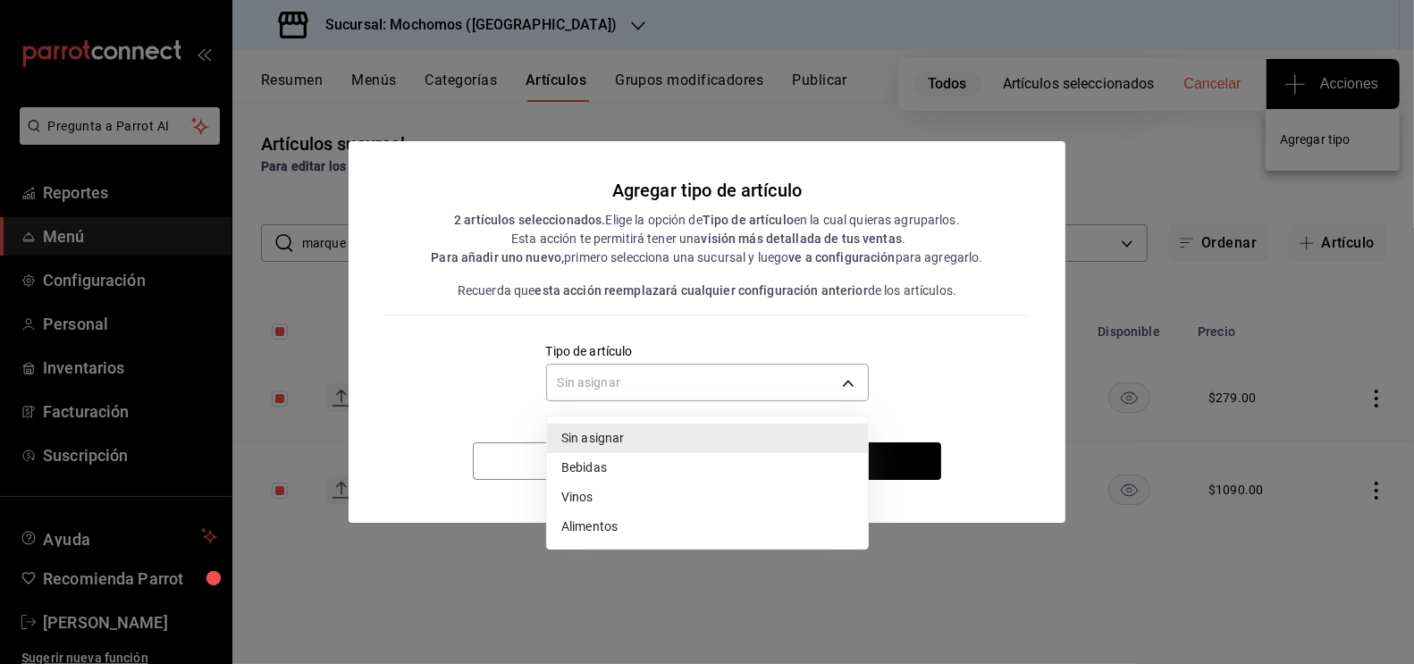
click at [621, 501] on li "Vinos" at bounding box center [707, 497] width 321 height 29
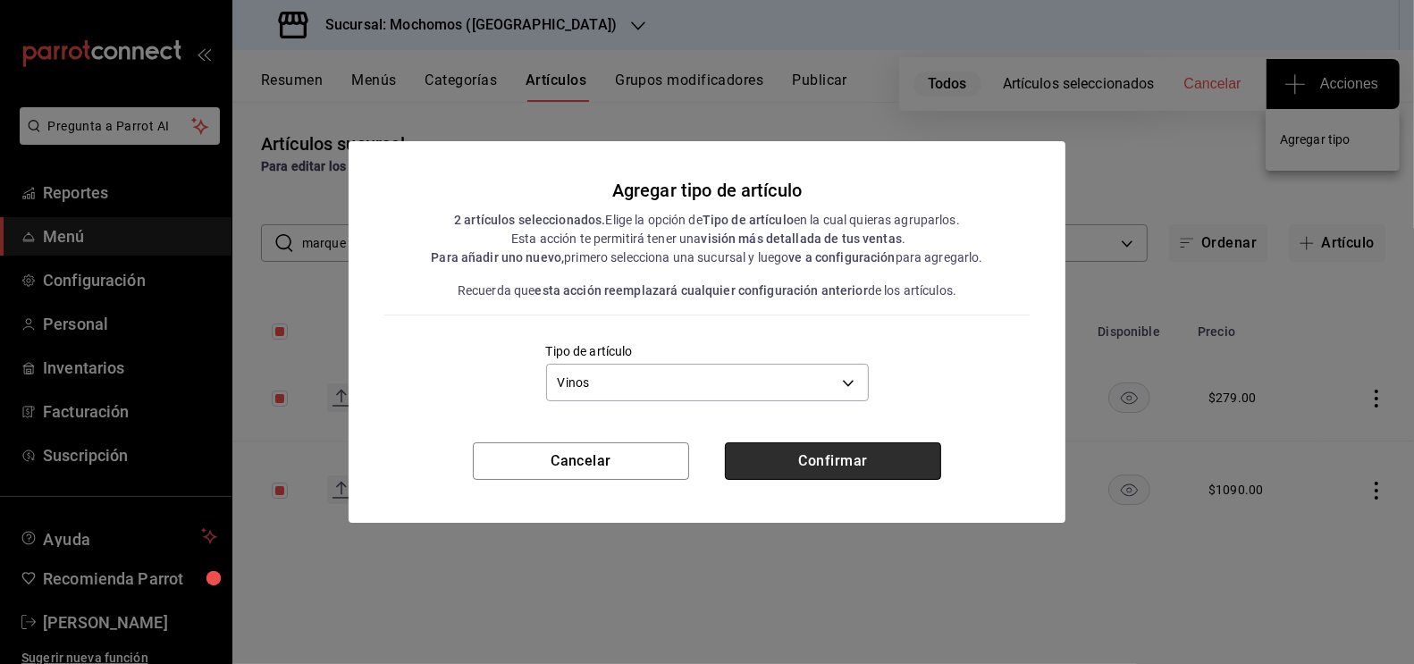
click at [816, 459] on button "Confirmar" at bounding box center [833, 461] width 216 height 38
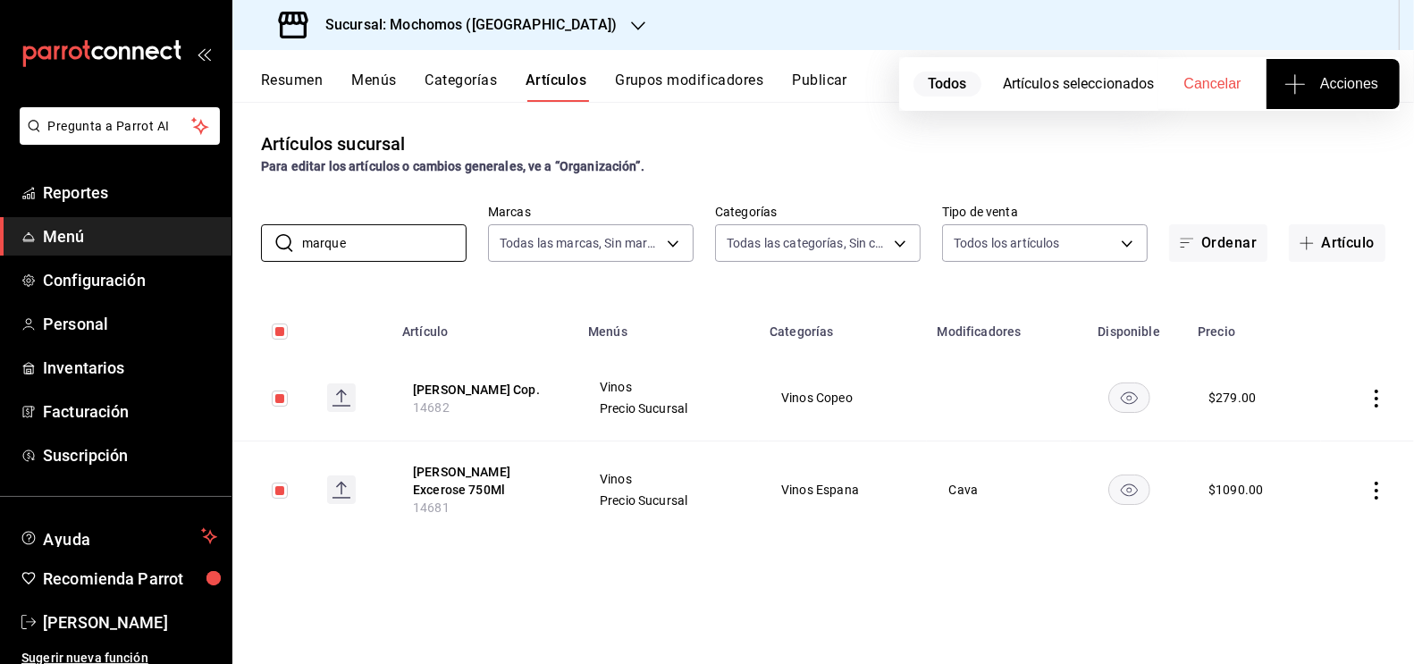
drag, startPoint x: 355, startPoint y: 257, endPoint x: 252, endPoint y: 255, distance: 102.8
click at [252, 256] on div "​ marque ​ Marcas Todas las marcas, Sin marca c8544d00-0077-49dd-9e07-f6fffff65…" at bounding box center [823, 233] width 1182 height 57
drag, startPoint x: 366, startPoint y: 246, endPoint x: 278, endPoint y: 245, distance: 87.6
click at [278, 245] on div "​ marque ​" at bounding box center [364, 243] width 206 height 38
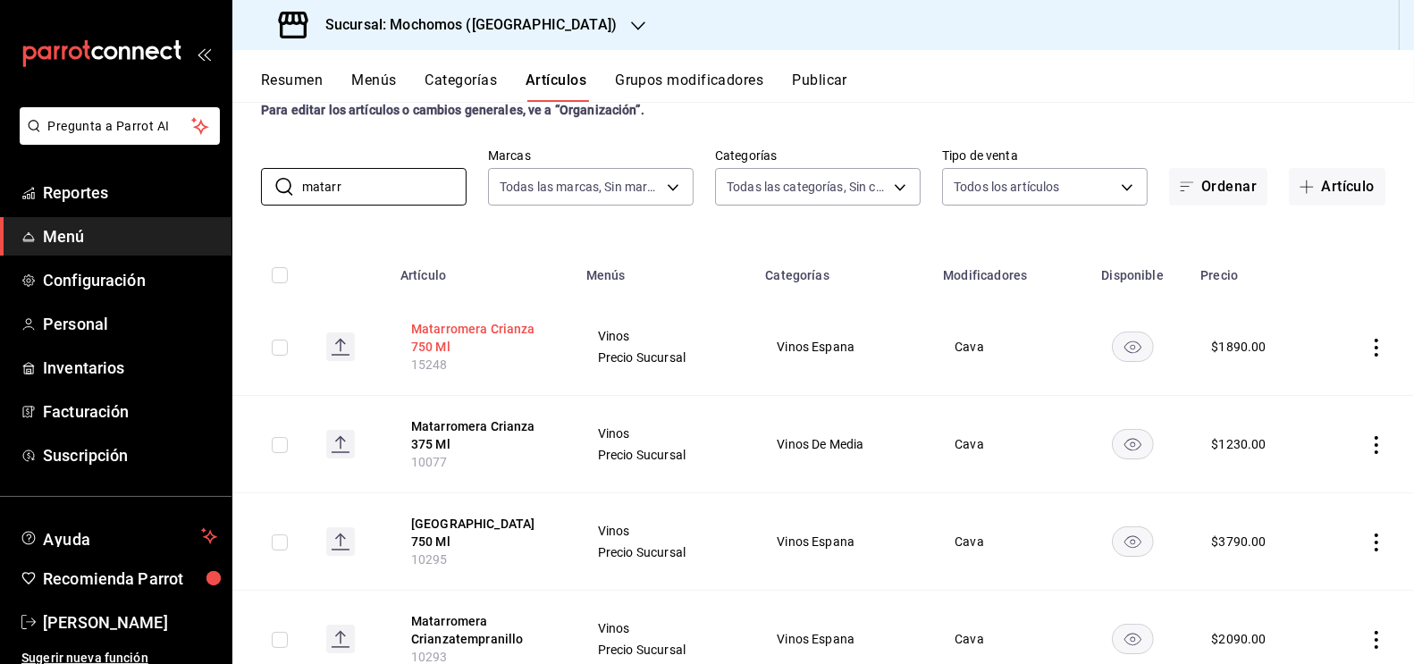
scroll to position [122, 0]
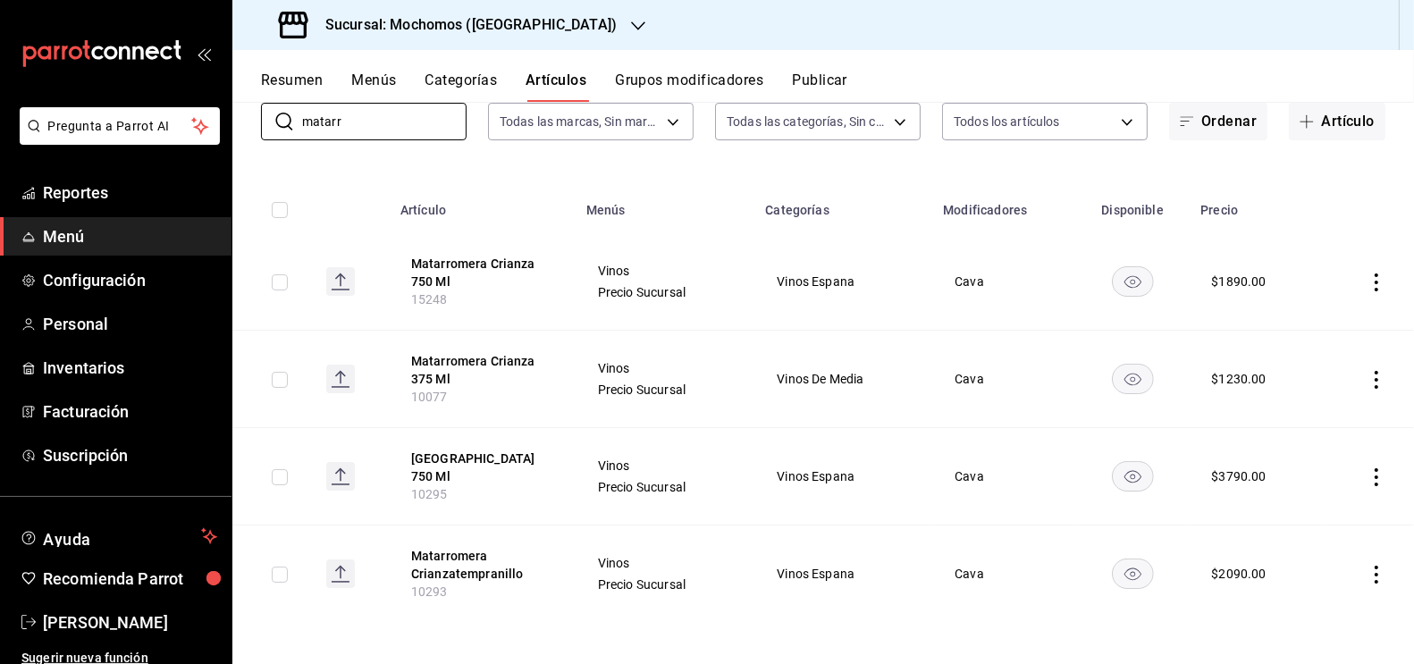
click at [281, 284] on input "checkbox" at bounding box center [280, 282] width 16 height 16
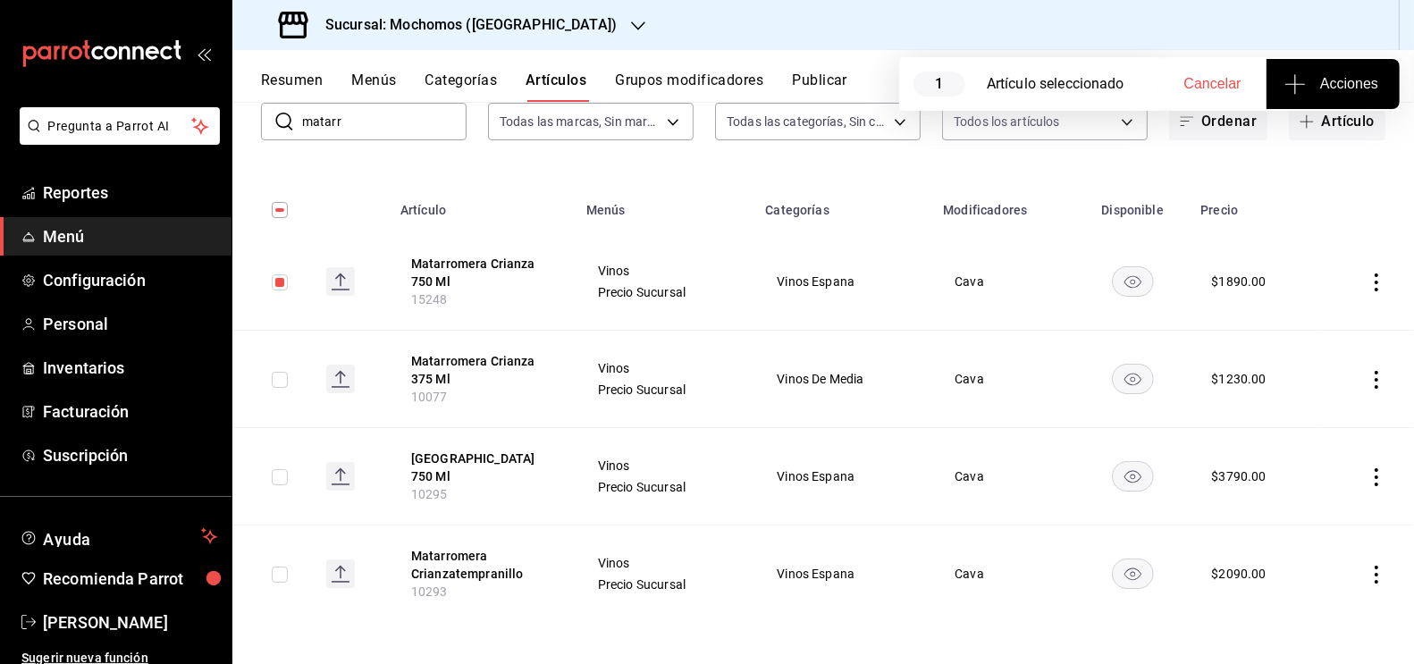
click at [278, 381] on input "checkbox" at bounding box center [280, 380] width 16 height 16
click at [1332, 74] on span "Acciones" at bounding box center [1333, 83] width 90 height 21
click at [1335, 144] on span "Agregar tipo" at bounding box center [1332, 139] width 105 height 19
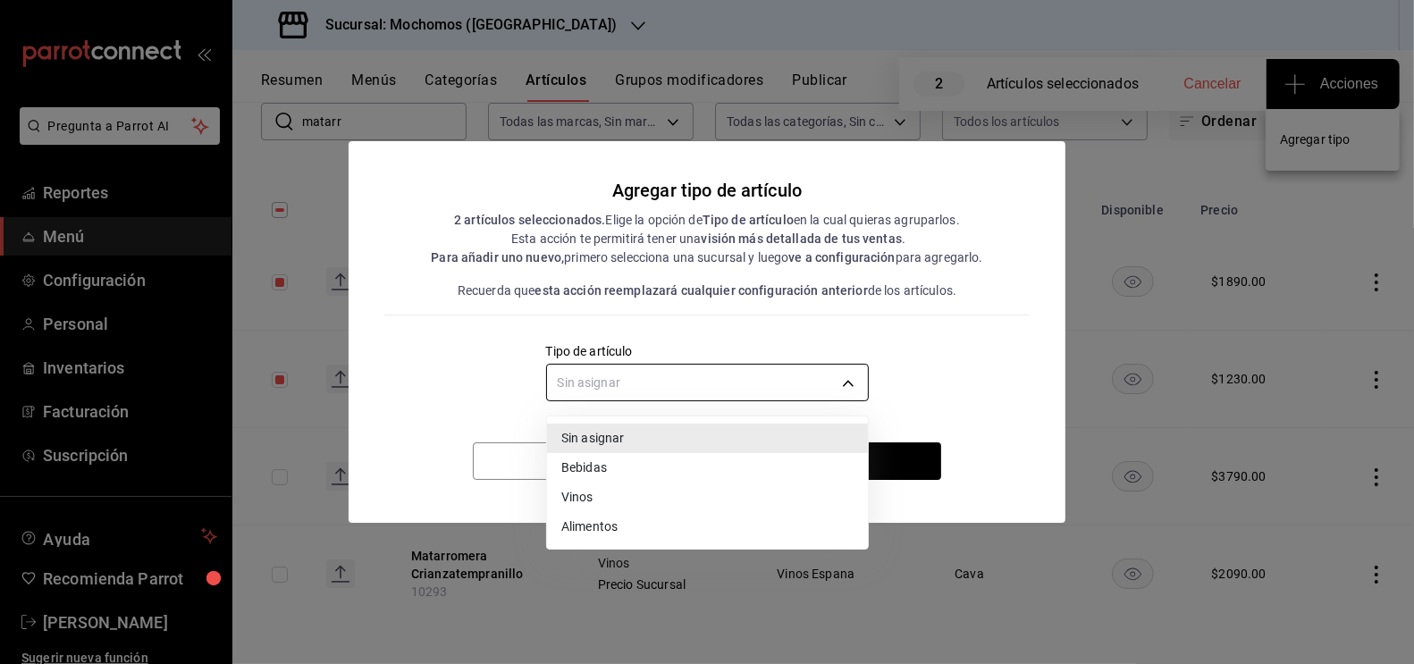
click at [716, 378] on body "Pregunta a Parrot AI Reportes Menú Configuración Personal Inventarios Facturaci…" at bounding box center [707, 332] width 1414 height 664
click at [634, 499] on li "Vinos" at bounding box center [707, 497] width 321 height 29
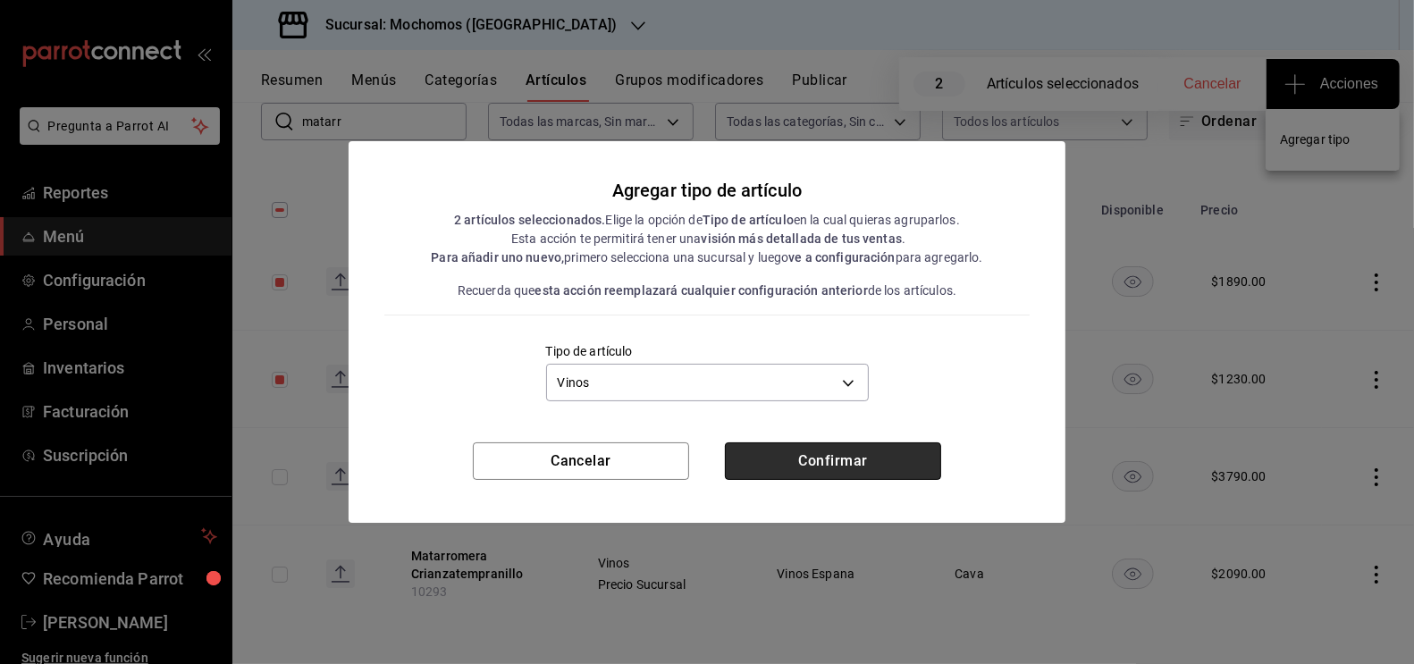
click at [797, 476] on button "Confirmar" at bounding box center [833, 461] width 216 height 38
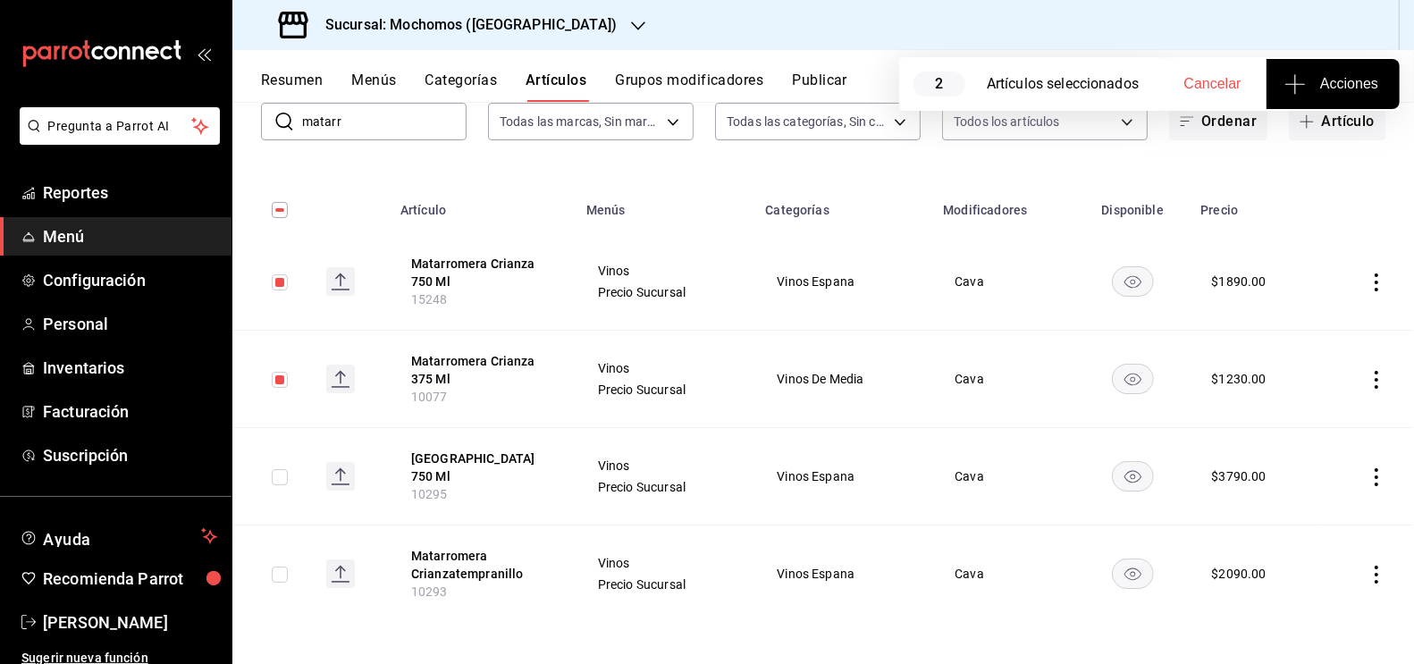
click at [280, 574] on input "checkbox" at bounding box center [280, 575] width 16 height 16
click at [1350, 81] on span "Acciones" at bounding box center [1333, 83] width 90 height 21
click at [1314, 151] on li "Agregar tipo" at bounding box center [1333, 139] width 134 height 47
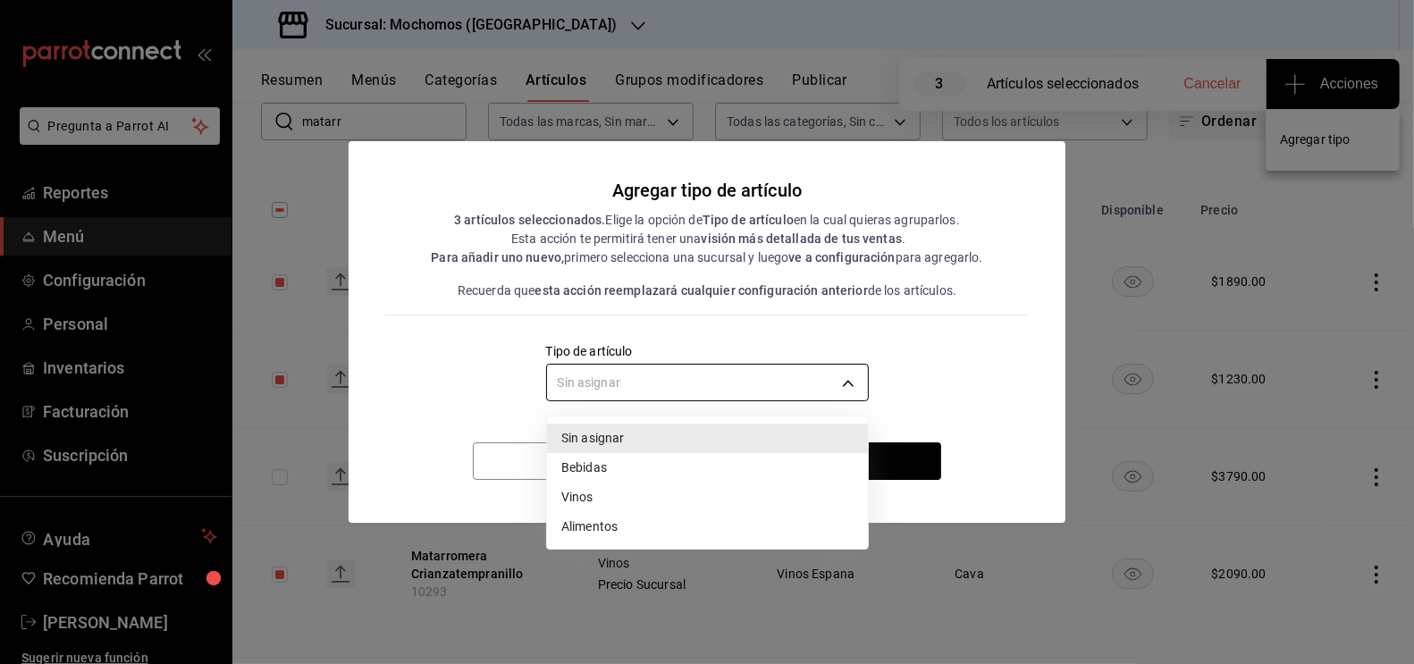
click at [658, 383] on body "Pregunta a Parrot AI Reportes Menú Configuración Personal Inventarios Facturaci…" at bounding box center [707, 332] width 1414 height 664
click at [592, 500] on li "Vinos" at bounding box center [707, 497] width 321 height 29
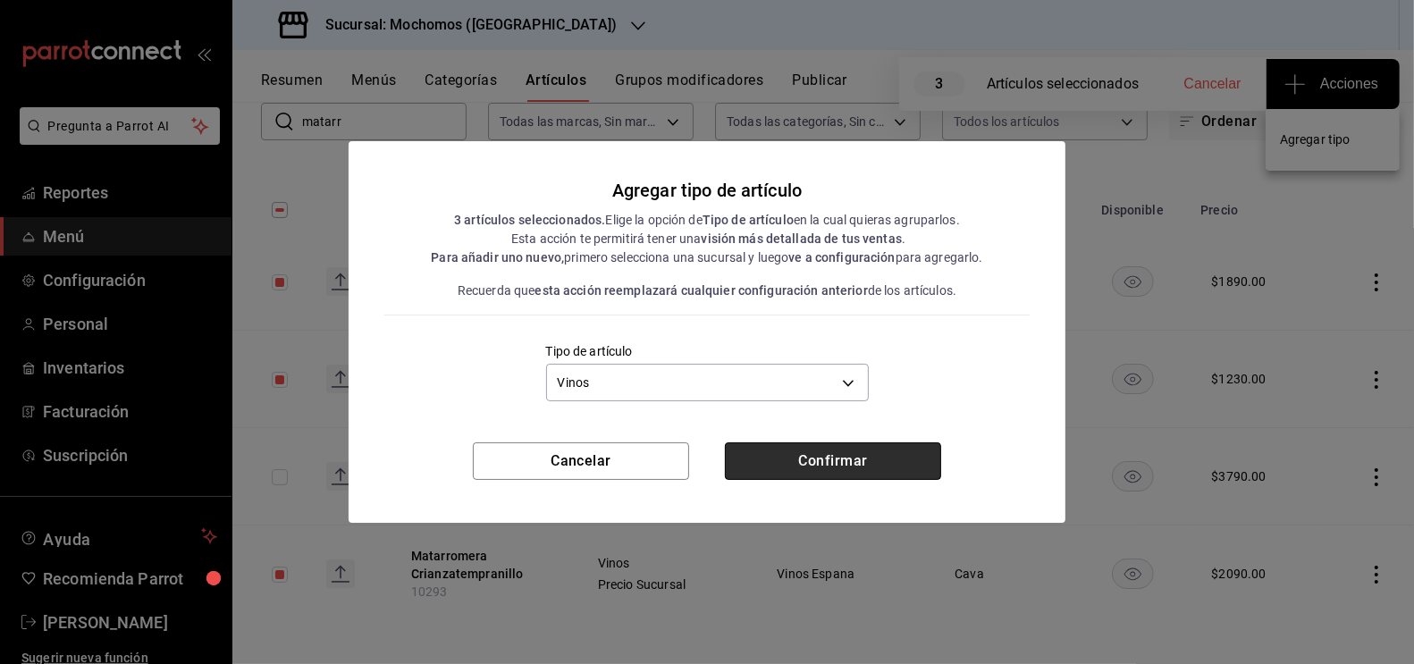
click at [786, 466] on button "Confirmar" at bounding box center [833, 461] width 216 height 38
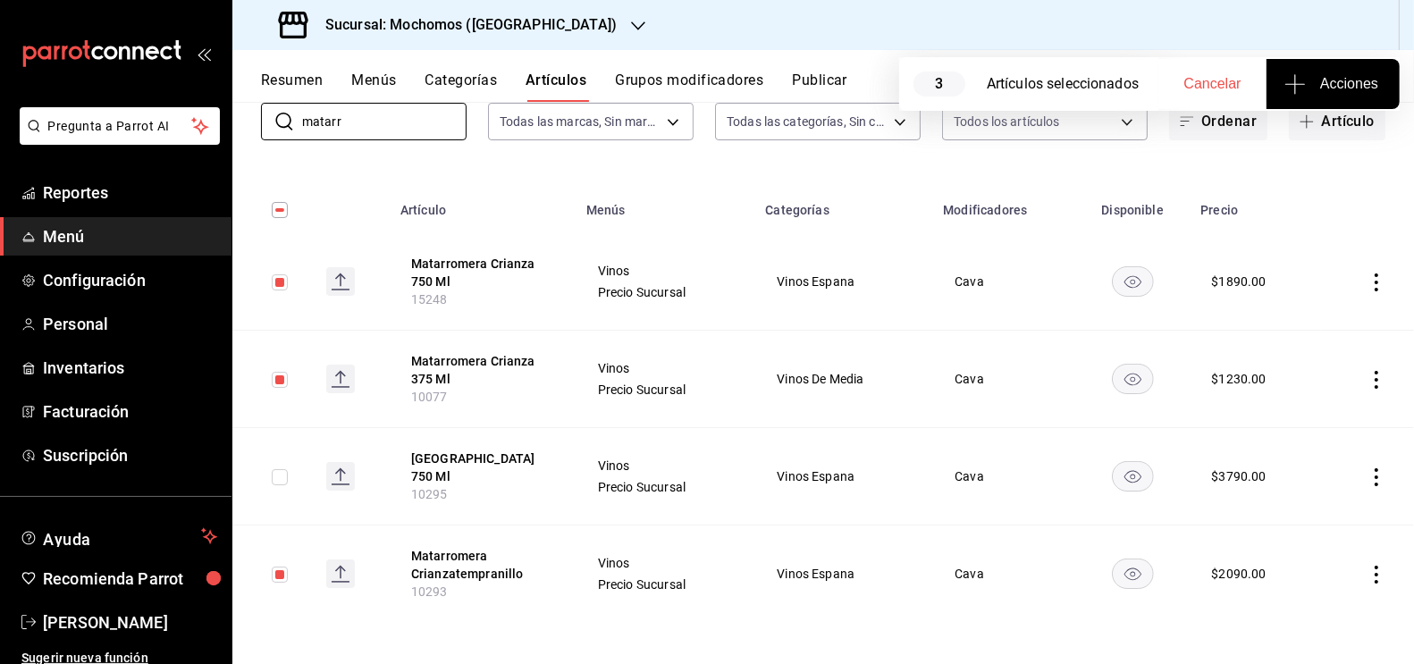
drag, startPoint x: 358, startPoint y: 128, endPoint x: 244, endPoint y: 124, distance: 113.6
click at [245, 125] on div "​ matarr ​ Marcas Todas las marcas, Sin marca c8544d00-0077-49dd-9e07-f6fffff65…" at bounding box center [823, 111] width 1182 height 57
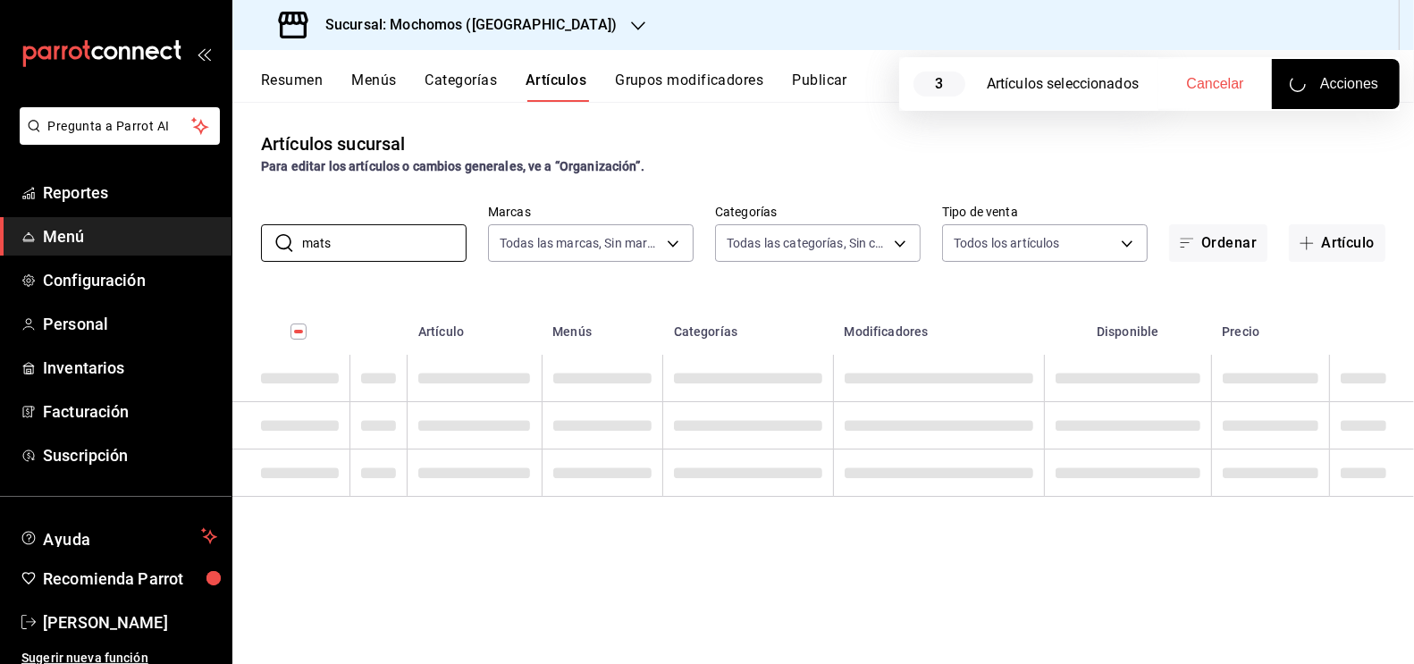
scroll to position [0, 0]
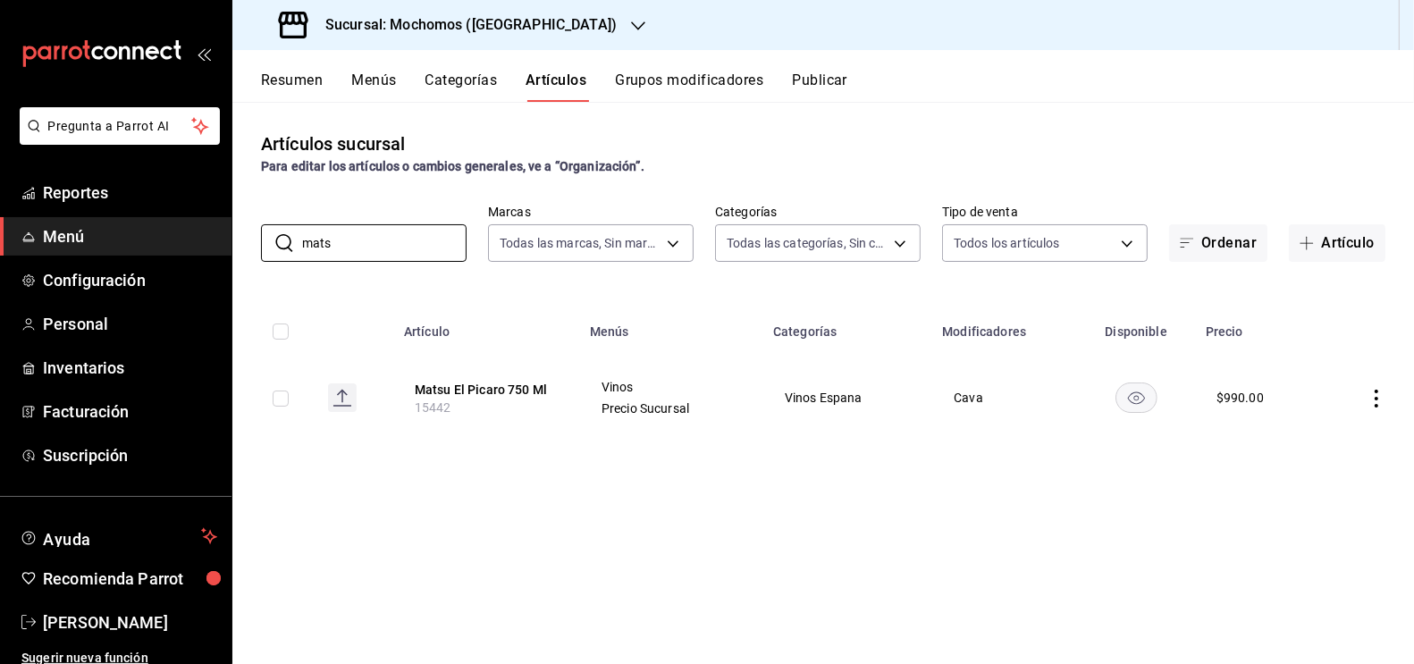
click at [276, 403] on input "checkbox" at bounding box center [281, 399] width 16 height 16
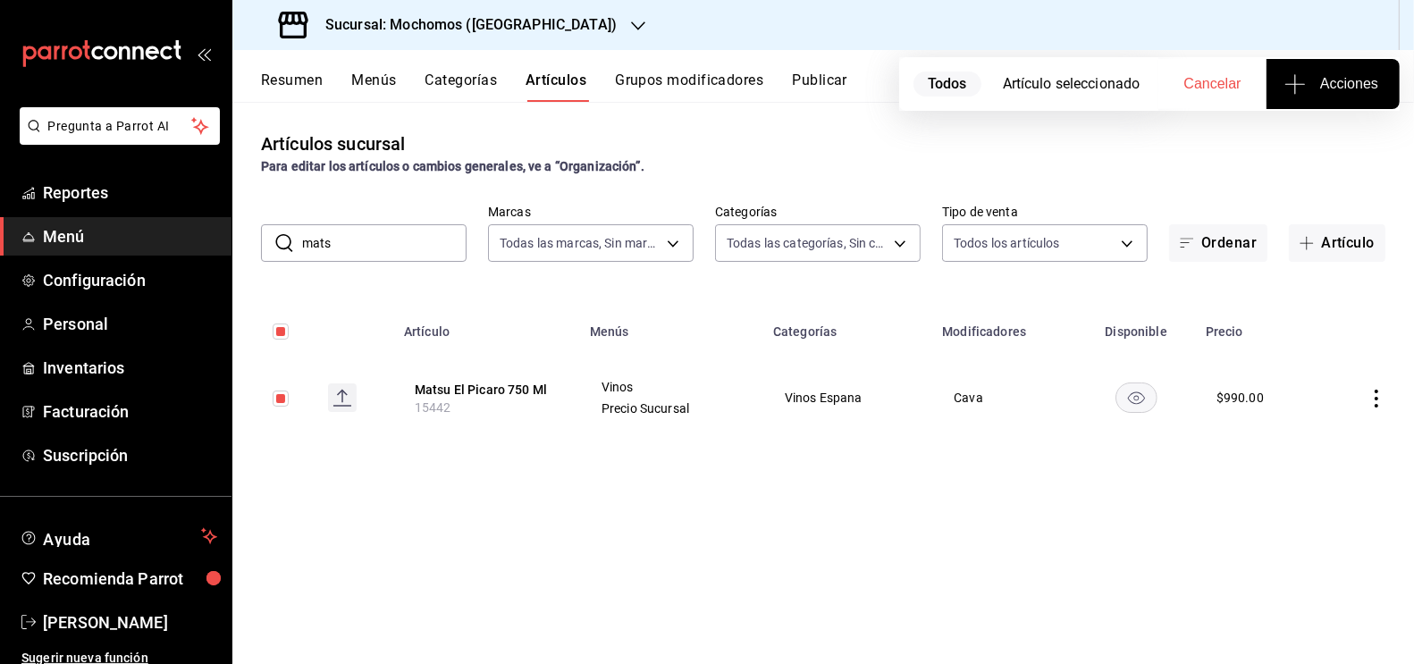
click at [1322, 70] on button "Acciones" at bounding box center [1333, 84] width 133 height 50
click at [1378, 147] on span "Agregar tipo" at bounding box center [1332, 139] width 105 height 19
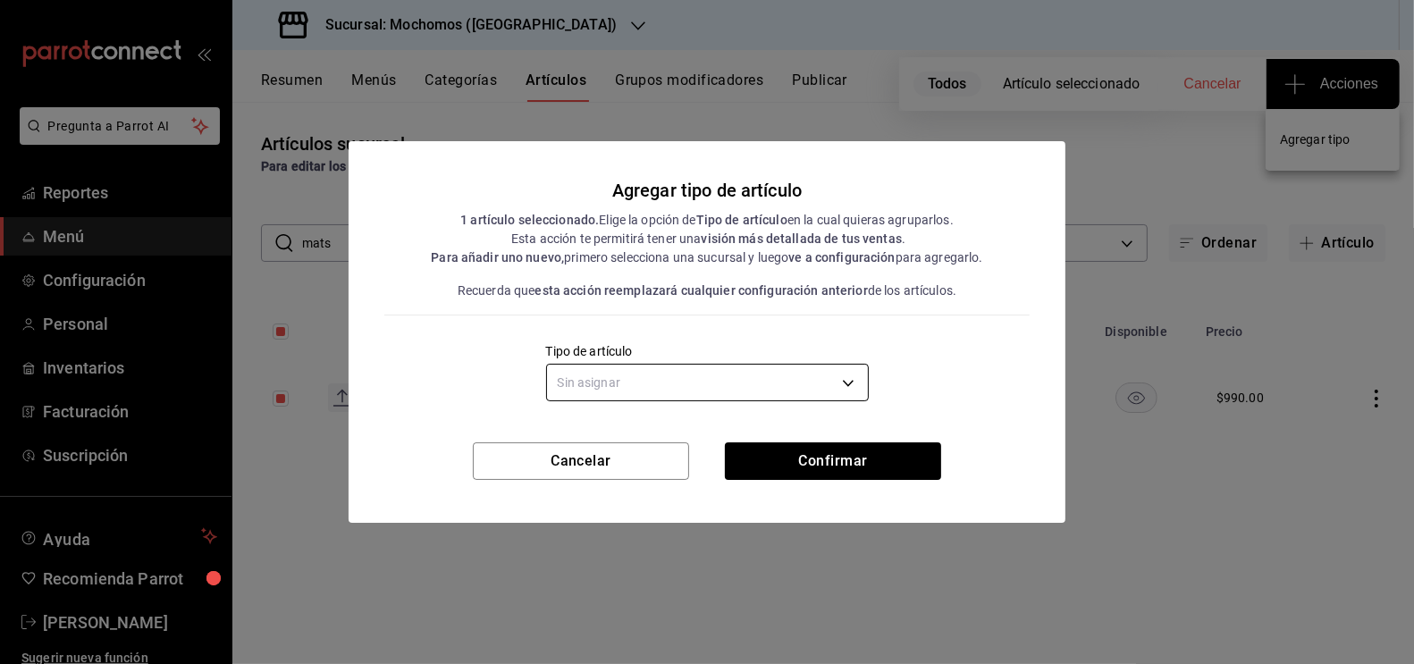
click at [740, 390] on body "Pregunta a Parrot AI Reportes Menú Configuración Personal Inventarios Facturaci…" at bounding box center [707, 332] width 1414 height 664
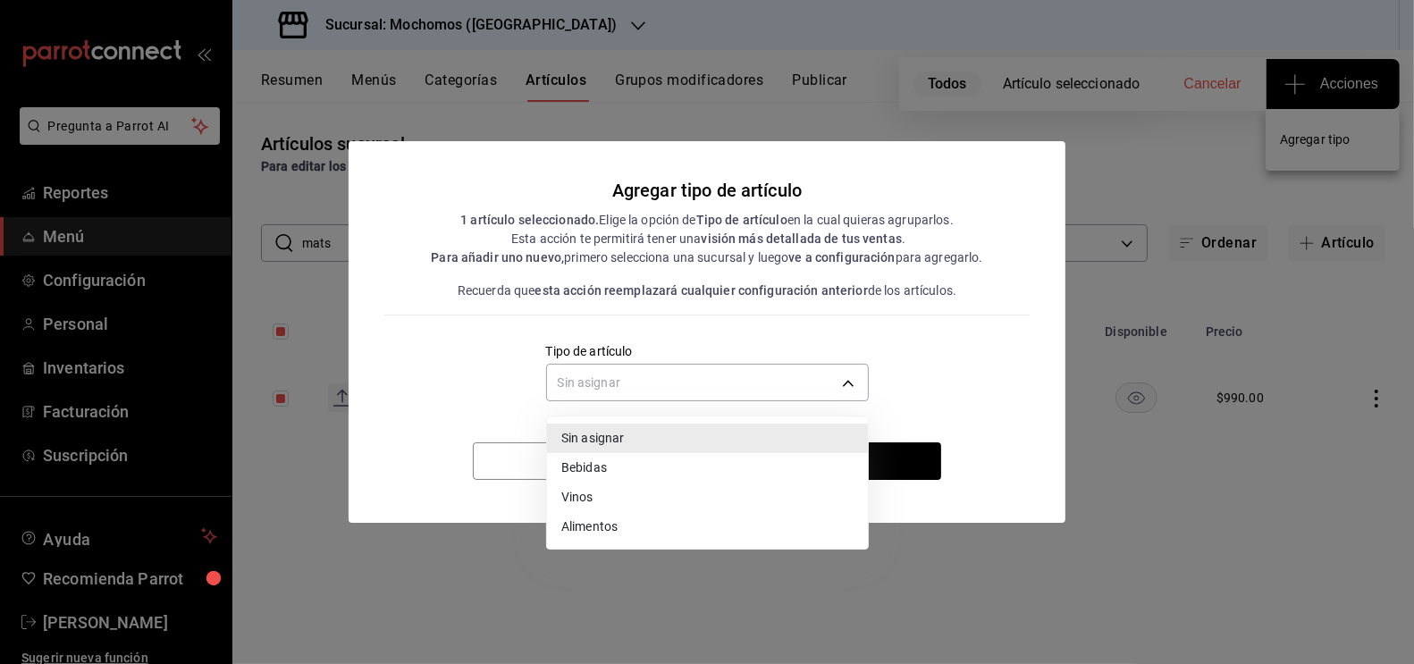
click at [614, 501] on li "Vinos" at bounding box center [707, 497] width 321 height 29
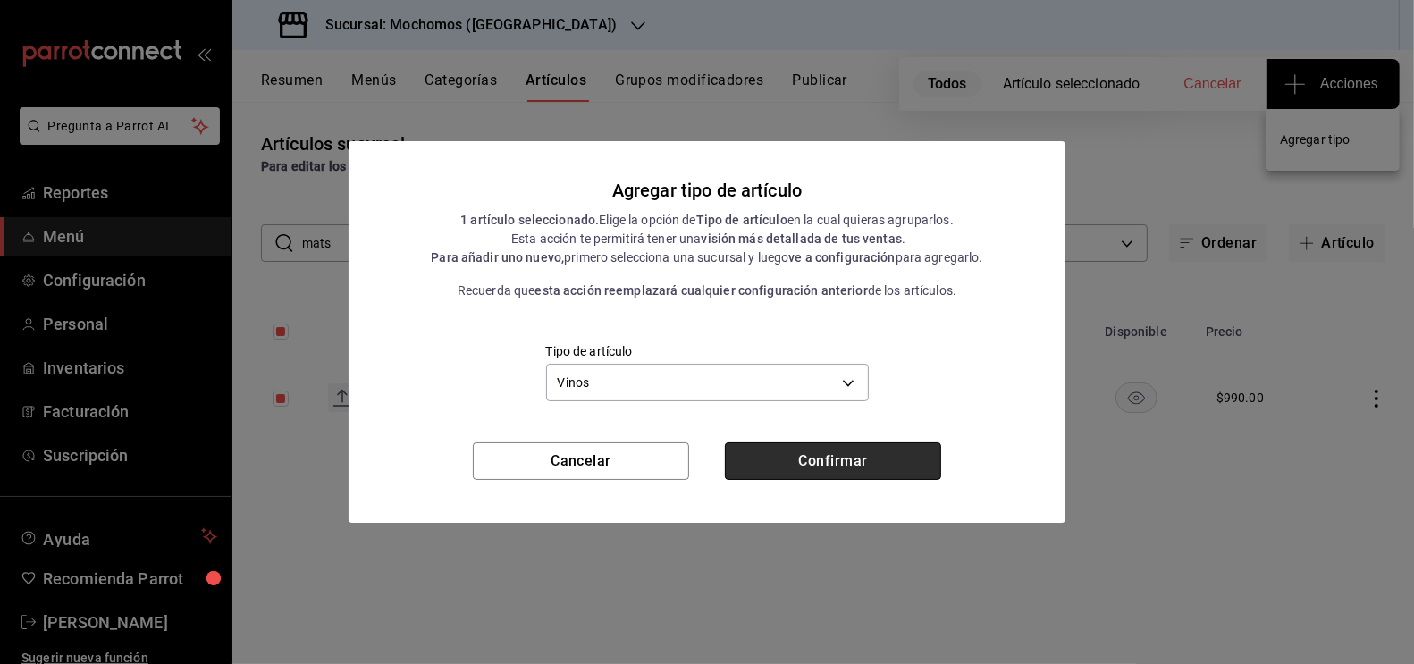
click at [828, 470] on button "Confirmar" at bounding box center [833, 461] width 216 height 38
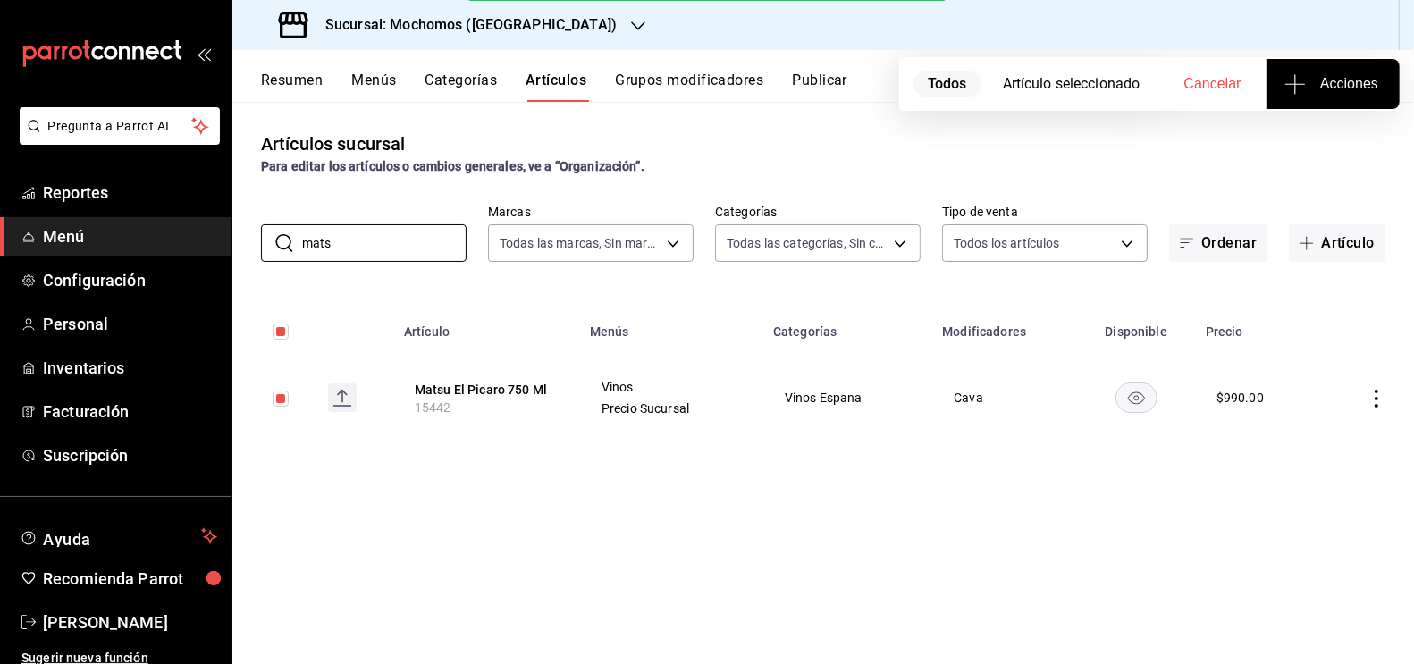
drag, startPoint x: 368, startPoint y: 253, endPoint x: 143, endPoint y: 239, distance: 225.7
click at [143, 243] on div "Pregunta a Parrot AI Reportes Menú Configuración Personal Inventarios Facturaci…" at bounding box center [707, 332] width 1414 height 664
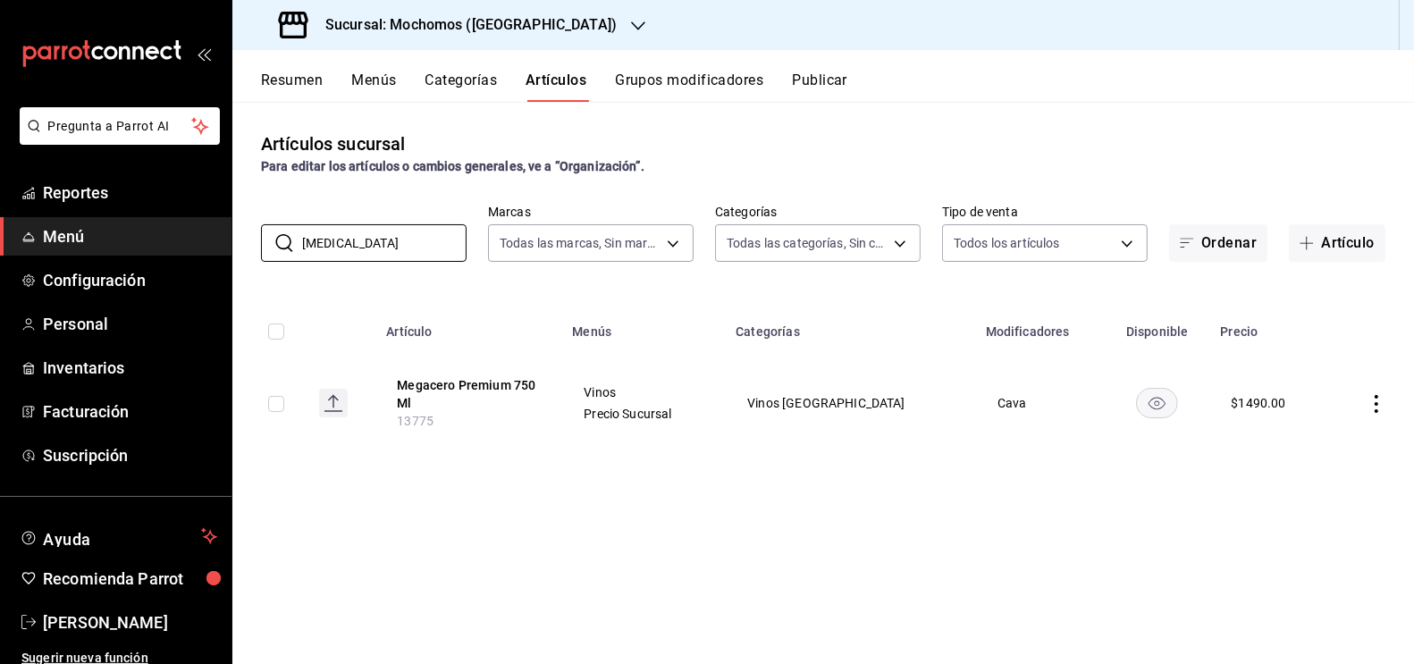
click at [282, 411] on td at bounding box center [268, 403] width 72 height 97
click at [281, 407] on input "checkbox" at bounding box center [276, 404] width 16 height 16
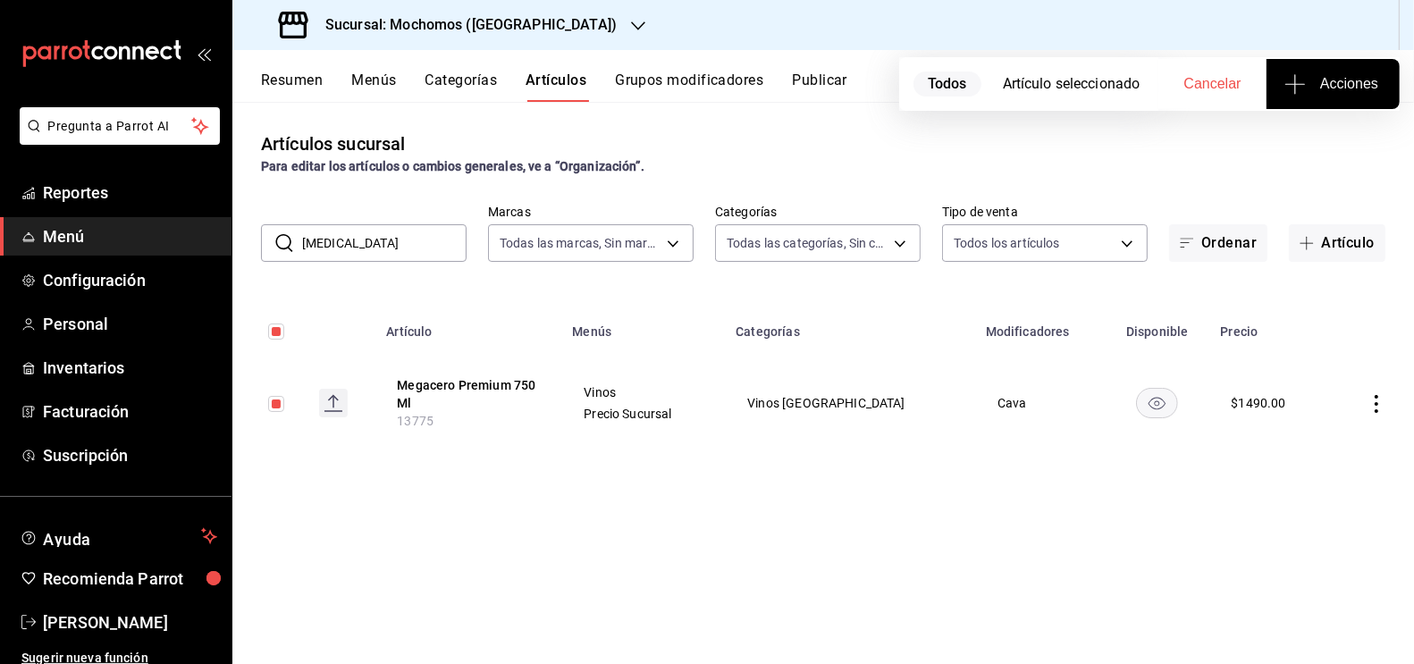
click at [1341, 91] on span "Acciones" at bounding box center [1333, 83] width 90 height 21
click at [1336, 141] on span "Agregar tipo" at bounding box center [1332, 139] width 105 height 19
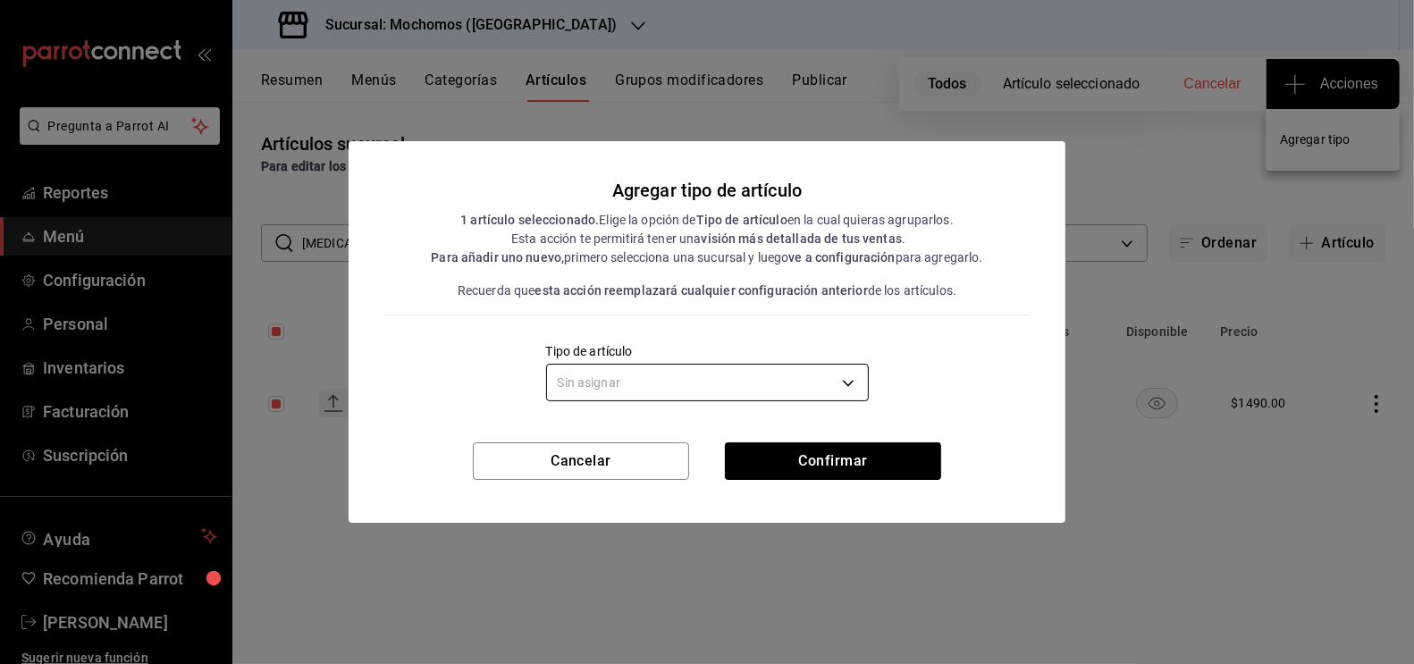
click at [820, 388] on body "Pregunta a Parrot AI Reportes Menú Configuración Personal Inventarios Facturaci…" at bounding box center [707, 332] width 1414 height 664
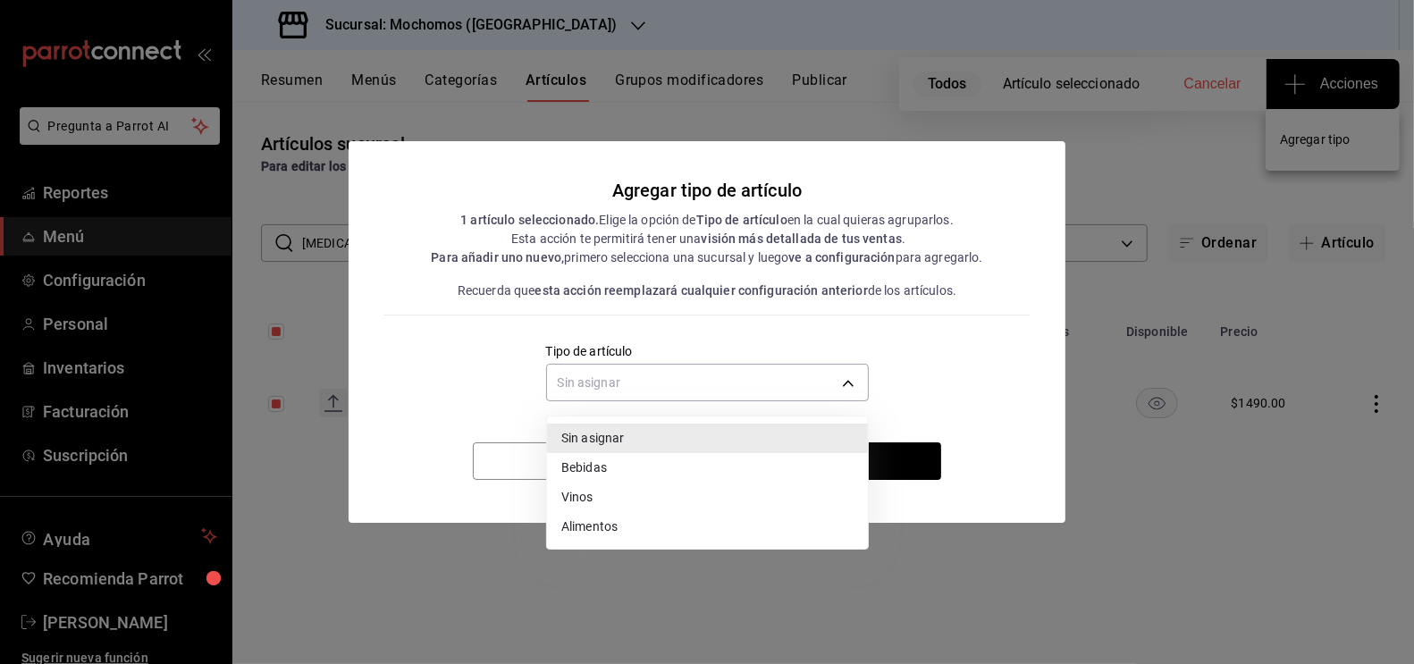
click at [644, 498] on li "Vinos" at bounding box center [707, 497] width 321 height 29
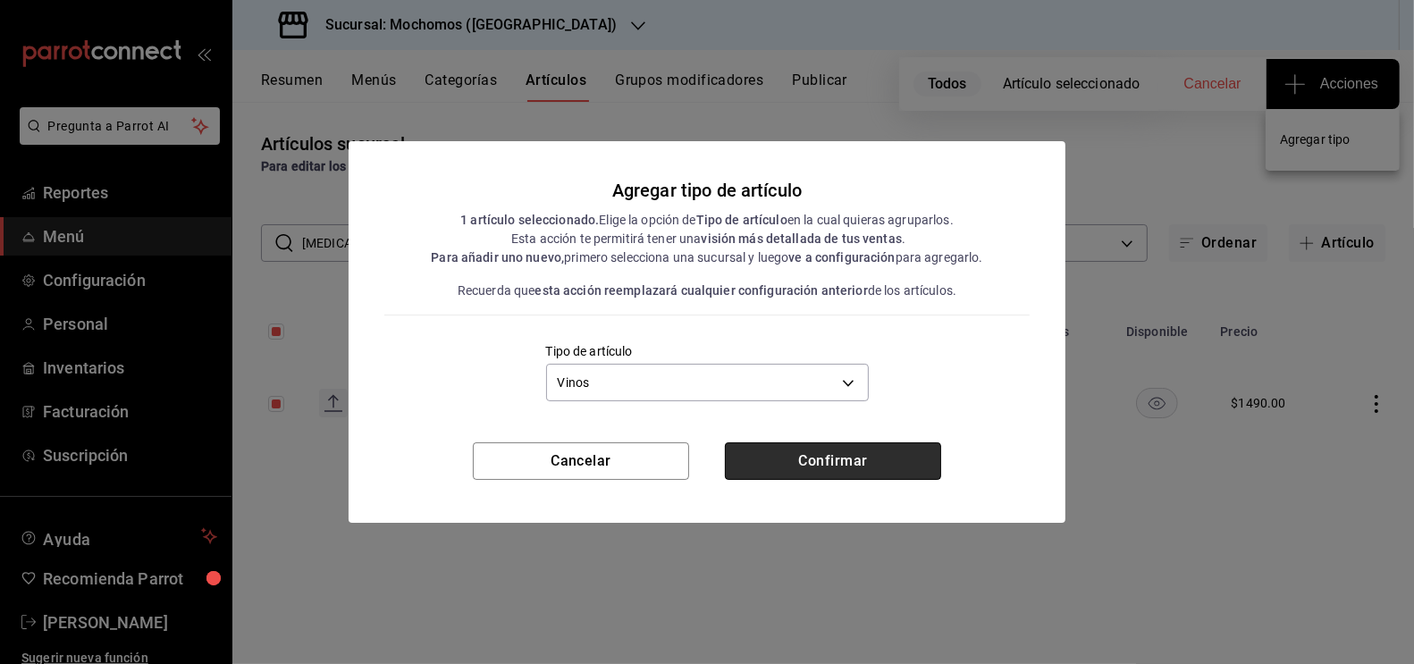
click at [855, 444] on button "Confirmar" at bounding box center [833, 461] width 216 height 38
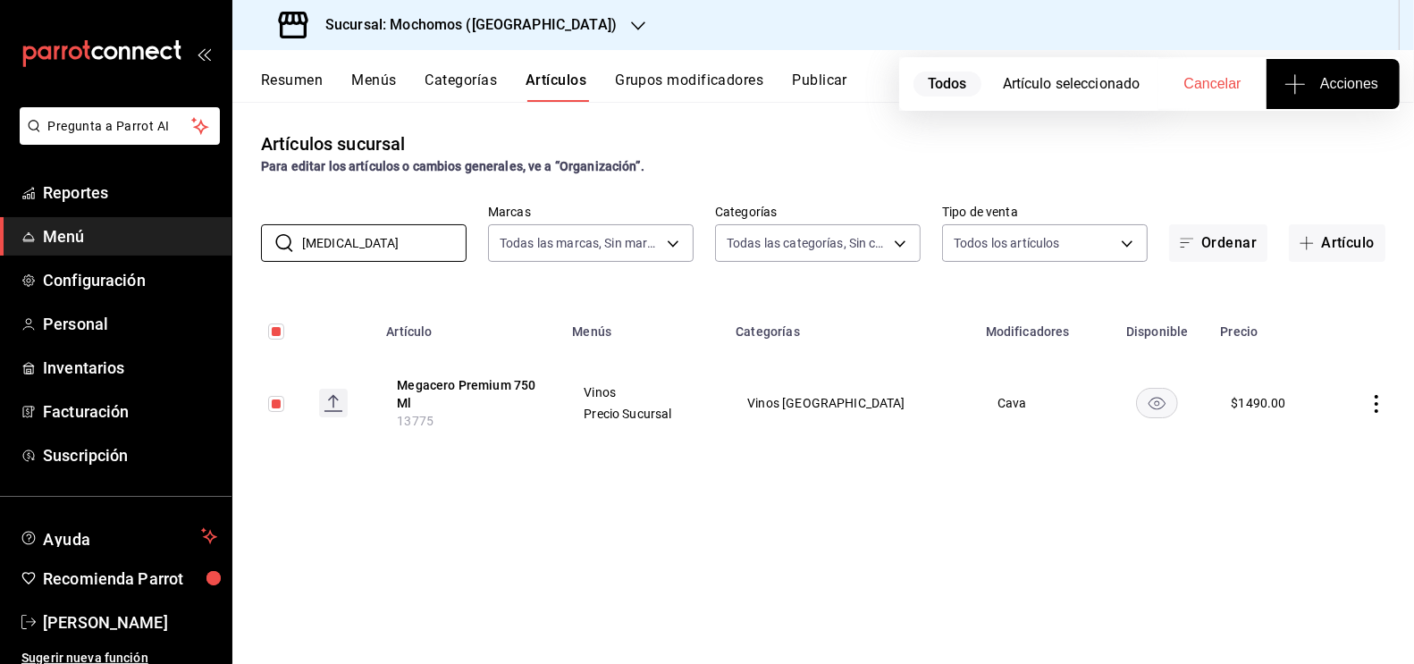
drag, startPoint x: 368, startPoint y: 234, endPoint x: 269, endPoint y: 223, distance: 99.9
click at [270, 230] on div "​ [MEDICAL_DATA] ​" at bounding box center [364, 243] width 206 height 38
drag, startPoint x: 367, startPoint y: 243, endPoint x: 282, endPoint y: 233, distance: 86.4
click at [282, 238] on div "​ [MEDICAL_DATA] ​" at bounding box center [364, 243] width 206 height 38
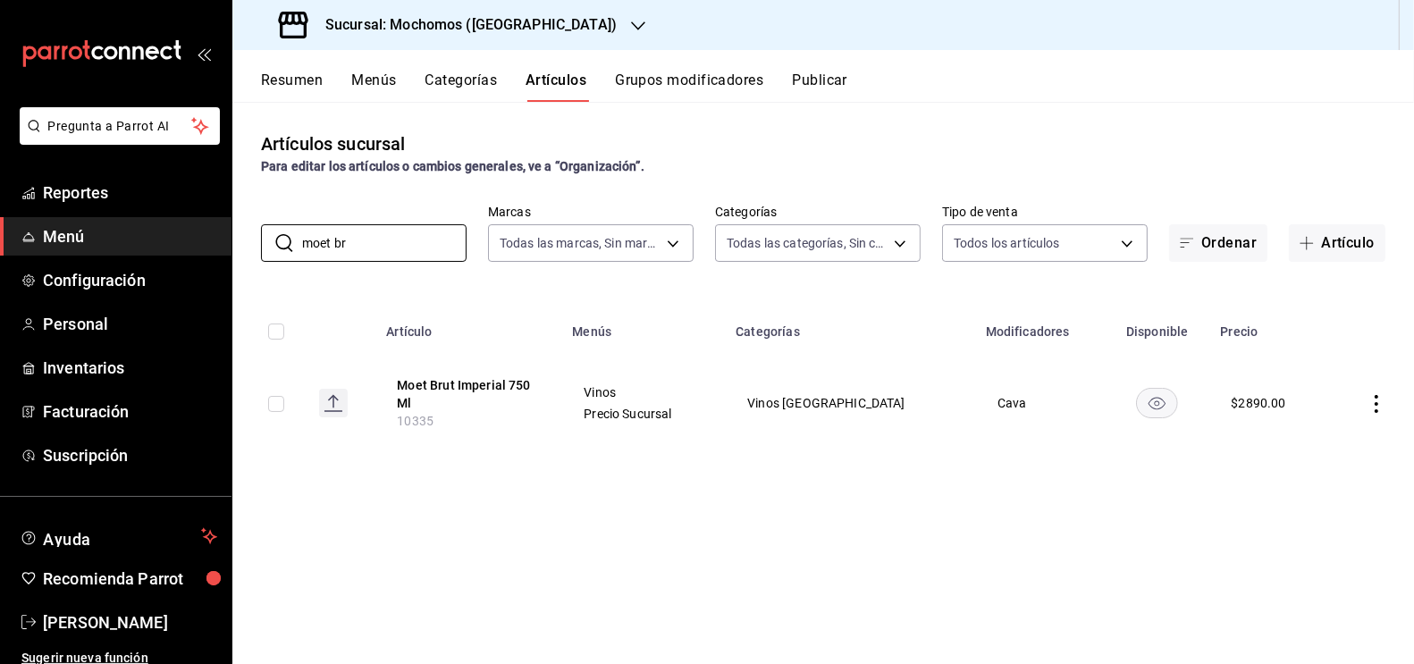
click at [281, 400] on input "checkbox" at bounding box center [276, 404] width 16 height 16
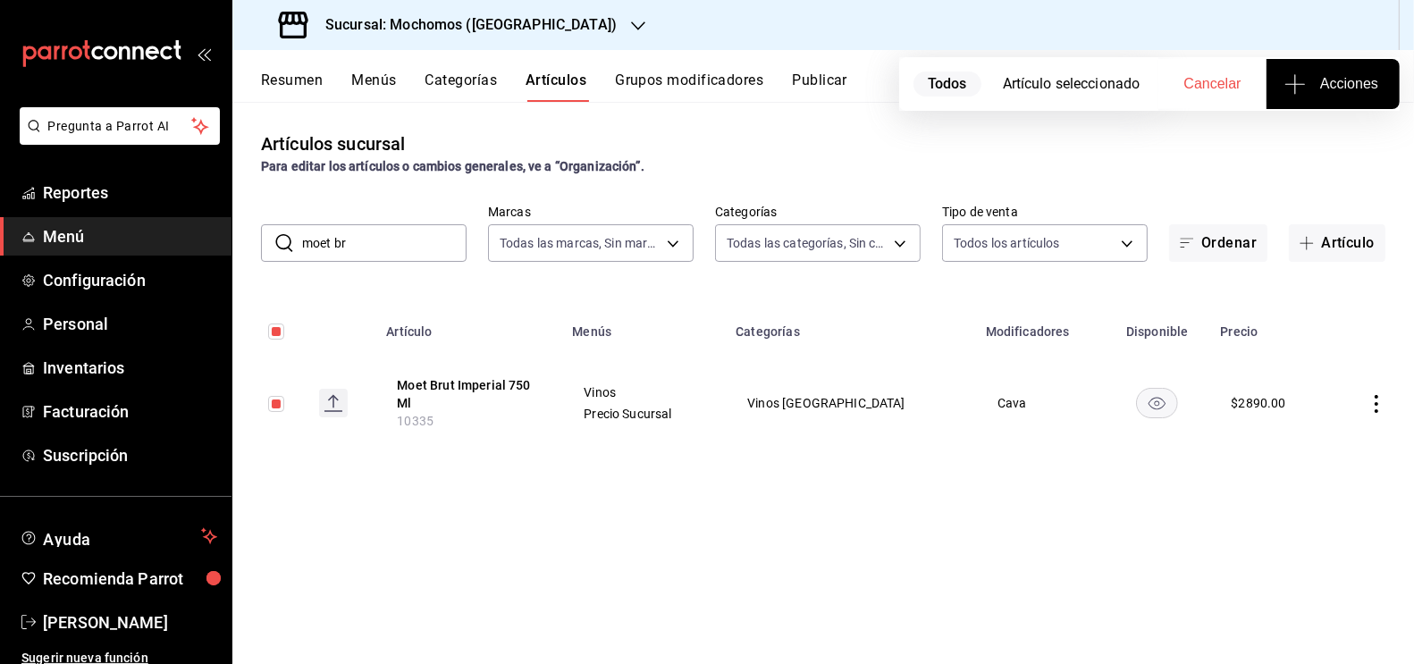
click at [1318, 80] on span "Acciones" at bounding box center [1333, 83] width 90 height 21
click at [1323, 138] on span "Agregar tipo" at bounding box center [1332, 139] width 105 height 19
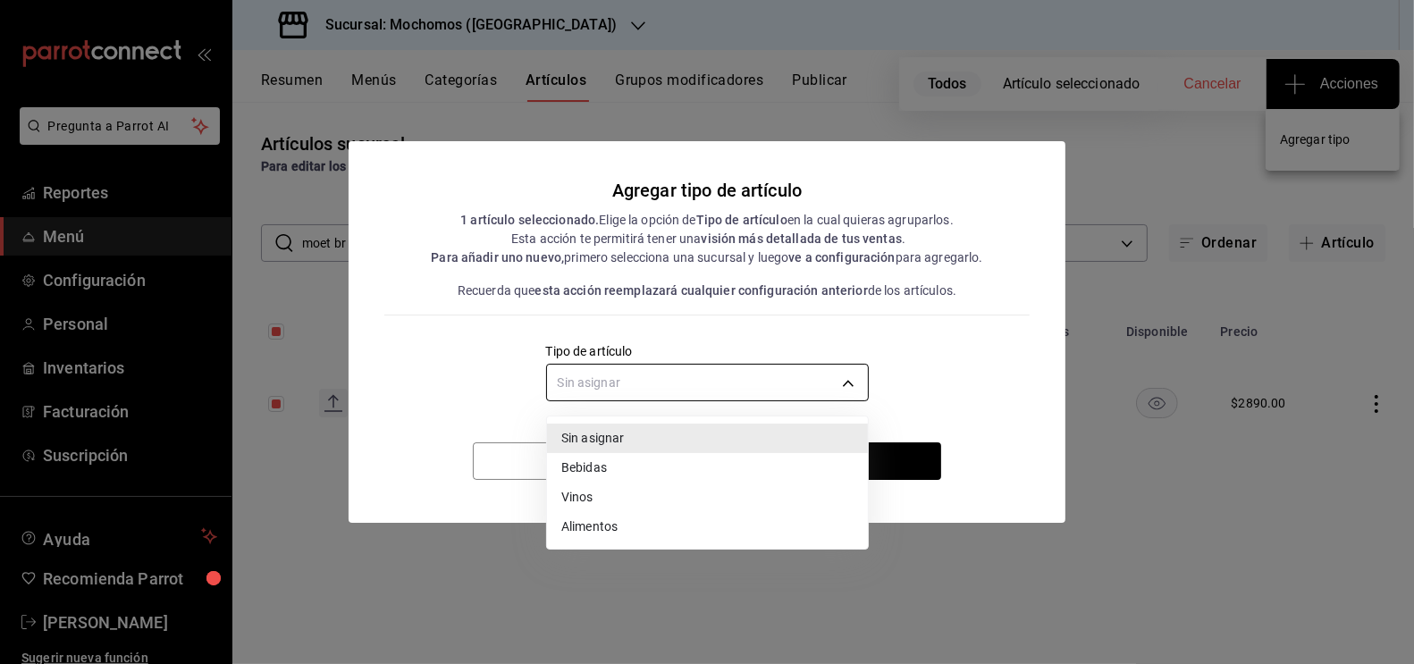
click at [779, 386] on body "Pregunta a Parrot AI Reportes Menú Configuración Personal Inventarios Facturaci…" at bounding box center [707, 332] width 1414 height 664
click at [603, 503] on li "Vinos" at bounding box center [707, 497] width 321 height 29
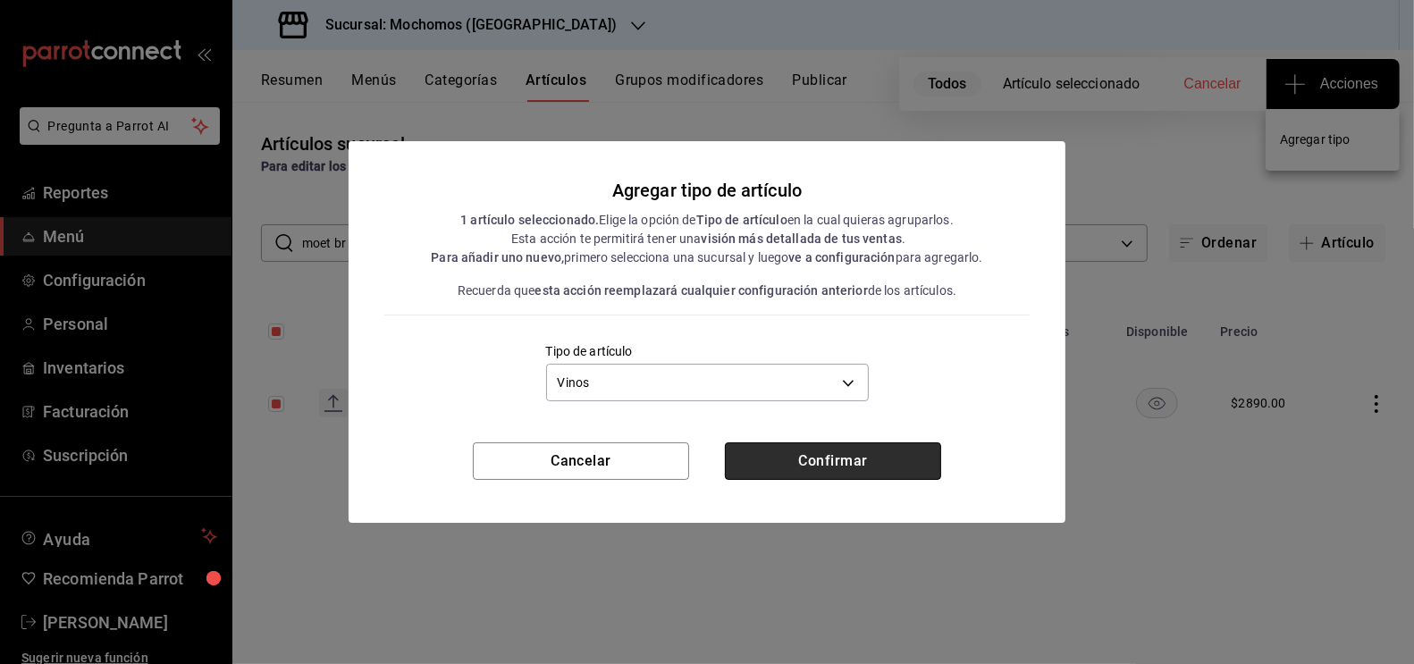
click at [835, 459] on button "Confirmar" at bounding box center [833, 461] width 216 height 38
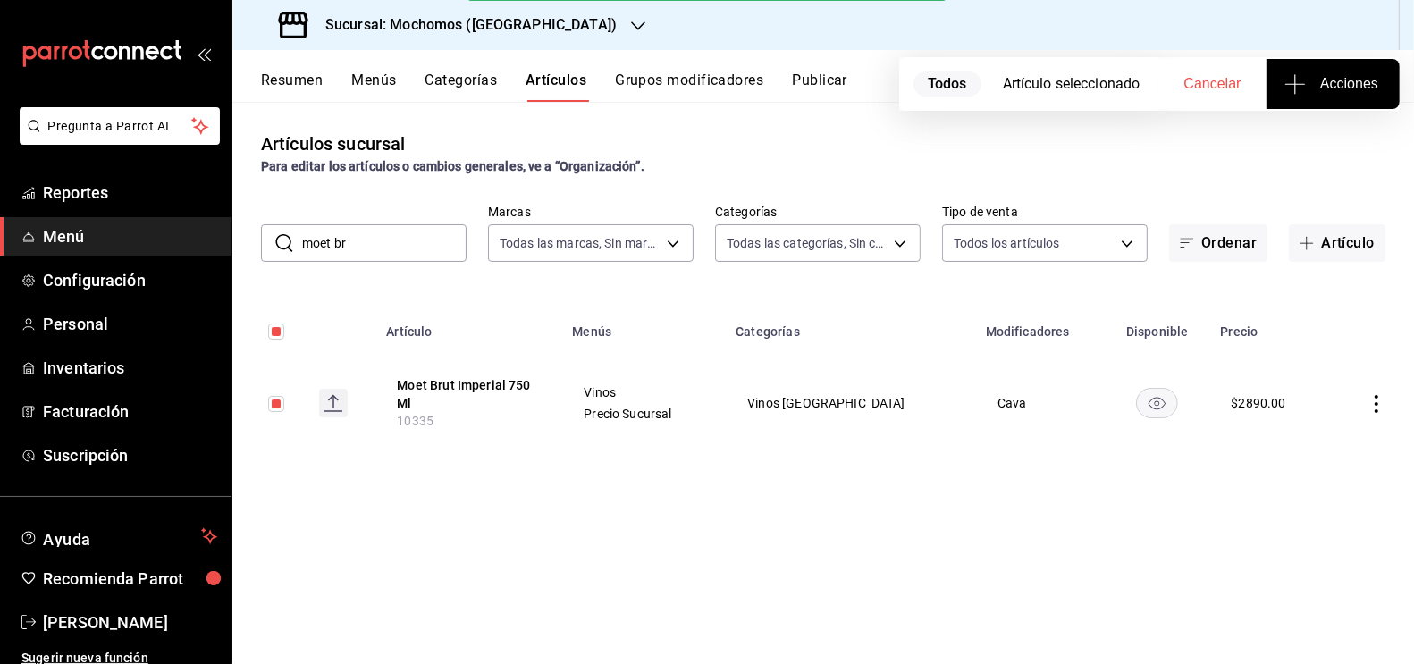
drag, startPoint x: 375, startPoint y: 246, endPoint x: 271, endPoint y: 239, distance: 104.8
click at [271, 243] on div "​ moet br ​" at bounding box center [364, 243] width 206 height 38
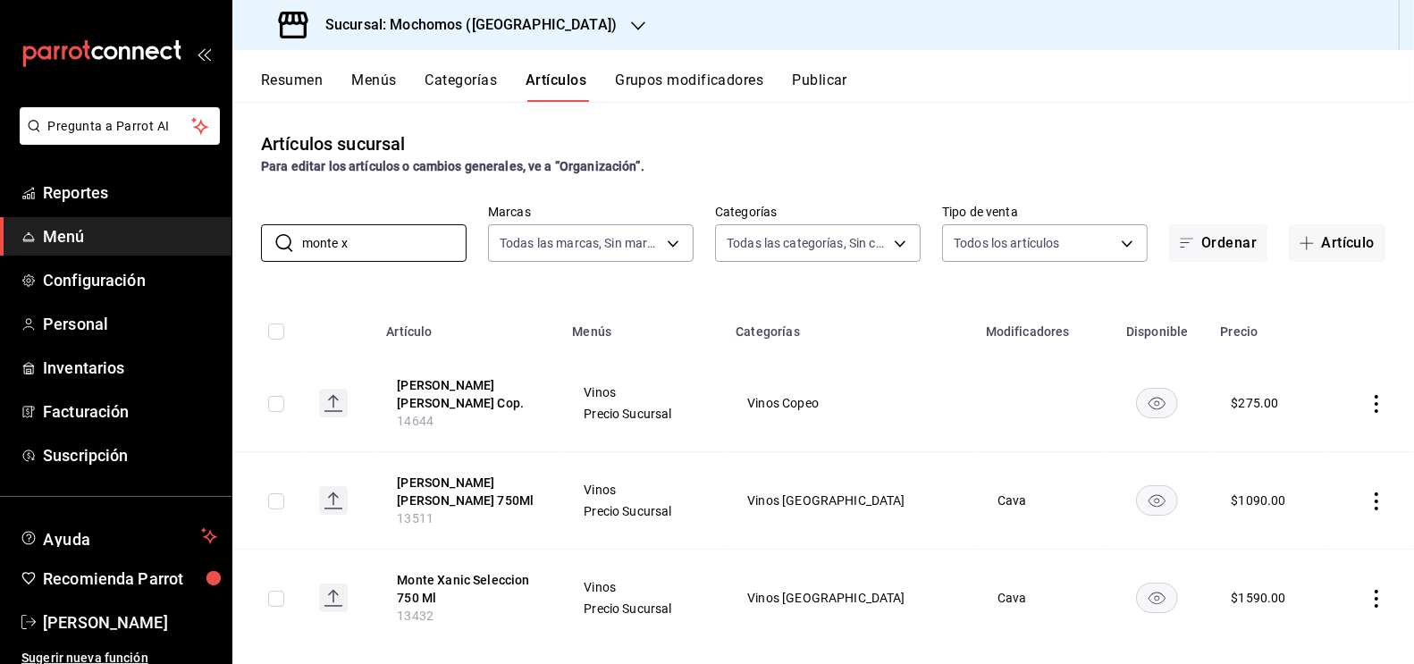
scroll to position [24, 0]
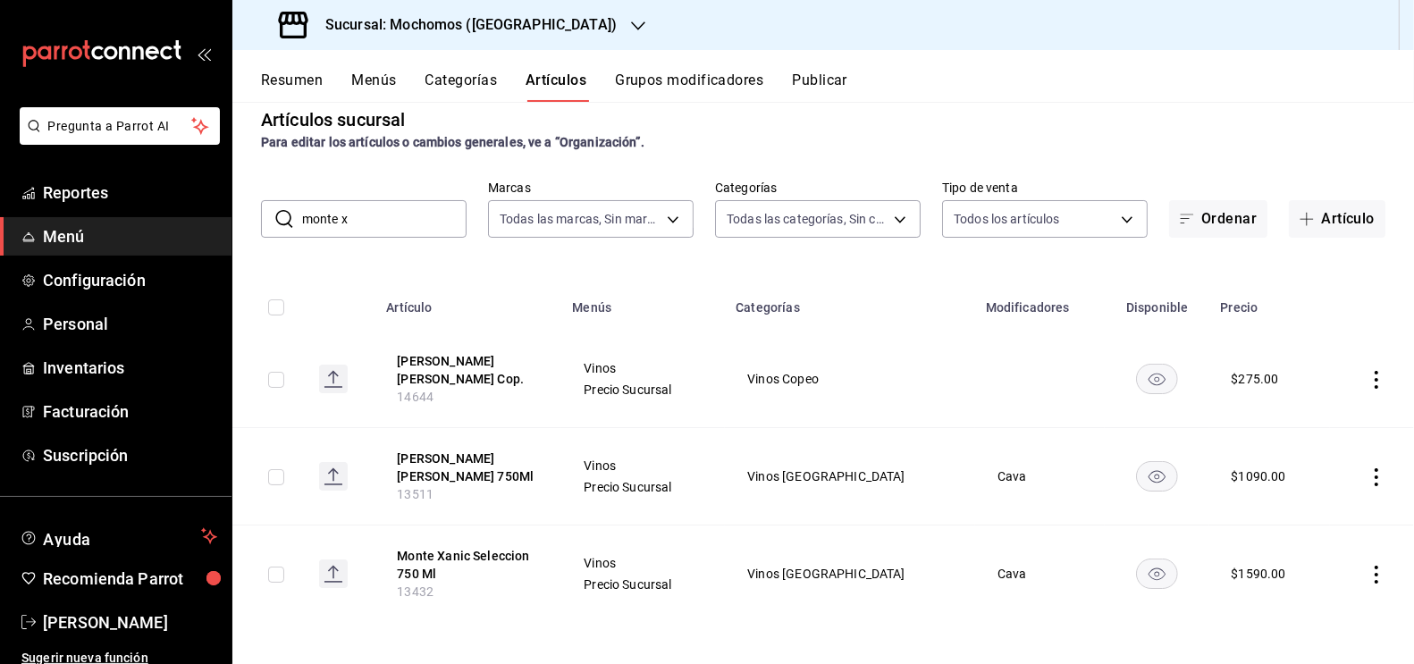
click at [276, 383] on input "checkbox" at bounding box center [276, 380] width 16 height 16
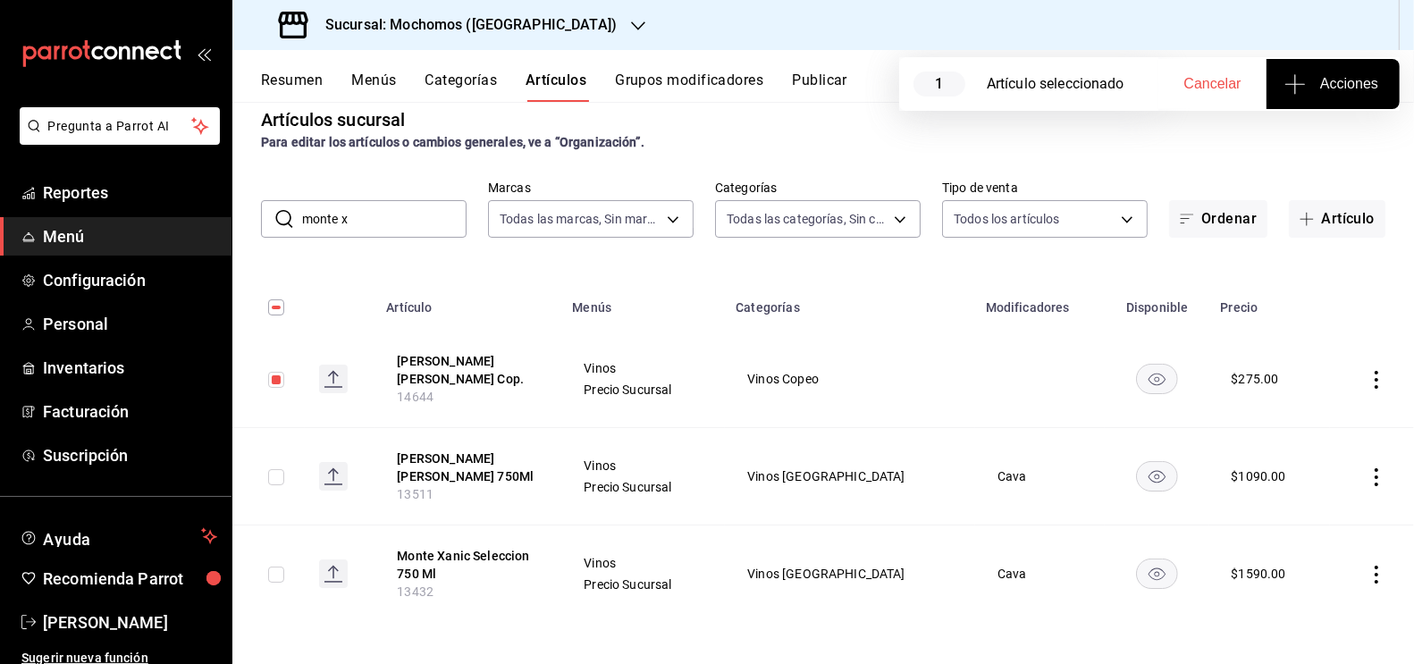
click at [276, 478] on input "checkbox" at bounding box center [276, 477] width 16 height 16
click at [1338, 102] on button "Acciones" at bounding box center [1333, 84] width 133 height 50
click at [1292, 146] on span "Agregar tipo" at bounding box center [1332, 139] width 105 height 19
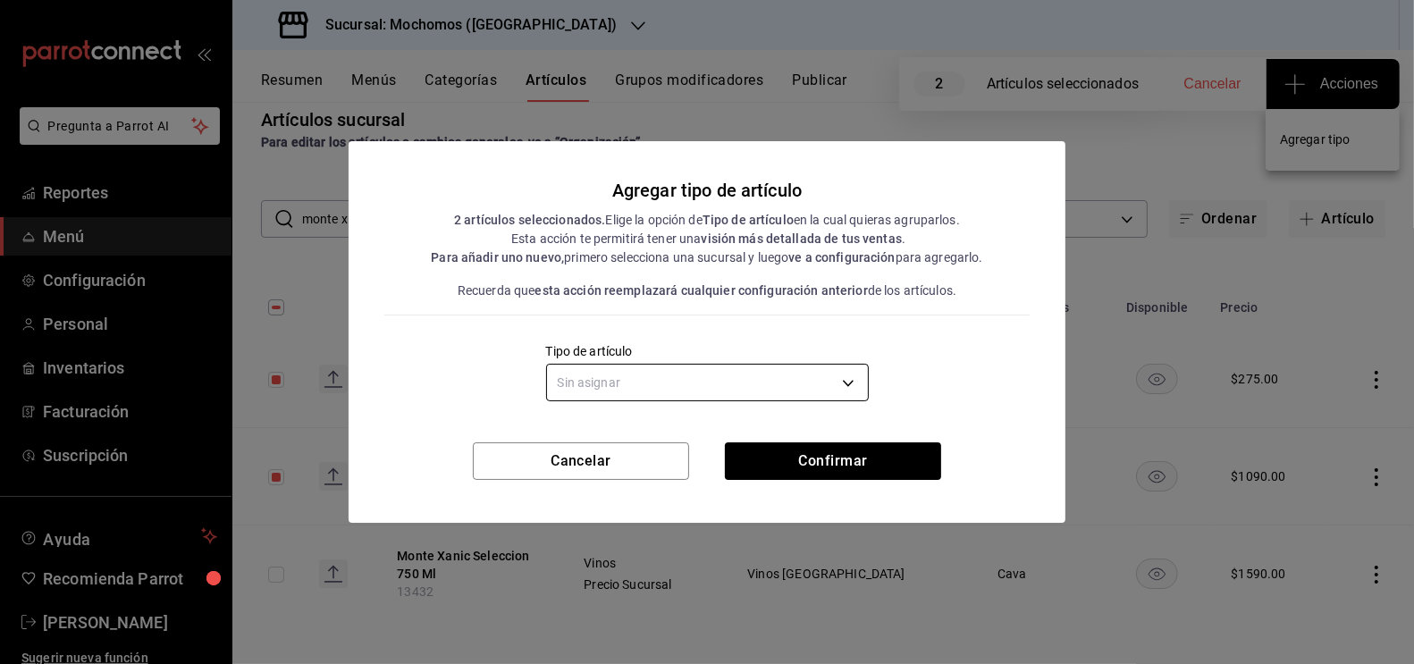
click at [641, 375] on body "Pregunta a Parrot AI Reportes Menú Configuración Personal Inventarios Facturaci…" at bounding box center [707, 332] width 1414 height 664
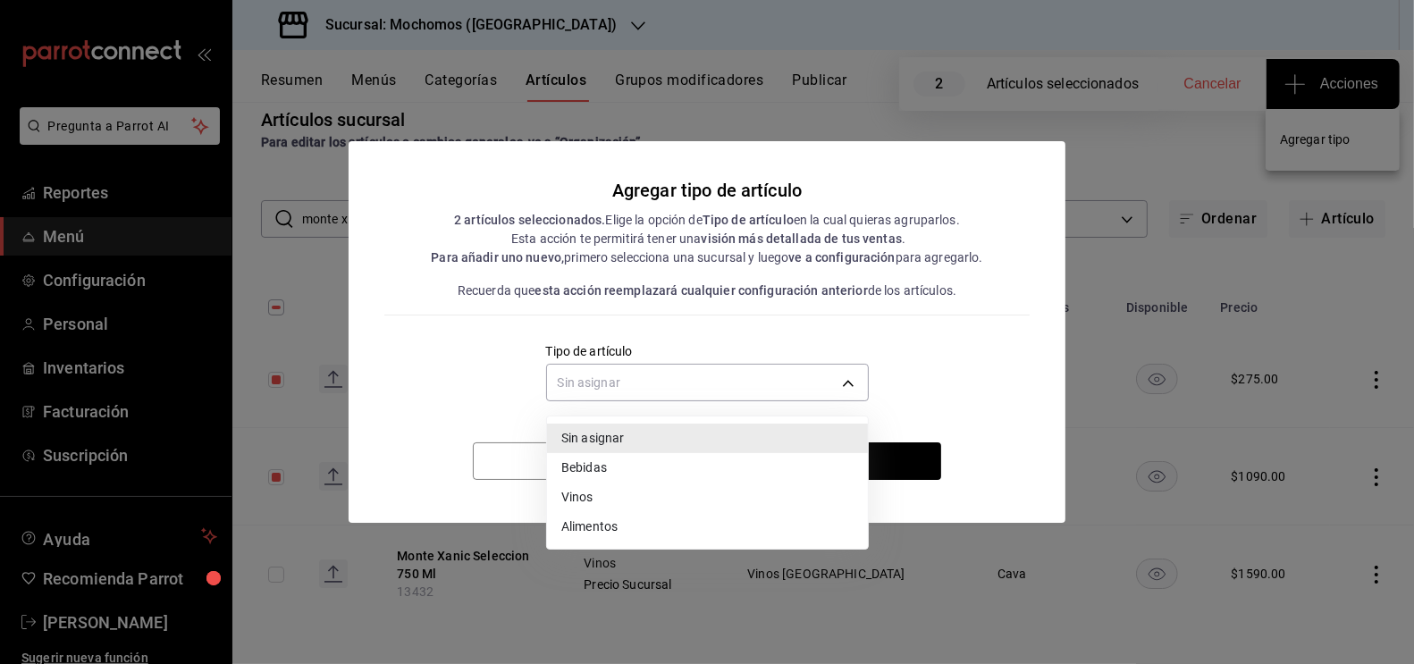
drag, startPoint x: 623, startPoint y: 513, endPoint x: 631, endPoint y: 494, distance: 20.4
click at [631, 494] on ul "Sin asignar Bebidas Vinos Alimentos" at bounding box center [707, 483] width 321 height 132
click at [631, 494] on li "Vinos" at bounding box center [707, 497] width 321 height 29
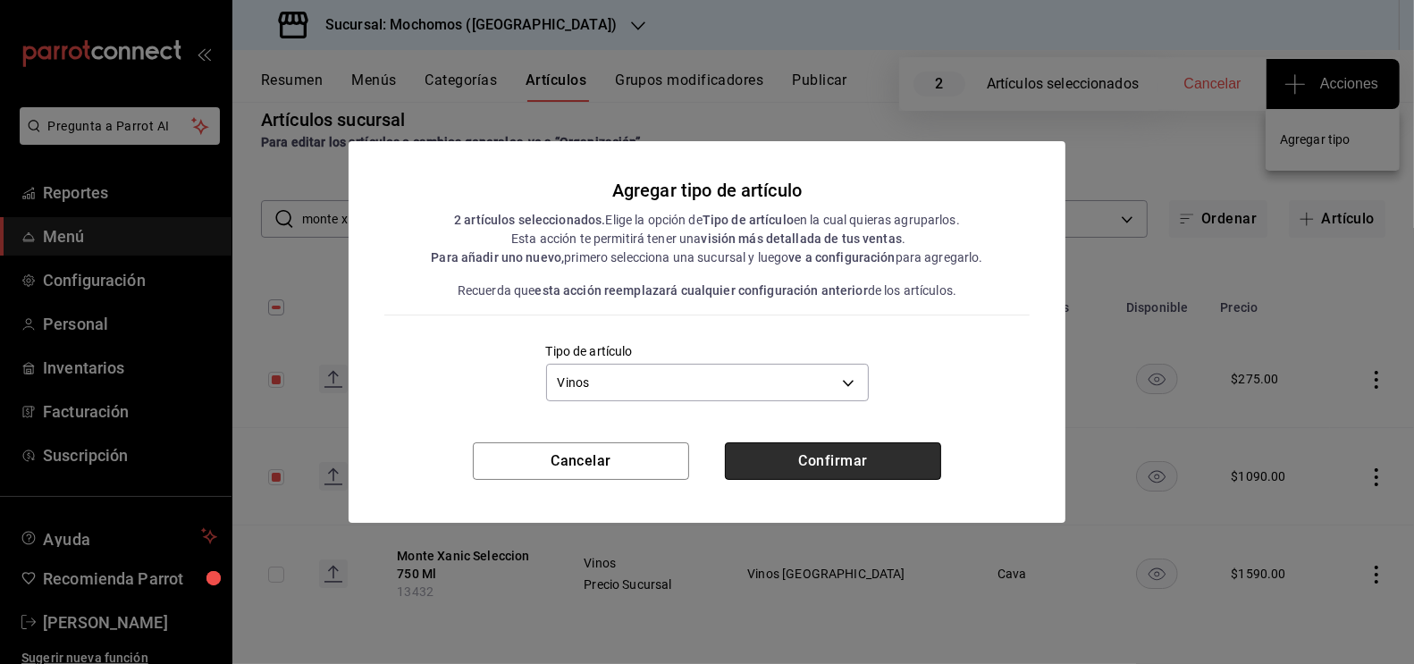
click at [832, 468] on button "Confirmar" at bounding box center [833, 461] width 216 height 38
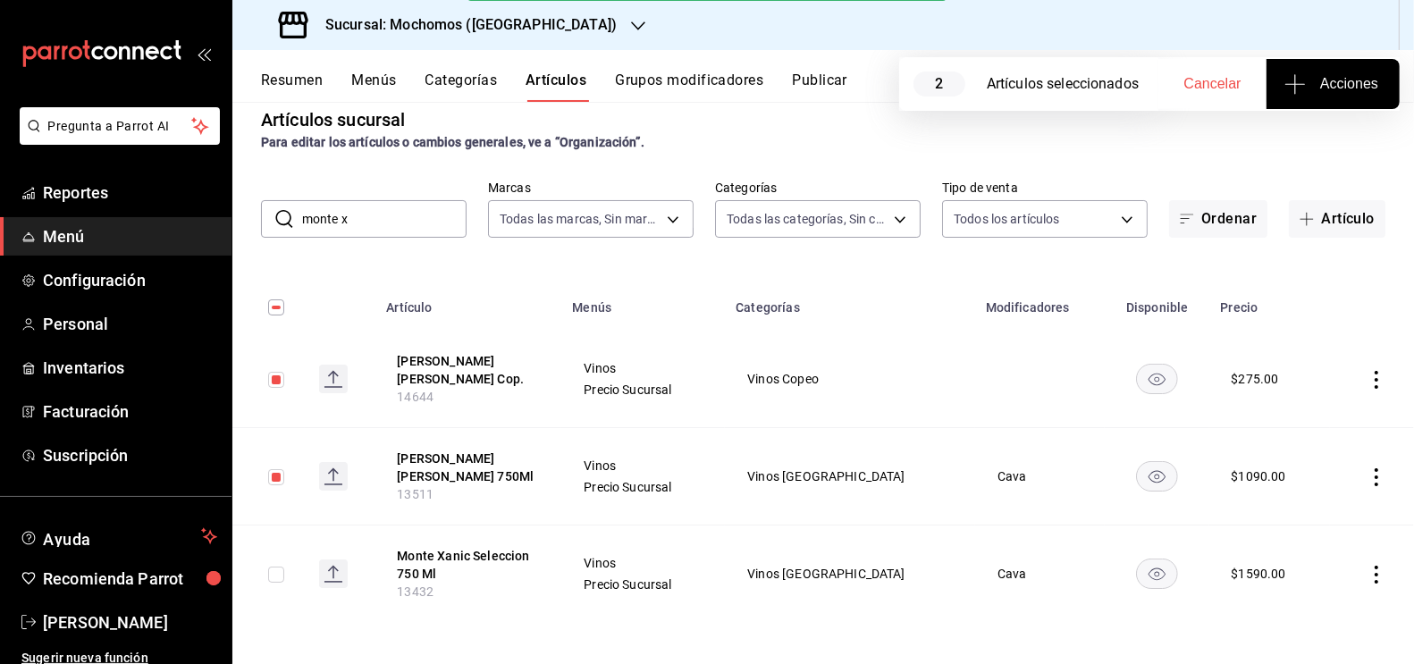
click at [370, 223] on input "monte x" at bounding box center [384, 219] width 164 height 36
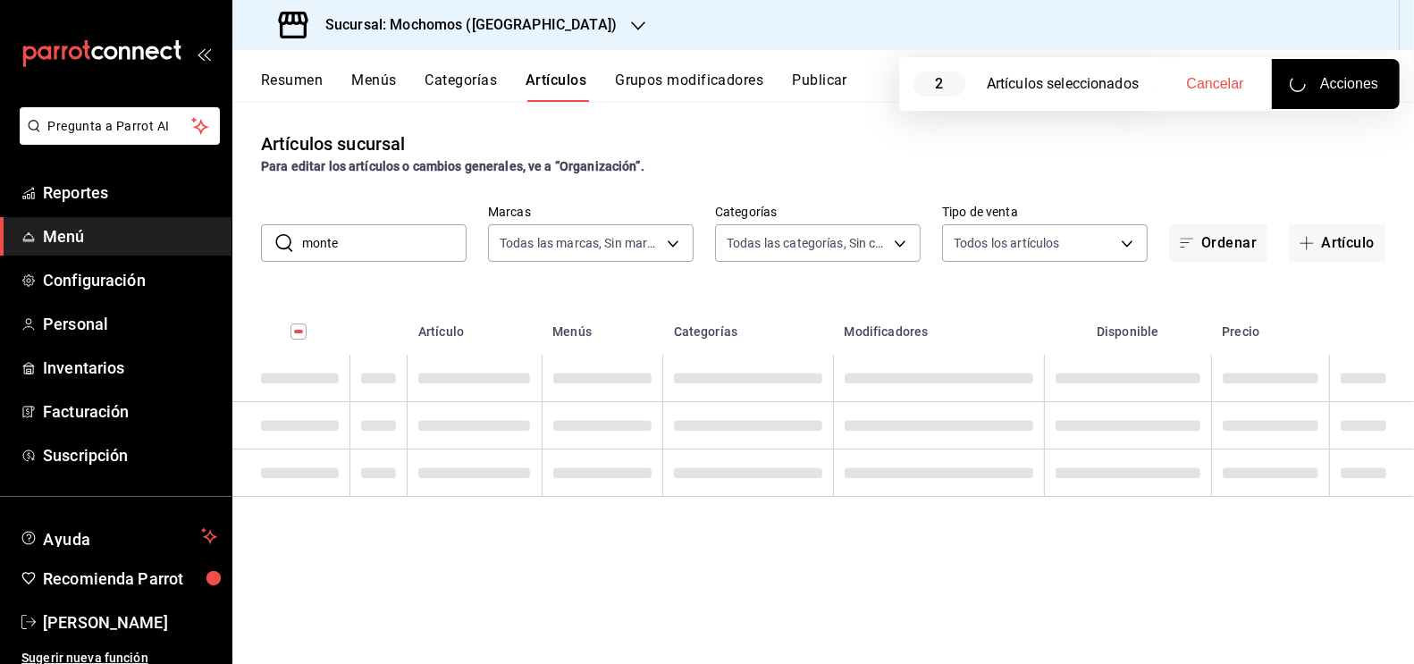
scroll to position [0, 0]
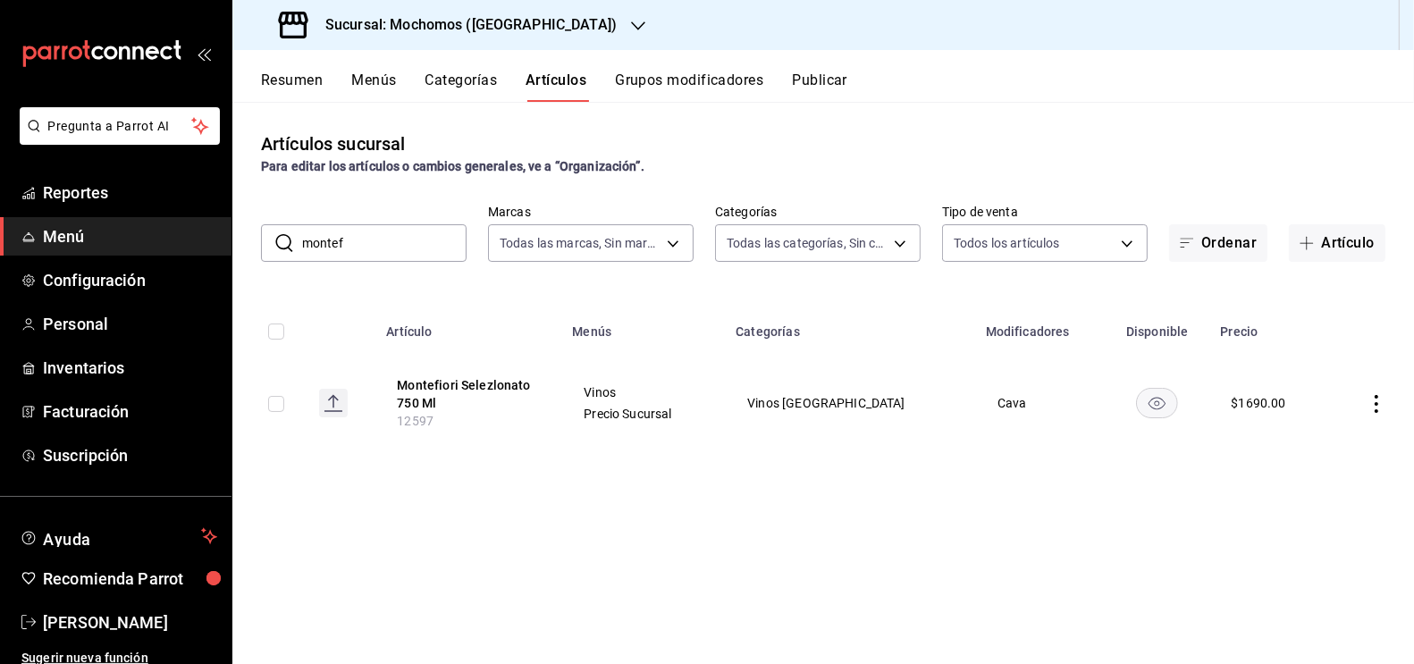
click at [280, 406] on input "checkbox" at bounding box center [276, 404] width 16 height 16
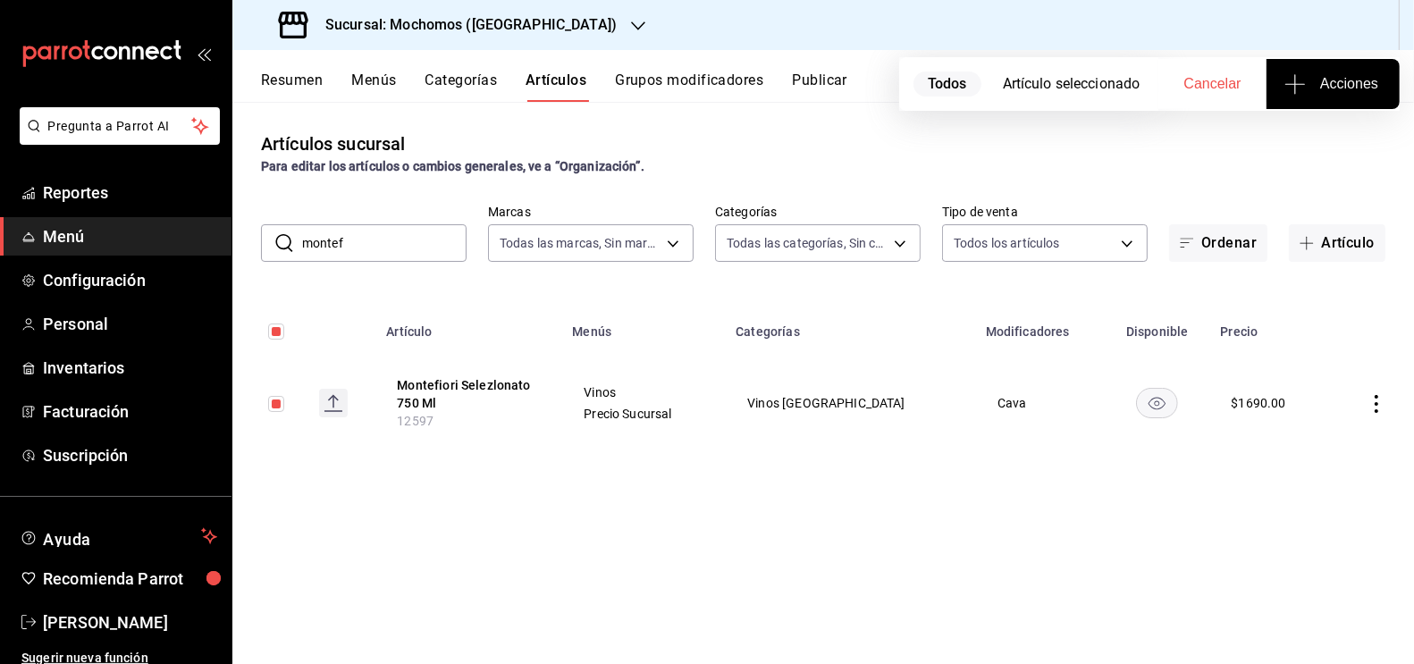
click at [1338, 89] on span "Acciones" at bounding box center [1333, 83] width 90 height 21
click at [1391, 140] on li "Agregar tipo" at bounding box center [1333, 139] width 134 height 47
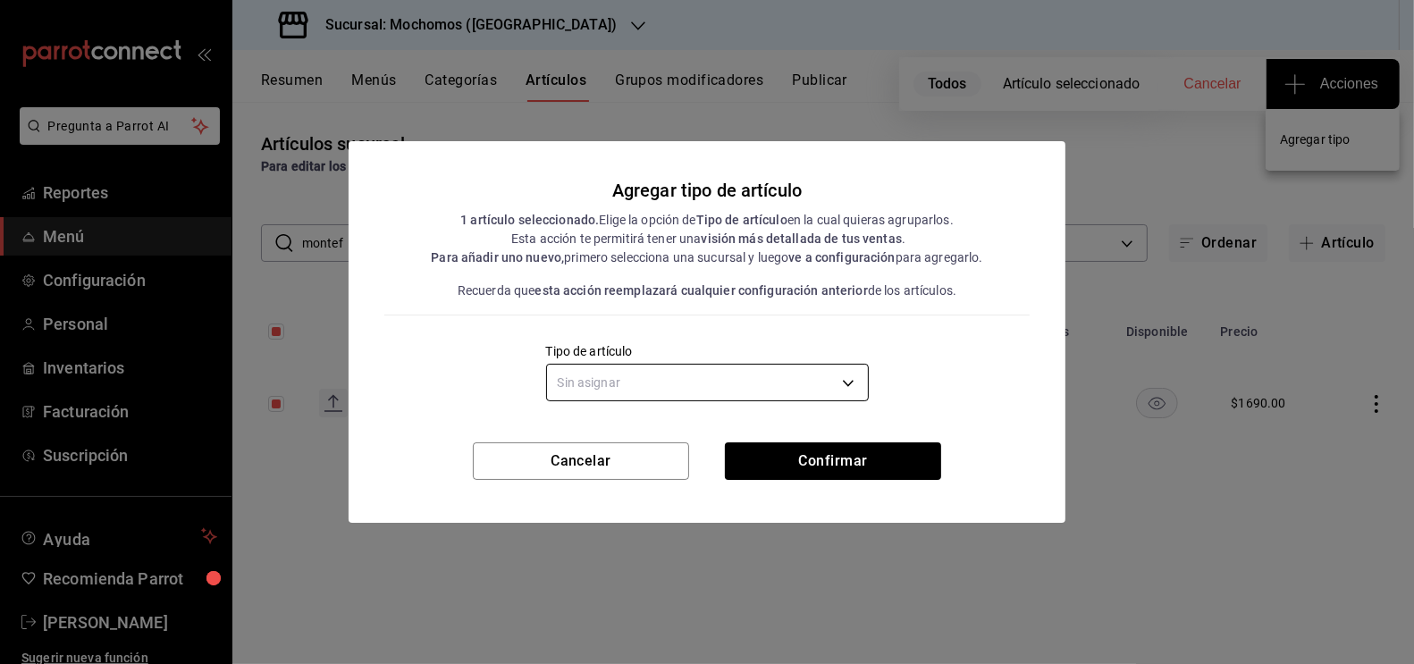
click at [644, 384] on body "Pregunta a Parrot AI Reportes Menú Configuración Personal Inventarios Facturaci…" at bounding box center [707, 332] width 1414 height 664
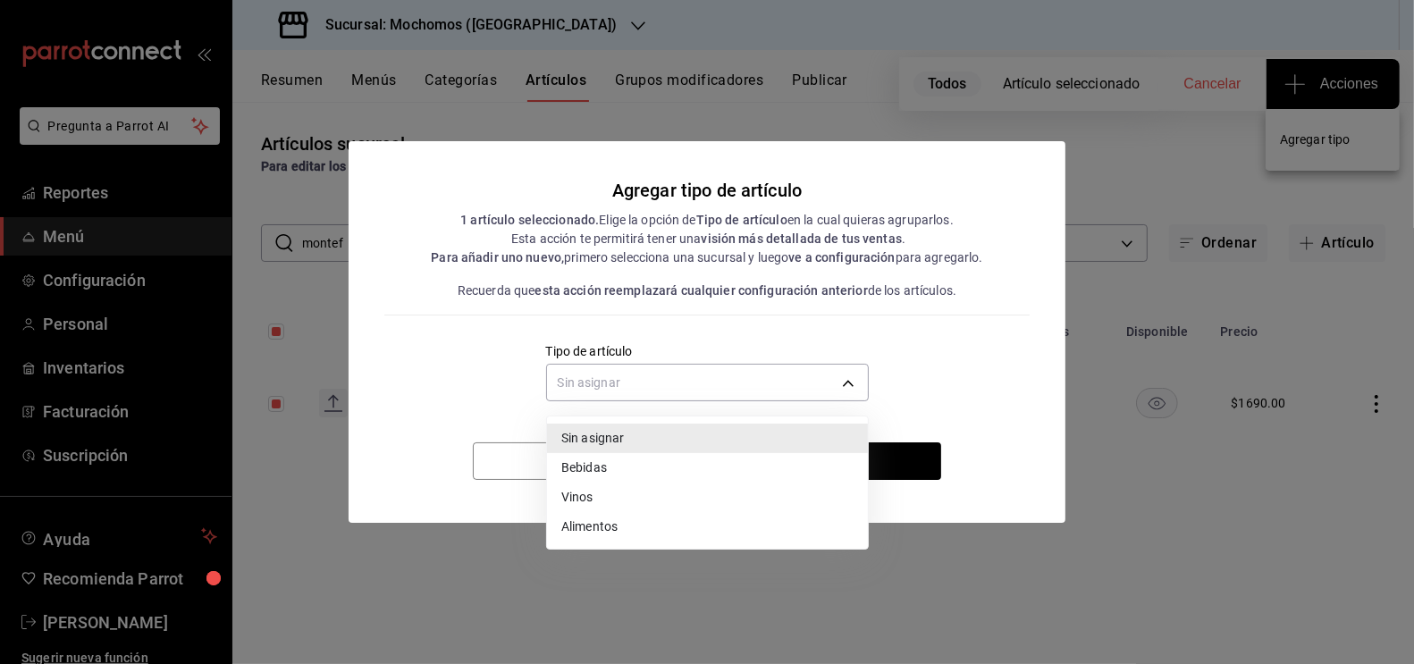
click at [595, 493] on li "Vinos" at bounding box center [707, 497] width 321 height 29
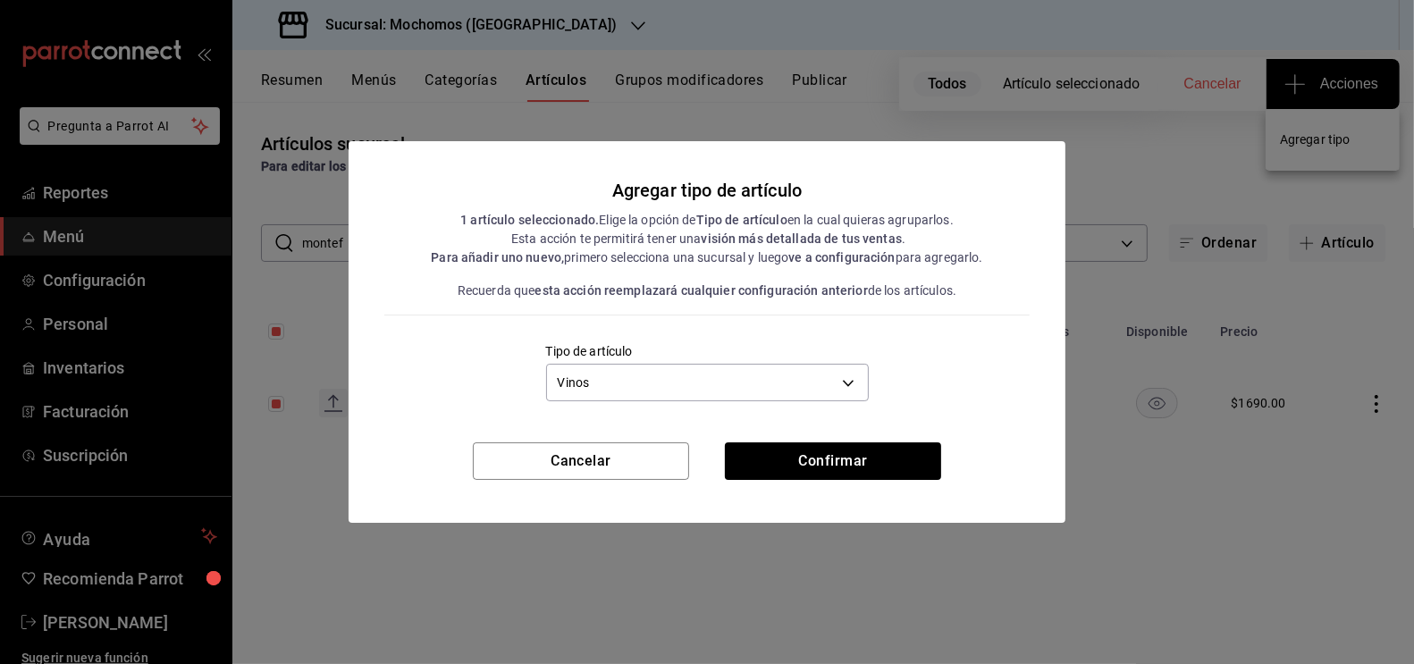
click at [797, 479] on div "Confirmar" at bounding box center [833, 461] width 216 height 38
click at [839, 465] on button "Confirmar" at bounding box center [833, 461] width 216 height 38
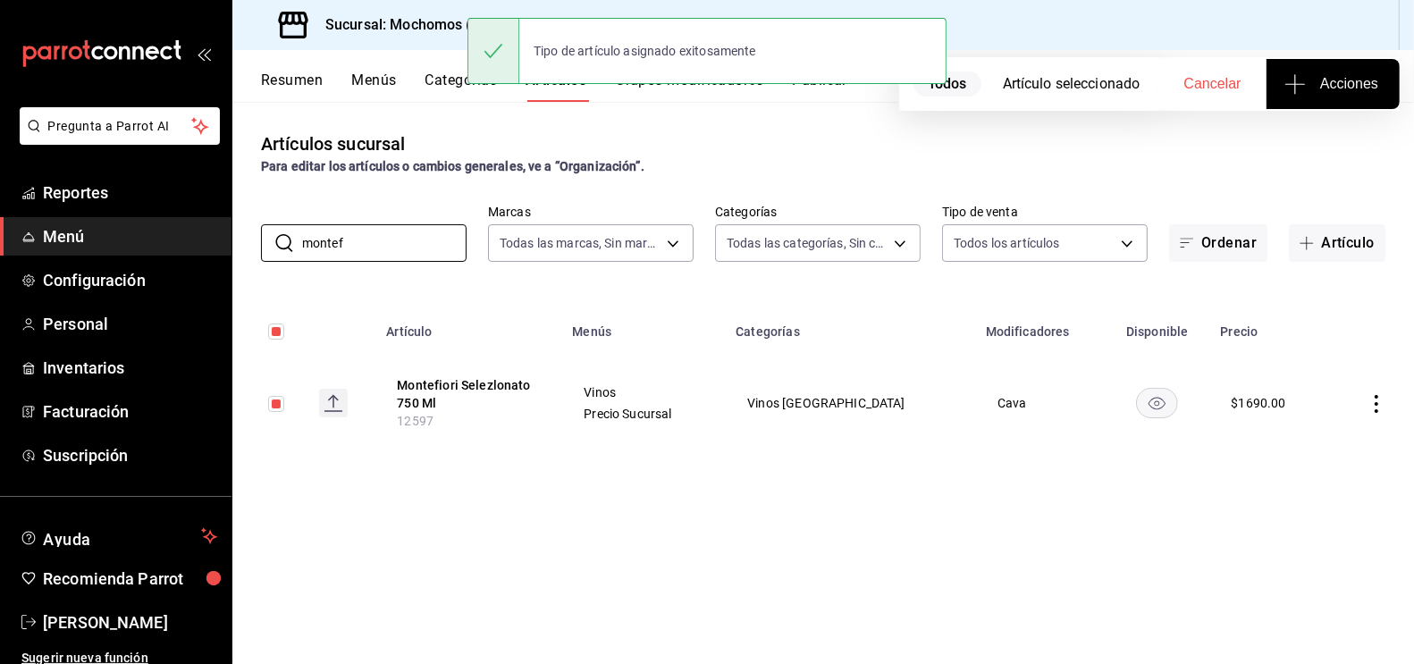
drag, startPoint x: 356, startPoint y: 240, endPoint x: 250, endPoint y: 232, distance: 105.7
click at [251, 240] on div "​ montef ​ Marcas Todas las marcas, Sin marca c8544d00-0077-49dd-9e07-f6fffff65…" at bounding box center [823, 233] width 1182 height 57
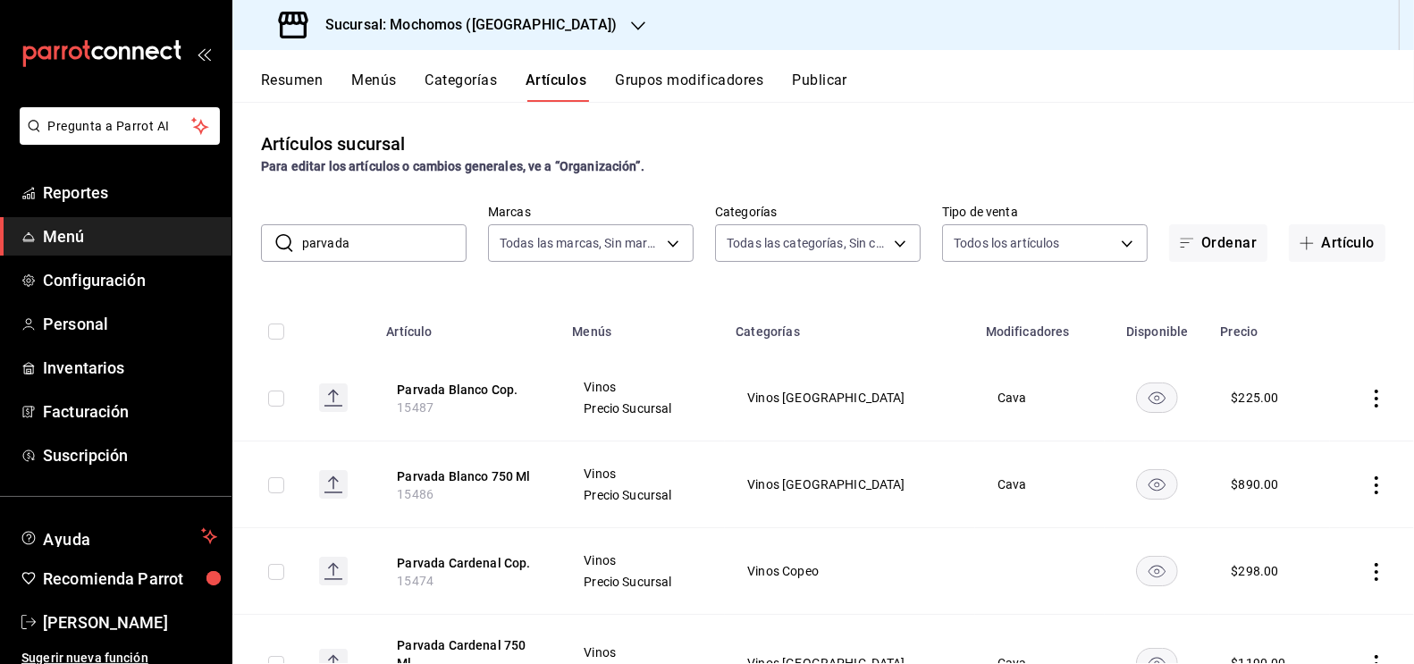
click at [275, 486] on input "checkbox" at bounding box center [276, 485] width 16 height 16
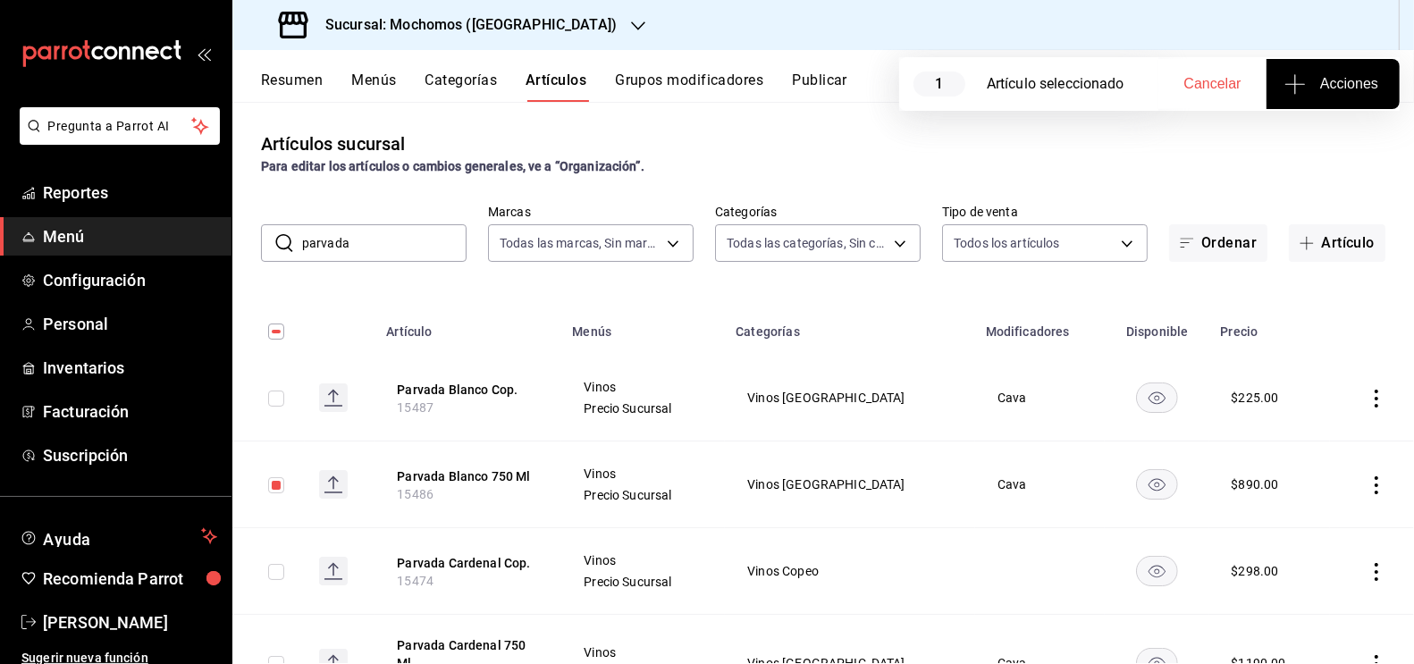
click at [281, 398] on input "checkbox" at bounding box center [276, 399] width 16 height 16
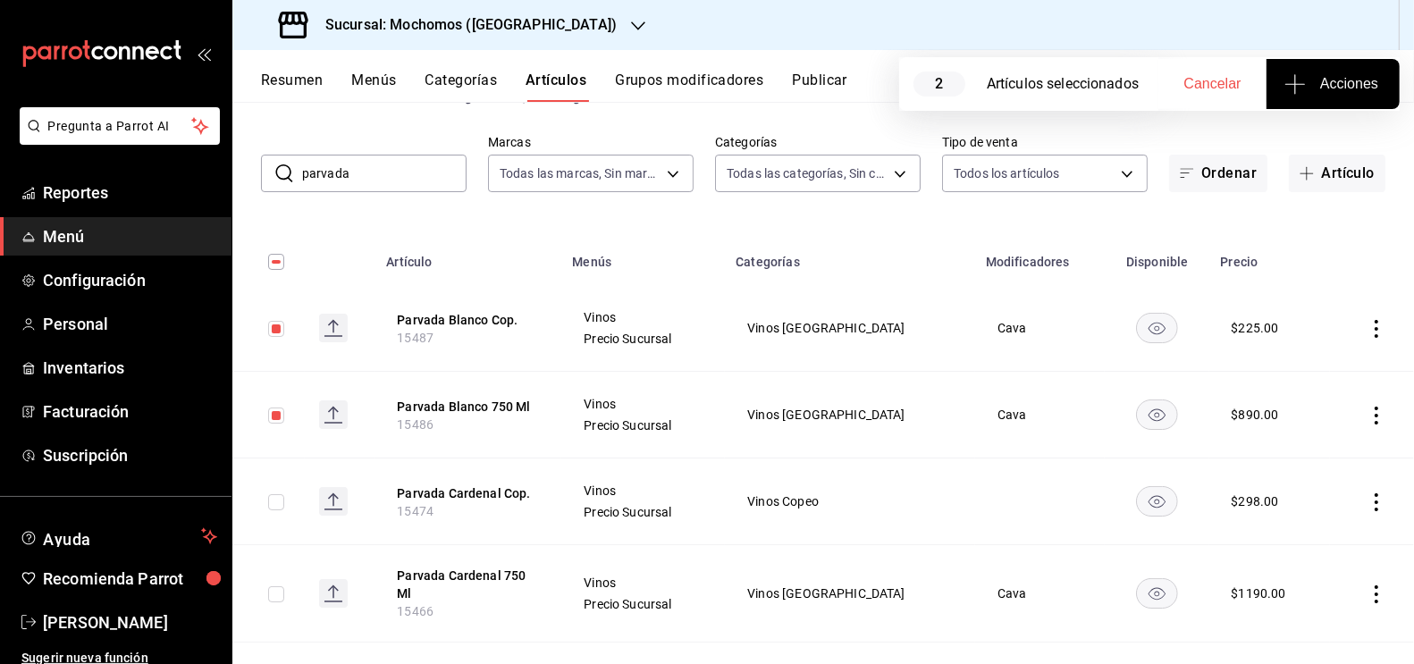
scroll to position [73, 0]
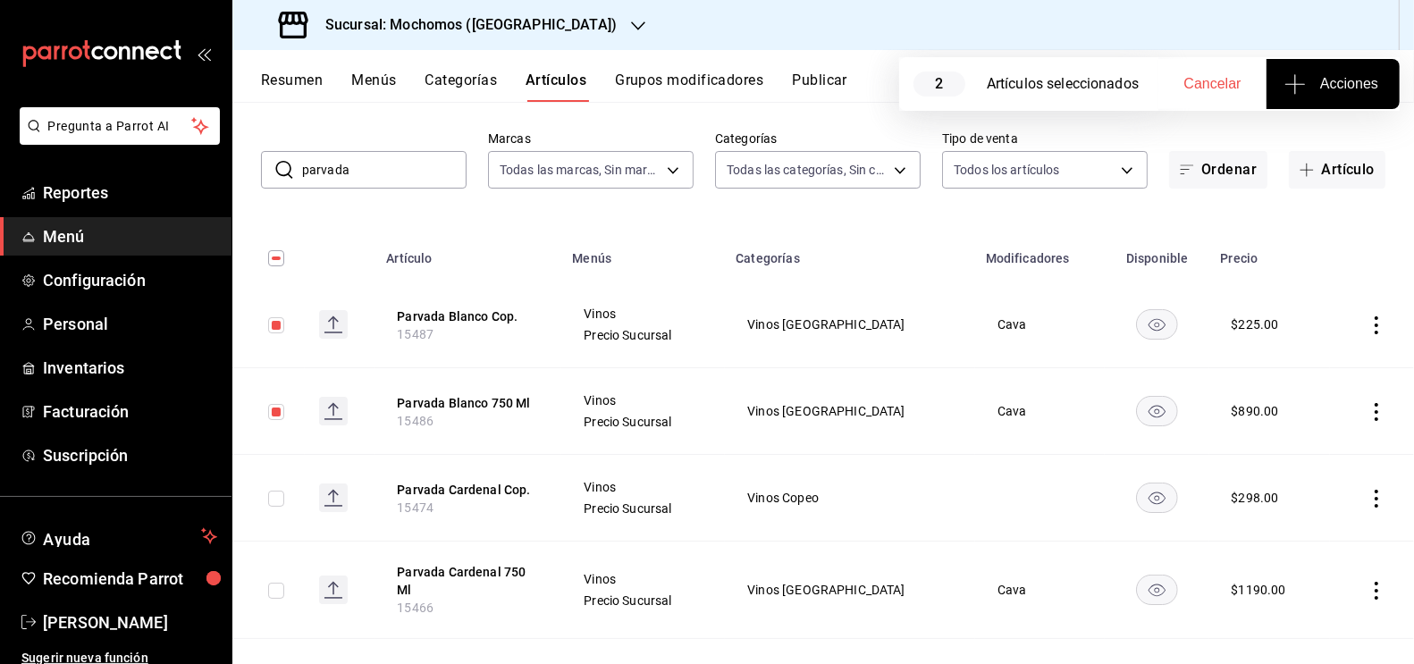
click at [280, 496] on input "checkbox" at bounding box center [276, 499] width 16 height 16
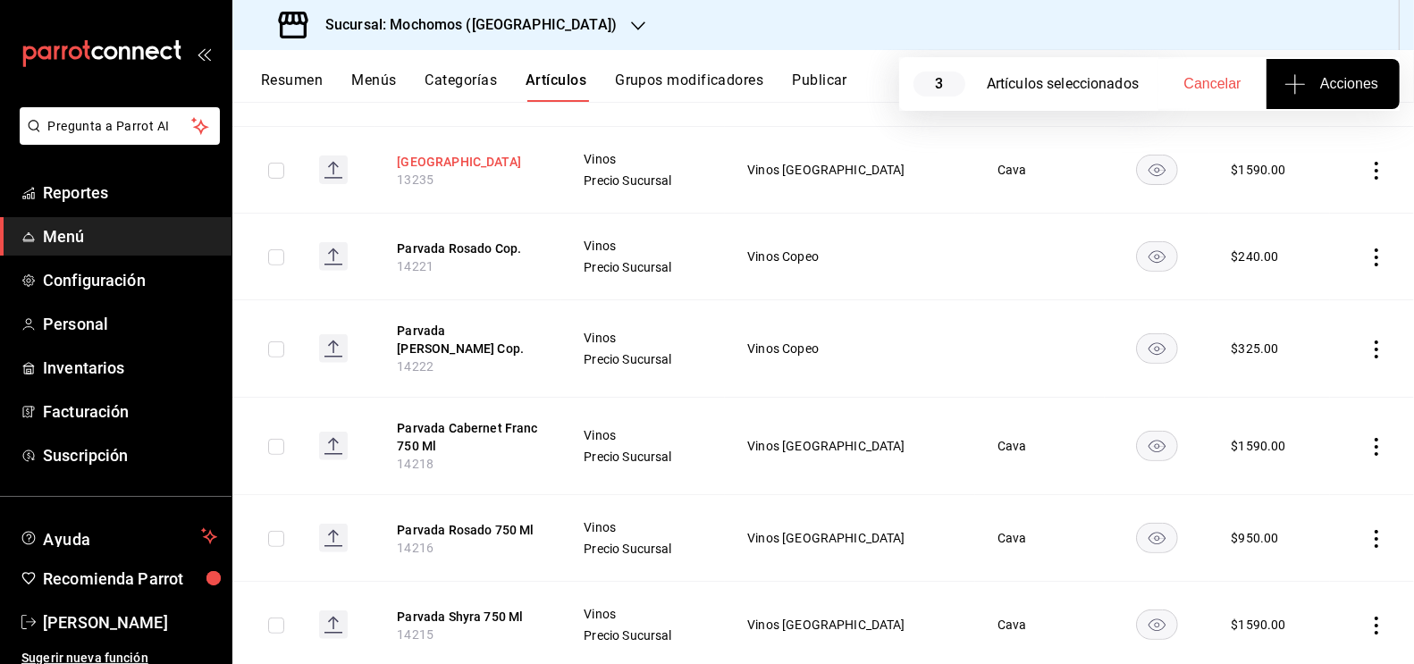
scroll to position [694, 0]
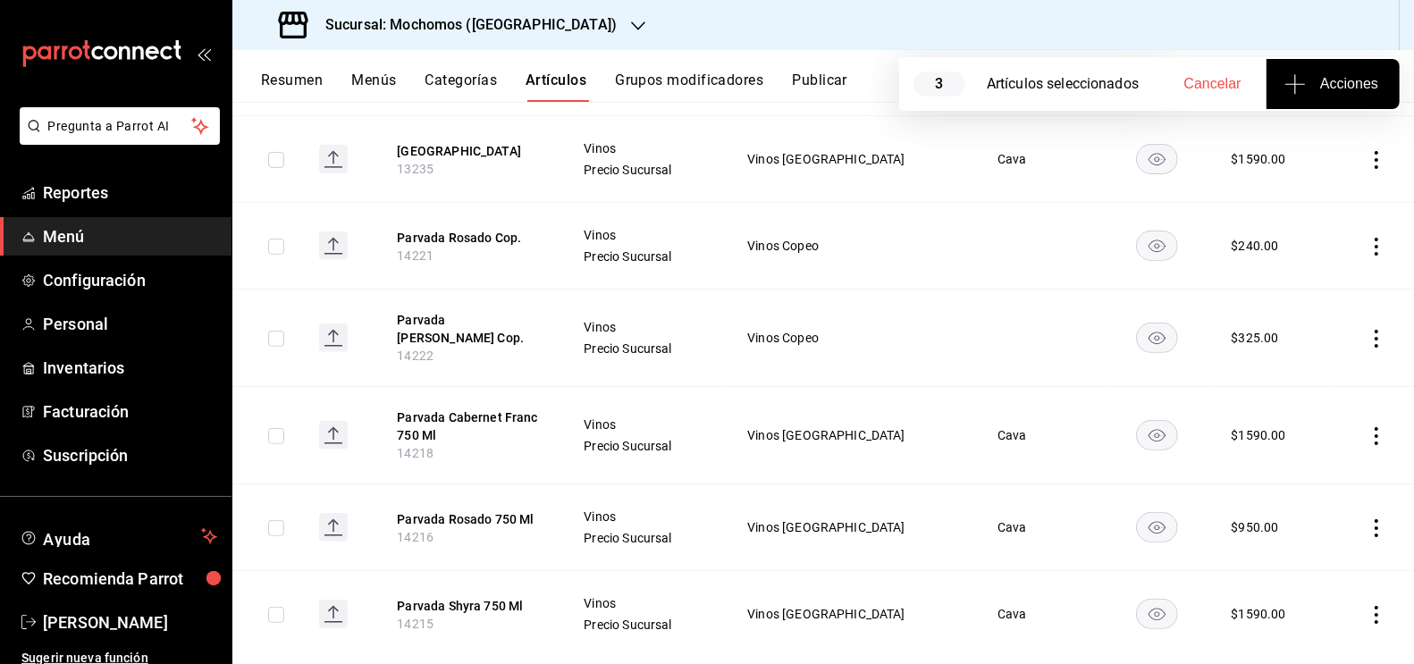
click at [278, 520] on input "checkbox" at bounding box center [276, 528] width 16 height 16
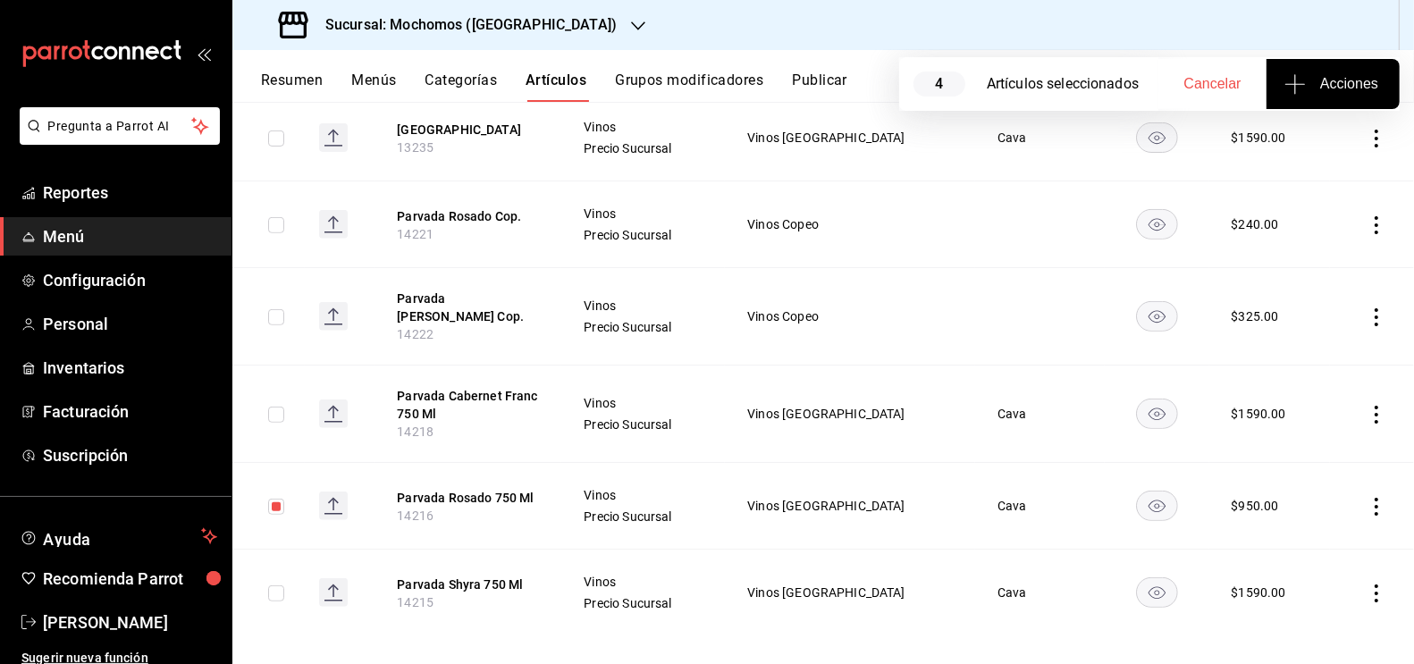
scroll to position [710, 0]
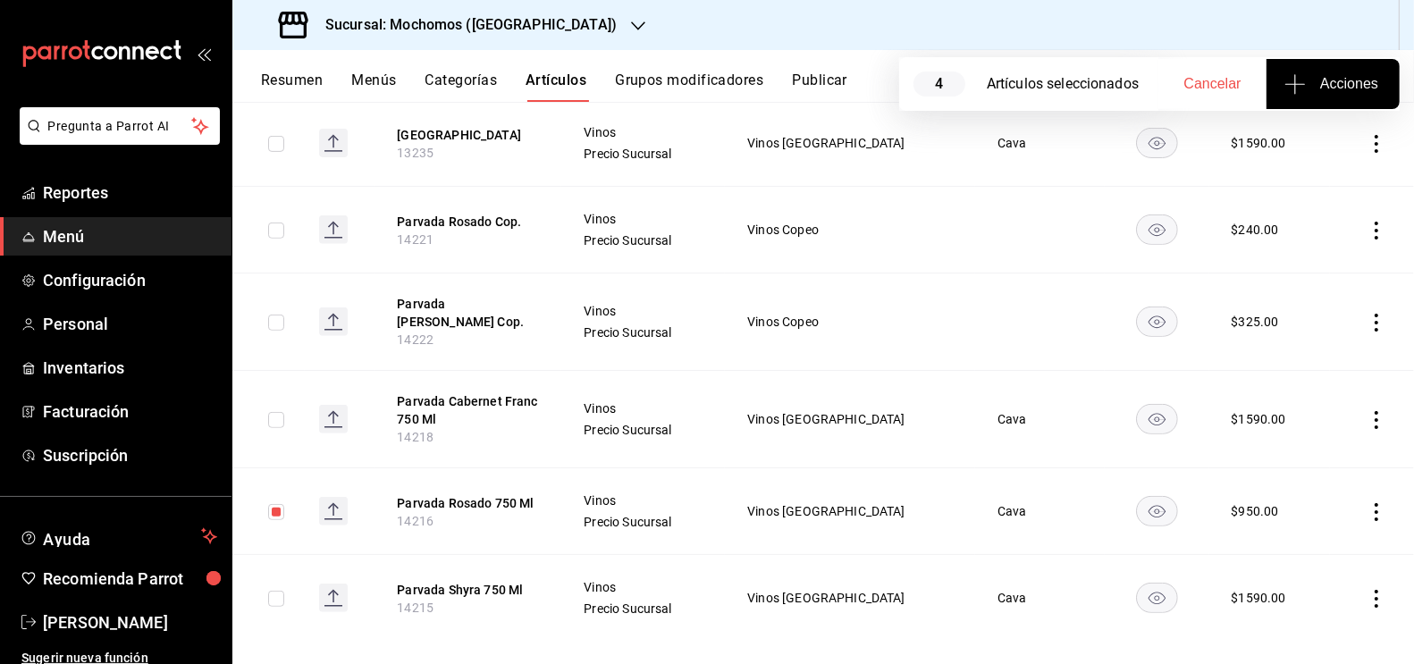
click at [279, 226] on input "checkbox" at bounding box center [276, 231] width 16 height 16
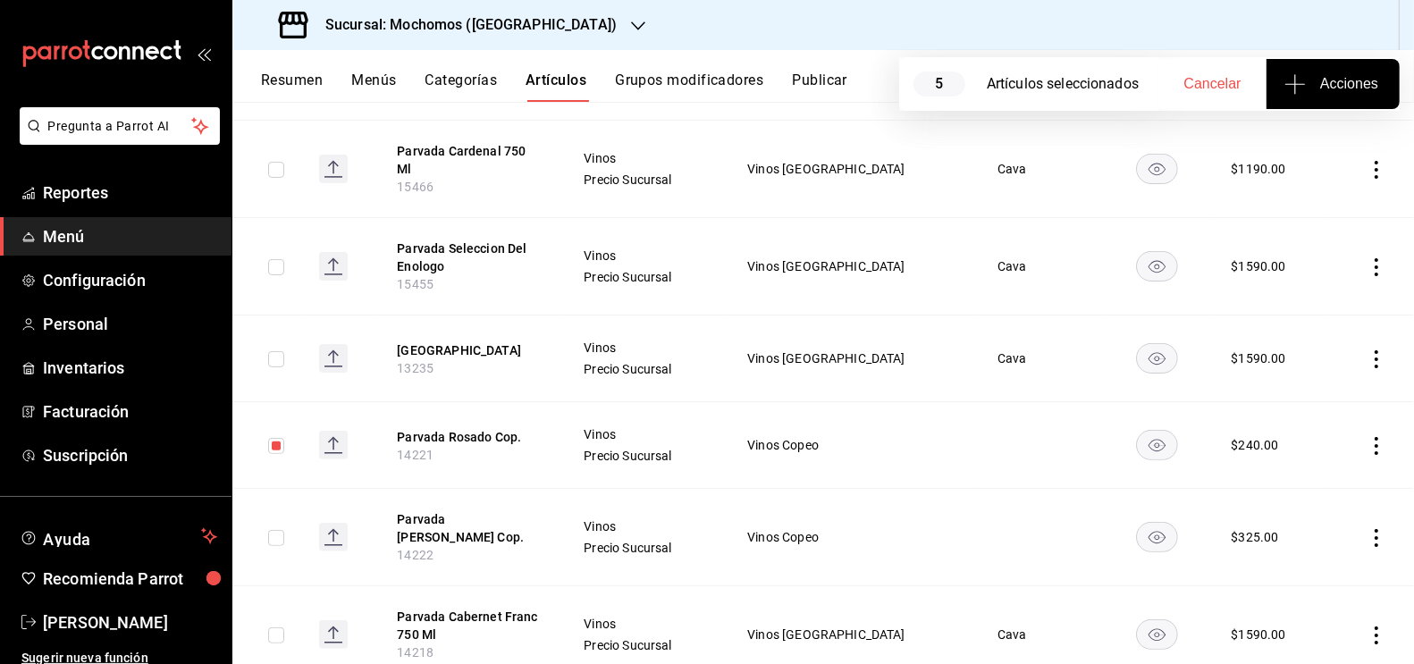
scroll to position [473, 0]
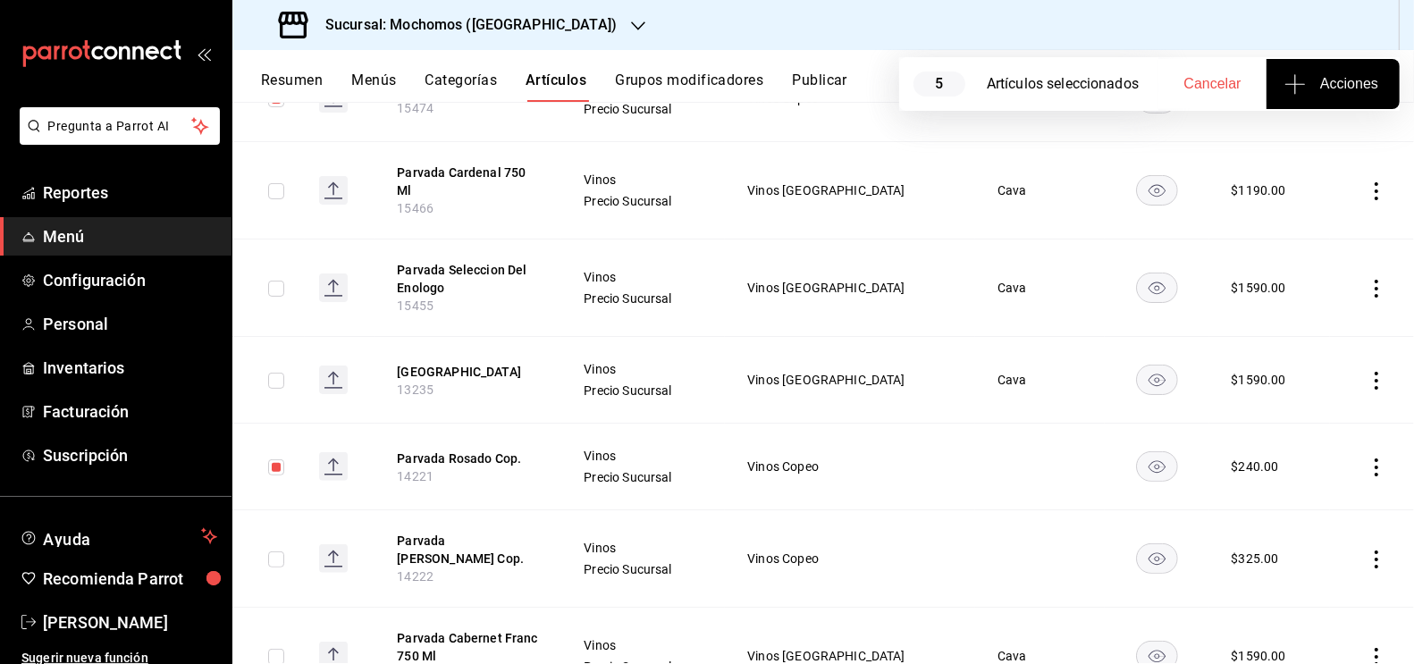
click at [279, 289] on input "checkbox" at bounding box center [276, 289] width 16 height 16
click at [282, 551] on input "checkbox" at bounding box center [276, 559] width 16 height 16
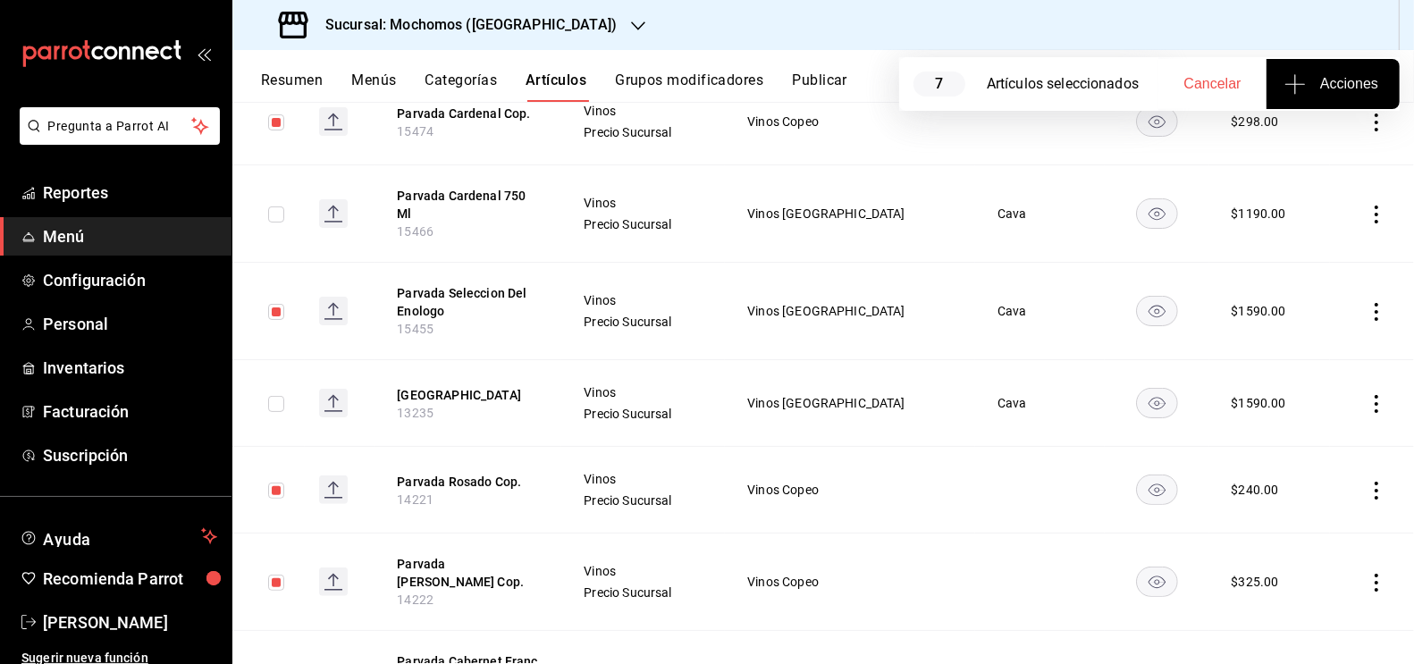
scroll to position [0, 0]
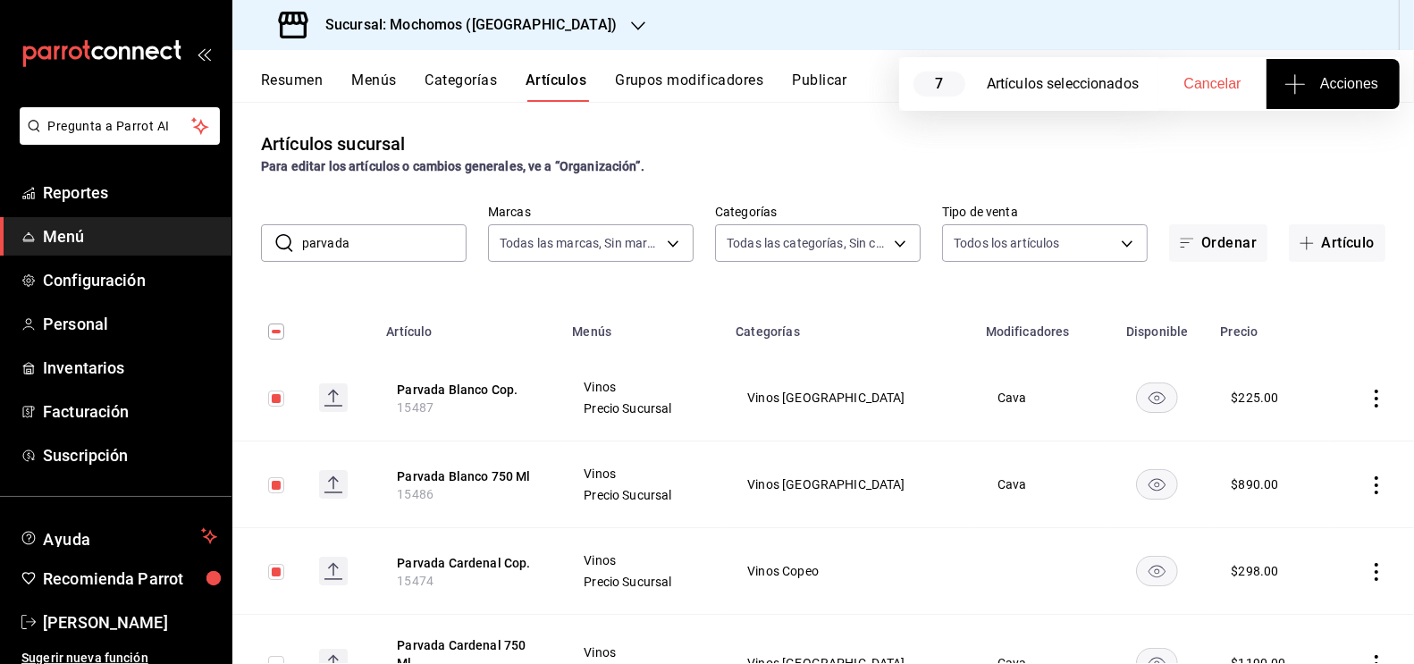
click at [1351, 89] on span "Acciones" at bounding box center [1333, 83] width 90 height 21
click at [1301, 155] on li "Agregar tipo" at bounding box center [1333, 139] width 134 height 47
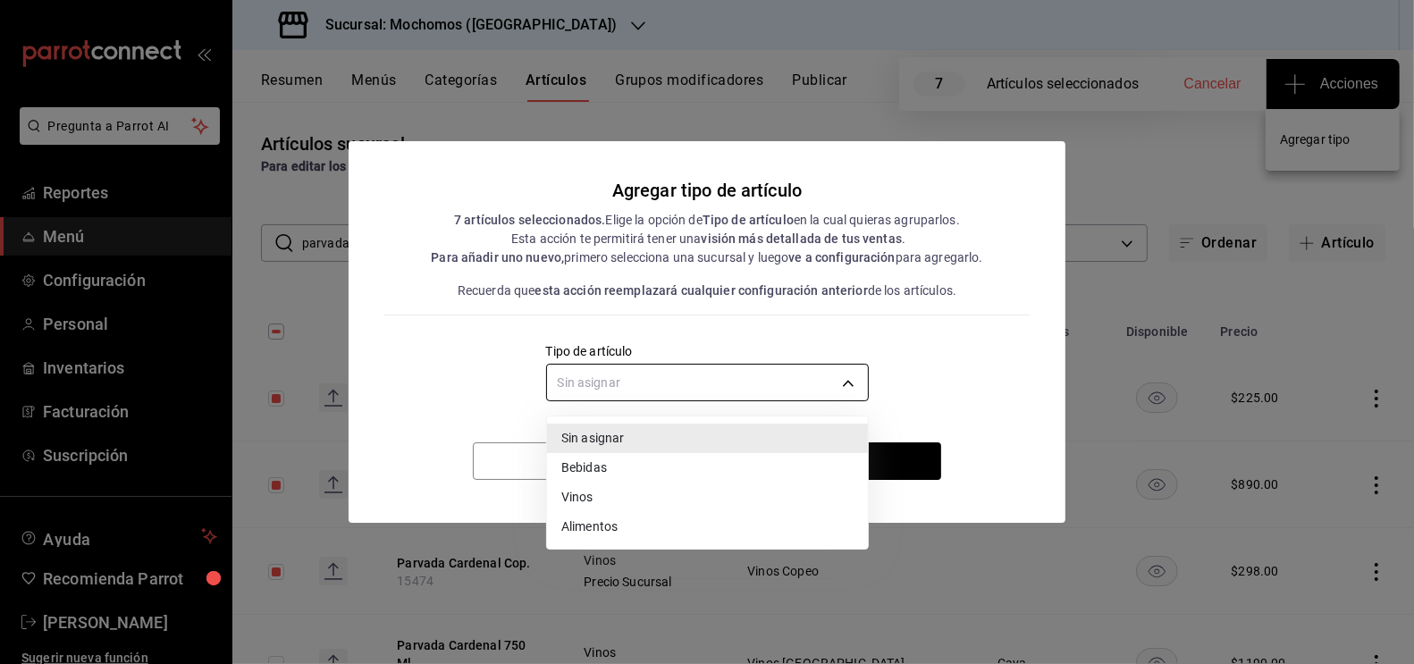
click at [780, 377] on body "Pregunta a Parrot AI Reportes Menú Configuración Personal Inventarios Facturaci…" at bounding box center [707, 332] width 1414 height 664
click at [634, 495] on li "Vinos" at bounding box center [707, 497] width 321 height 29
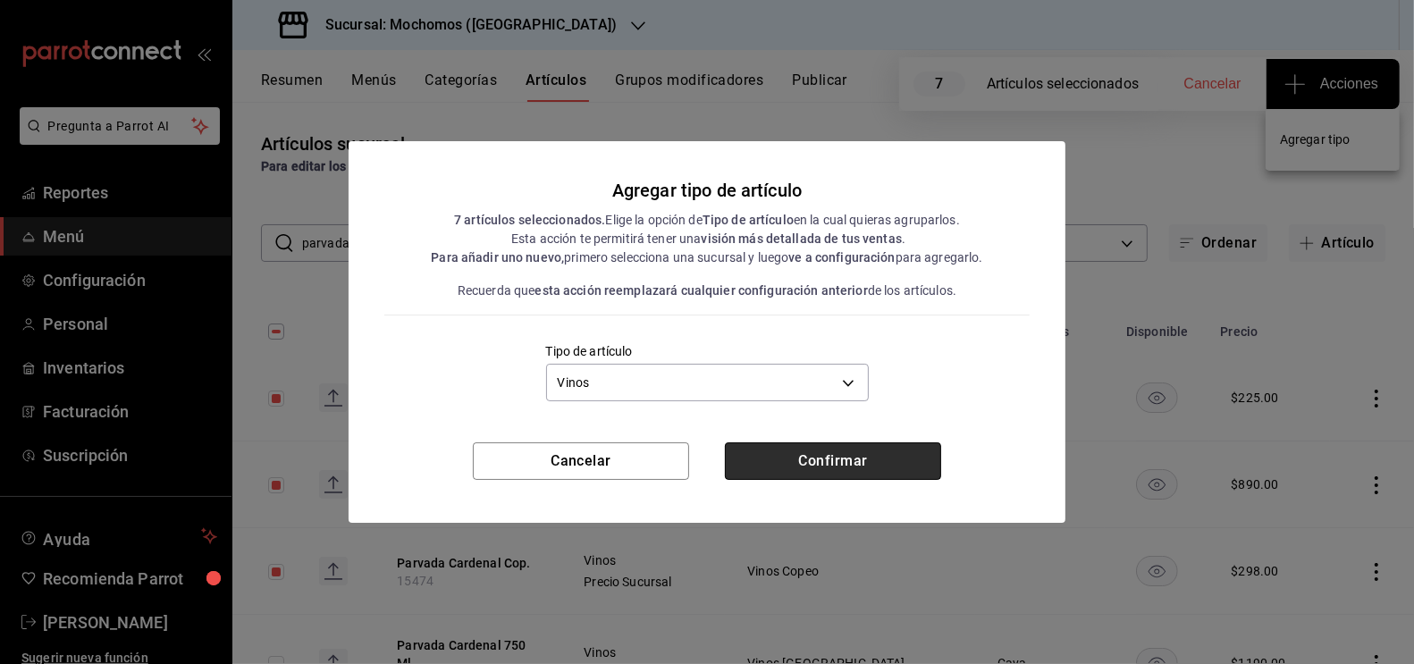
click at [811, 454] on button "Confirmar" at bounding box center [833, 461] width 216 height 38
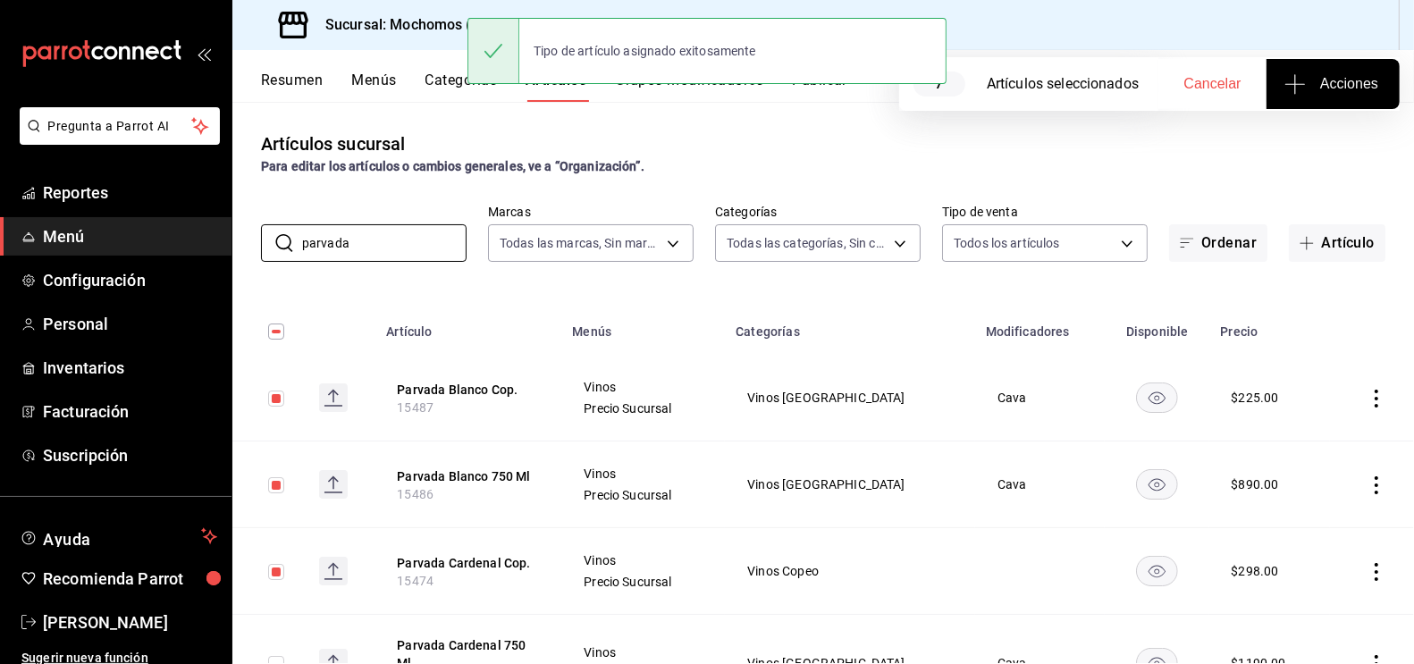
drag, startPoint x: 364, startPoint y: 248, endPoint x: 205, endPoint y: 248, distance: 159.1
click at [205, 248] on div "Pregunta a Parrot AI Reportes Menú Configuración Personal Inventarios Facturaci…" at bounding box center [707, 332] width 1414 height 664
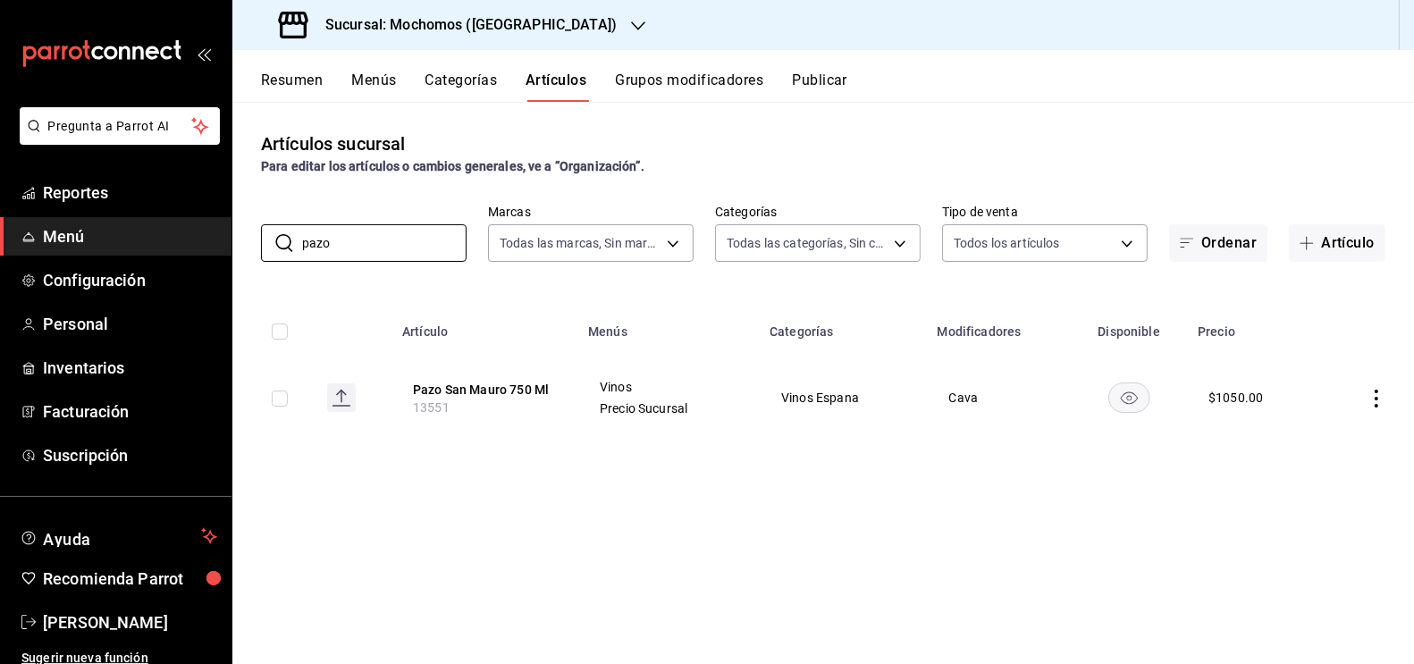
click at [287, 391] on input "checkbox" at bounding box center [280, 399] width 16 height 16
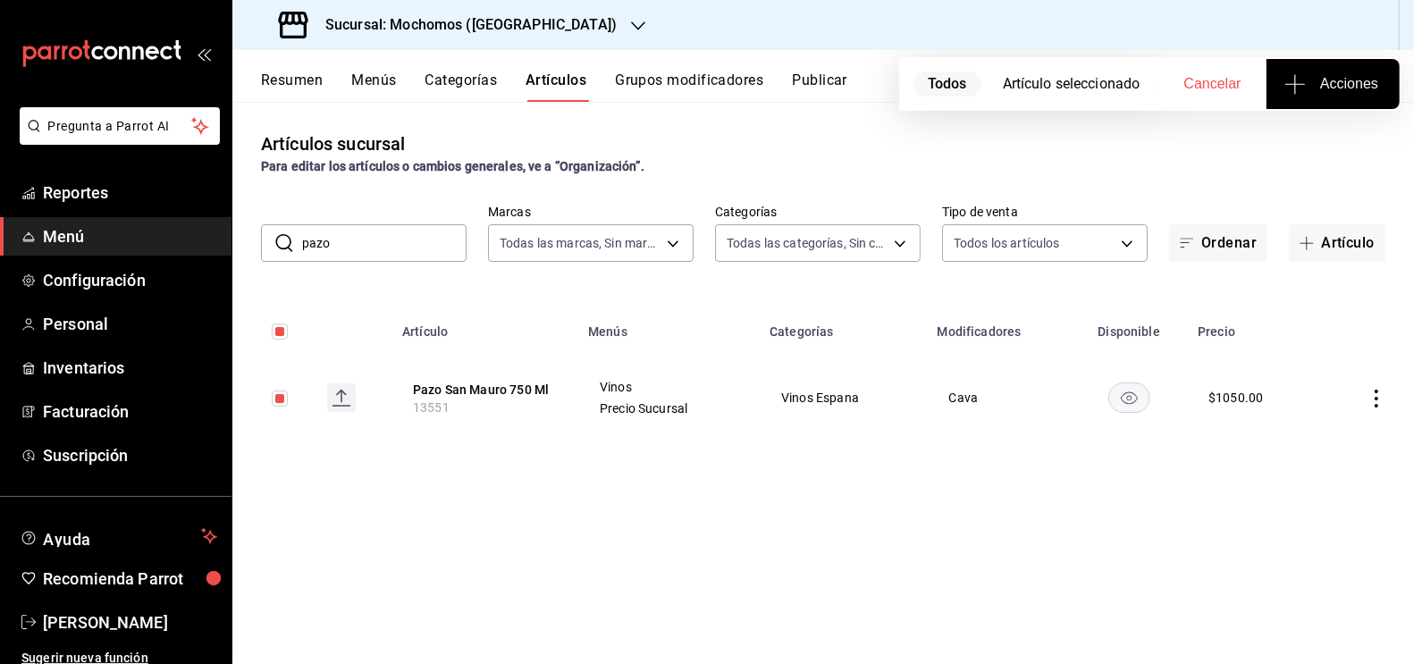
click at [1334, 74] on span "Acciones" at bounding box center [1333, 83] width 90 height 21
click at [1331, 141] on span "Agregar tipo" at bounding box center [1332, 139] width 105 height 19
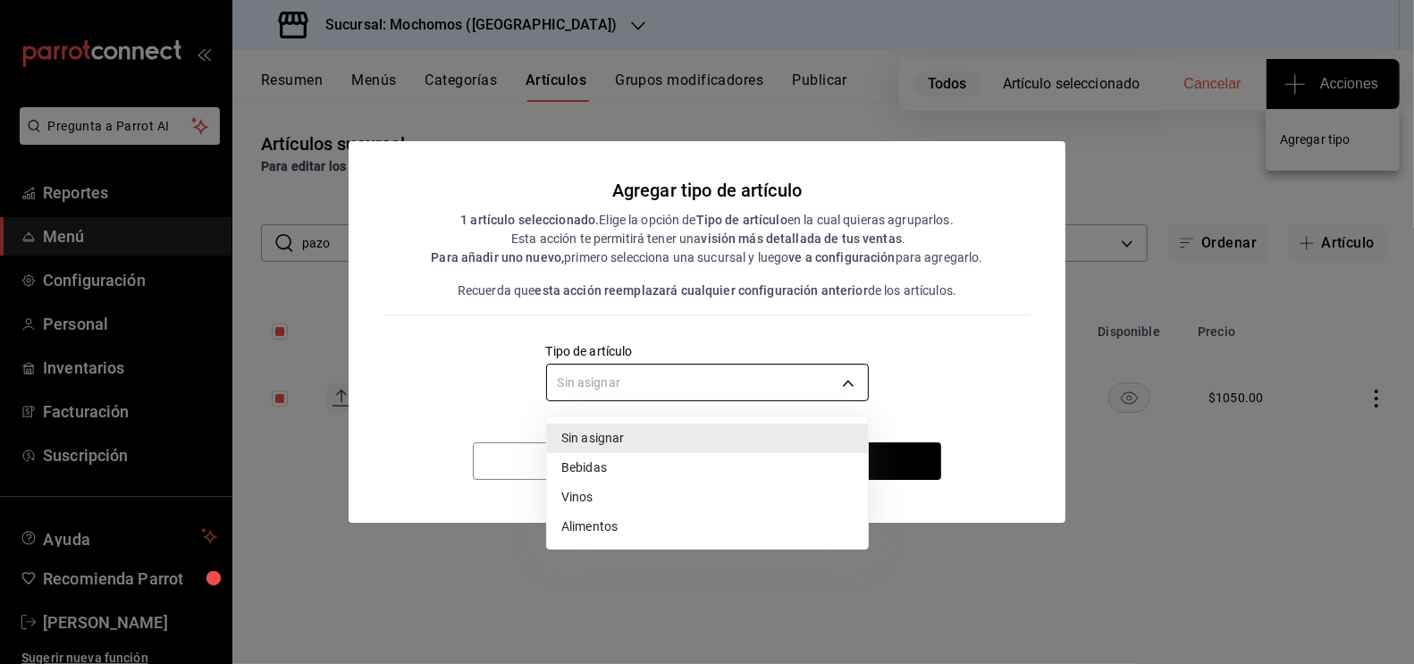
click at [651, 385] on body "Pregunta a Parrot AI Reportes Menú Configuración Personal Inventarios Facturaci…" at bounding box center [707, 332] width 1414 height 664
click at [586, 492] on li "Vinos" at bounding box center [707, 497] width 321 height 29
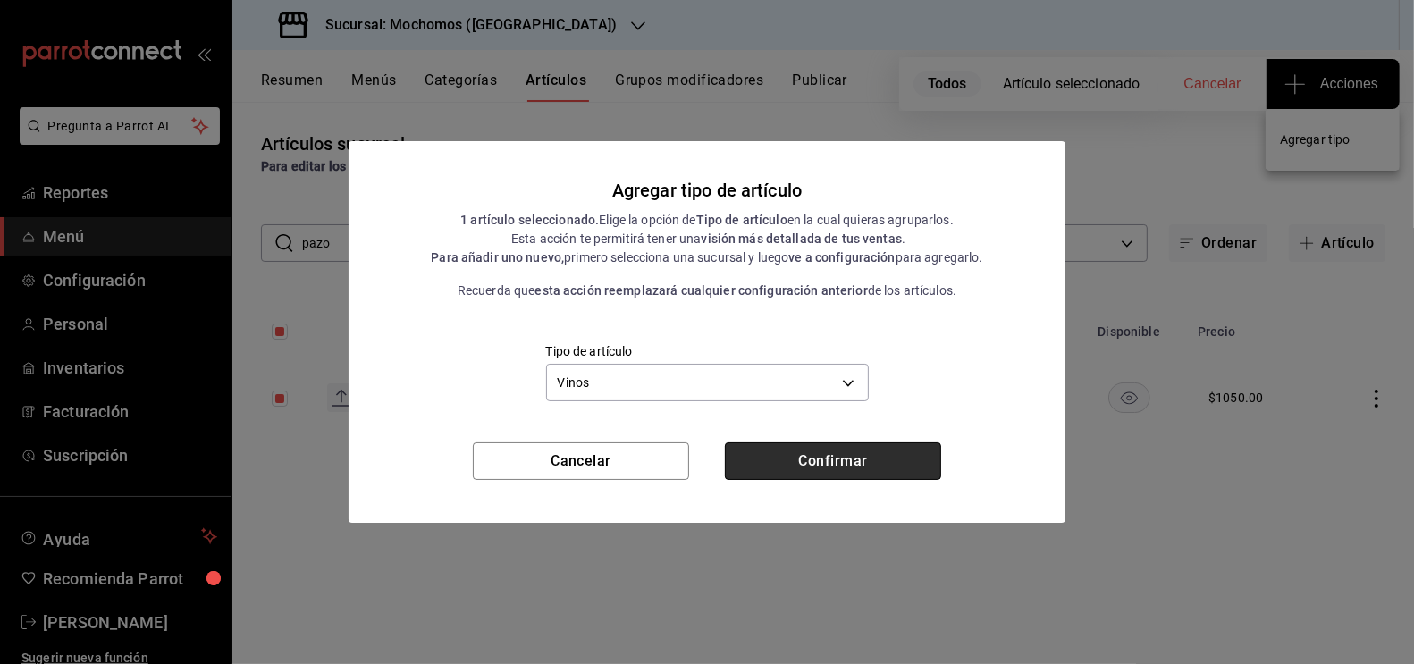
click at [845, 464] on button "Confirmar" at bounding box center [833, 461] width 216 height 38
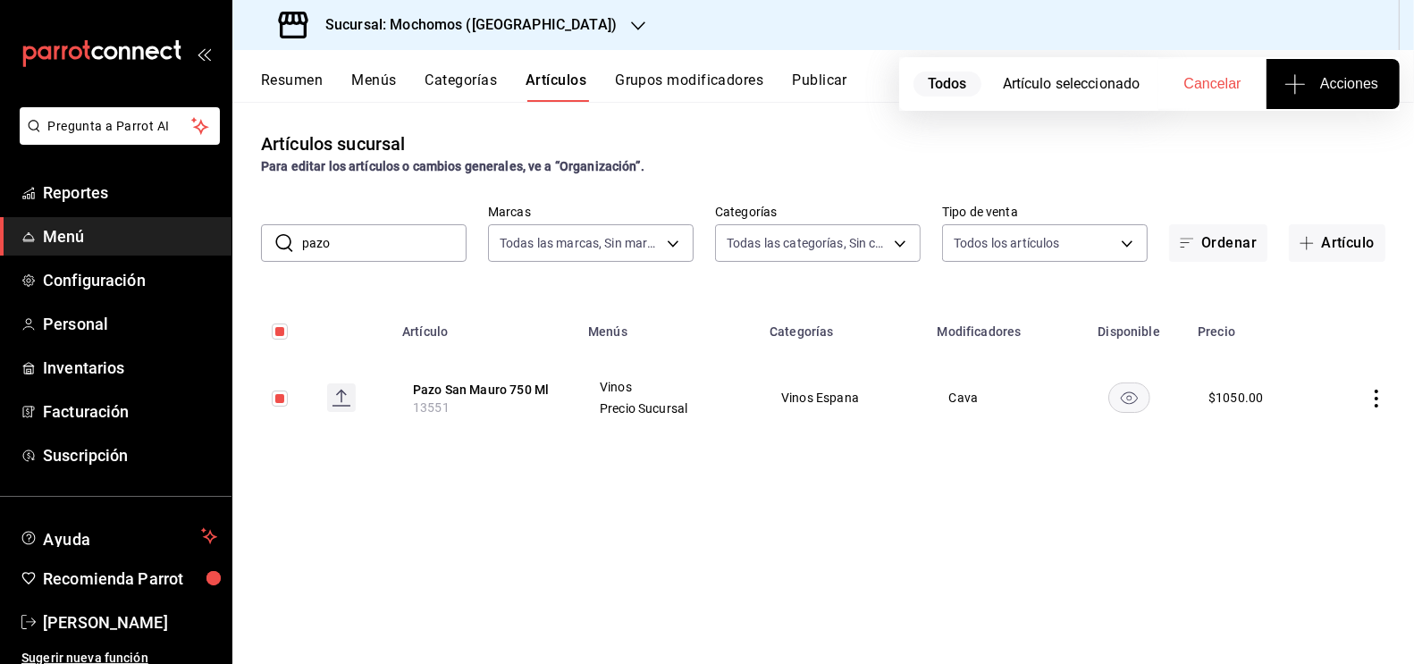
click at [1332, 83] on span "Acciones" at bounding box center [1333, 83] width 90 height 21
click at [1309, 156] on li "Agregar tipo" at bounding box center [1333, 139] width 134 height 47
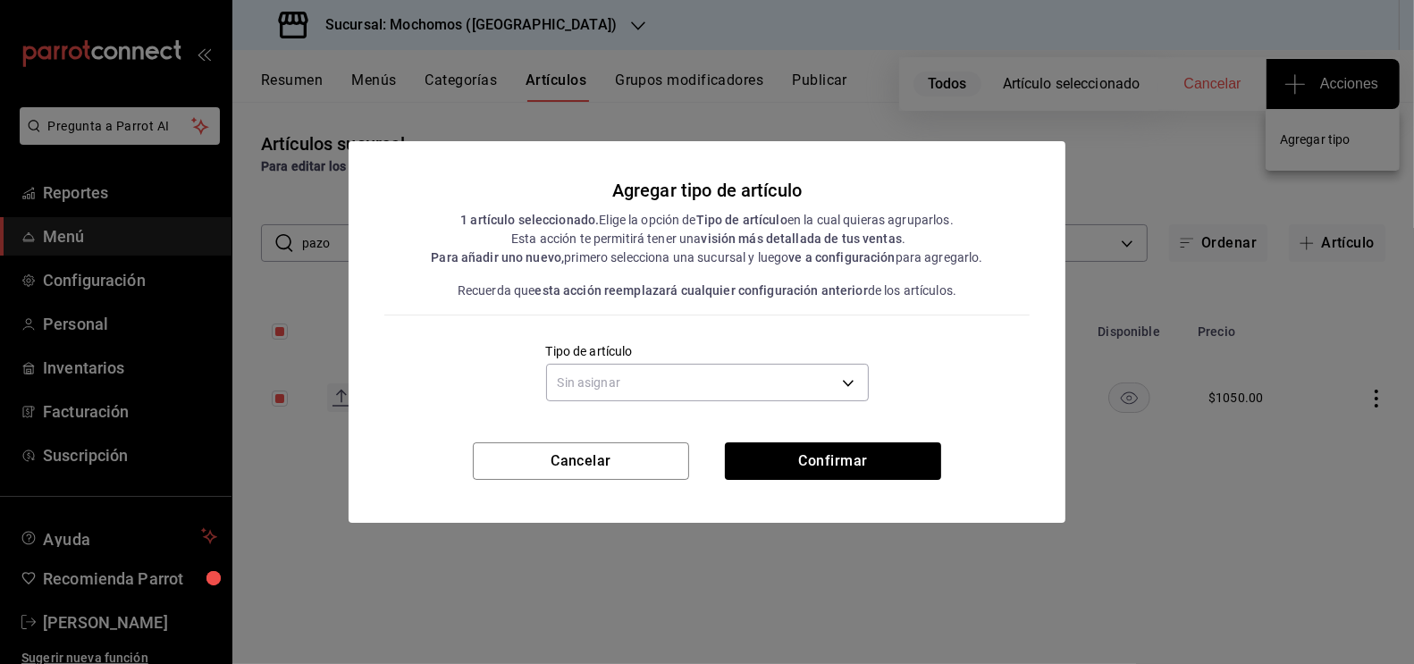
click at [680, 402] on div "Sin asignar" at bounding box center [707, 380] width 323 height 47
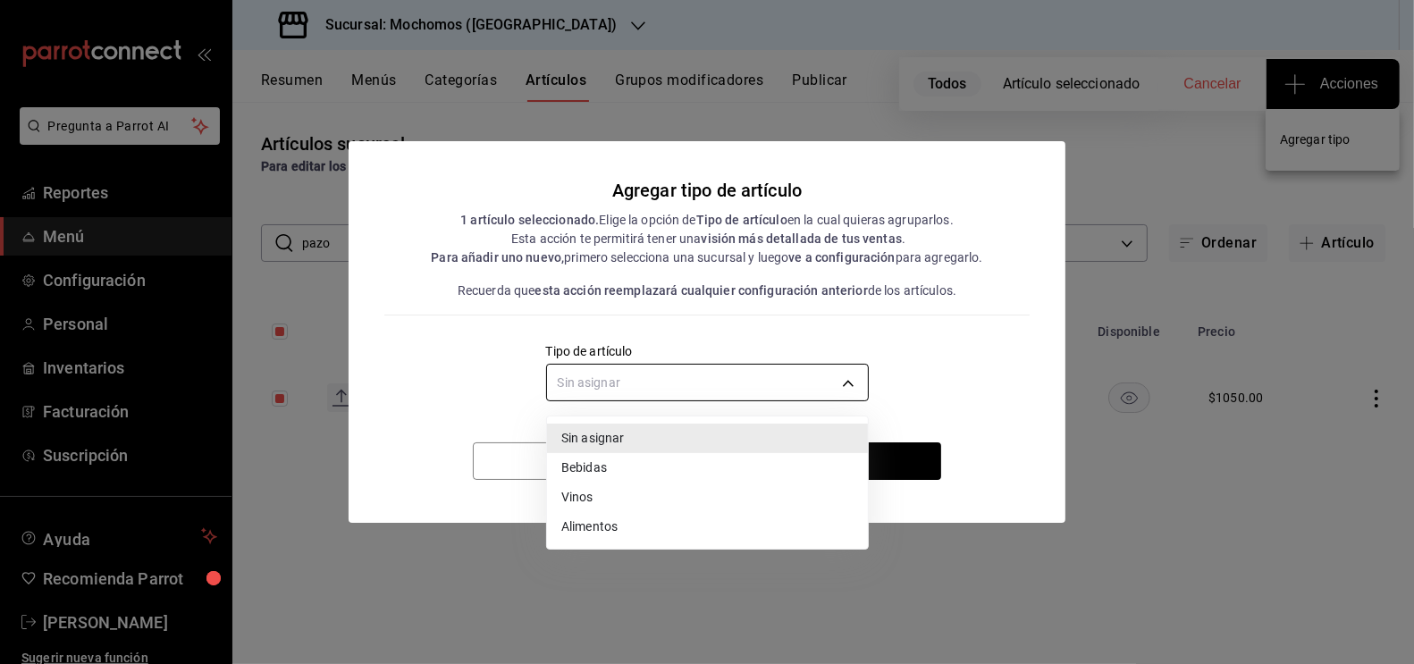
click at [626, 385] on body "Pregunta a Parrot AI Reportes Menú Configuración Personal Inventarios Facturaci…" at bounding box center [707, 332] width 1414 height 664
click at [591, 499] on li "Vinos" at bounding box center [707, 497] width 321 height 29
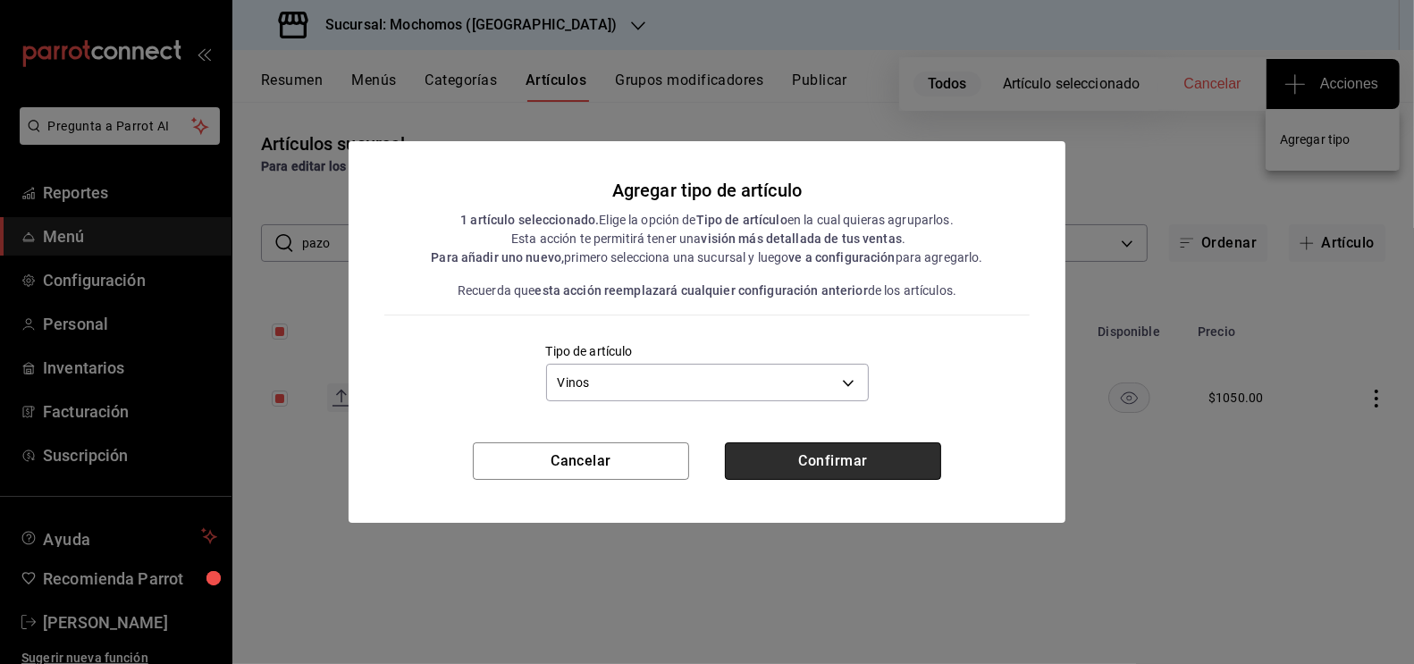
click at [797, 461] on button "Confirmar" at bounding box center [833, 461] width 216 height 38
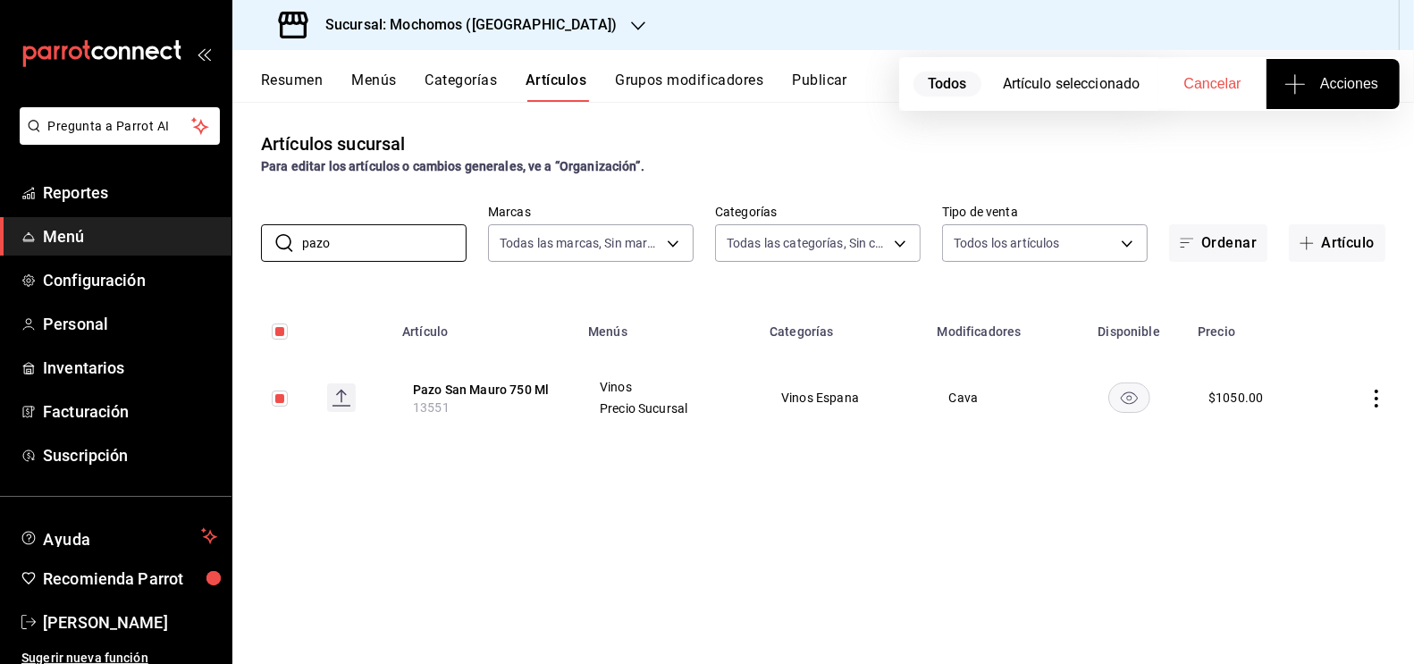
drag, startPoint x: 358, startPoint y: 250, endPoint x: 208, endPoint y: 233, distance: 151.1
click at [208, 234] on div "Pregunta a Parrot AI Reportes Menú Configuración Personal Inventarios Facturaci…" at bounding box center [707, 332] width 1414 height 664
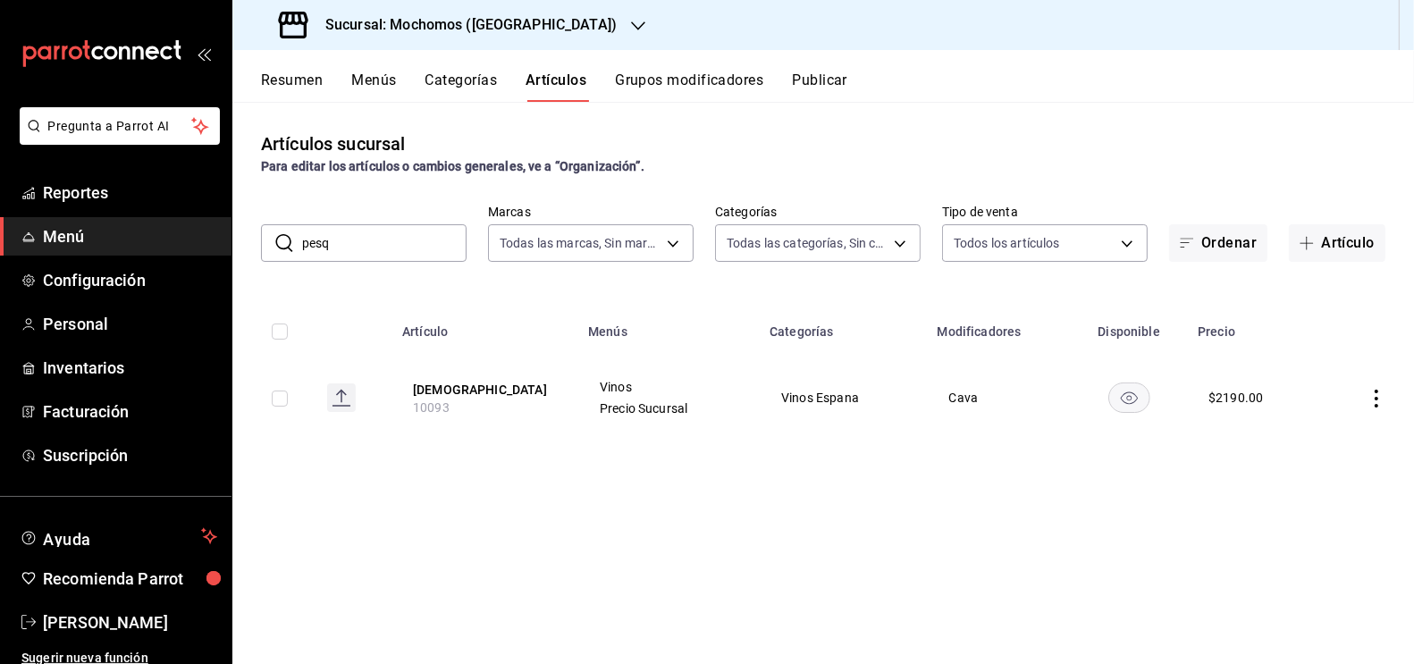
click at [272, 404] on input "checkbox" at bounding box center [280, 399] width 16 height 16
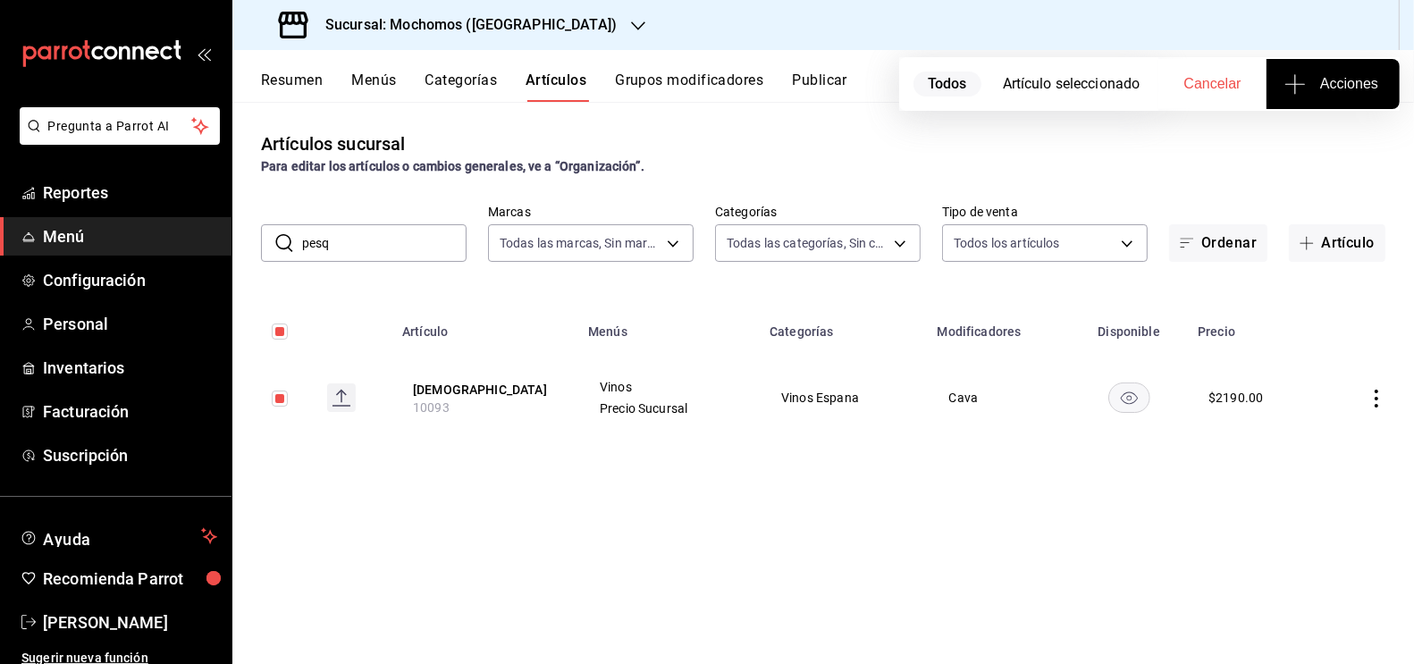
click at [1324, 80] on span "Acciones" at bounding box center [1333, 83] width 90 height 21
click at [1320, 139] on span "Agregar tipo" at bounding box center [1332, 139] width 105 height 19
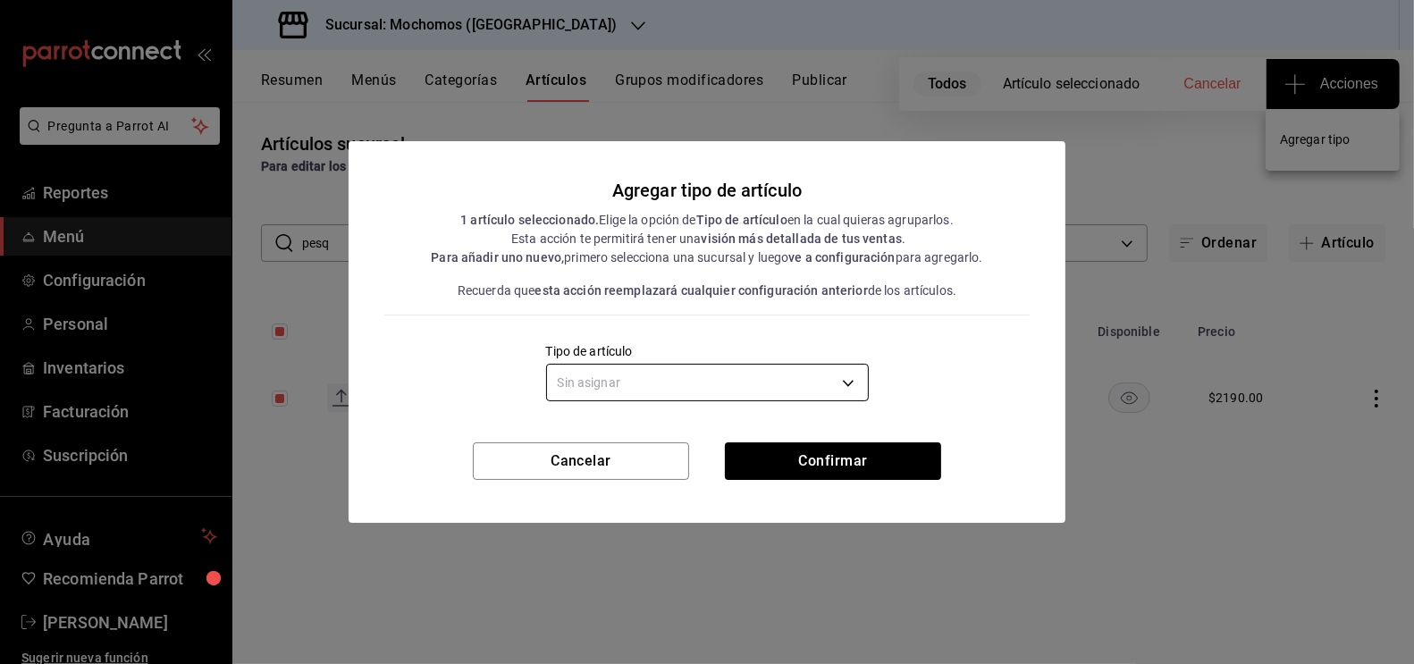
click at [737, 389] on body "Pregunta a Parrot AI Reportes Menú Configuración Personal Inventarios Facturaci…" at bounding box center [707, 332] width 1414 height 664
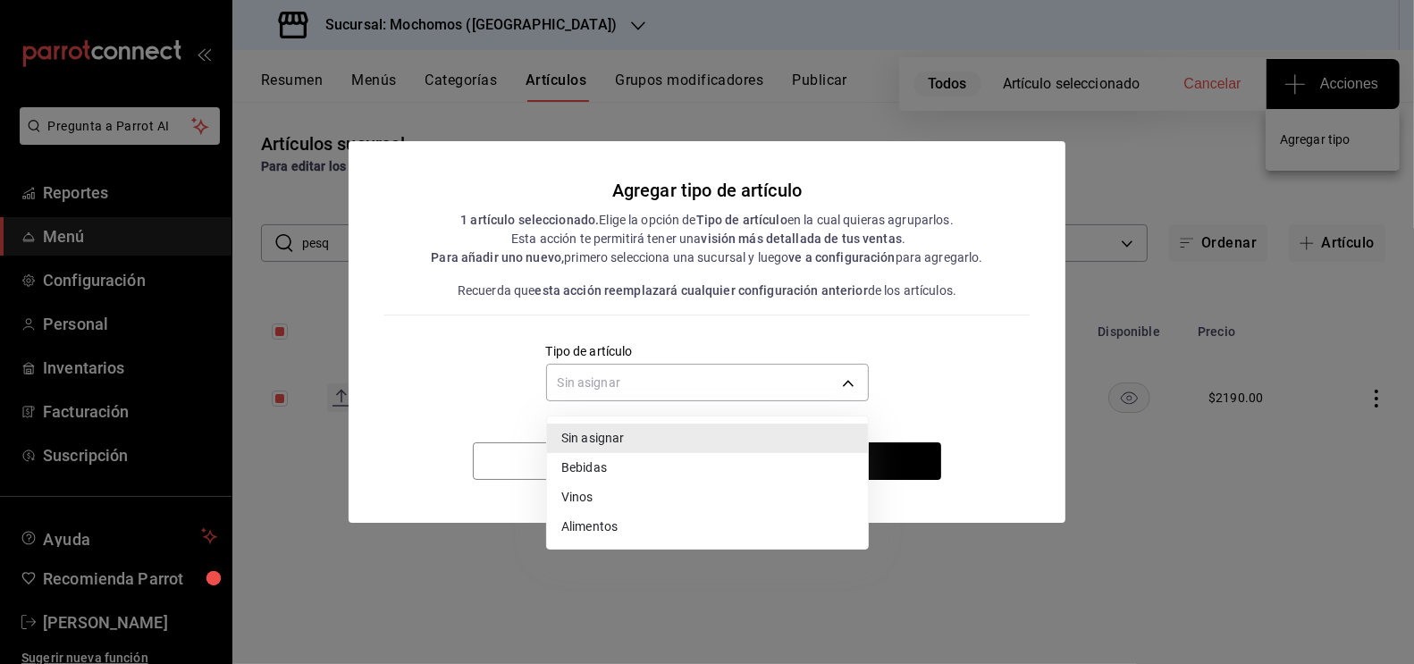
click at [624, 495] on li "Vinos" at bounding box center [707, 497] width 321 height 29
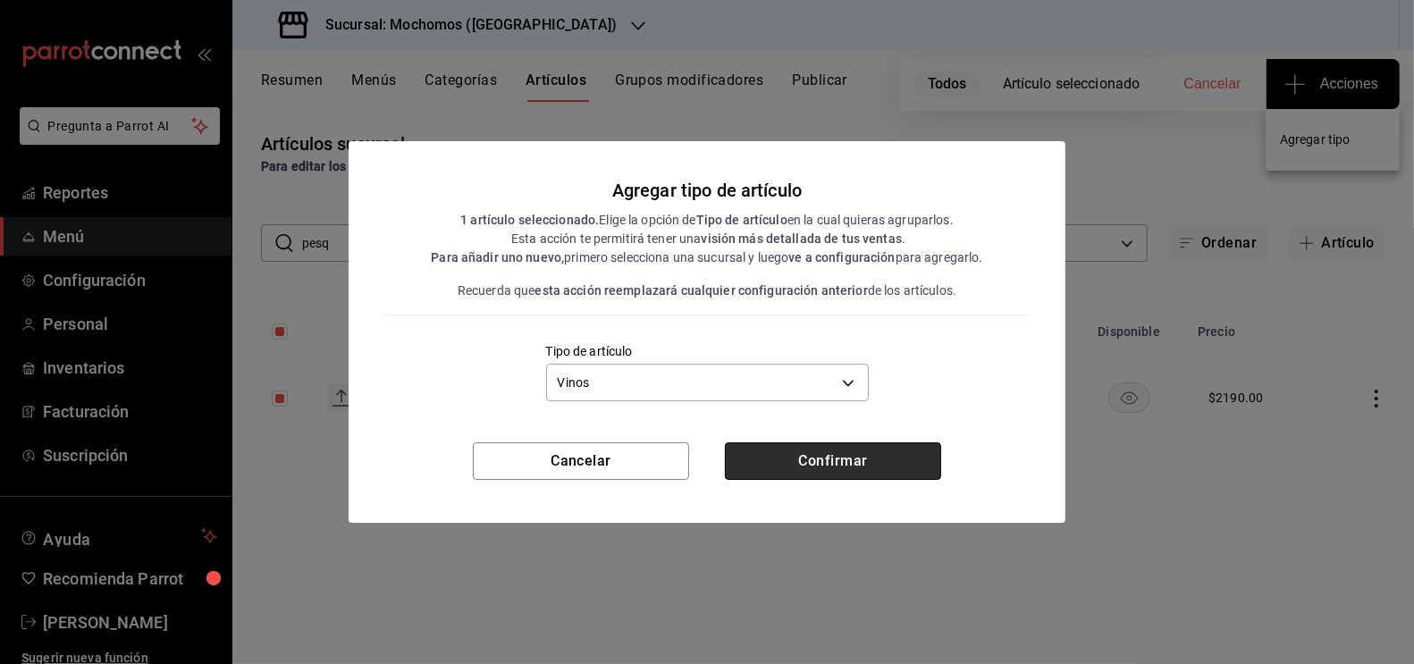
click at [839, 451] on button "Confirmar" at bounding box center [833, 461] width 216 height 38
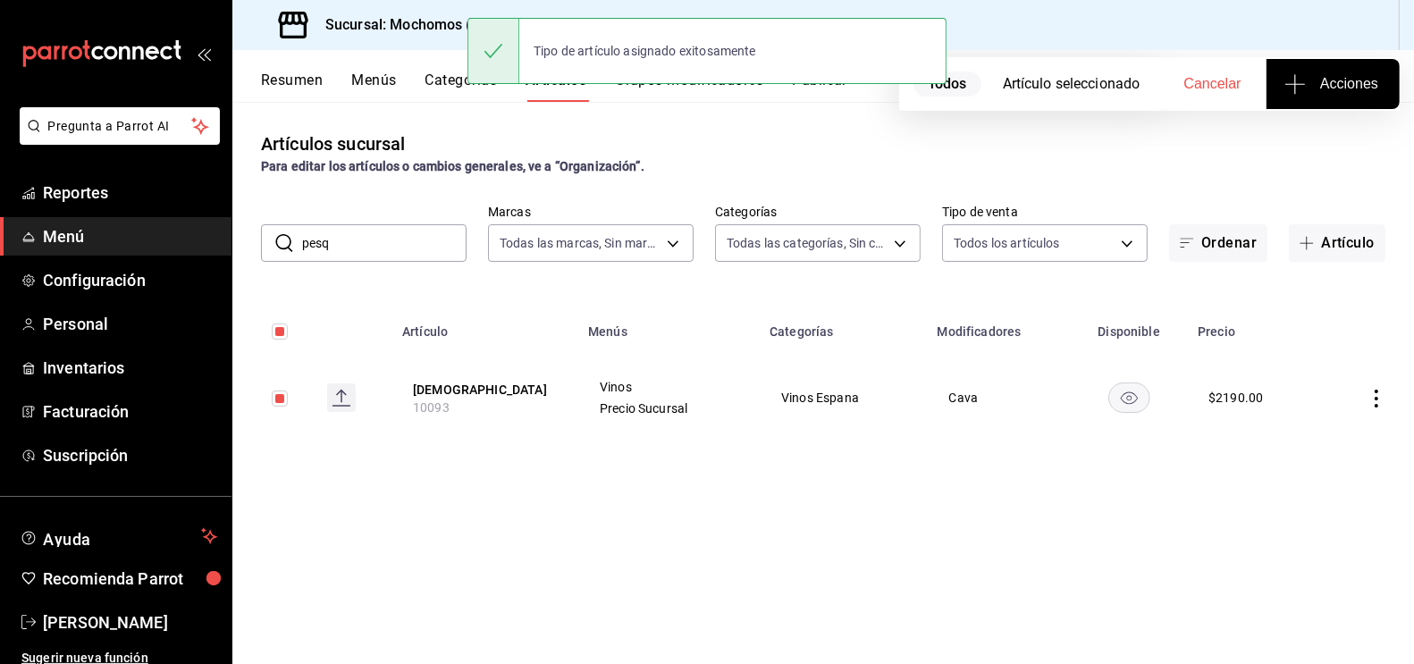
drag, startPoint x: 354, startPoint y: 241, endPoint x: 289, endPoint y: 241, distance: 65.2
click at [291, 241] on div "​ pesq ​" at bounding box center [364, 243] width 206 height 38
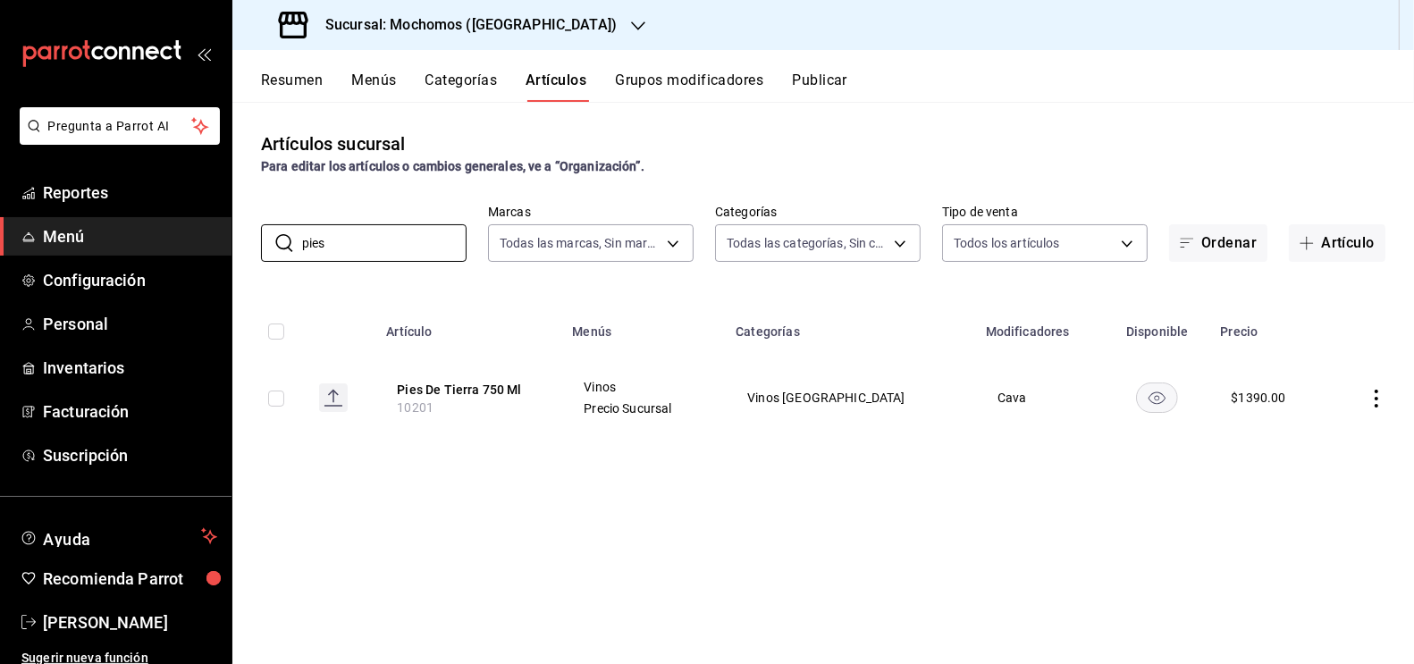
click at [284, 401] on input "checkbox" at bounding box center [276, 399] width 16 height 16
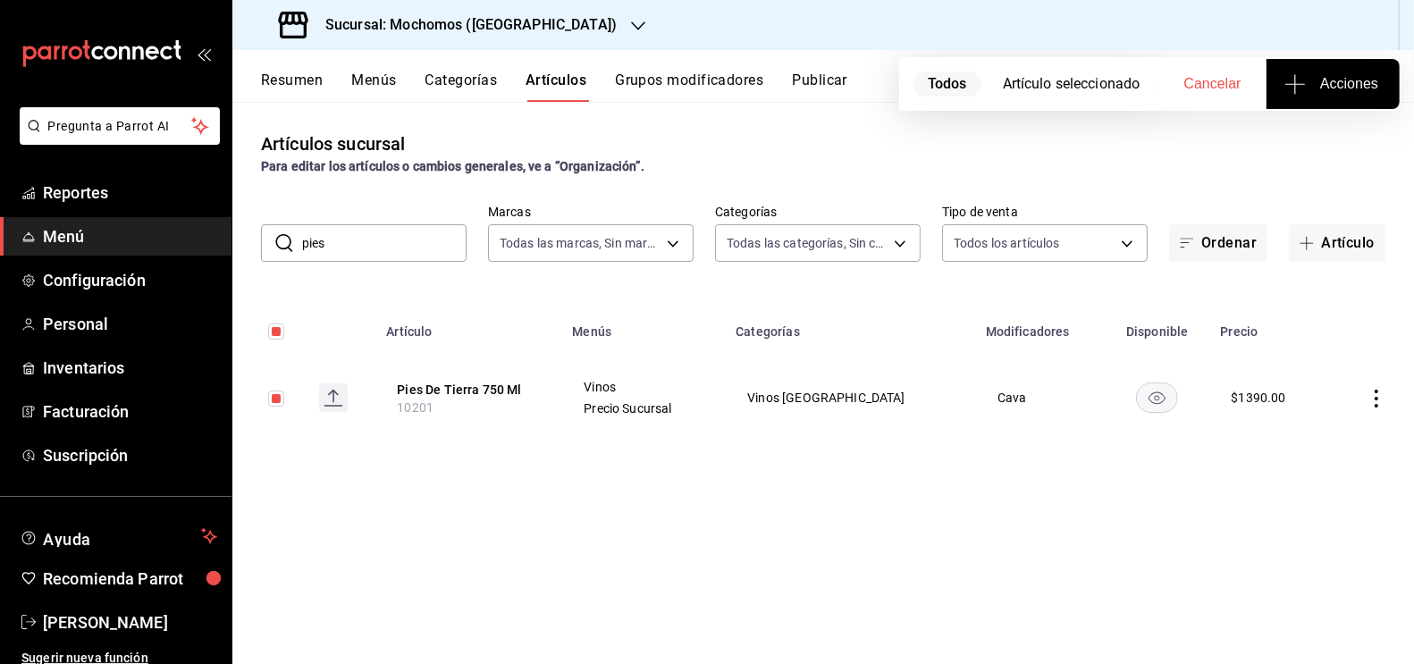
click at [1315, 86] on span "Acciones" at bounding box center [1333, 83] width 90 height 21
click at [1314, 128] on li "Agregar tipo" at bounding box center [1333, 139] width 134 height 47
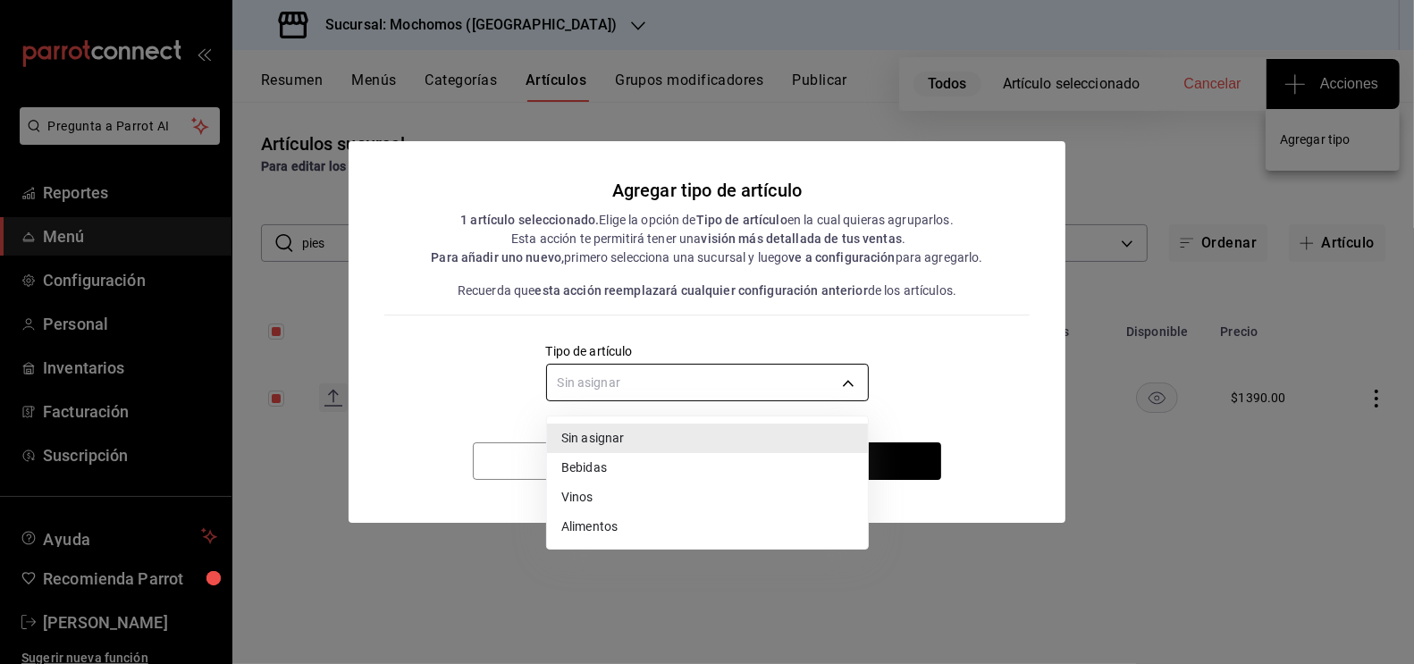
click at [697, 391] on body "Pregunta a Parrot AI Reportes Menú Configuración Personal Inventarios Facturaci…" at bounding box center [707, 332] width 1414 height 664
click at [618, 492] on li "Vinos" at bounding box center [707, 497] width 321 height 29
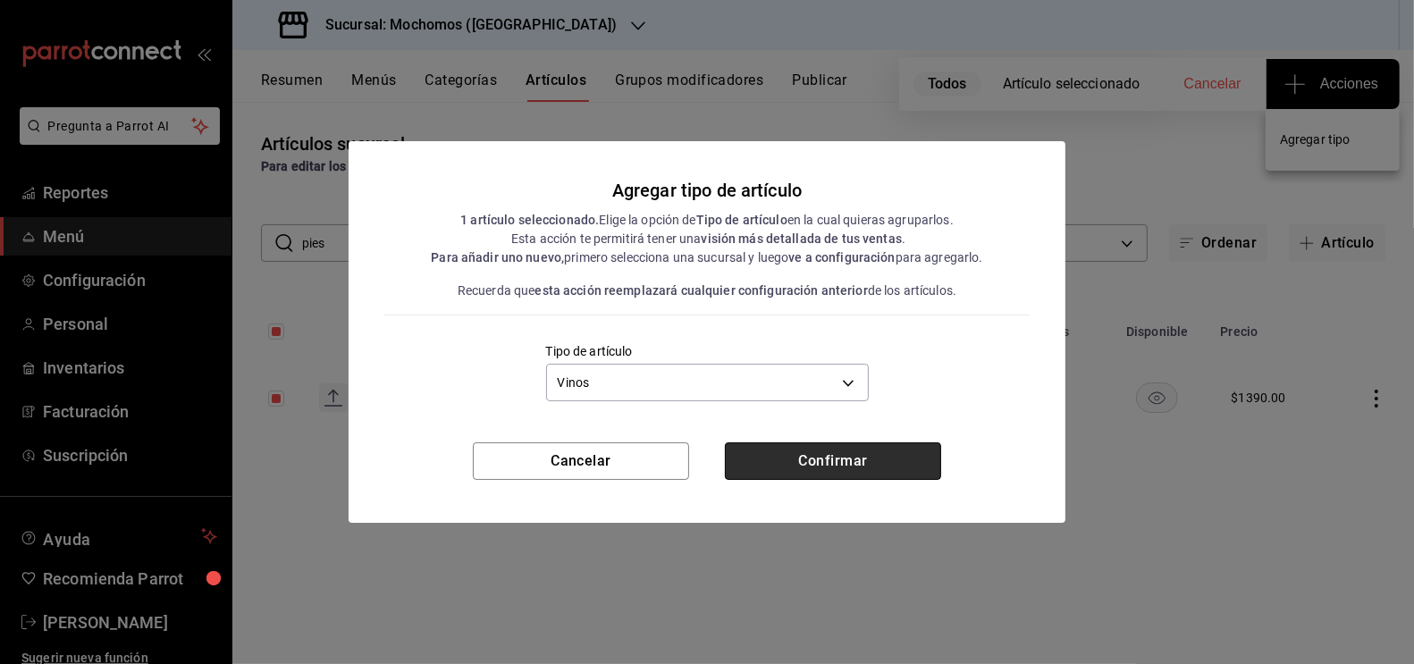
click at [797, 467] on button "Confirmar" at bounding box center [833, 461] width 216 height 38
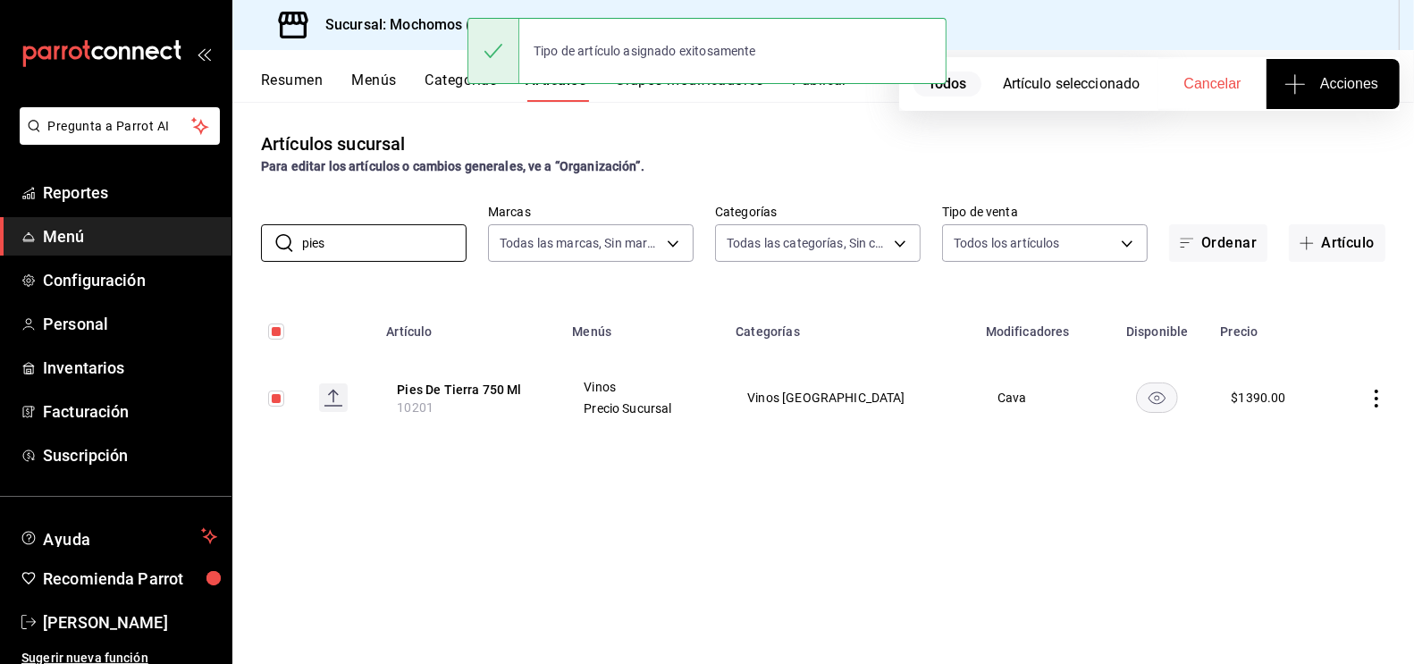
drag, startPoint x: 338, startPoint y: 249, endPoint x: 218, endPoint y: 242, distance: 120.0
click at [221, 247] on div "Pregunta a Parrot AI Reportes Menú Configuración Personal Inventarios Facturaci…" at bounding box center [707, 332] width 1414 height 664
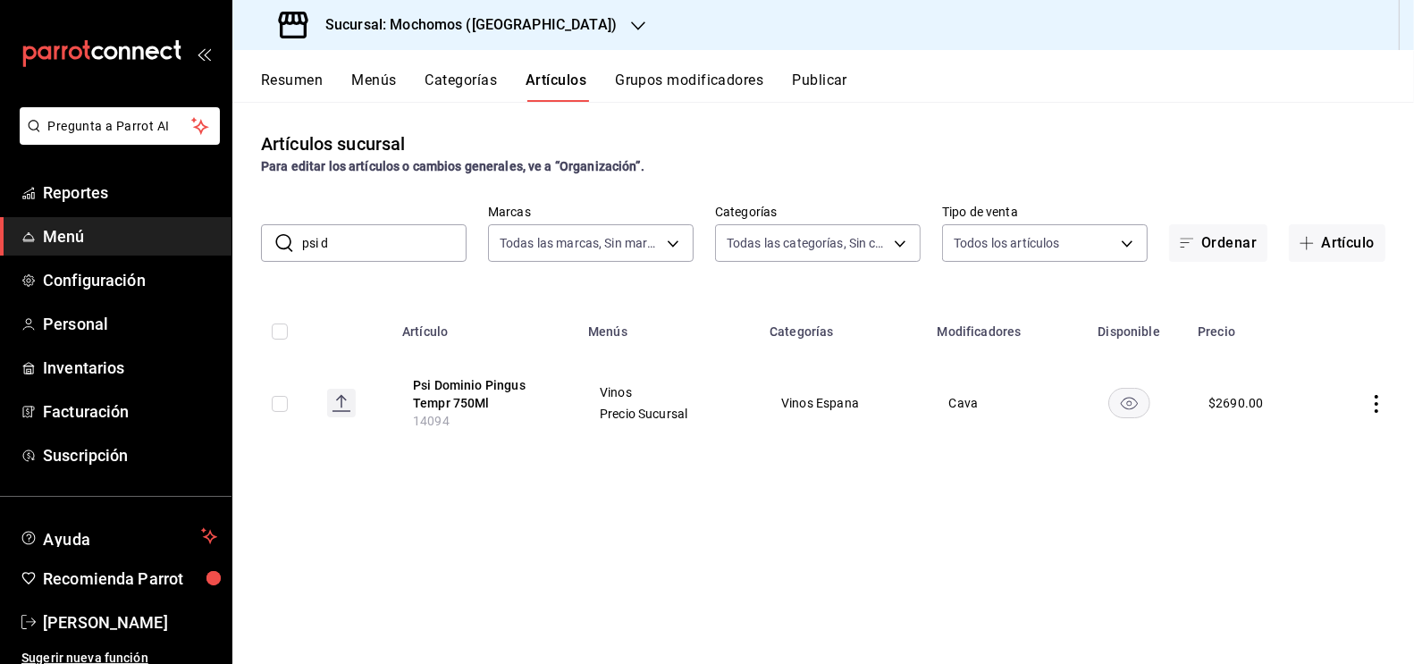
click at [286, 408] on input "checkbox" at bounding box center [280, 404] width 16 height 16
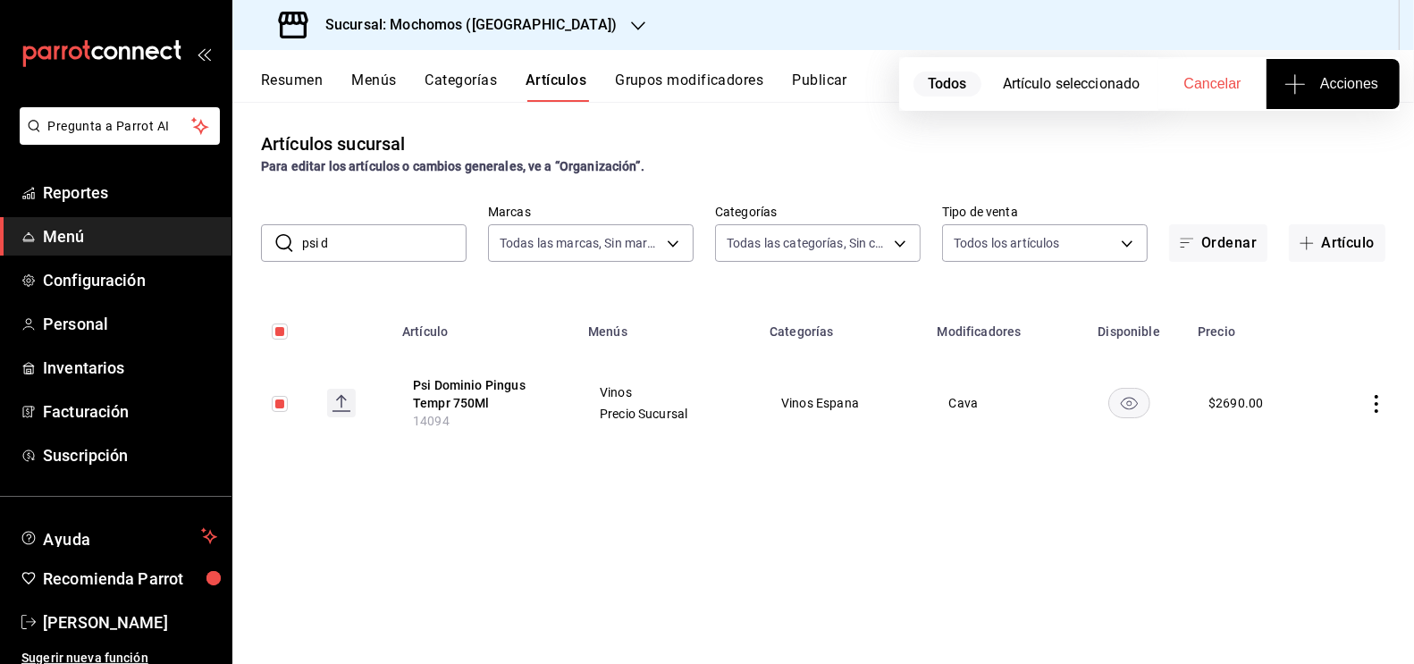
click at [1351, 82] on span "Acciones" at bounding box center [1333, 83] width 90 height 21
click at [1334, 147] on span "Agregar tipo" at bounding box center [1332, 139] width 105 height 19
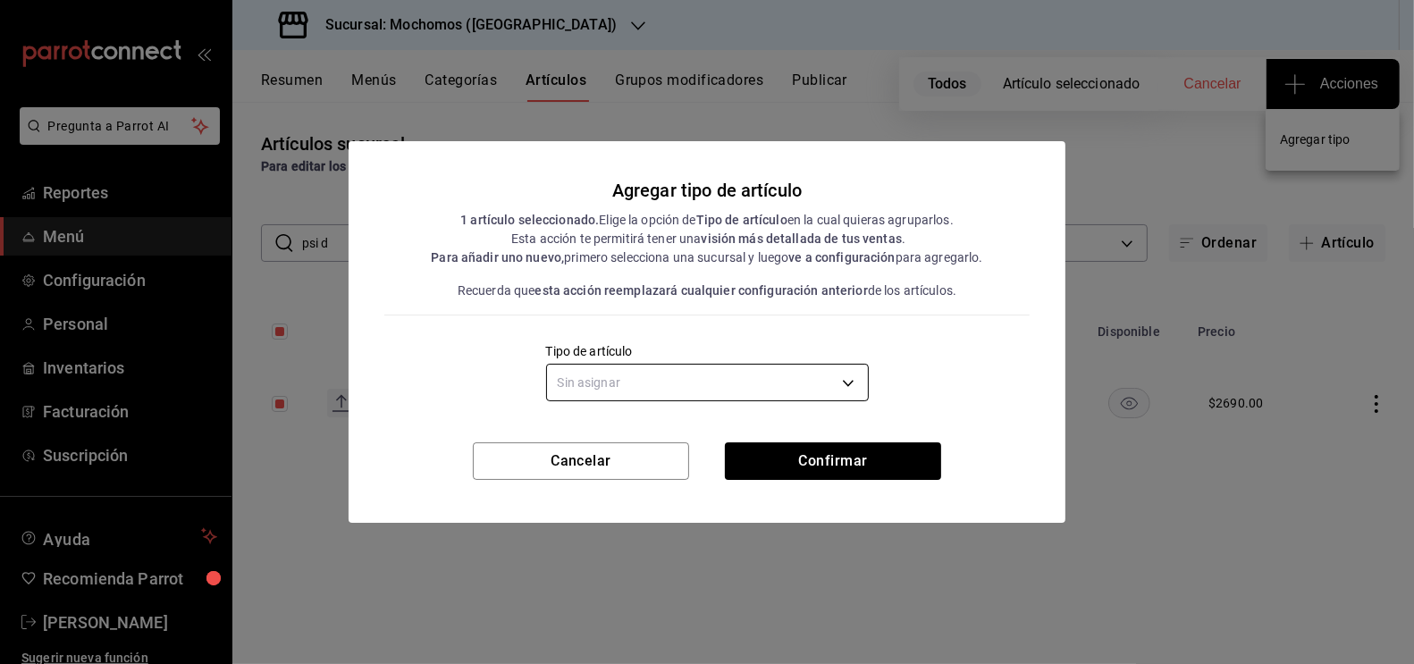
click at [744, 389] on body "Pregunta a Parrot AI Reportes Menú Configuración Personal Inventarios Facturaci…" at bounding box center [707, 332] width 1414 height 664
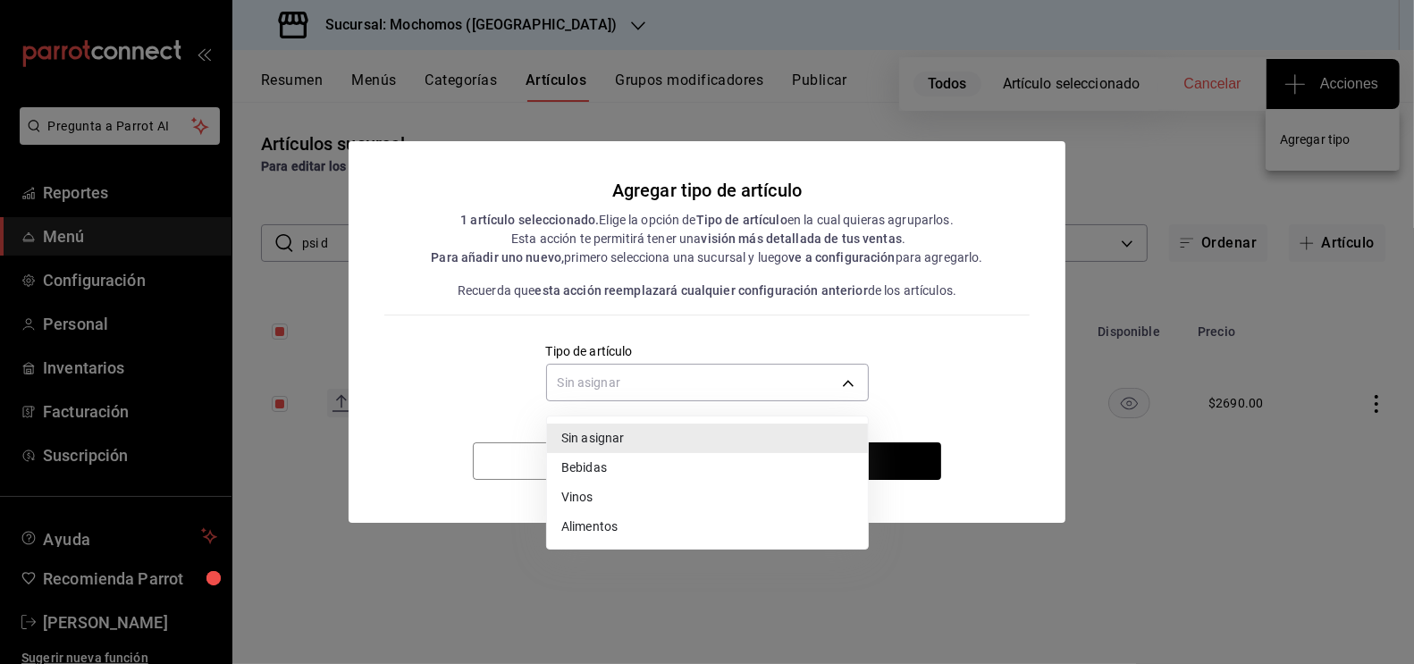
click at [617, 490] on li "Vinos" at bounding box center [707, 497] width 321 height 29
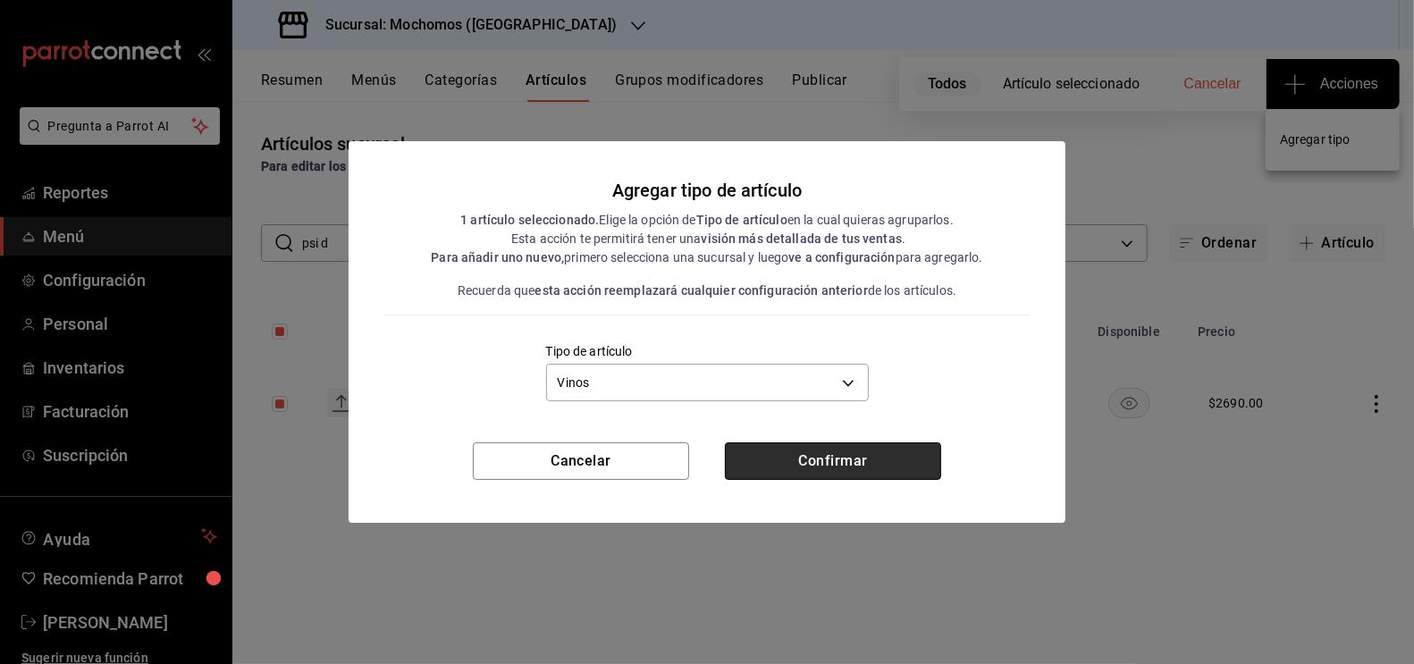
click at [862, 454] on button "Confirmar" at bounding box center [833, 461] width 216 height 38
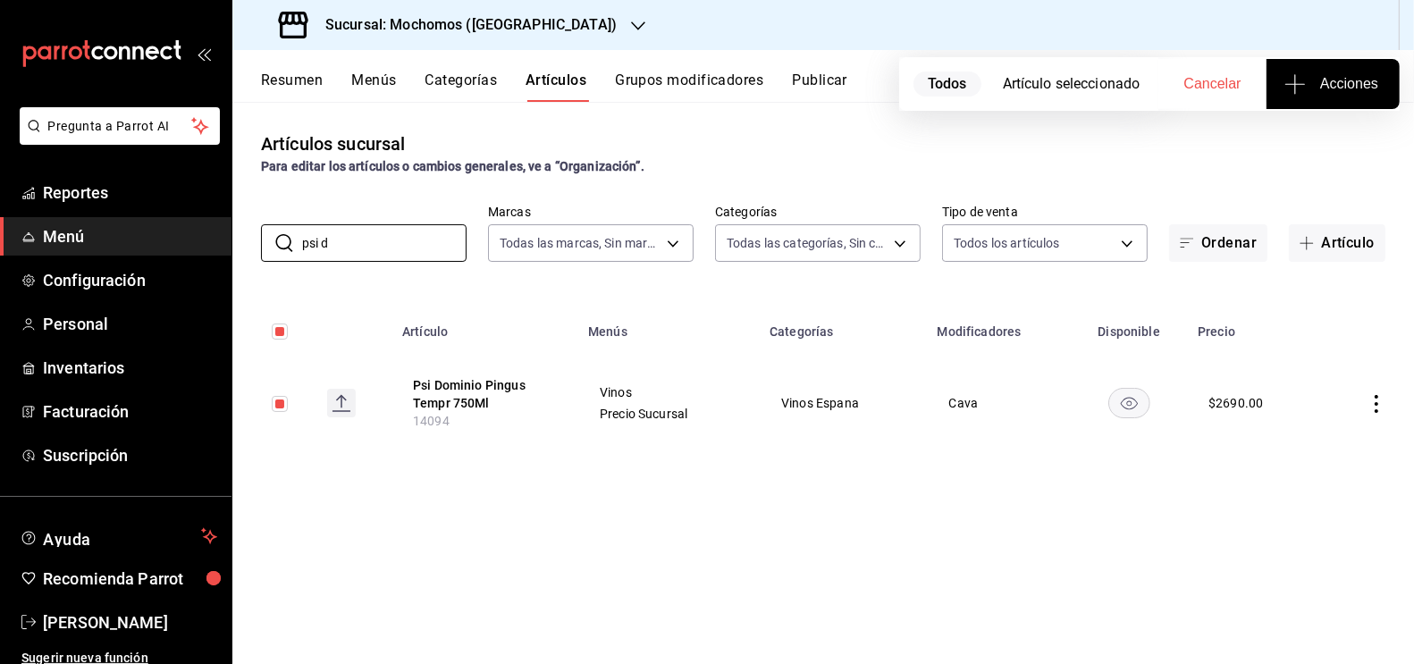
drag, startPoint x: 366, startPoint y: 232, endPoint x: 215, endPoint y: 230, distance: 151.1
click at [215, 231] on div "Pregunta a Parrot AI Reportes Menú Configuración Personal Inventarios Facturaci…" at bounding box center [707, 332] width 1414 height 664
drag, startPoint x: 354, startPoint y: 251, endPoint x: 235, endPoint y: 240, distance: 119.4
click at [236, 243] on div "​ psi d ​ Marcas Todas las marcas, Sin marca c8544d00-0077-49dd-9e07-f6fffff65e…" at bounding box center [823, 233] width 1182 height 57
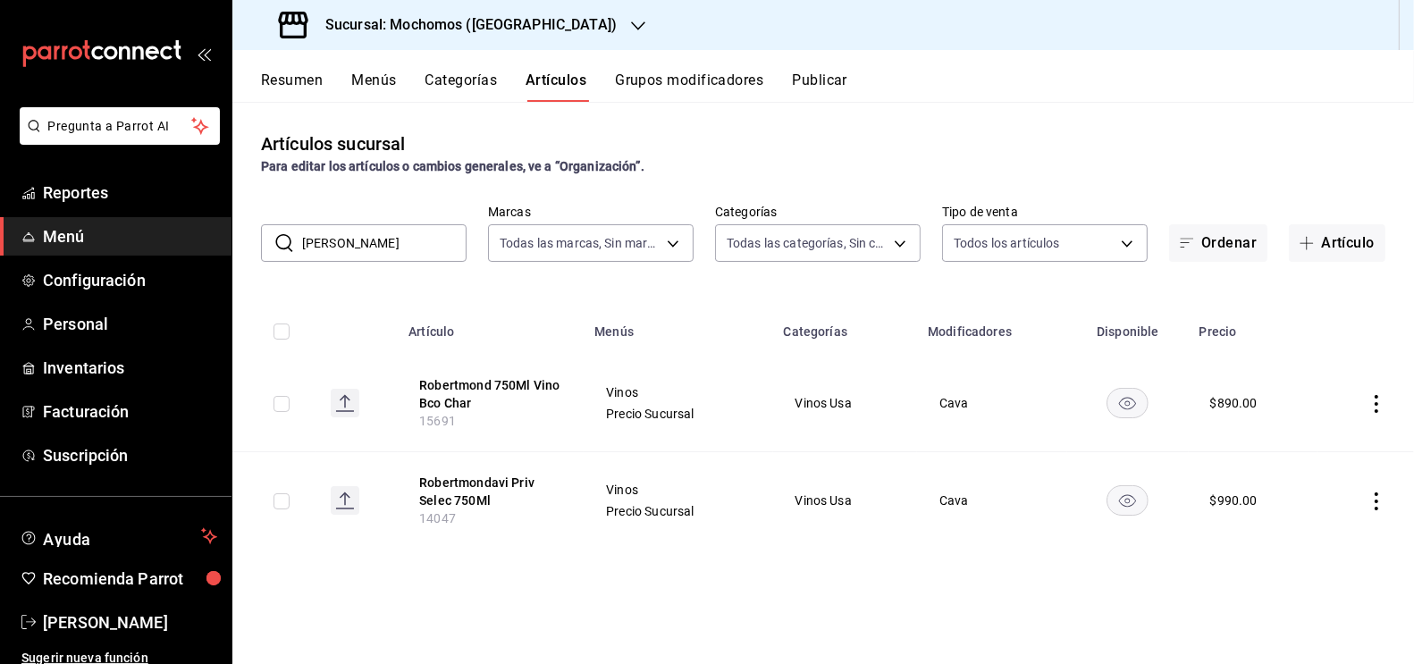
click at [285, 503] on input "checkbox" at bounding box center [282, 501] width 16 height 16
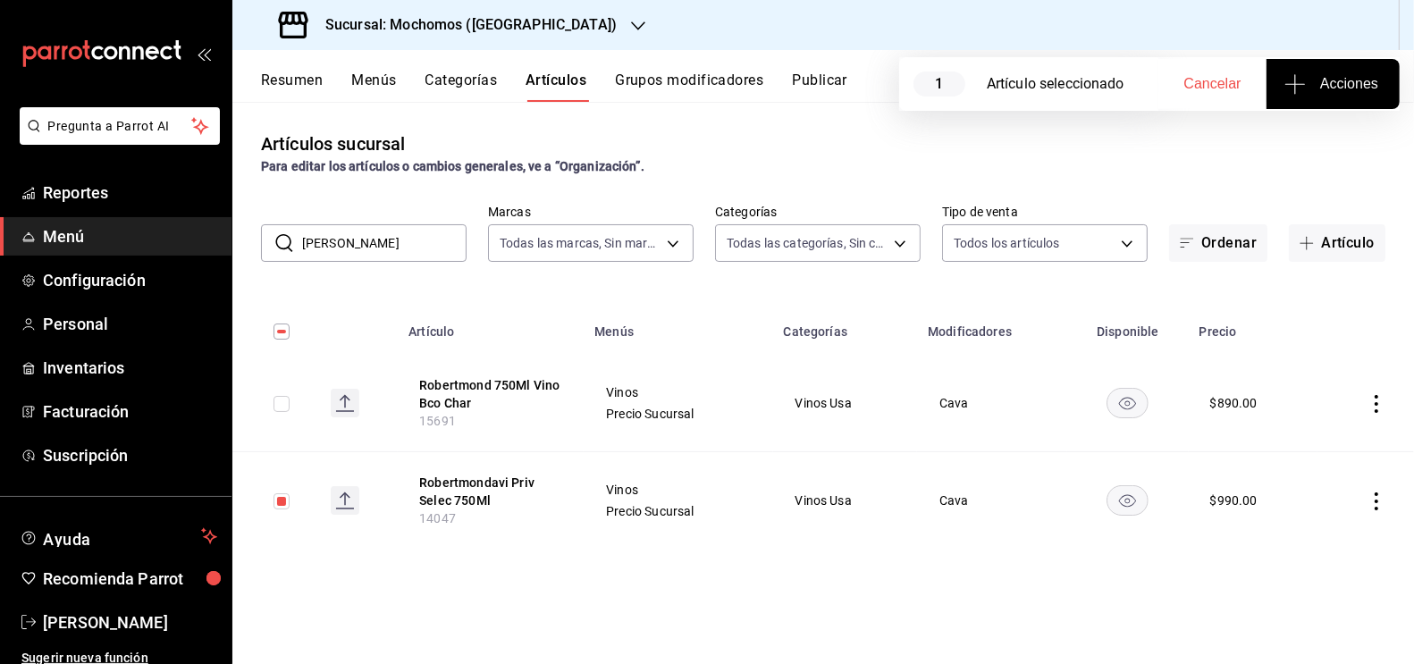
click at [1348, 79] on span "Acciones" at bounding box center [1333, 83] width 90 height 21
click at [1308, 160] on li "Agregar tipo" at bounding box center [1333, 139] width 134 height 47
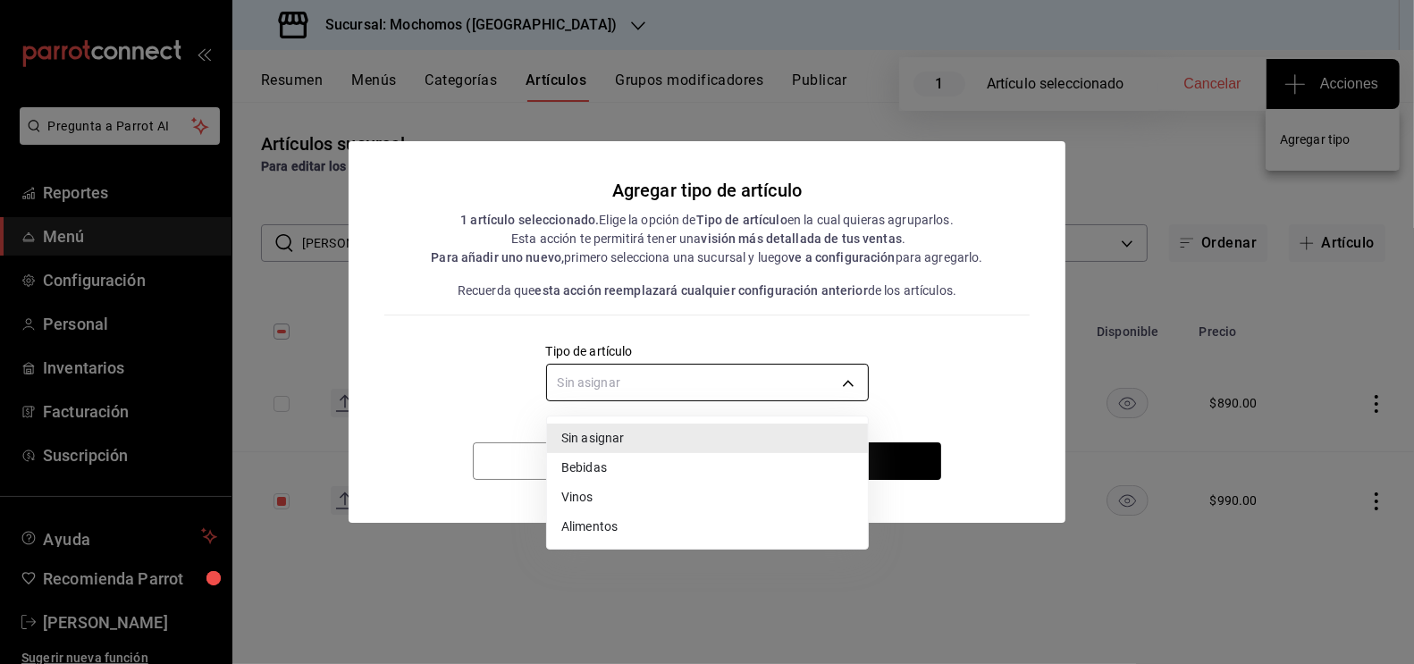
click at [792, 380] on body "Pregunta a Parrot AI Reportes Menú Configuración Personal Inventarios Facturaci…" at bounding box center [707, 332] width 1414 height 664
click at [610, 503] on li "Vinos" at bounding box center [707, 497] width 321 height 29
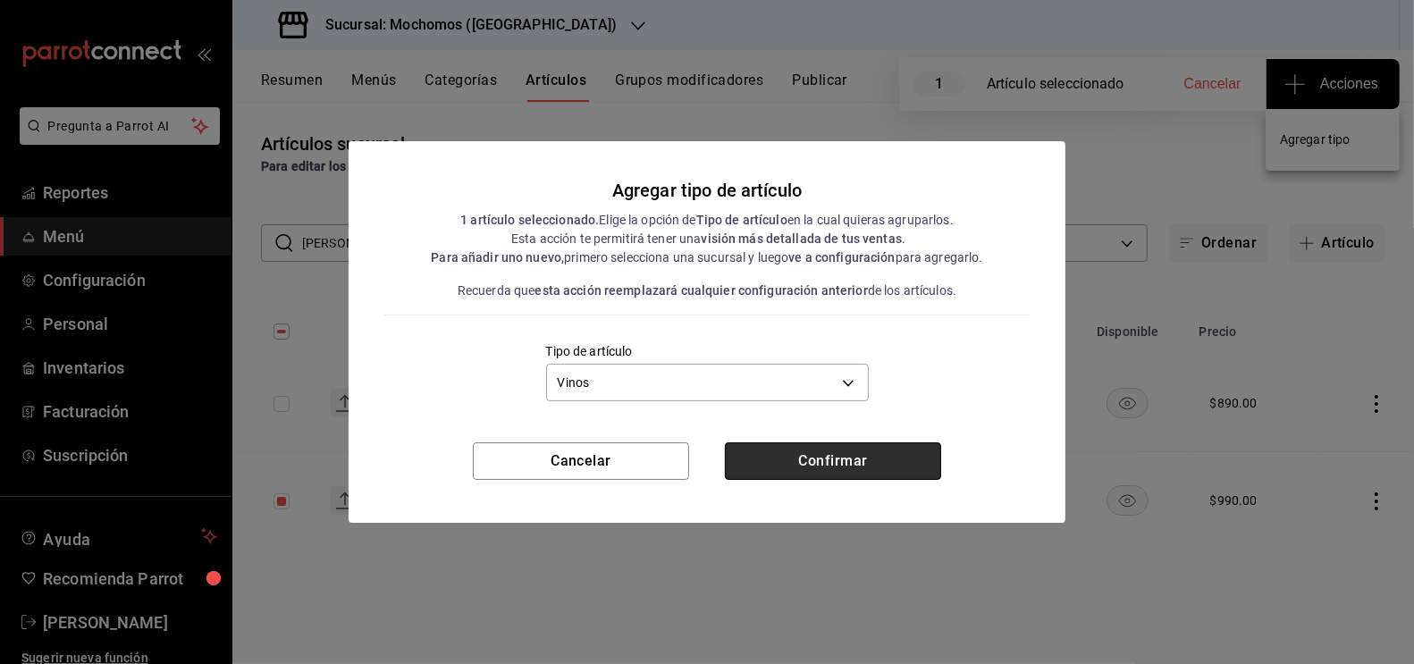
click at [854, 478] on button "Confirmar" at bounding box center [833, 461] width 216 height 38
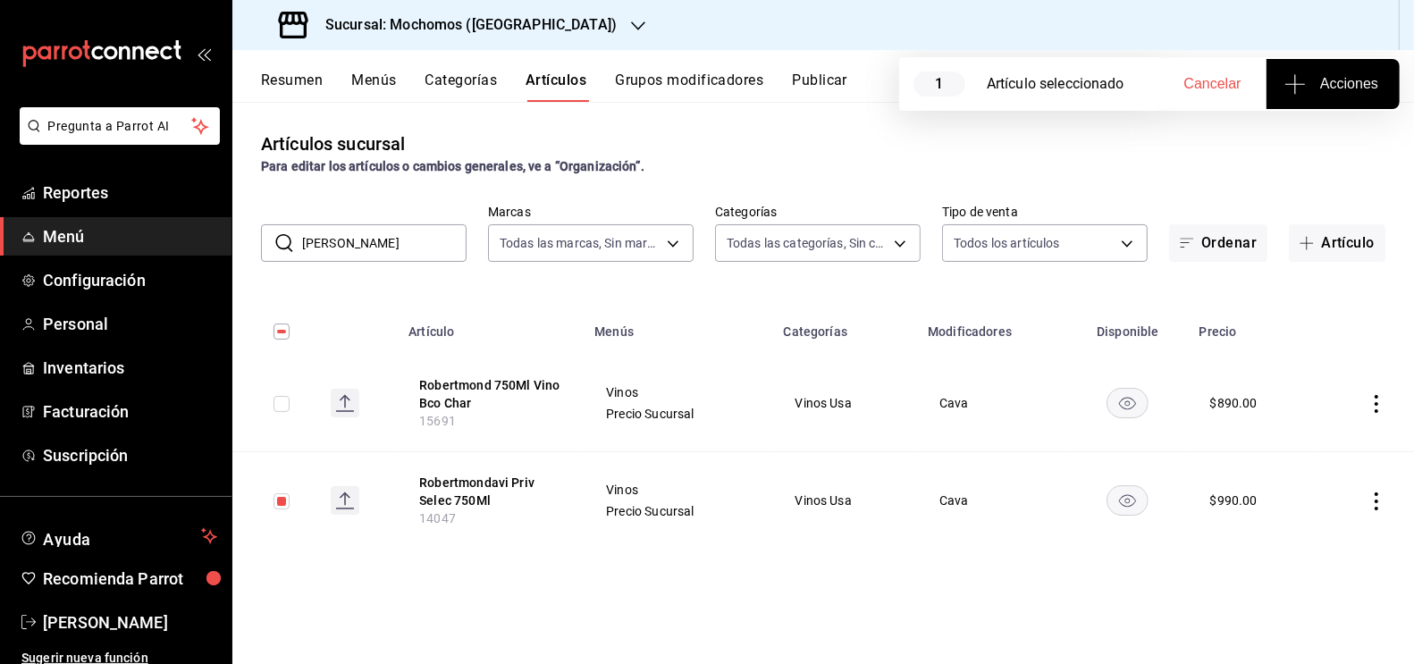
drag, startPoint x: 879, startPoint y: 462, endPoint x: 698, endPoint y: 459, distance: 180.6
click at [712, 462] on tr "Robertmondavi Priv Selec 750Ml 14047 Vinos Precio Sucursal Vinos Usa Cava $ 990…" at bounding box center [823, 500] width 1182 height 97
click at [683, 608] on div "Artículos sucursal Para editar los artículos o cambios generales, ve a “Organiz…" at bounding box center [823, 382] width 1182 height 561
drag, startPoint x: 351, startPoint y: 247, endPoint x: 257, endPoint y: 240, distance: 94.1
click at [257, 245] on div "​ [PERSON_NAME] ​ Marcas Todas las marcas, Sin marca c8544d00-0077-49dd-9e07-f6…" at bounding box center [823, 233] width 1182 height 57
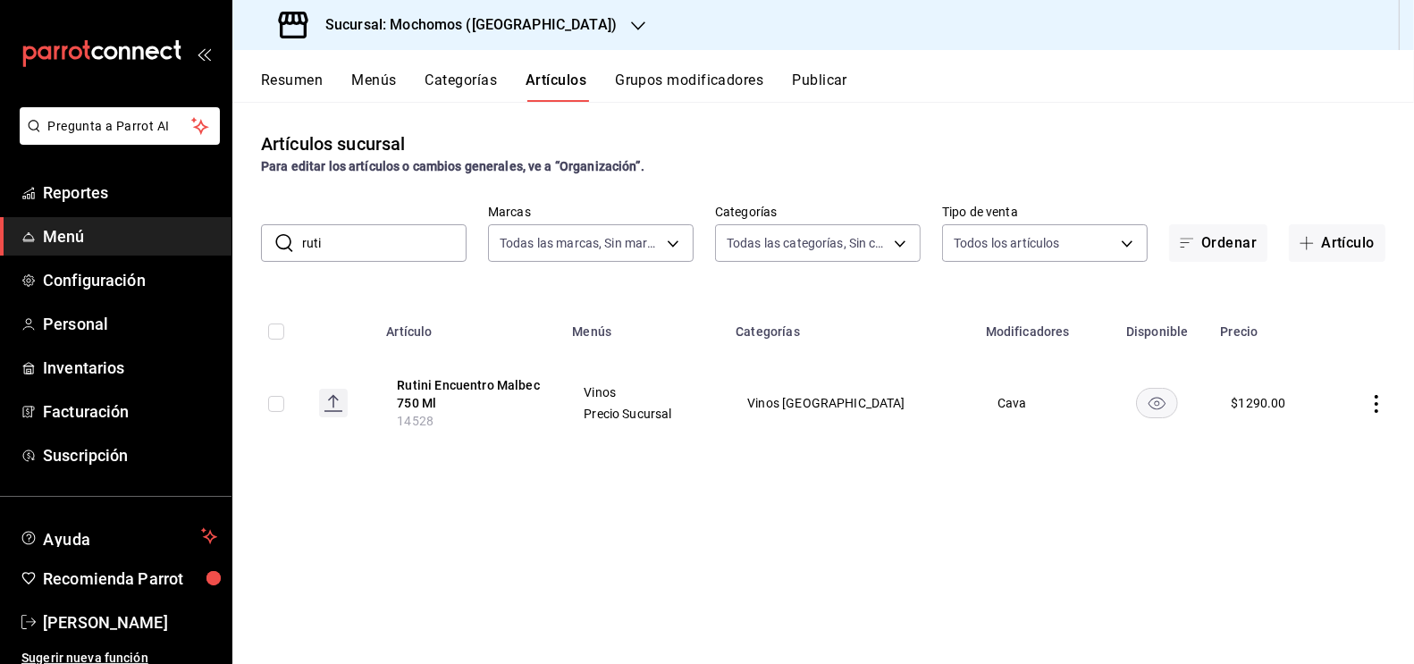
click at [274, 400] on input "checkbox" at bounding box center [276, 404] width 16 height 16
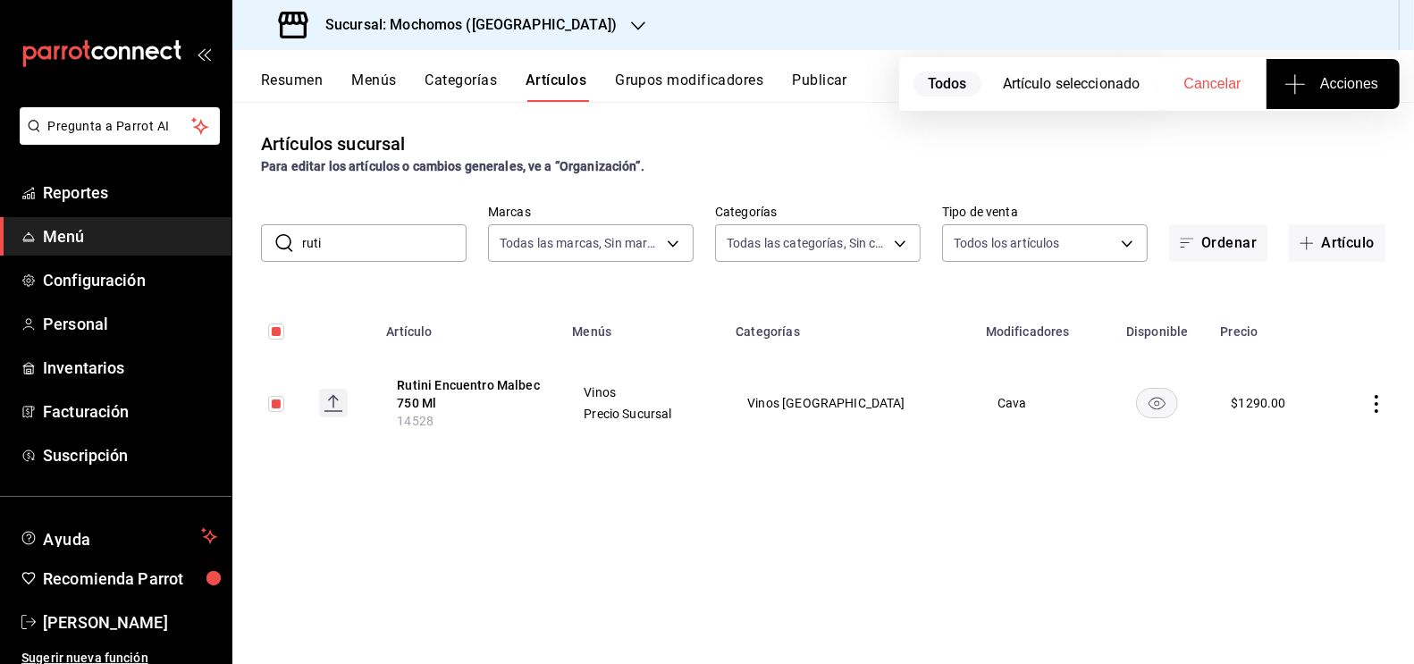
click at [1334, 89] on span "Acciones" at bounding box center [1333, 83] width 90 height 21
click at [1318, 140] on span "Agregar tipo" at bounding box center [1332, 139] width 105 height 19
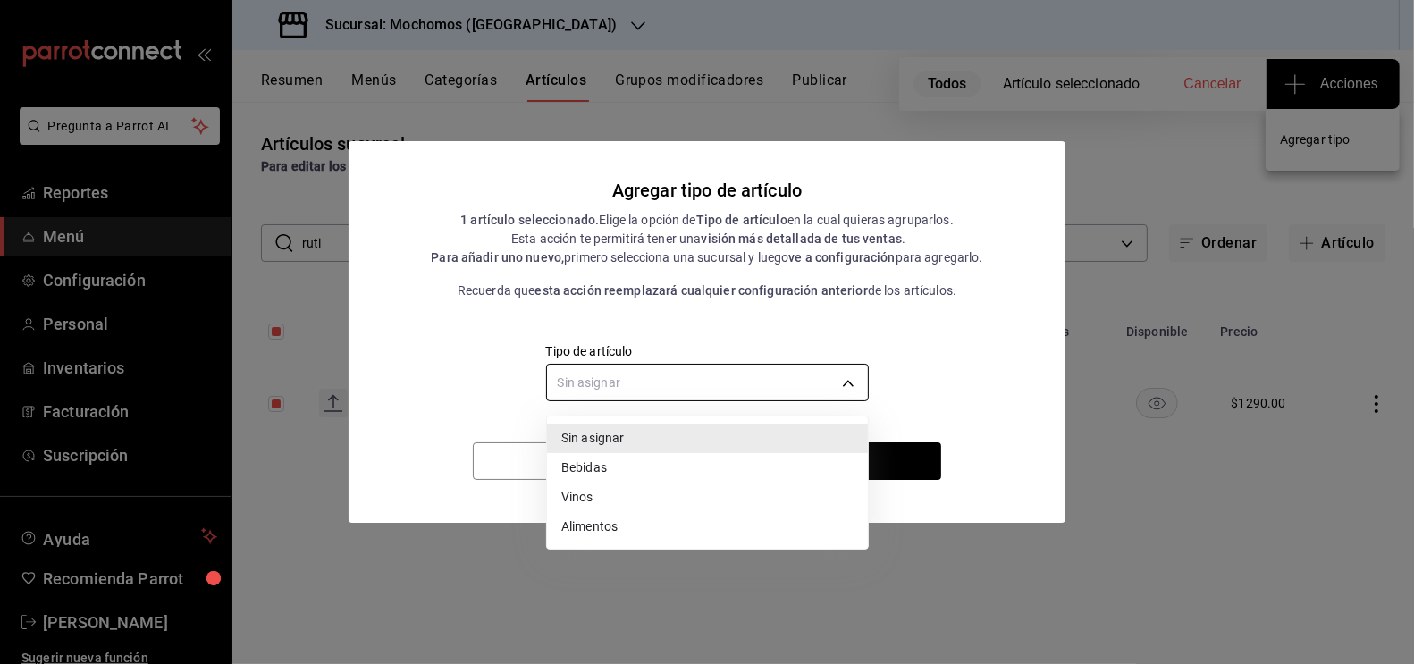
click at [633, 379] on body "Pregunta a Parrot AI Reportes Menú Configuración Personal Inventarios Facturaci…" at bounding box center [707, 332] width 1414 height 664
click at [597, 503] on li "Vinos" at bounding box center [707, 497] width 321 height 29
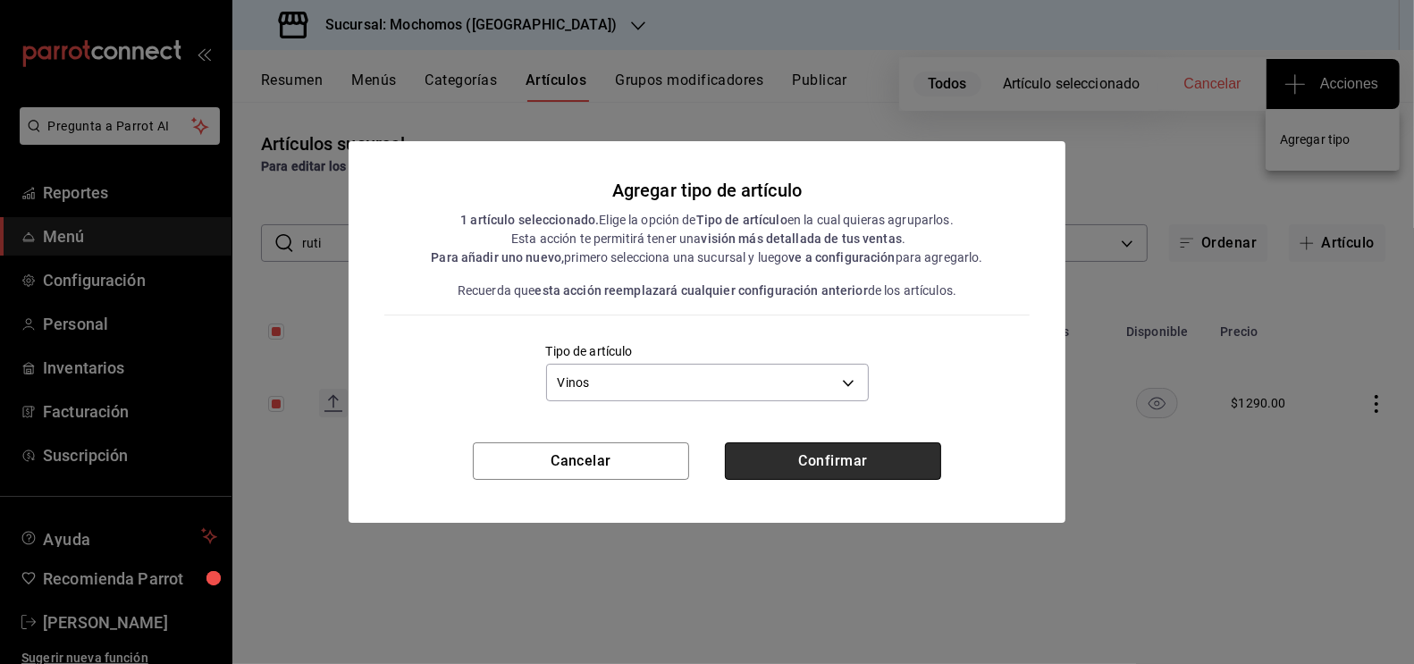
click at [820, 455] on button "Confirmar" at bounding box center [833, 461] width 216 height 38
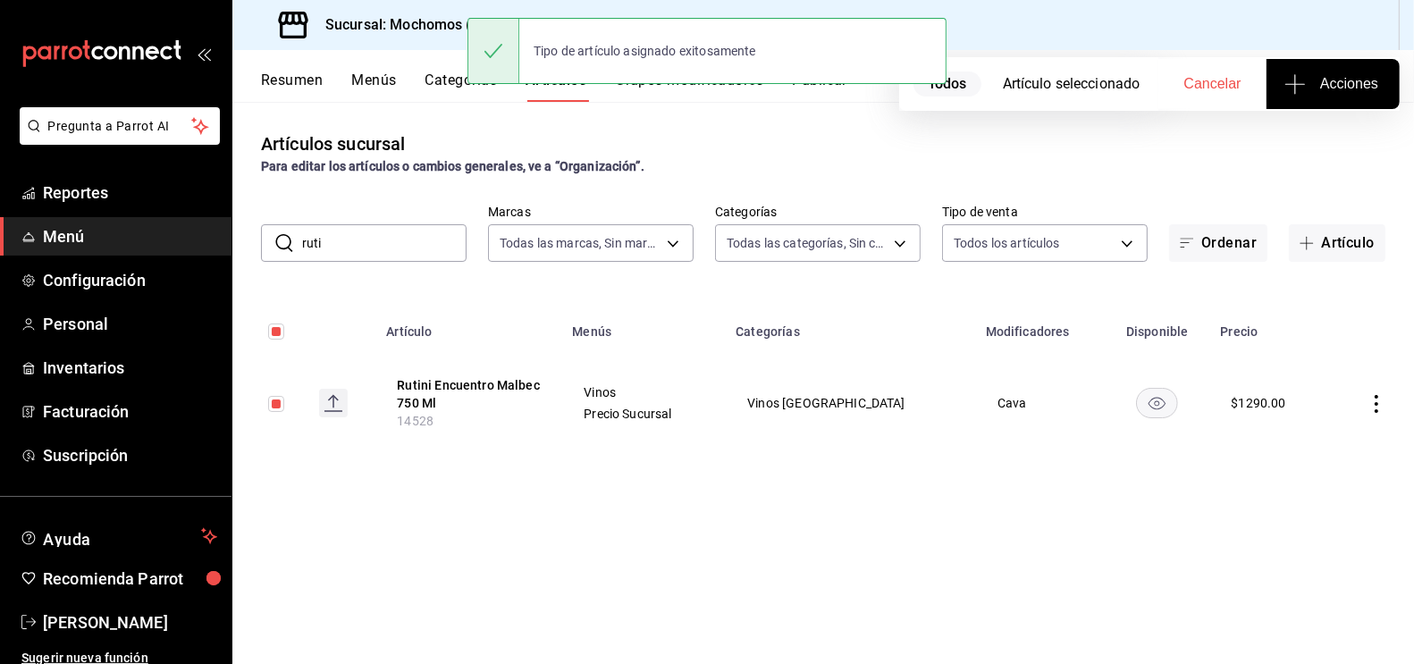
drag, startPoint x: 341, startPoint y: 244, endPoint x: 274, endPoint y: 244, distance: 67.9
click at [274, 244] on div "​ ruti ​" at bounding box center [364, 243] width 206 height 38
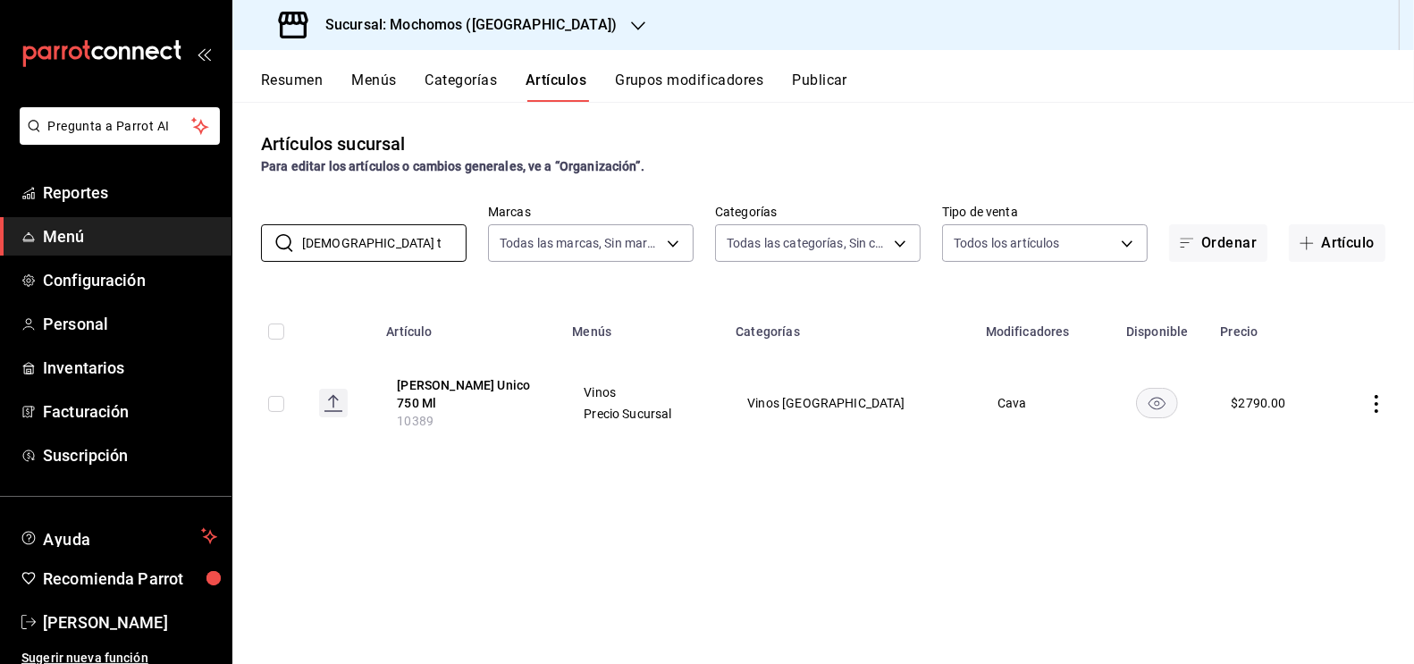
click at [282, 403] on input "checkbox" at bounding box center [276, 404] width 16 height 16
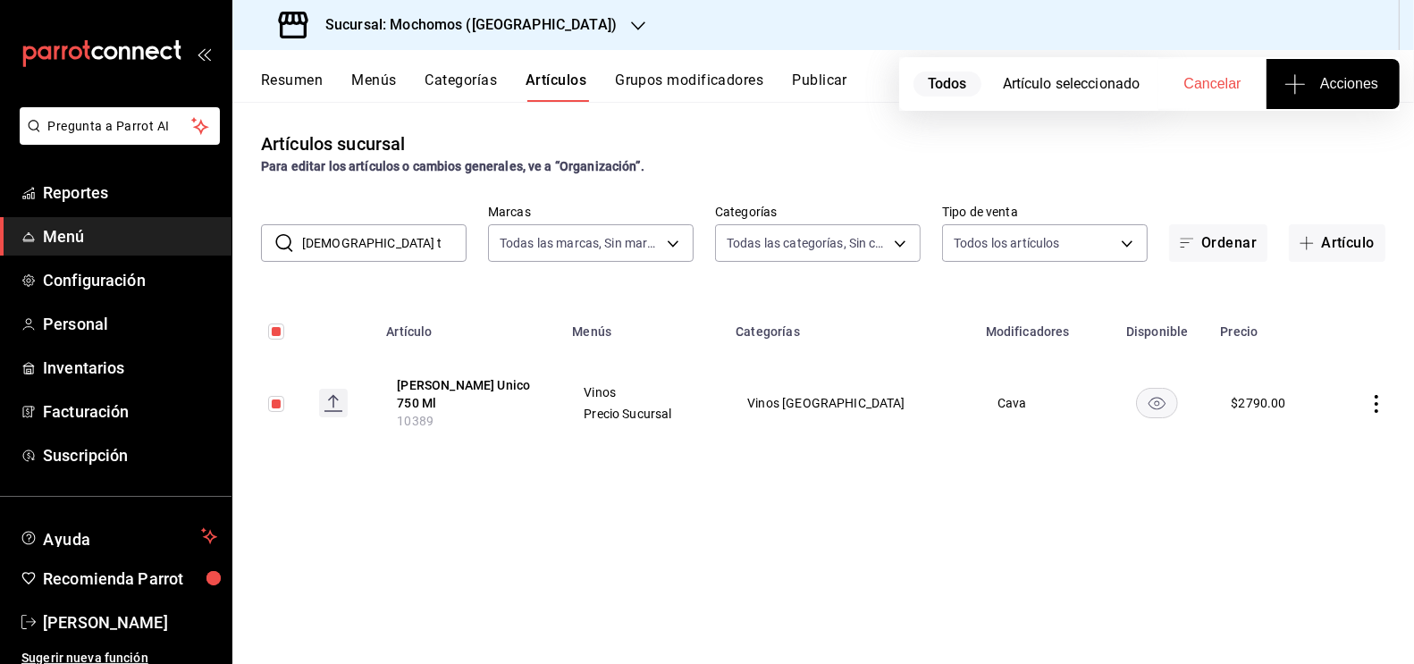
click at [1350, 83] on span "Acciones" at bounding box center [1333, 83] width 90 height 21
click at [1328, 138] on span "Agregar tipo" at bounding box center [1332, 139] width 105 height 19
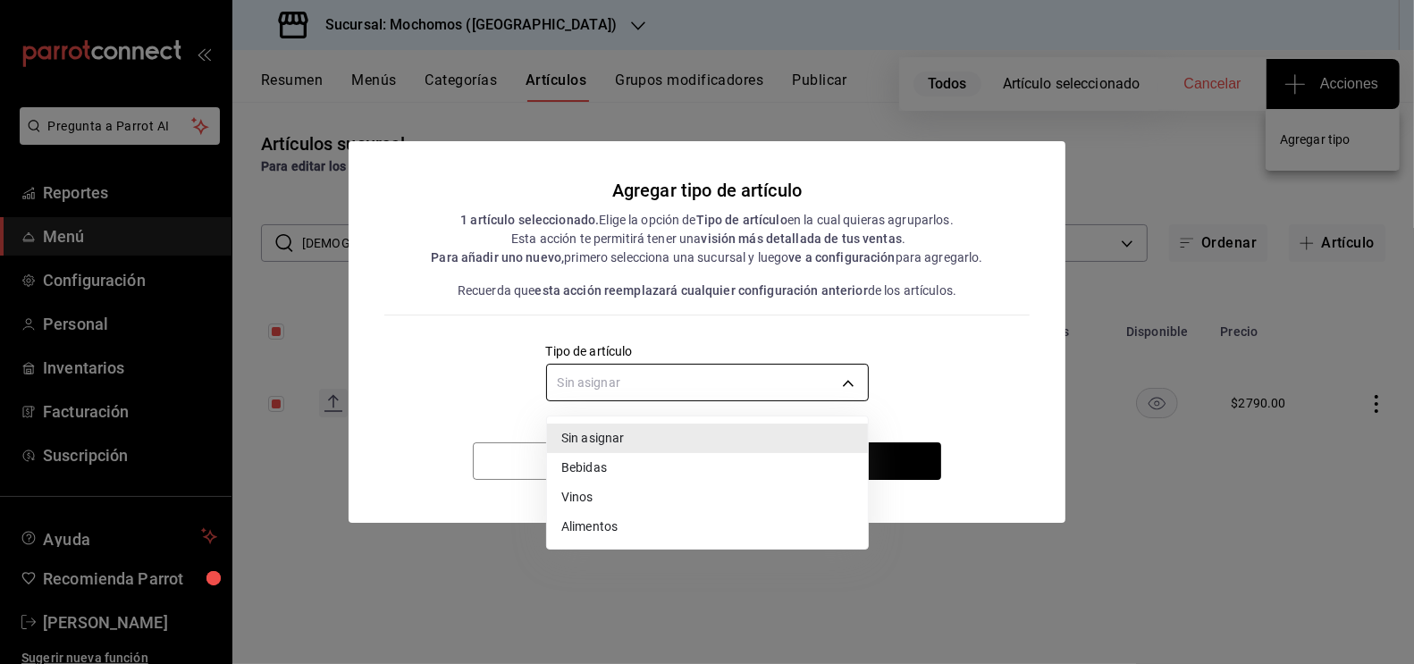
click at [749, 376] on body "Pregunta a Parrot AI Reportes Menú Configuración Personal Inventarios Facturaci…" at bounding box center [707, 332] width 1414 height 664
click at [617, 493] on li "Vinos" at bounding box center [707, 497] width 321 height 29
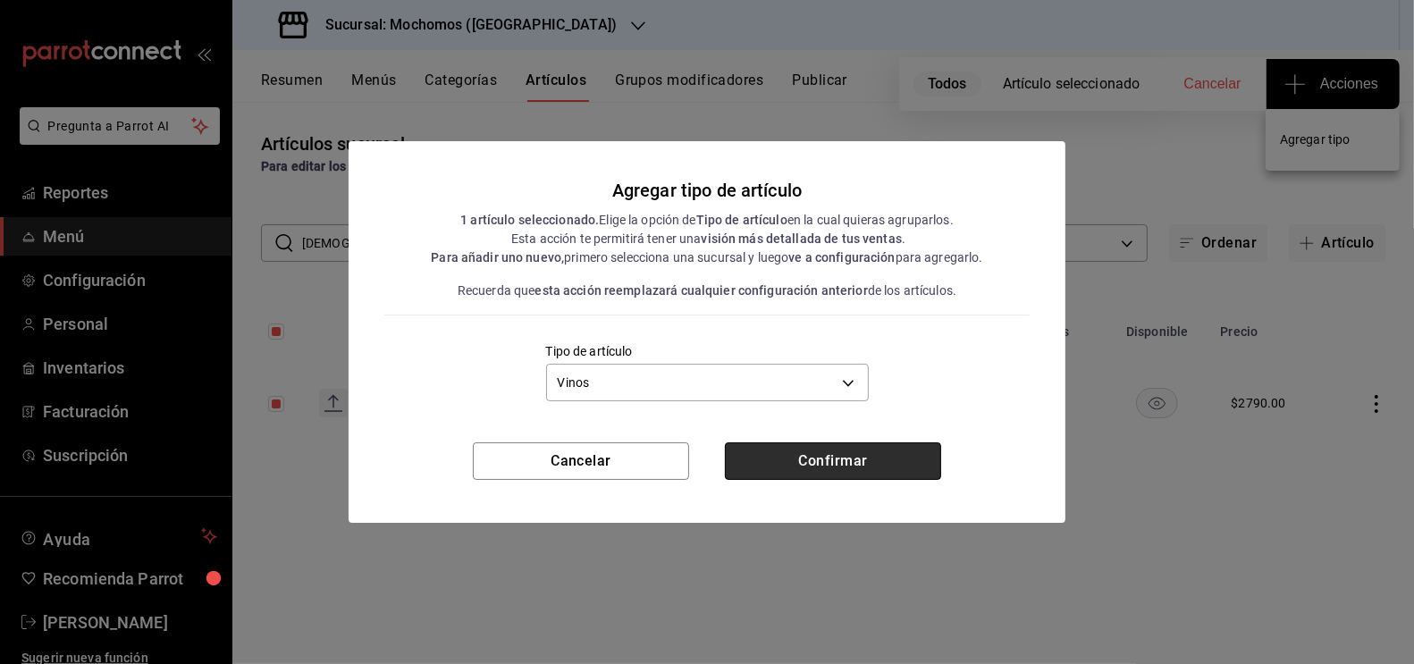
click at [846, 464] on button "Confirmar" at bounding box center [833, 461] width 216 height 38
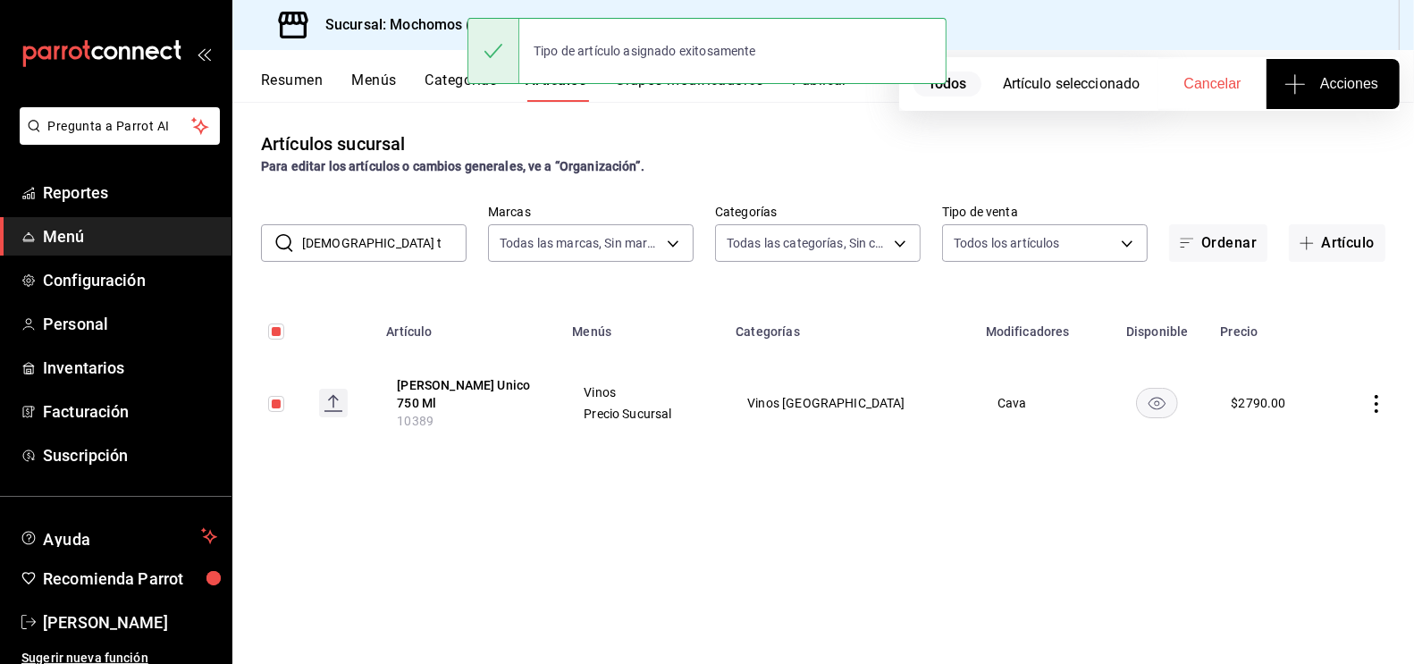
drag, startPoint x: 366, startPoint y: 254, endPoint x: 275, endPoint y: 252, distance: 91.2
click at [275, 253] on div "​ santo t ​" at bounding box center [364, 243] width 206 height 38
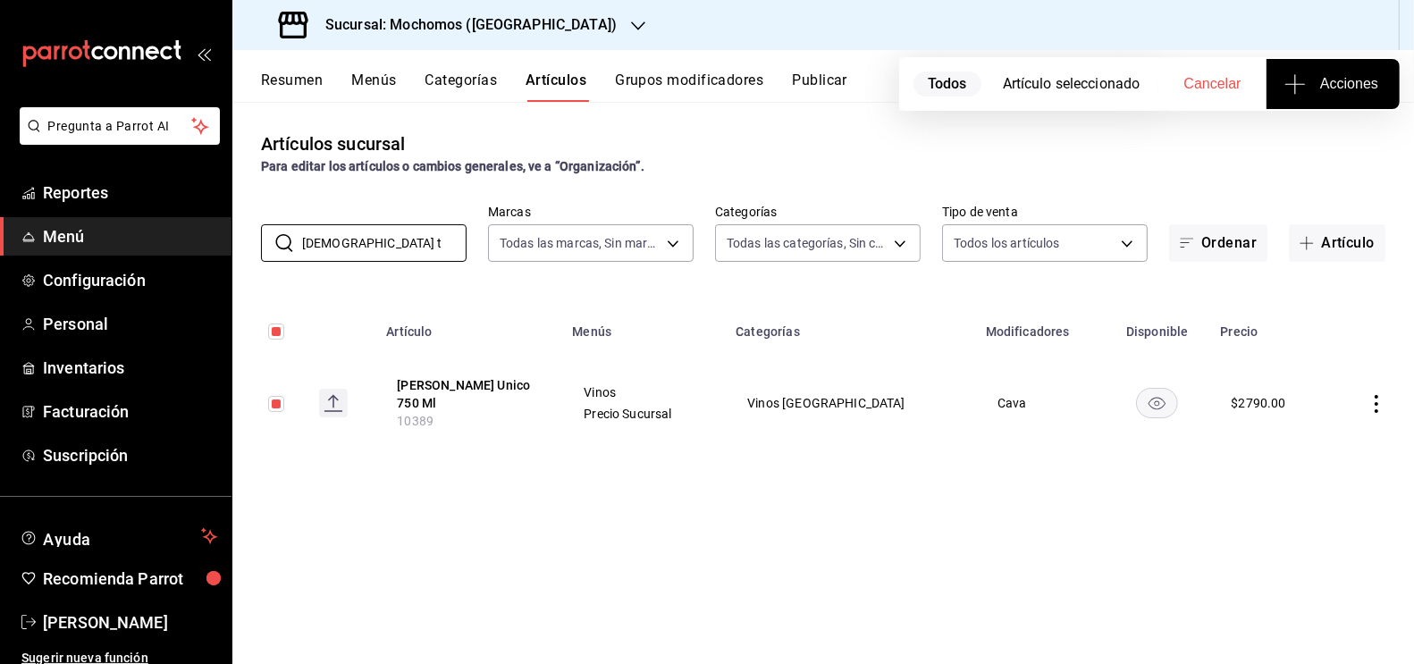
drag, startPoint x: 362, startPoint y: 245, endPoint x: 241, endPoint y: 244, distance: 120.7
click at [242, 244] on div "​ santo t ​ Marcas Todas las marcas, Sin marca c8544d00-0077-49dd-9e07-f6fffff6…" at bounding box center [823, 233] width 1182 height 57
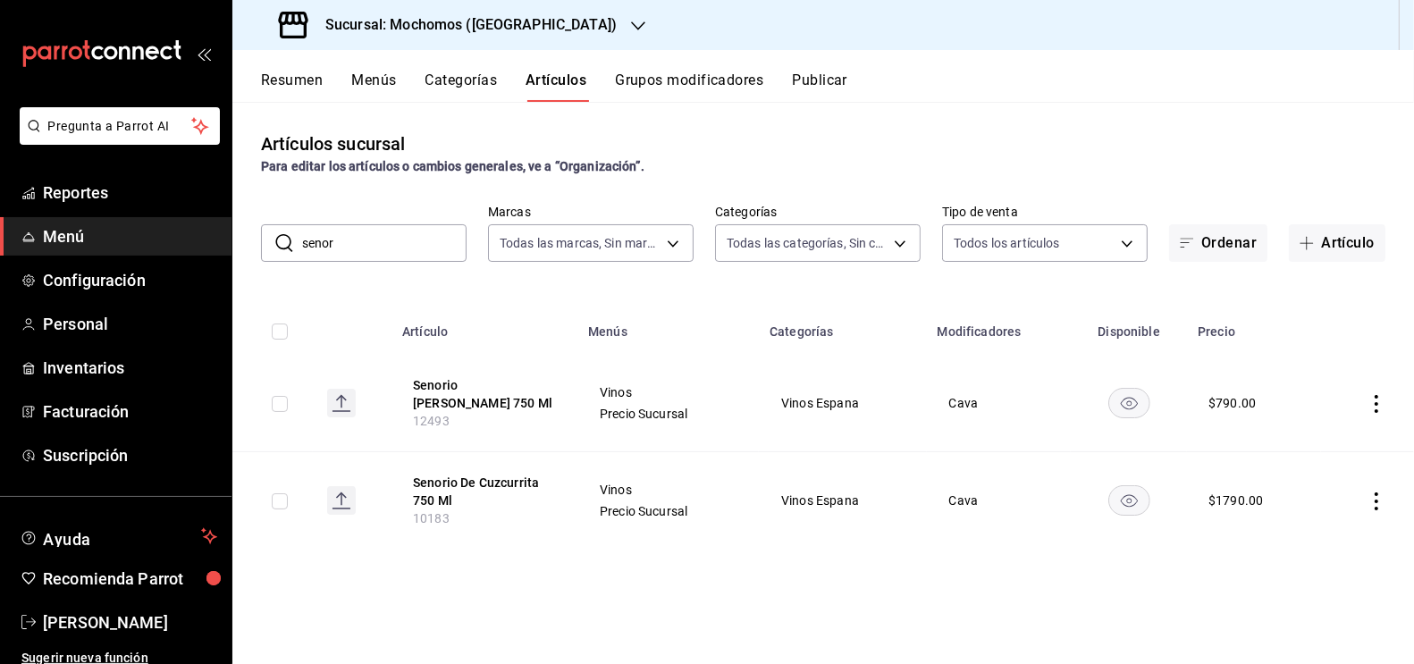
click at [279, 404] on input "checkbox" at bounding box center [280, 404] width 16 height 16
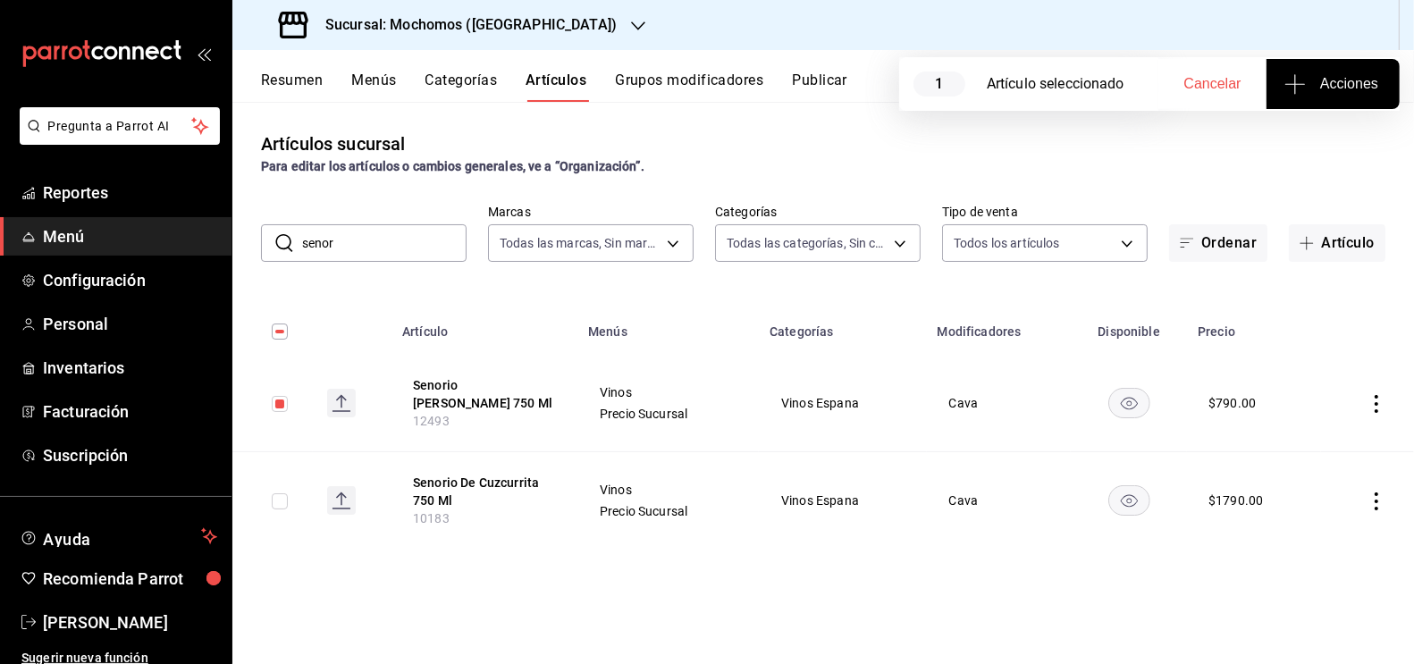
click at [1344, 78] on span "Acciones" at bounding box center [1333, 83] width 90 height 21
click at [1309, 152] on li "Agregar tipo" at bounding box center [1333, 139] width 134 height 47
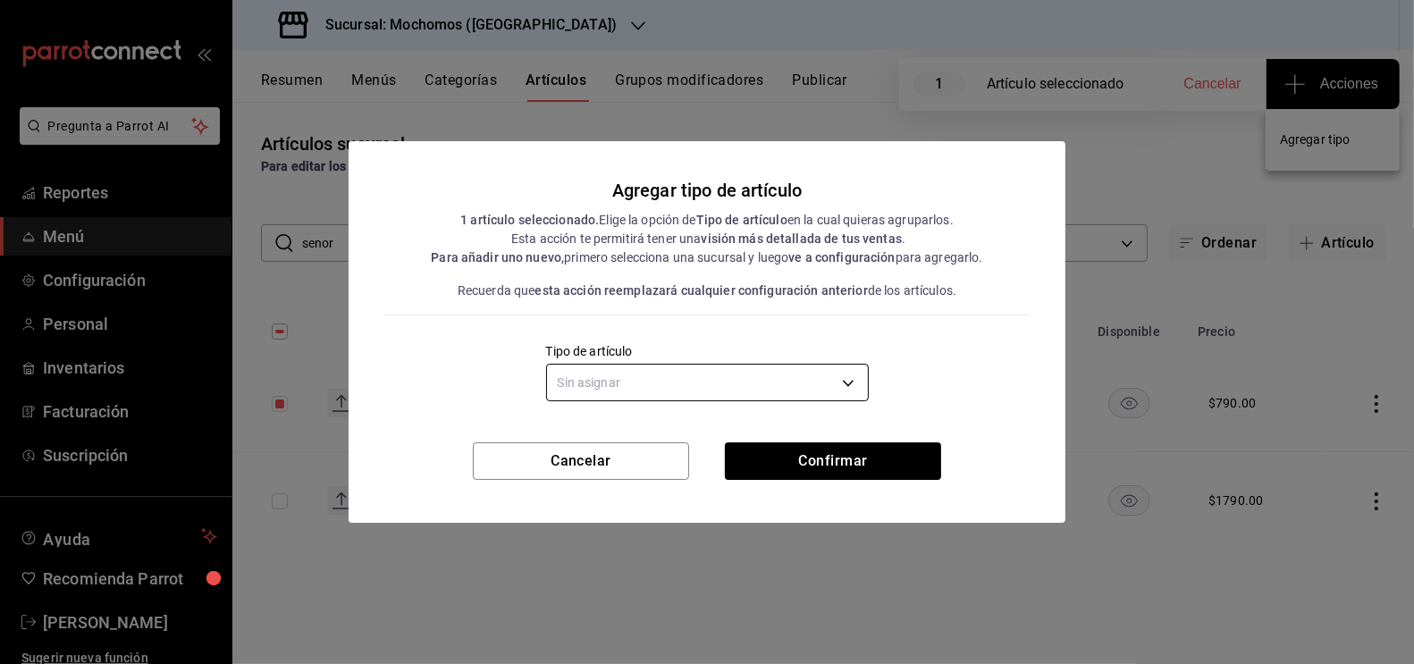
click at [715, 380] on body "Pregunta a Parrot AI Reportes Menú Configuración Personal Inventarios Facturaci…" at bounding box center [707, 332] width 1414 height 664
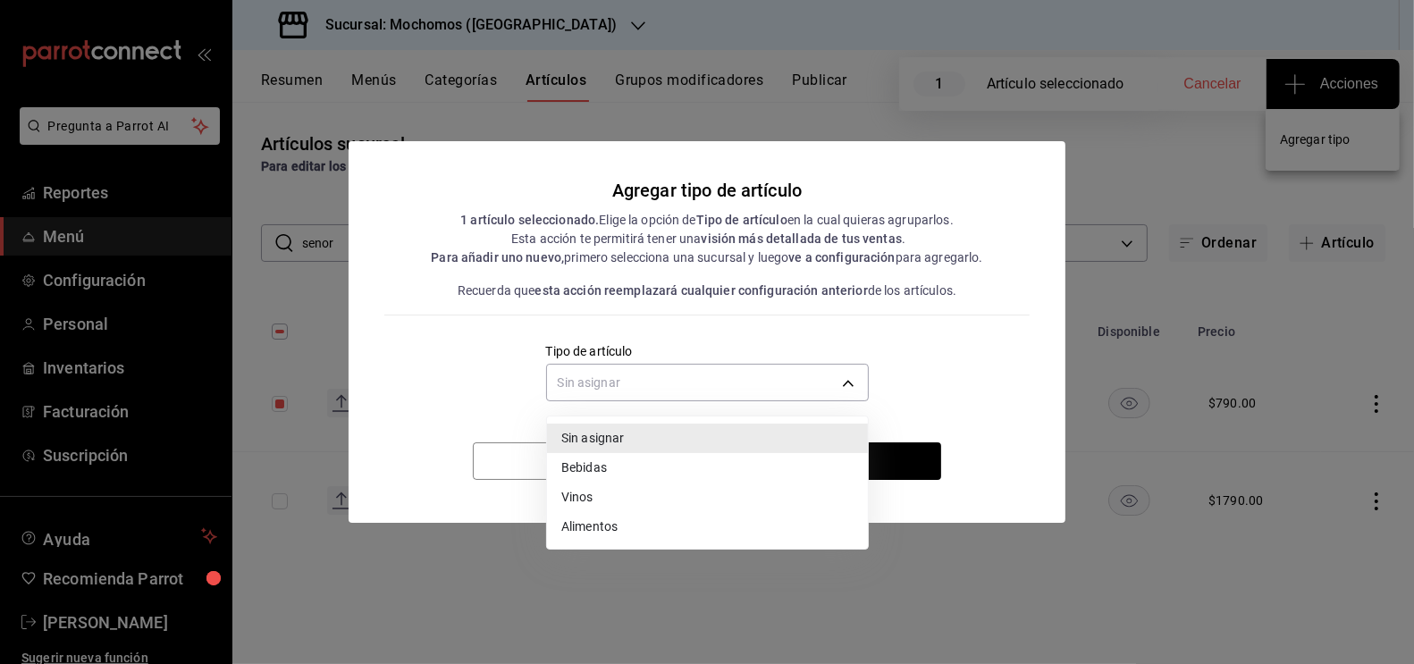
click at [616, 493] on li "Vinos" at bounding box center [707, 497] width 321 height 29
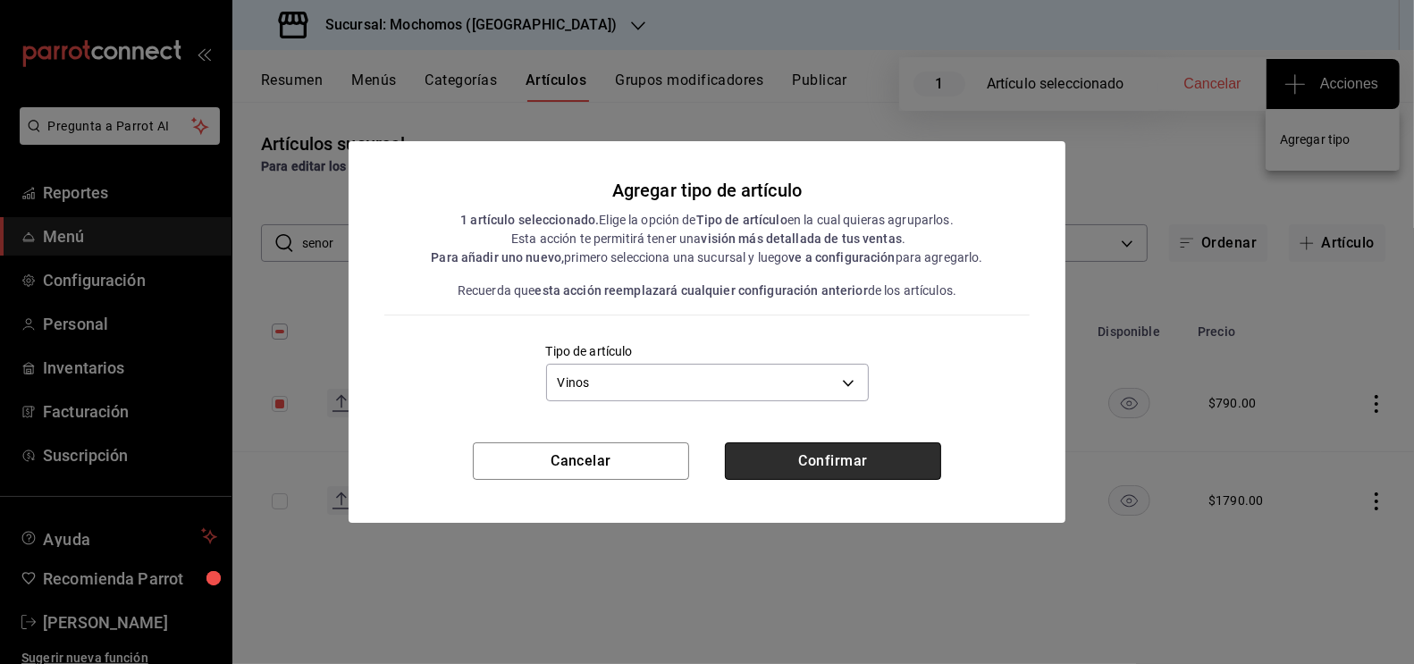
click at [796, 461] on button "Confirmar" at bounding box center [833, 461] width 216 height 38
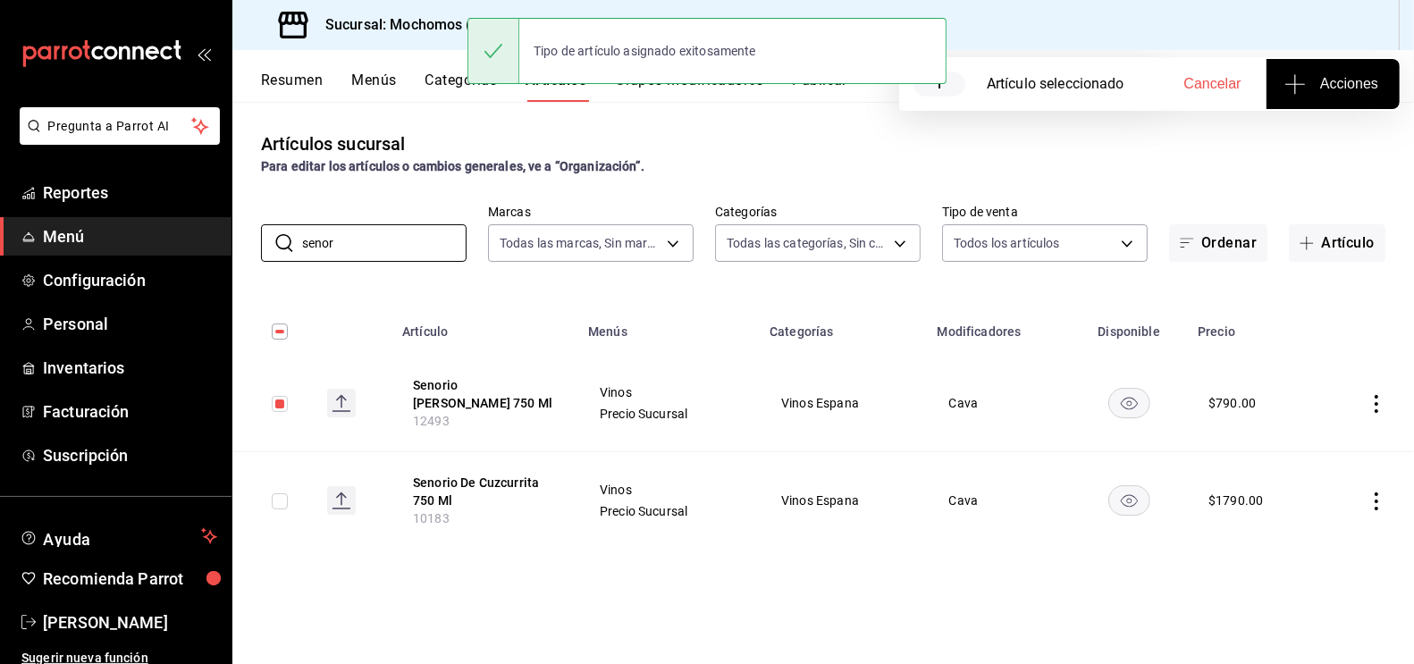
drag, startPoint x: 351, startPoint y: 253, endPoint x: 247, endPoint y: 245, distance: 104.9
click at [250, 249] on div "​ senor ​ Marcas Todas las marcas, Sin marca c8544d00-0077-49dd-9e07-f6fffff65e…" at bounding box center [823, 233] width 1182 height 57
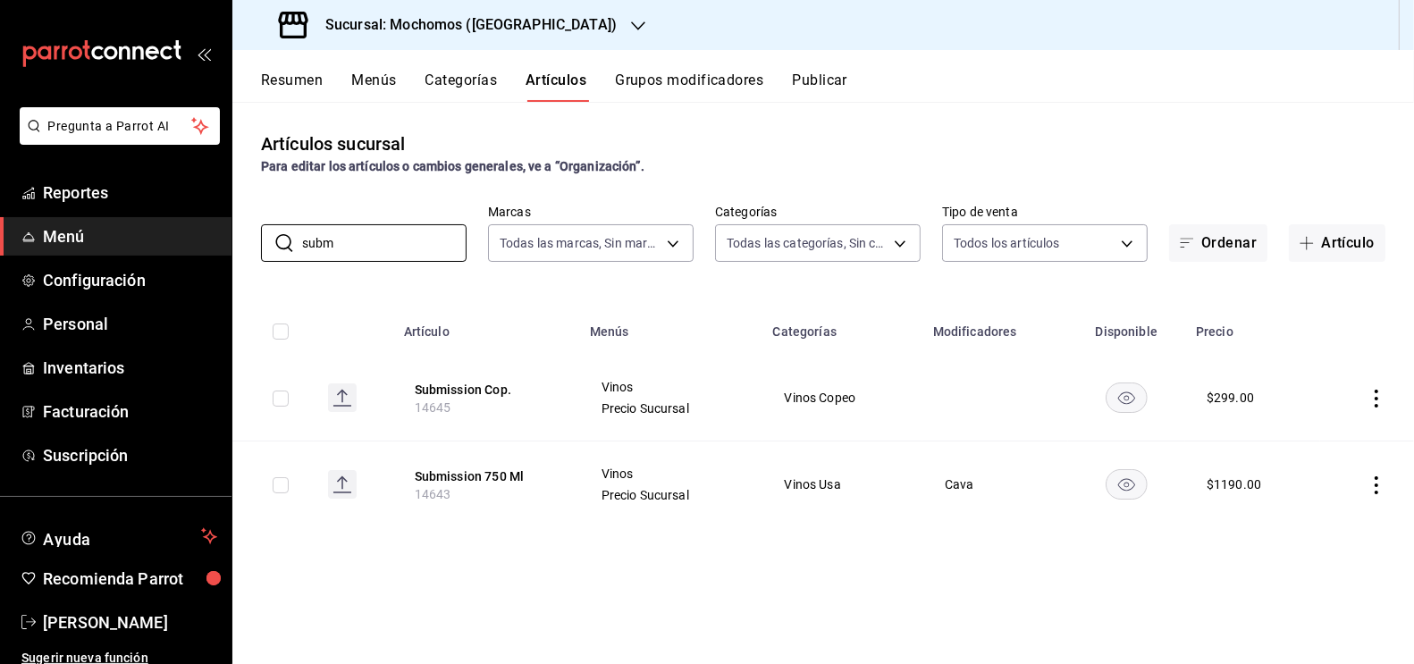
click at [278, 398] on input "checkbox" at bounding box center [281, 399] width 16 height 16
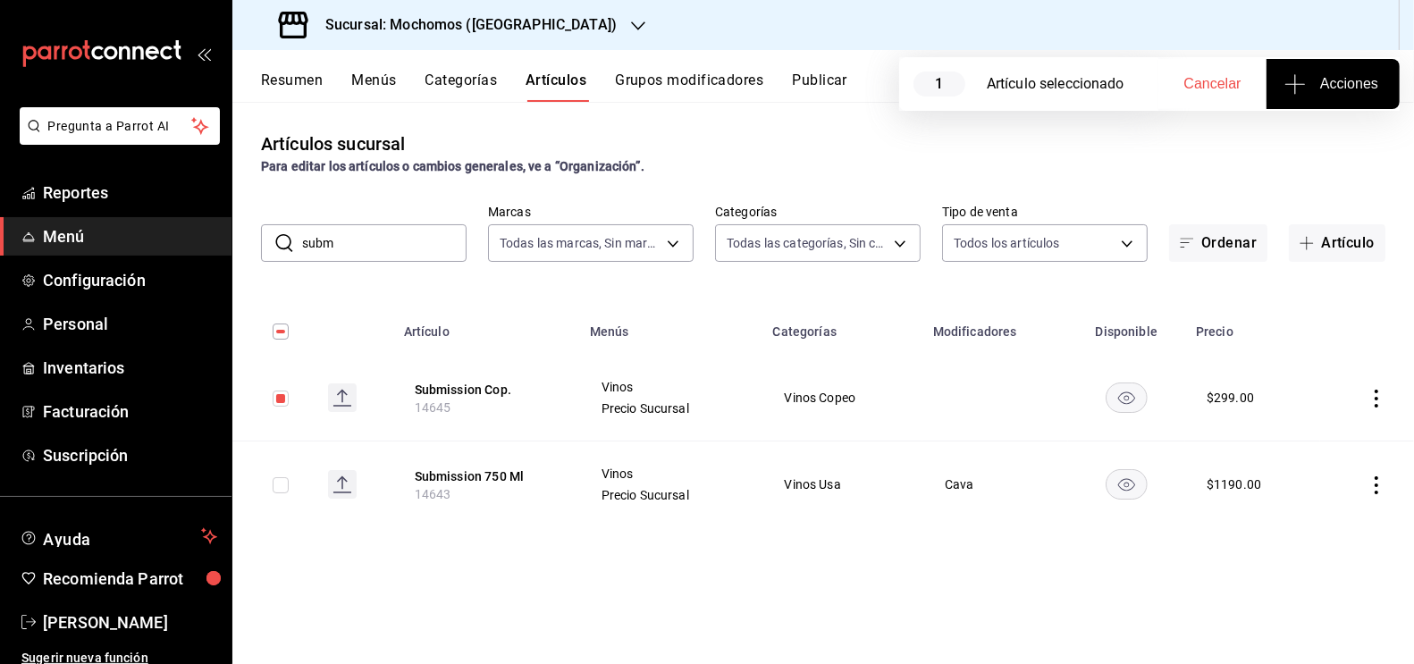
click at [1350, 63] on button "Acciones" at bounding box center [1333, 84] width 133 height 50
click at [1320, 145] on span "Agregar tipo" at bounding box center [1332, 139] width 105 height 19
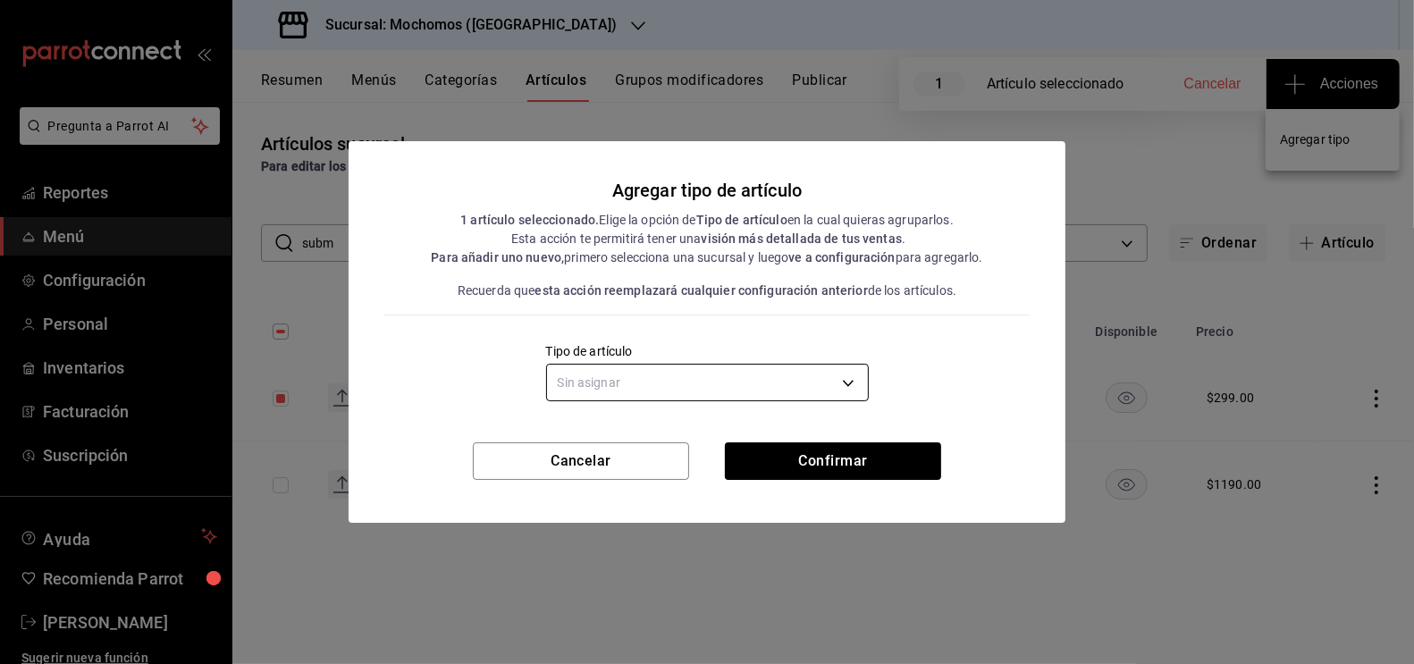
click at [675, 384] on body "Pregunta a Parrot AI Reportes Menú Configuración Personal Inventarios Facturaci…" at bounding box center [707, 332] width 1414 height 664
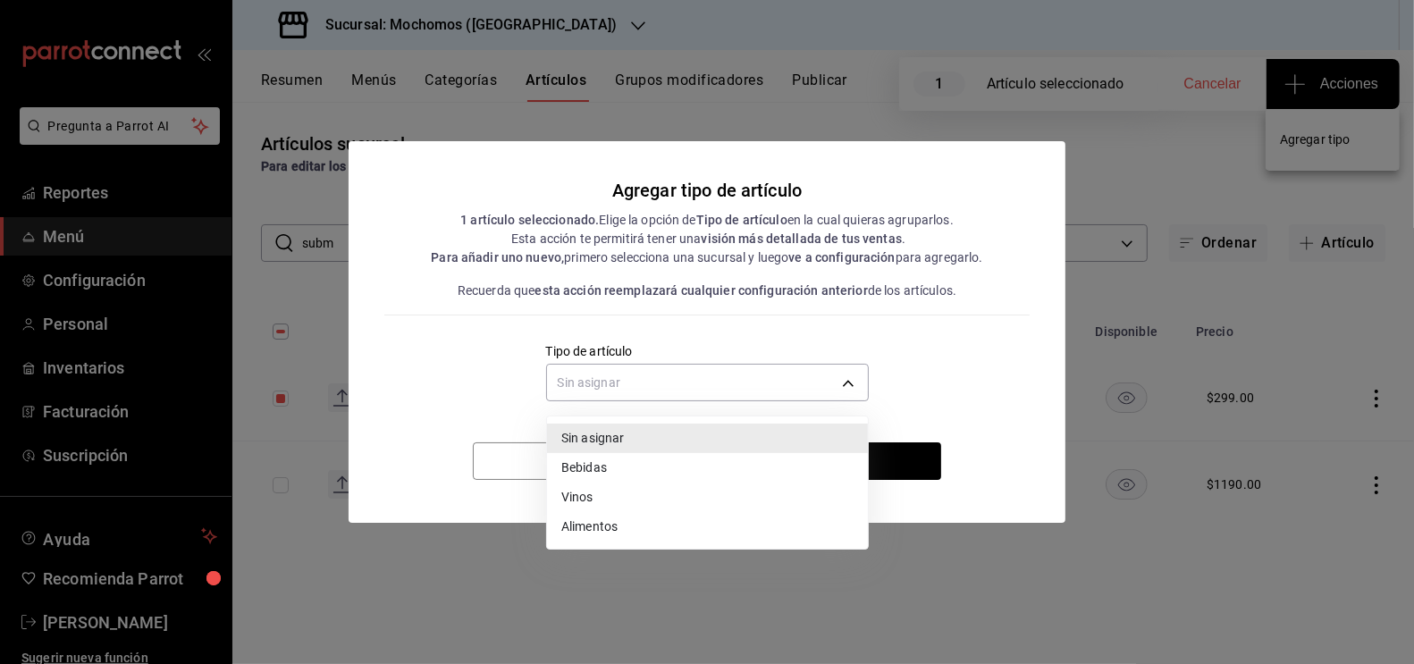
click at [604, 493] on li "Vinos" at bounding box center [707, 497] width 321 height 29
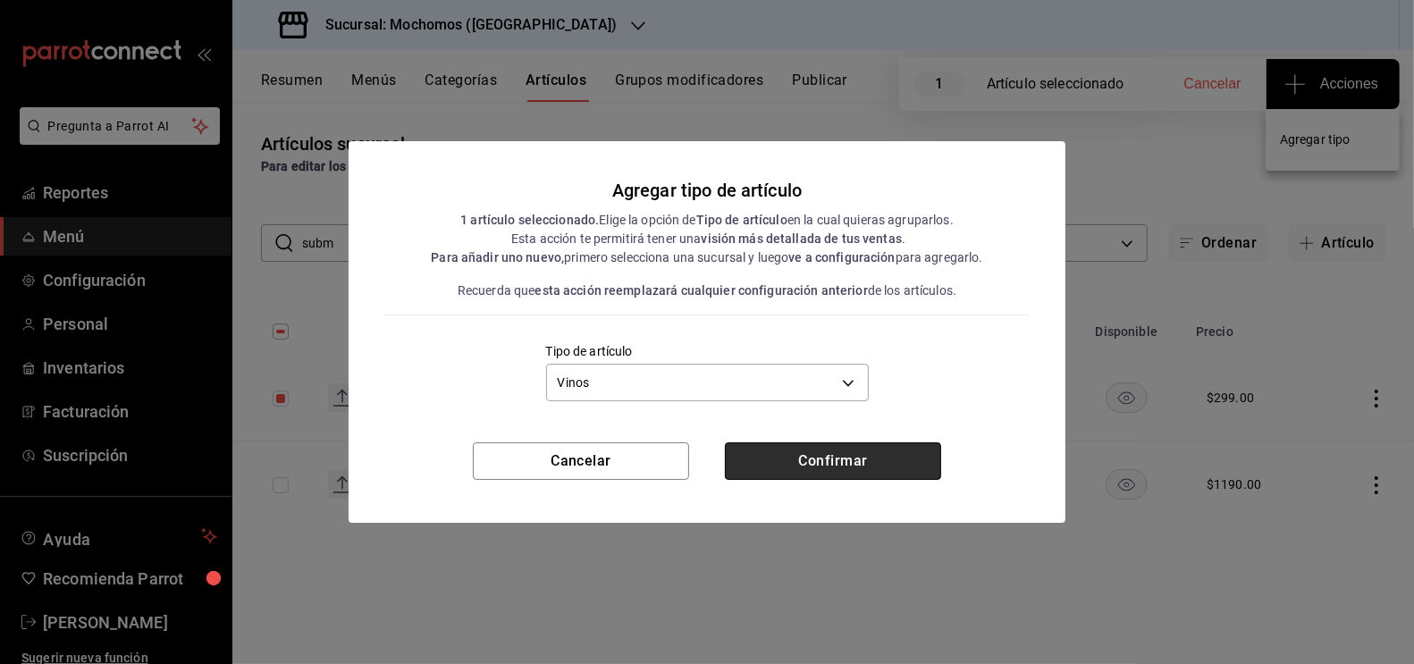
click at [830, 459] on button "Confirmar" at bounding box center [833, 461] width 216 height 38
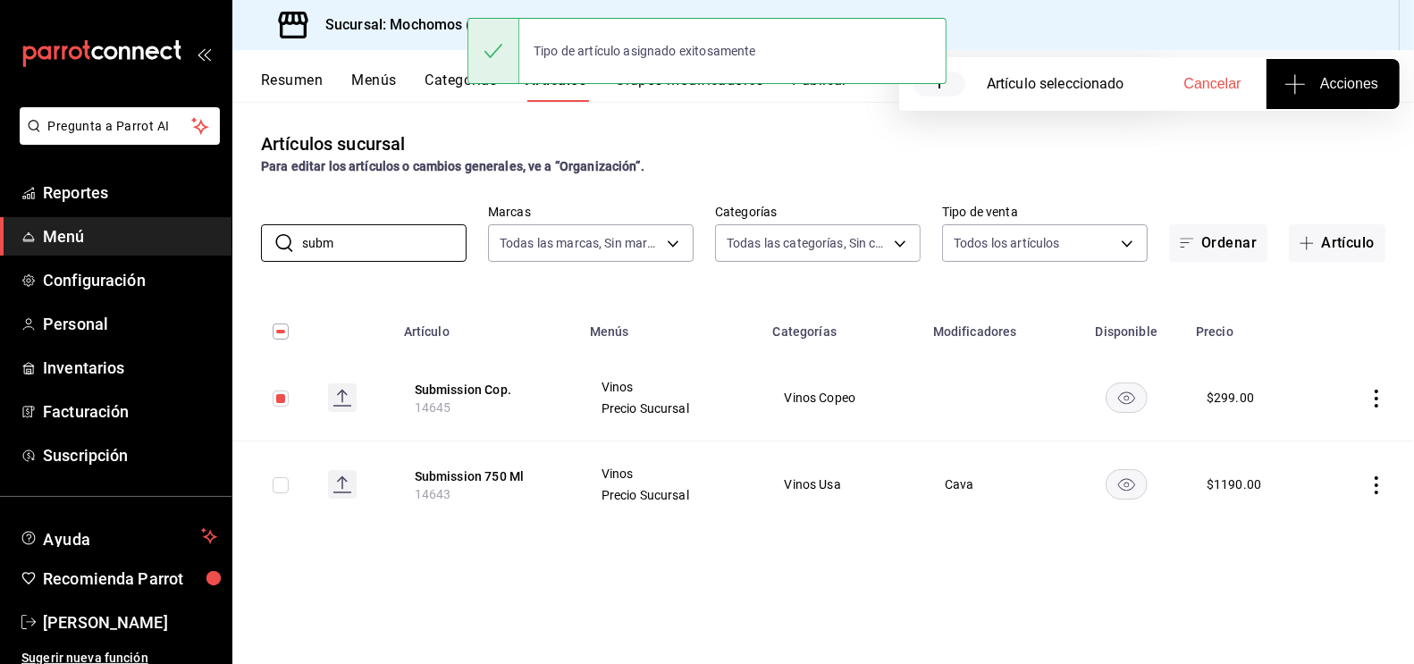
drag, startPoint x: 352, startPoint y: 240, endPoint x: 257, endPoint y: 221, distance: 97.5
click at [257, 231] on div "​ subm ​ Marcas Todas las marcas, Sin marca c8544d00-0077-49dd-9e07-f6fffff65e4…" at bounding box center [823, 233] width 1182 height 57
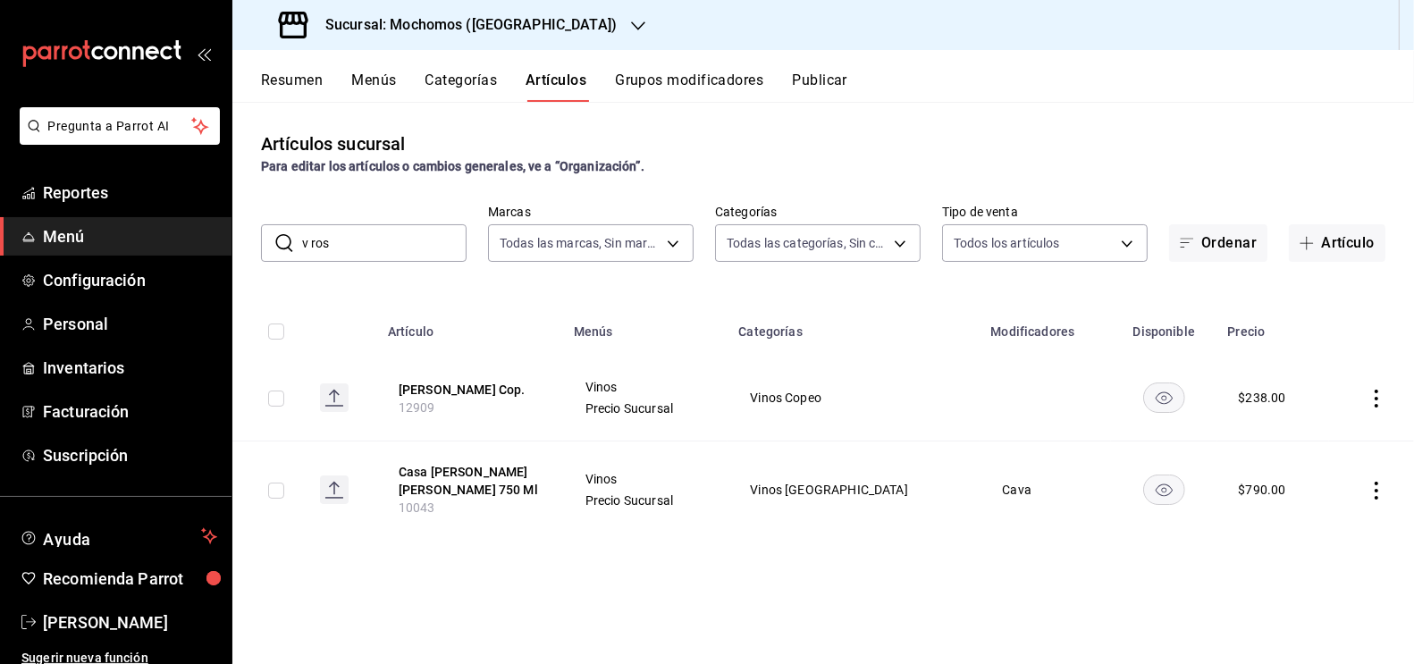
click at [274, 394] on input "checkbox" at bounding box center [276, 399] width 16 height 16
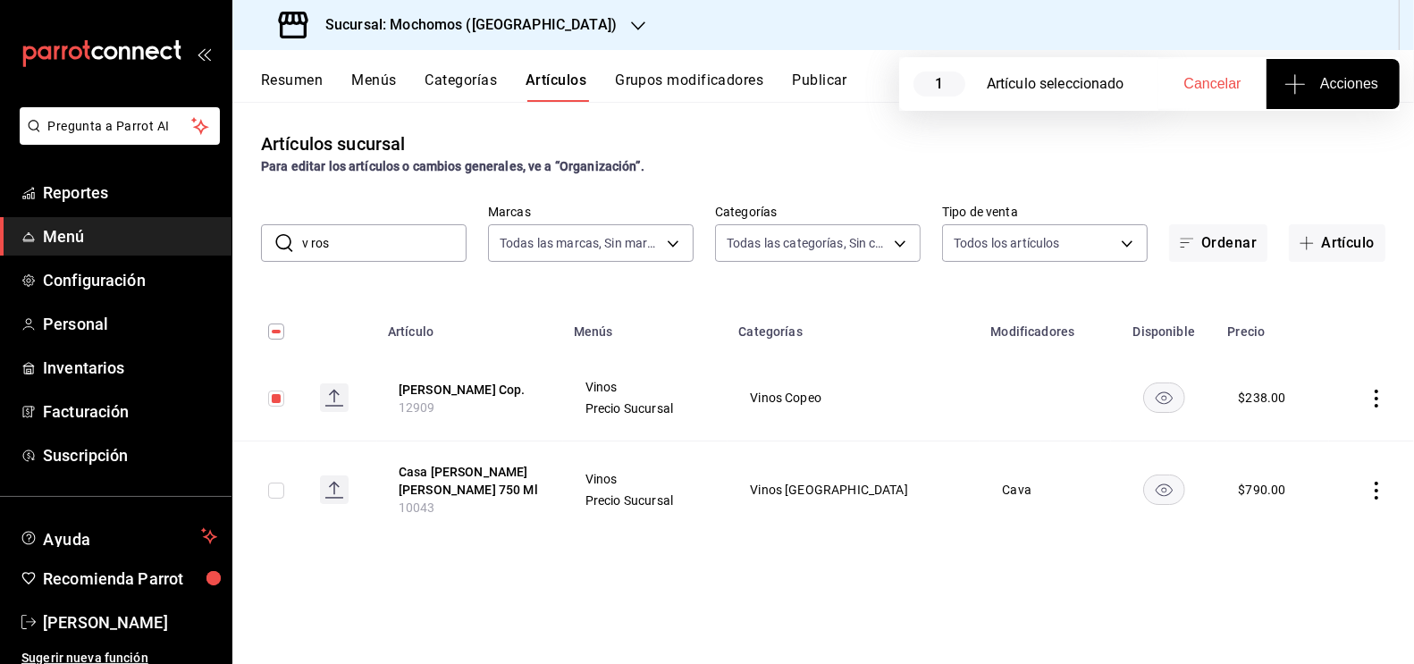
click at [1316, 85] on span "Acciones" at bounding box center [1333, 83] width 90 height 21
click at [1303, 151] on li "Agregar tipo" at bounding box center [1333, 139] width 134 height 47
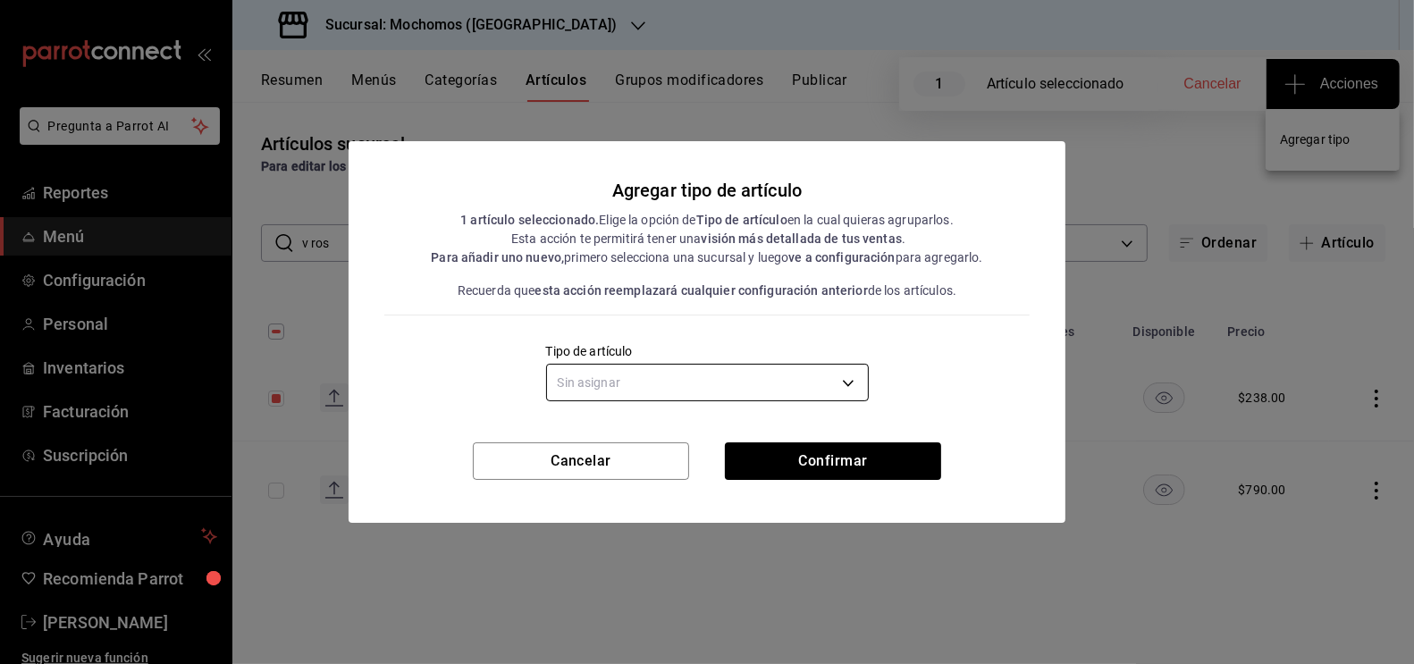
click at [815, 378] on body "Pregunta a Parrot AI Reportes Menú Configuración Personal Inventarios Facturaci…" at bounding box center [707, 332] width 1414 height 664
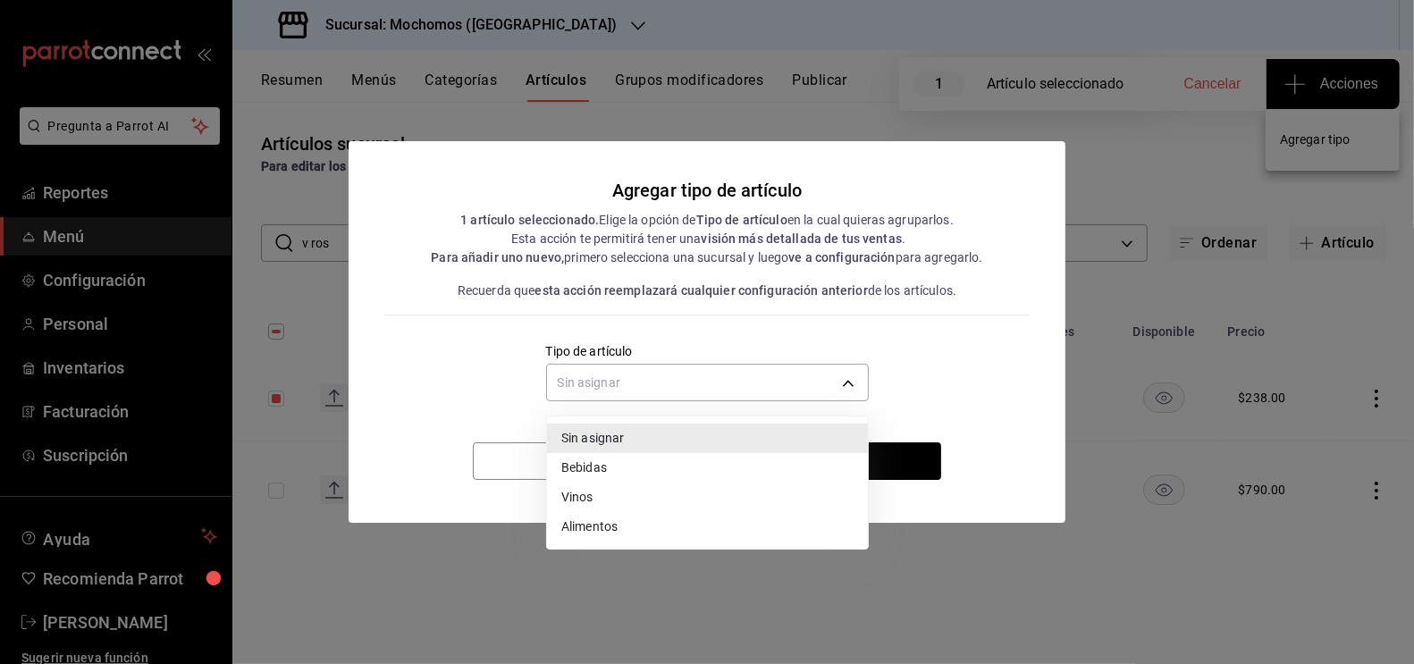
click at [596, 491] on li "Vinos" at bounding box center [707, 497] width 321 height 29
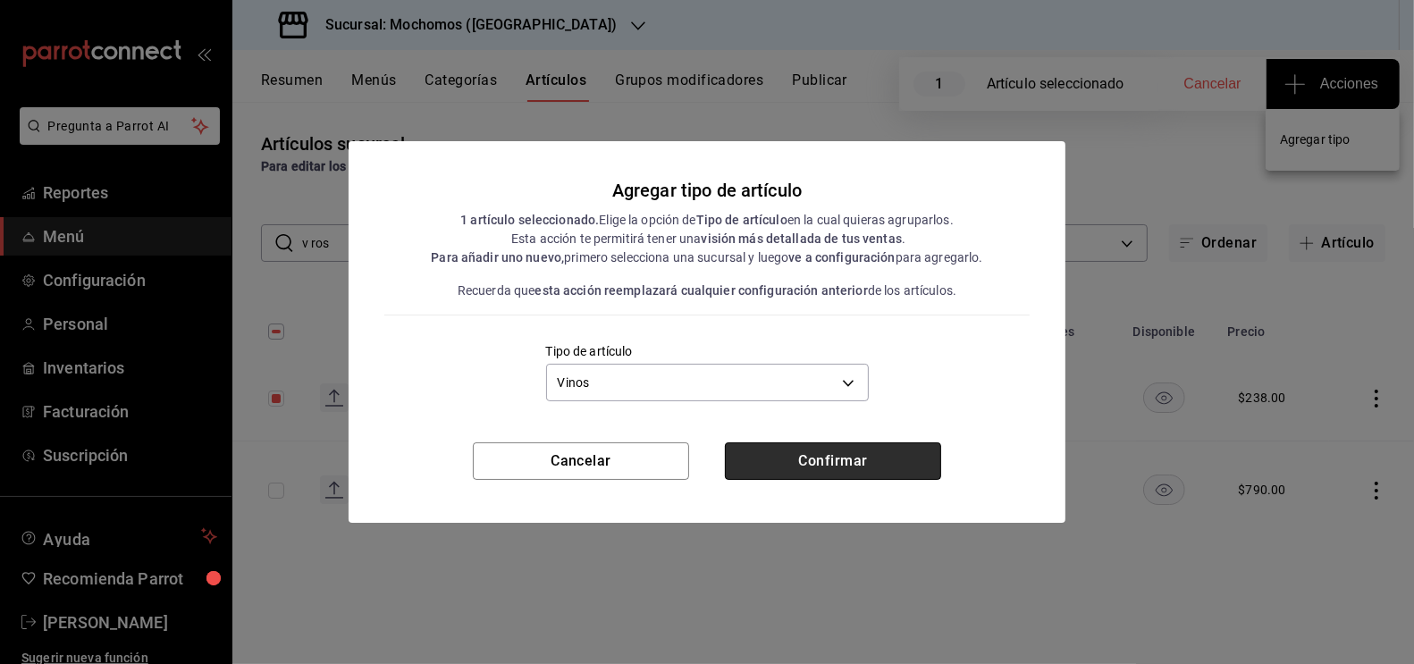
click at [815, 459] on button "Confirmar" at bounding box center [833, 461] width 216 height 38
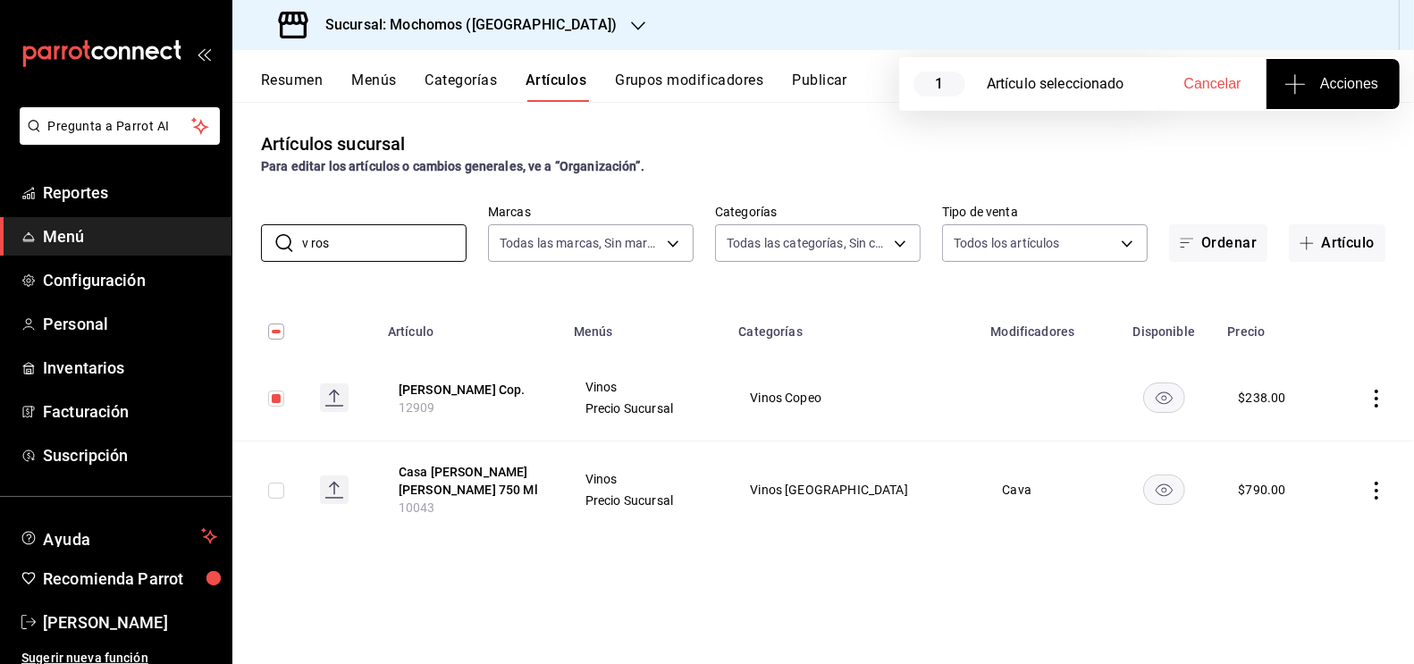
drag, startPoint x: 344, startPoint y: 247, endPoint x: 236, endPoint y: 247, distance: 108.2
click at [237, 247] on div "​ v ros ​ Marcas Todas las marcas, Sin marca c8544d00-0077-49dd-9e07-f6fffff65e…" at bounding box center [823, 233] width 1182 height 57
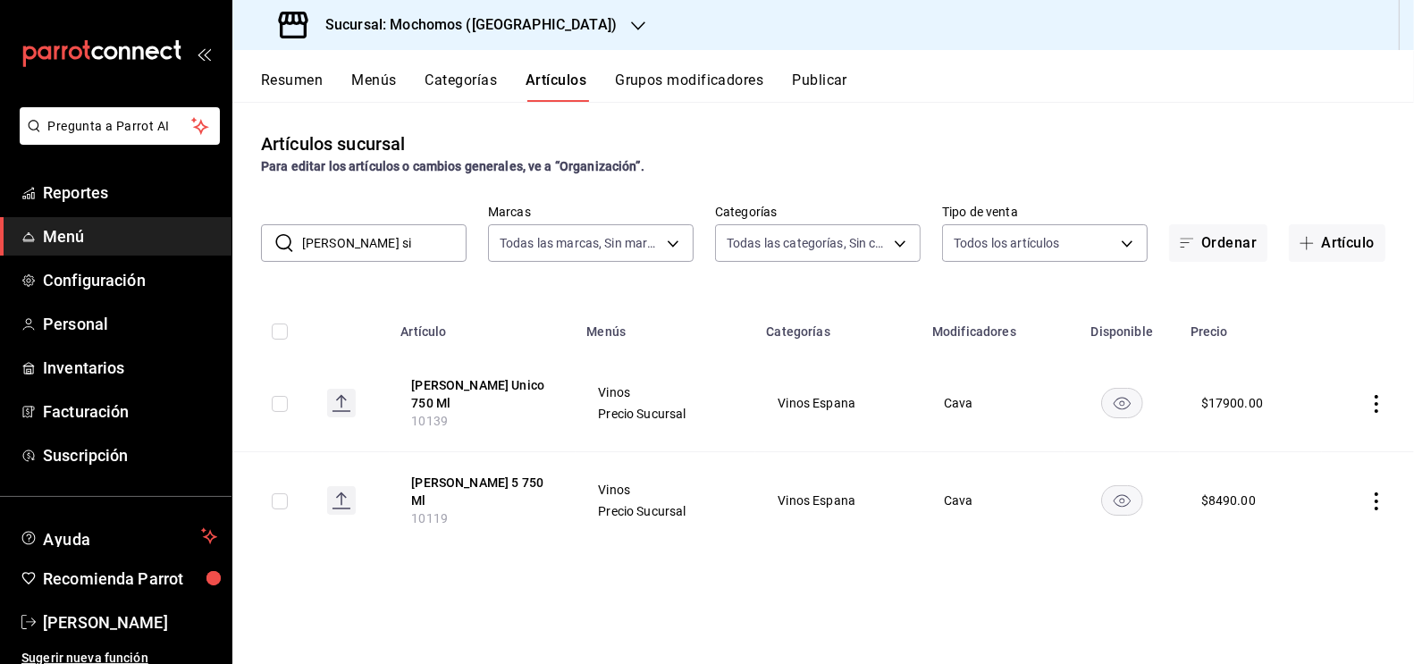
click at [280, 405] on input "checkbox" at bounding box center [280, 404] width 16 height 16
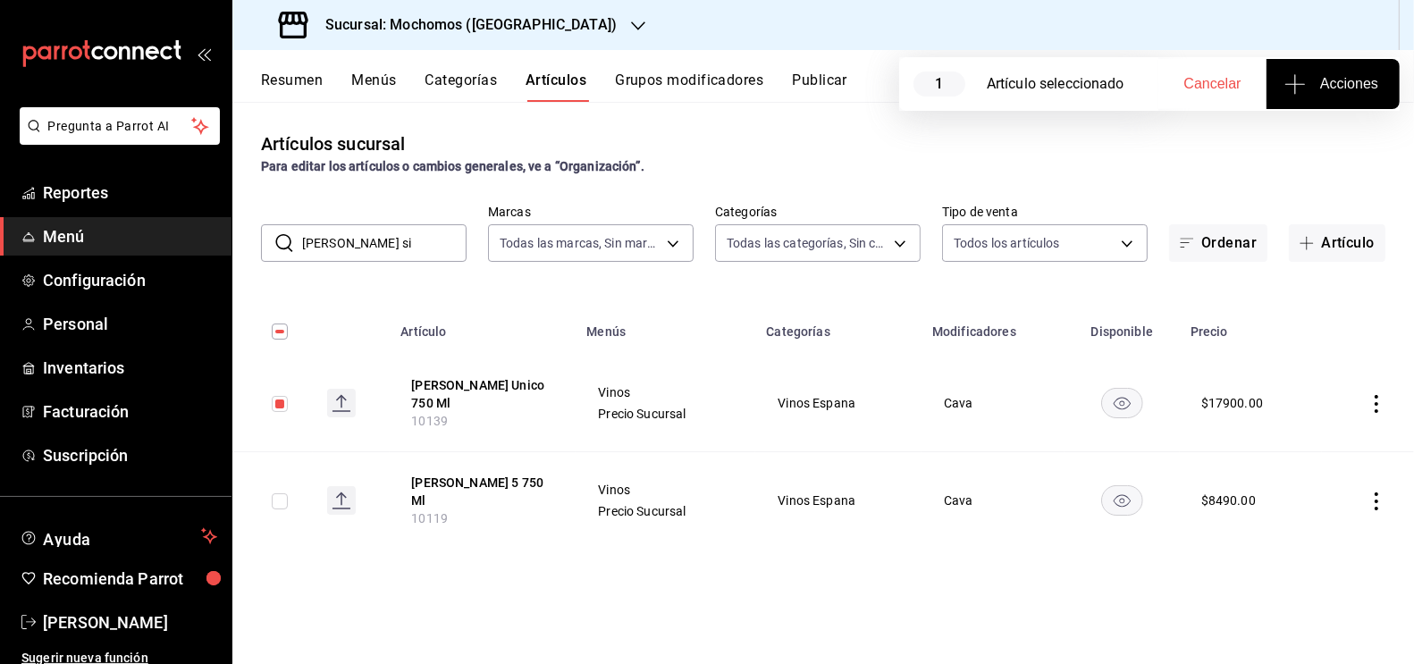
click at [1348, 75] on span "Acciones" at bounding box center [1333, 83] width 90 height 21
click at [1323, 140] on span "Agregar tipo" at bounding box center [1332, 139] width 105 height 19
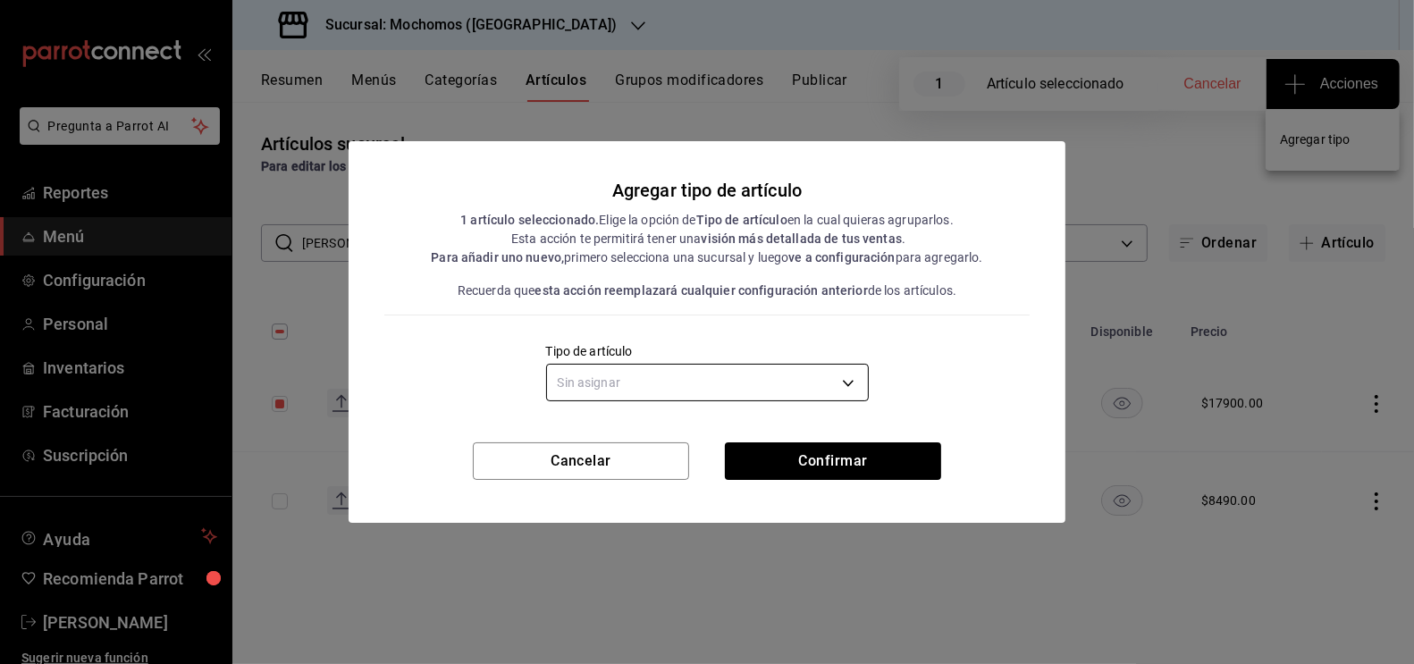
click at [711, 388] on body "Pregunta a Parrot AI Reportes Menú Configuración Personal Inventarios Facturaci…" at bounding box center [707, 332] width 1414 height 664
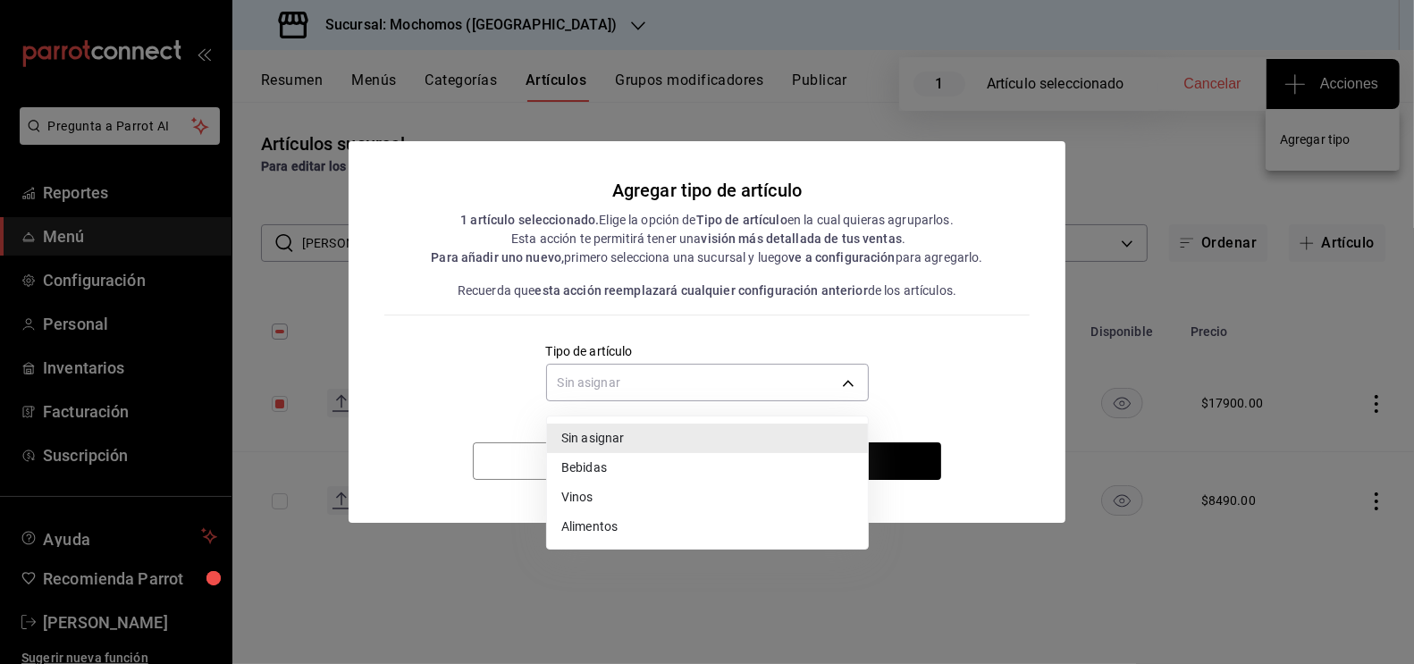
click at [602, 496] on li "Vinos" at bounding box center [707, 497] width 321 height 29
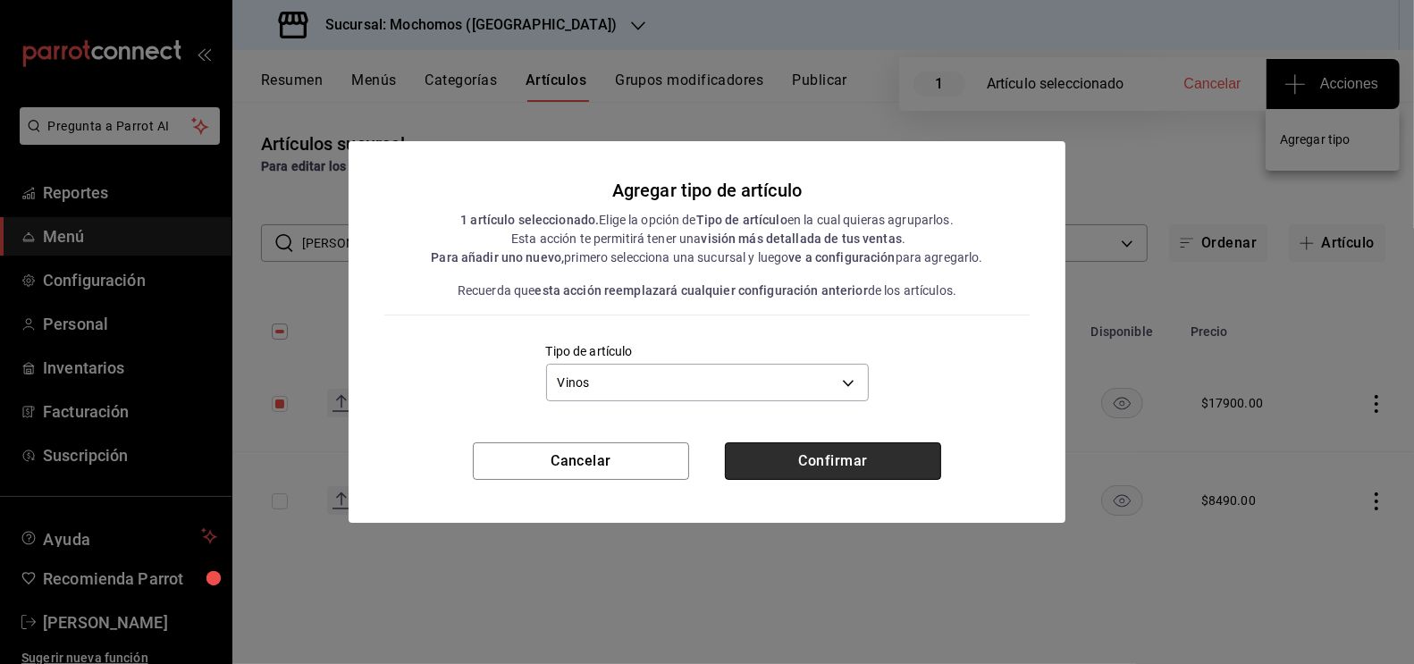
click at [805, 459] on button "Confirmar" at bounding box center [833, 461] width 216 height 38
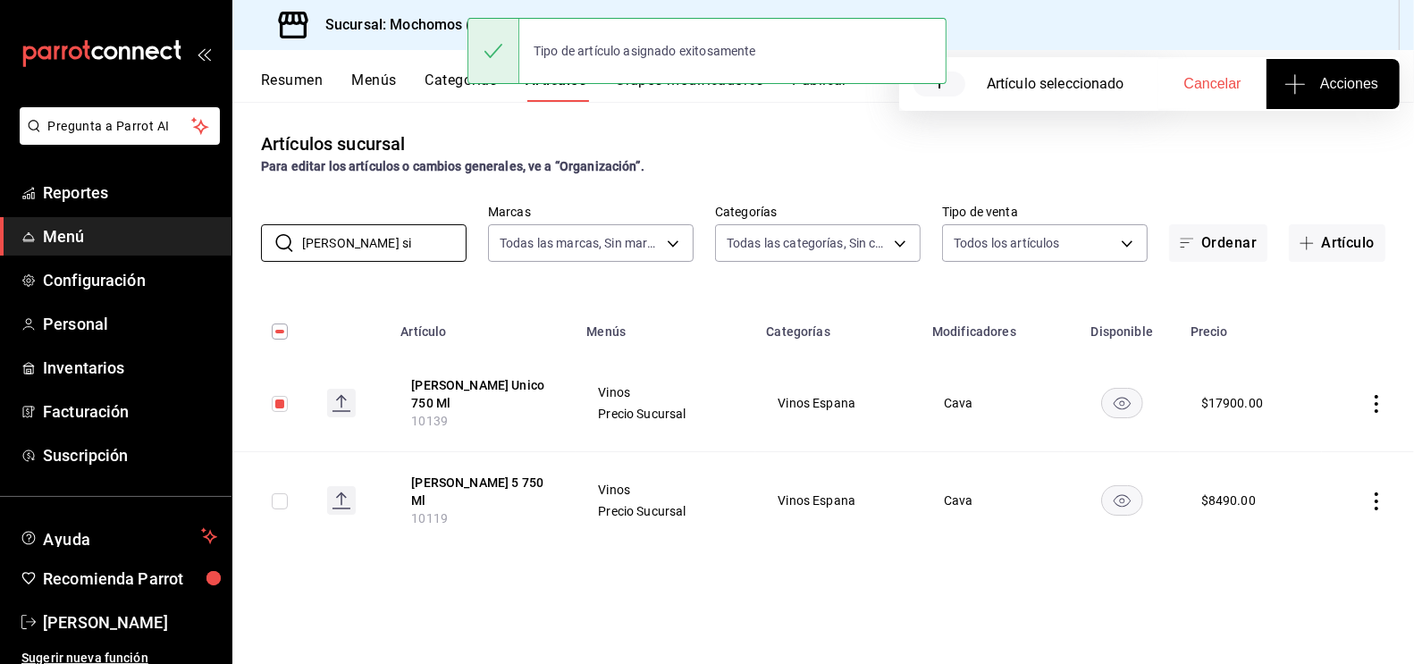
drag, startPoint x: 358, startPoint y: 240, endPoint x: 233, endPoint y: 238, distance: 125.1
click at [233, 239] on div "​ [PERSON_NAME] si ​ Marcas Todas las marcas, Sin marca c8544d00-0077-49dd-9e07…" at bounding box center [823, 233] width 1182 height 57
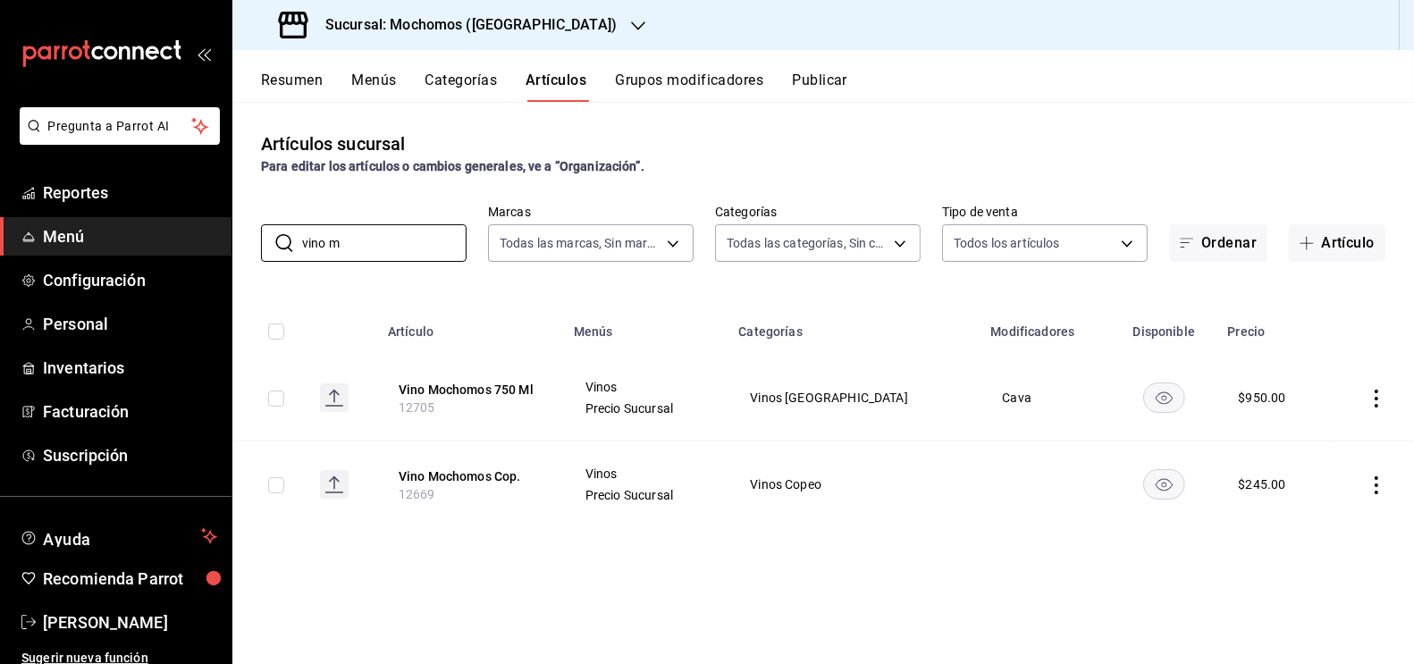
click at [283, 396] on input "checkbox" at bounding box center [276, 399] width 16 height 16
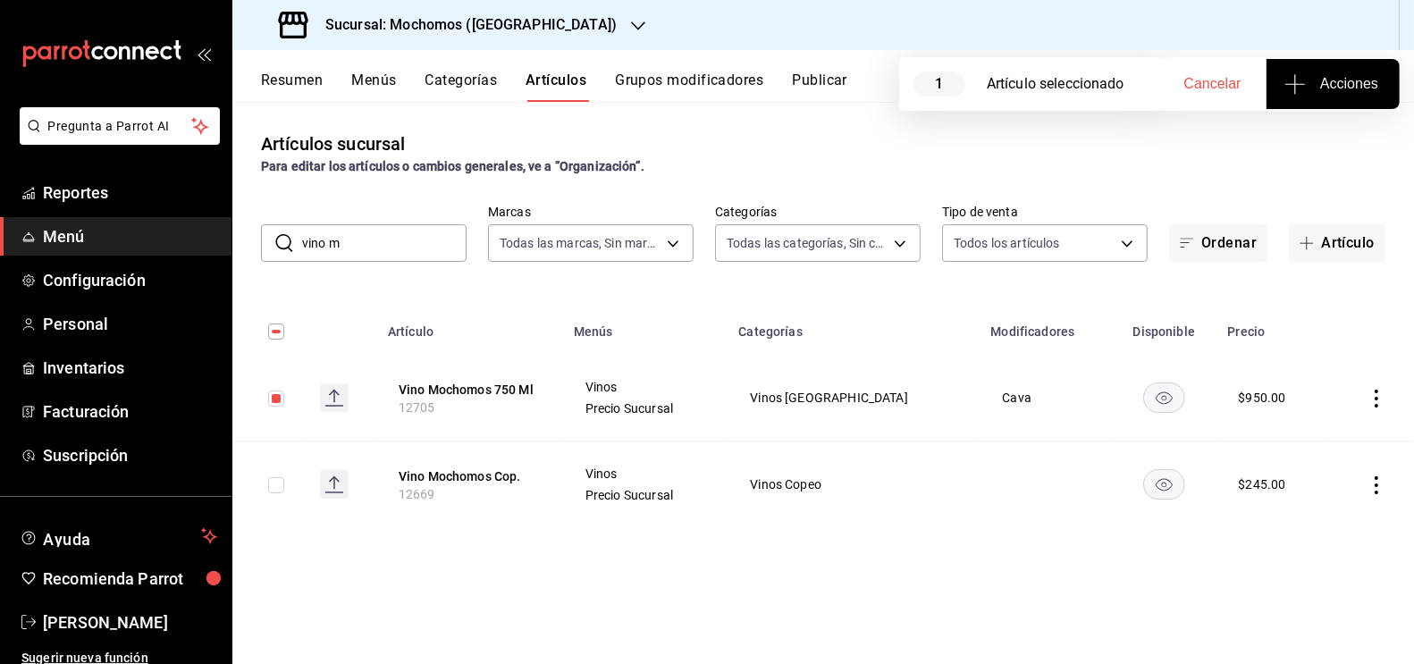
click at [281, 487] on input "checkbox" at bounding box center [276, 485] width 16 height 16
click at [1353, 76] on span "Acciones" at bounding box center [1333, 83] width 90 height 21
click at [1330, 113] on nav "Agregar tipo" at bounding box center [1333, 140] width 134 height 62
click at [1317, 151] on li "Agregar tipo" at bounding box center [1333, 139] width 134 height 47
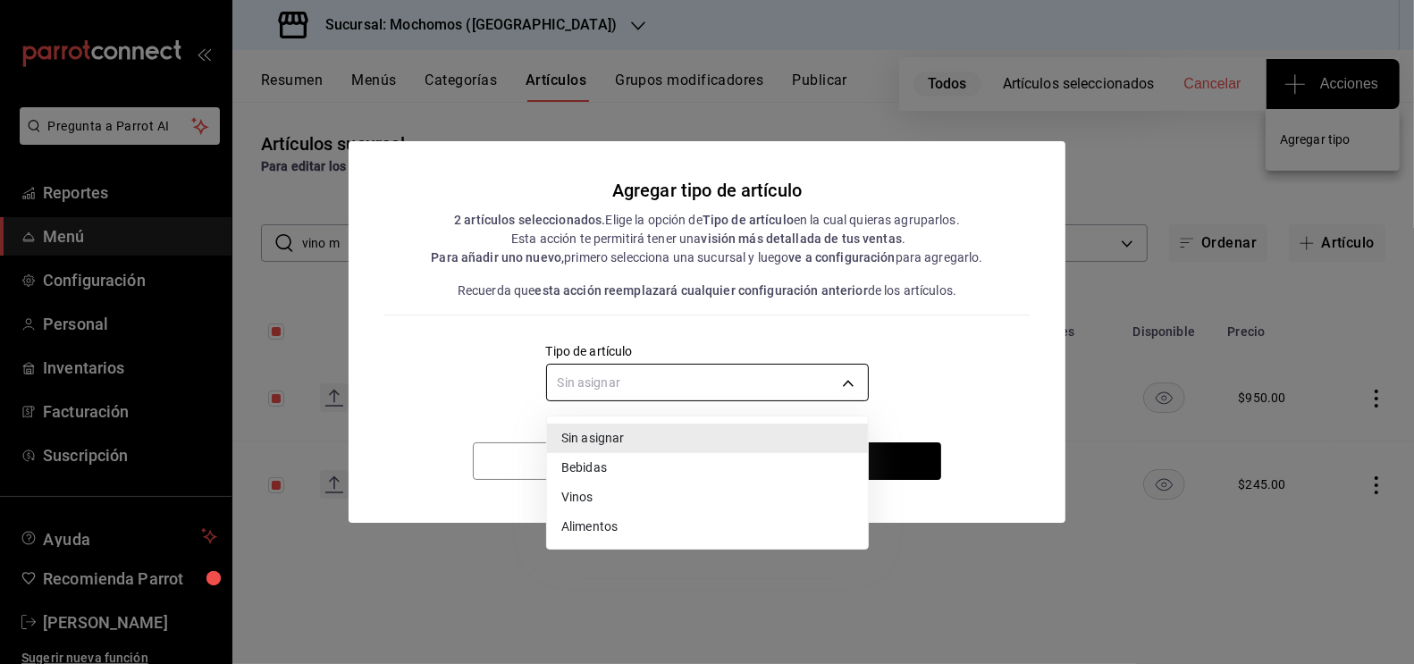
click at [779, 384] on body "Pregunta a Parrot AI Reportes Menú Configuración Personal Inventarios Facturaci…" at bounding box center [707, 332] width 1414 height 664
click at [572, 501] on li "Vinos" at bounding box center [707, 497] width 321 height 29
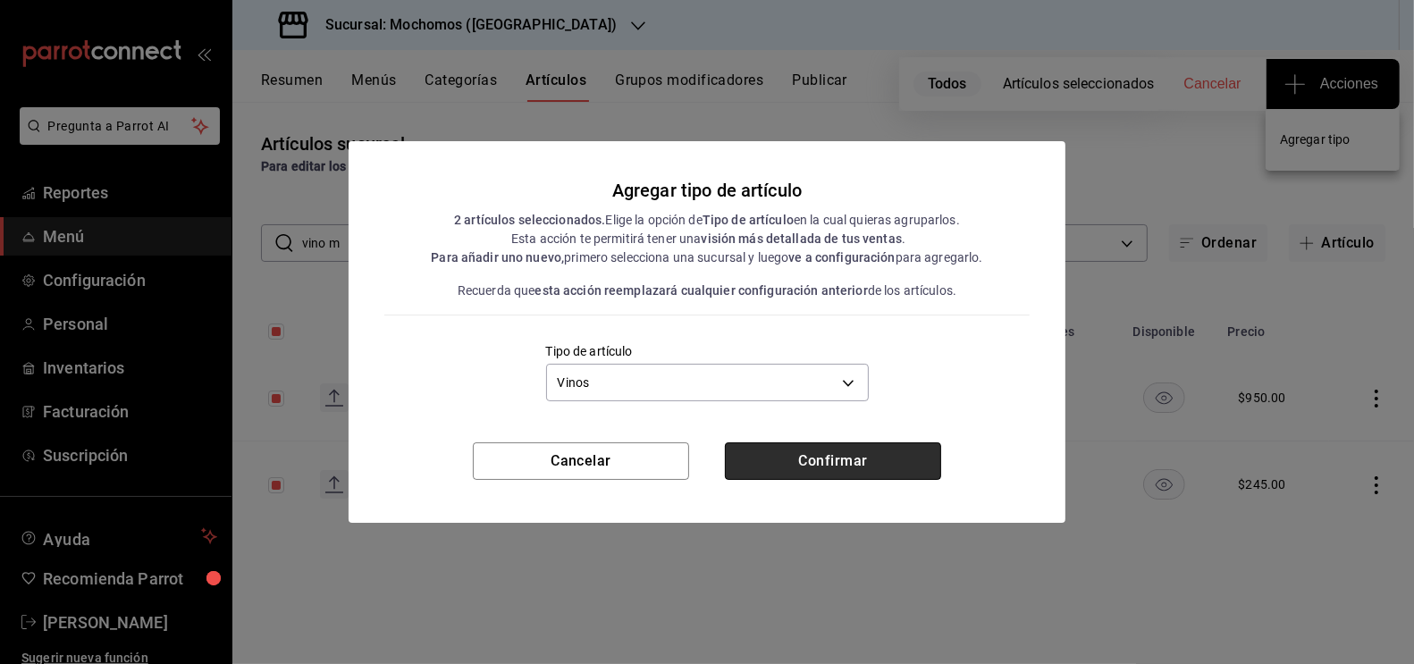
click at [796, 453] on button "Confirmar" at bounding box center [833, 461] width 216 height 38
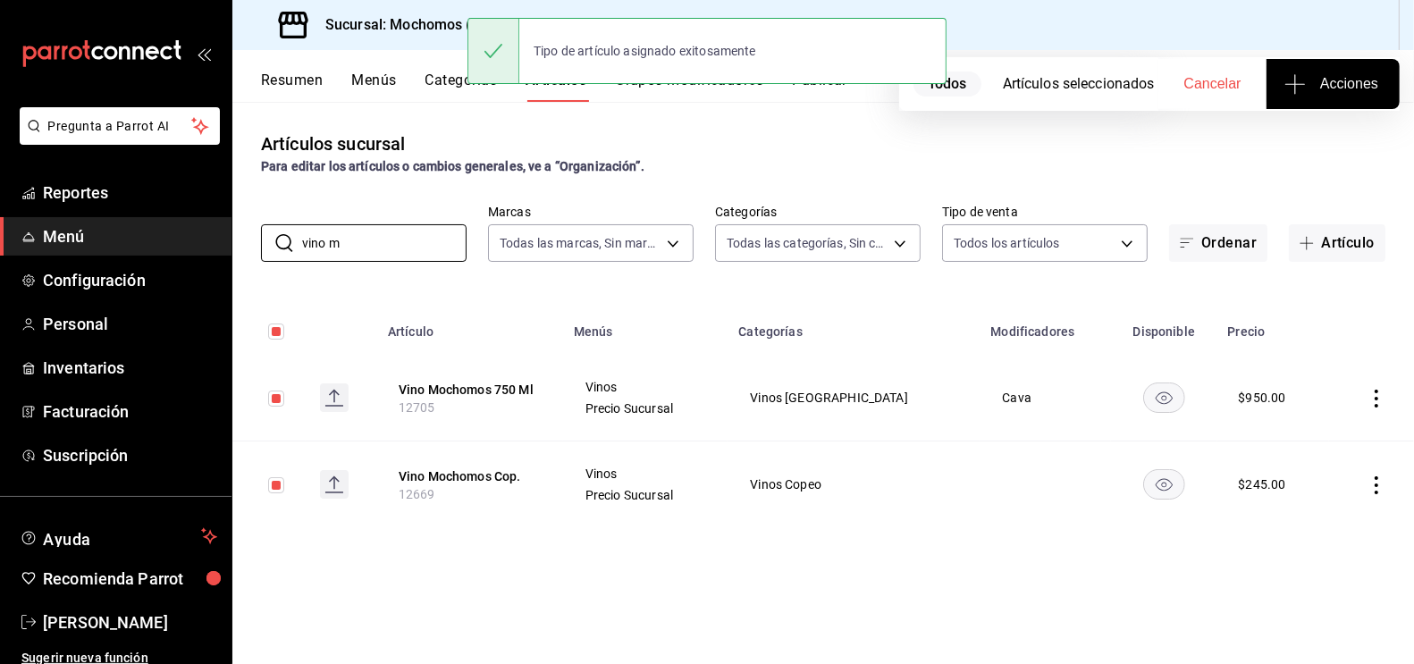
drag, startPoint x: 353, startPoint y: 248, endPoint x: 216, endPoint y: 248, distance: 136.8
click at [217, 248] on div "Pregunta a Parrot AI Reportes Menú Configuración Personal Inventarios Facturaci…" at bounding box center [707, 332] width 1414 height 664
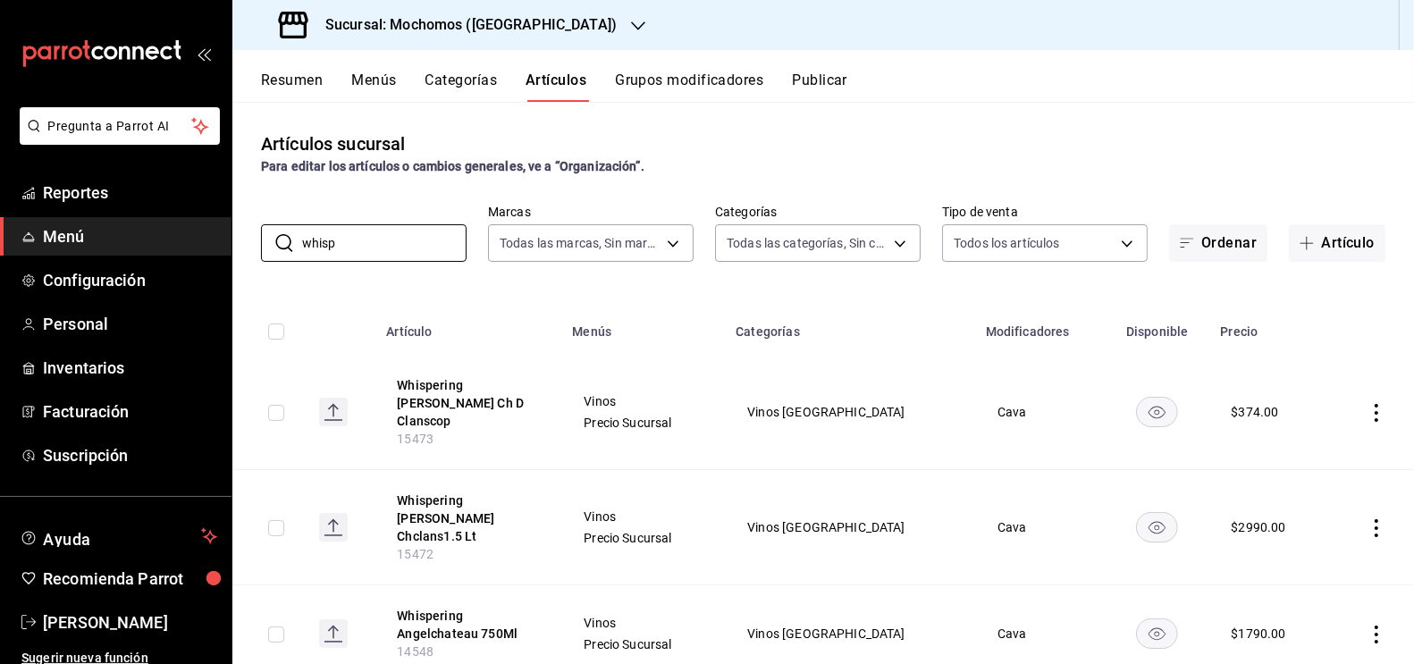
scroll to position [24, 0]
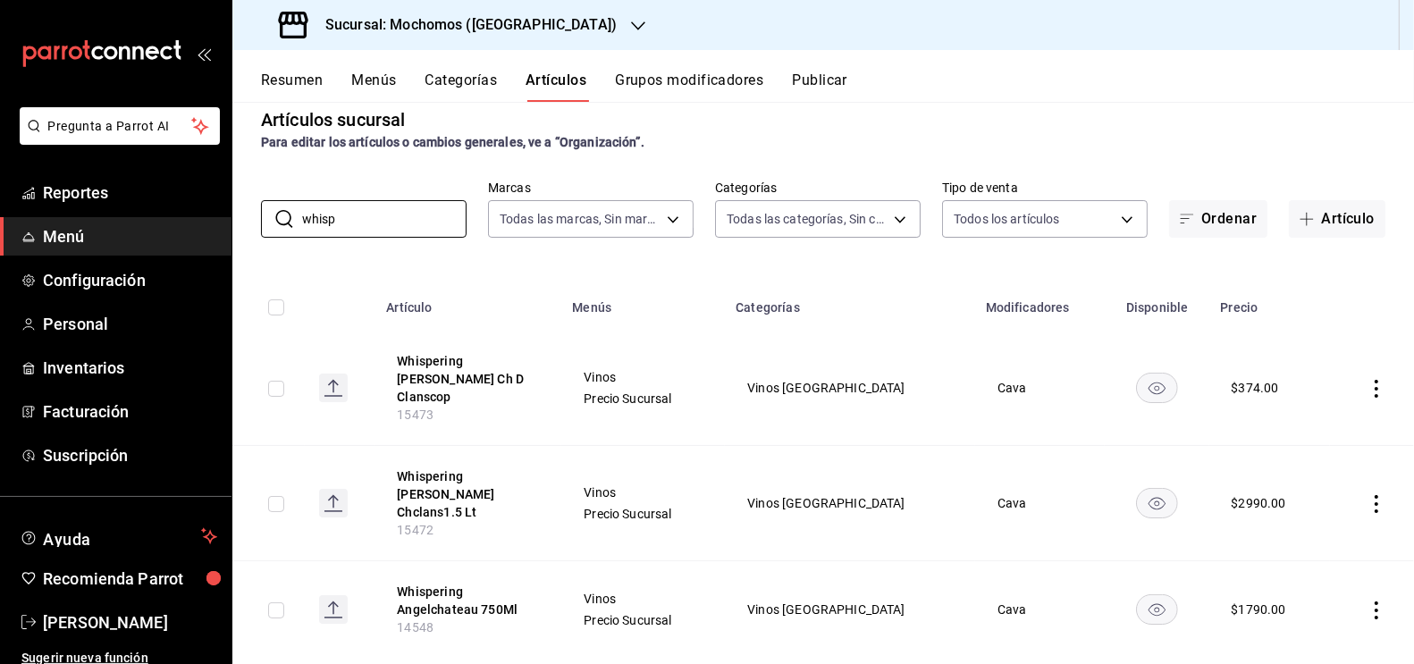
click at [282, 602] on input "checkbox" at bounding box center [276, 610] width 16 height 16
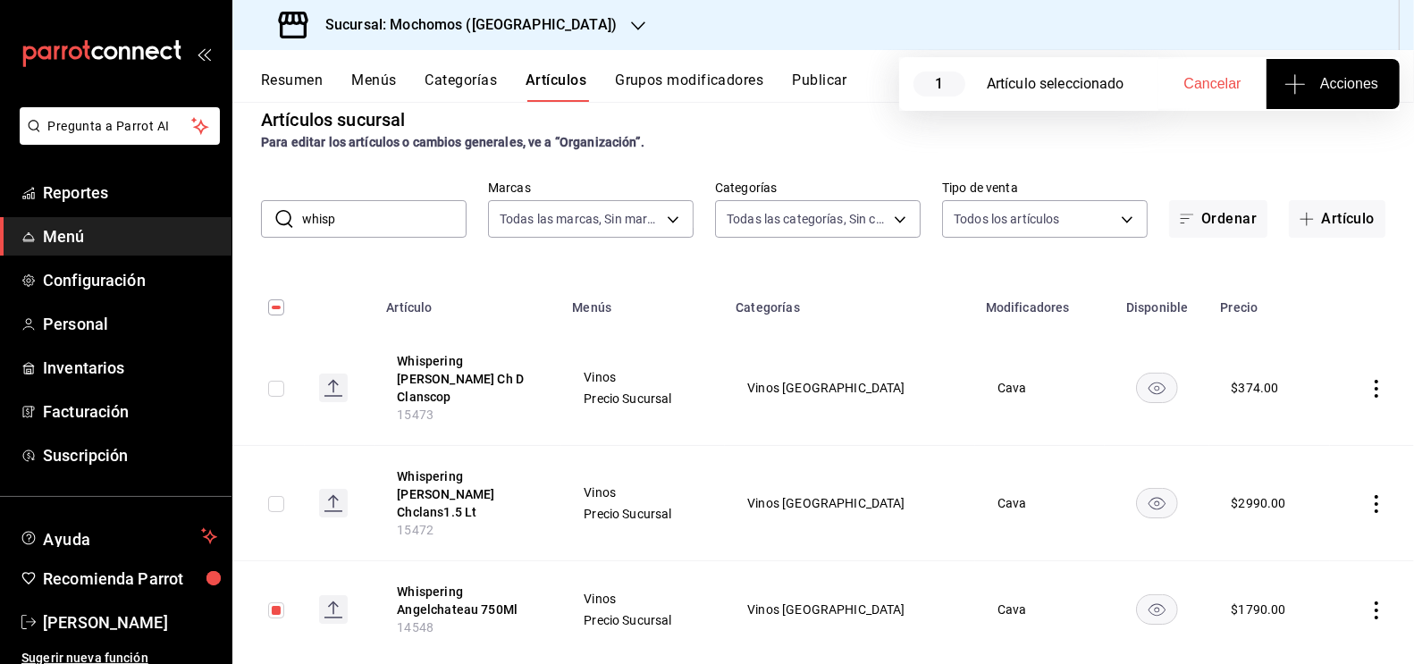
click at [1313, 74] on span "Acciones" at bounding box center [1333, 83] width 90 height 21
click at [1321, 130] on span "Agregar tipo" at bounding box center [1332, 139] width 105 height 19
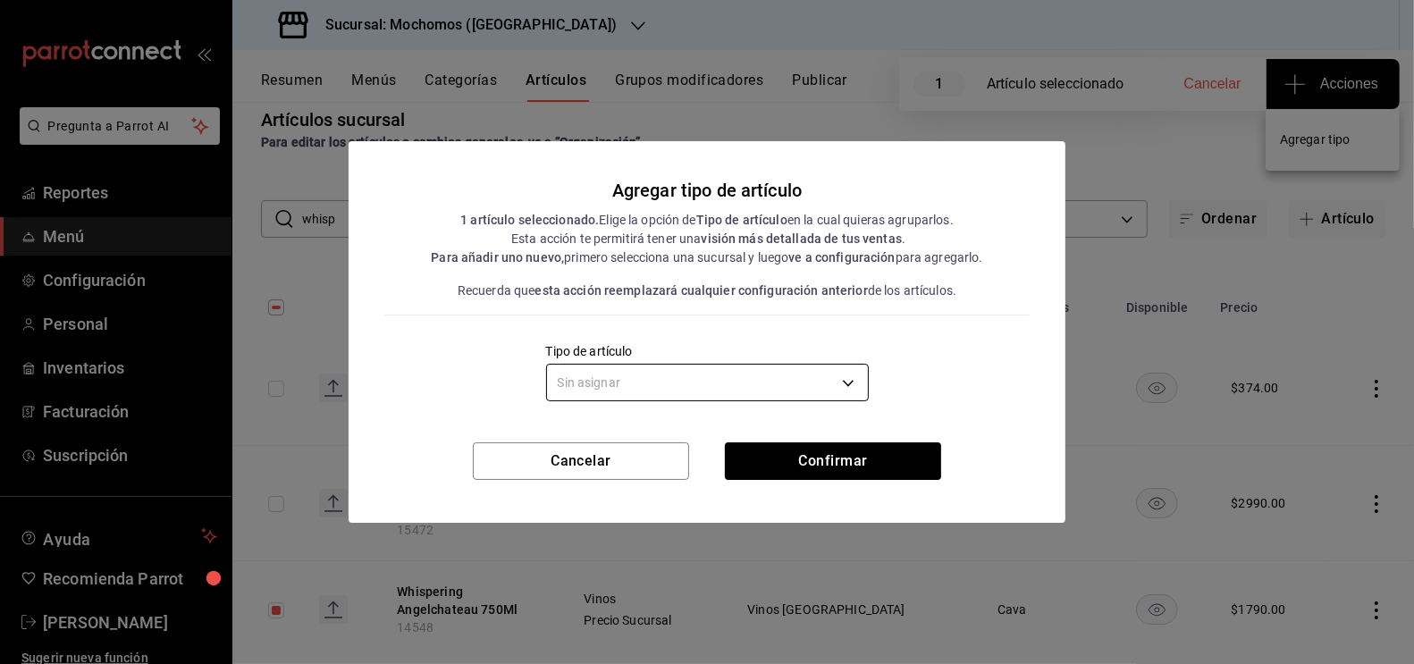
click at [716, 376] on body "Pregunta a Parrot AI Reportes Menú Configuración Personal Inventarios Facturaci…" at bounding box center [707, 332] width 1414 height 664
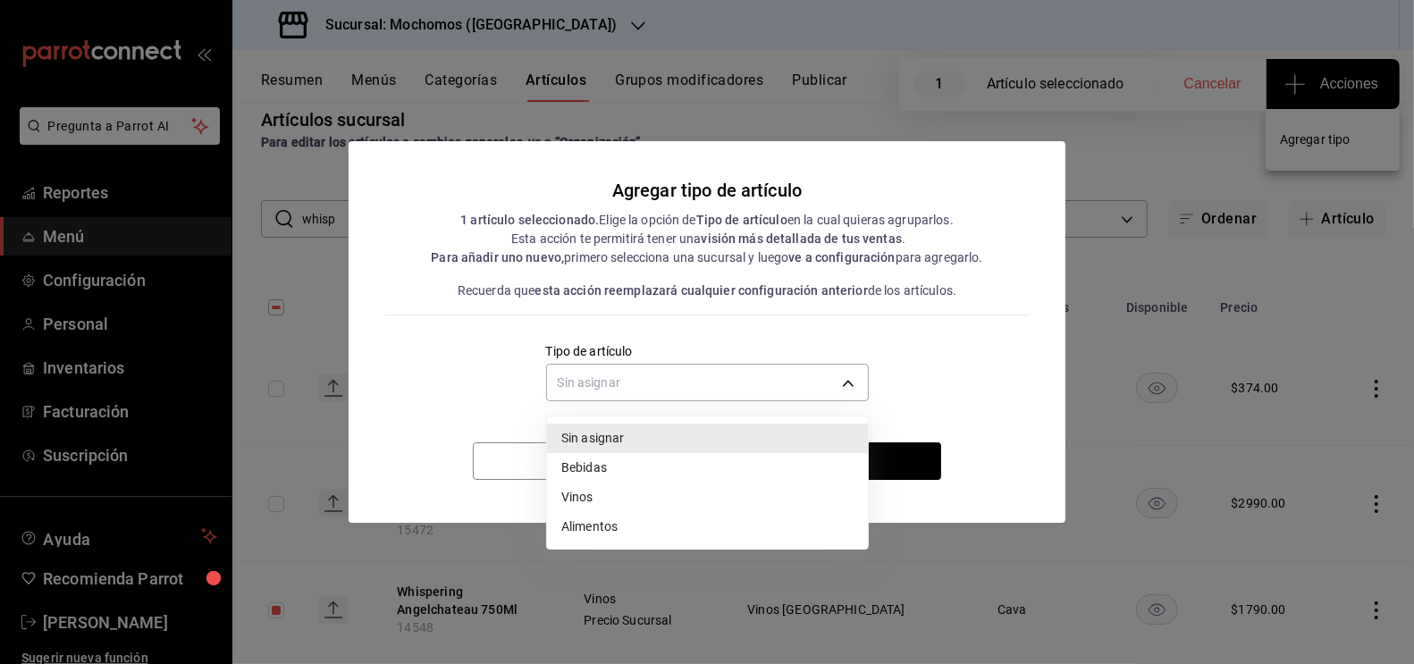
click at [619, 493] on li "Vinos" at bounding box center [707, 497] width 321 height 29
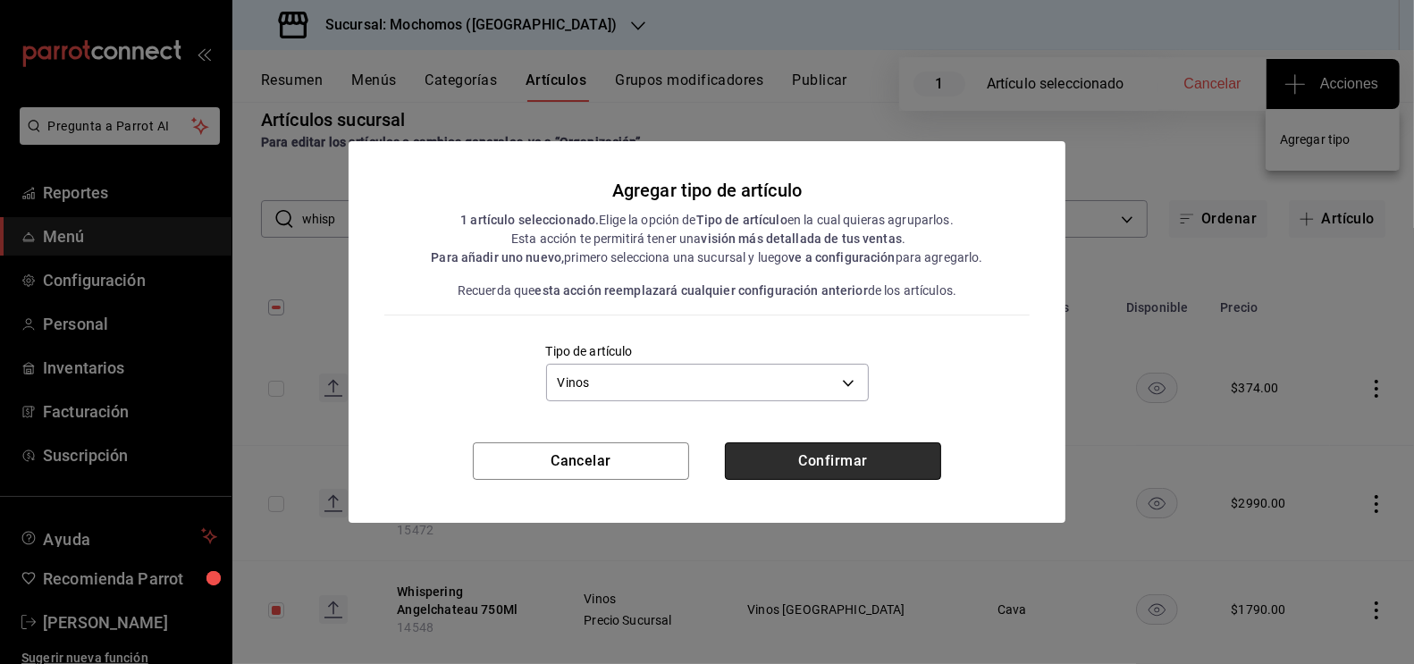
click at [797, 453] on button "Confirmar" at bounding box center [833, 461] width 216 height 38
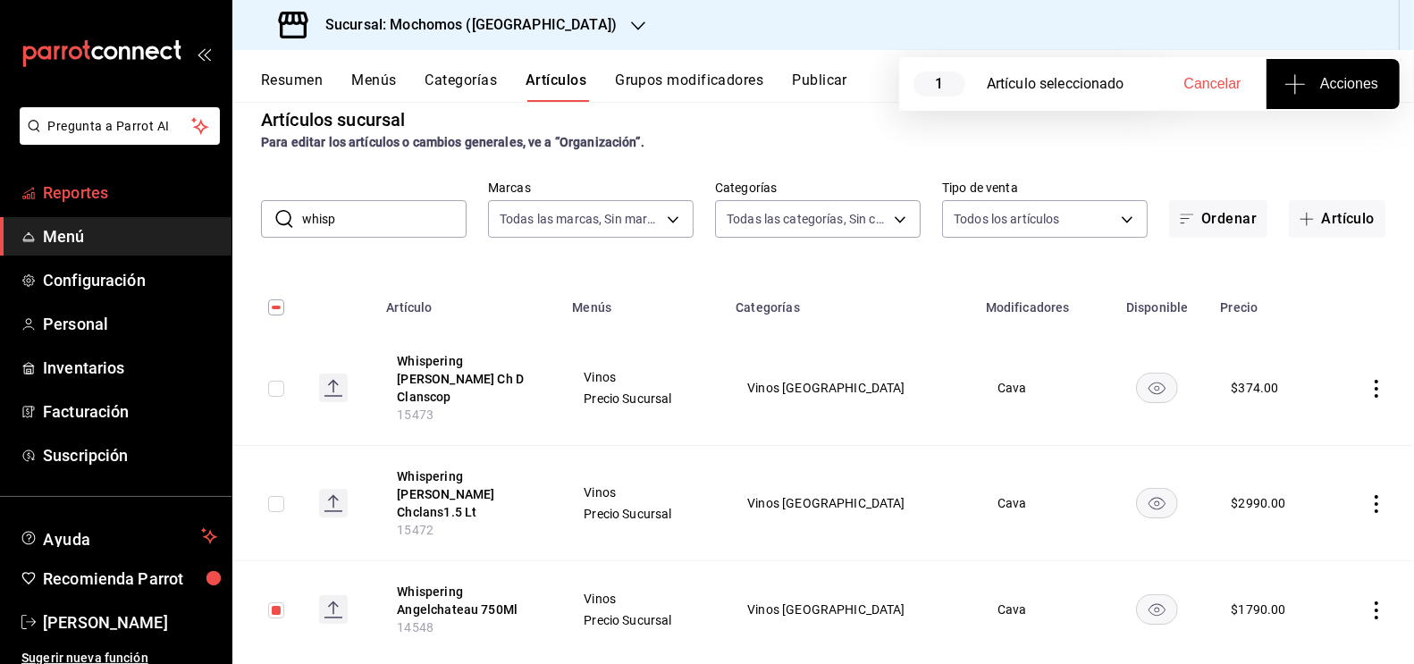
click at [80, 205] on link "Reportes" at bounding box center [116, 192] width 232 height 38
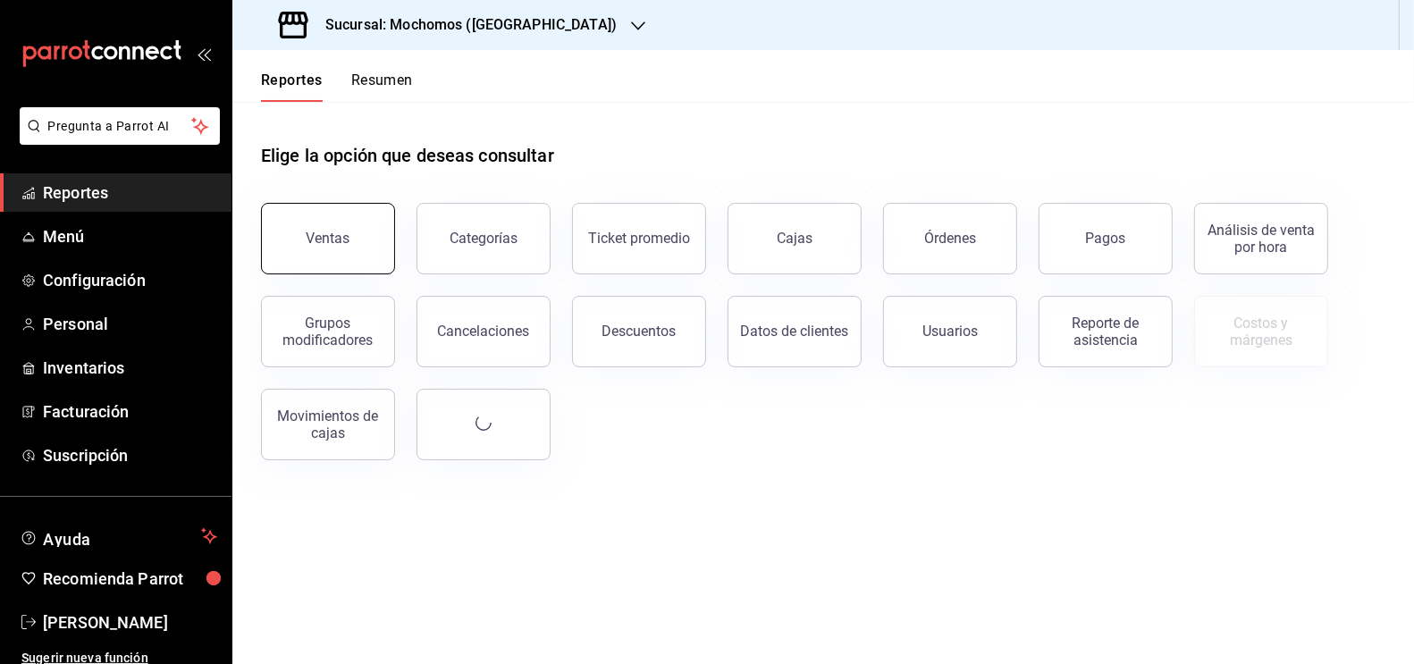
click at [329, 229] on button "Ventas" at bounding box center [328, 239] width 134 height 72
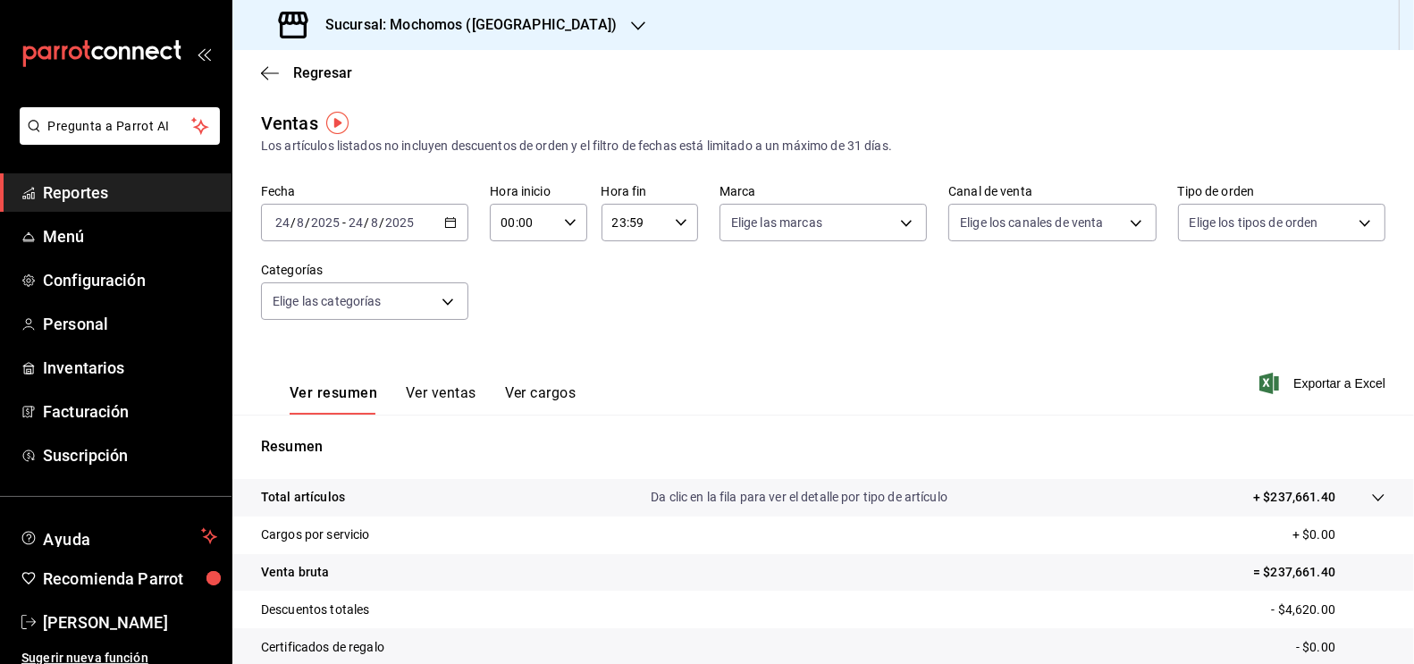
click at [463, 233] on div "[DATE] [DATE] - [DATE] [DATE]" at bounding box center [364, 223] width 207 height 38
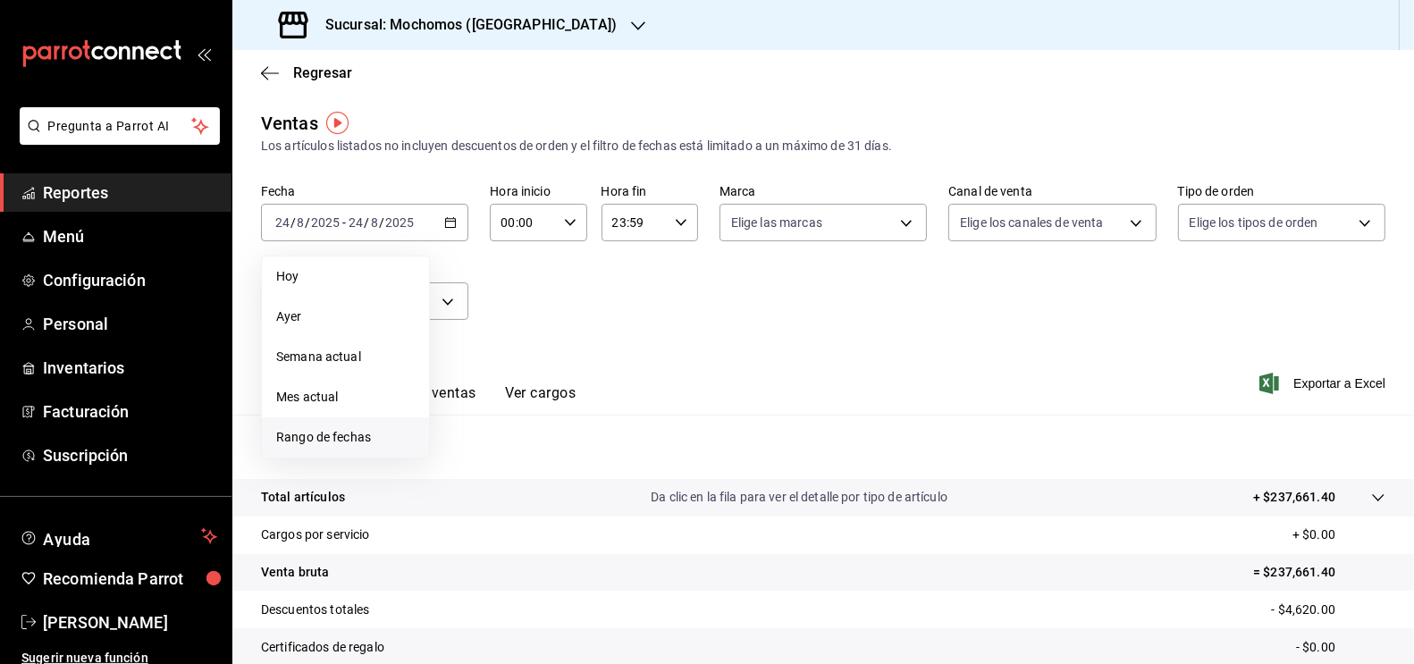
click at [324, 435] on span "Rango de fechas" at bounding box center [345, 437] width 139 height 19
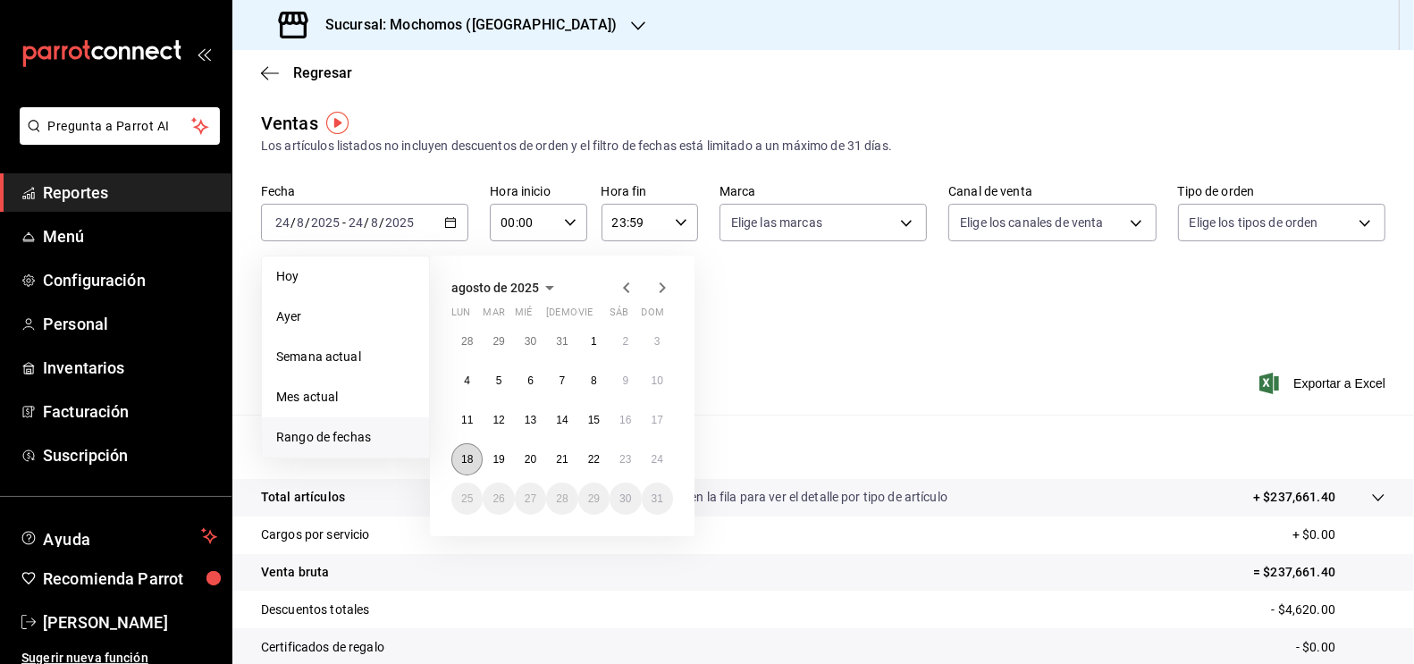
click at [469, 459] on abbr "18" at bounding box center [467, 459] width 12 height 13
click at [674, 464] on div "[DATE] lun mar mié jue vie sáb dom 28 29 30 31 1 2 3 4 5 6 7 8 9 10 11 12 13 14…" at bounding box center [562, 396] width 265 height 281
click at [667, 463] on button "24" at bounding box center [657, 459] width 31 height 32
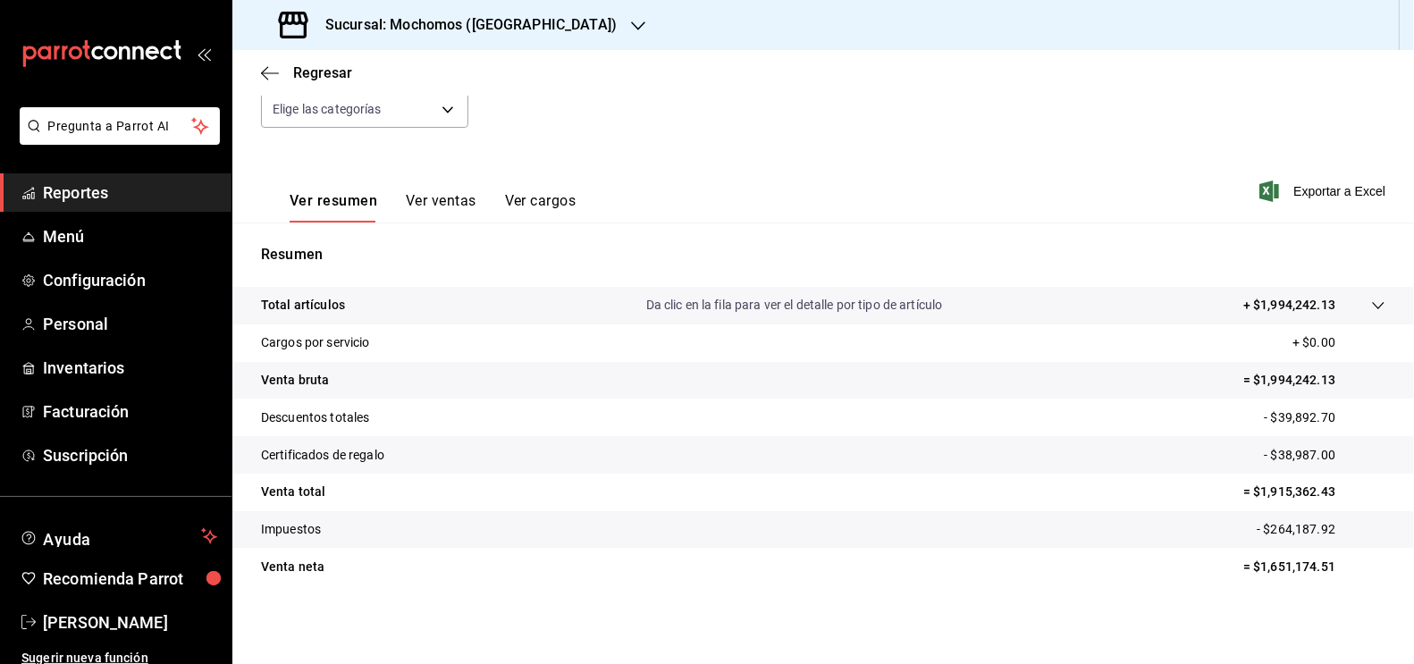
scroll to position [192, 0]
click at [1371, 303] on icon at bounding box center [1378, 306] width 14 height 14
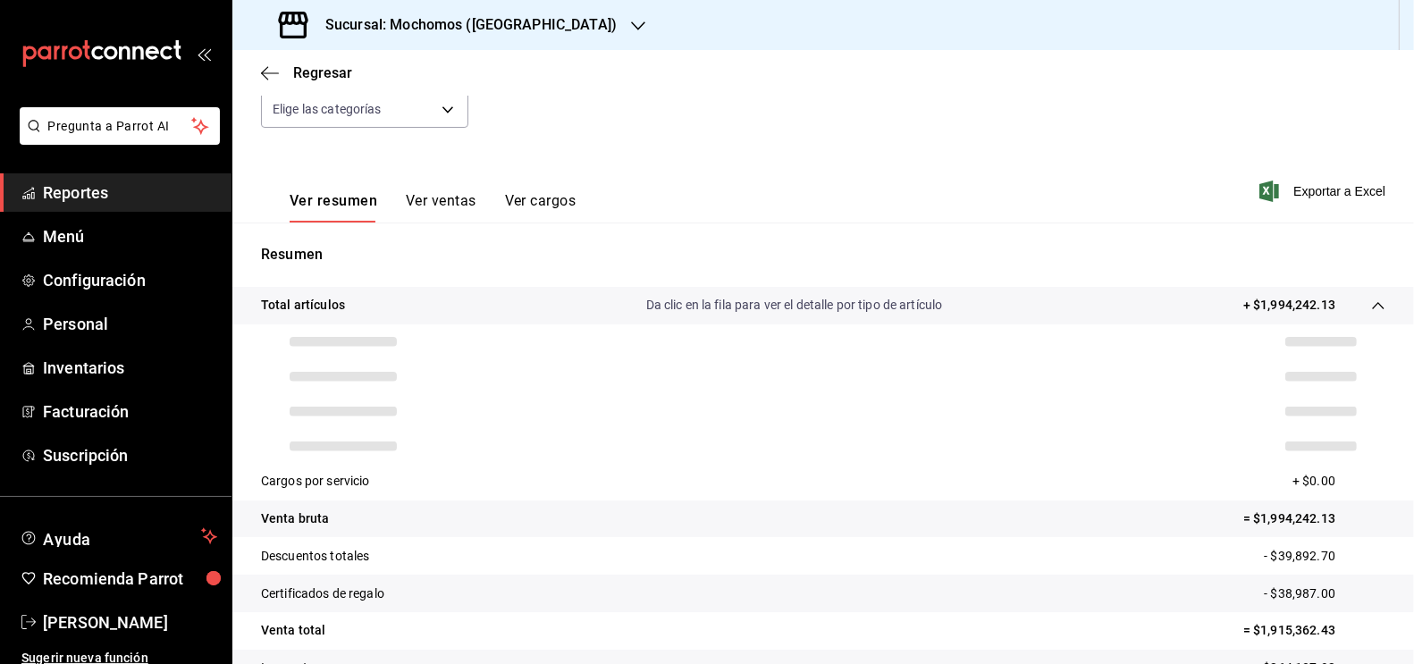
scroll to position [205, 0]
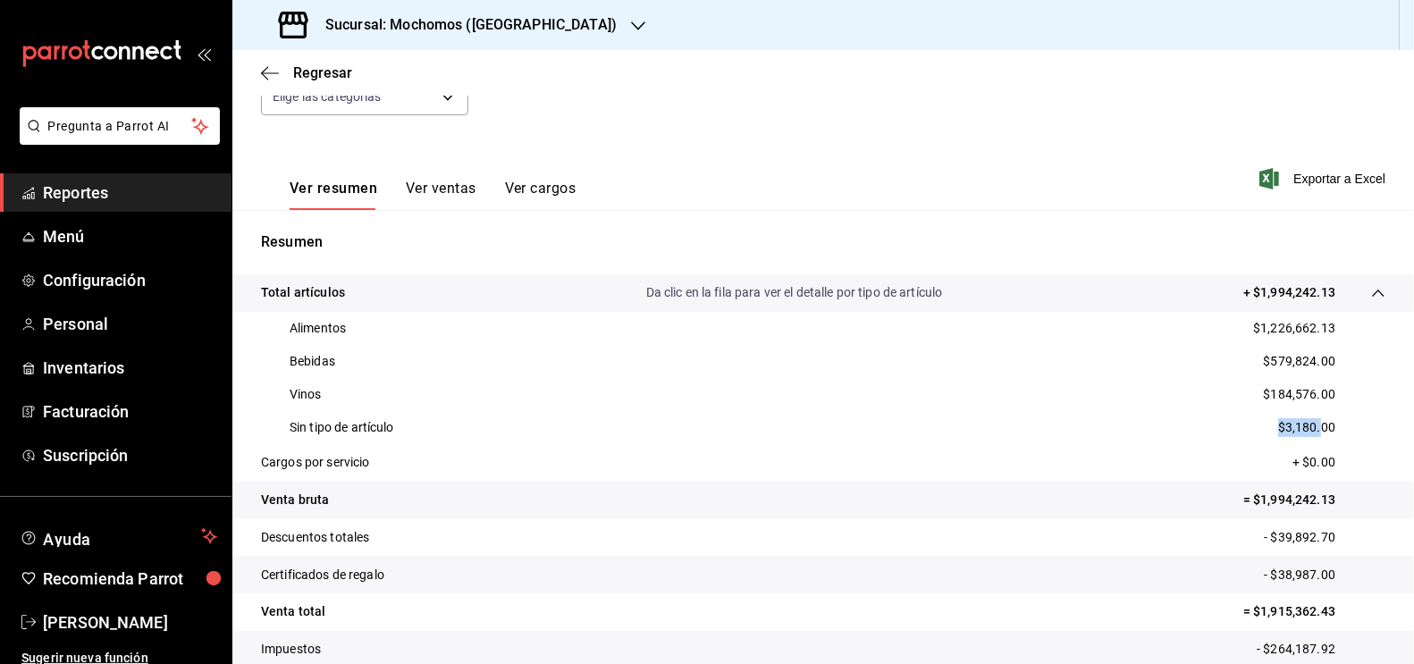
drag, startPoint x: 1309, startPoint y: 428, endPoint x: 1242, endPoint y: 428, distance: 67.0
click at [1242, 428] on div "Sin tipo de artículo $3,180.00" at bounding box center [823, 427] width 1124 height 33
click at [1322, 176] on span "Exportar a Excel" at bounding box center [1324, 178] width 122 height 21
click at [66, 238] on span "Menú" at bounding box center [130, 236] width 174 height 24
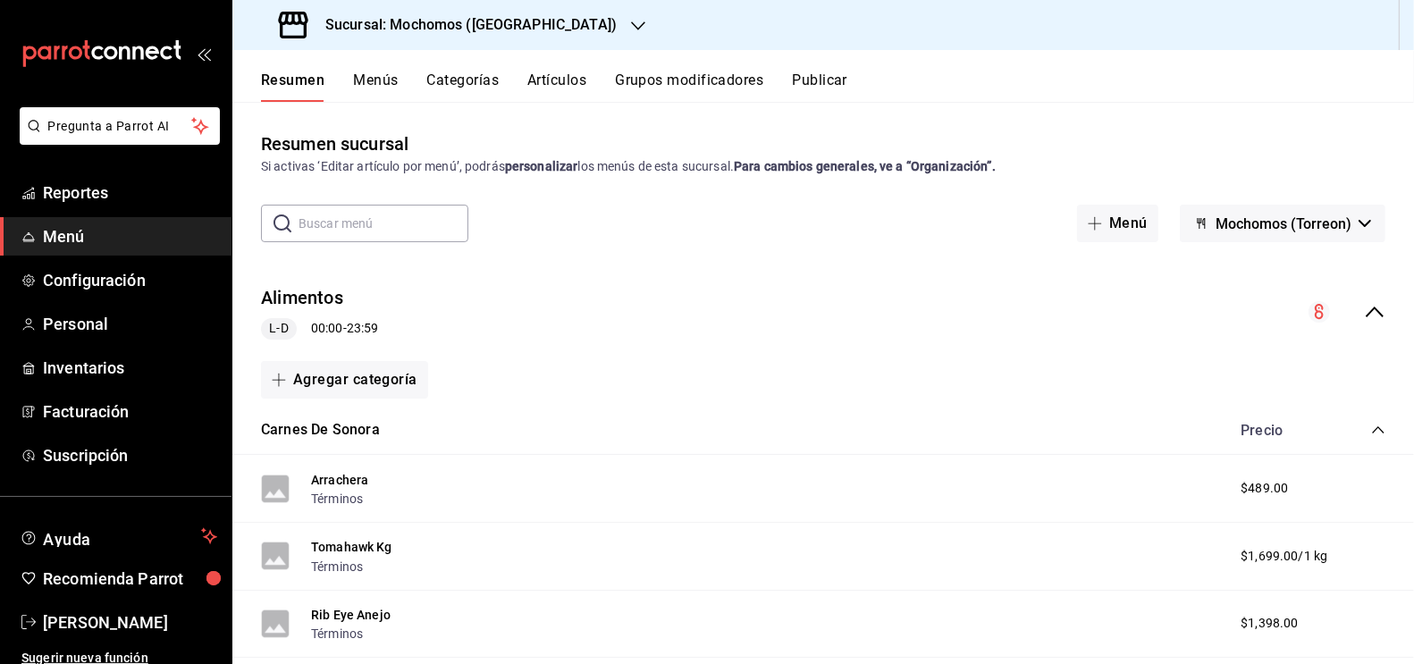
click at [375, 226] on input "text" at bounding box center [384, 224] width 170 height 36
click at [573, 80] on button "Artículos" at bounding box center [556, 87] width 59 height 30
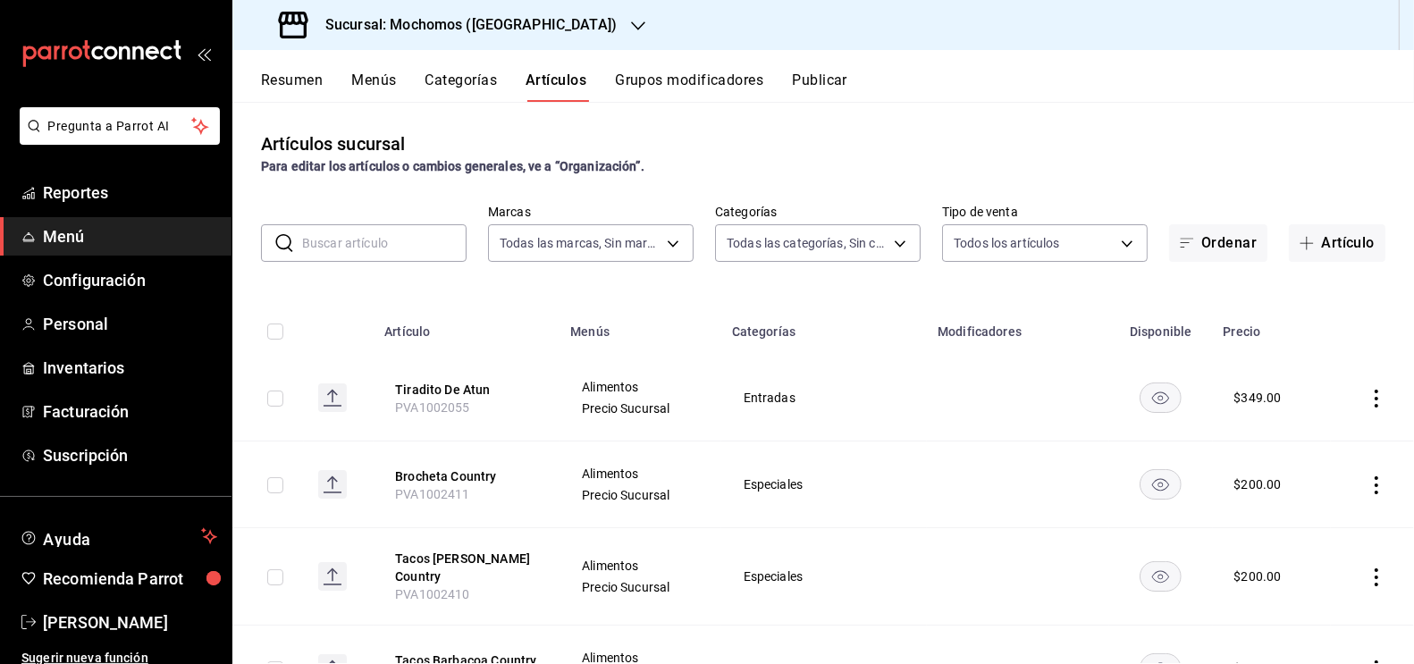
click at [381, 240] on input "text" at bounding box center [384, 243] width 164 height 36
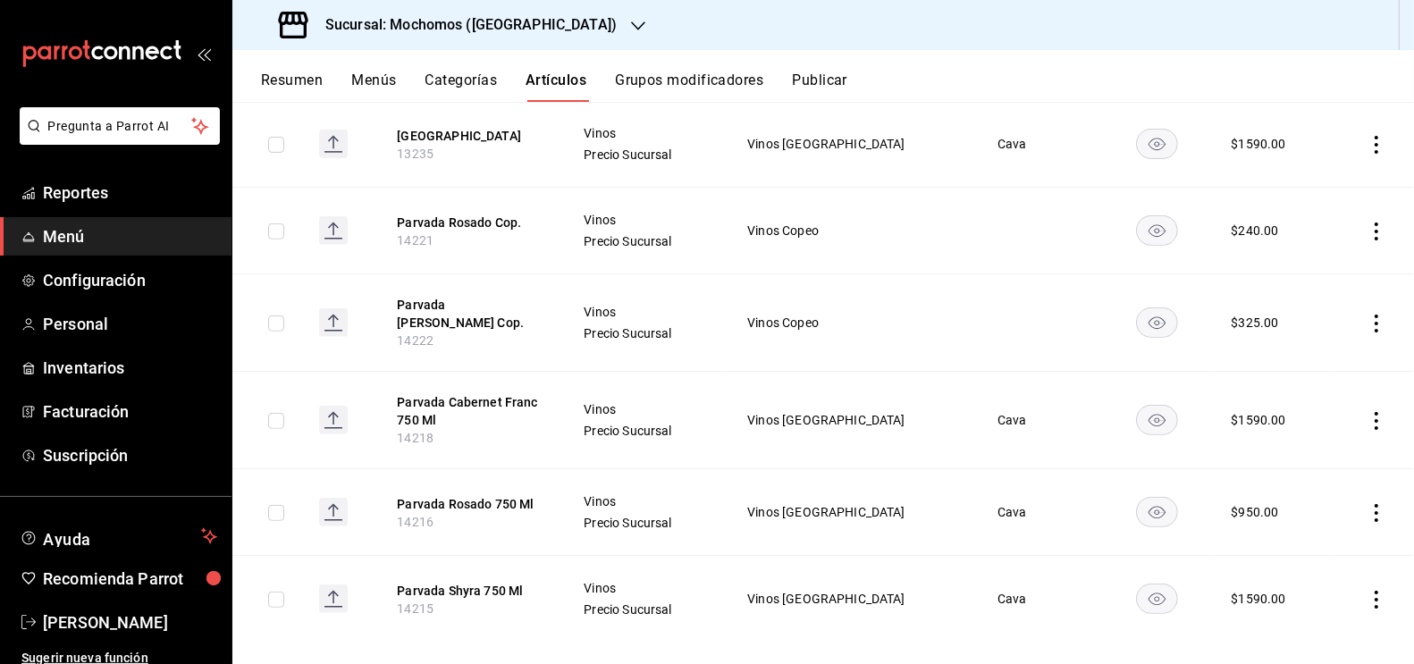
scroll to position [715, 0]
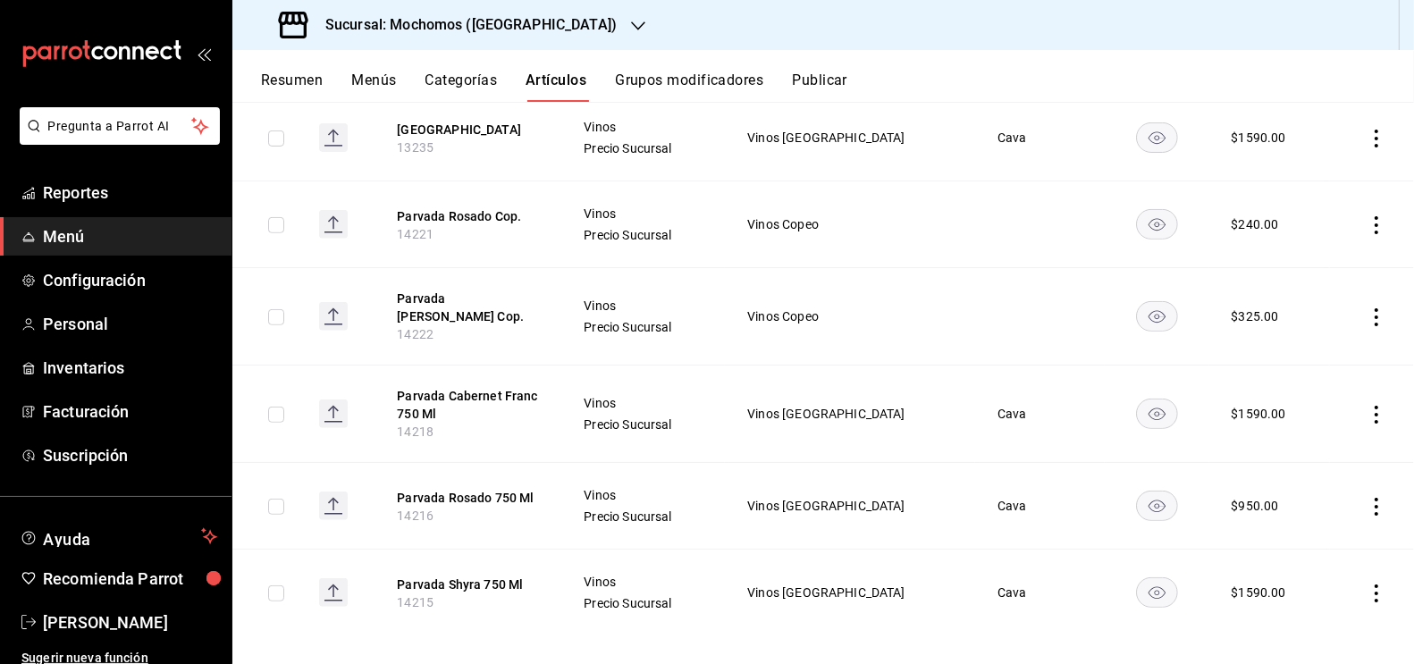
click at [279, 585] on input "checkbox" at bounding box center [276, 593] width 16 height 16
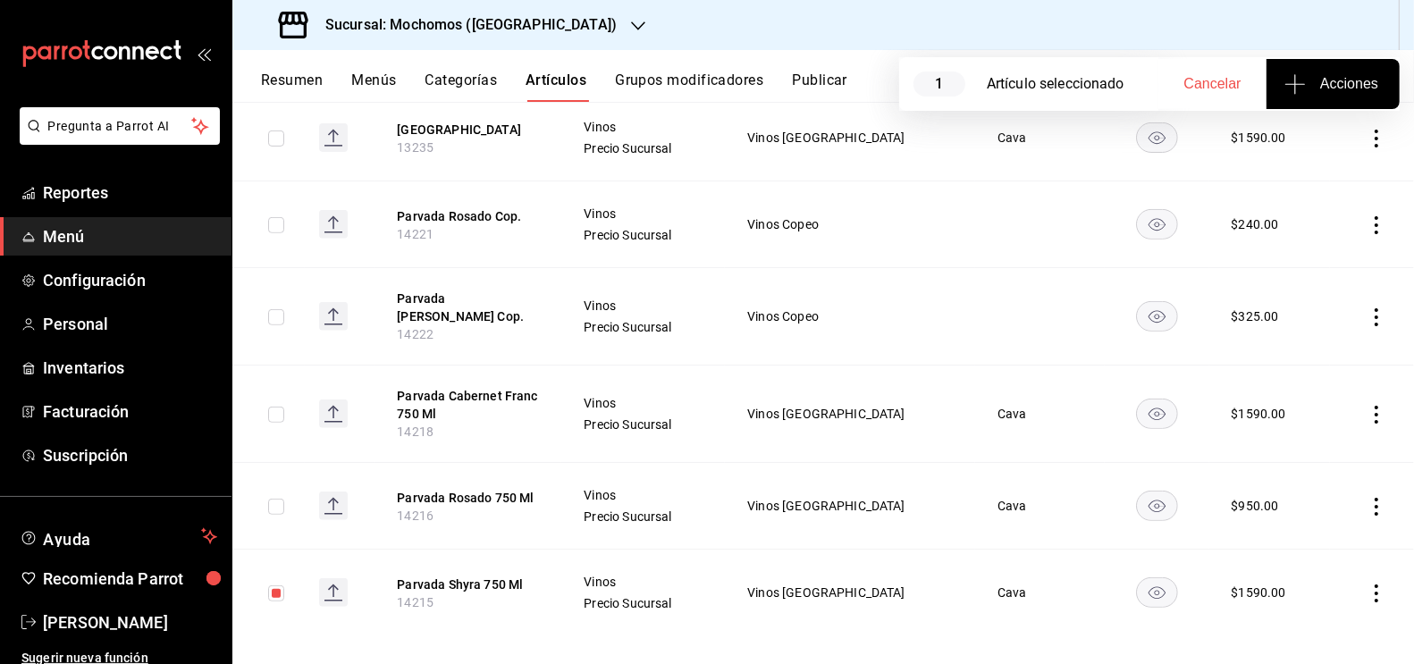
click at [1351, 88] on span "Acciones" at bounding box center [1333, 83] width 90 height 21
click at [1317, 140] on span "Agregar tipo" at bounding box center [1332, 139] width 105 height 19
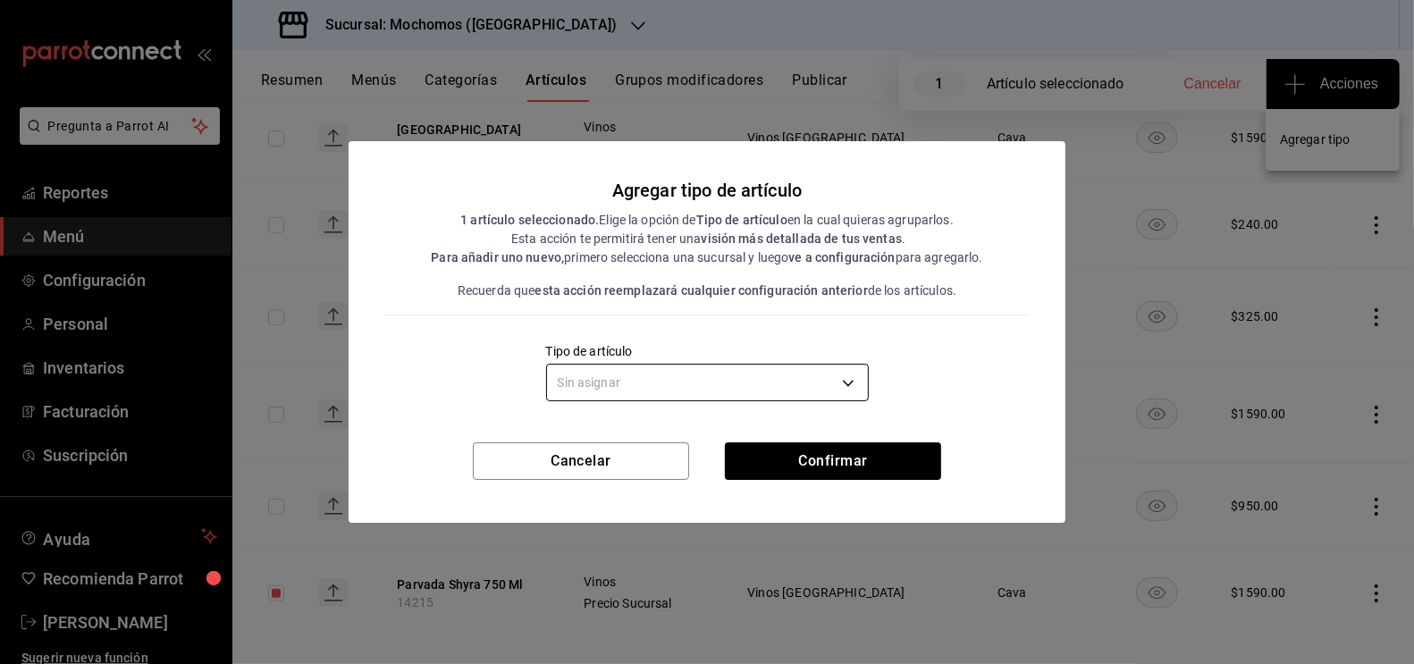
click at [724, 382] on body "Pregunta a Parrot AI Reportes Menú Configuración Personal Inventarios Facturaci…" at bounding box center [707, 332] width 1414 height 664
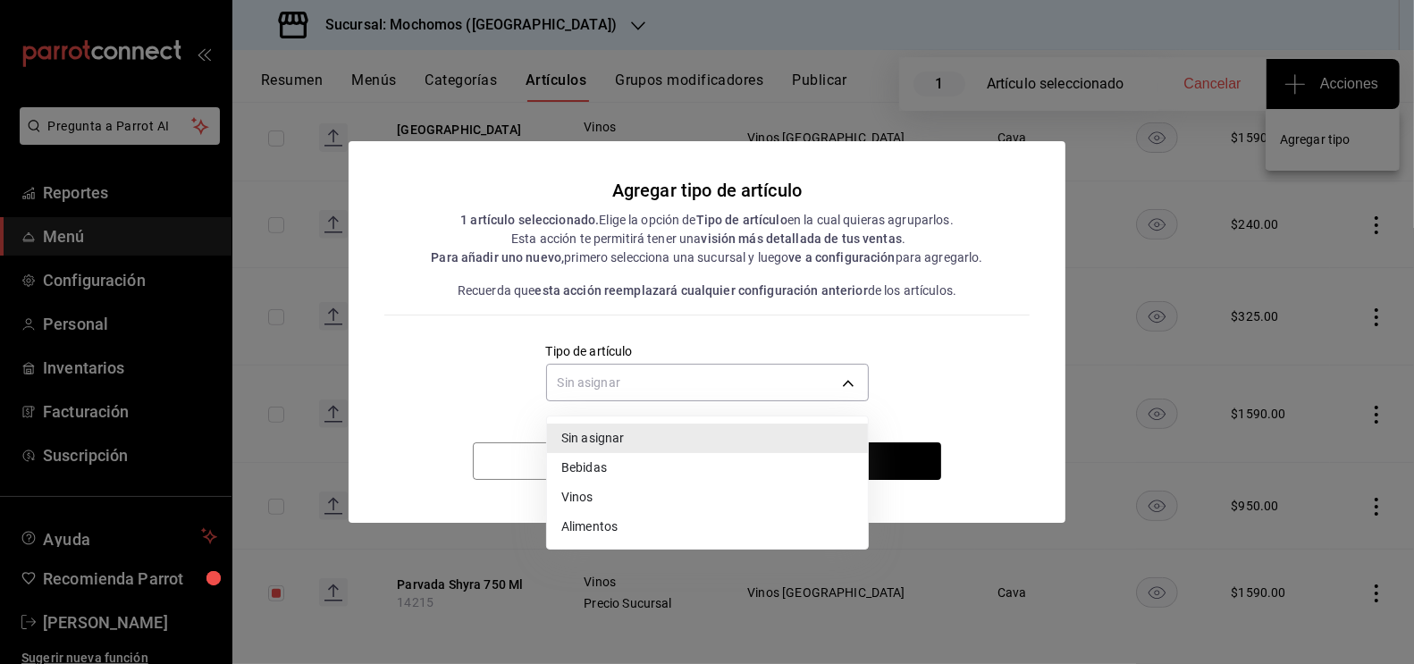
click at [630, 500] on li "Vinos" at bounding box center [707, 497] width 321 height 29
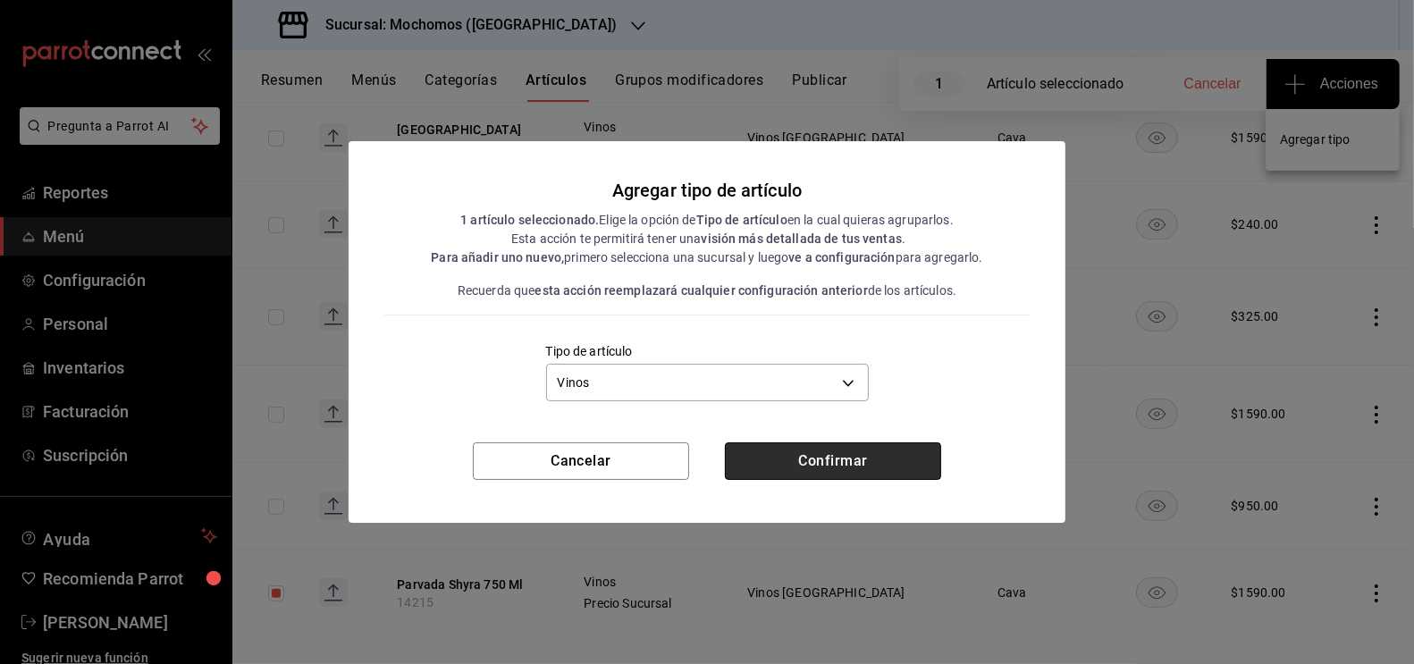
click at [842, 461] on button "Confirmar" at bounding box center [833, 461] width 216 height 38
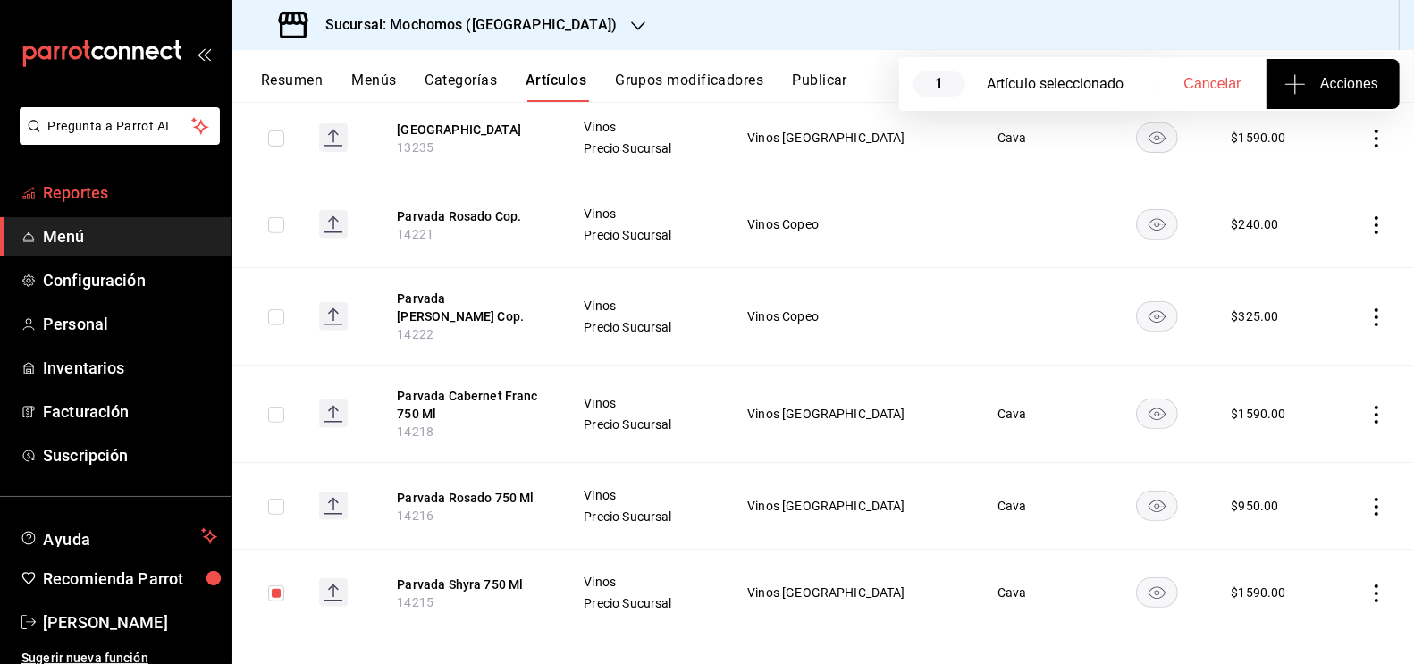
click at [62, 189] on span "Reportes" at bounding box center [130, 193] width 174 height 24
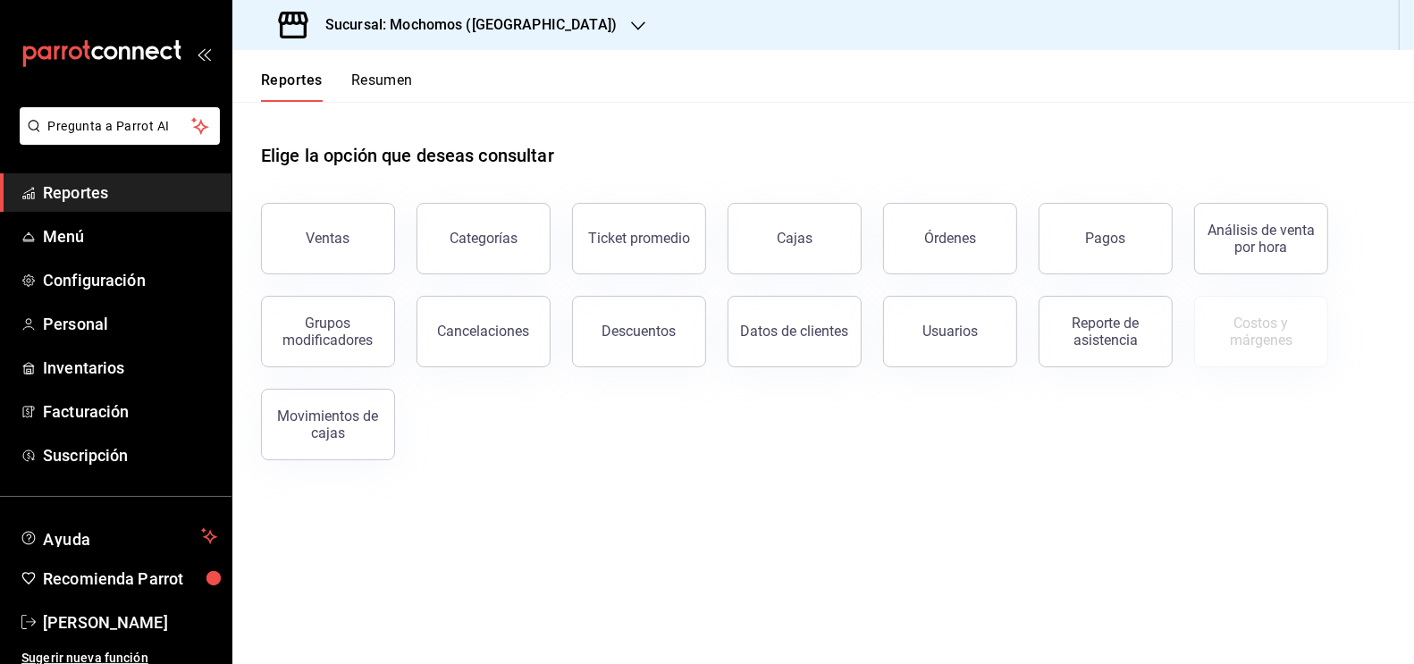
click at [351, 273] on div "Ventas" at bounding box center [318, 227] width 156 height 93
click at [315, 227] on button "Ventas" at bounding box center [328, 239] width 134 height 72
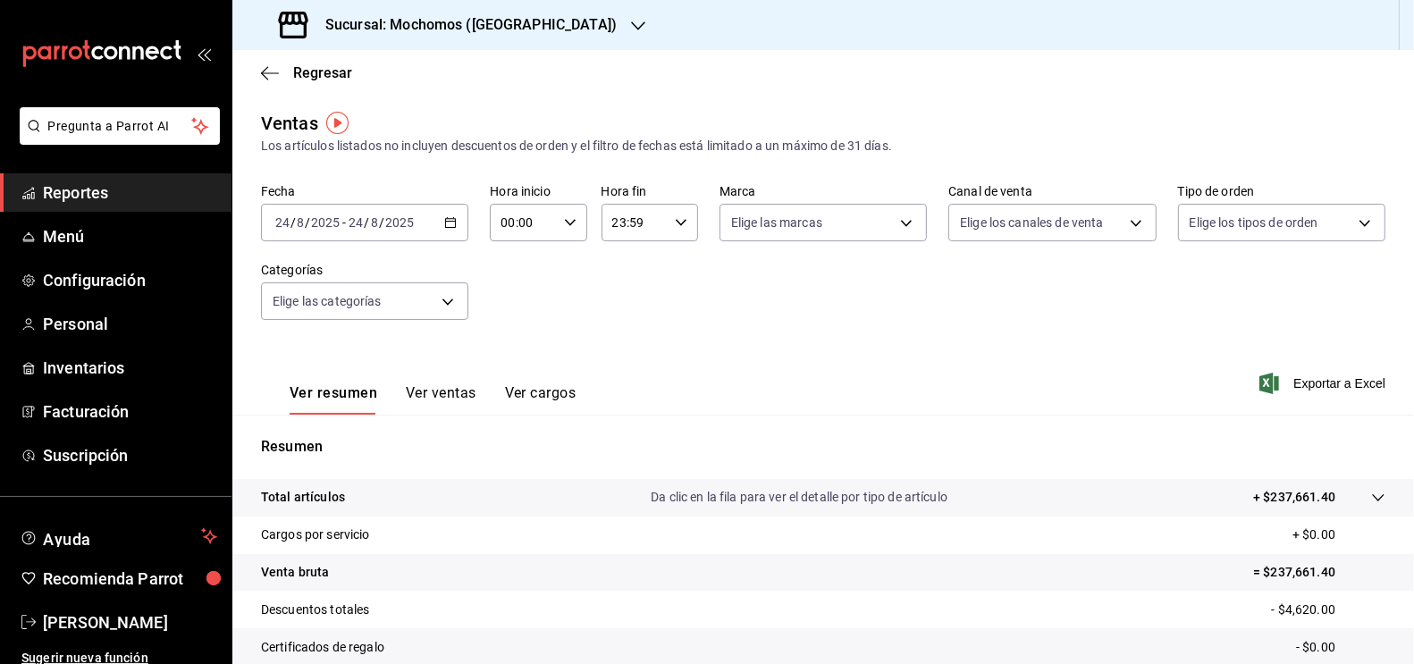
click at [450, 222] on icon "button" at bounding box center [450, 222] width 13 height 13
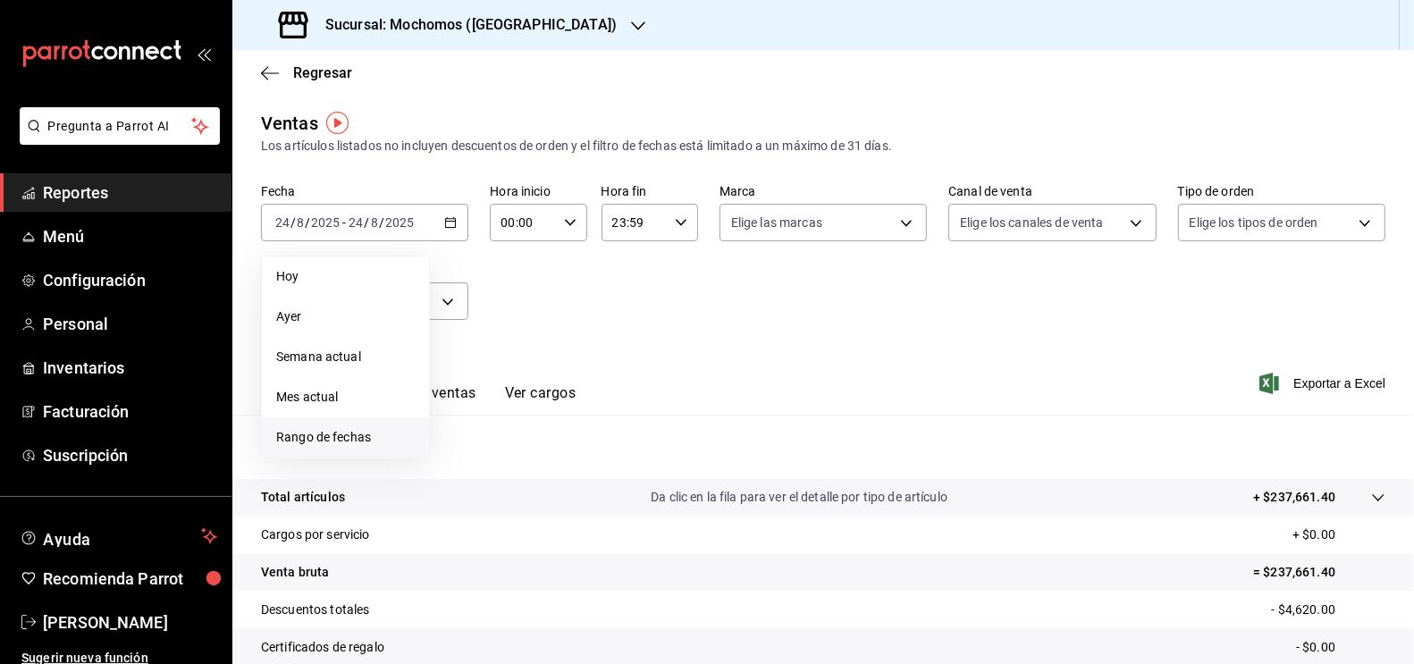
click at [319, 434] on span "Rango de fechas" at bounding box center [345, 437] width 139 height 19
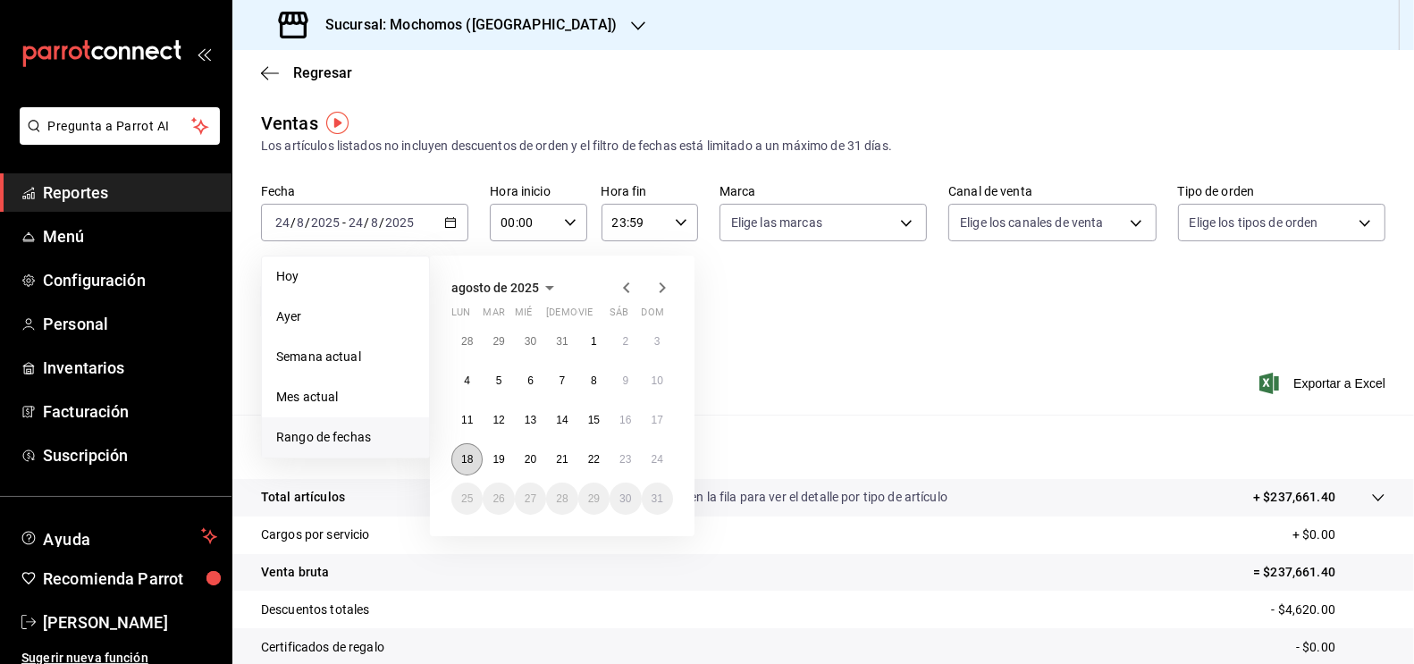
click at [466, 451] on button "18" at bounding box center [466, 459] width 31 height 32
click at [669, 455] on button "24" at bounding box center [657, 459] width 31 height 32
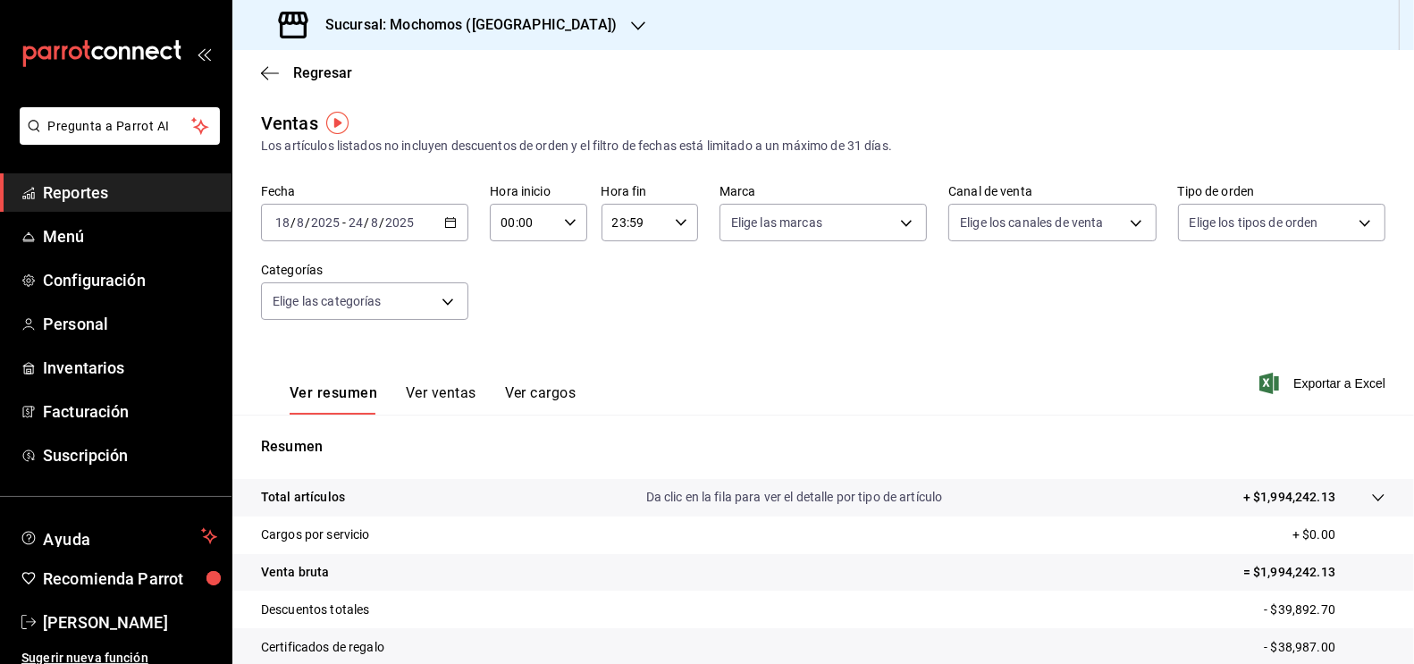
click at [1371, 493] on icon at bounding box center [1378, 498] width 14 height 14
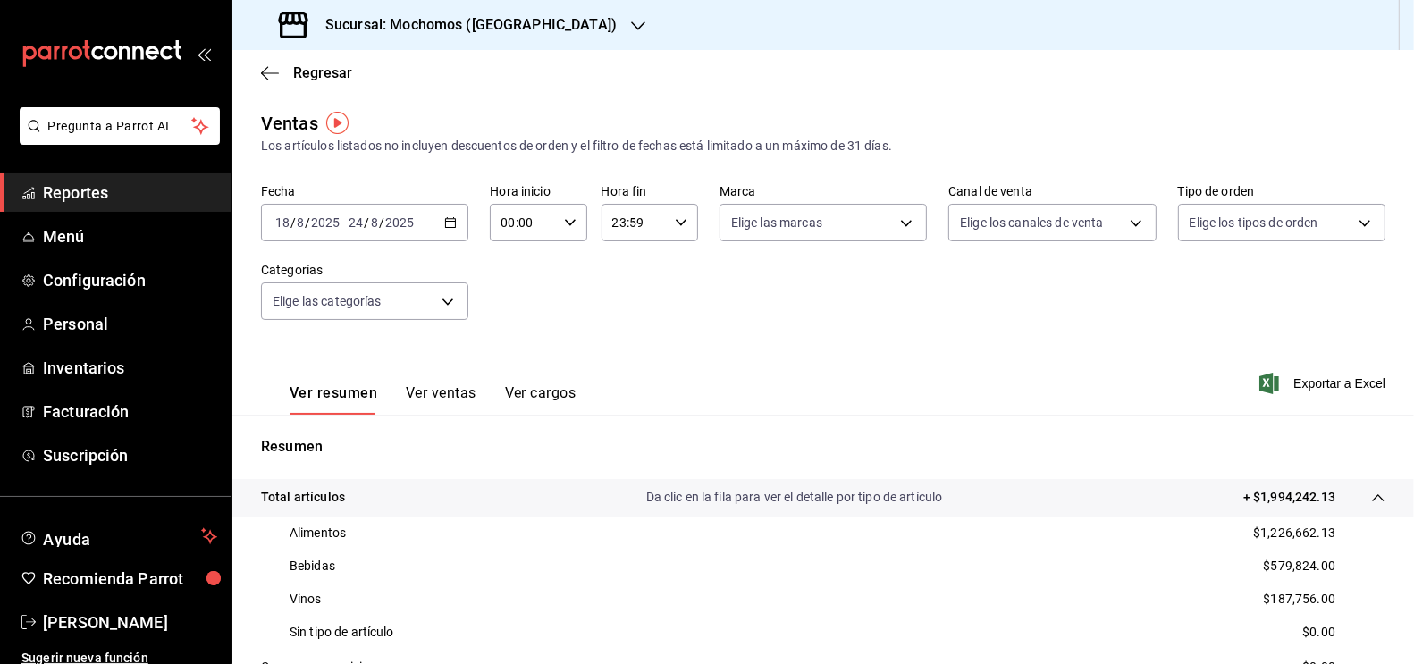
click at [560, 37] on div "Sucursal: Mochomos ([GEOGRAPHIC_DATA])" at bounding box center [450, 25] width 406 height 50
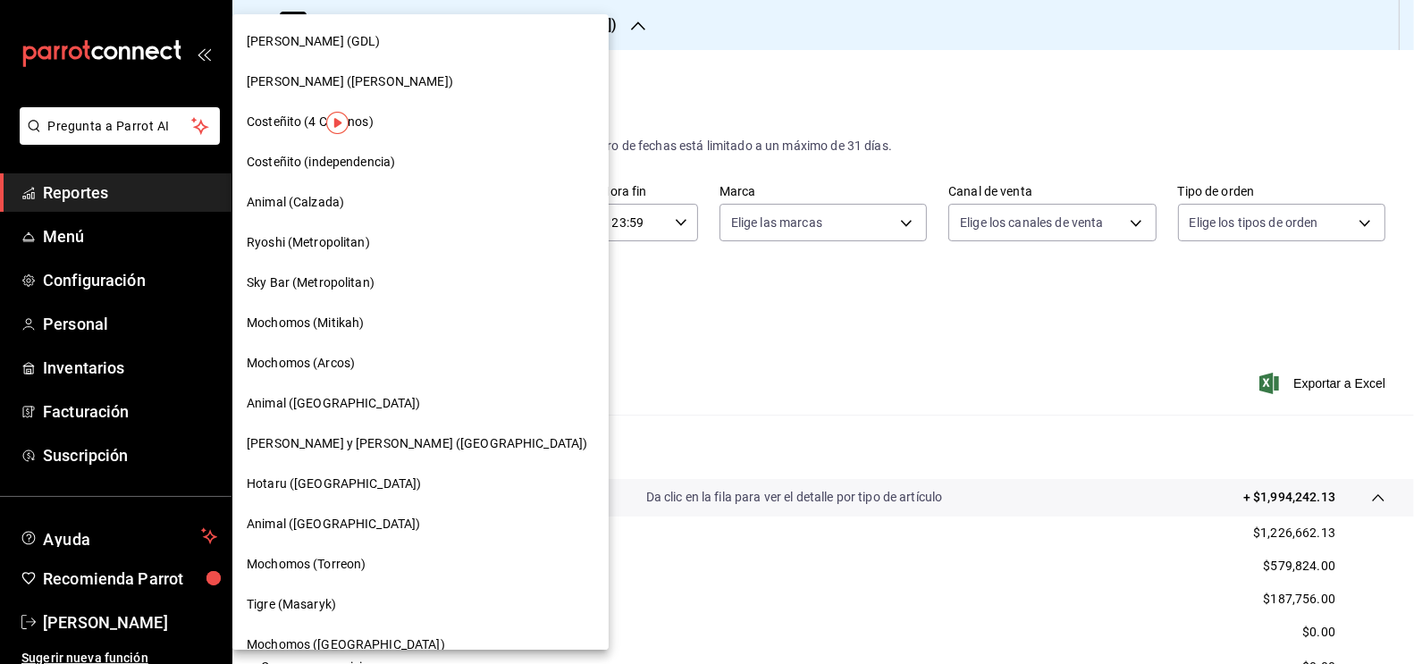
click at [318, 247] on span "Ryoshi (Metropolitan)" at bounding box center [308, 242] width 123 height 19
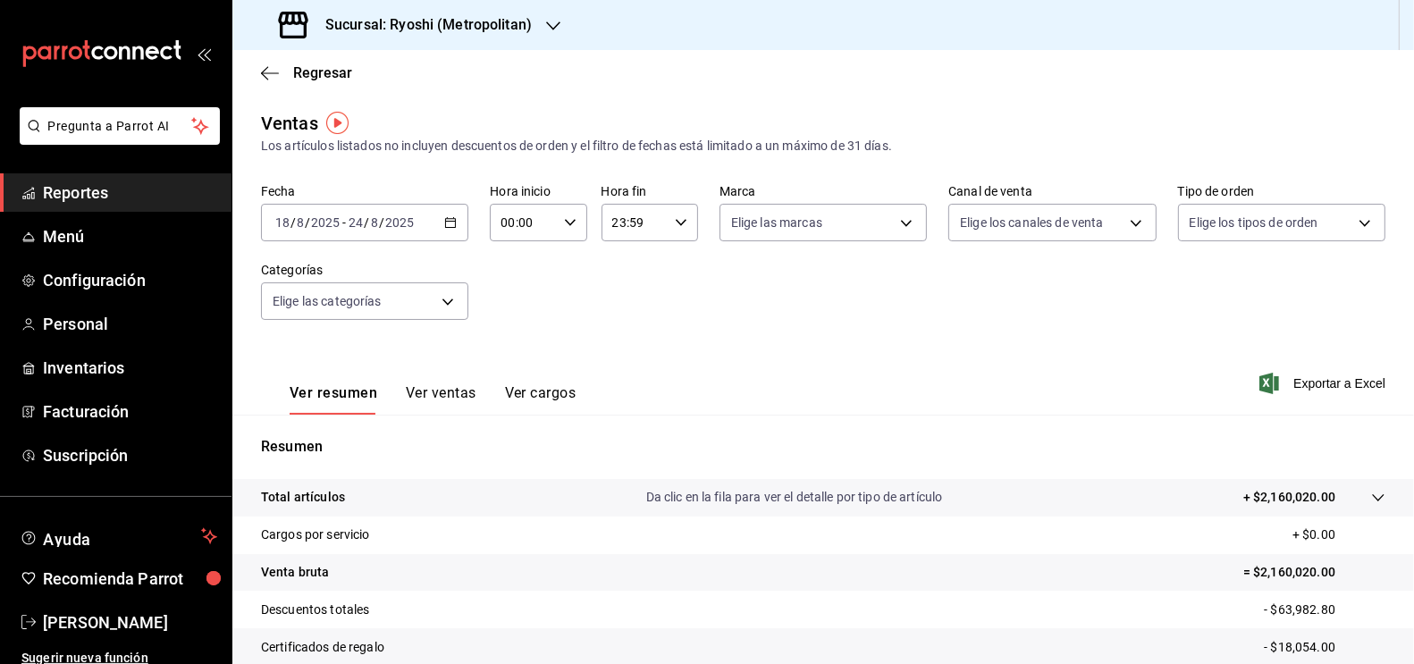
click at [453, 225] on icon "button" at bounding box center [450, 222] width 13 height 13
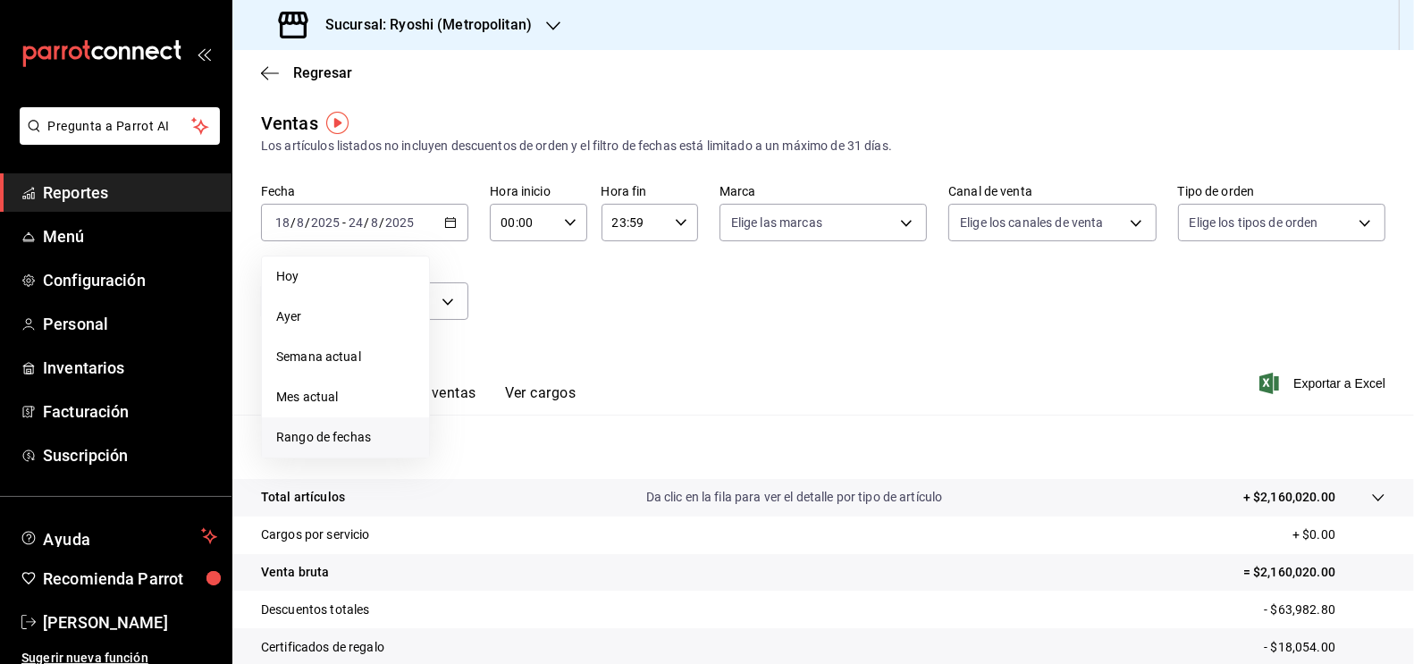
click at [334, 437] on span "Rango de fechas" at bounding box center [345, 437] width 139 height 19
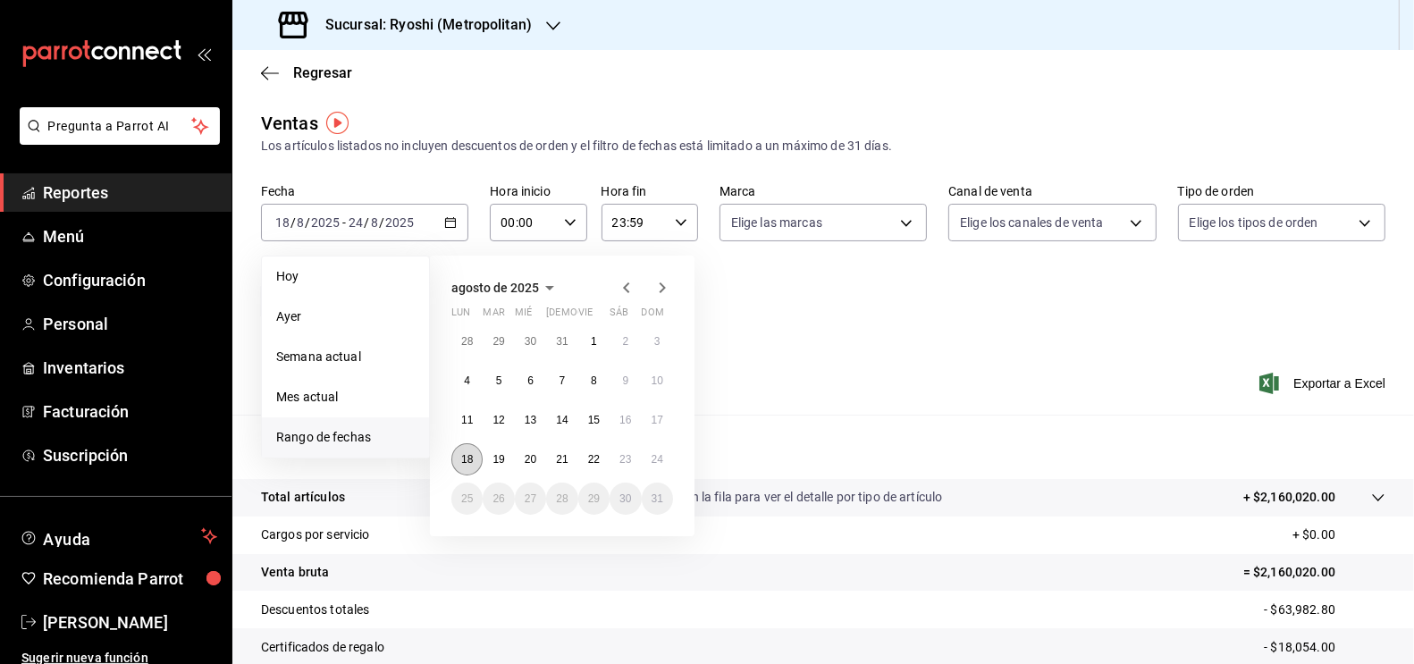
click at [471, 458] on abbr "18" at bounding box center [467, 459] width 12 height 13
click at [663, 451] on button "24" at bounding box center [657, 459] width 31 height 32
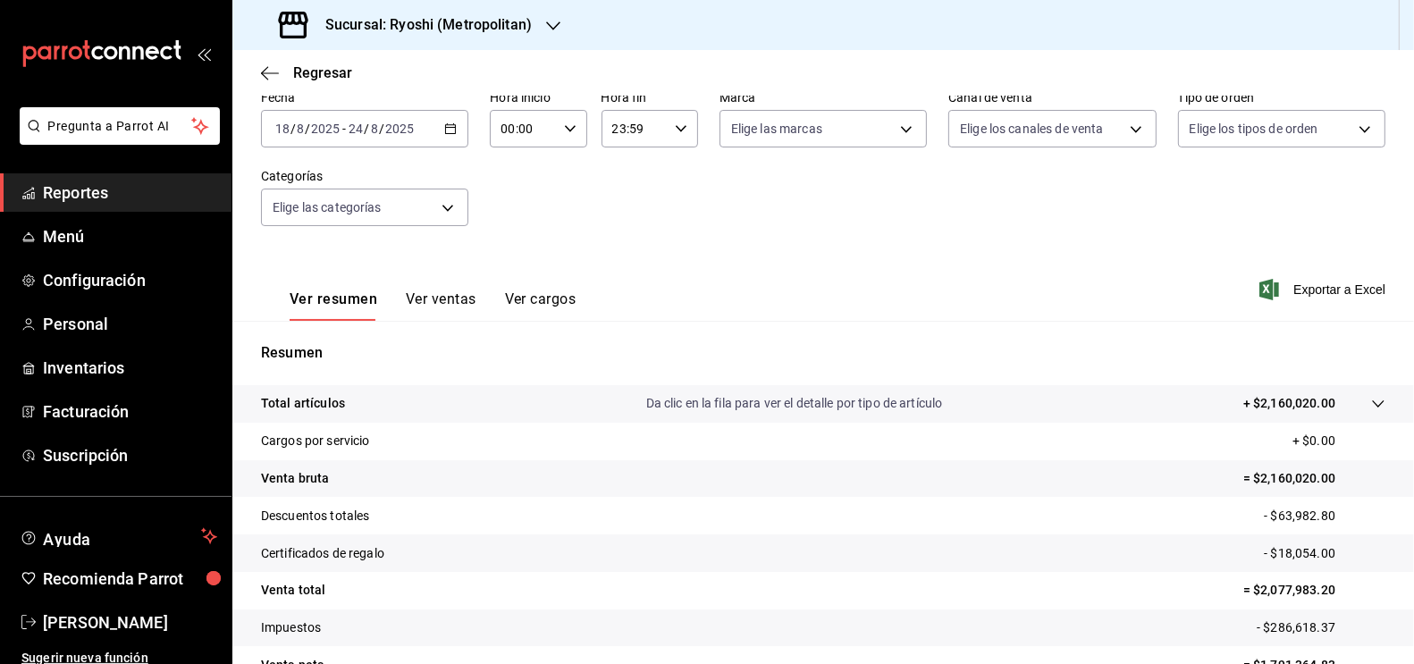
scroll to position [99, 0]
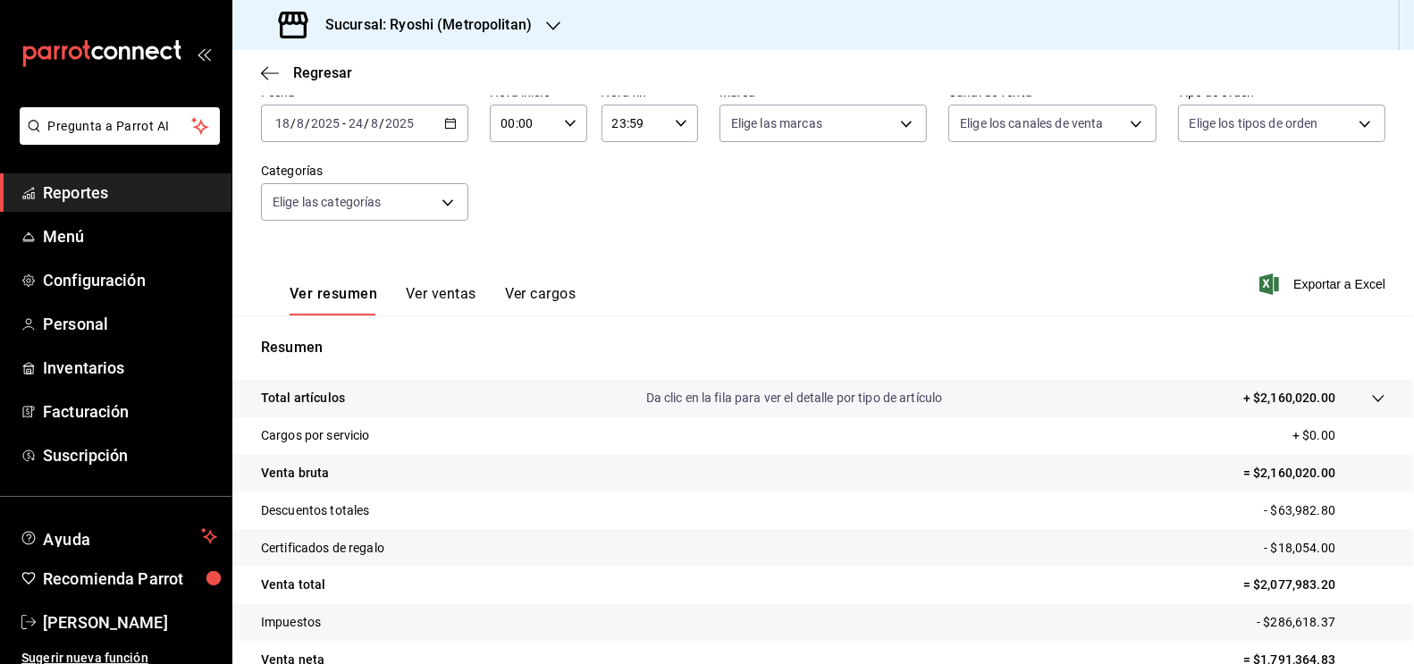
click at [1345, 410] on tr "Total artículos Da clic en la fila para ver el detalle por tipo de artículo + $…" at bounding box center [823, 399] width 1182 height 38
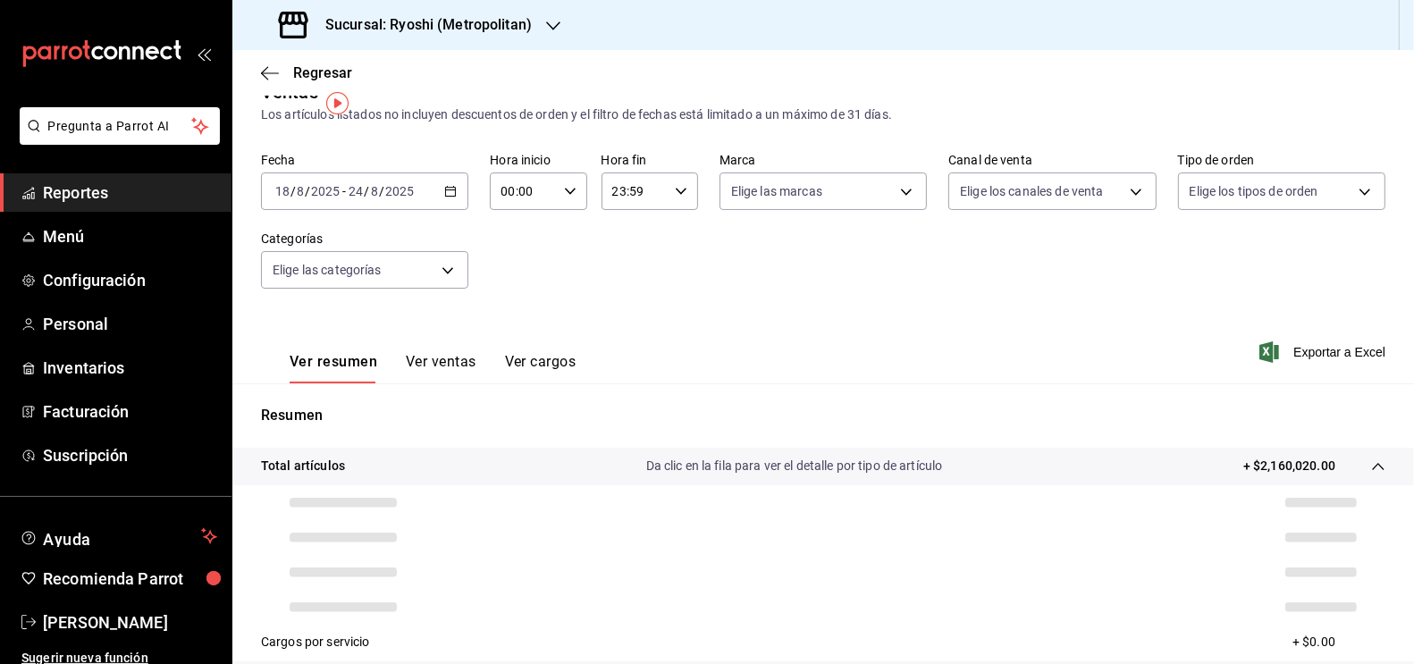
scroll to position [18, 0]
